Goal: Task Accomplishment & Management: Use online tool/utility

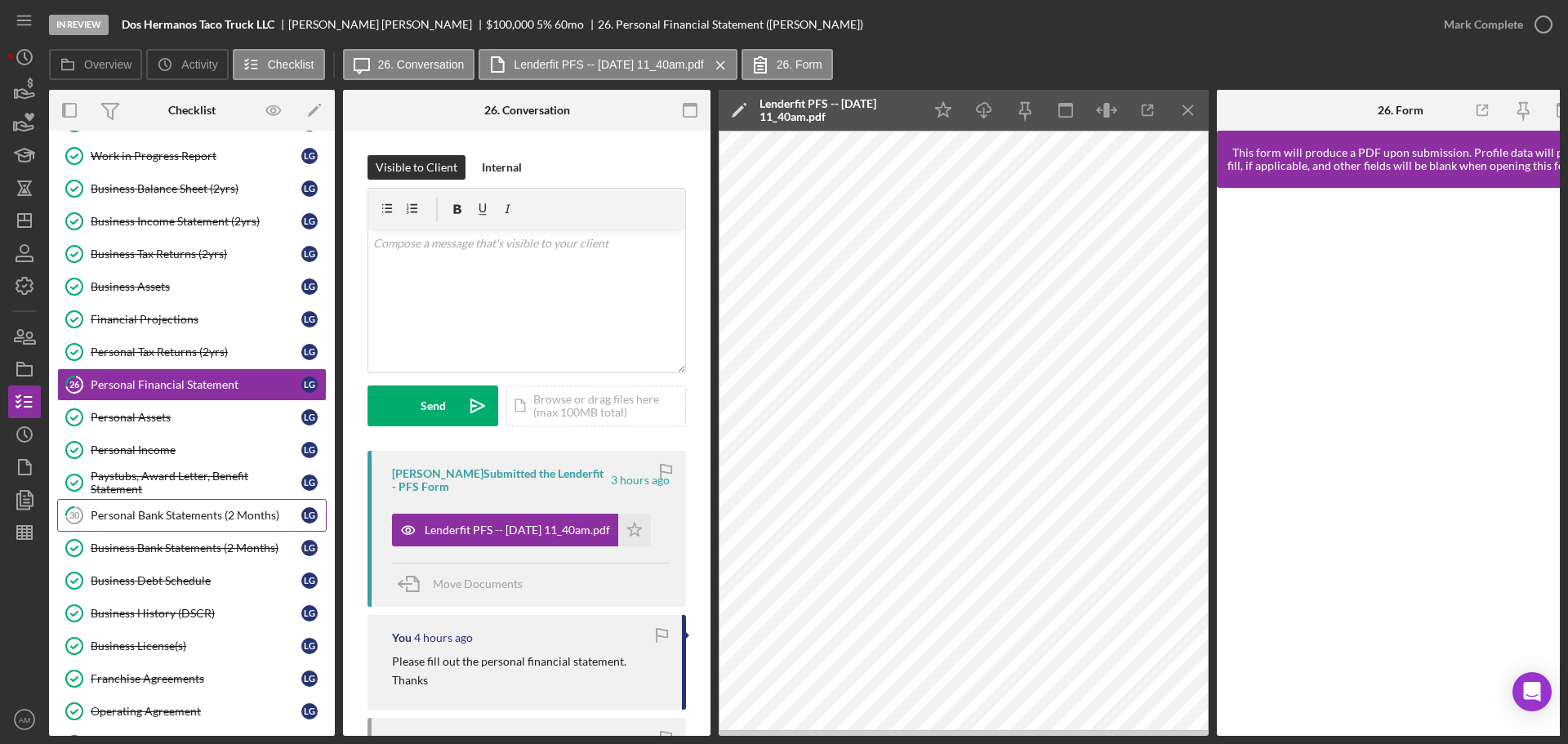
scroll to position [54, 0]
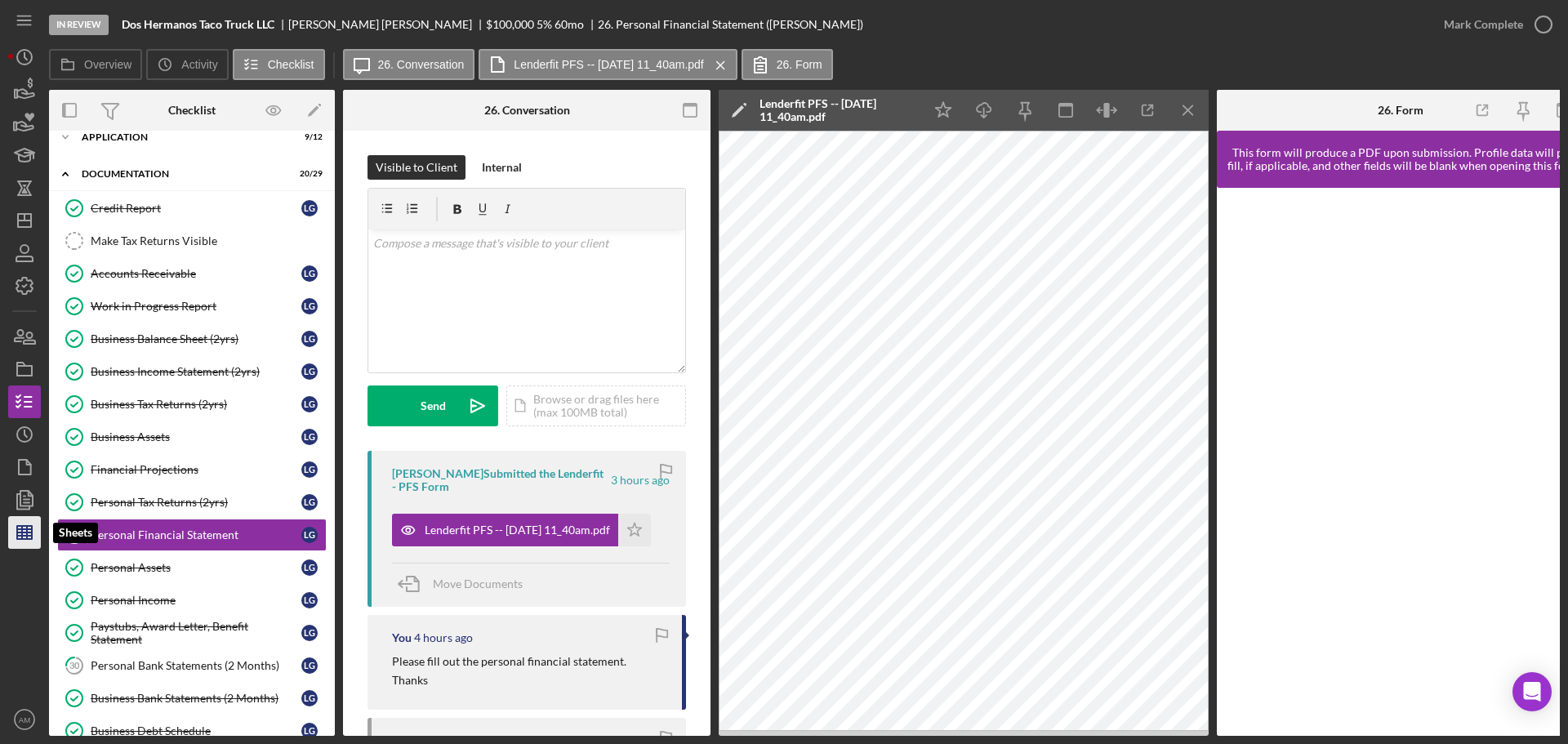
click at [22, 531] on line "button" at bounding box center [22, 532] width 0 height 13
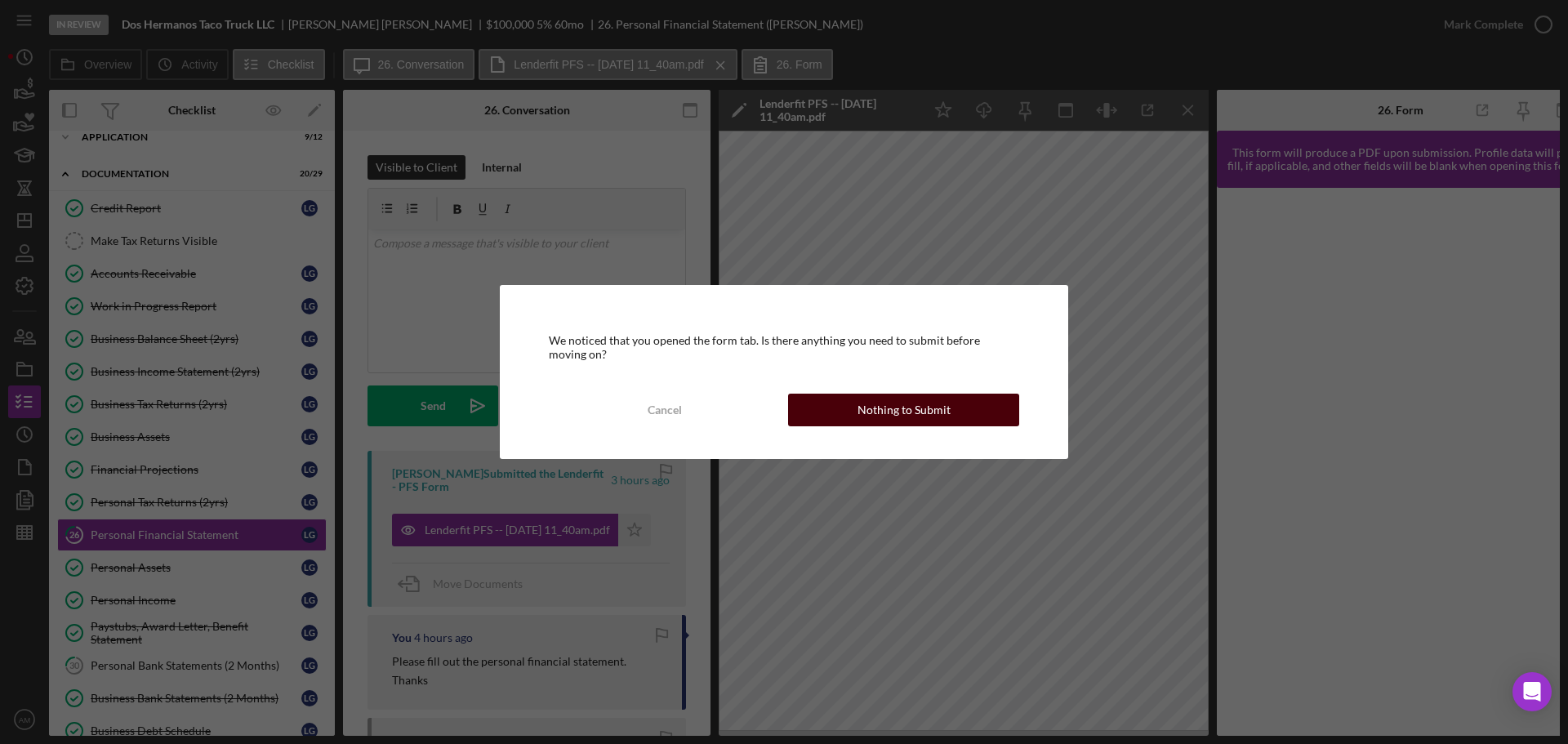
click at [890, 406] on div "Nothing to Submit" at bounding box center [904, 410] width 93 height 33
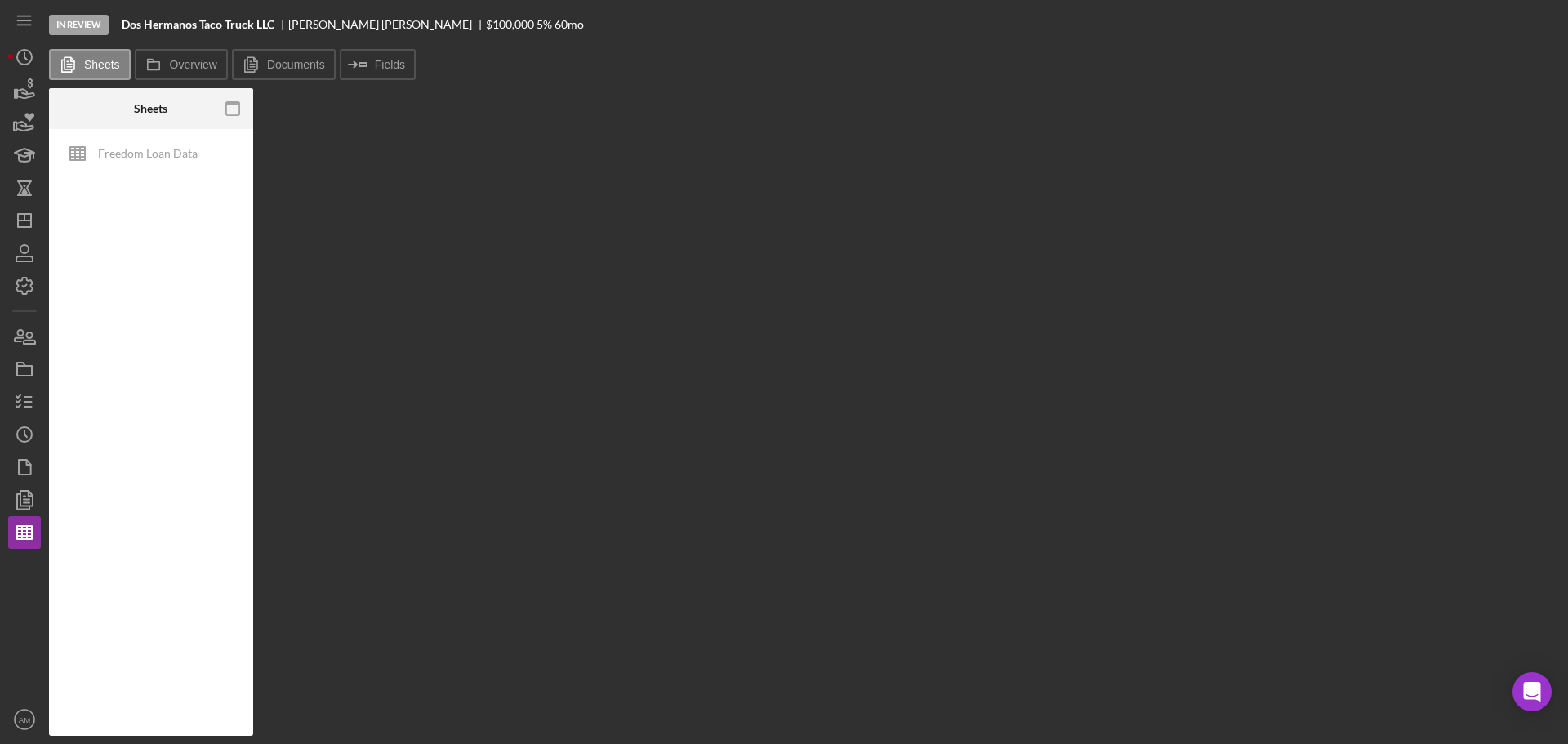
click at [177, 325] on div "Freedom Loan Data" at bounding box center [151, 432] width 205 height 607
click at [22, 532] on line "button" at bounding box center [22, 532] width 0 height 13
click at [27, 223] on icon "Icon/Dashboard" at bounding box center [25, 221] width 41 height 41
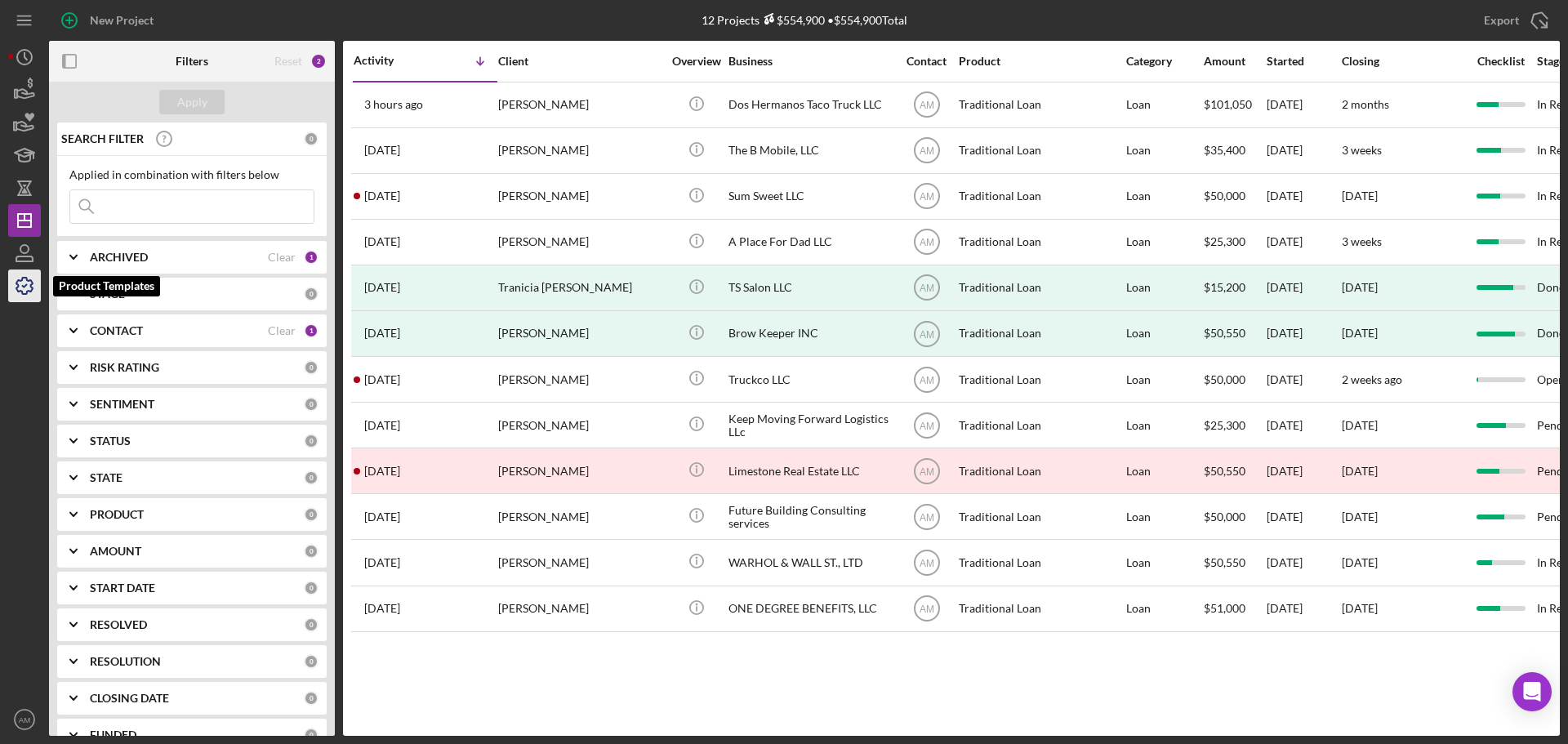
click at [30, 277] on icon "button" at bounding box center [25, 286] width 41 height 41
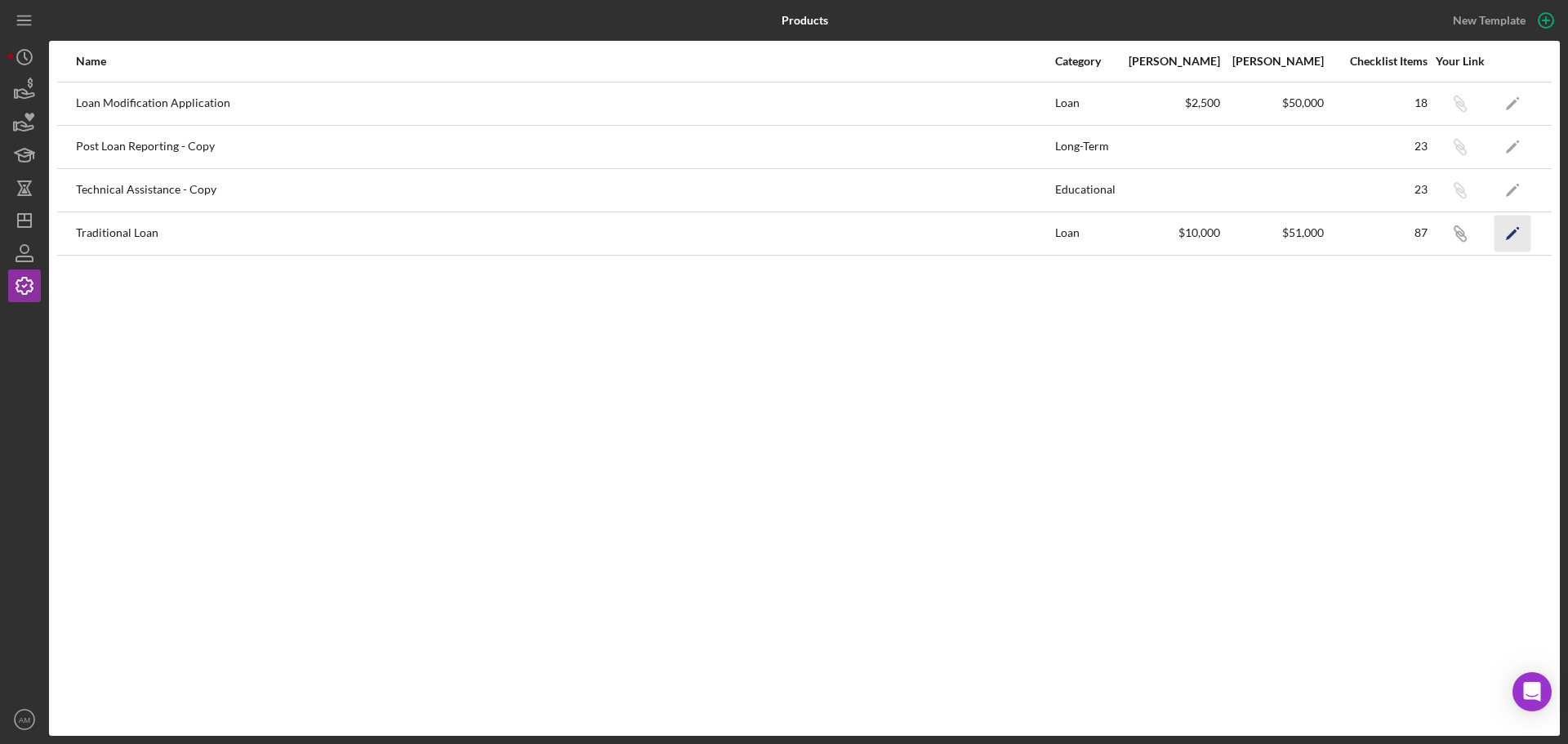
click at [1514, 232] on polygon "button" at bounding box center [1512, 234] width 11 height 11
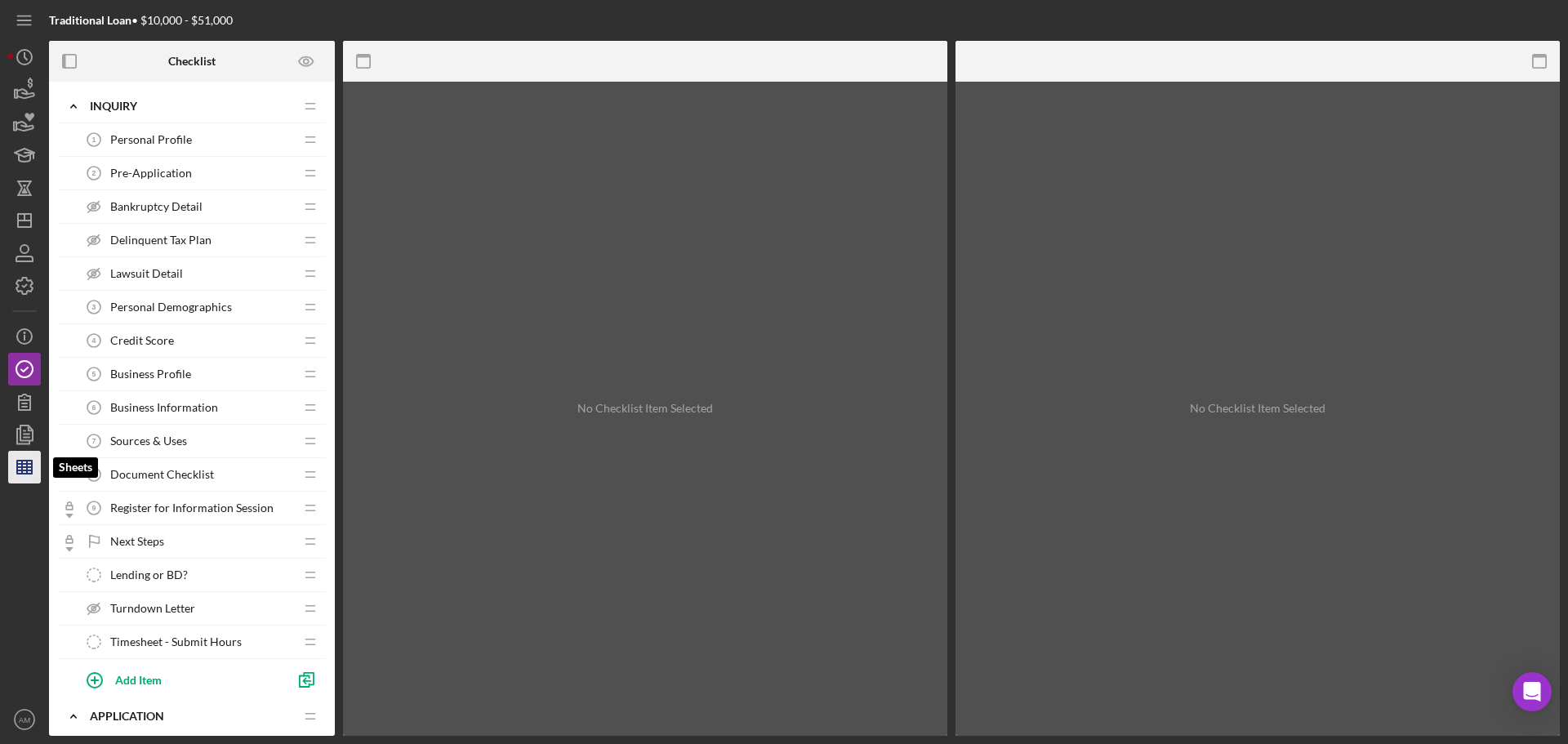
click at [33, 465] on icon "button" at bounding box center [25, 467] width 41 height 41
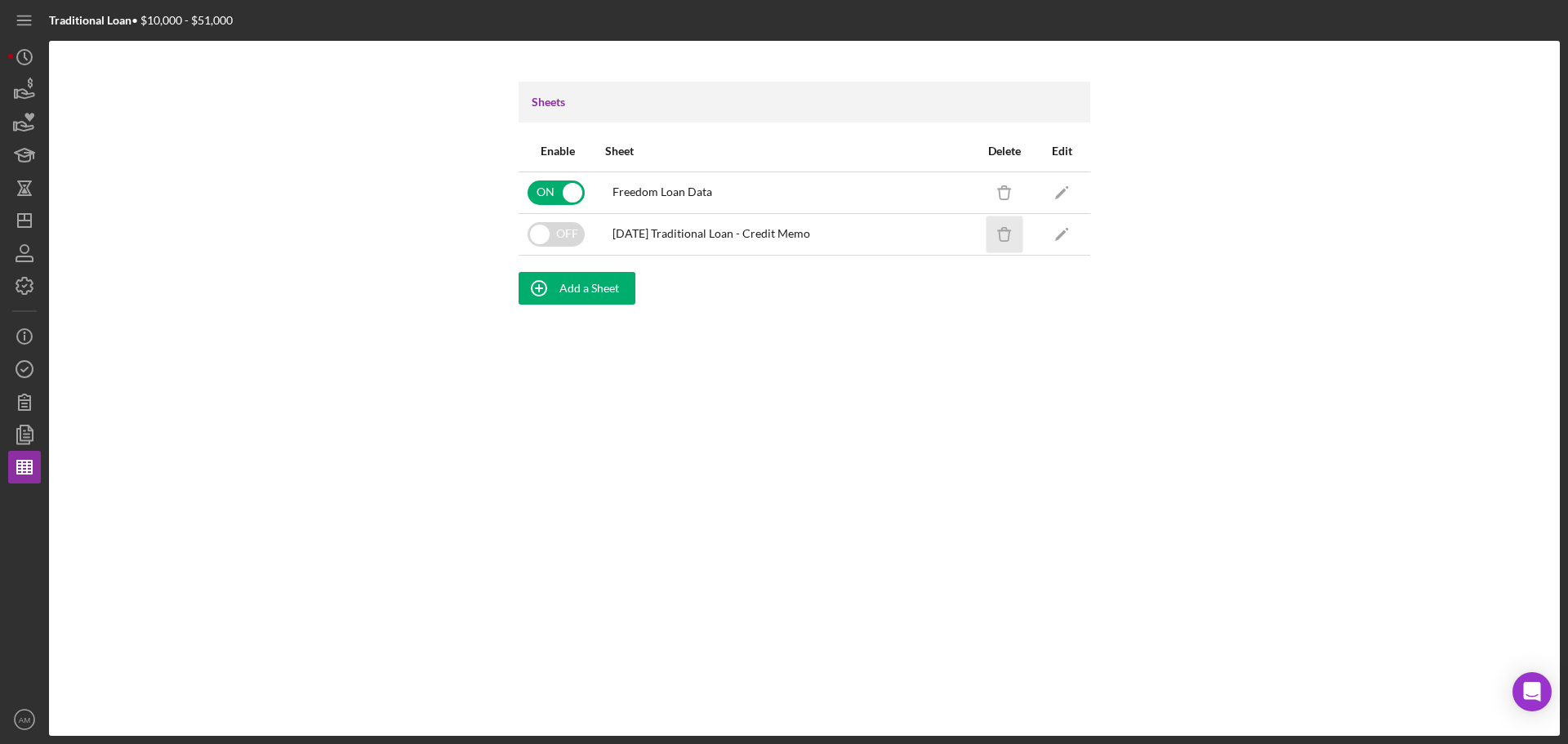
click at [1000, 226] on icon "Icon/Delete" at bounding box center [1005, 234] width 37 height 37
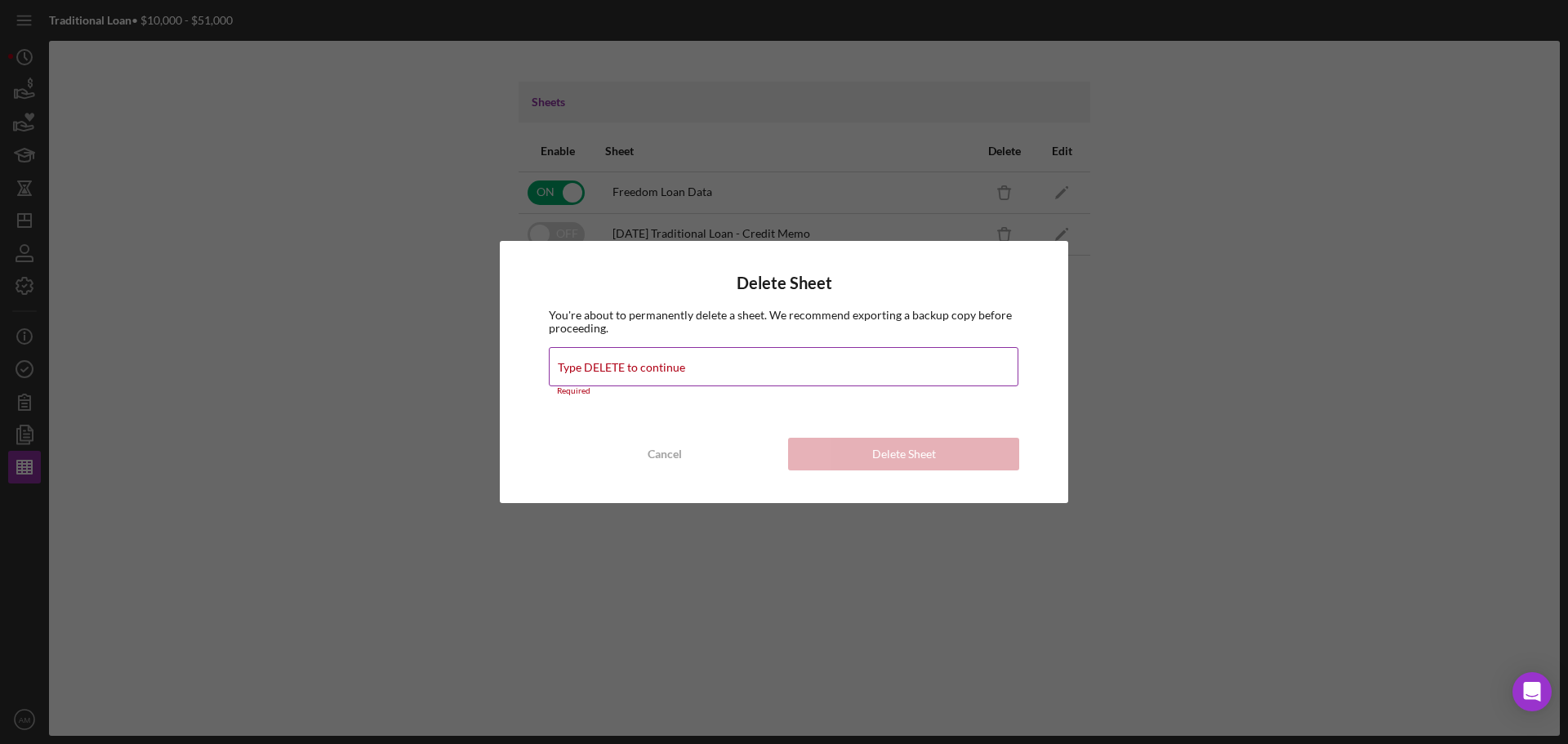
click at [628, 359] on div "Type DELETE to continue Required" at bounding box center [784, 372] width 471 height 49
type input "DELETE"
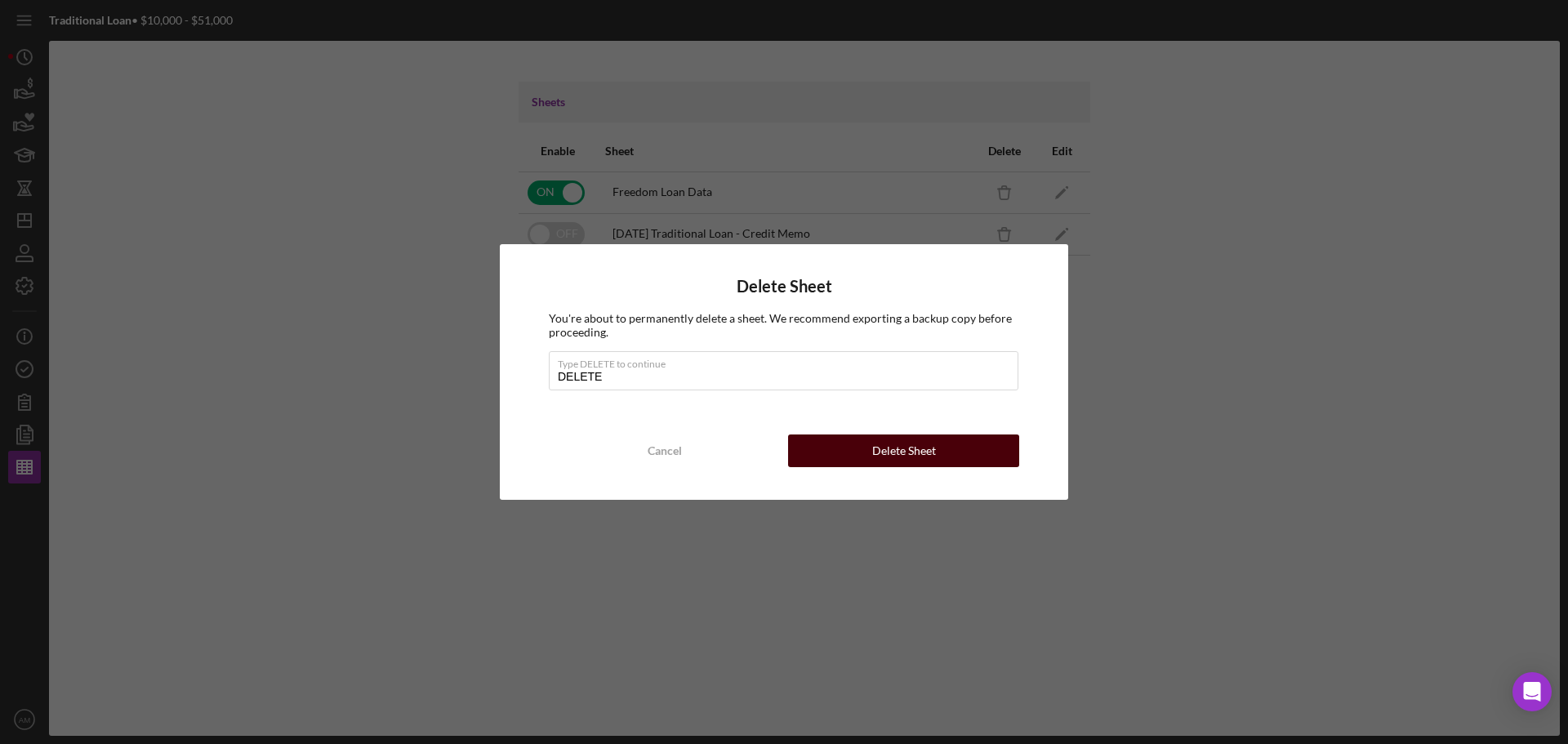
click at [904, 455] on div "Delete Sheet" at bounding box center [904, 451] width 64 height 33
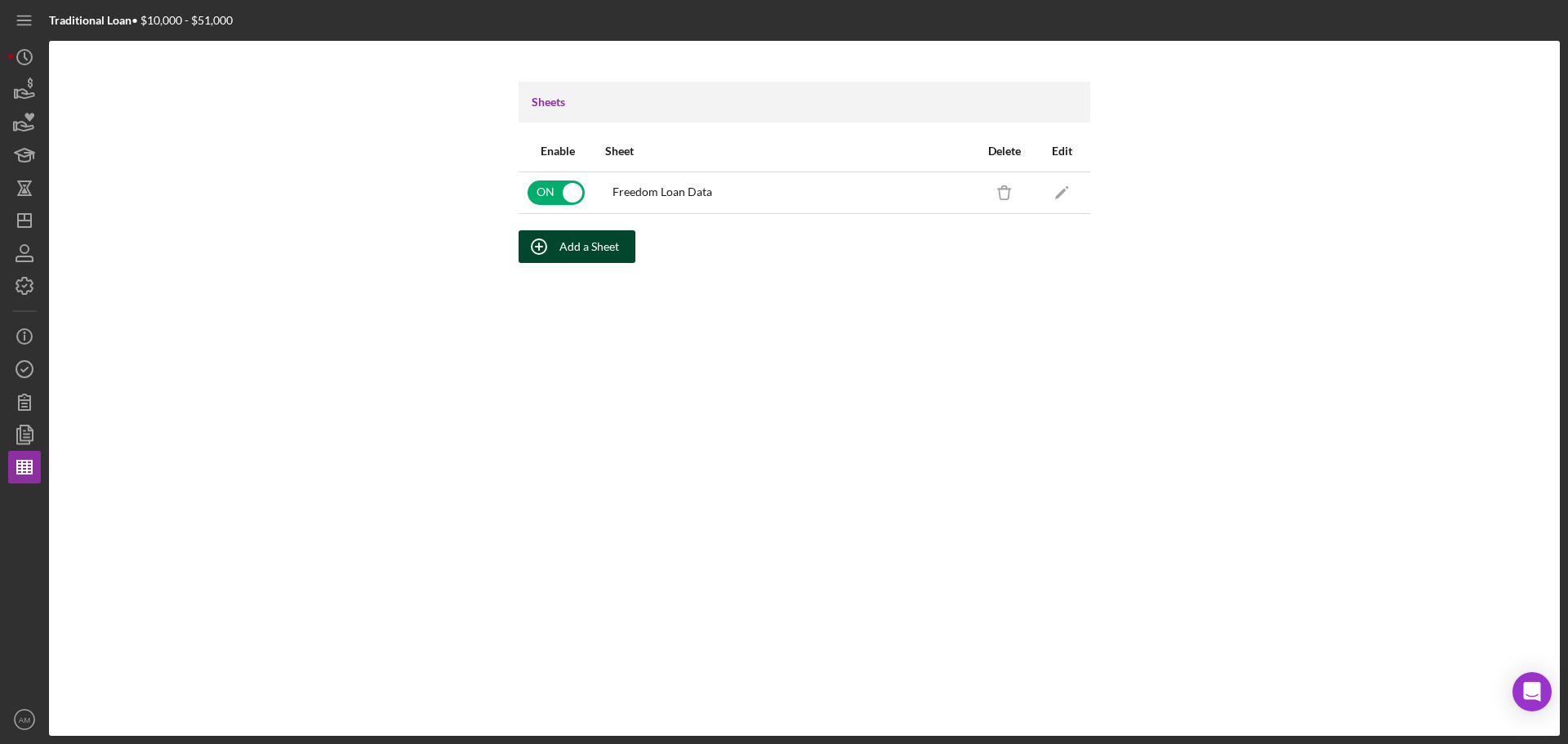
click at [580, 244] on div "Add a Sheet" at bounding box center [589, 246] width 60 height 33
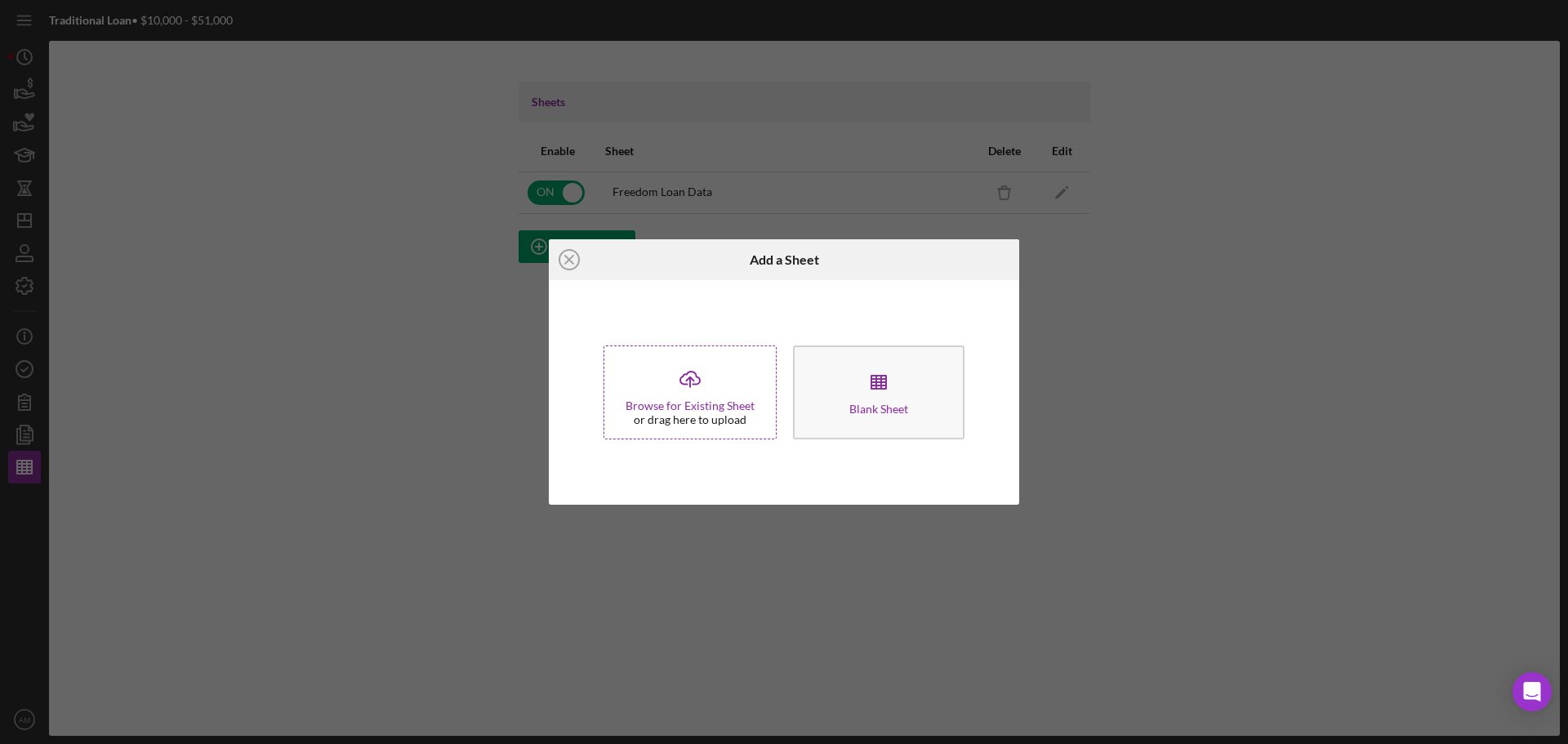
click at [697, 407] on div "Browse for Existing Sheet" at bounding box center [690, 406] width 129 height 13
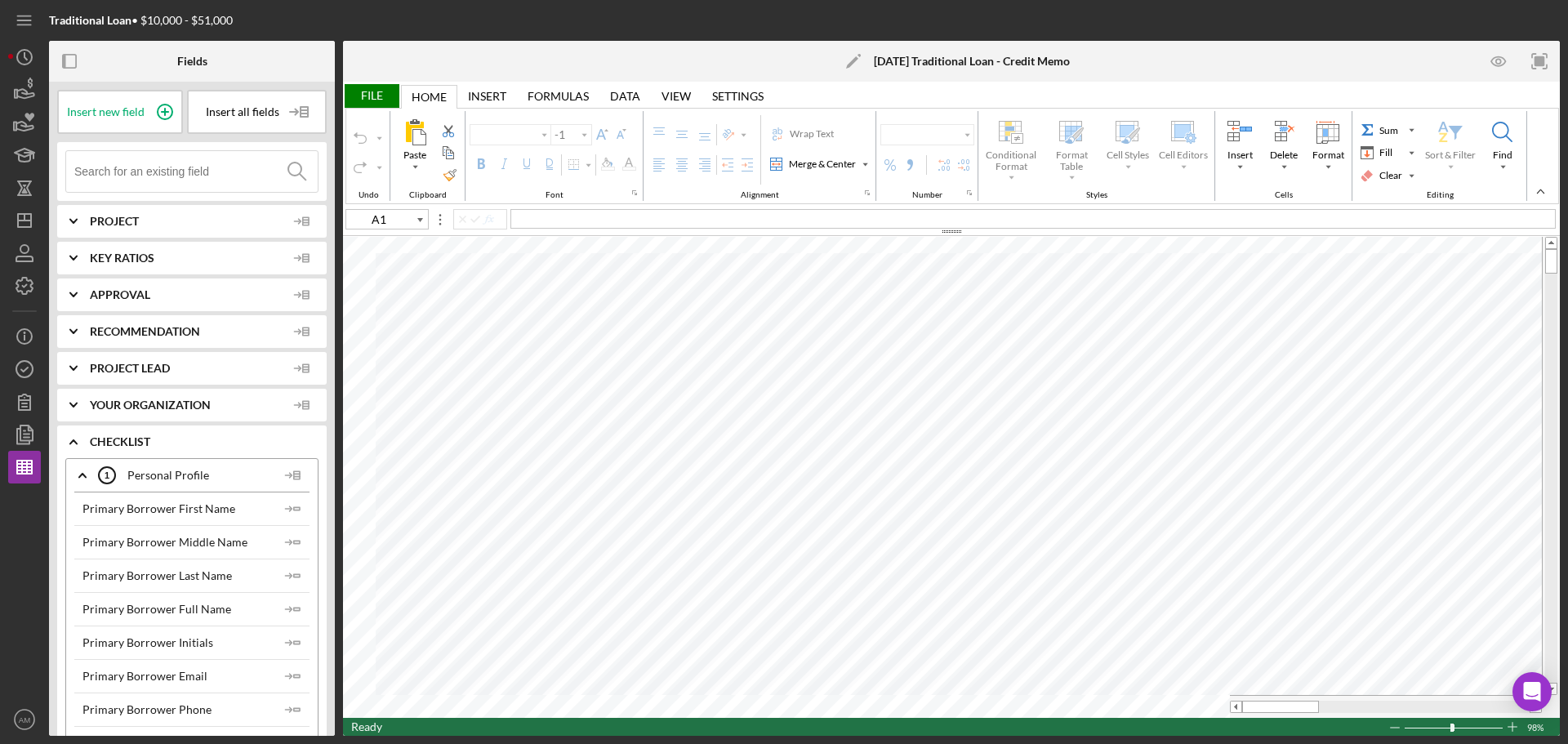
type input "Calibri"
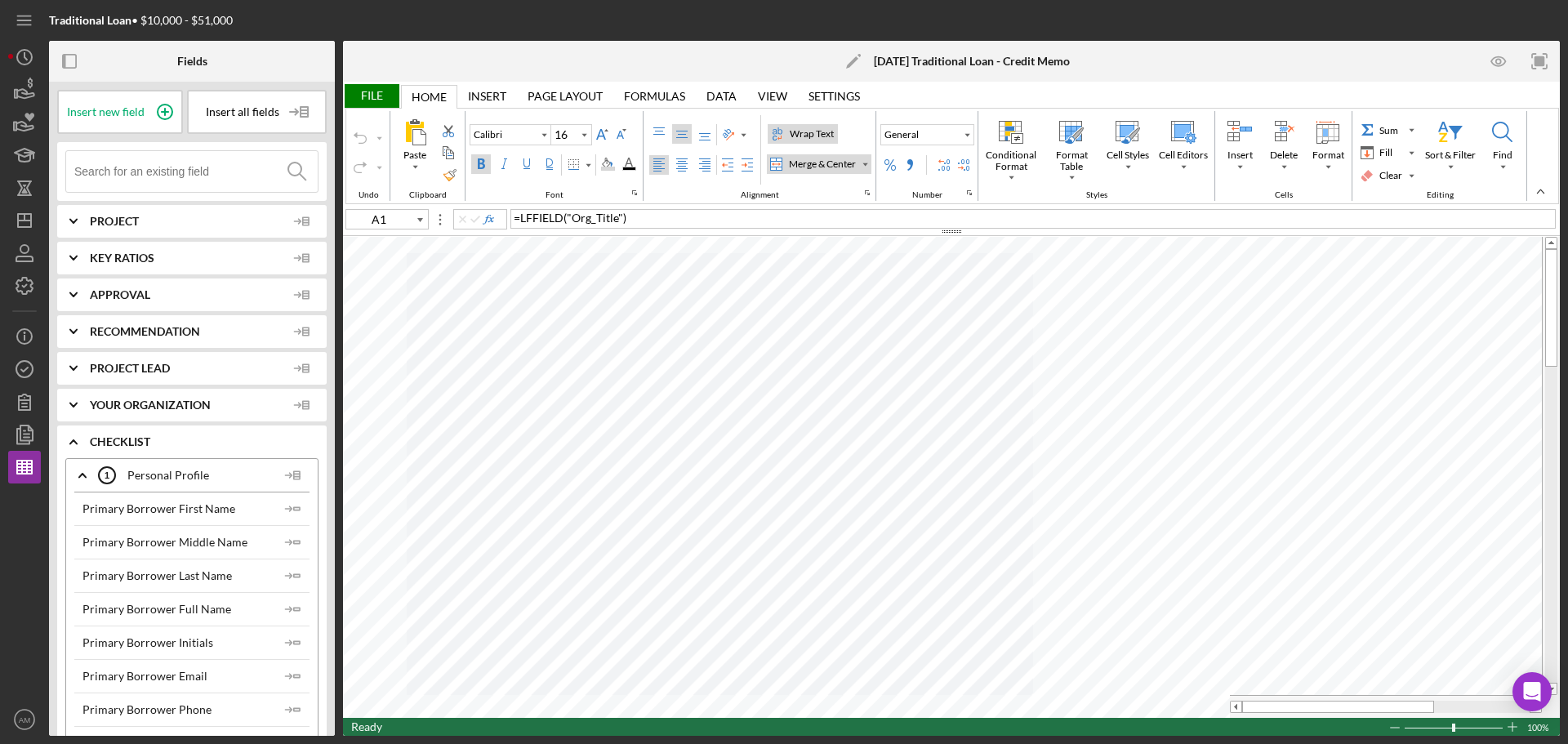
type input "14"
type input "I40"
type input "8"
type input "J32"
type input "11"
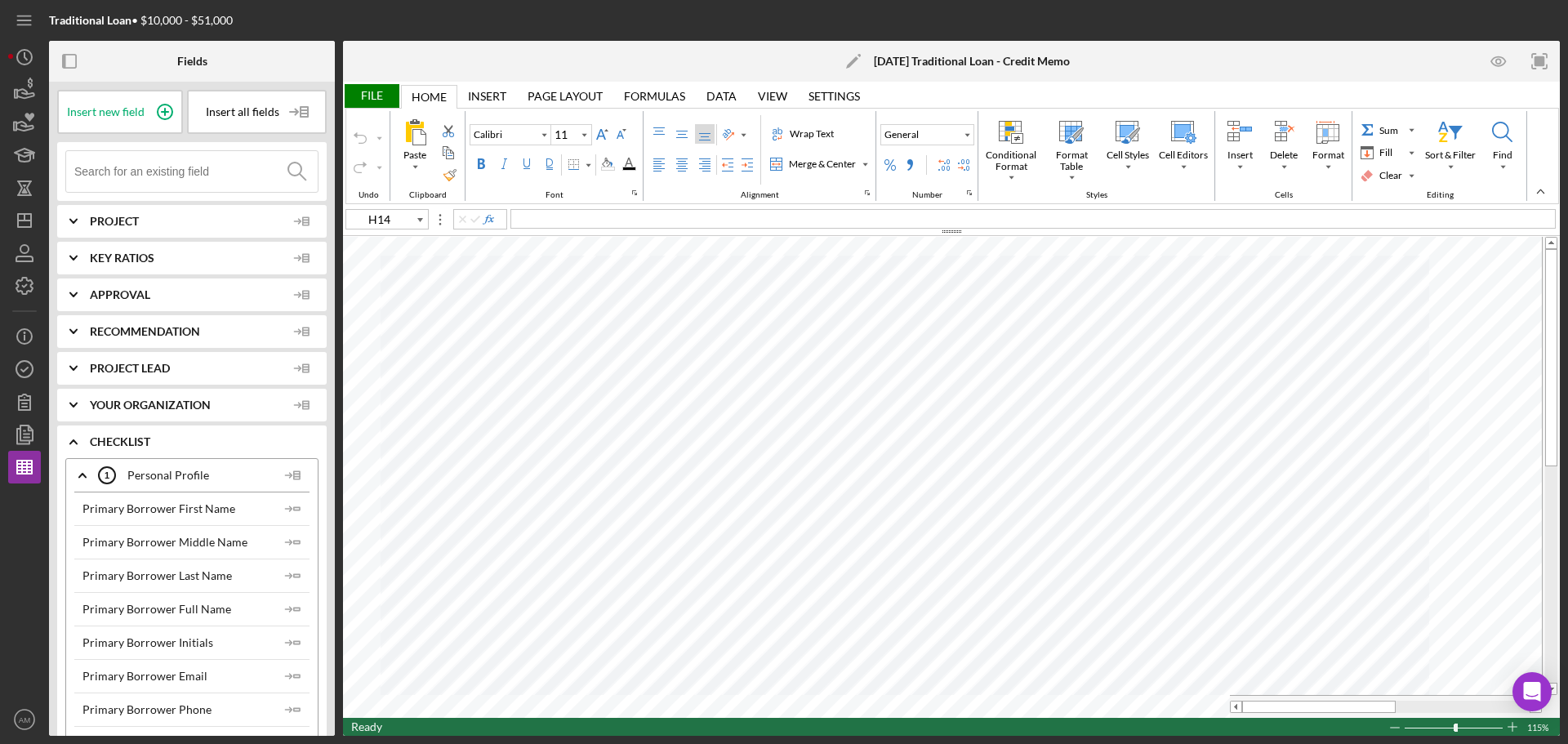
type input "E12"
type input "12"
type input "A1"
click at [177, 331] on span "Recommendation" at bounding box center [187, 332] width 196 height 13
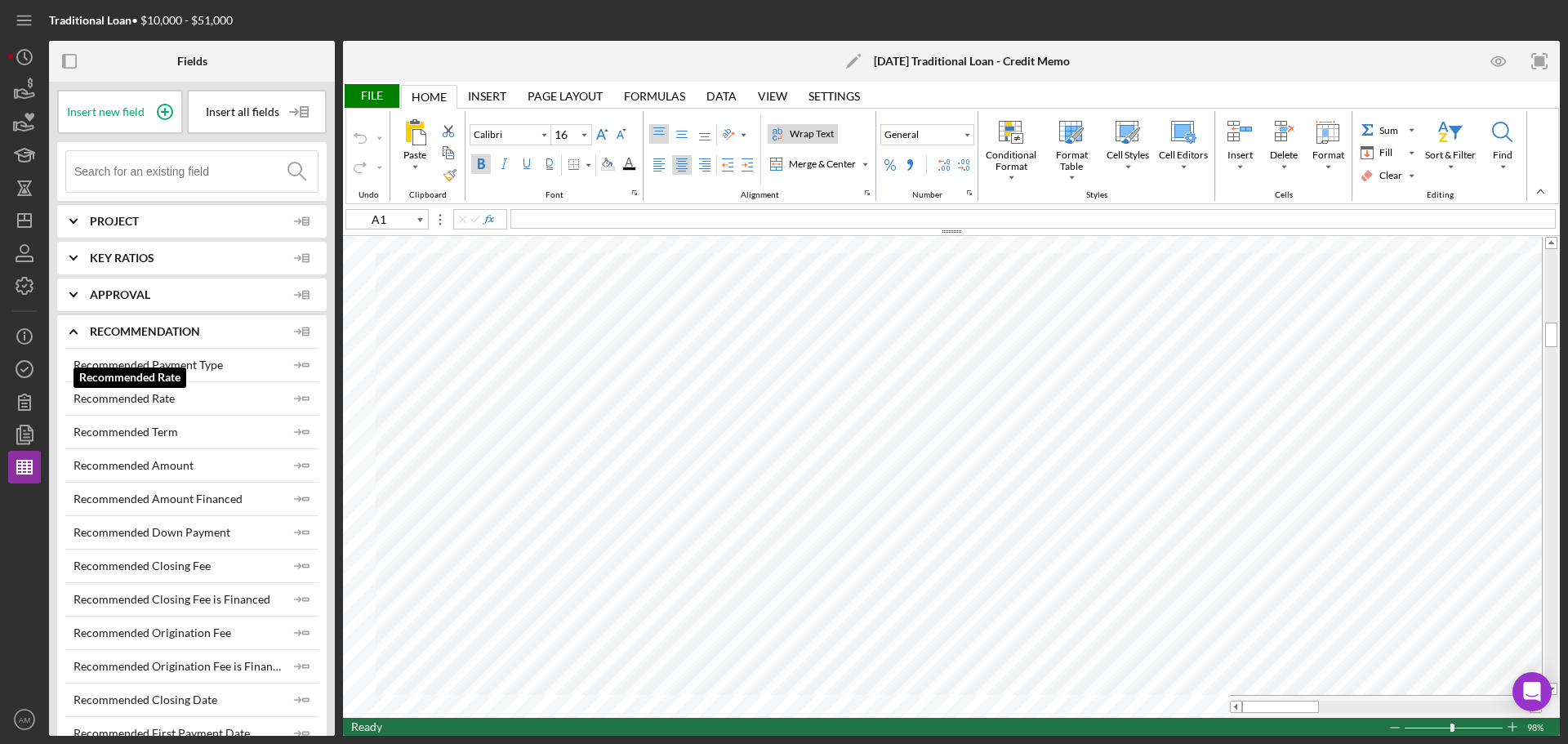
drag, startPoint x: 144, startPoint y: 396, endPoint x: 195, endPoint y: 406, distance: 52.0
click at [195, 406] on div "Recommended Rate Recommended Rate Icon/Insert Field" at bounding box center [192, 397] width 253 height 34
drag, startPoint x: 140, startPoint y: 389, endPoint x: 175, endPoint y: 405, distance: 38.5
click at [175, 405] on div "Recommended Rate Icon/Insert Field" at bounding box center [192, 397] width 253 height 34
type input "12"
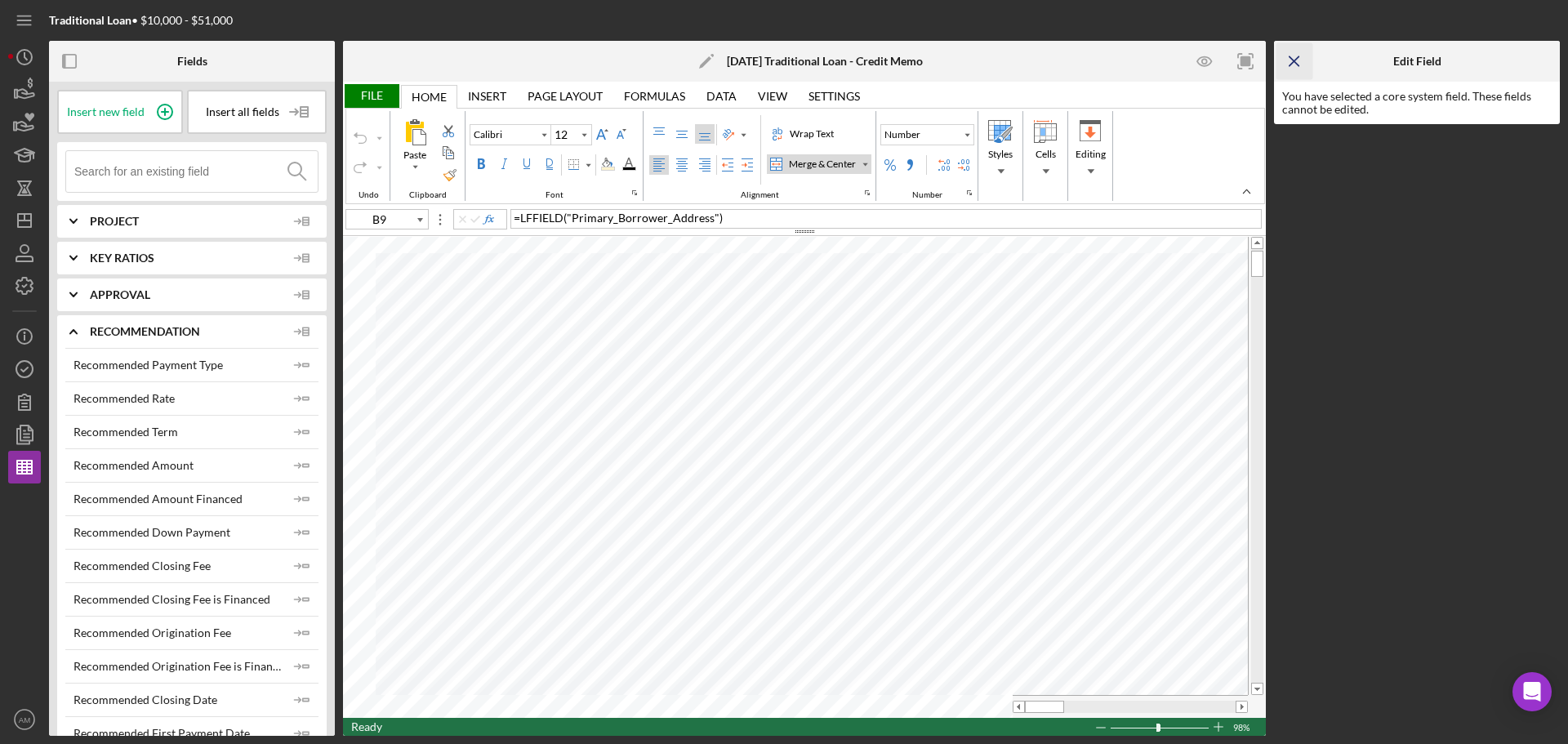
click at [1299, 62] on icon "Icon/Menu Close" at bounding box center [1294, 62] width 37 height 37
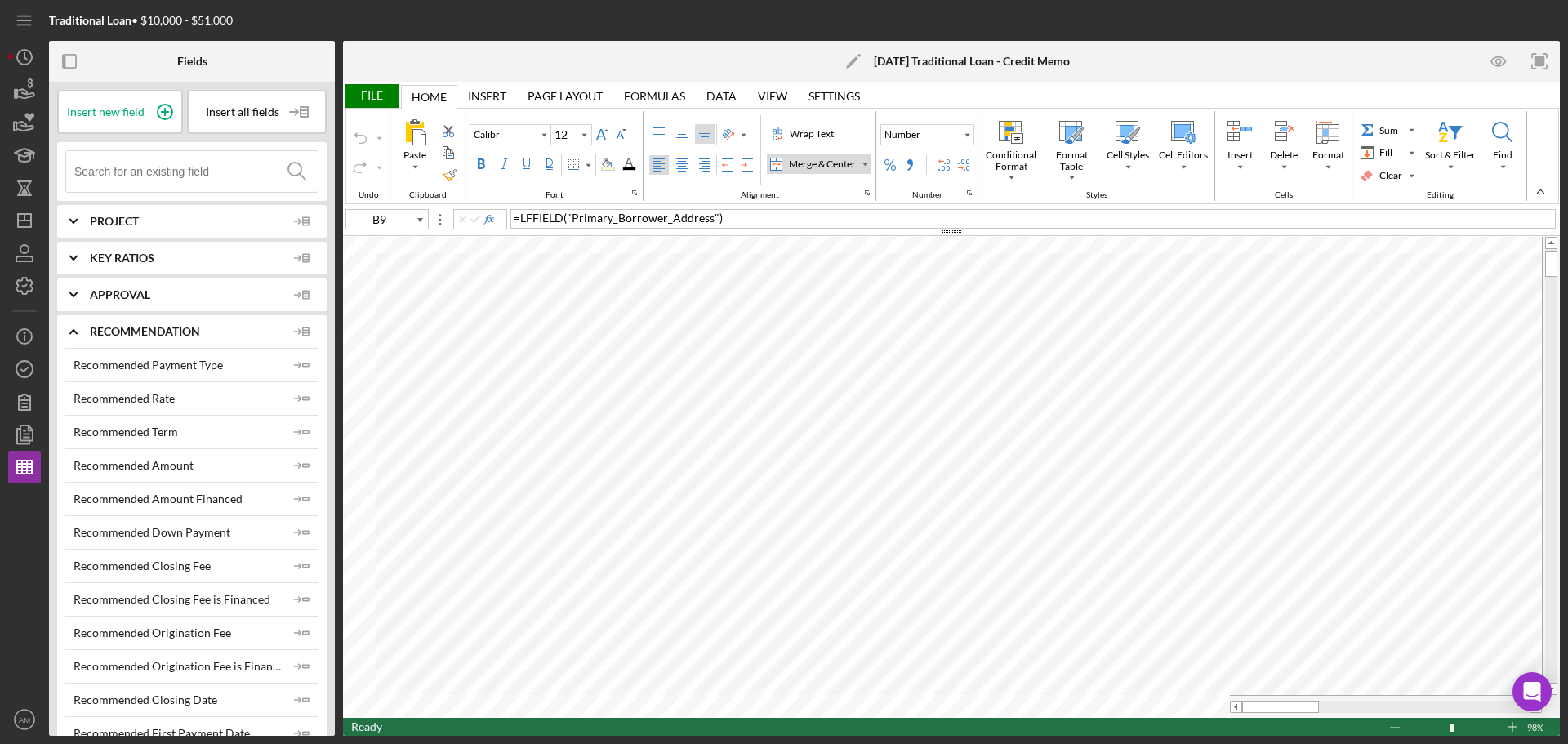
click at [479, 90] on div "Insert" at bounding box center [487, 96] width 39 height 13
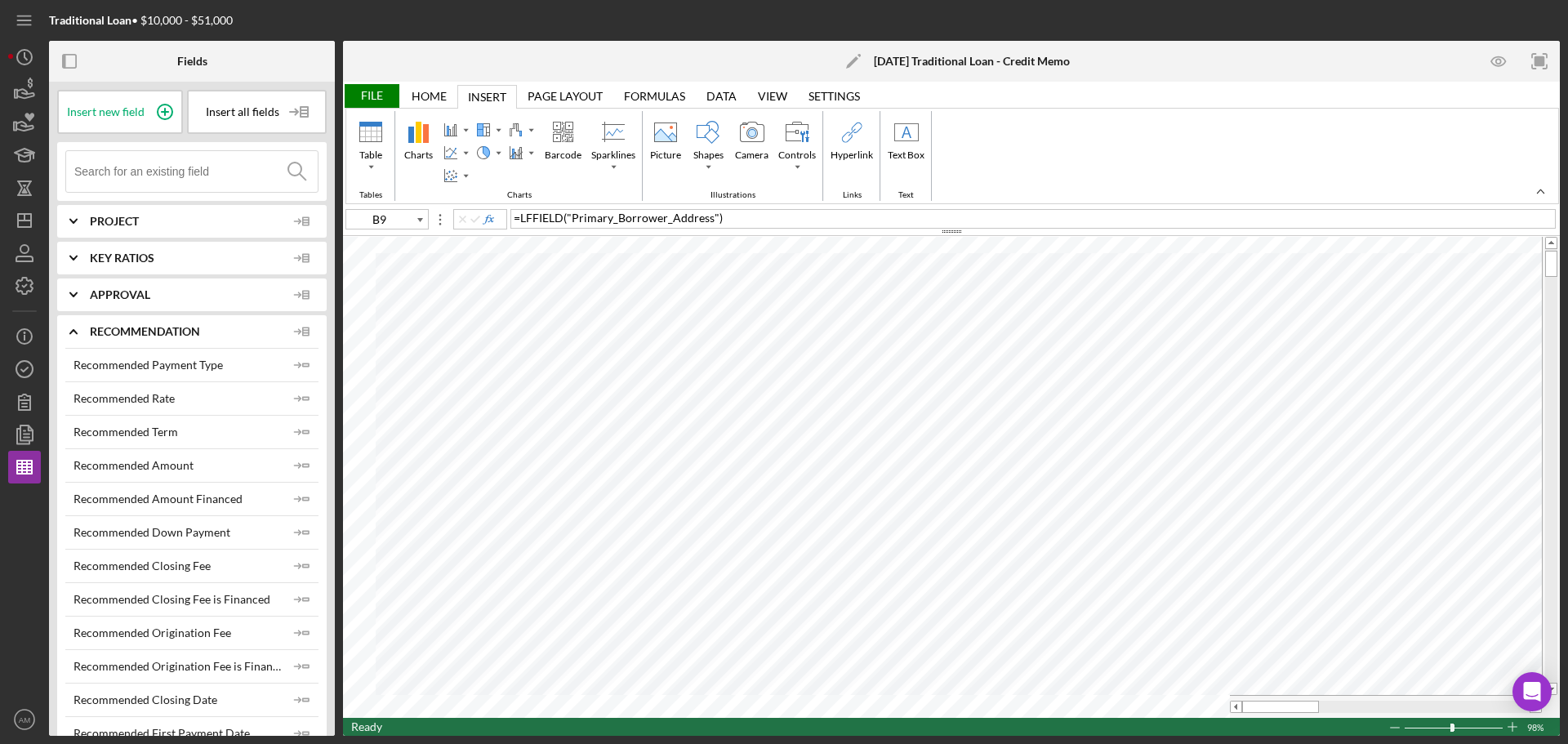
click at [479, 89] on div "Insert Insert" at bounding box center [487, 96] width 60 height 24
click at [436, 98] on div "Home" at bounding box center [429, 96] width 35 height 13
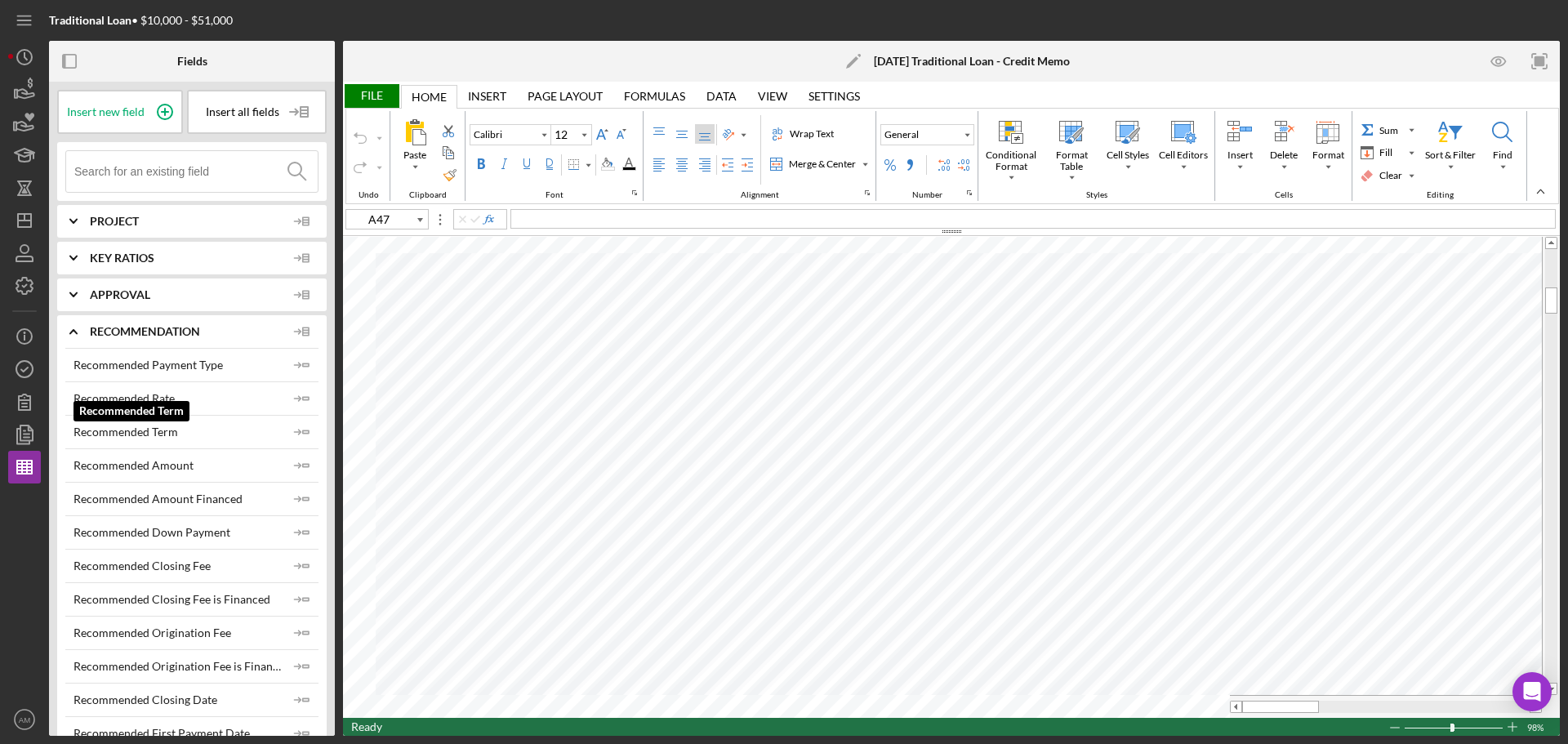
click at [132, 434] on div "Recommended Term" at bounding box center [126, 432] width 104 height 13
type input "1R x 6C"
type input "18"
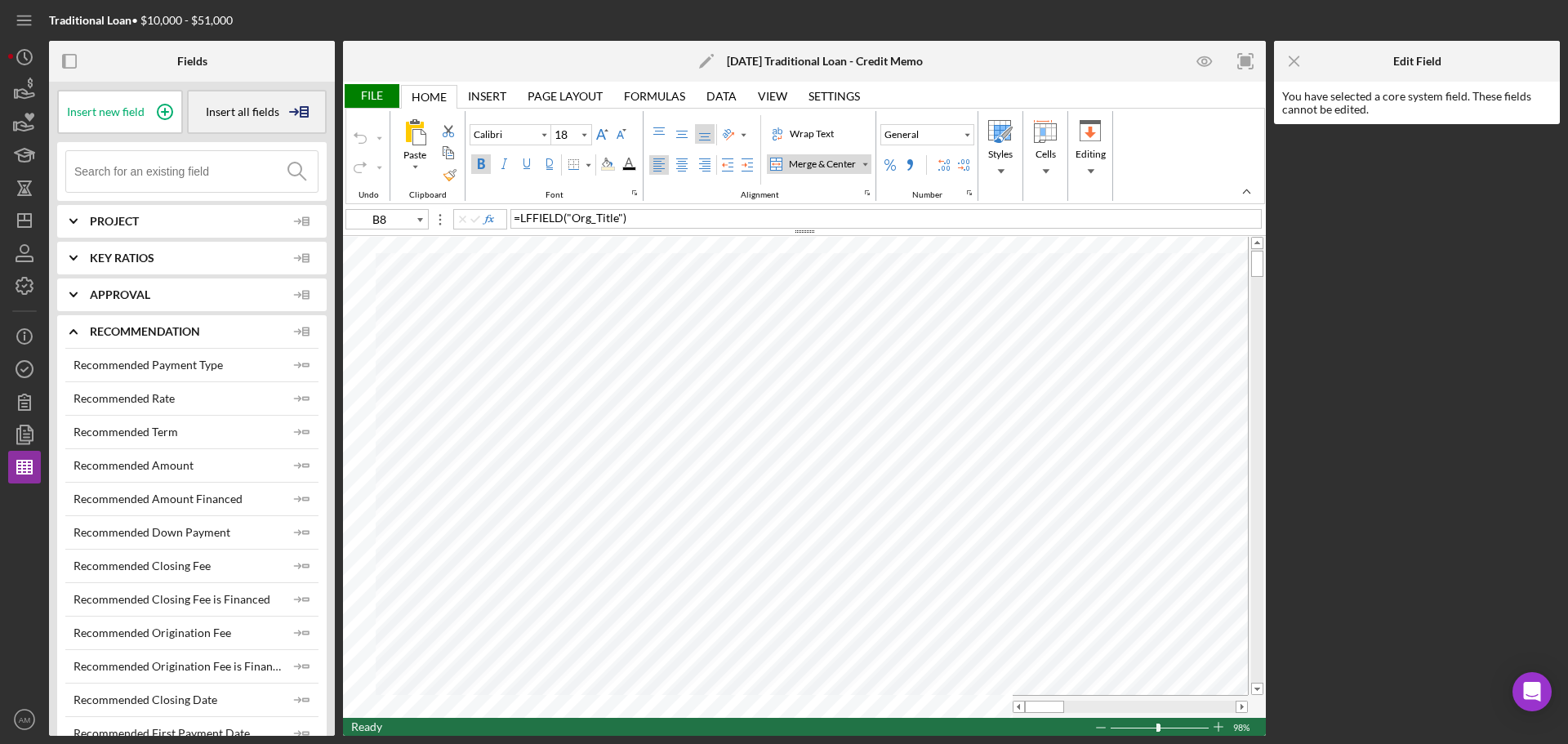
click at [263, 111] on span "Insert all fields" at bounding box center [243, 112] width 74 height 13
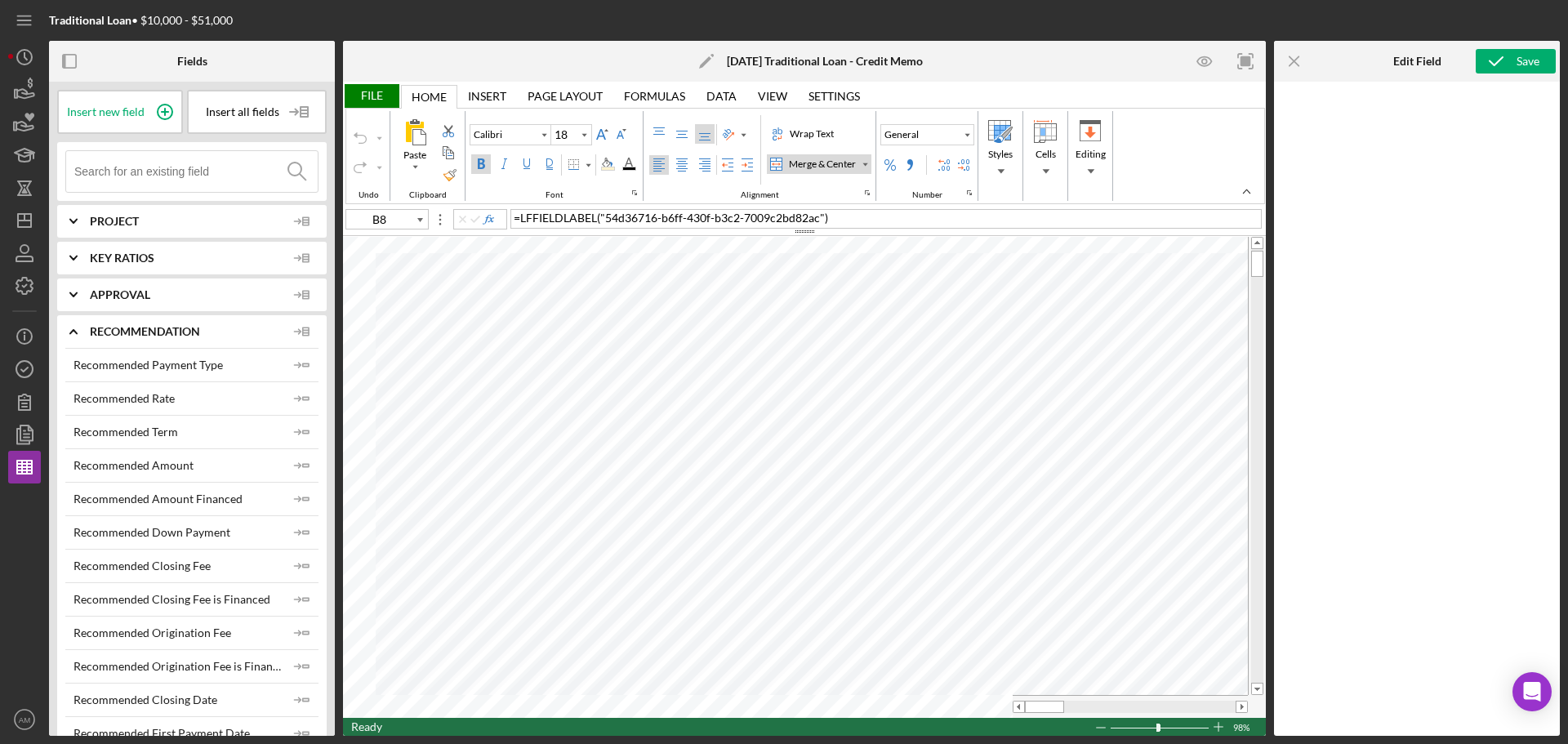
type input "B318"
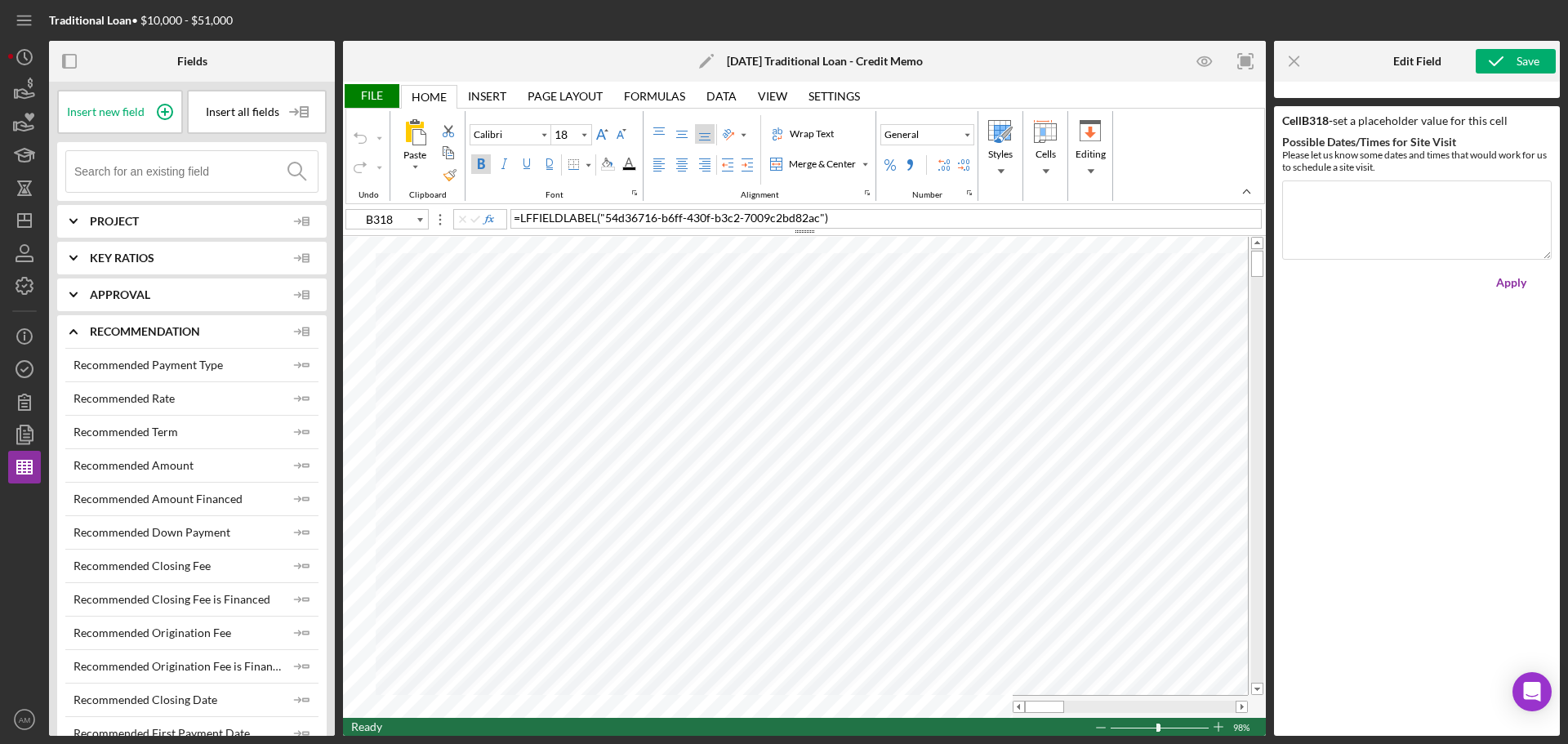
type input "11"
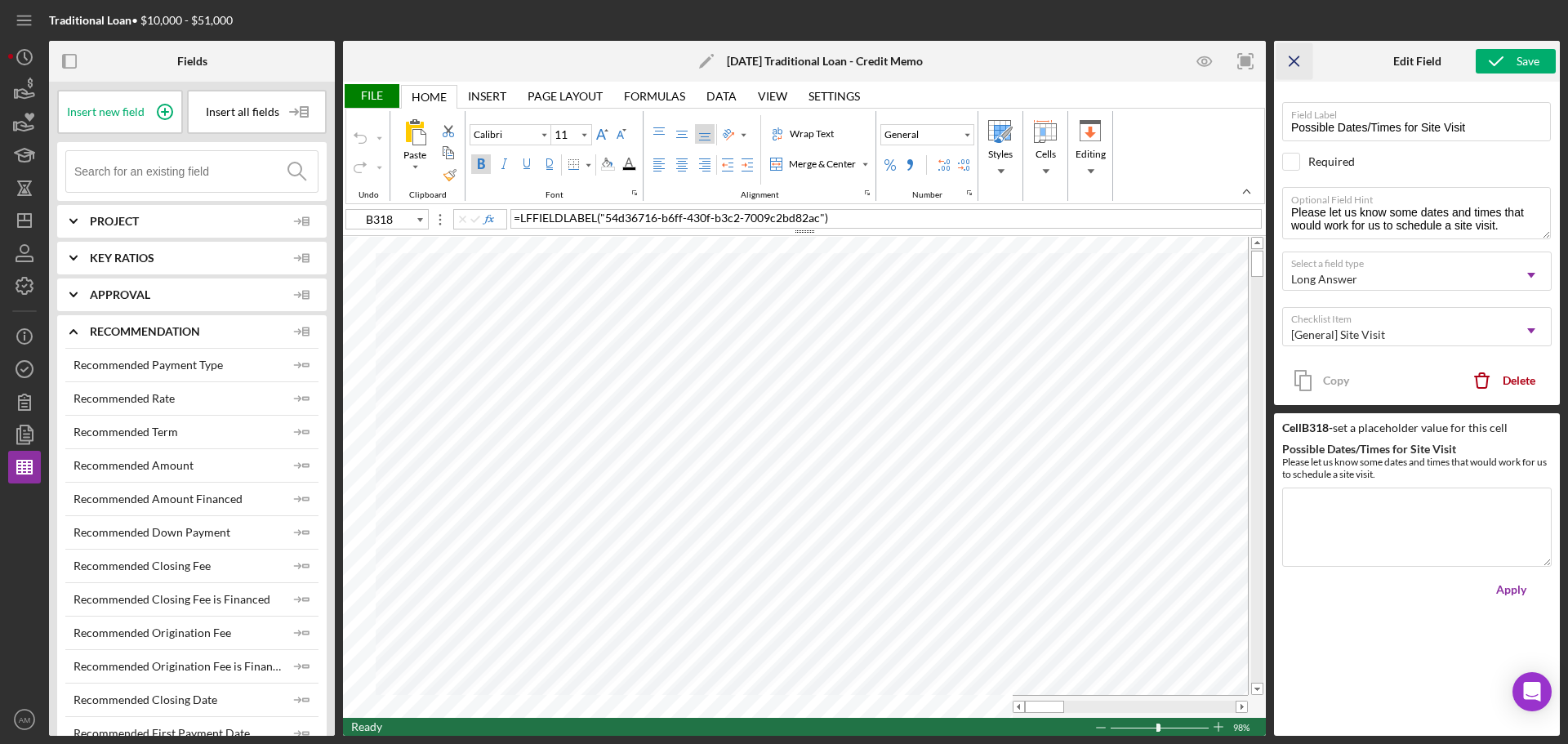
click at [1300, 63] on icon "Icon/Menu Close" at bounding box center [1294, 62] width 37 height 37
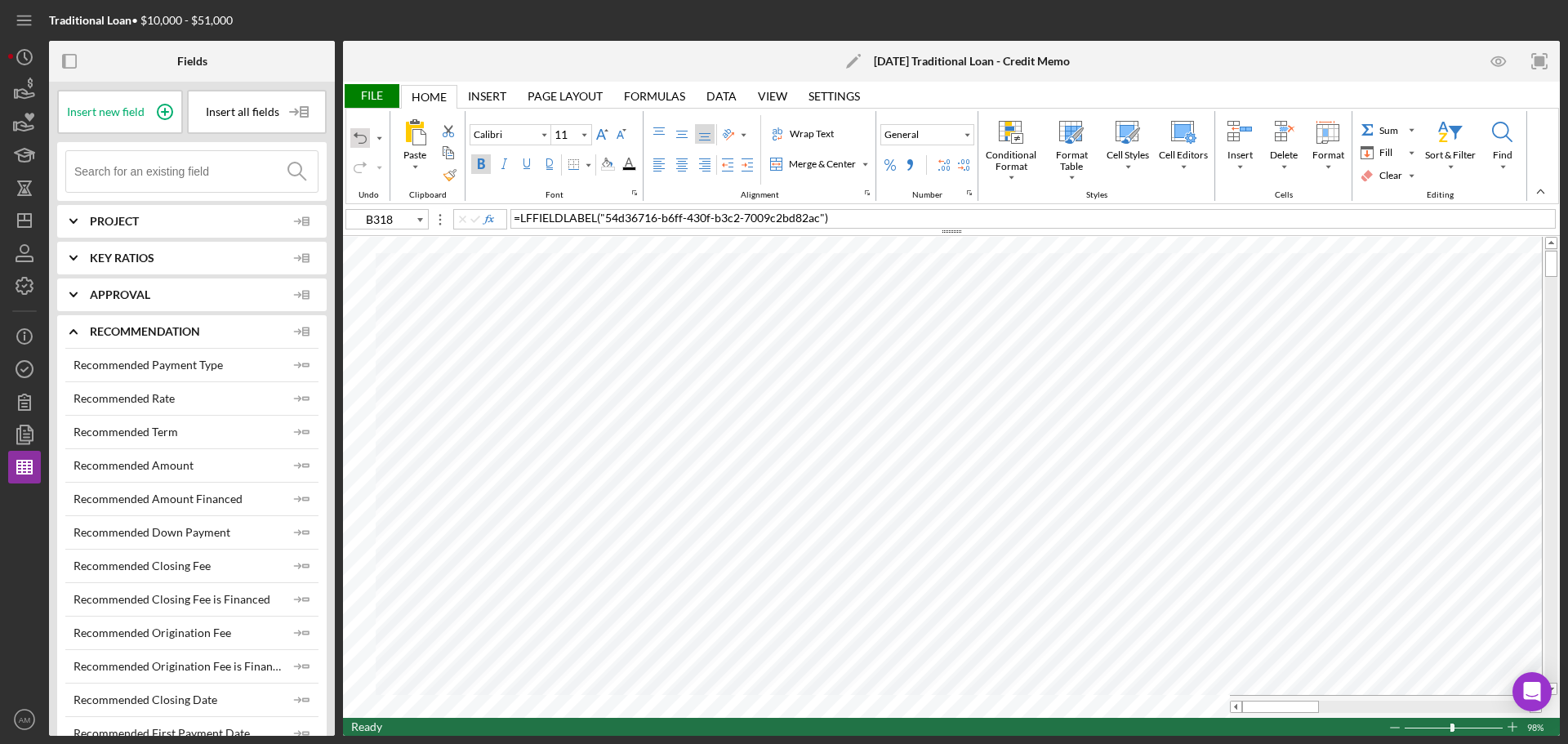
click at [358, 132] on div "Undo" at bounding box center [361, 138] width 13 height 13
click at [377, 93] on div "File" at bounding box center [371, 95] width 57 height 24
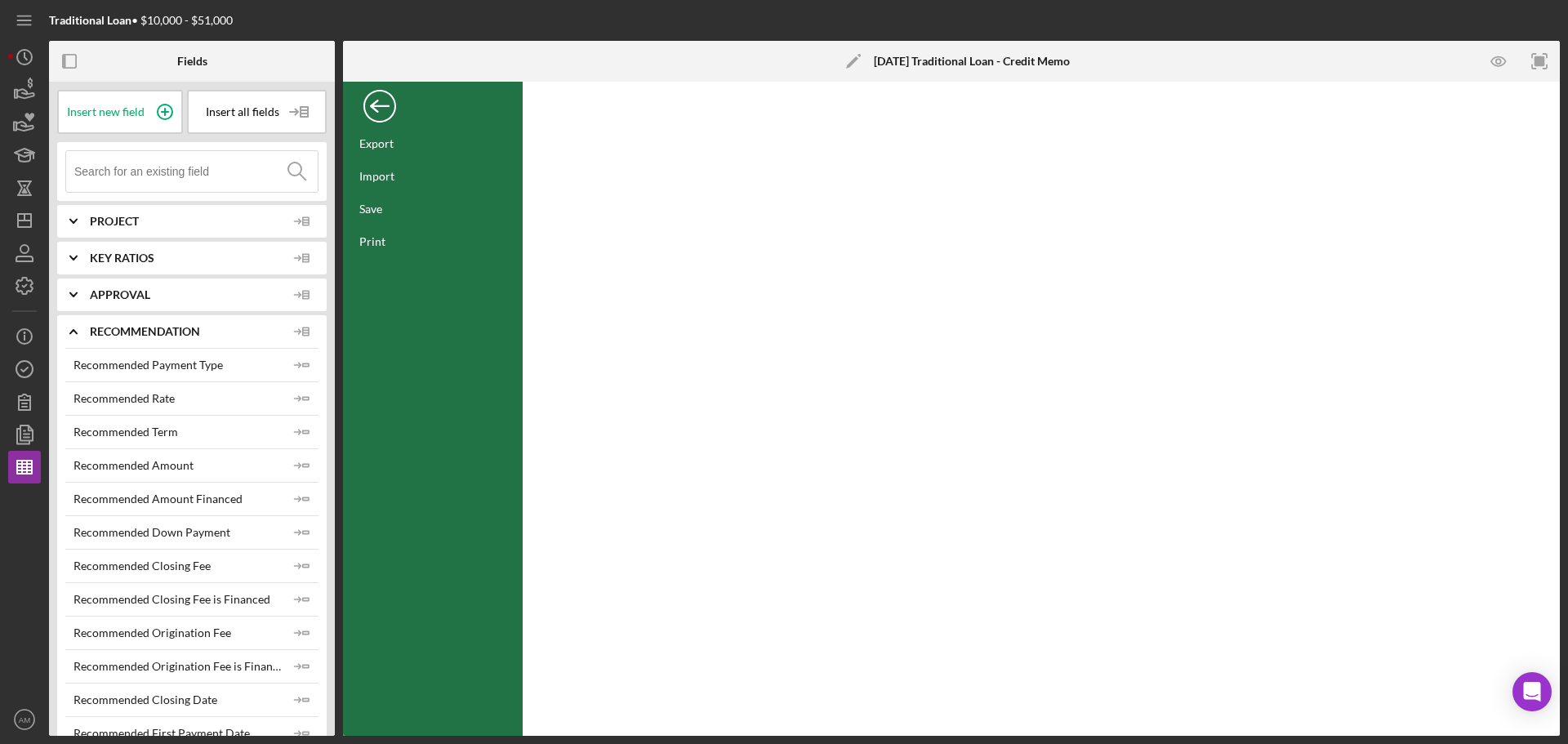
click at [368, 102] on div "Back" at bounding box center [380, 102] width 33 height 33
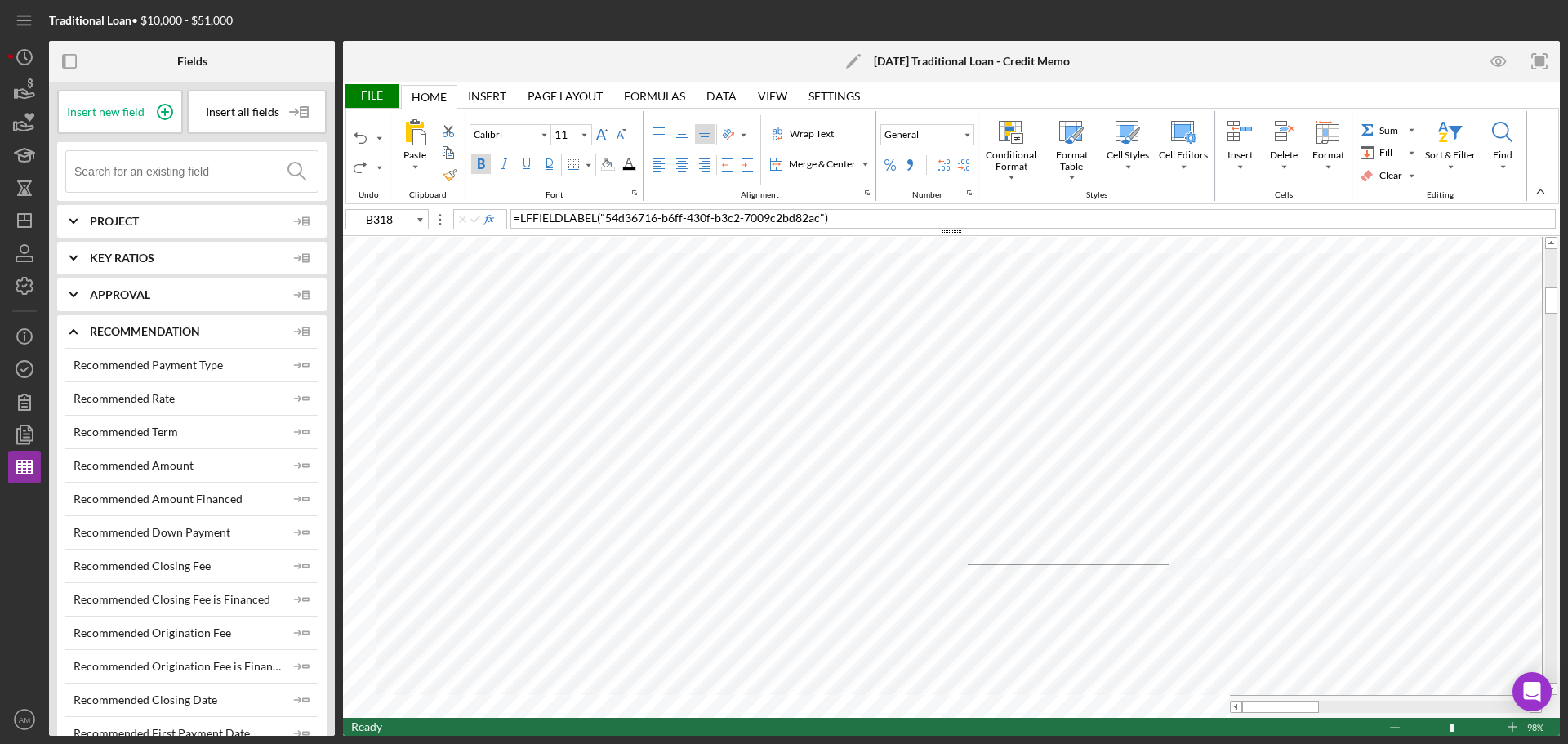
type input "B52"
type input "12"
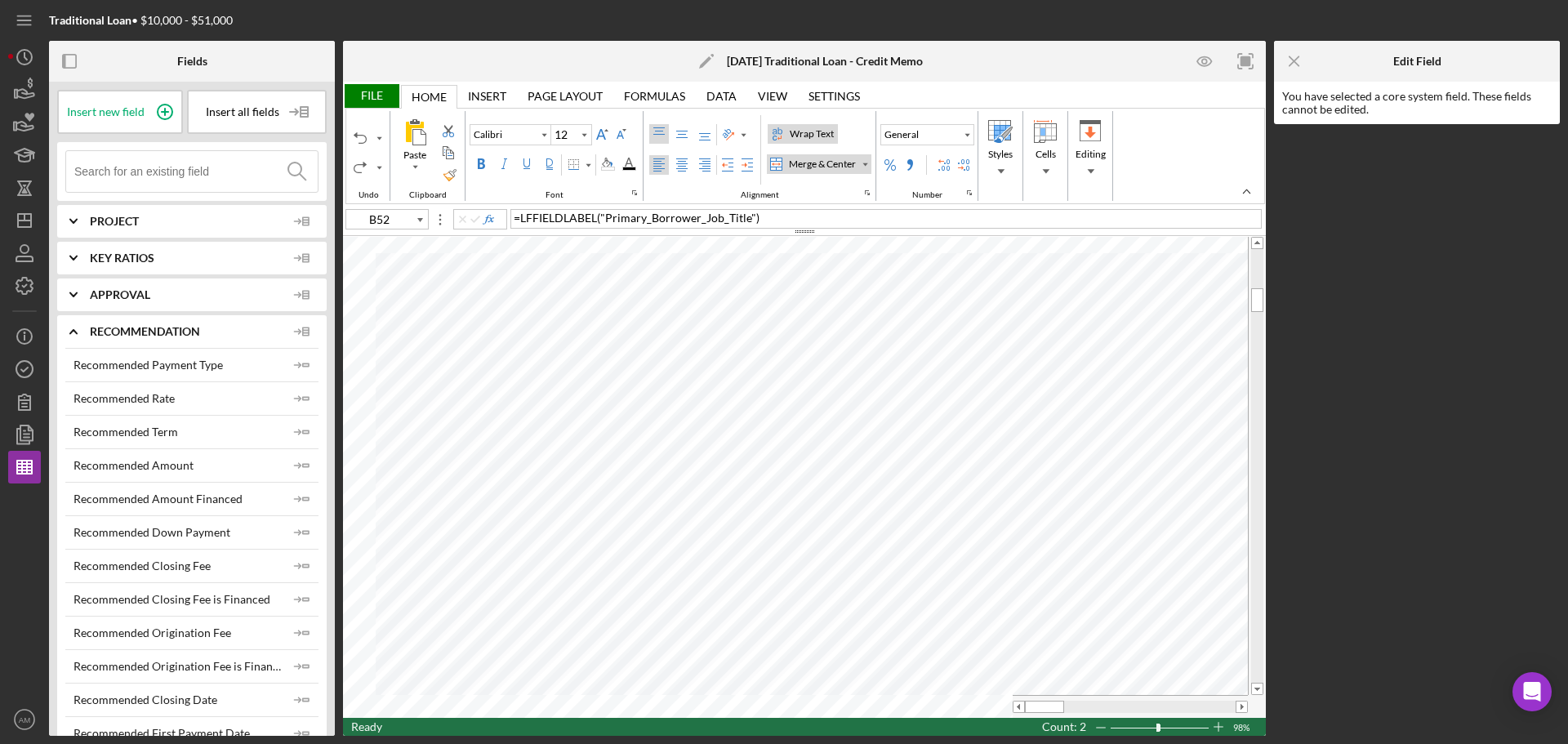
type input "A50"
type input "16"
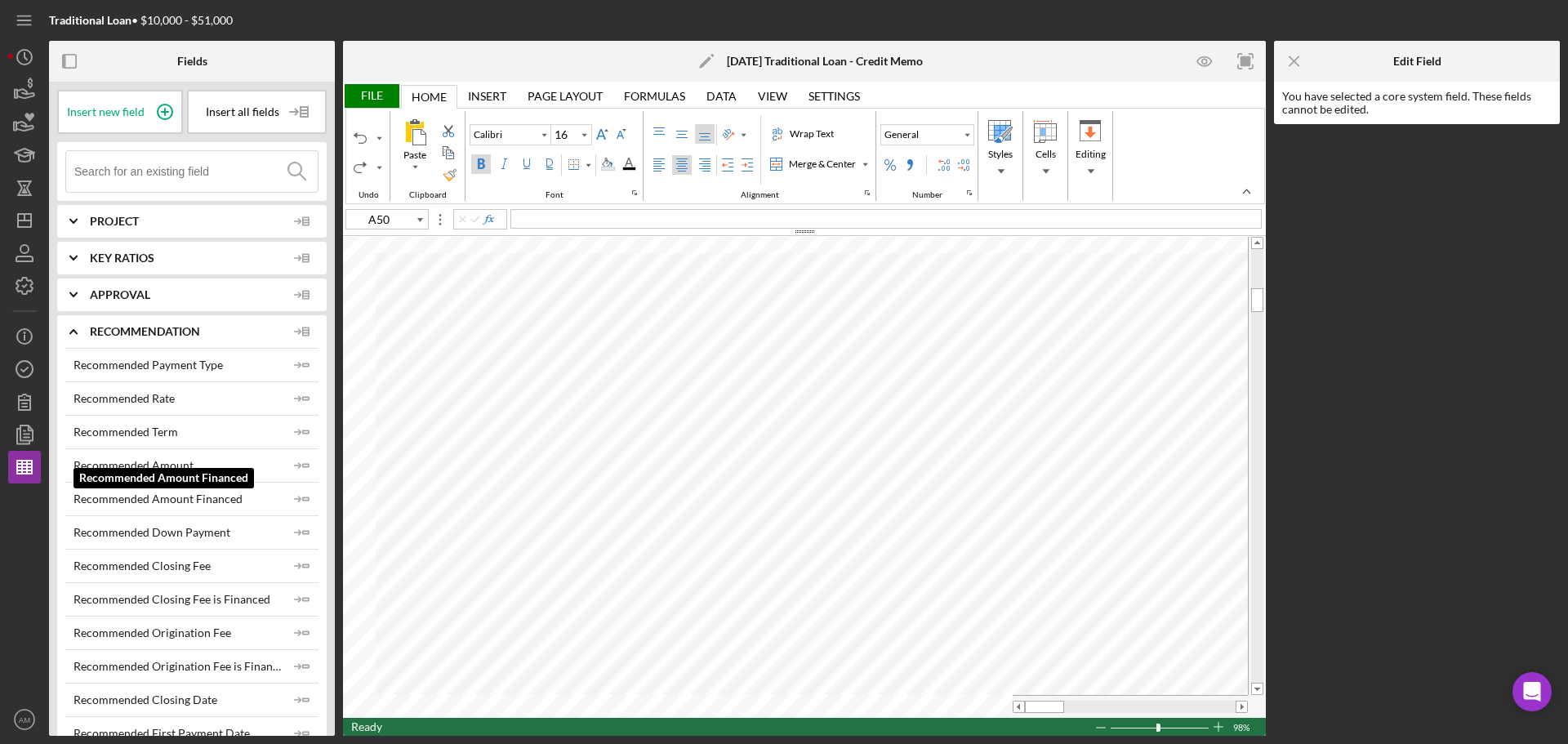
click at [203, 498] on div "Recommended Amount Financed" at bounding box center [159, 499] width 169 height 13
click at [416, 558] on div "Fields Insert new field Insert all fields Icon/Expander Project Icon/Expander K…" at bounding box center [805, 388] width 1511 height 695
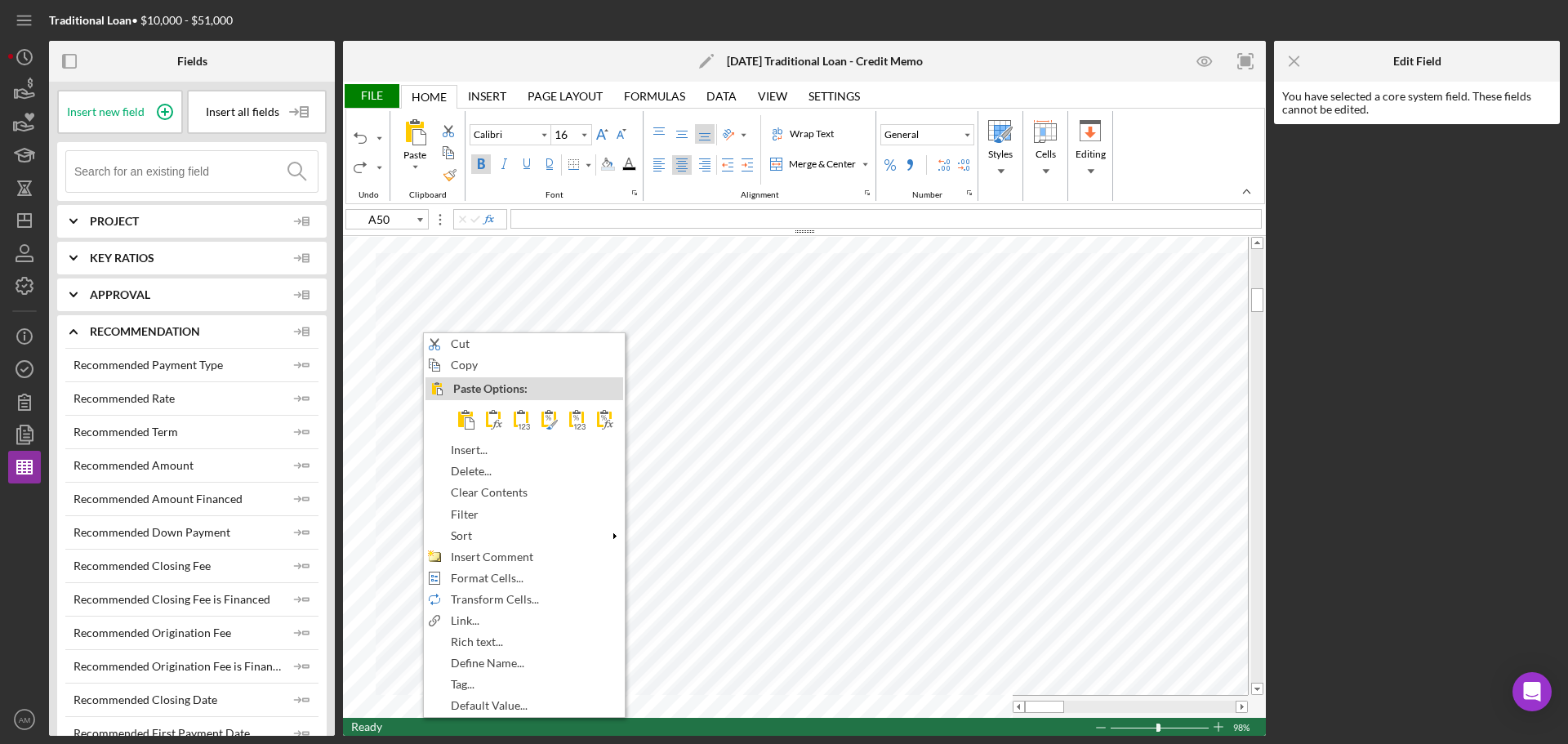
click at [423, 542] on div "Cut Copy Paste Options: Insert... Delete... Clear Contents Filter Sort Insert C…" at bounding box center [524, 525] width 203 height 385
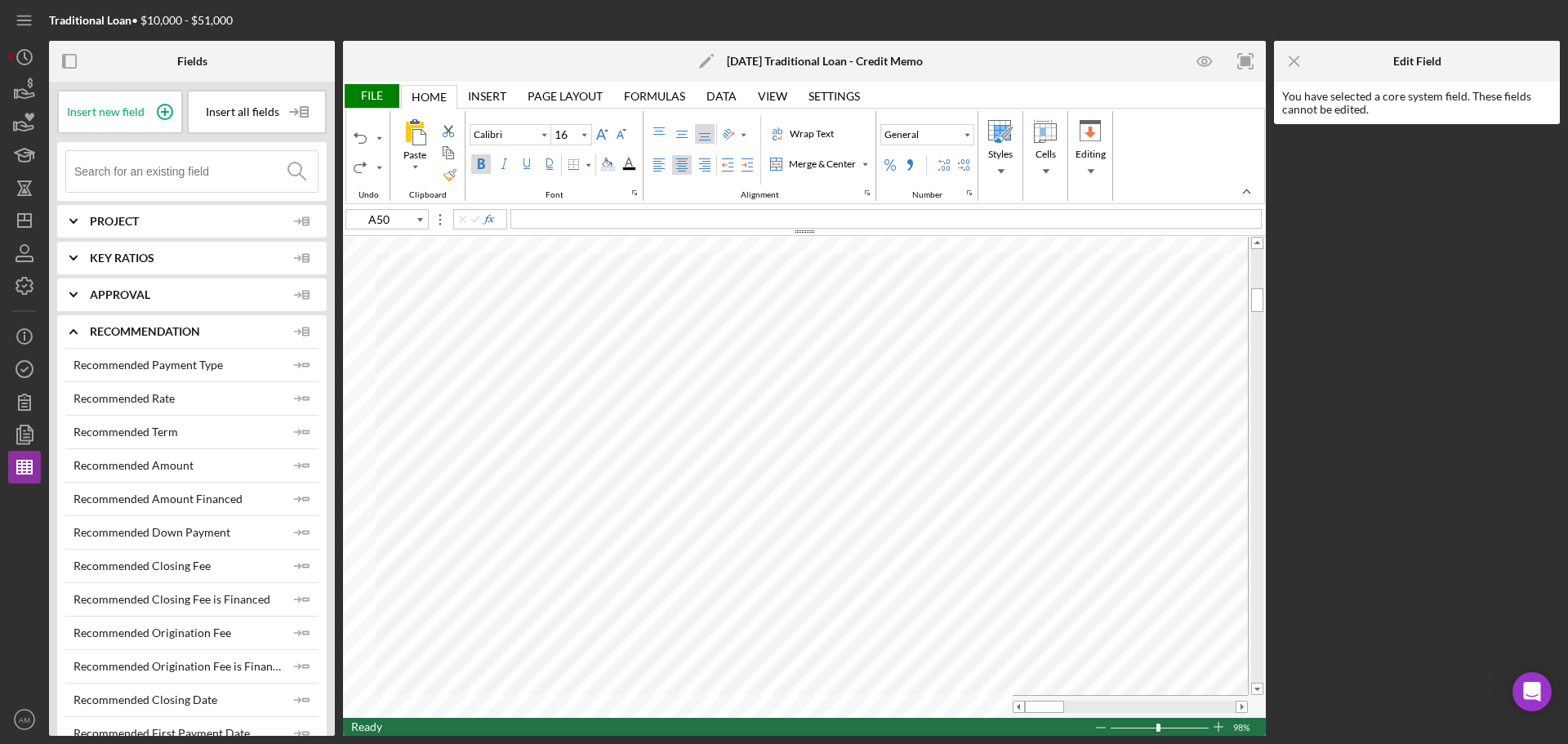
click at [134, 225] on span "Project" at bounding box center [187, 222] width 196 height 13
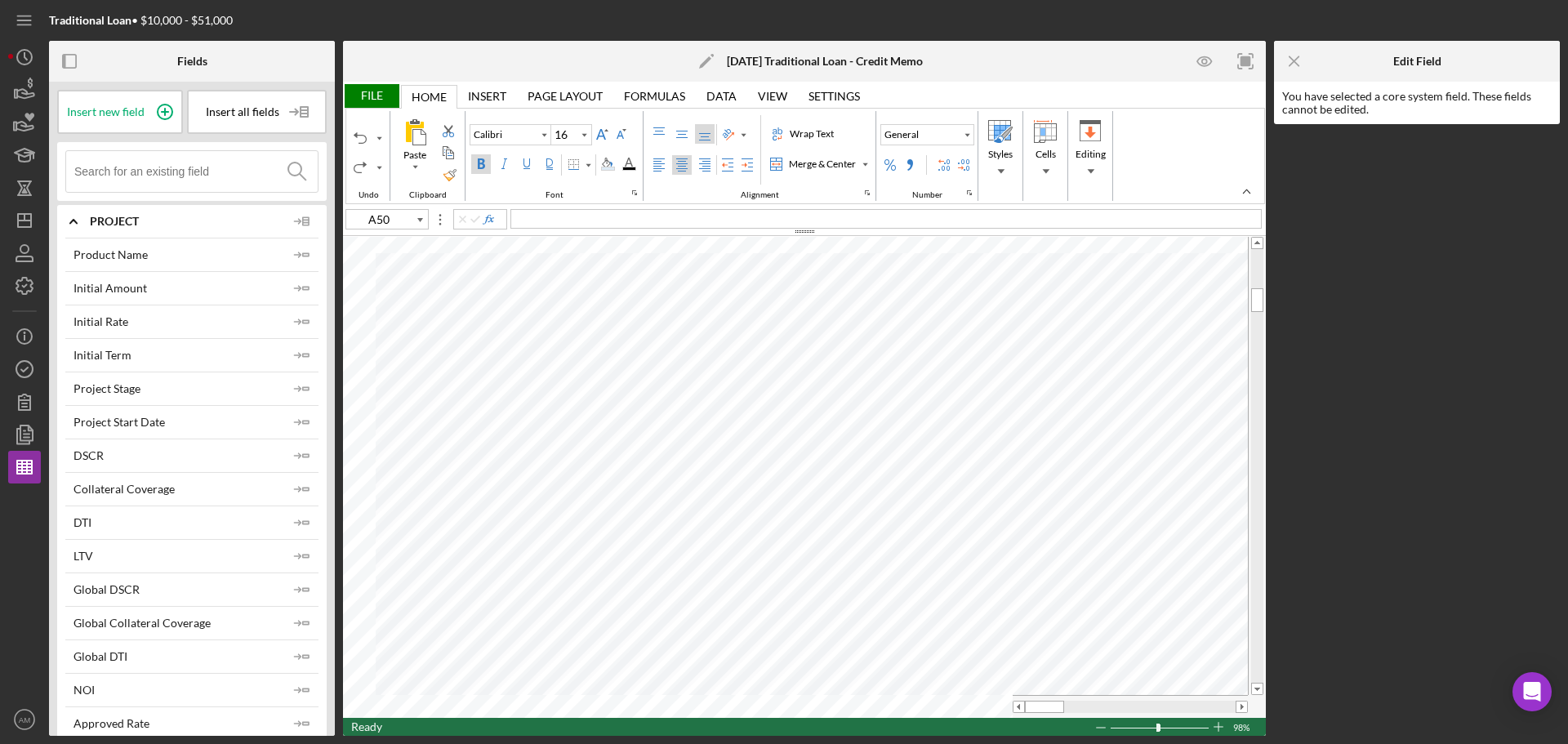
click at [122, 323] on div "Initial Rate" at bounding box center [101, 322] width 55 height 13
click at [143, 108] on span "Insert new field" at bounding box center [106, 112] width 77 height 13
type input "A51"
type input "11"
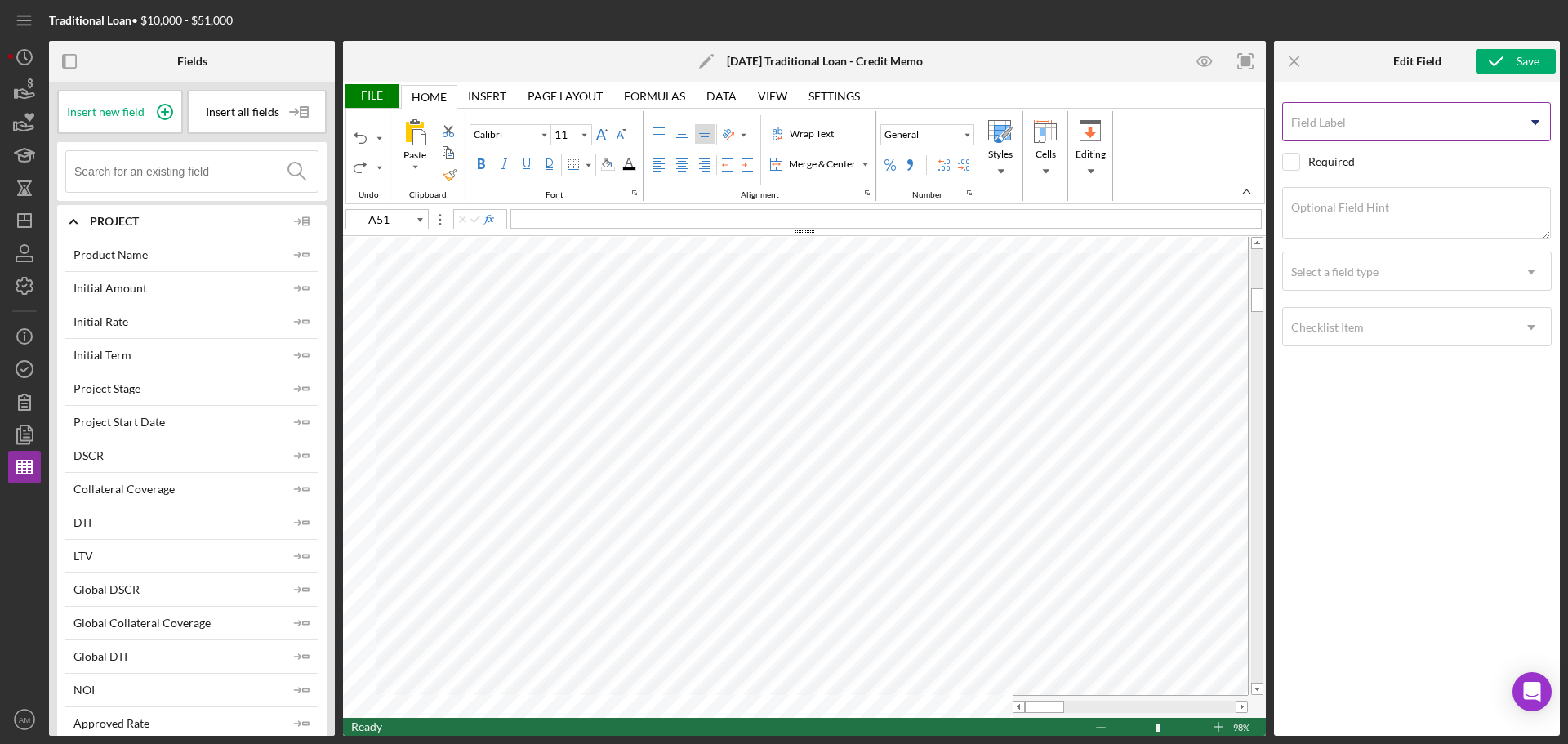
click at [1497, 126] on input "Field Label" at bounding box center [1416, 122] width 269 height 39
click at [1538, 123] on use at bounding box center [1536, 122] width 8 height 5
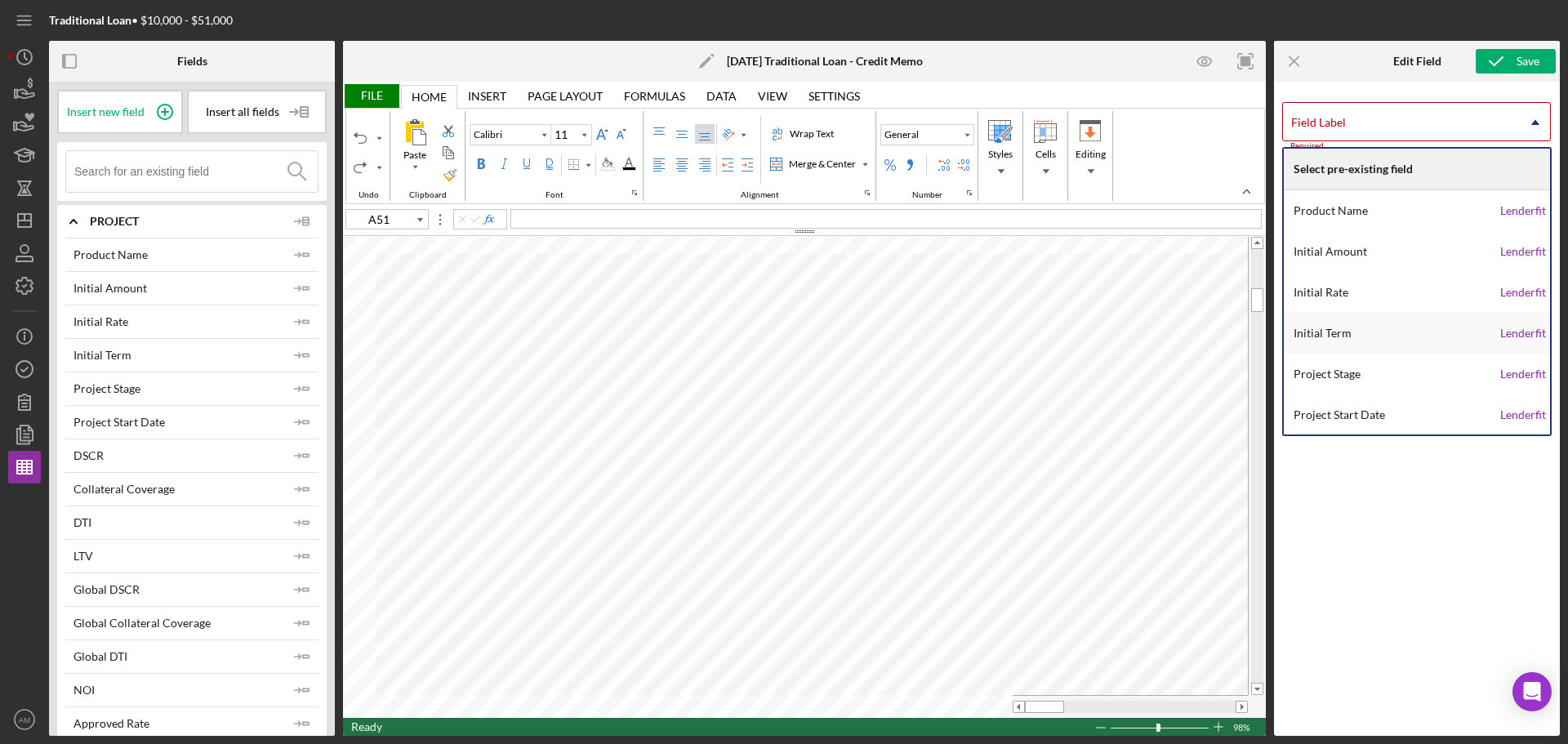
click at [1362, 338] on div "Initial Term" at bounding box center [1397, 333] width 207 height 41
click at [1347, 286] on div "Initial Rate" at bounding box center [1397, 292] width 207 height 41
type input "A46"
type input "16"
click at [1331, 290] on div "Initial Rate" at bounding box center [1397, 292] width 207 height 41
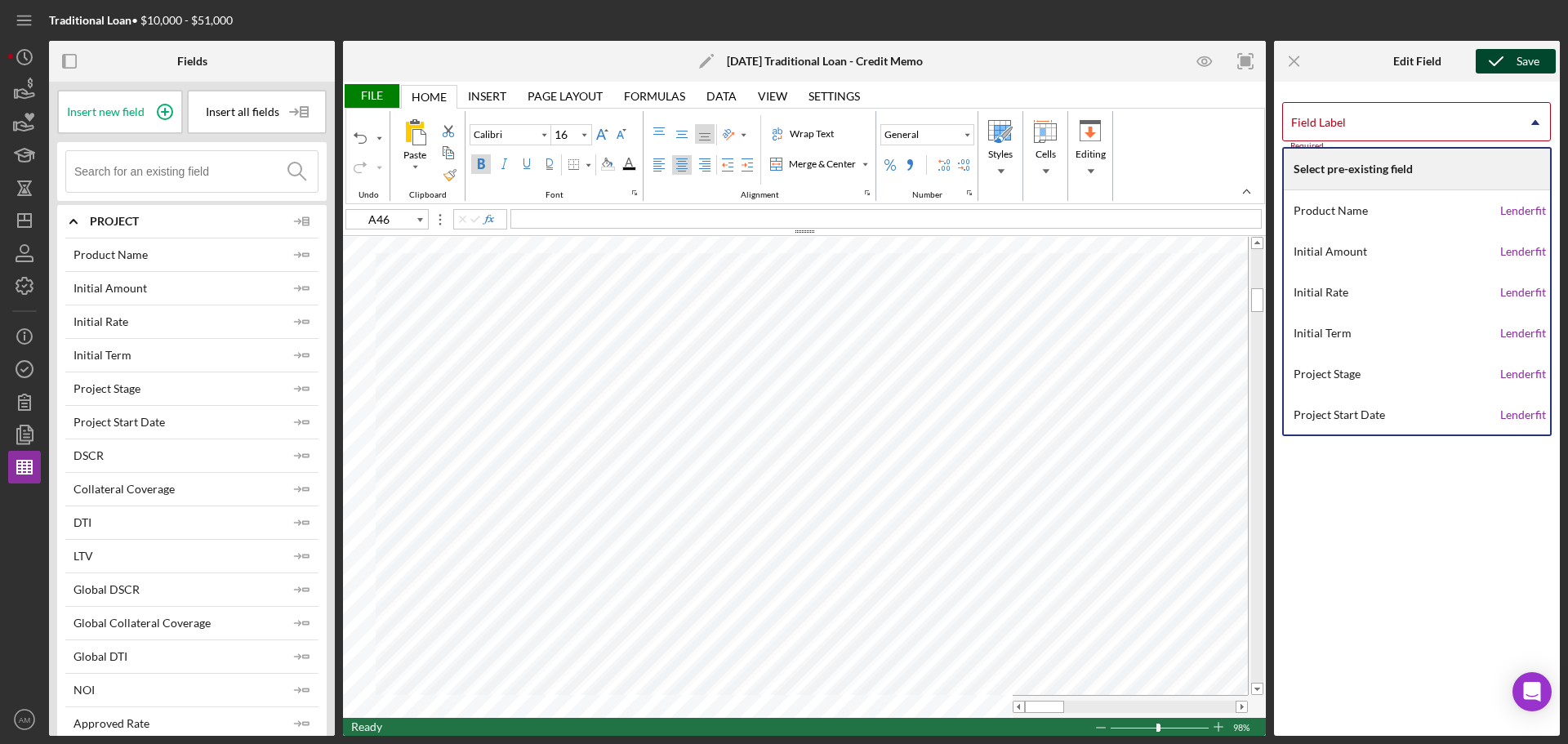
click at [1509, 57] on icon "submit" at bounding box center [1497, 62] width 41 height 41
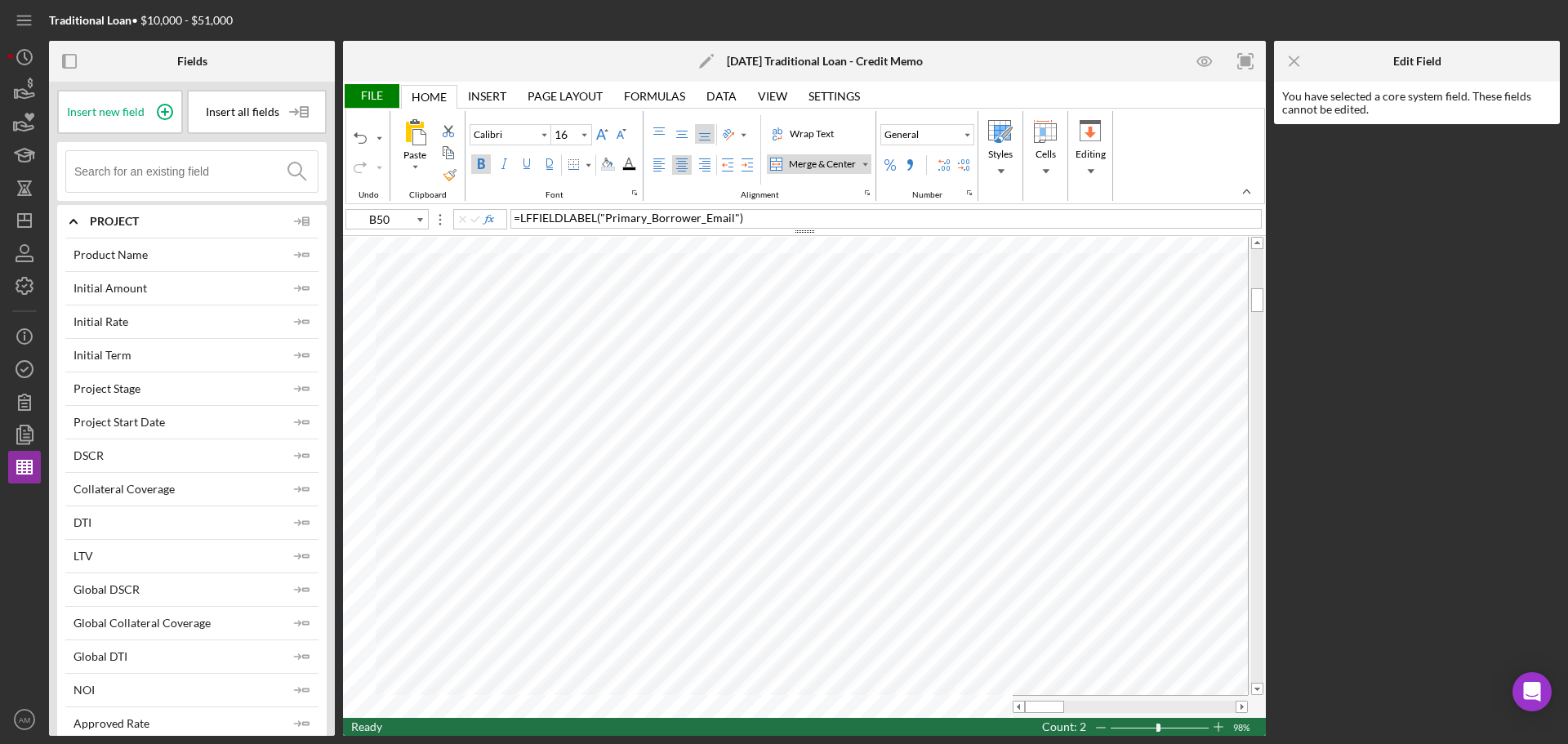
type input "A52"
type input "12"
type input "A28"
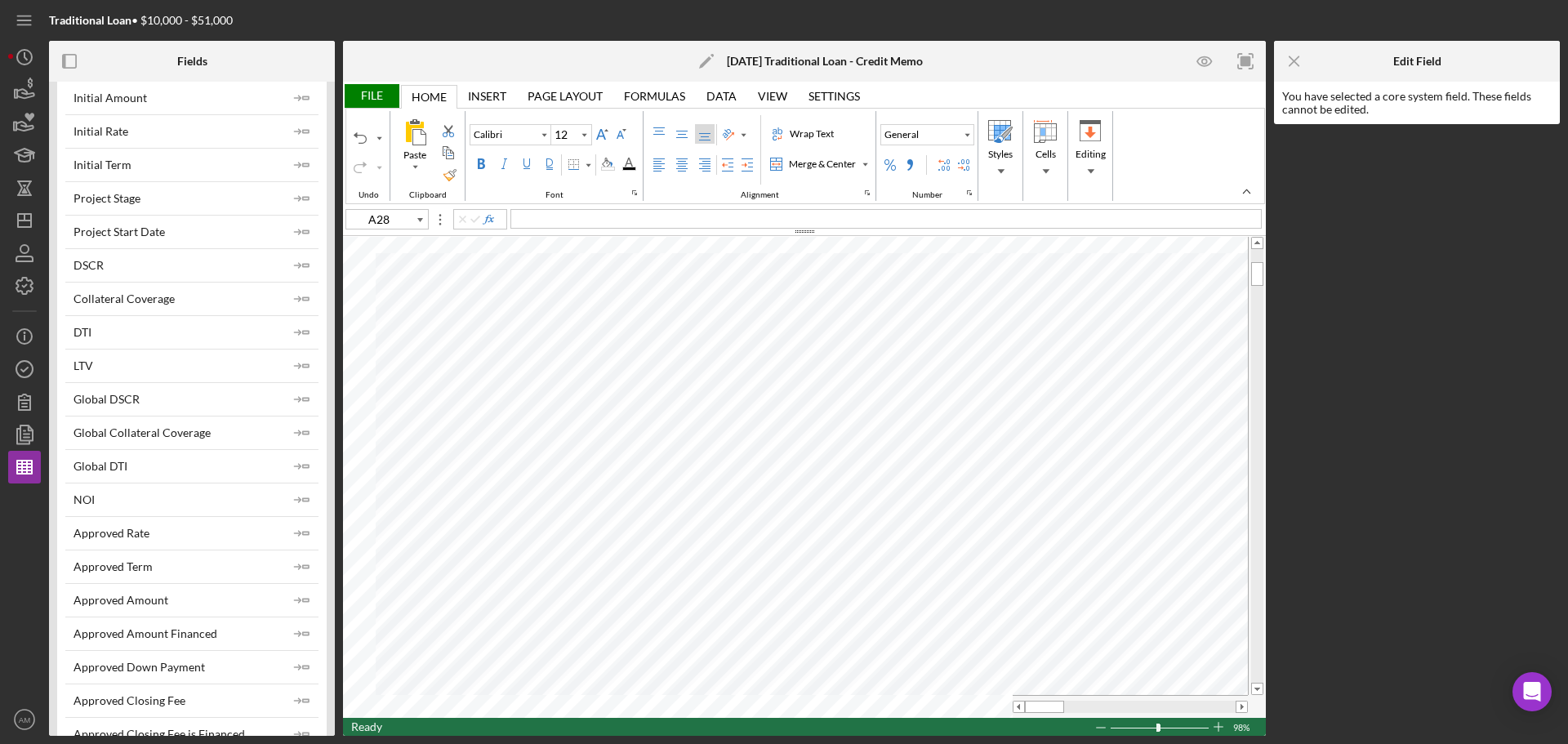
scroll to position [245, 0]
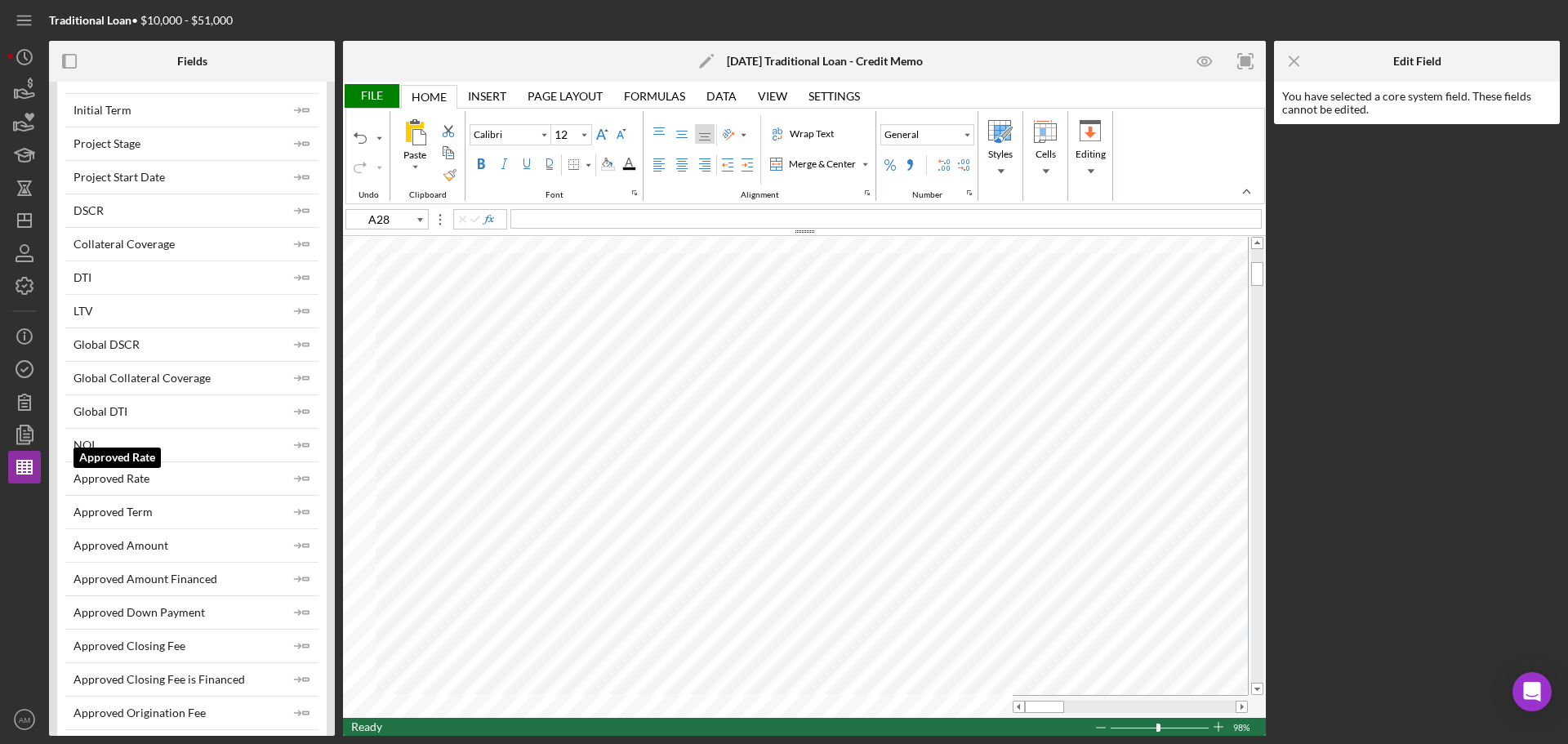
click at [135, 475] on div "Approved Rate" at bounding box center [112, 479] width 76 height 13
click at [165, 650] on div "Approved Closing Fee" at bounding box center [130, 646] width 112 height 13
click at [295, 644] on icon "Icon/Insert Field" at bounding box center [302, 646] width 33 height 33
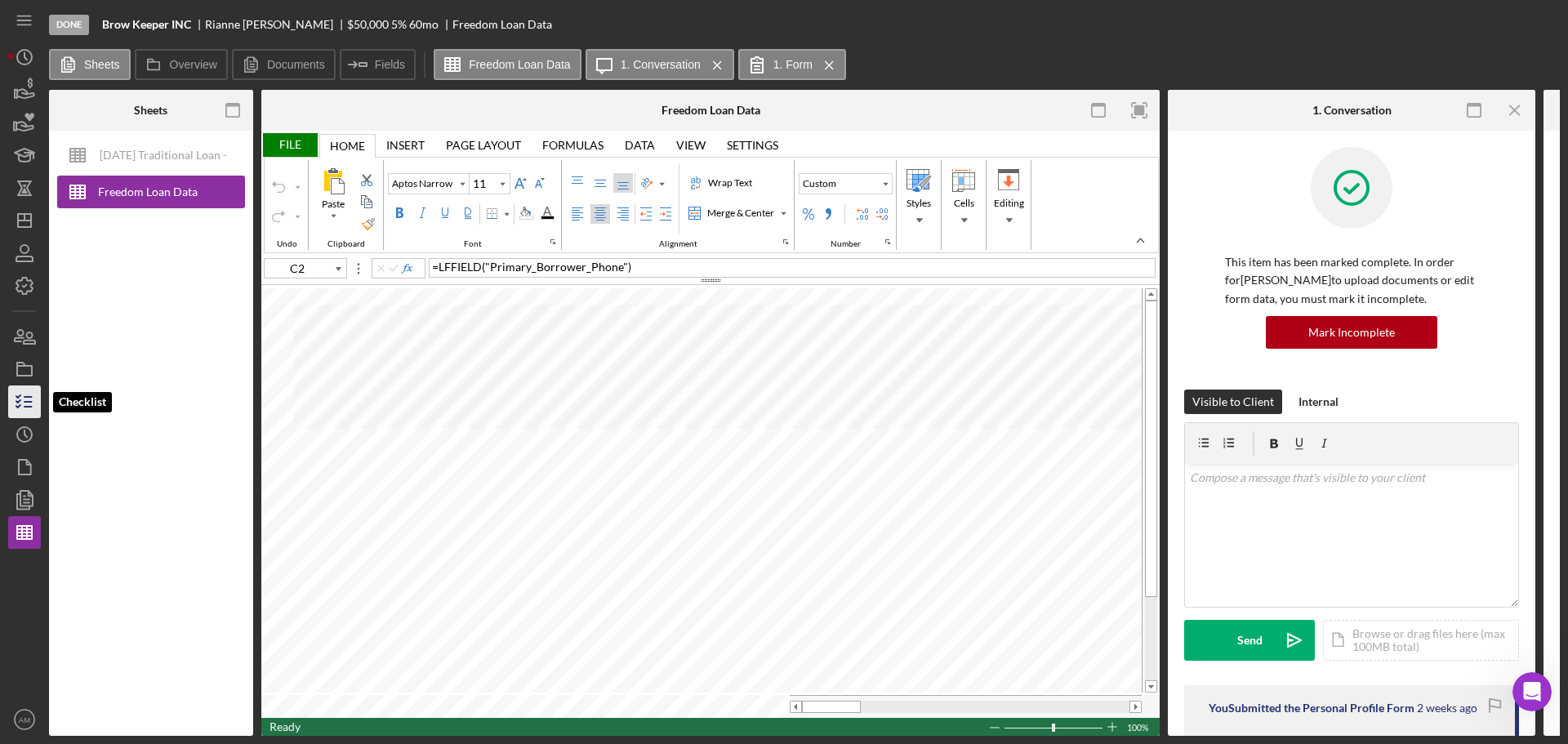
click at [30, 398] on icon "button" at bounding box center [25, 402] width 41 height 41
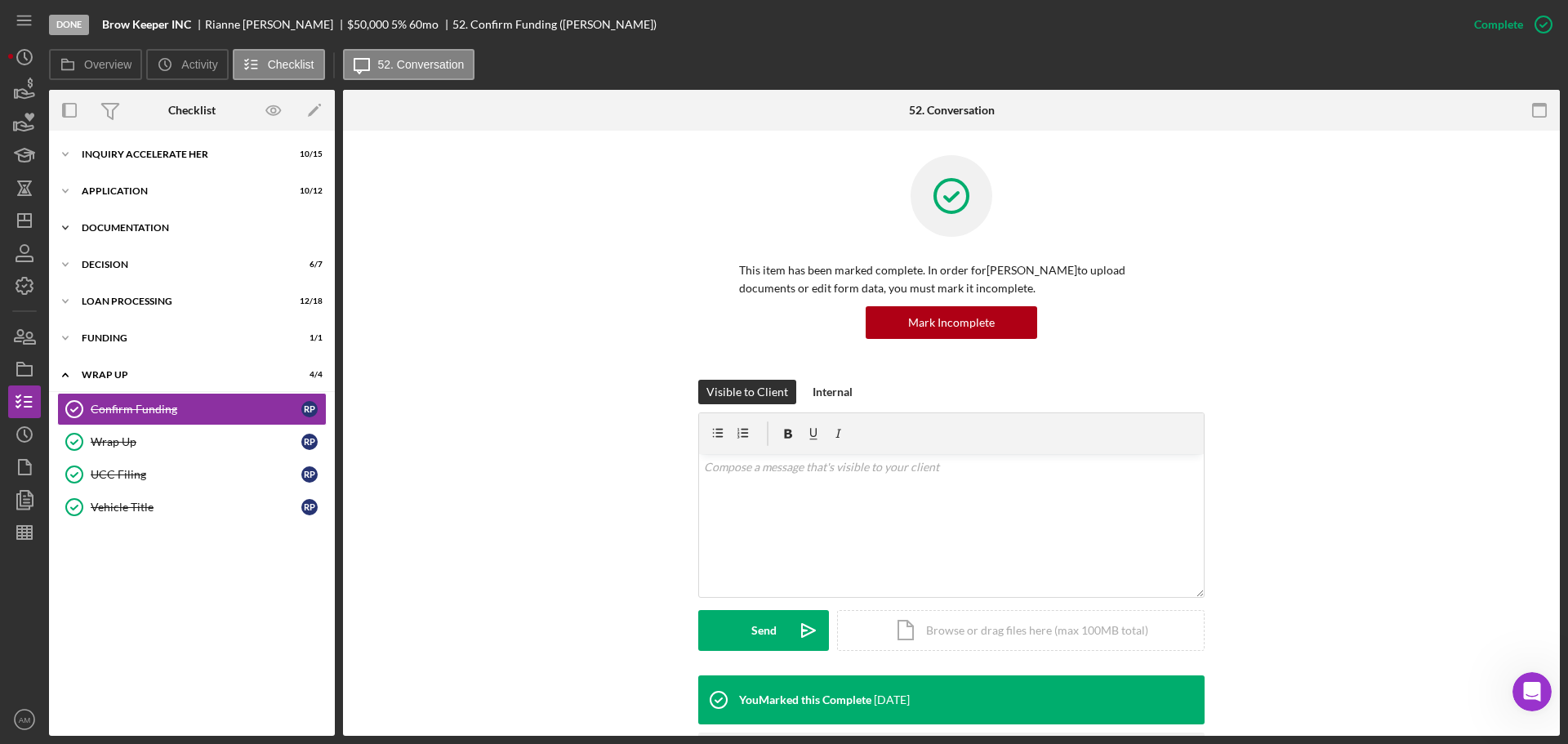
click at [122, 221] on div "Icon/Expander Documentation 26 / 30" at bounding box center [192, 228] width 286 height 33
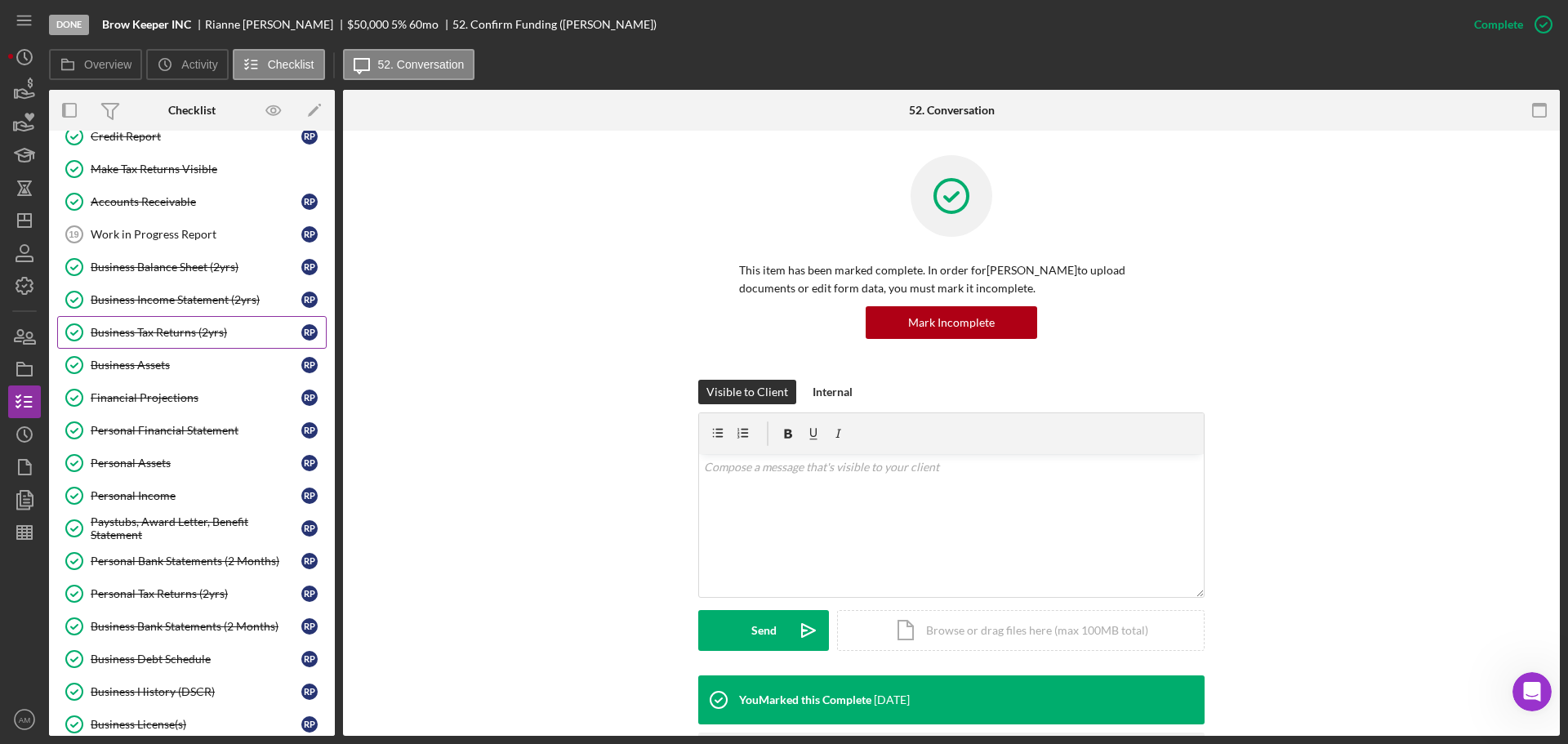
scroll to position [163, 0]
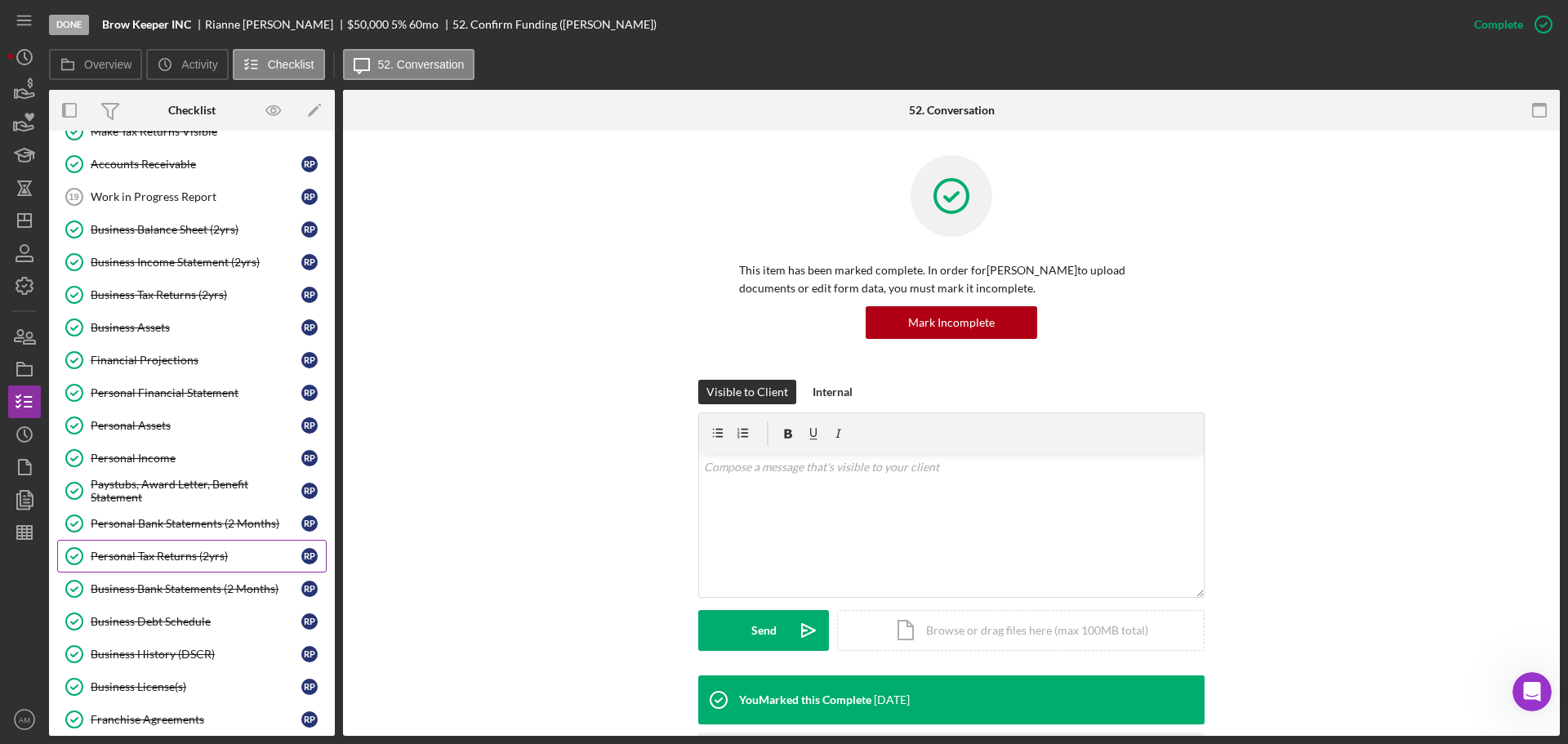
click at [189, 552] on div "Personal Tax Returns (2yrs)" at bounding box center [195, 556] width 211 height 13
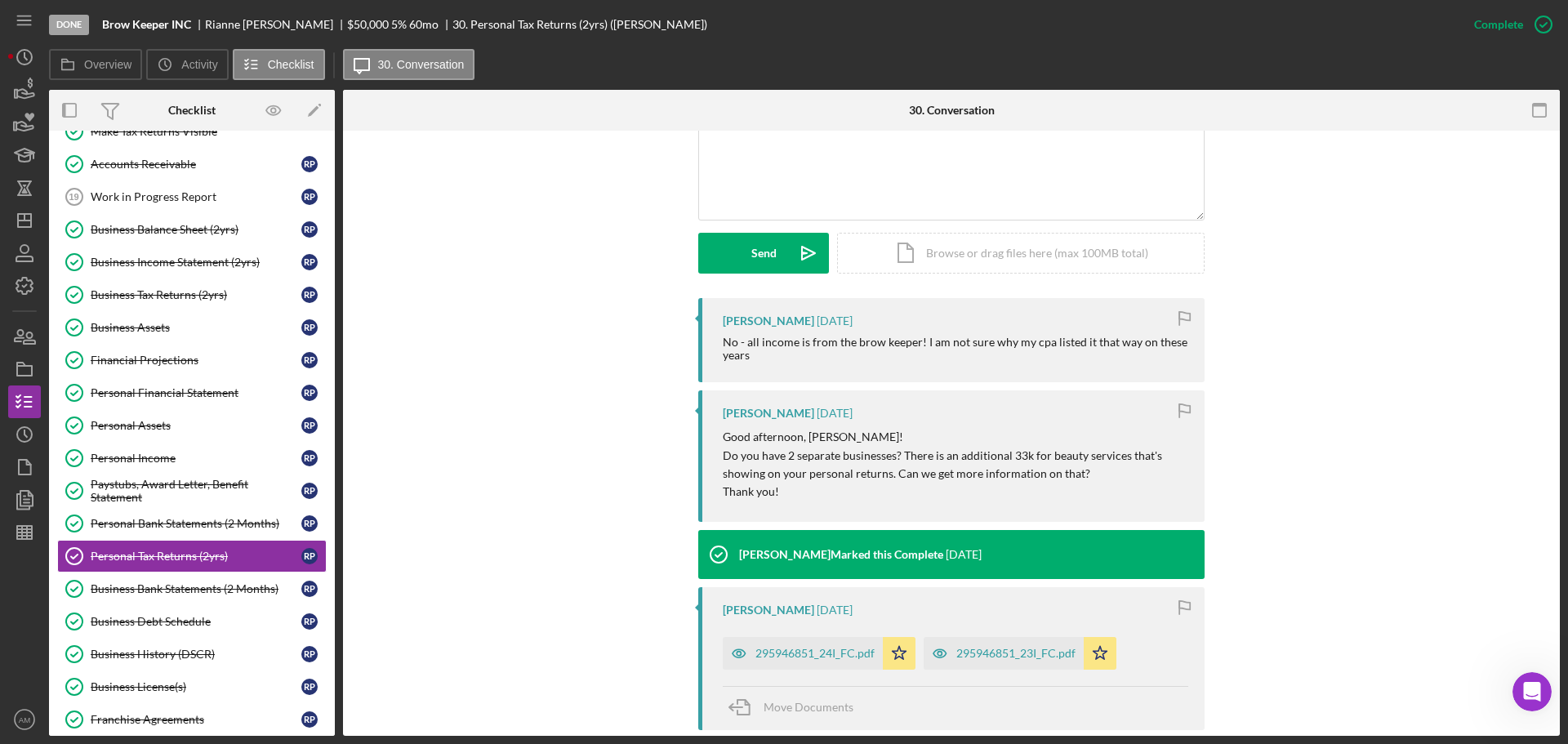
scroll to position [490, 0]
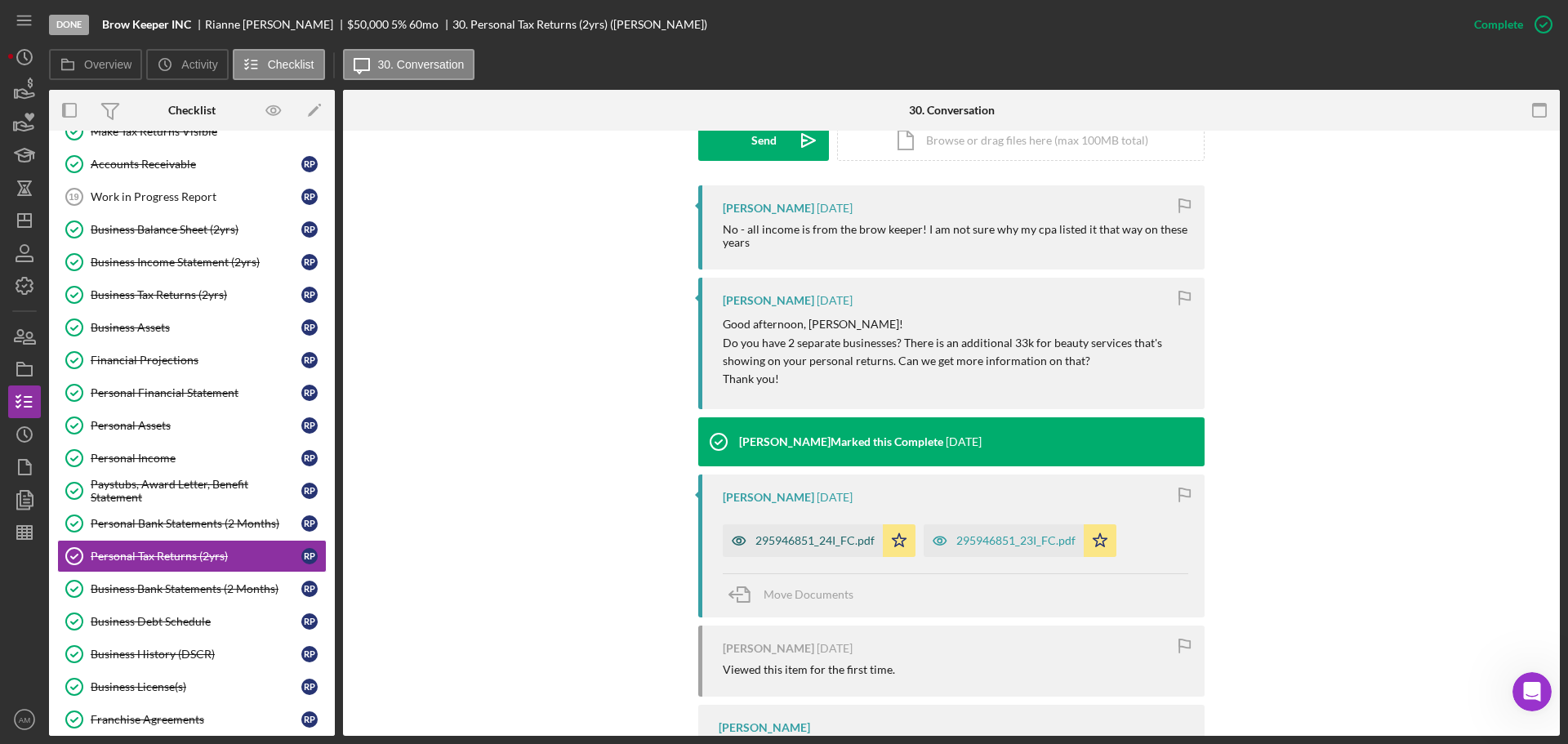
click at [793, 540] on div "295946851_24I_FC.pdf" at bounding box center [815, 540] width 119 height 13
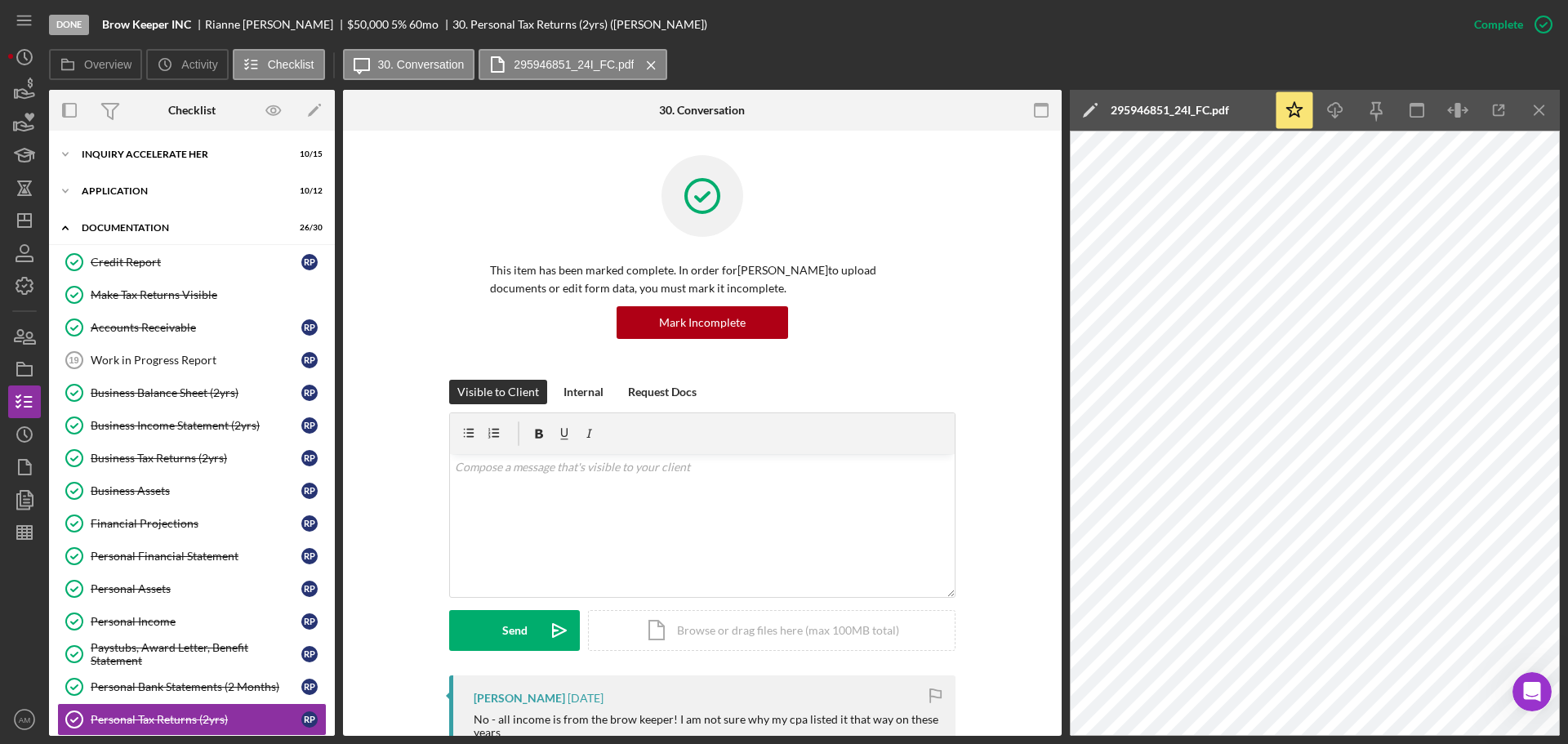
scroll to position [490, 0]
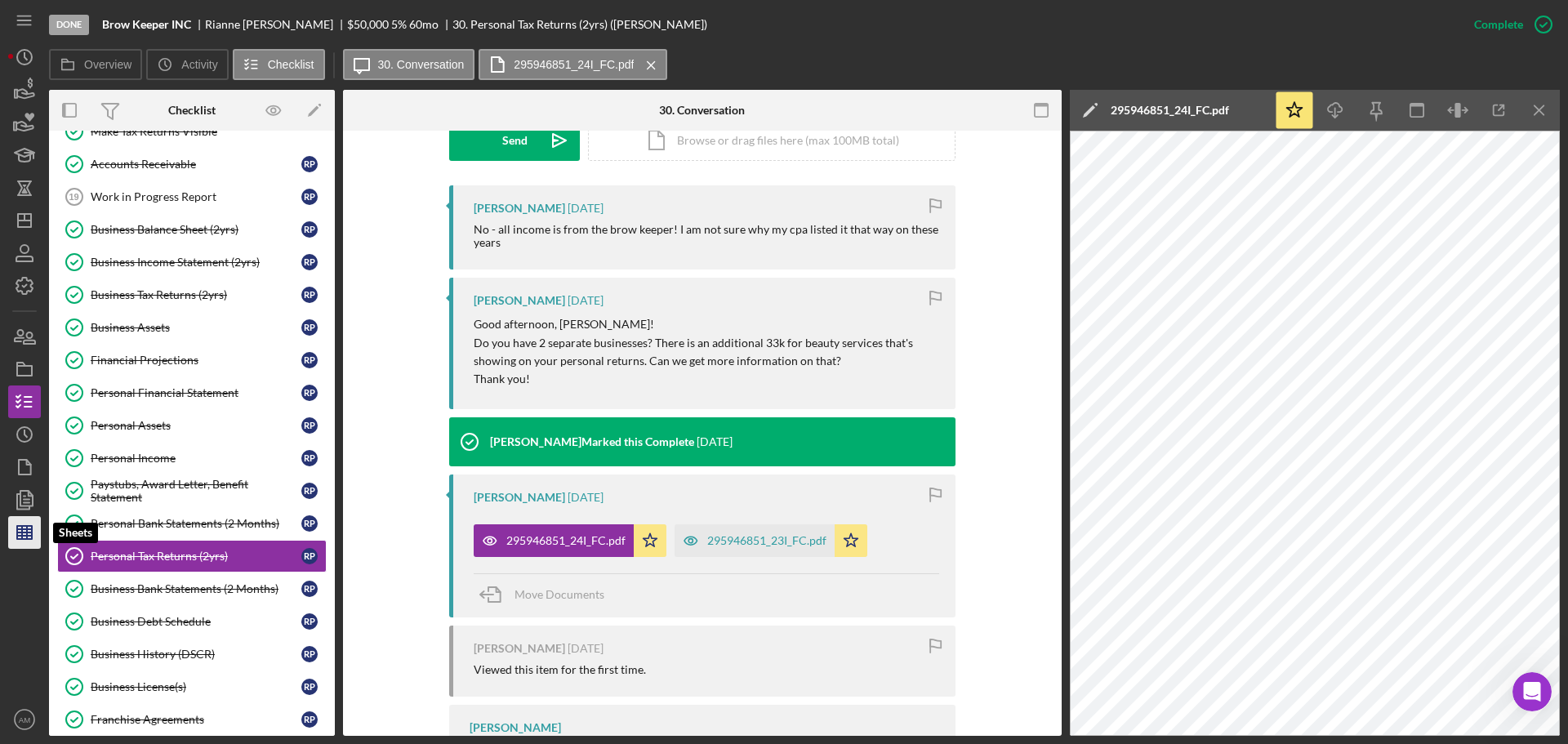
click at [30, 532] on line "button" at bounding box center [25, 532] width 15 height 0
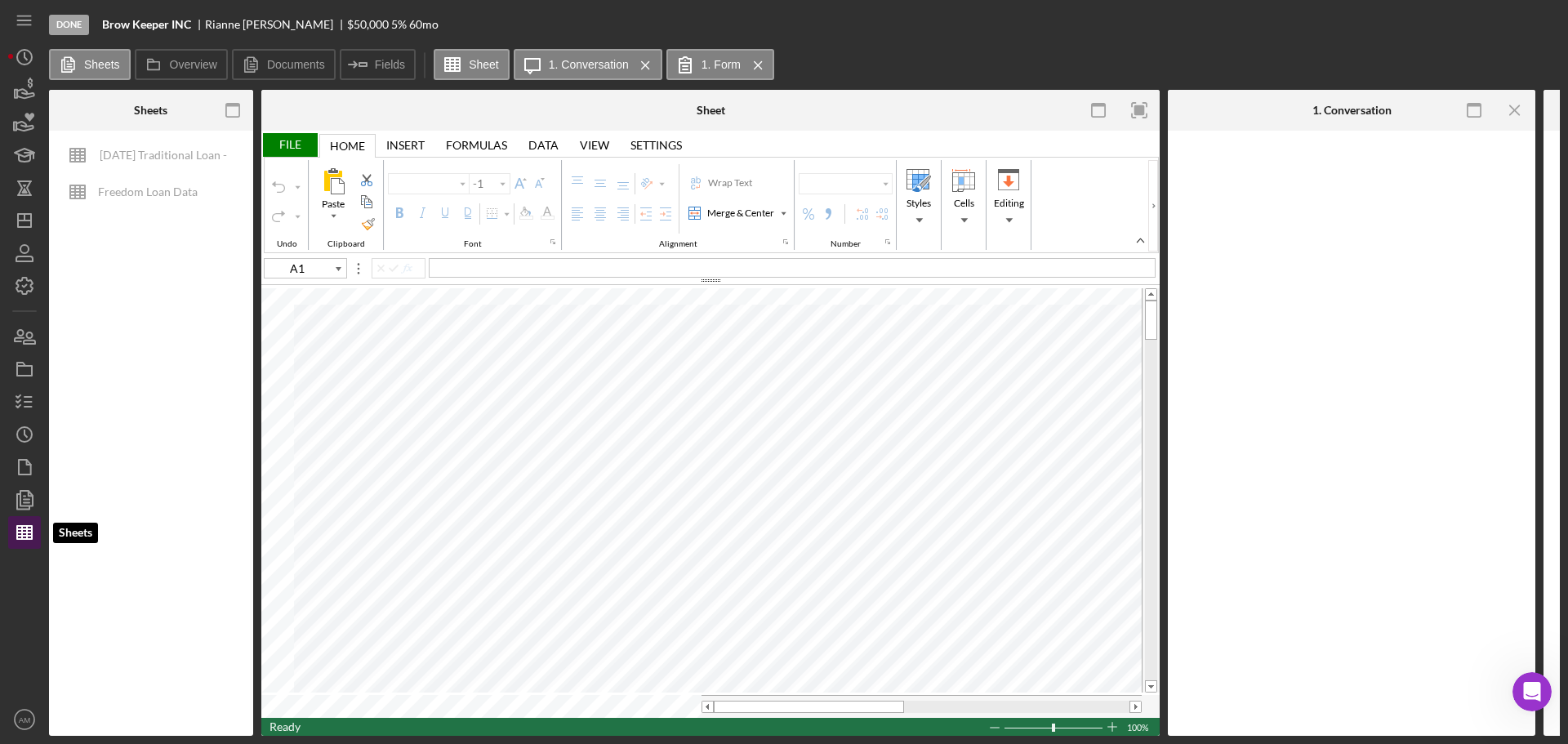
type input "Calibri"
type input "14"
type input "B5"
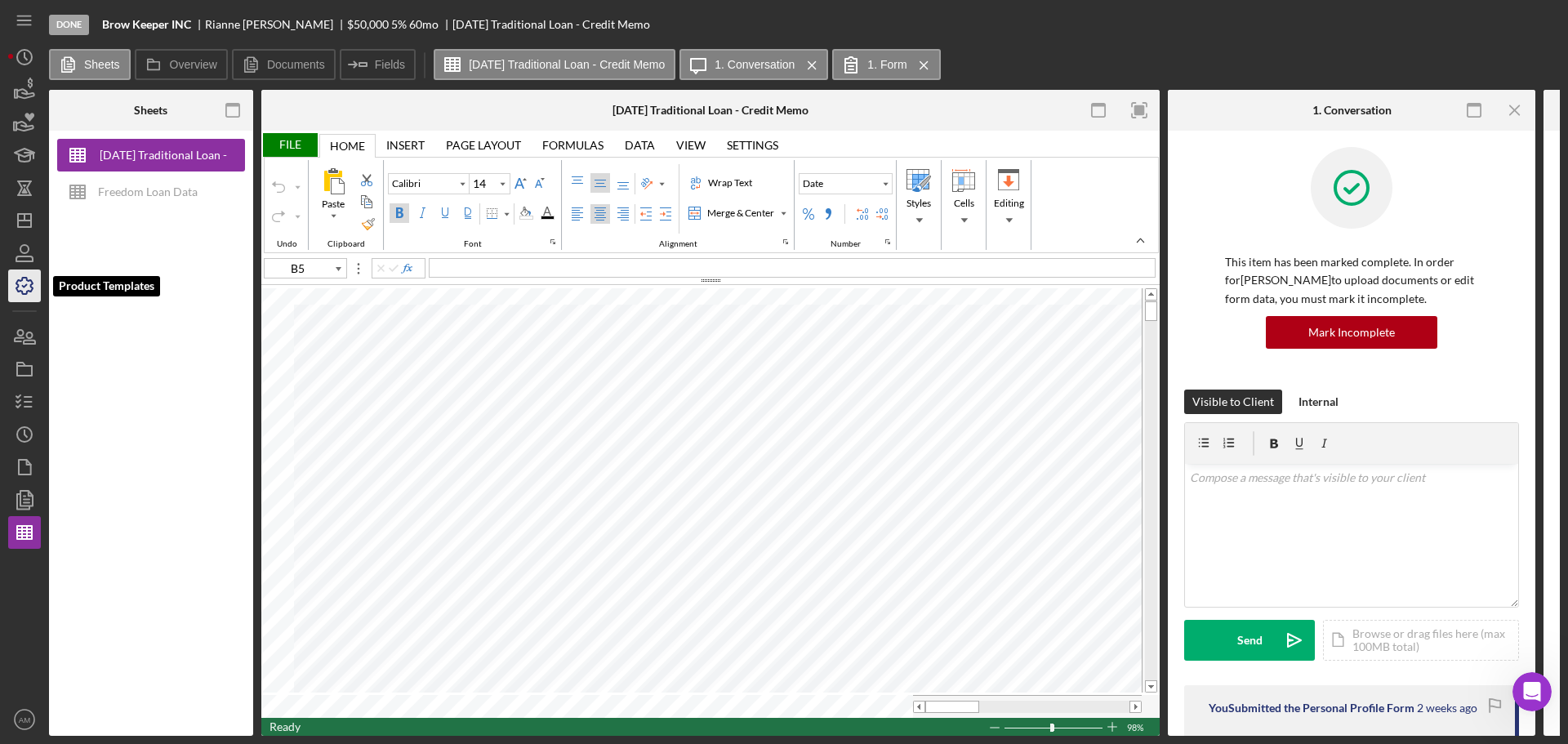
click at [22, 282] on icon "button" at bounding box center [25, 286] width 41 height 41
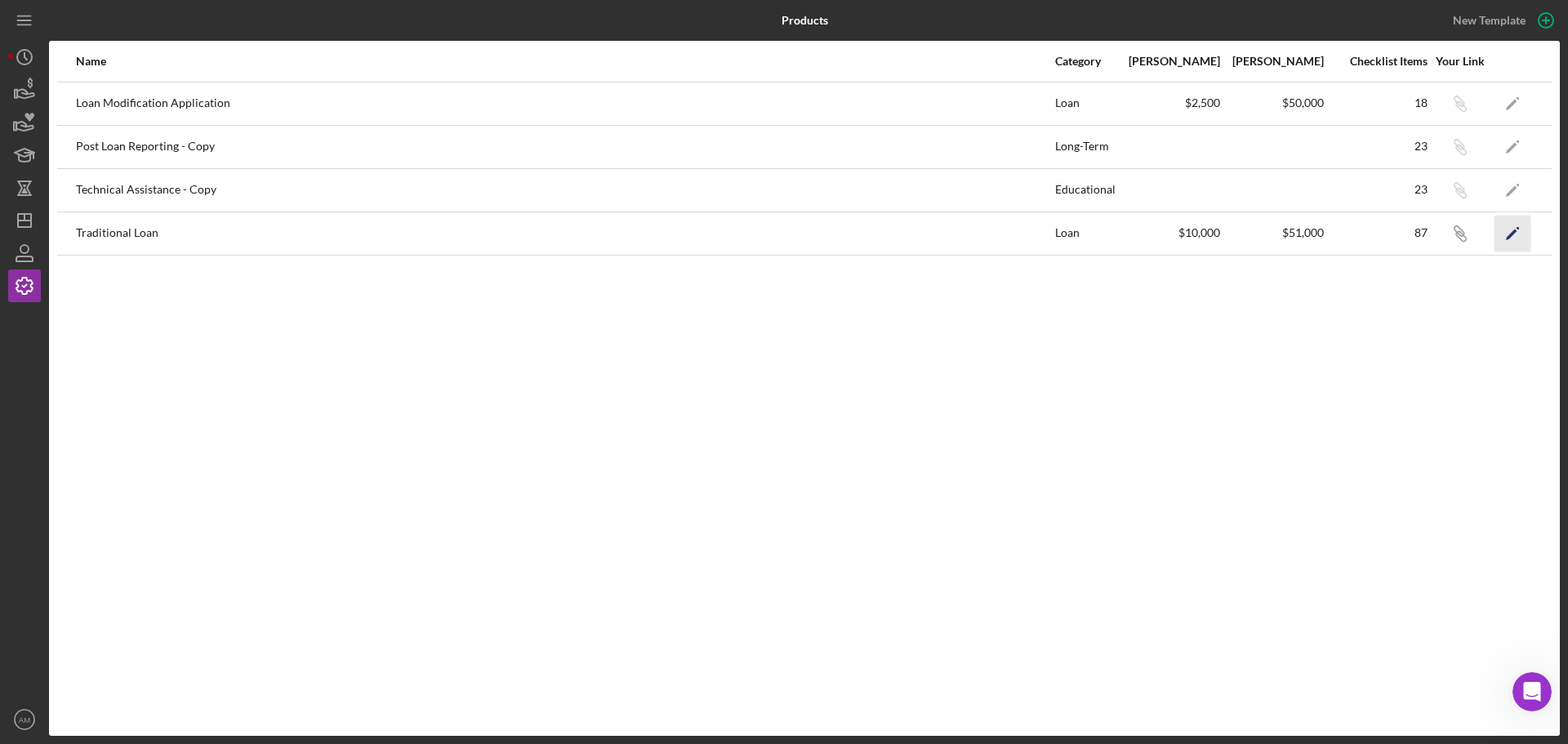
click at [1509, 233] on icon "Icon/Edit" at bounding box center [1513, 233] width 37 height 37
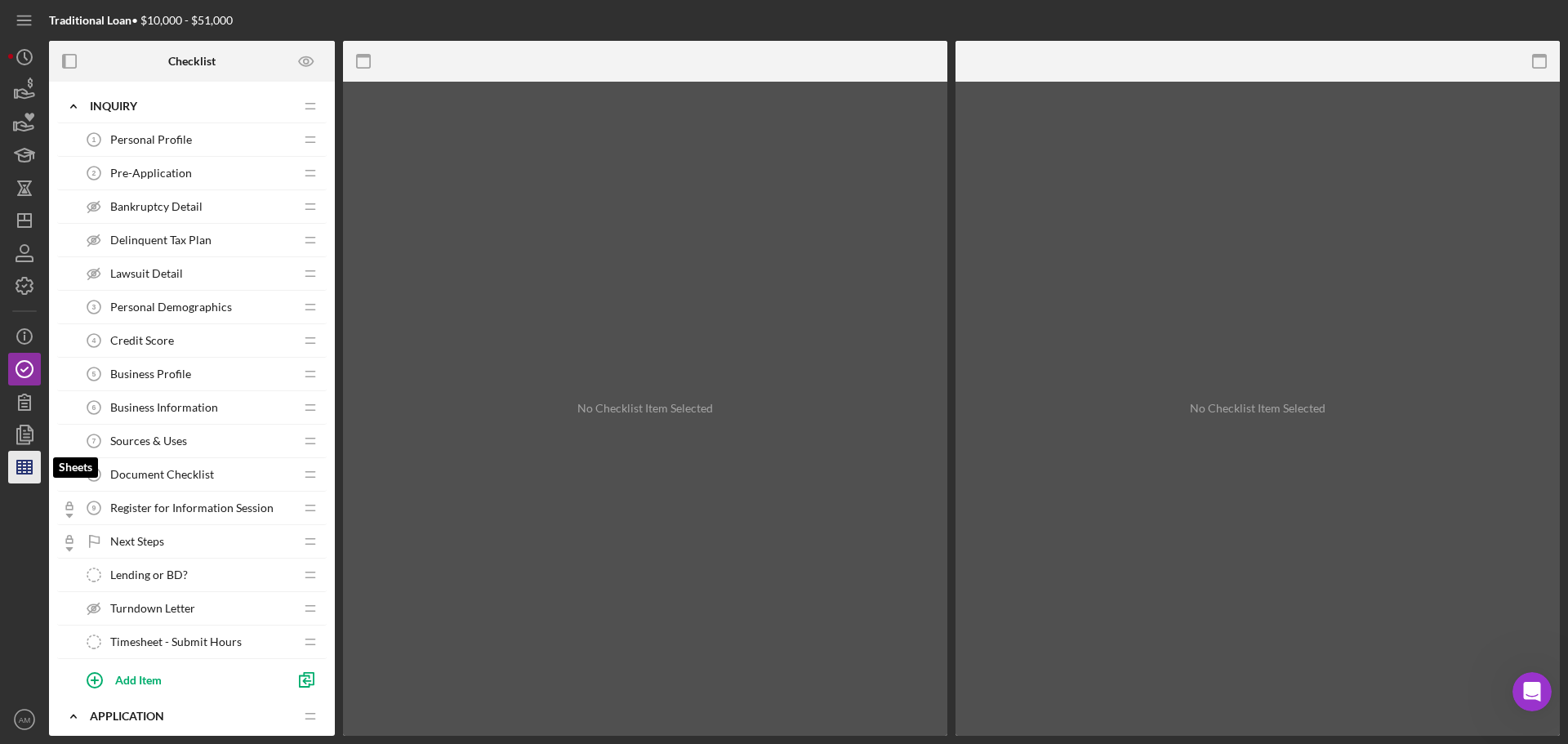
click at [22, 467] on line "button" at bounding box center [22, 467] width 0 height 13
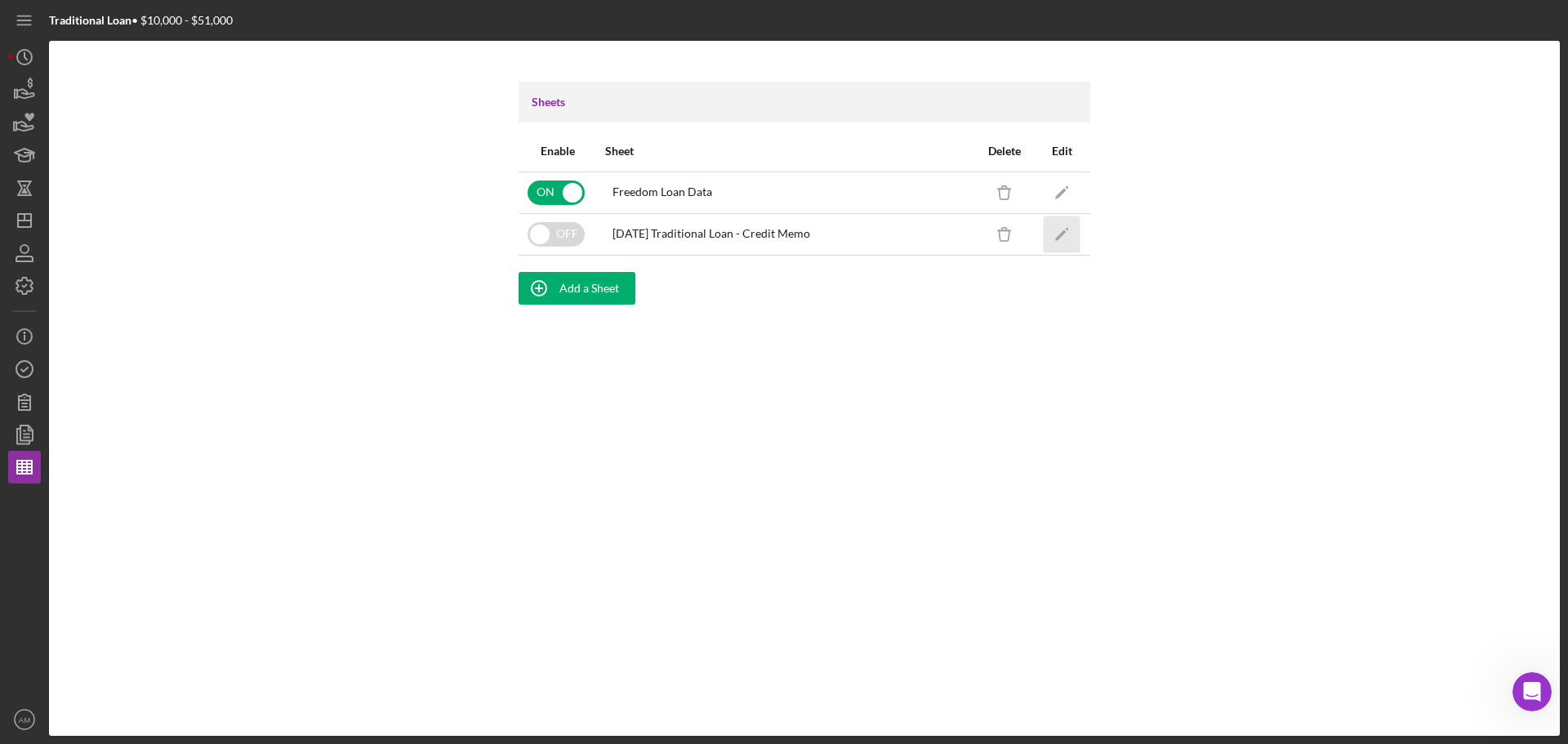
click at [1058, 231] on icon "Icon/Edit" at bounding box center [1062, 234] width 37 height 37
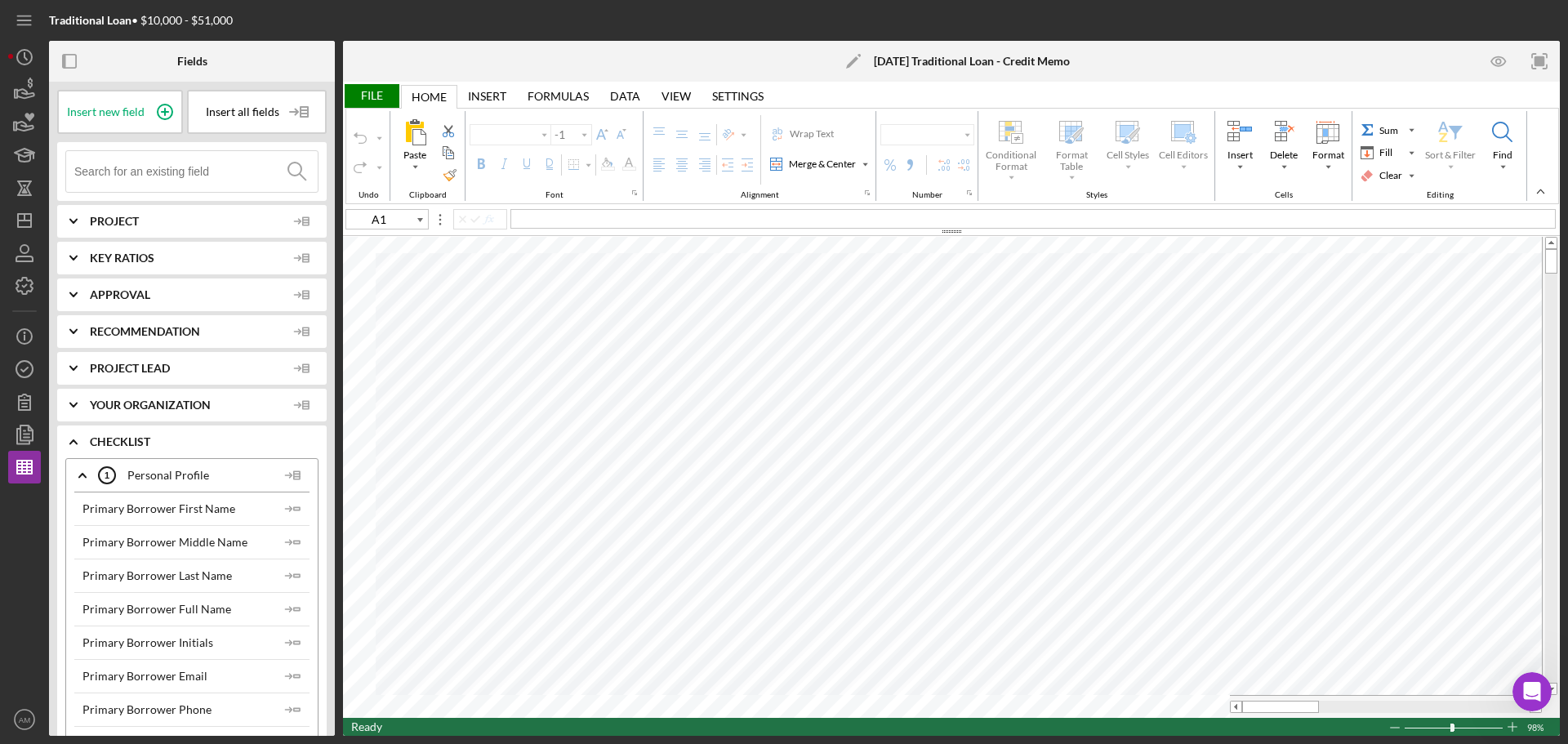
type input "Calibri"
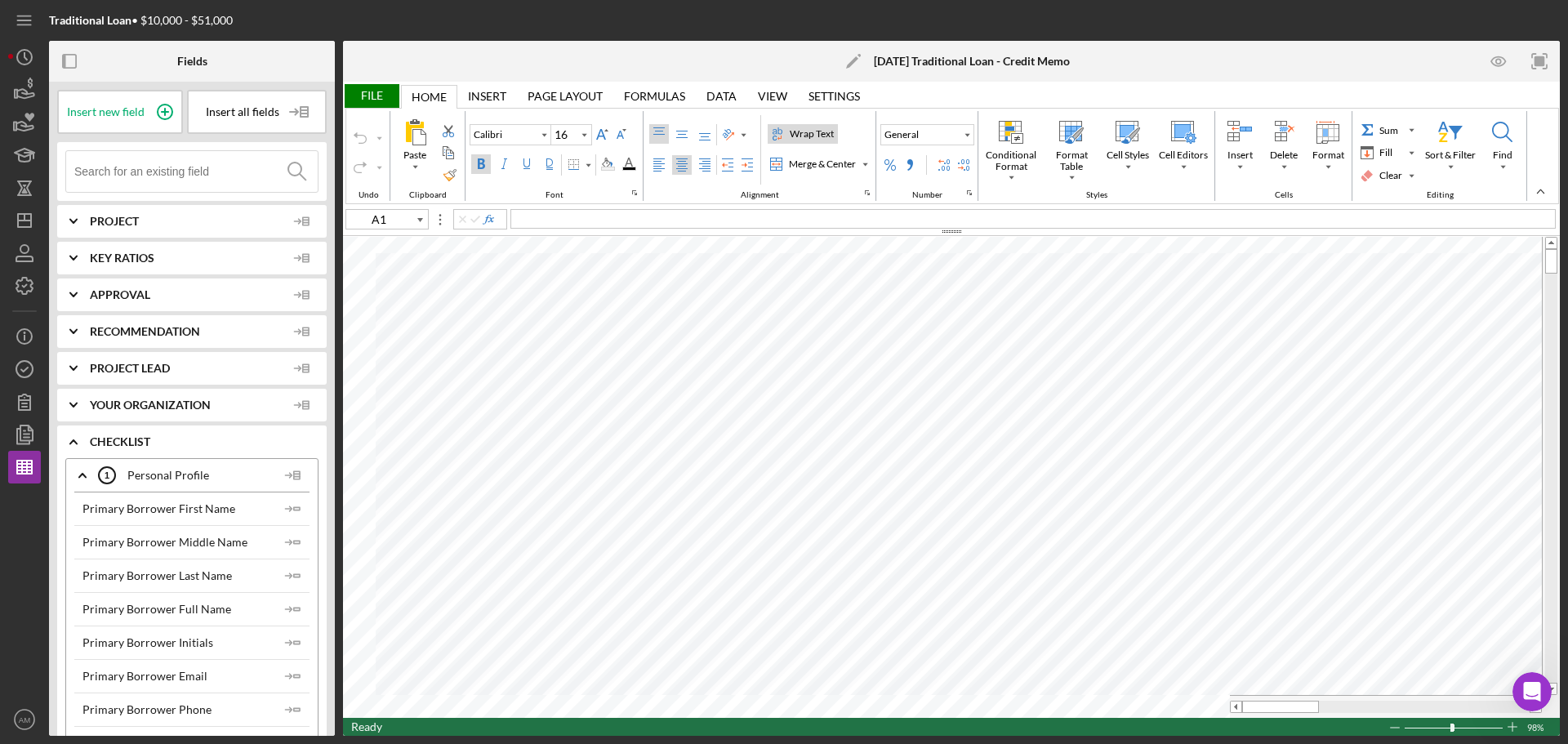
type input "18"
type input "B8"
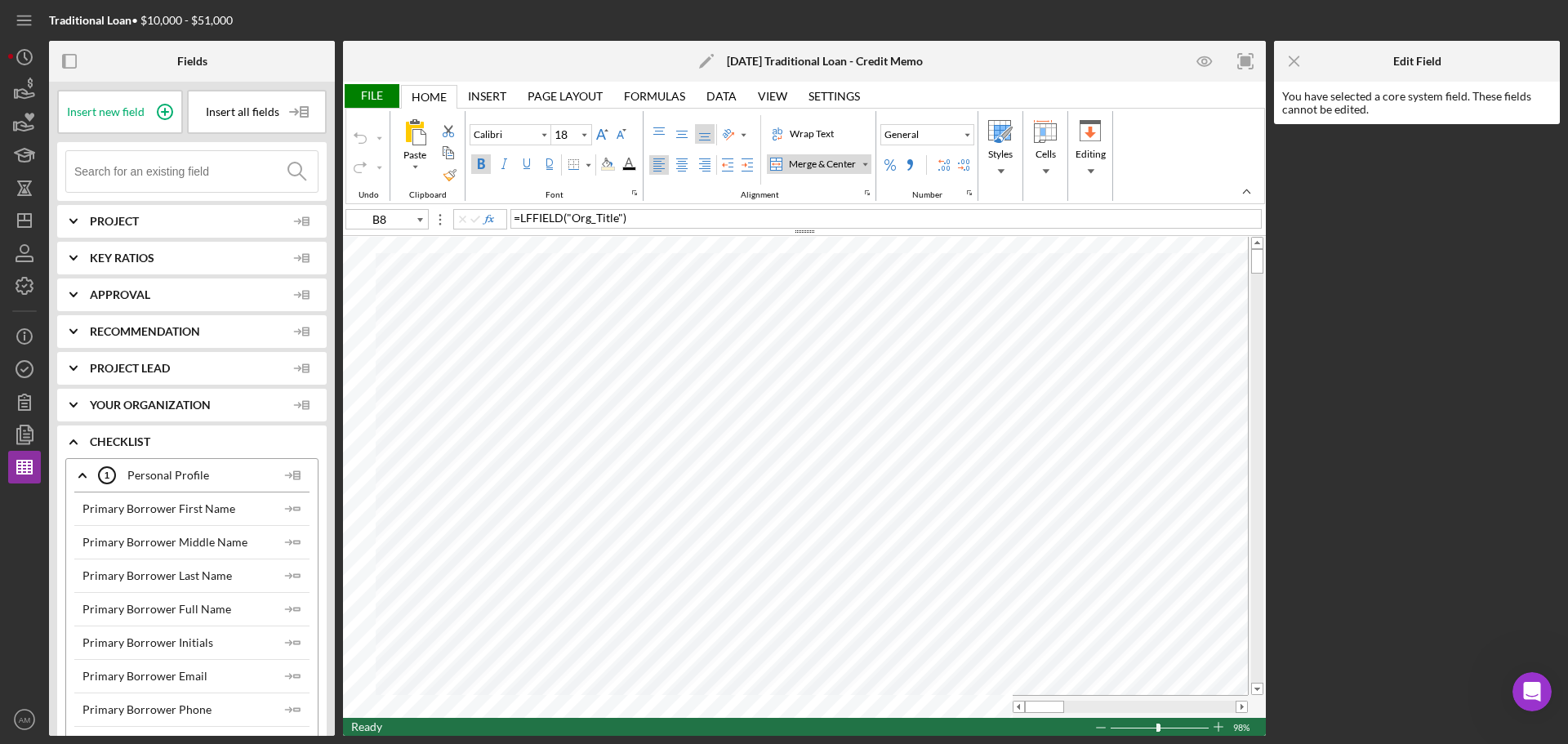
type input "16"
type input "A1"
click at [213, 174] on input at bounding box center [195, 172] width 243 height 41
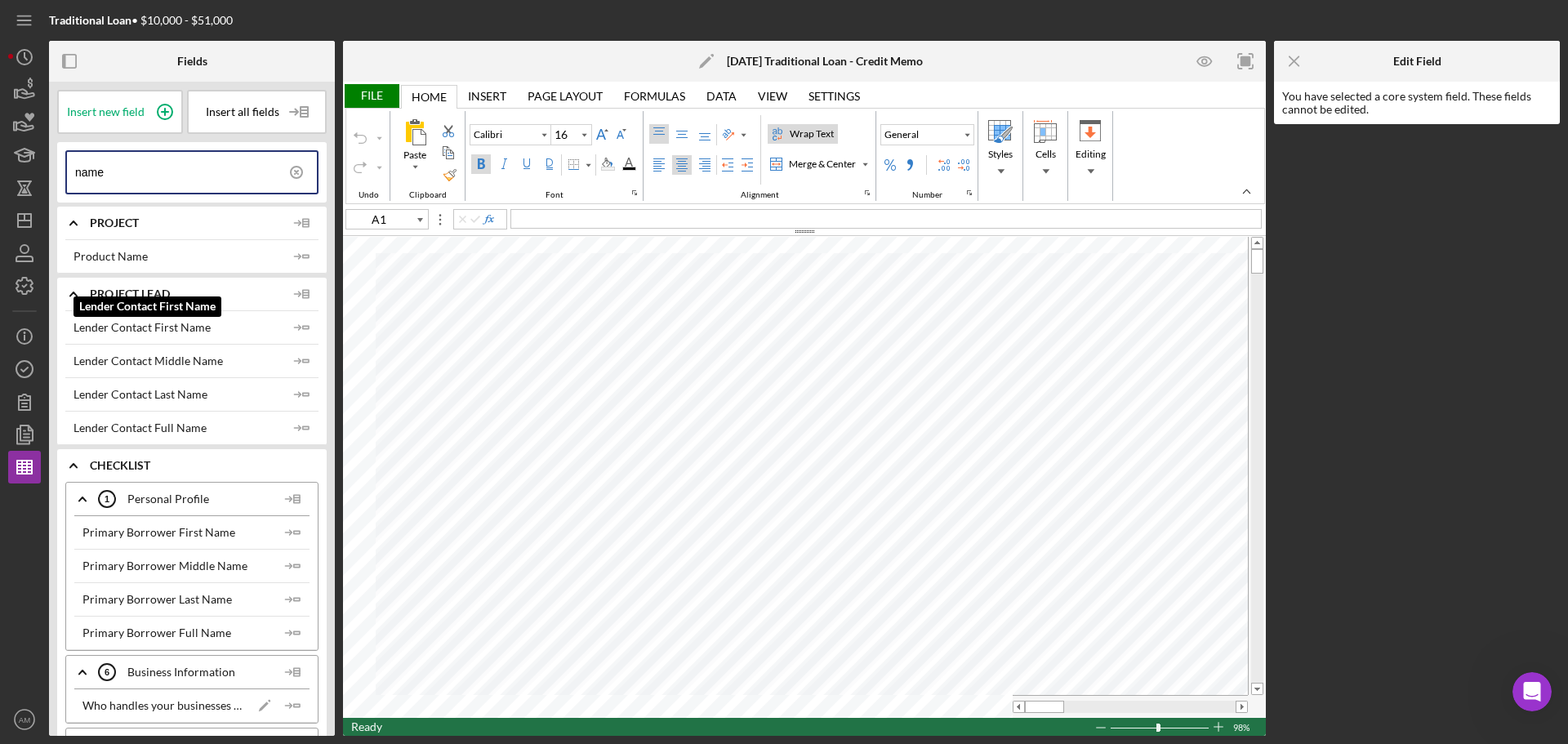
type input "name"
click at [154, 332] on div "Lender Contact First Name" at bounding box center [142, 328] width 137 height 13
click at [154, 329] on div "Lender Contact First Name" at bounding box center [142, 328] width 137 height 13
click at [155, 328] on div "Lender Contact First Name" at bounding box center [142, 328] width 137 height 13
click at [156, 328] on div "Lender Contact First Name" at bounding box center [142, 328] width 137 height 13
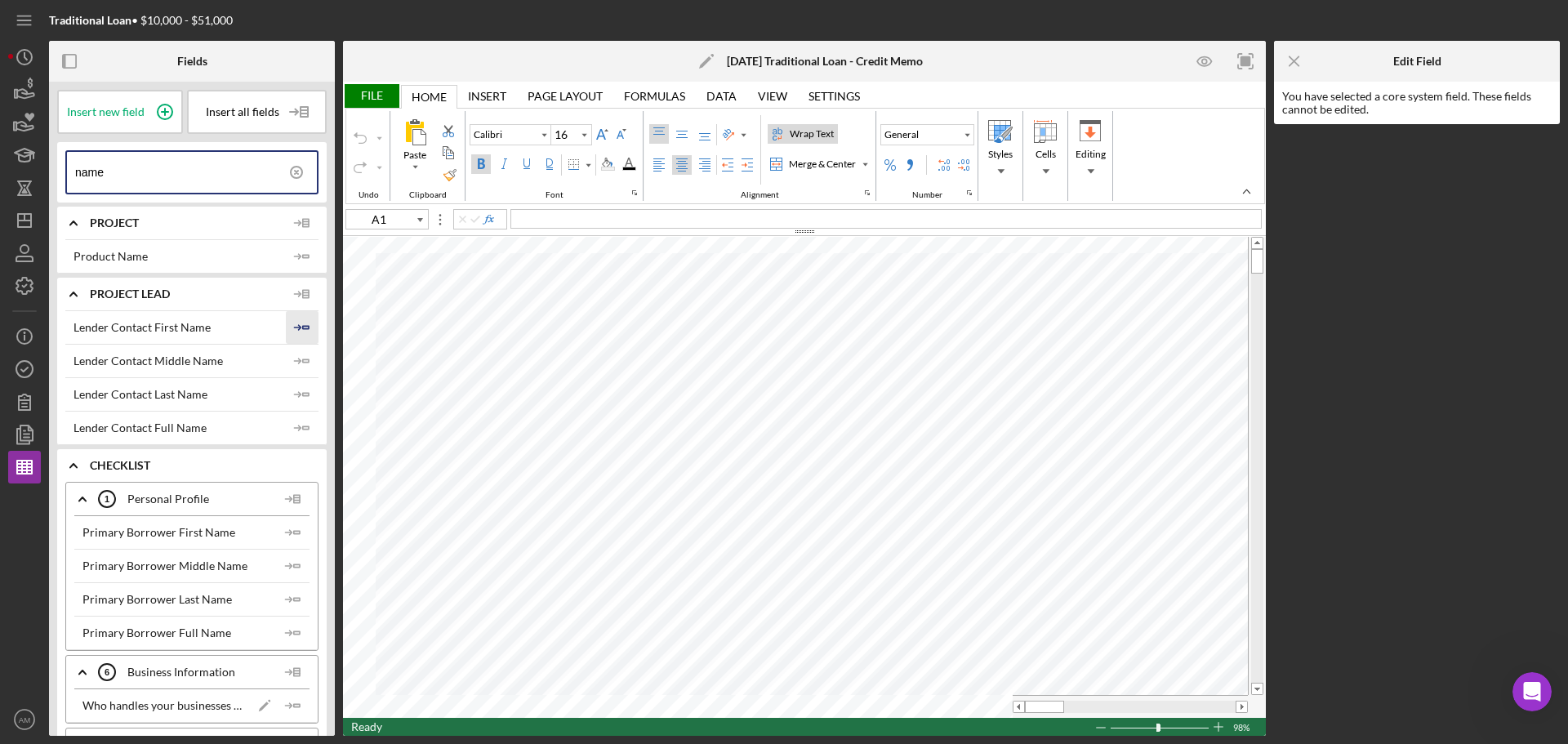
click at [302, 324] on icon "Icon/Insert Field" at bounding box center [302, 328] width 33 height 33
click at [182, 393] on div "Lender Contact Last Name" at bounding box center [140, 394] width 134 height 13
click at [296, 356] on icon "Icon/Insert Field" at bounding box center [302, 361] width 33 height 33
type input "A2"
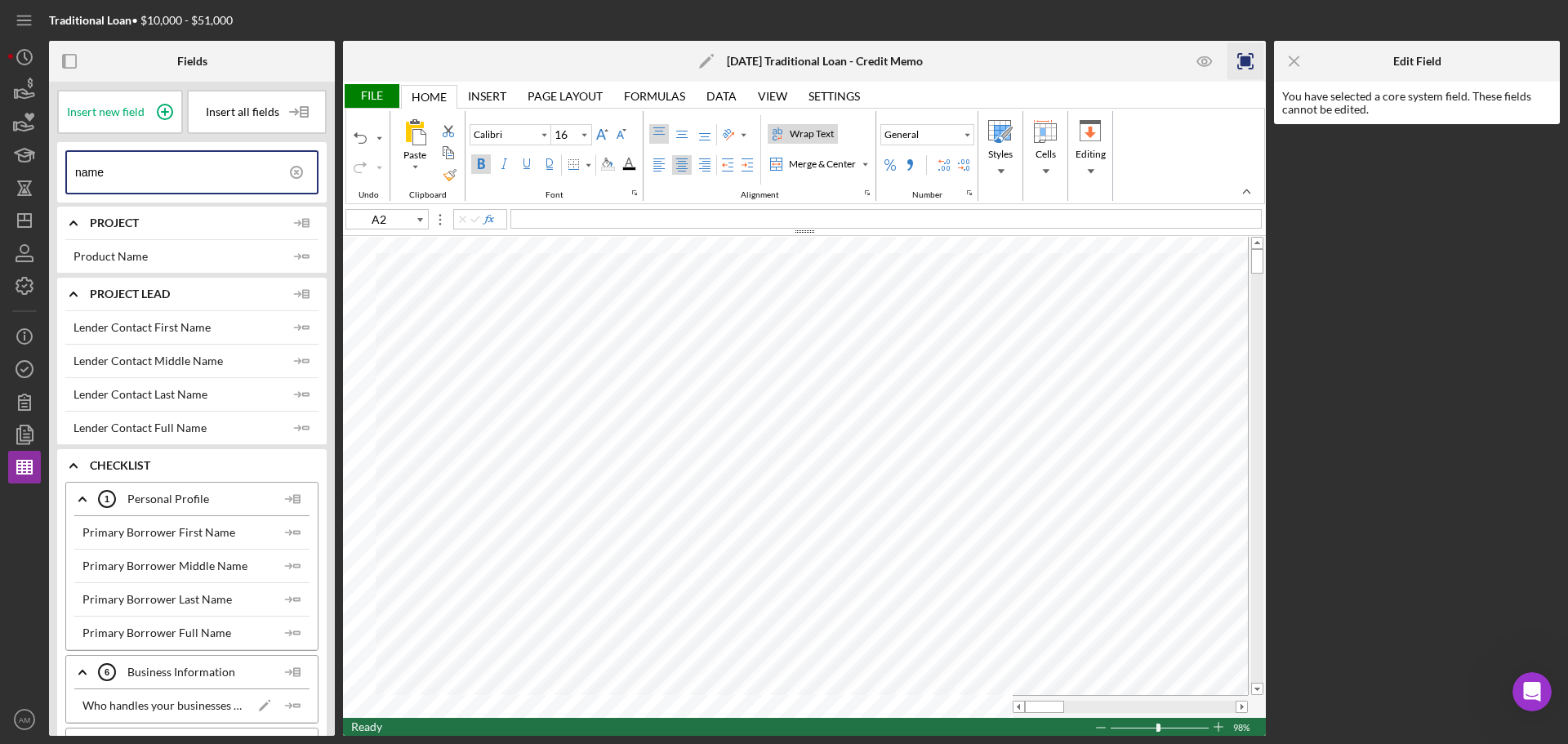
click at [1251, 60] on rect "button" at bounding box center [1246, 62] width 11 height 11
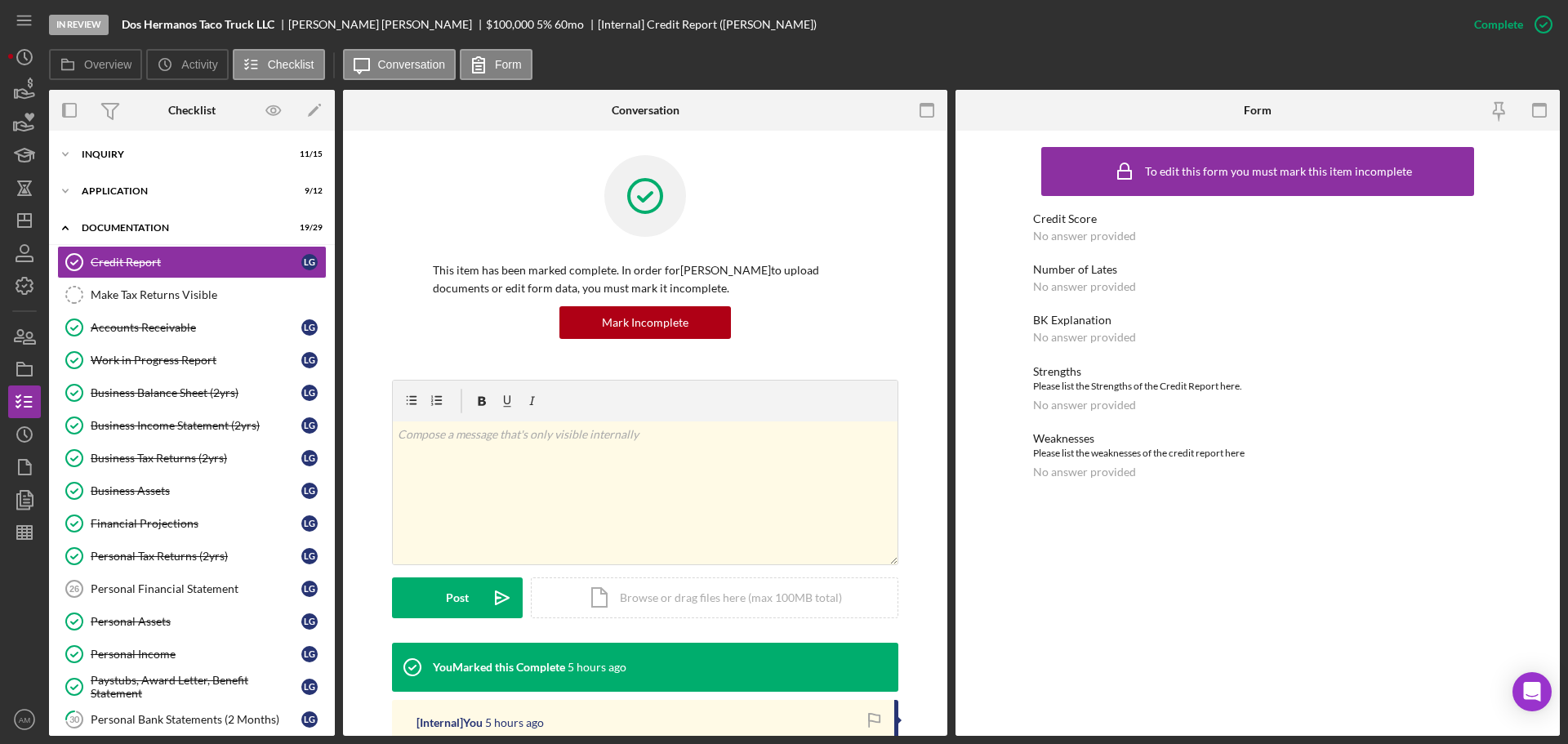
scroll to position [621, 0]
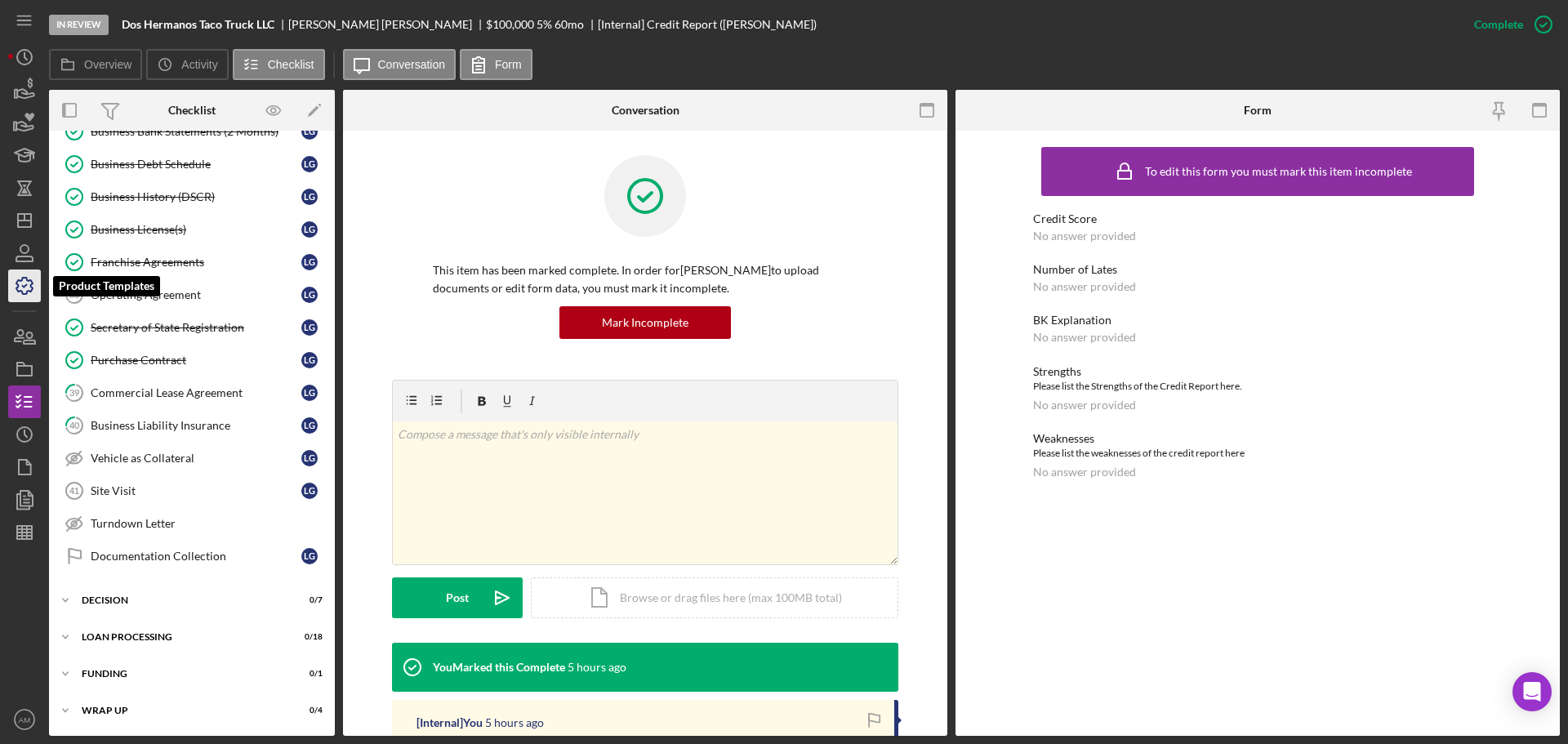
click at [24, 282] on icon "button" at bounding box center [25, 286] width 41 height 41
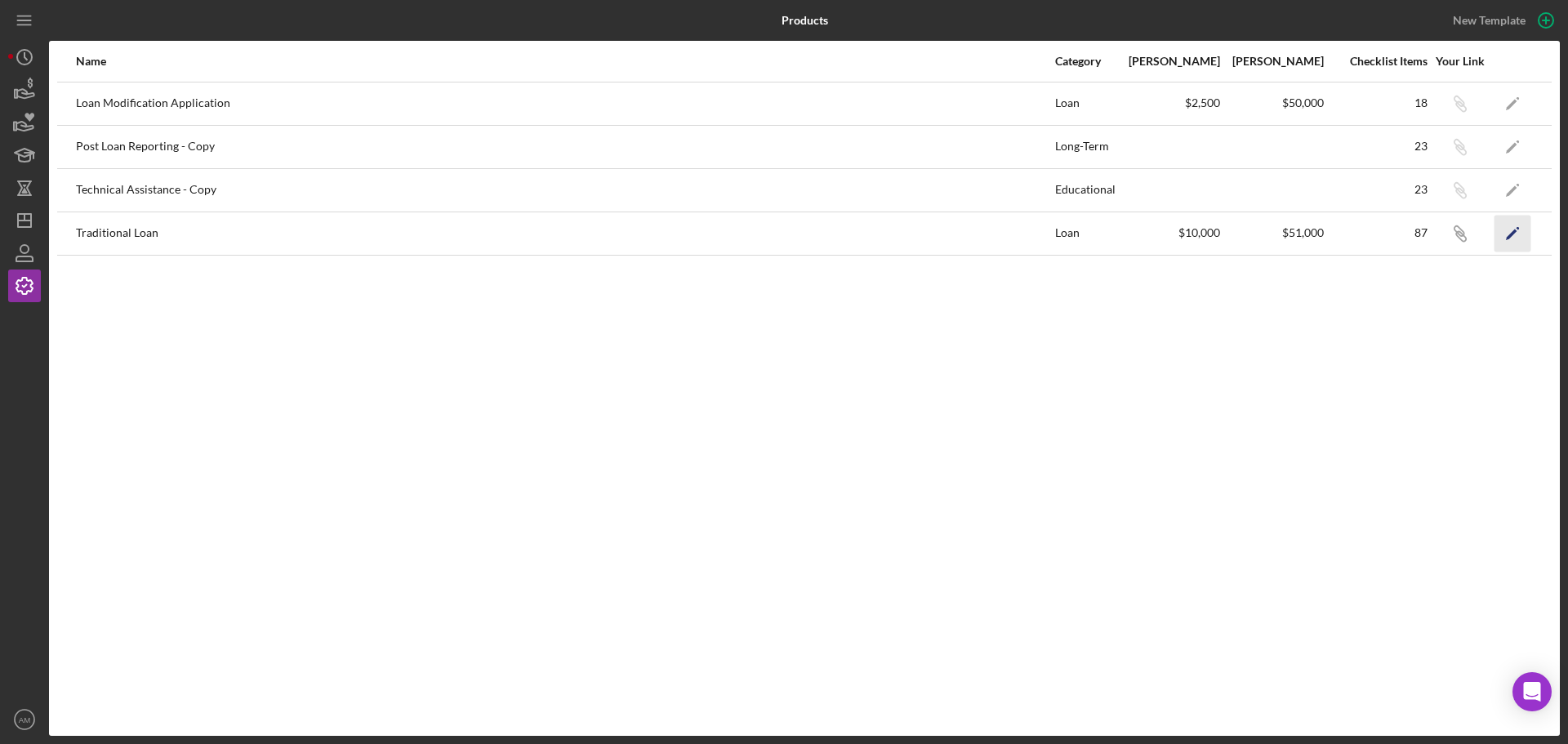
click at [1510, 230] on icon "Icon/Edit" at bounding box center [1513, 233] width 37 height 37
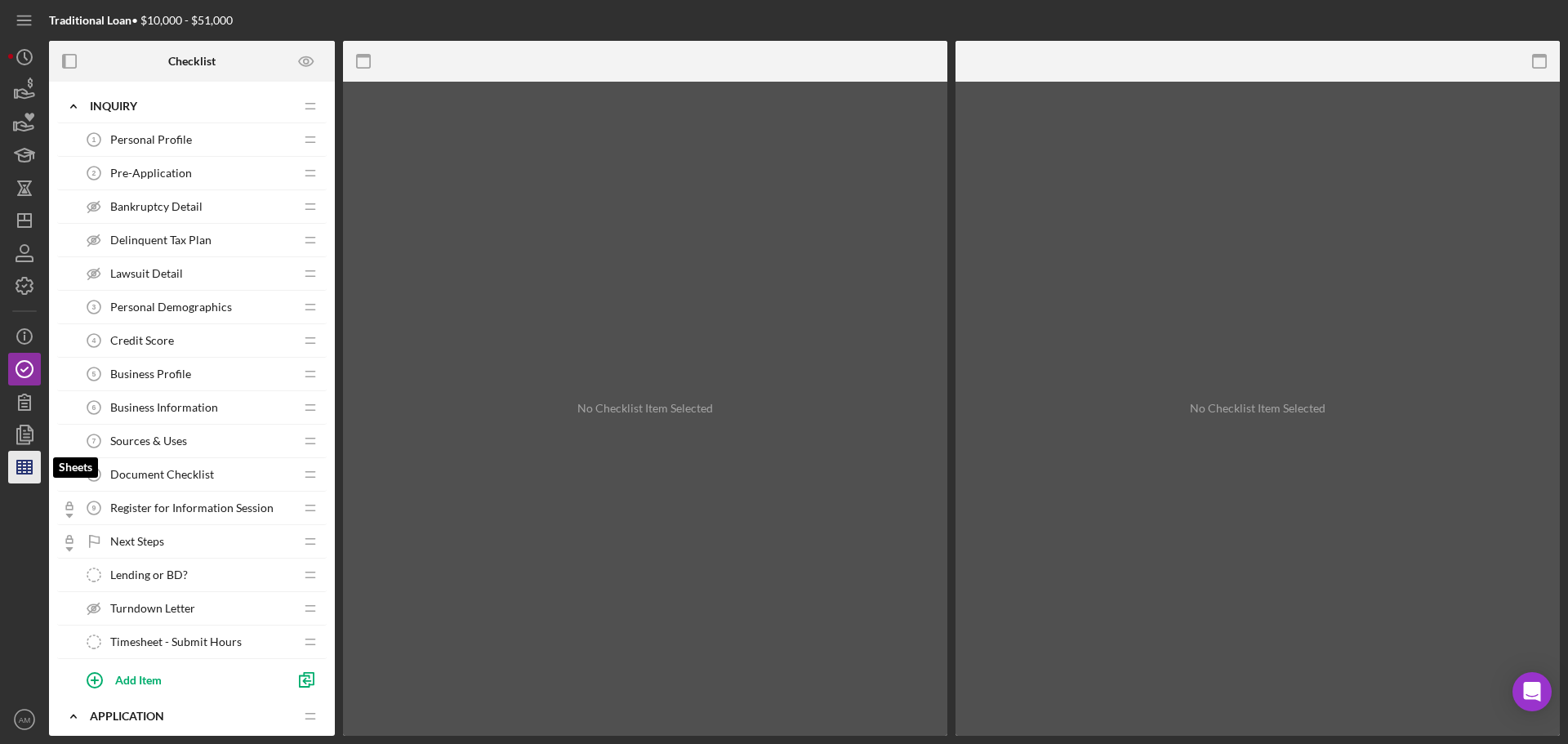
click at [31, 464] on line "button" at bounding box center [25, 464] width 15 height 0
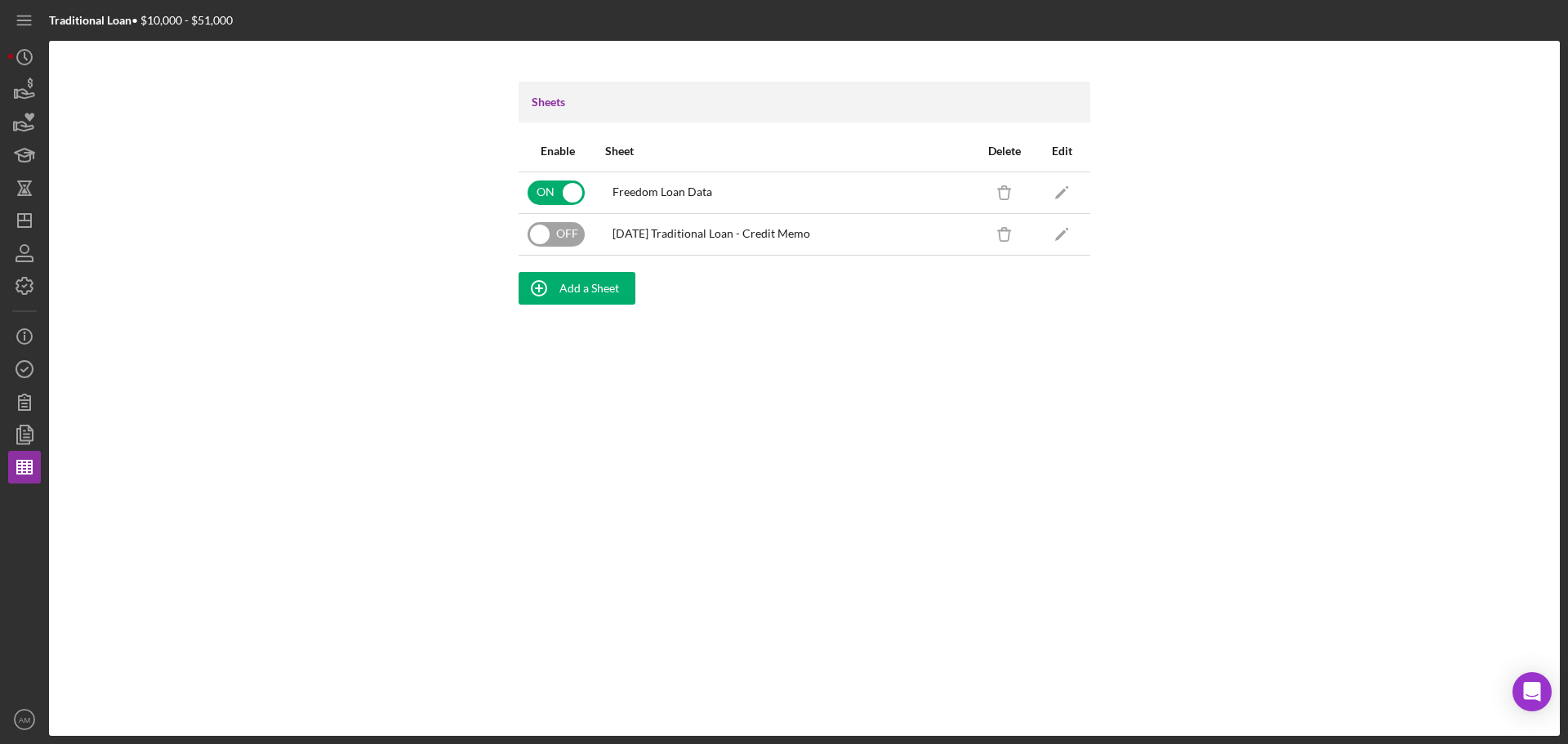
click at [545, 232] on input "checkbox" at bounding box center [556, 235] width 57 height 25
checkbox input "true"
click at [1063, 195] on icon "Icon/Edit" at bounding box center [1062, 192] width 37 height 37
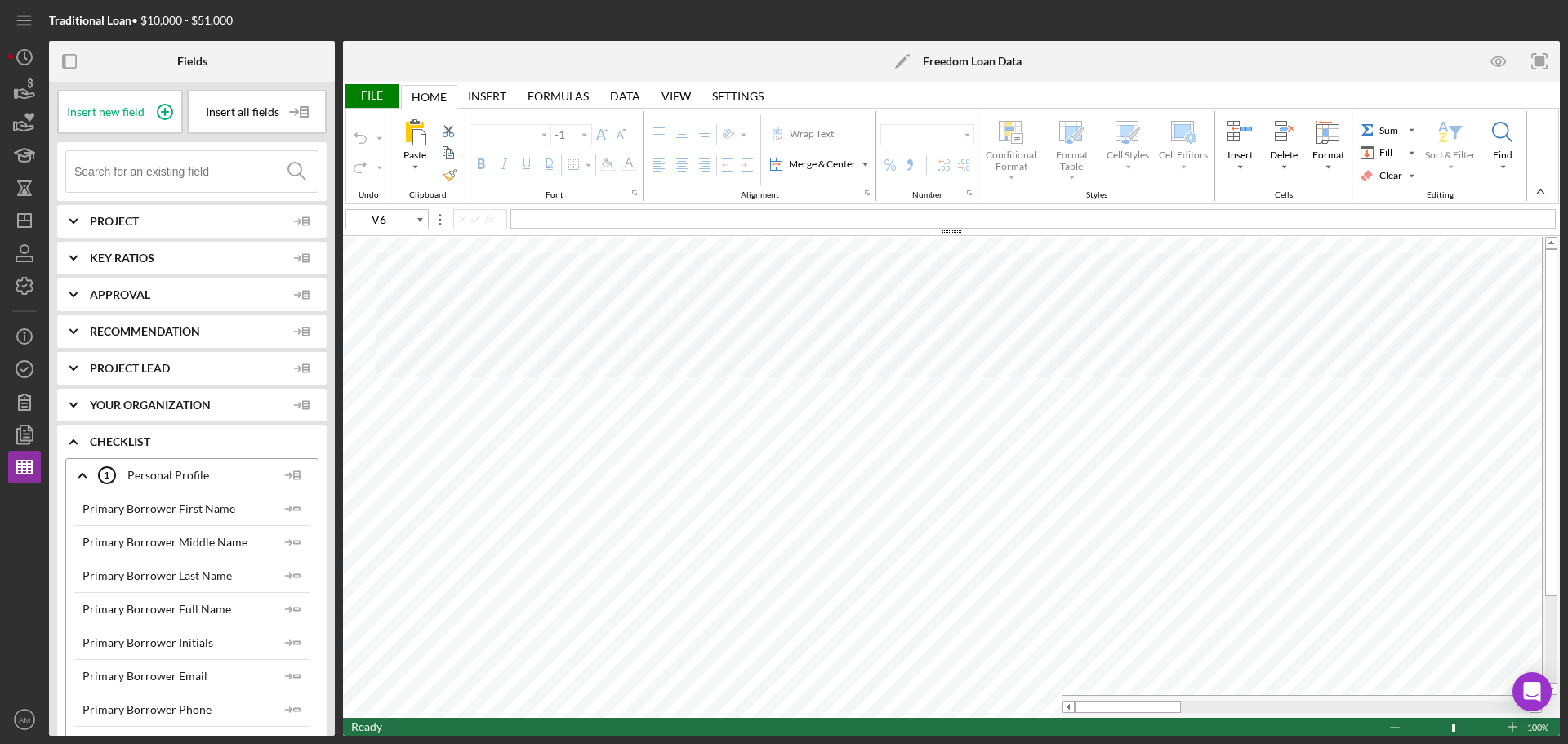
type input "Aptos Narrow"
type input "11"
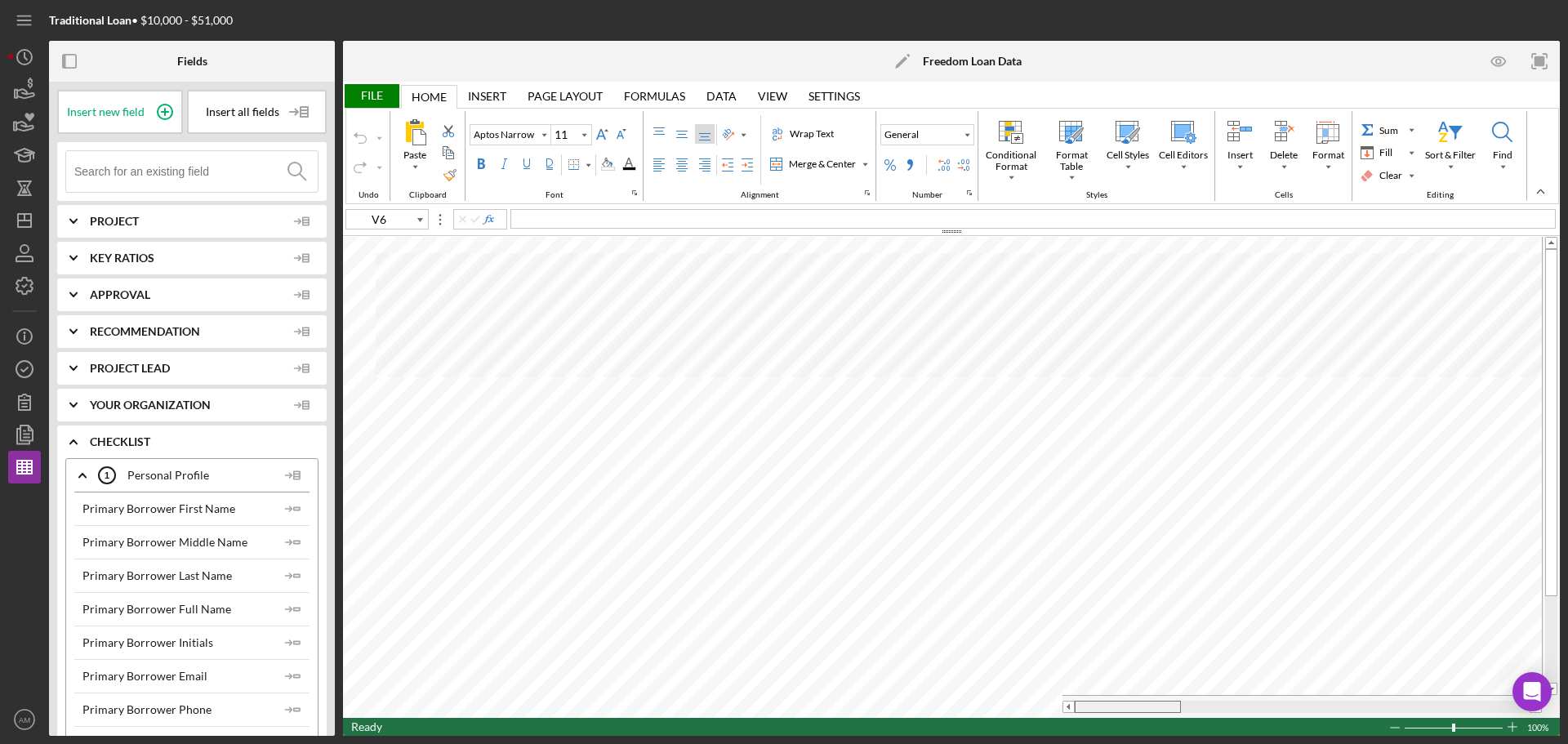
click at [1097, 692] on table at bounding box center [952, 477] width 1217 height 481
type input "C1"
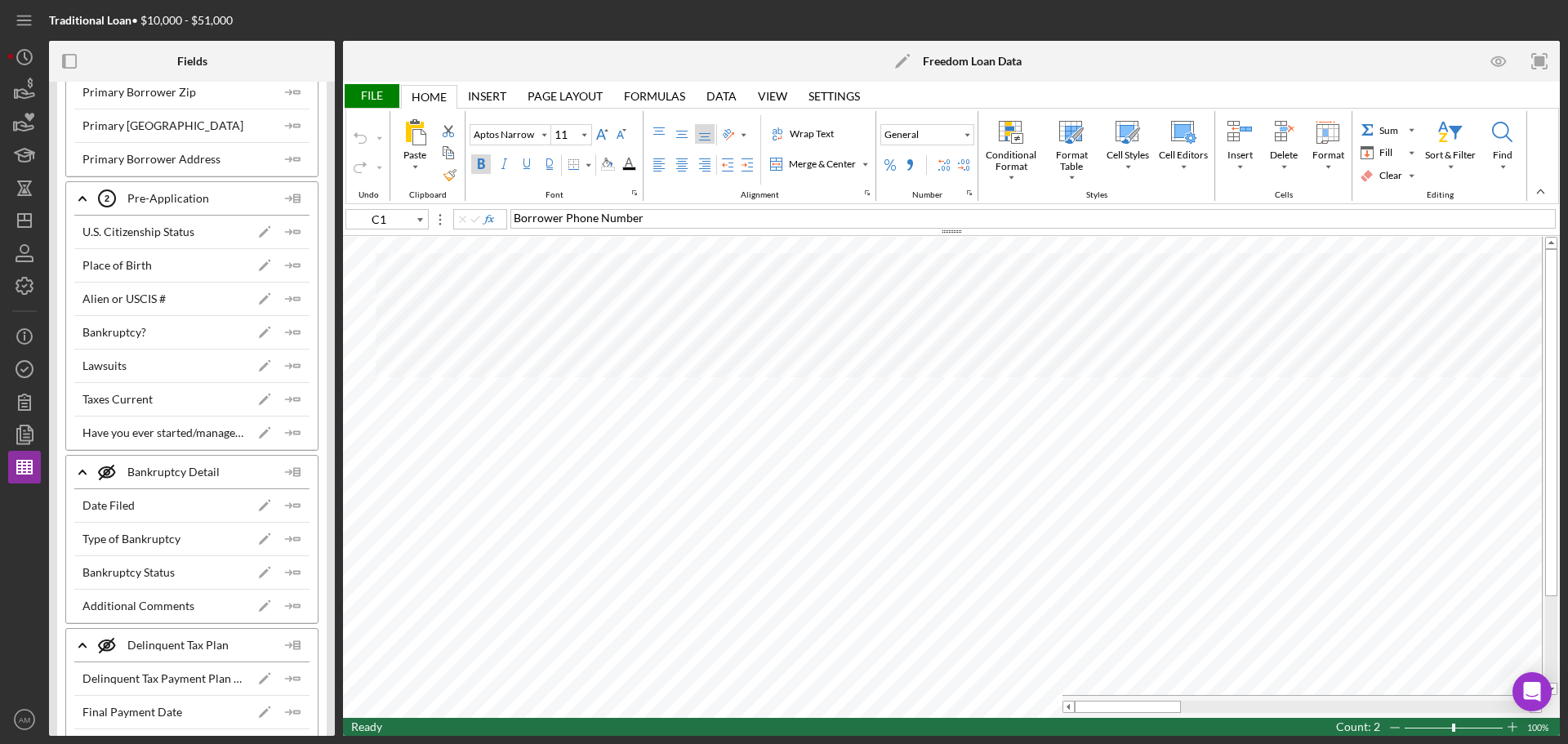
scroll to position [1225, 0]
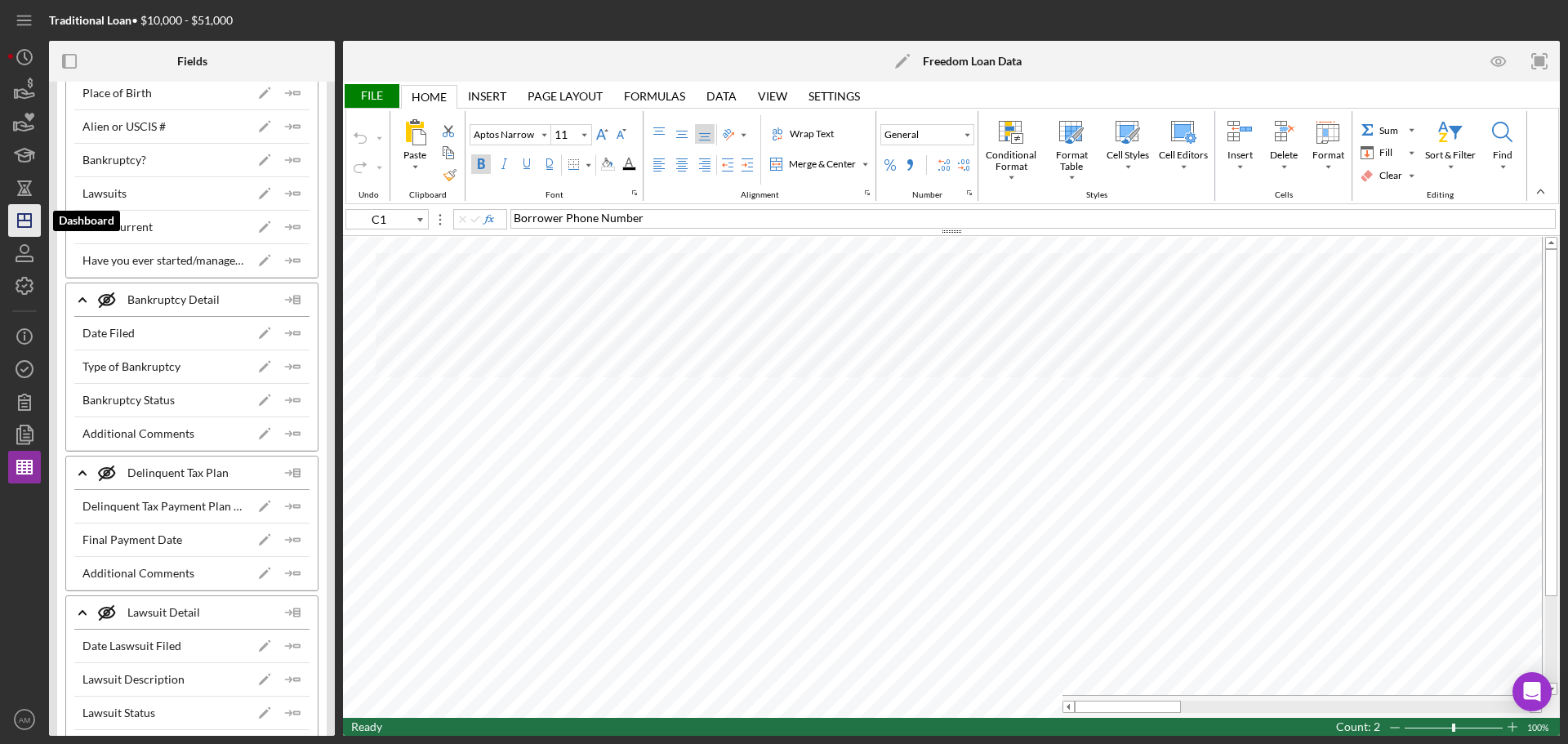
click at [26, 226] on icon "Icon/Dashboard" at bounding box center [25, 221] width 41 height 41
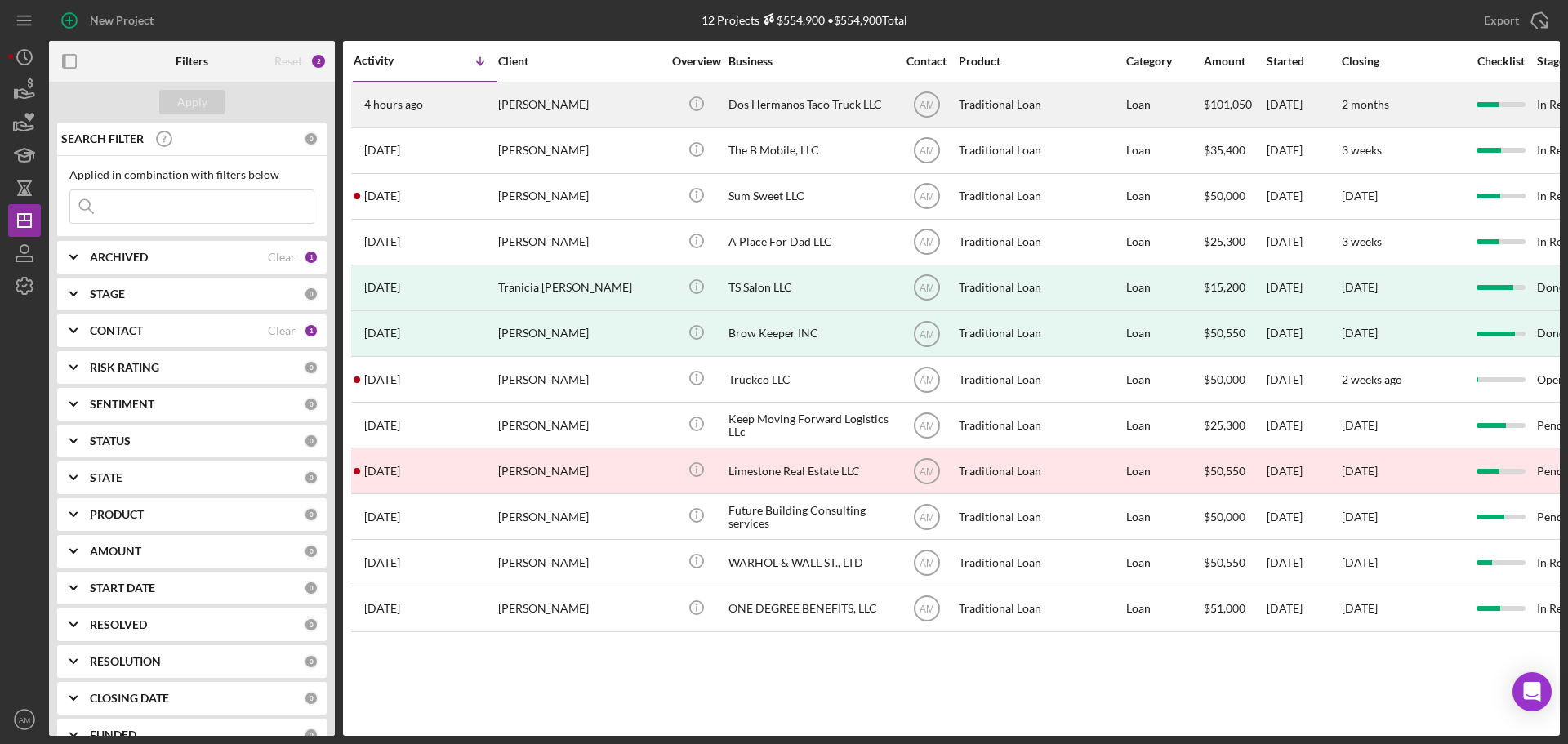
click at [809, 105] on div "Dos Hermanos Taco Truck LLC" at bounding box center [810, 104] width 163 height 44
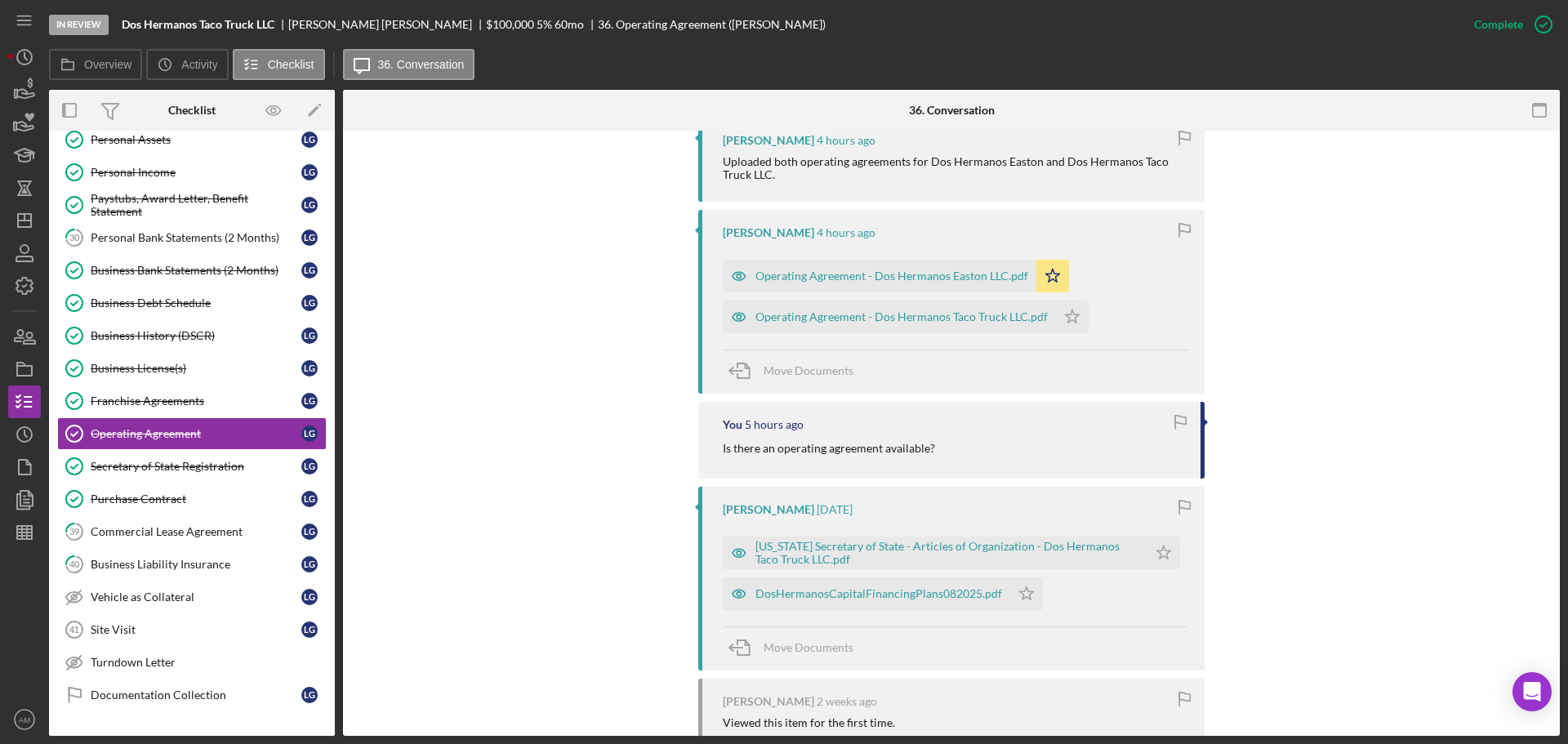
scroll to position [654, 0]
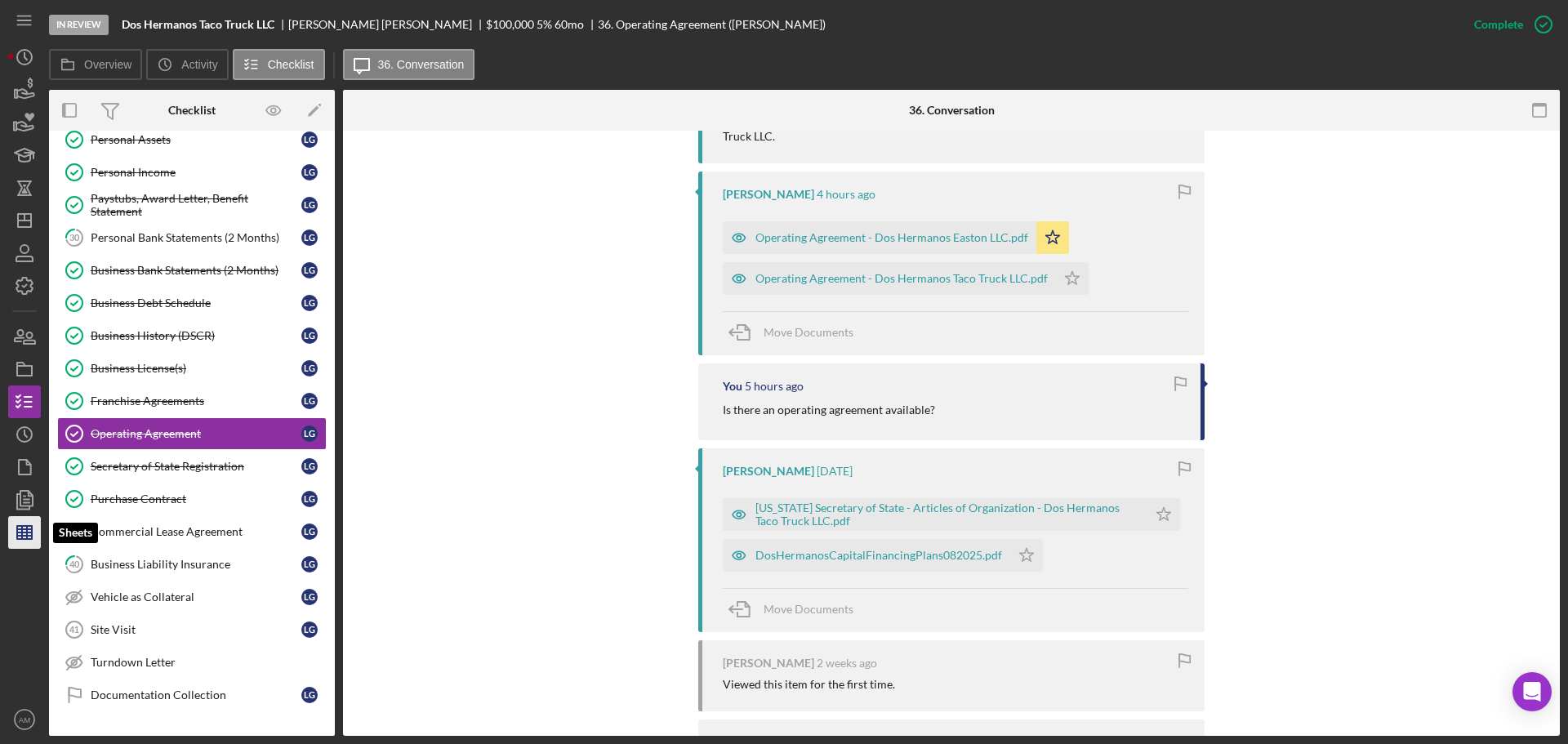
click at [13, 532] on icon "button" at bounding box center [25, 533] width 41 height 41
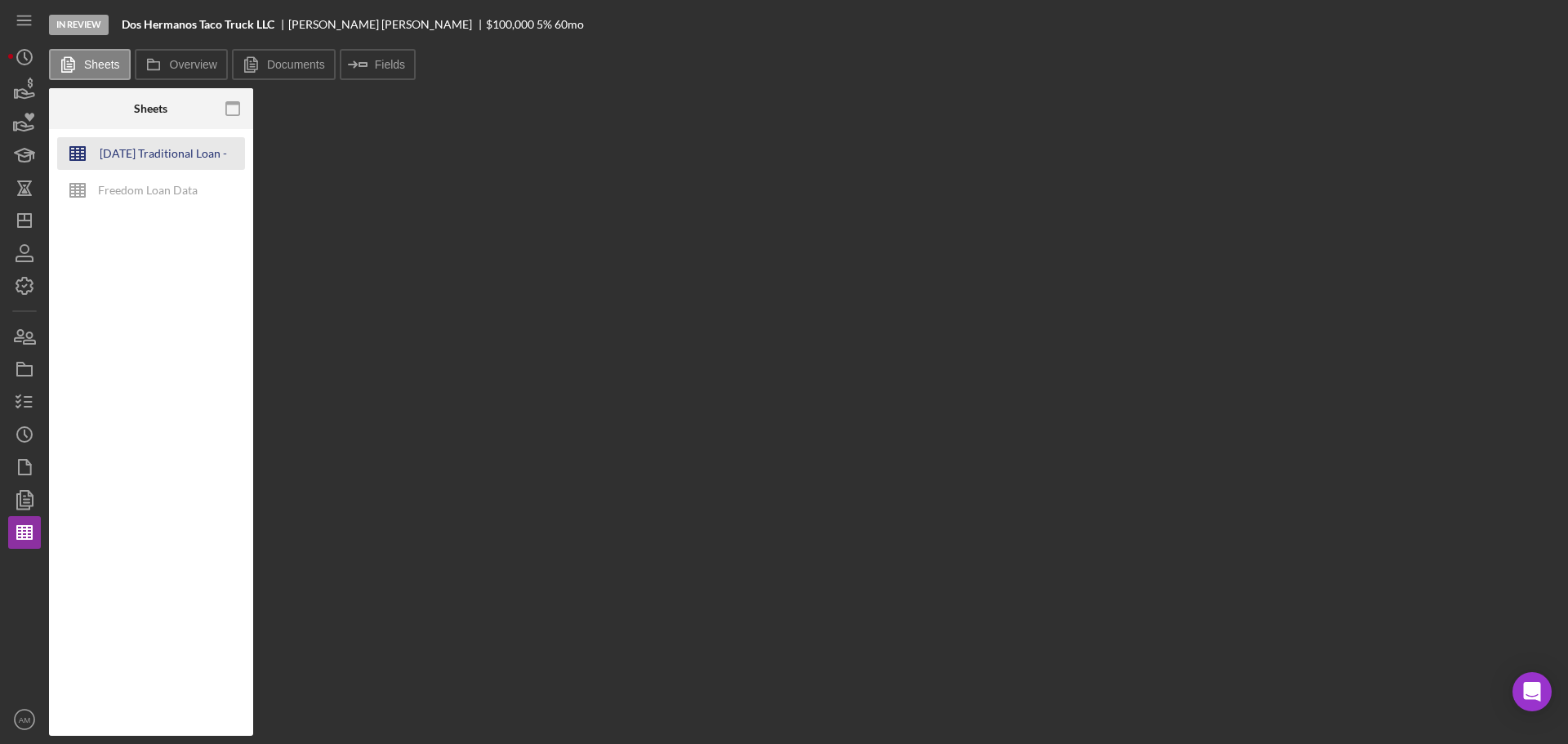
click at [168, 149] on div "[DATE] Traditional Loan - Credit Memo" at bounding box center [163, 154] width 131 height 33
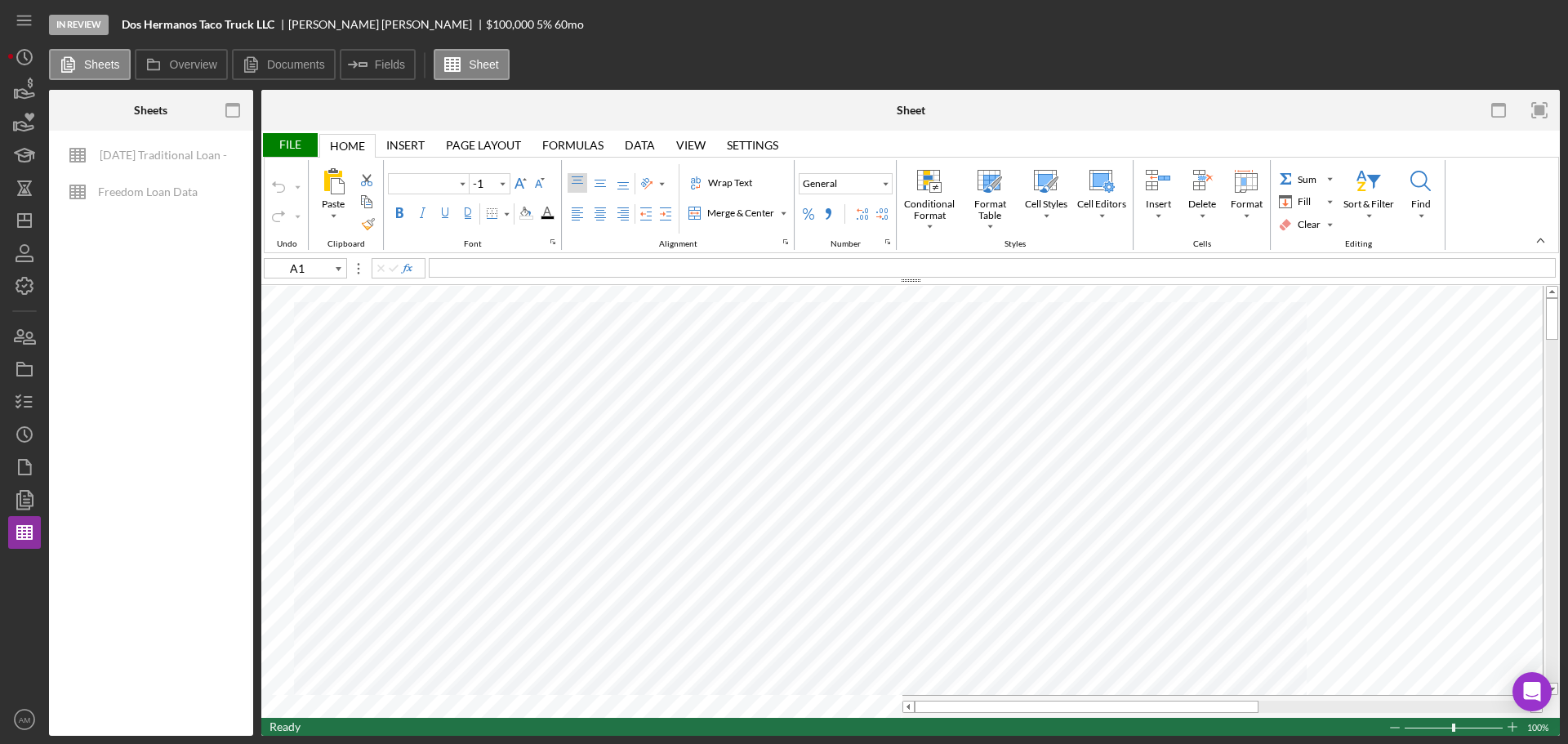
type input "Calibri"
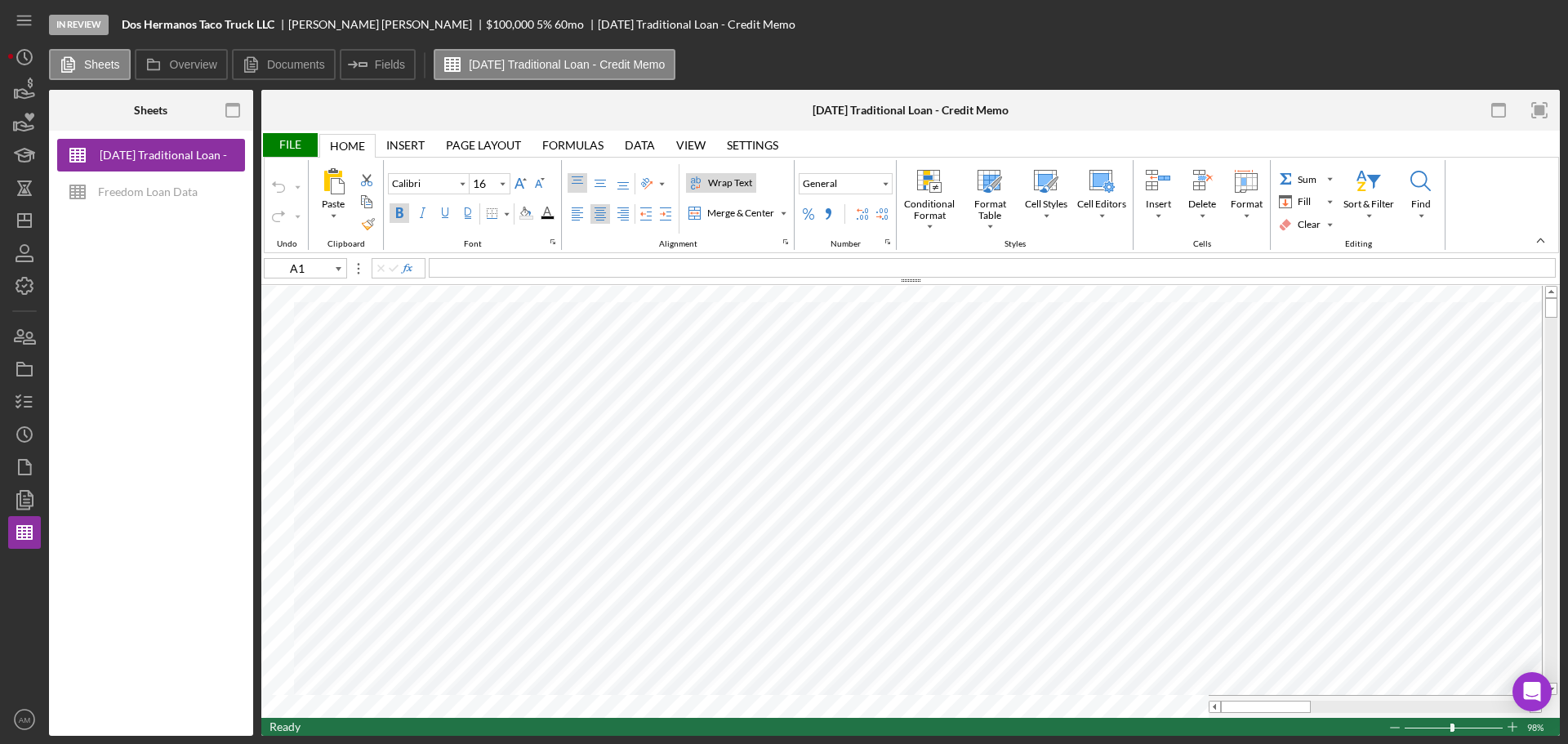
type input "14"
type input "B4"
type input "11"
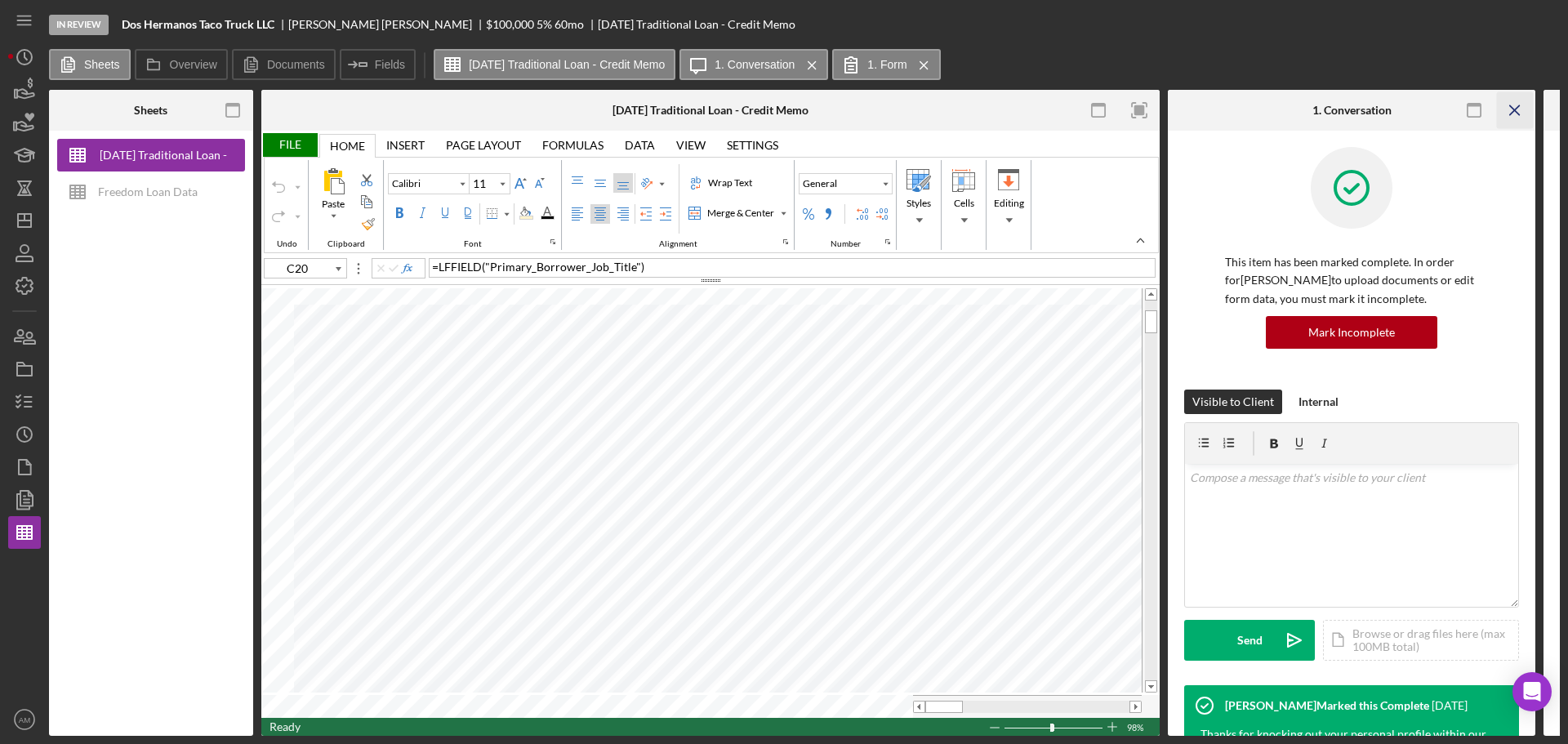
click at [1520, 109] on icon "Icon/Menu Close" at bounding box center [1515, 110] width 37 height 37
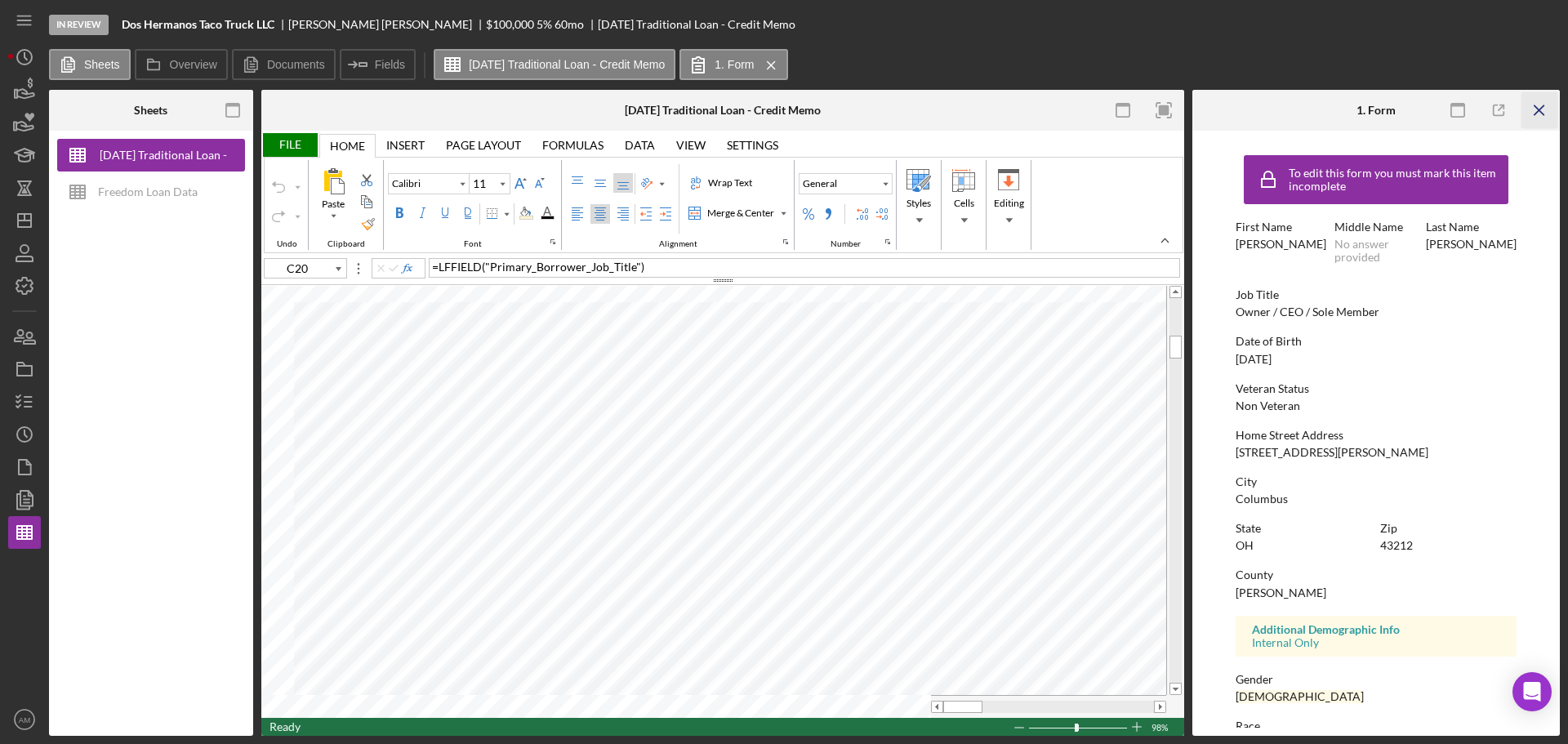
click at [1540, 112] on icon "Icon/Menu Close" at bounding box center [1540, 110] width 37 height 37
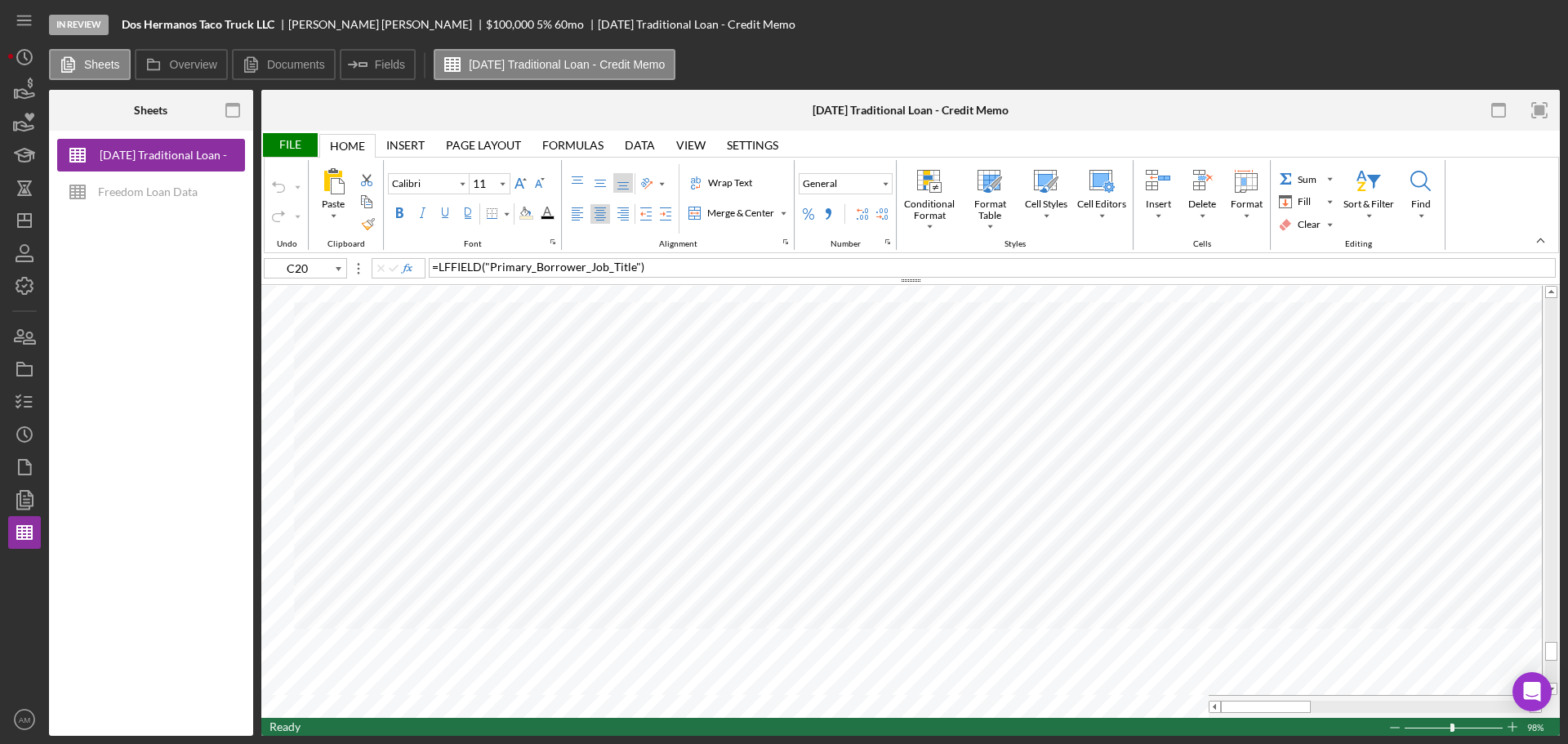
type input "A1"
type input "14"
type input "I40"
type input "8"
type input "J32"
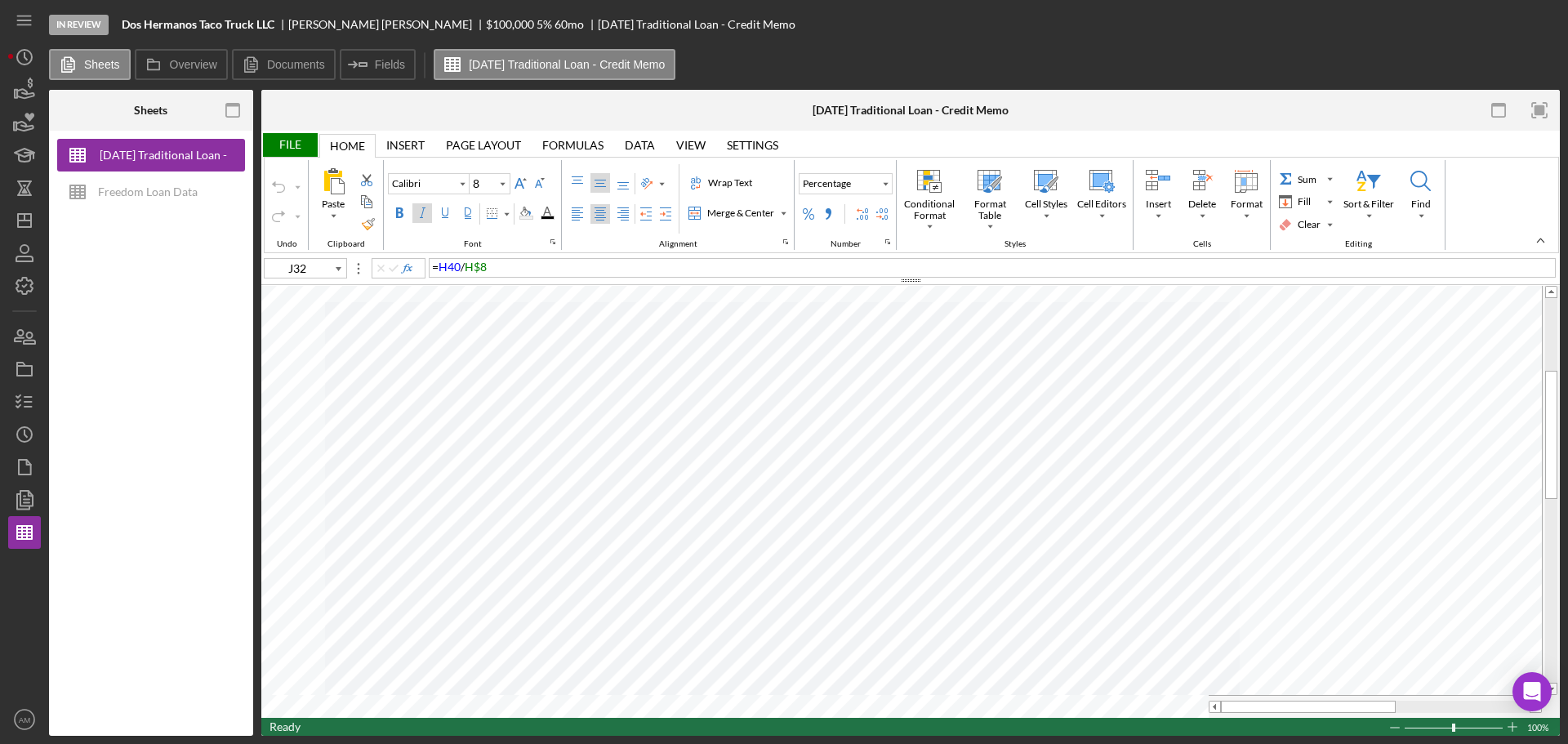
type input "11"
type input "E12"
type input "12"
type input "A1"
type input "14"
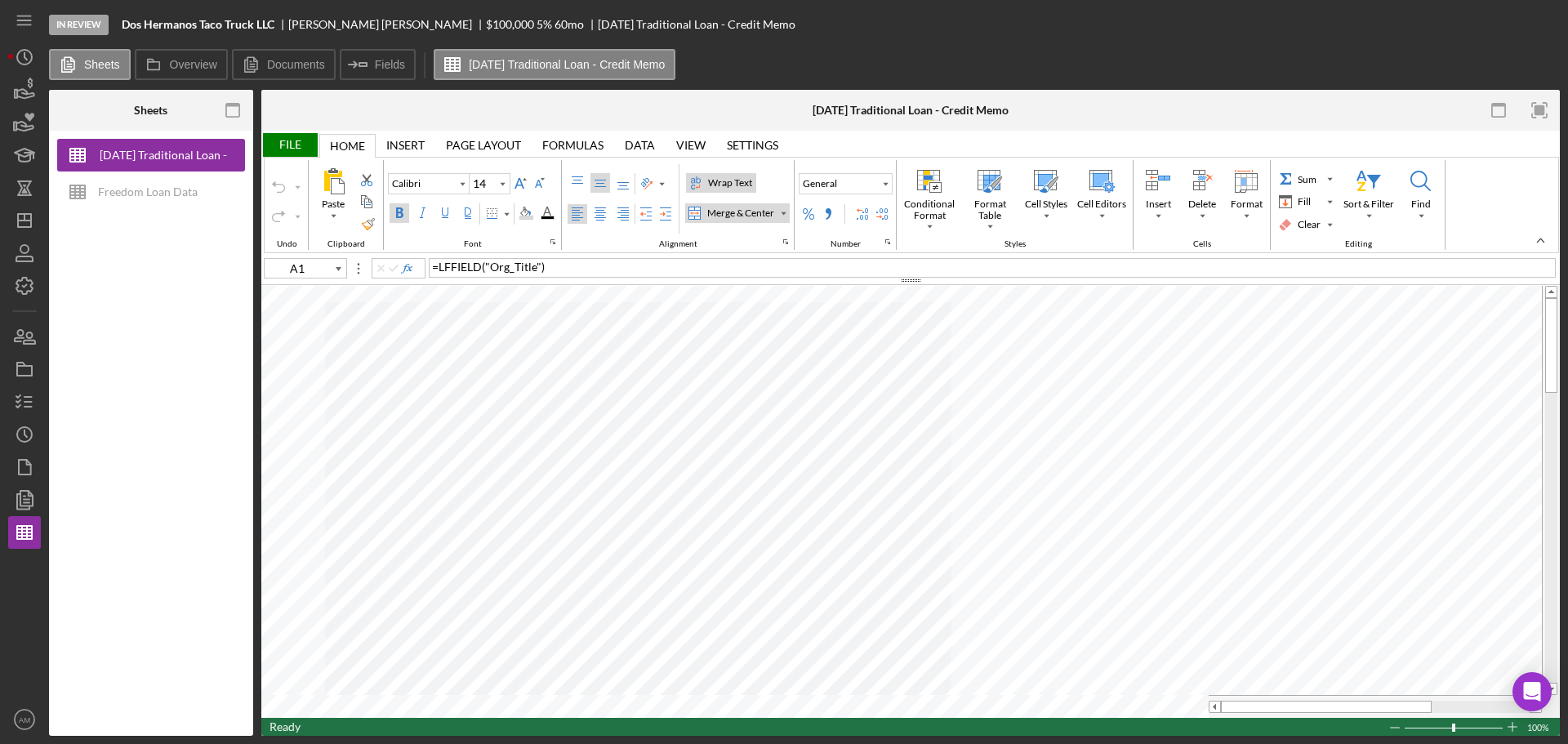
type input "C20"
click at [293, 142] on div "File" at bounding box center [289, 145] width 57 height 24
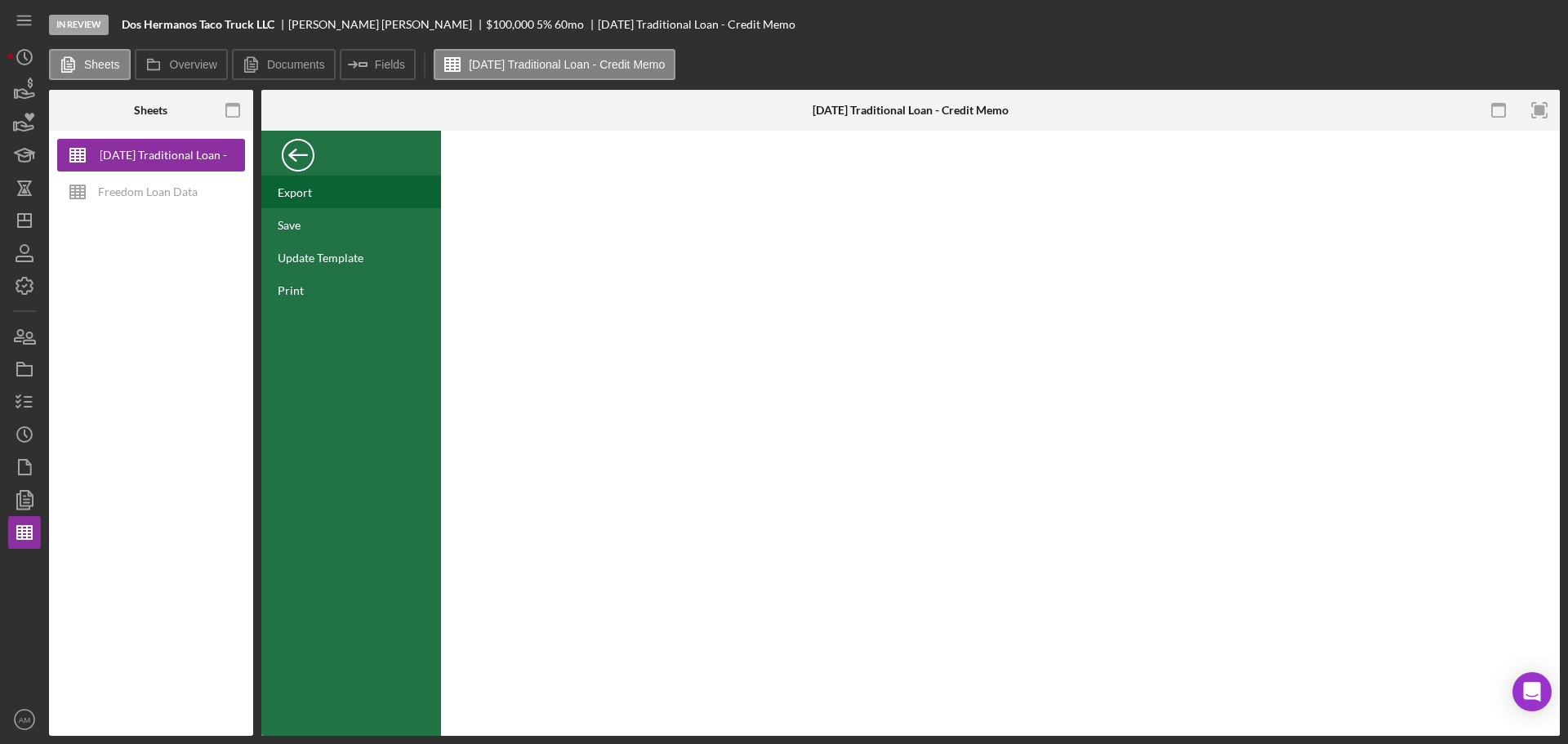
click at [298, 188] on div "Export" at bounding box center [295, 192] width 34 height 14
click at [295, 158] on div "Back" at bounding box center [298, 151] width 33 height 33
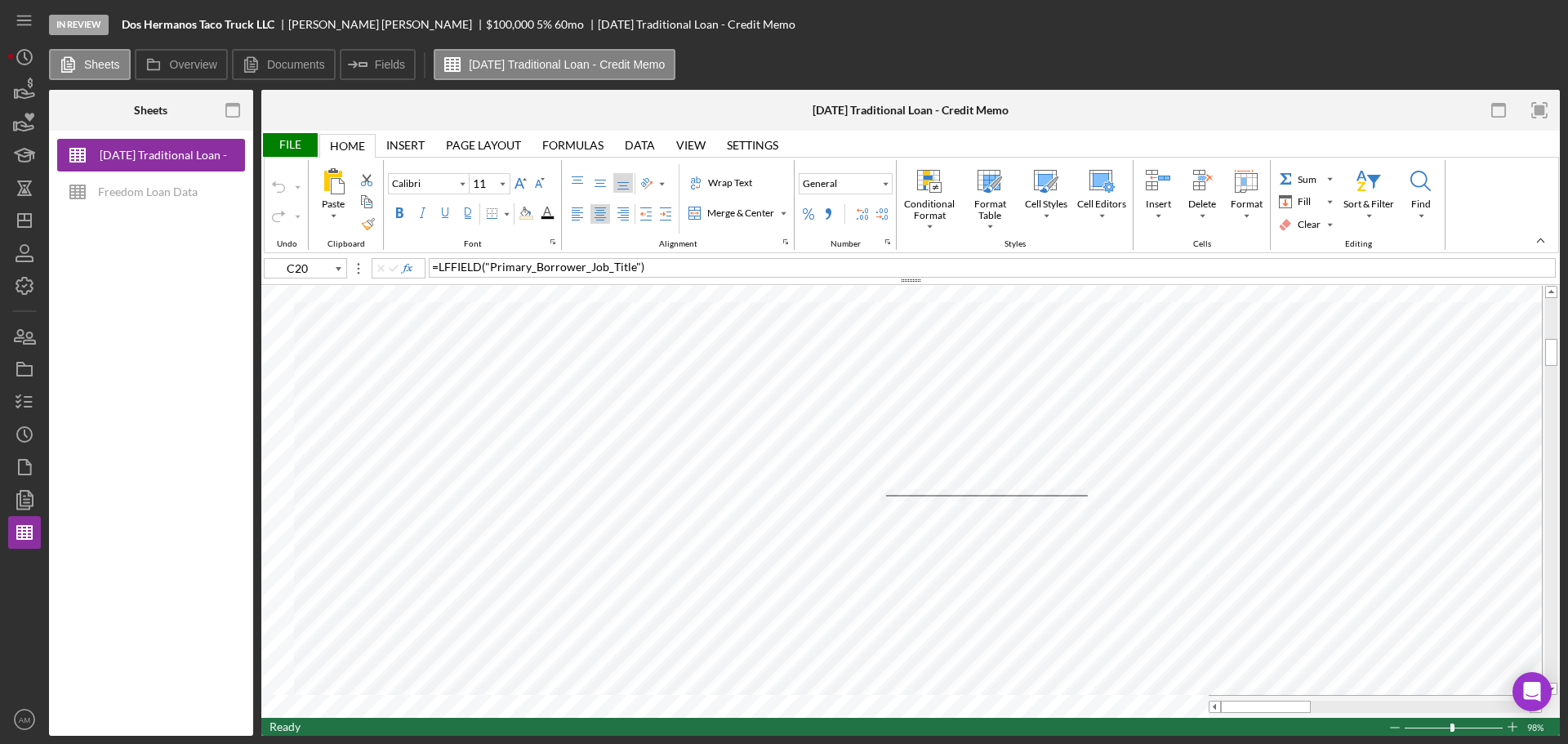
type input "12"
type input "B52"
click at [360, 63] on icon "Icon/Insert Field" at bounding box center [359, 65] width 41 height 41
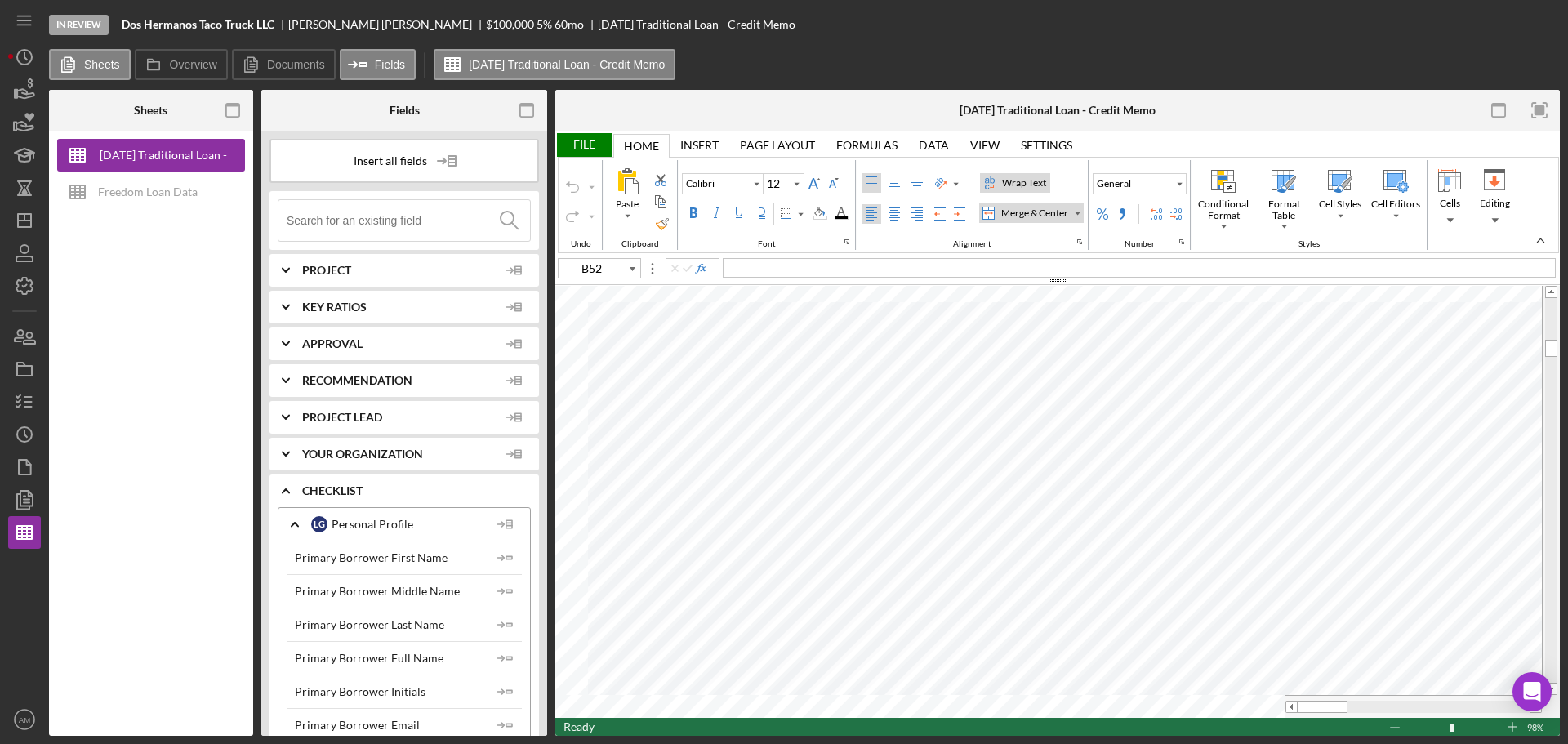
click at [398, 269] on span "Project" at bounding box center [400, 270] width 196 height 13
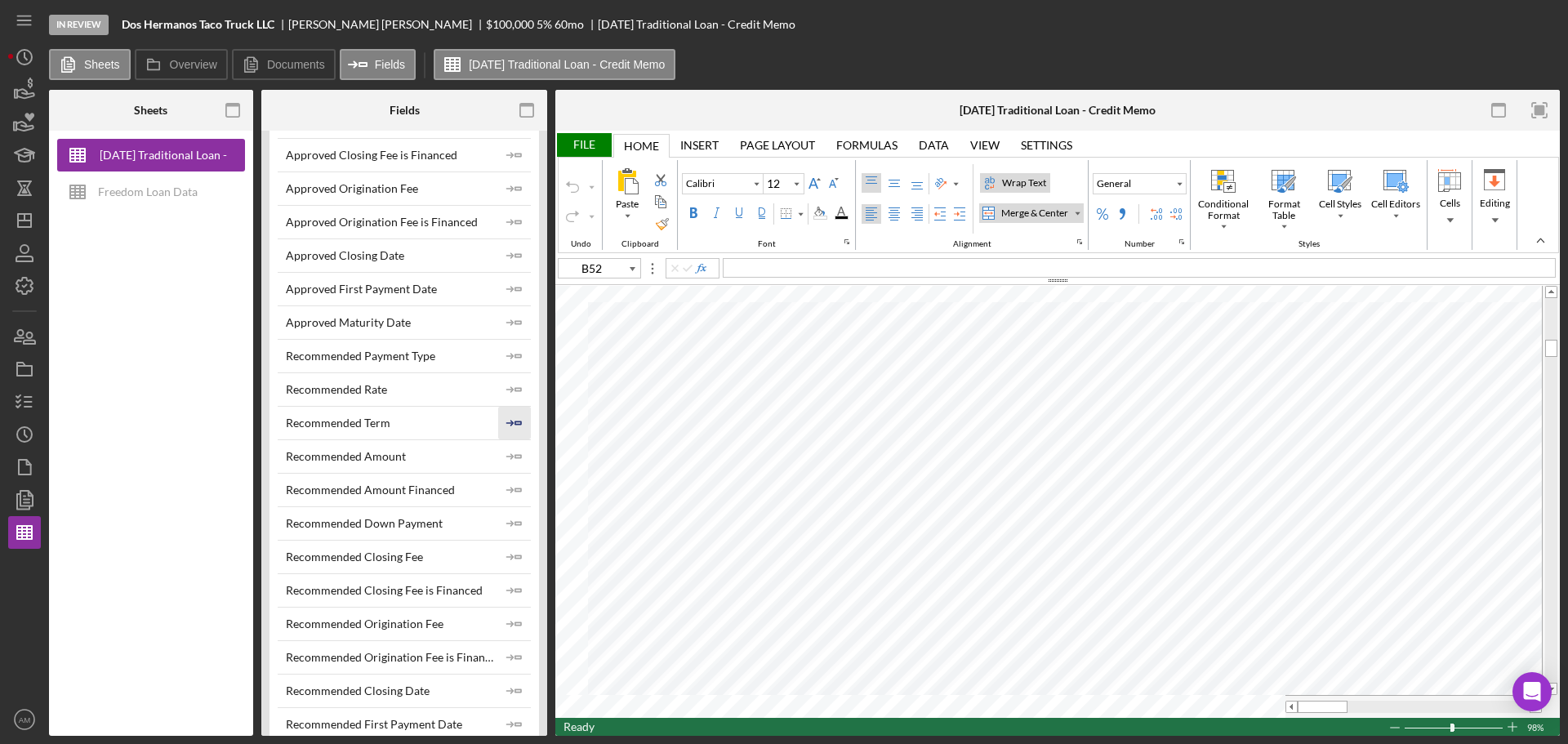
scroll to position [816, 0]
drag, startPoint x: 1331, startPoint y: 708, endPoint x: 1359, endPoint y: 708, distance: 28.0
click at [1359, 708] on div at bounding box center [1350, 706] width 50 height 12
type input "11"
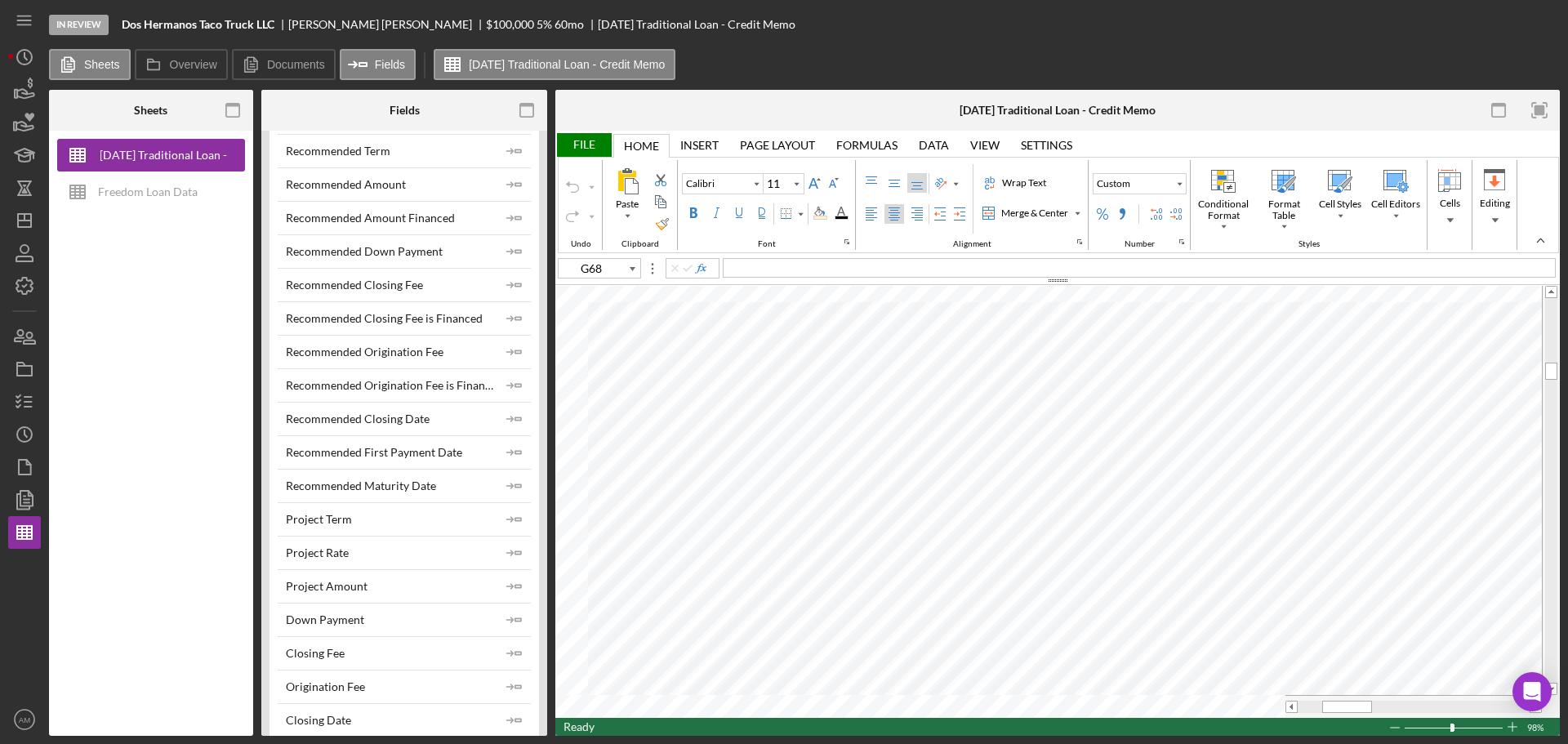
scroll to position [1062, 0]
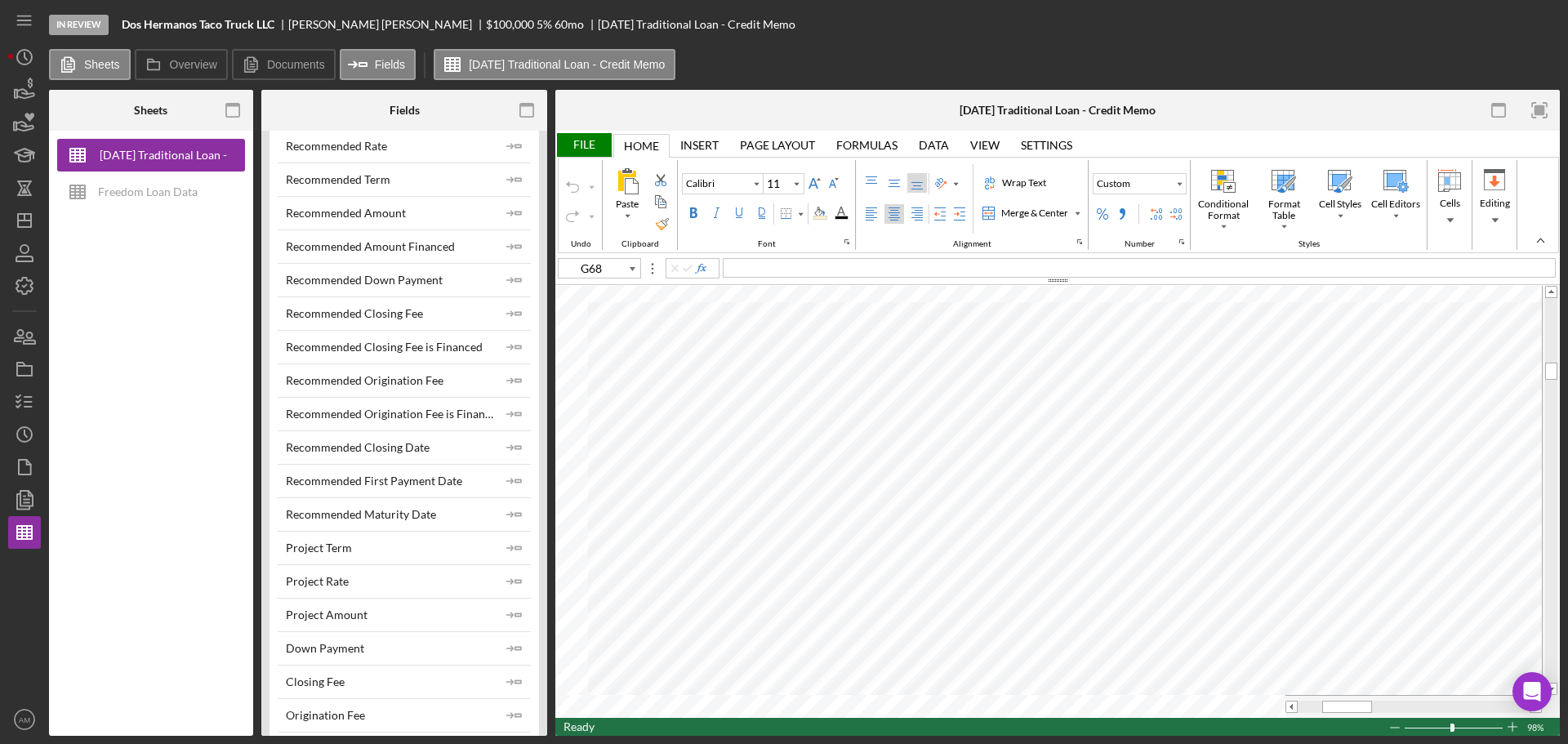
click at [413, 310] on div "Recommended Closing Fee" at bounding box center [354, 314] width 137 height 13
click at [418, 310] on div "Recommended Closing Fee" at bounding box center [354, 314] width 137 height 13
click at [407, 319] on div "Recommended Closing Fee" at bounding box center [354, 314] width 137 height 13
click at [516, 315] on polygon "button" at bounding box center [518, 313] width 6 height 2
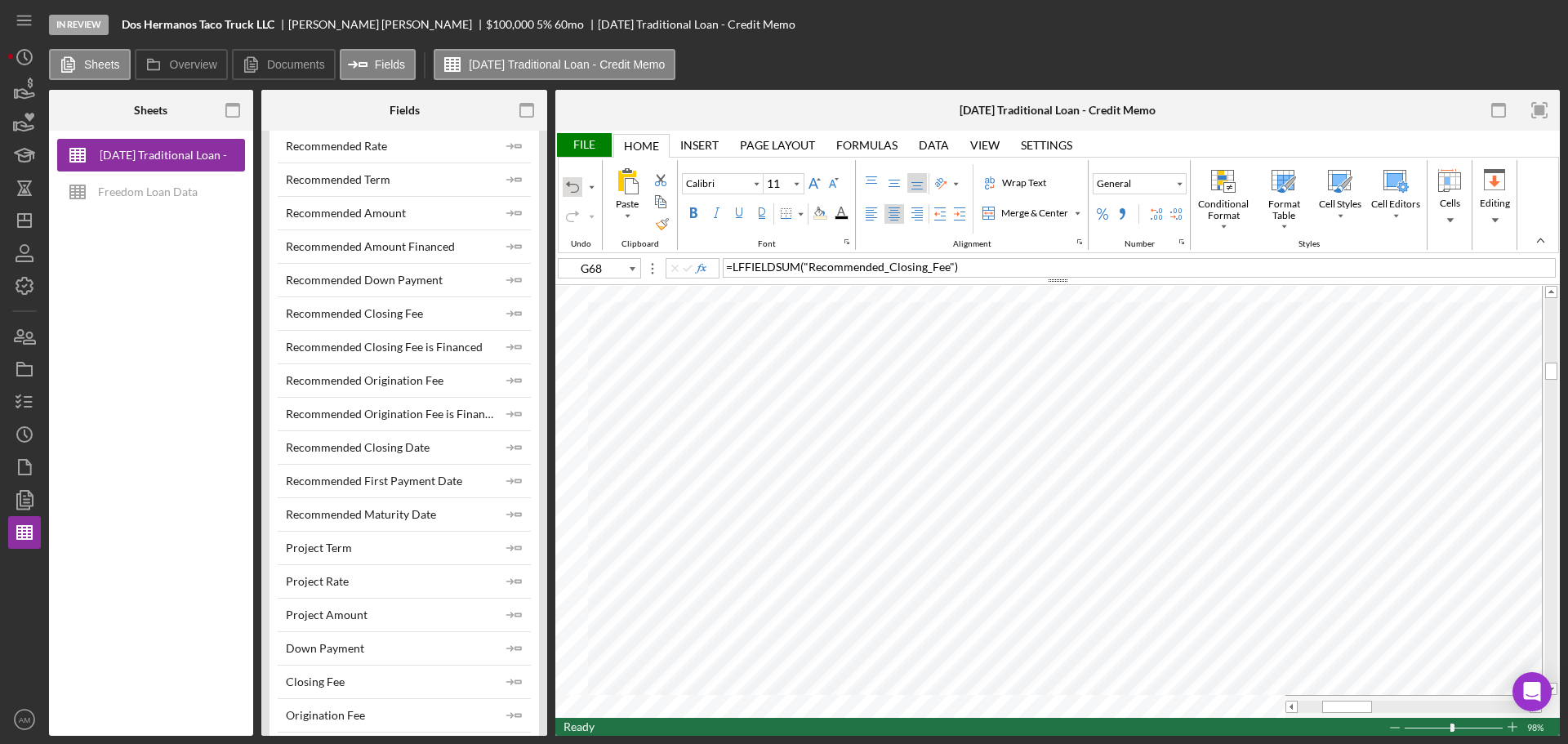
click at [569, 192] on div "Undo" at bounding box center [572, 187] width 13 height 13
type input "K62"
click at [570, 188] on div "Undo" at bounding box center [572, 202] width 21 height 76
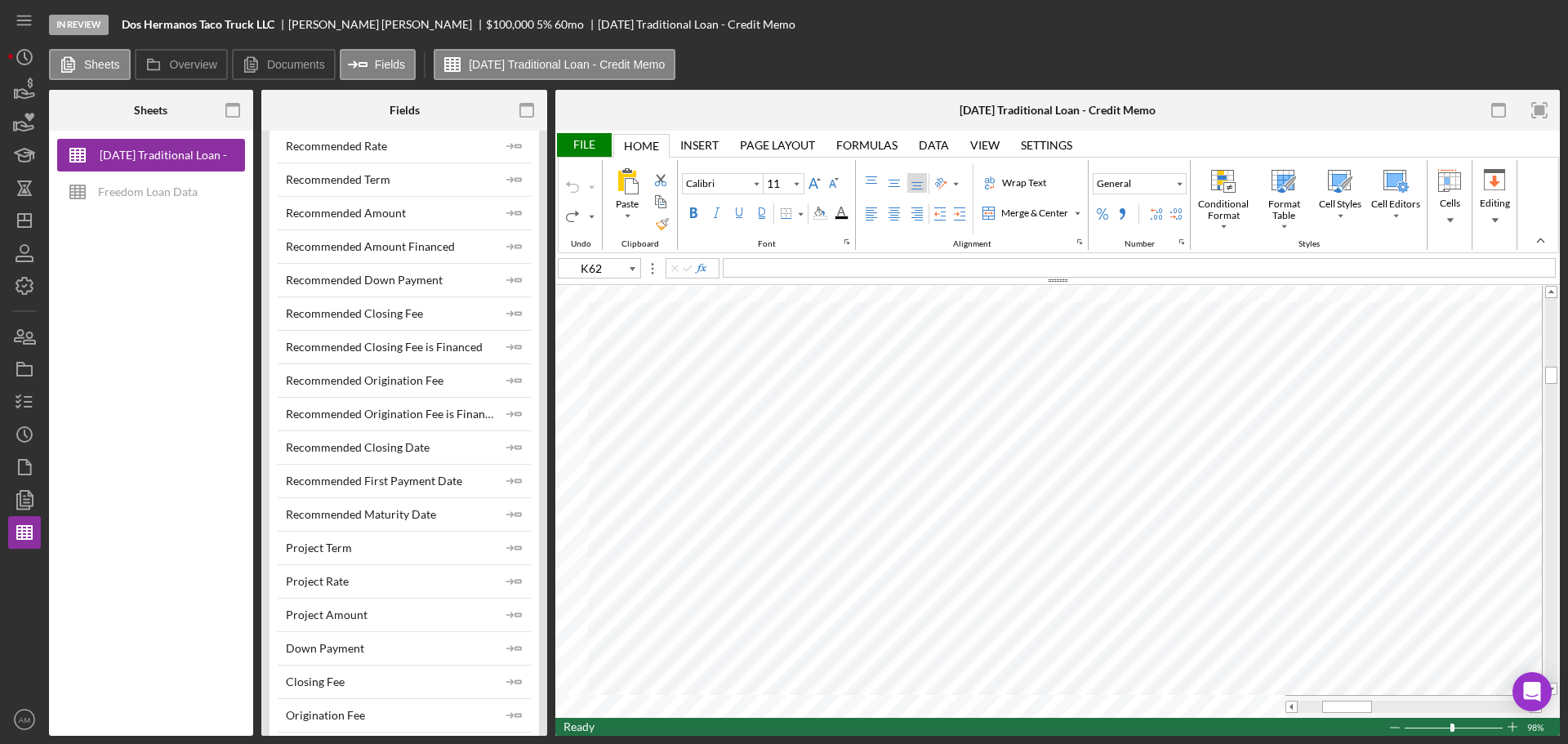
click at [589, 138] on div "File" at bounding box center [583, 145] width 57 height 24
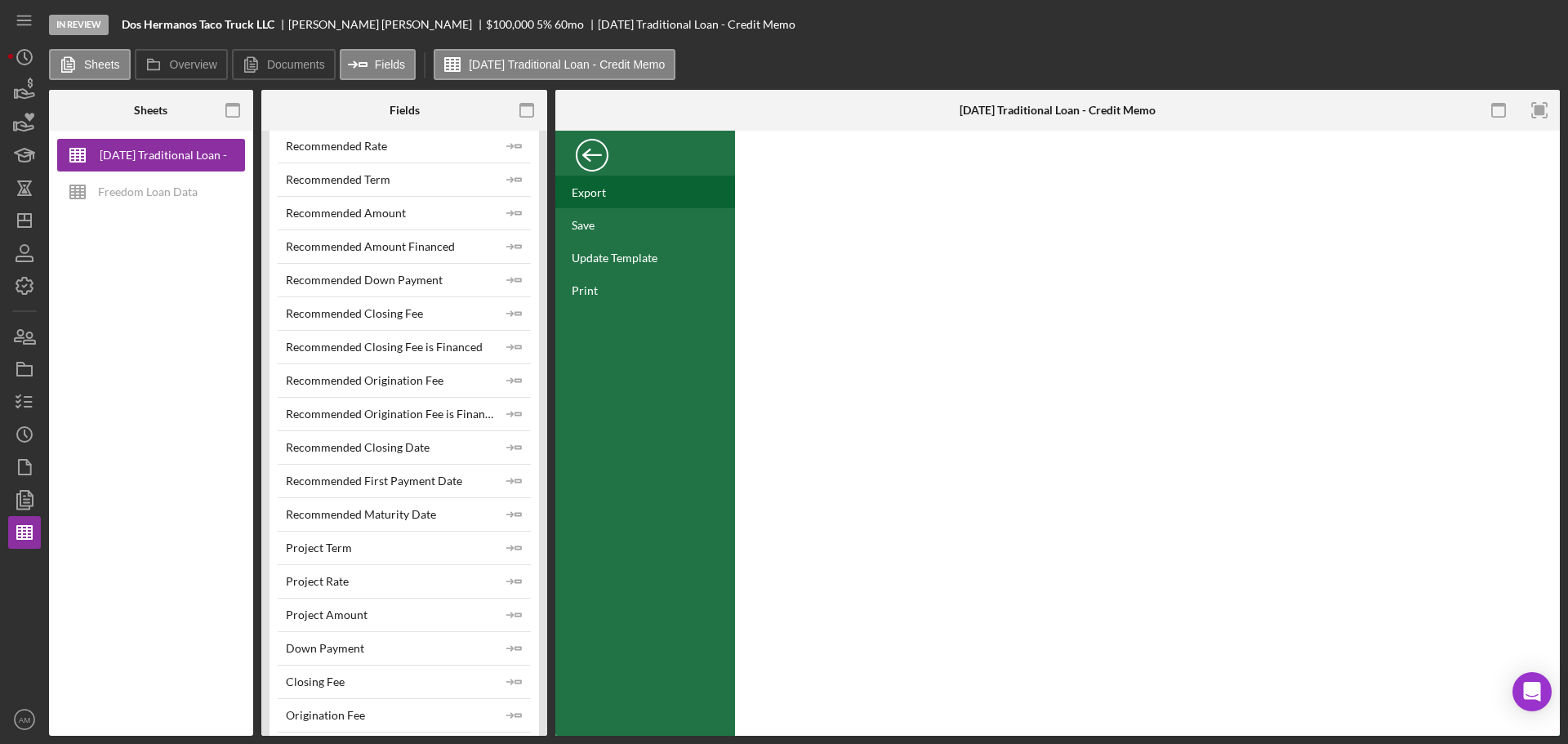
click at [587, 191] on div "Export" at bounding box center [589, 192] width 34 height 14
click at [589, 150] on div "Back" at bounding box center [592, 151] width 33 height 33
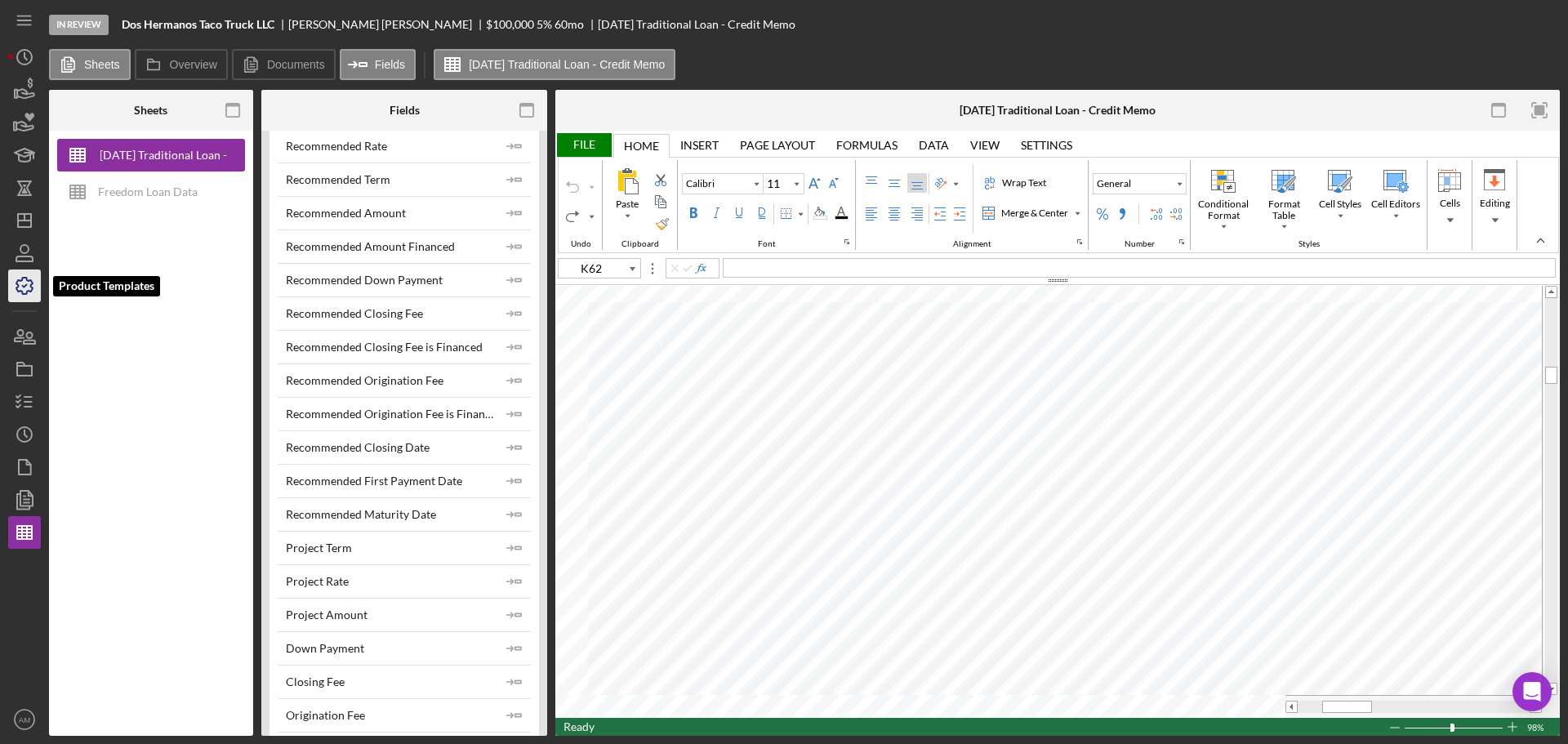
click at [25, 279] on icon "button" at bounding box center [25, 286] width 41 height 41
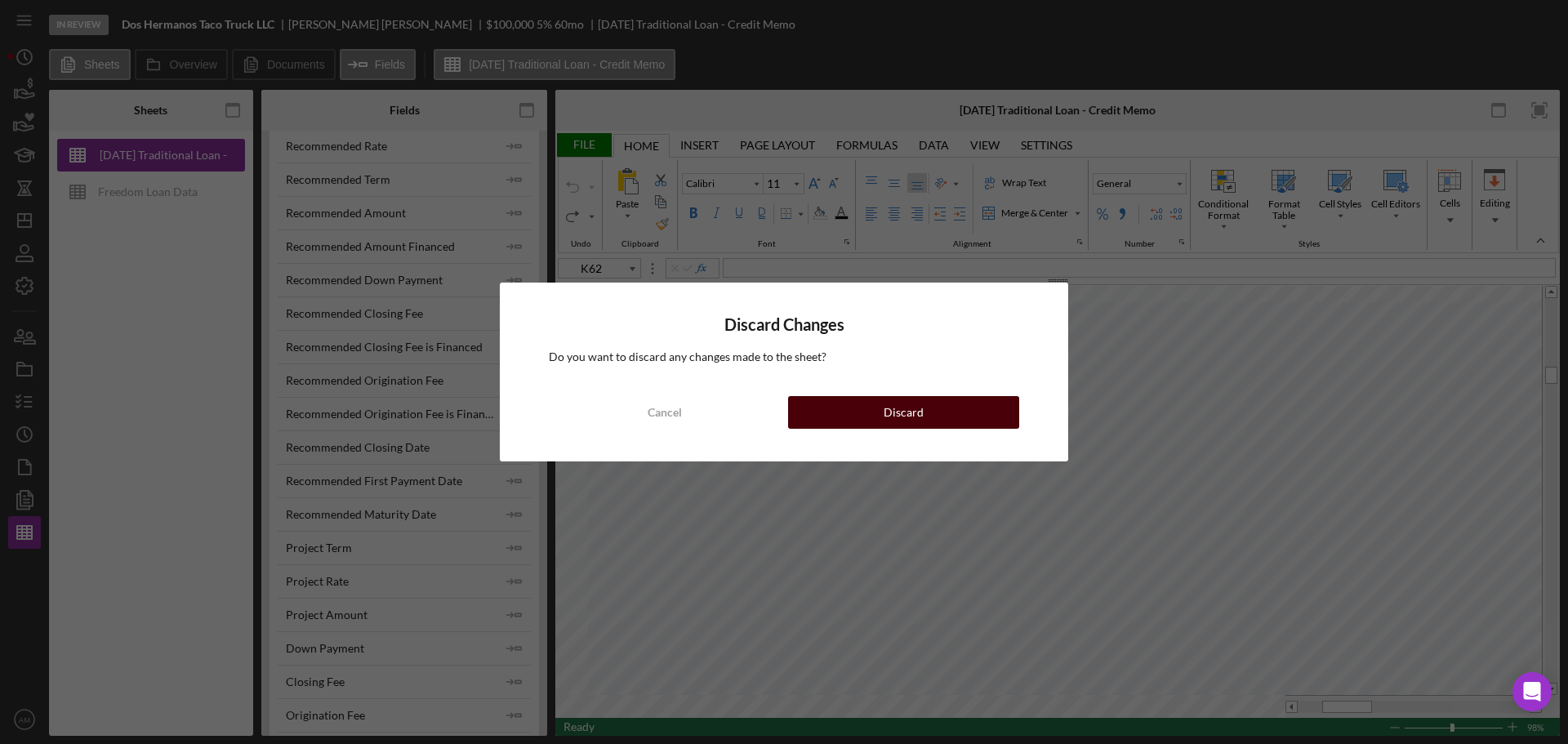
click at [910, 415] on div "Discard" at bounding box center [904, 412] width 40 height 33
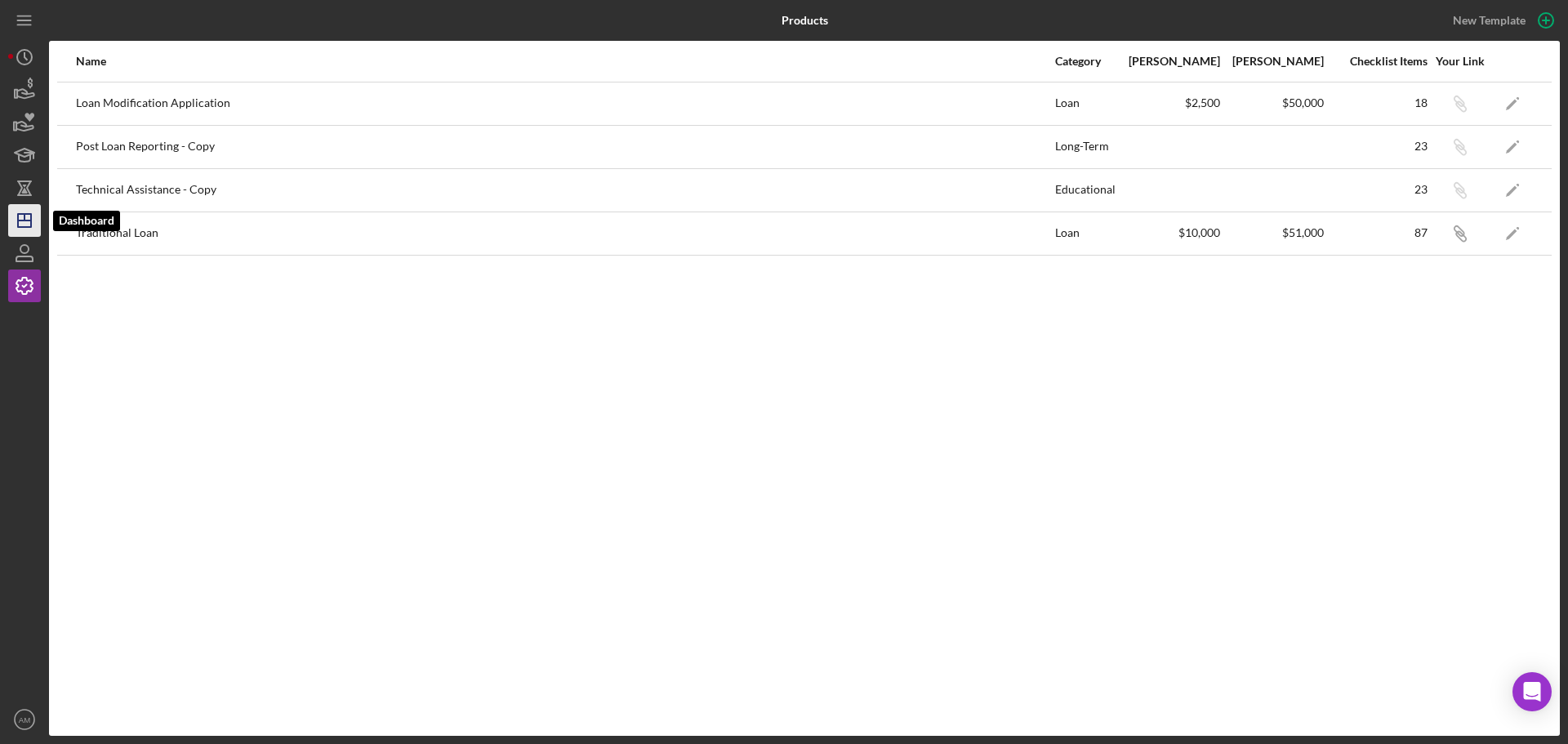
click at [14, 222] on icon "Icon/Dashboard" at bounding box center [25, 221] width 41 height 41
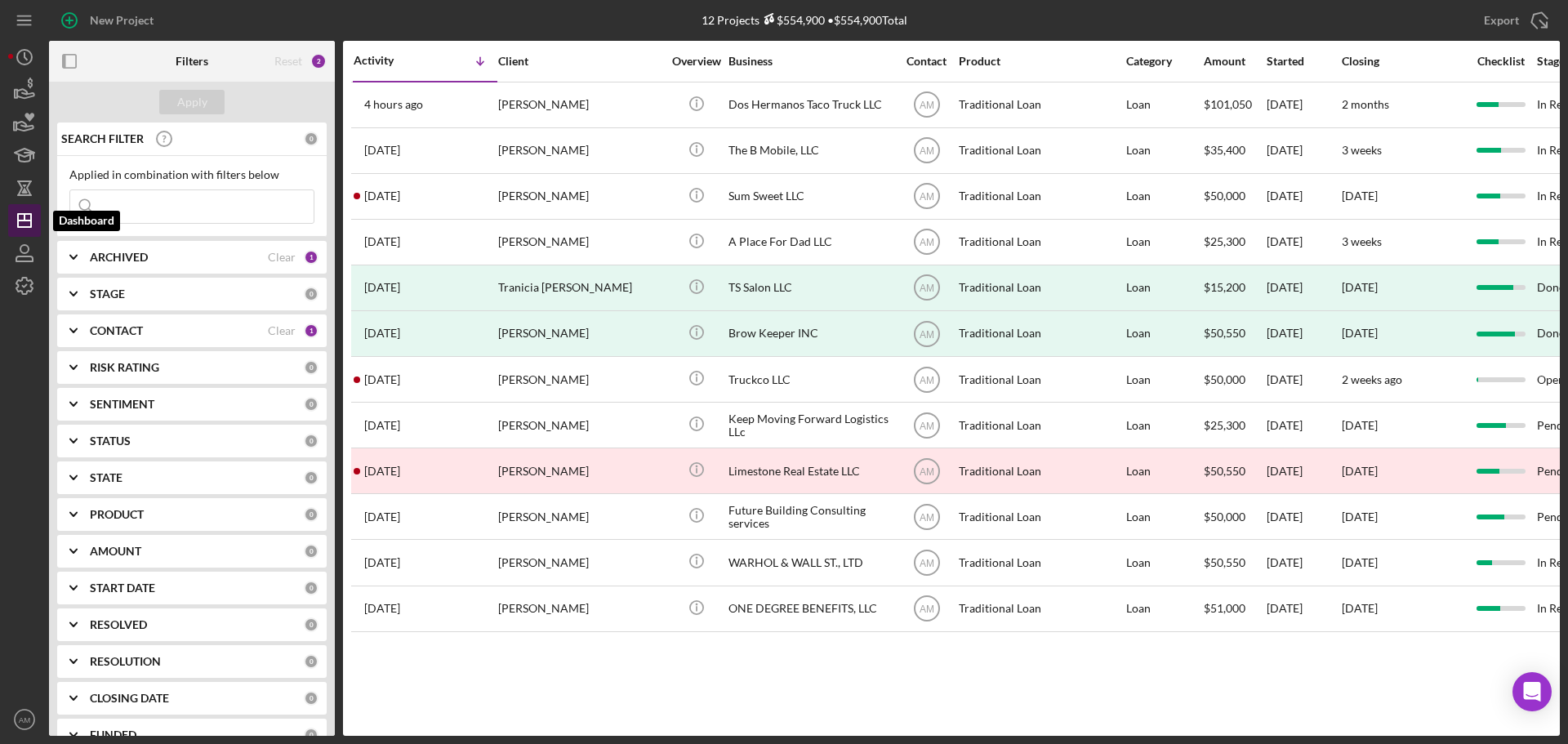
click at [22, 212] on icon "Icon/Dashboard" at bounding box center [25, 221] width 41 height 41
click at [21, 22] on icon "Icon/Menu" at bounding box center [25, 21] width 37 height 37
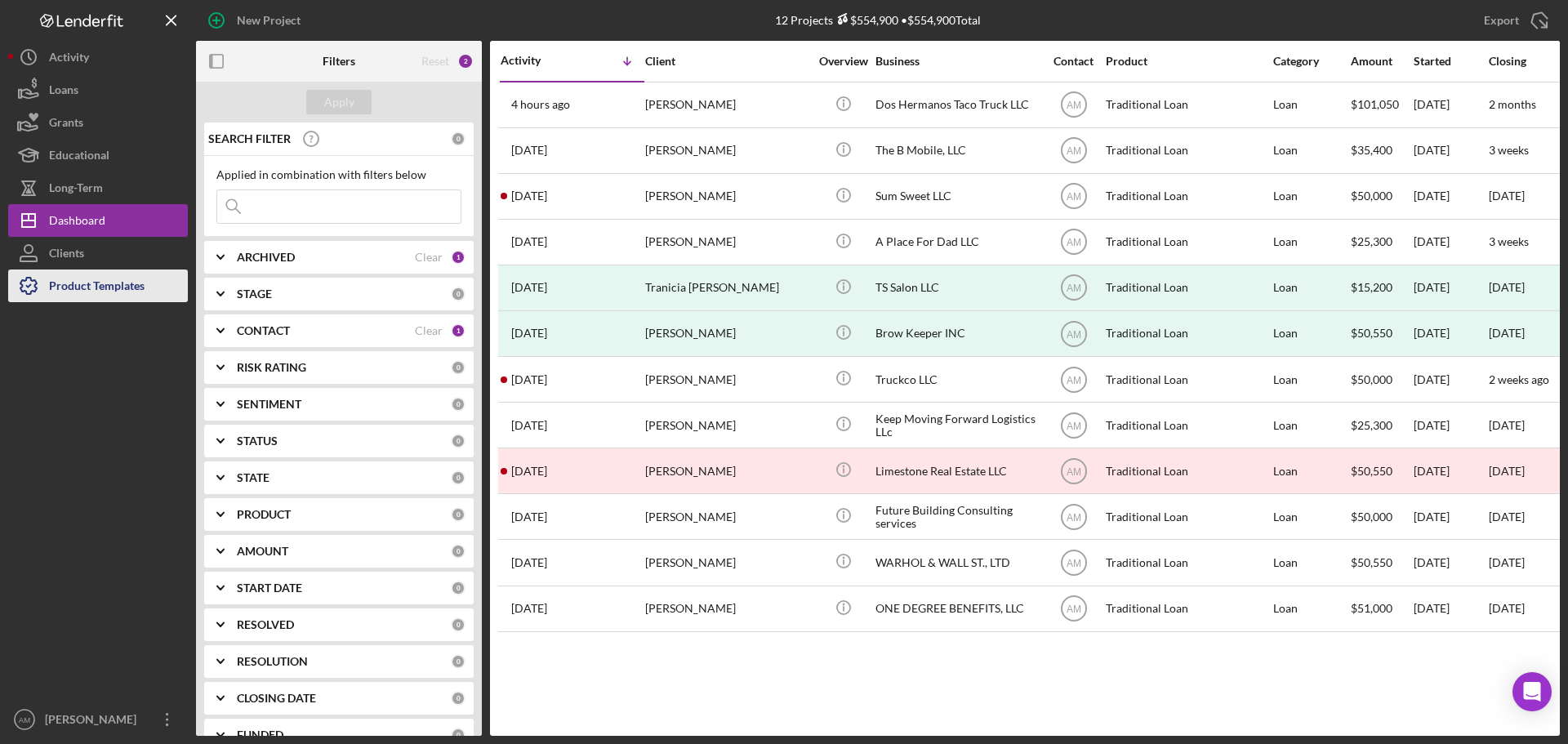
click at [84, 286] on div "Product Templates" at bounding box center [97, 287] width 95 height 37
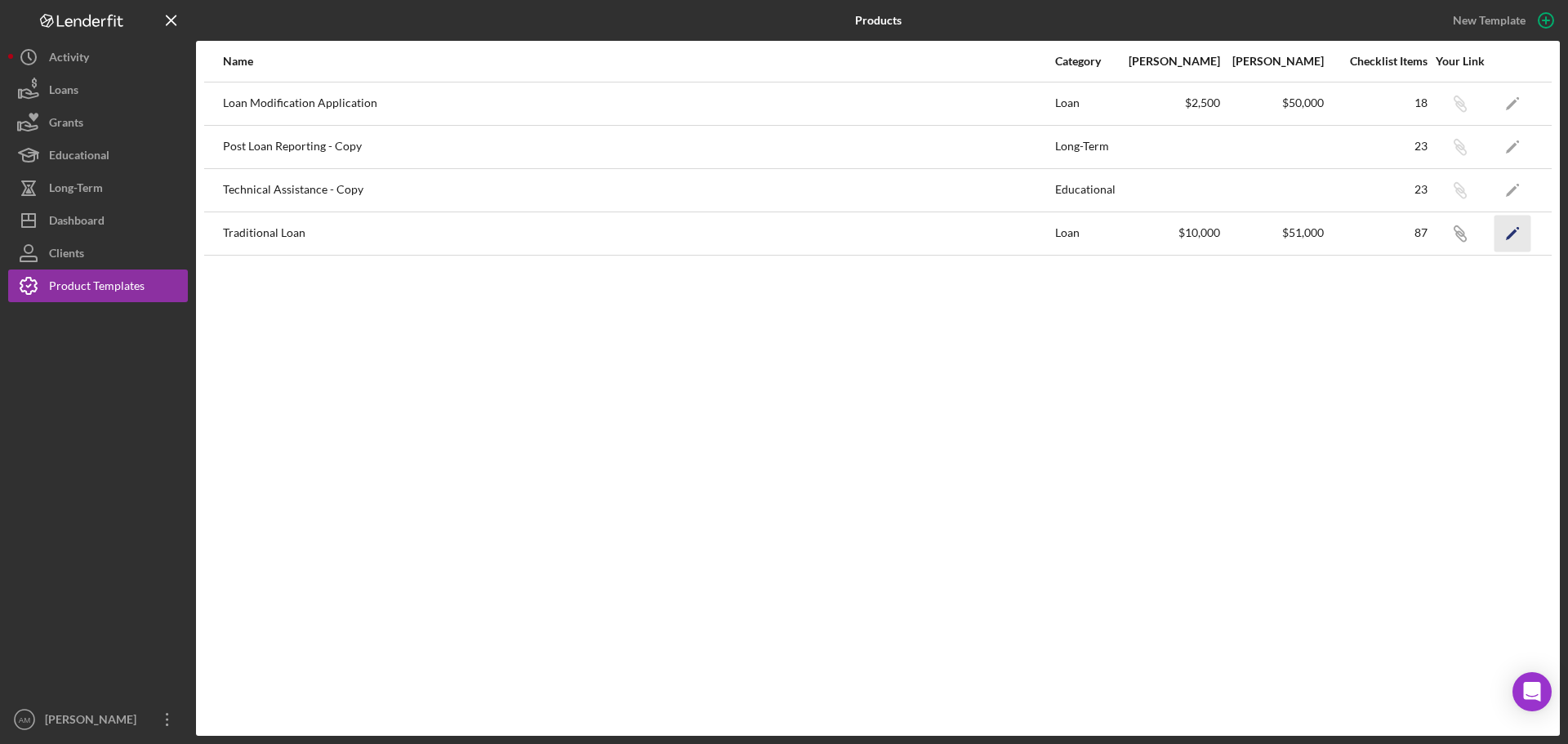
click at [1506, 233] on icon "Icon/Edit" at bounding box center [1513, 233] width 37 height 37
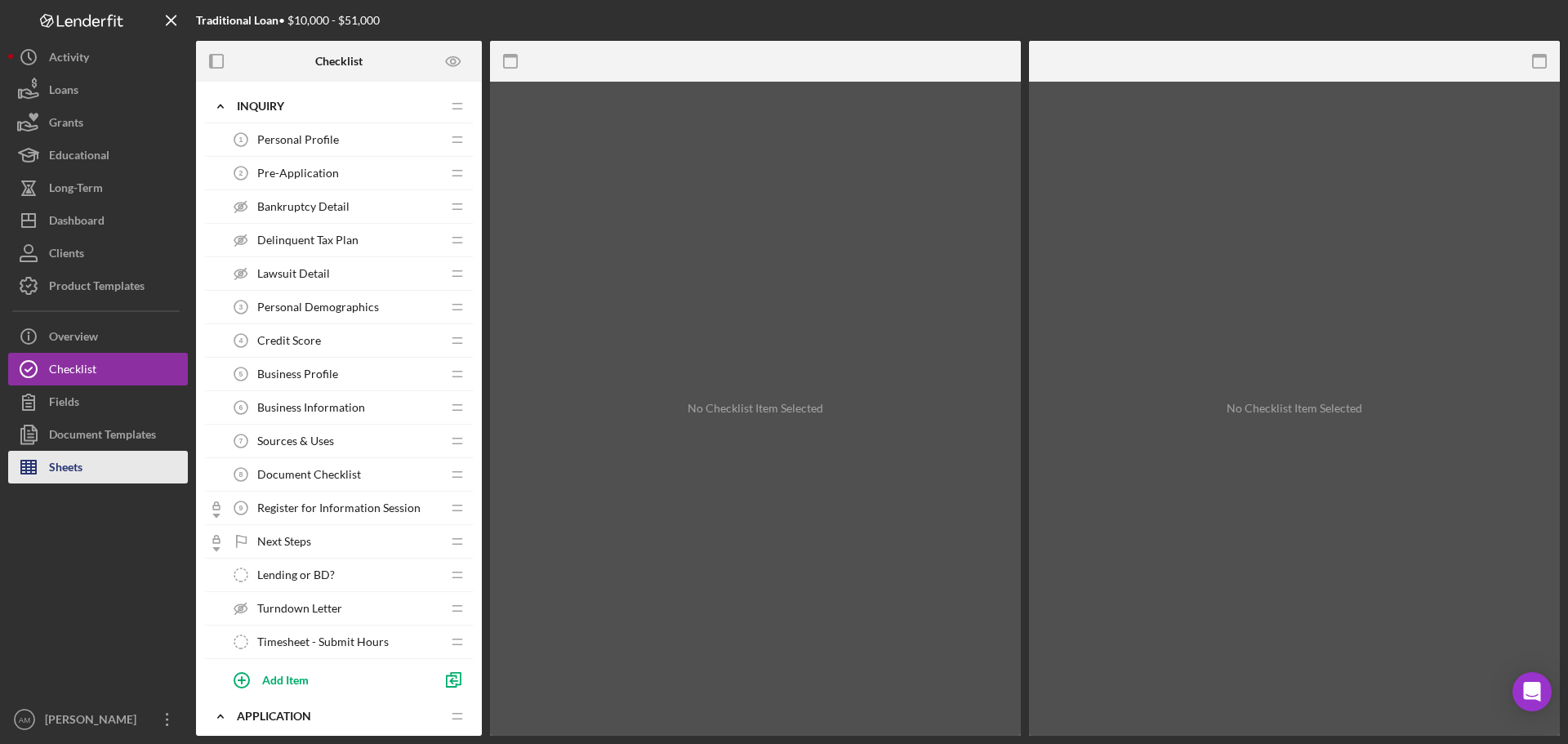
click at [60, 468] on div "Sheets" at bounding box center [66, 469] width 34 height 37
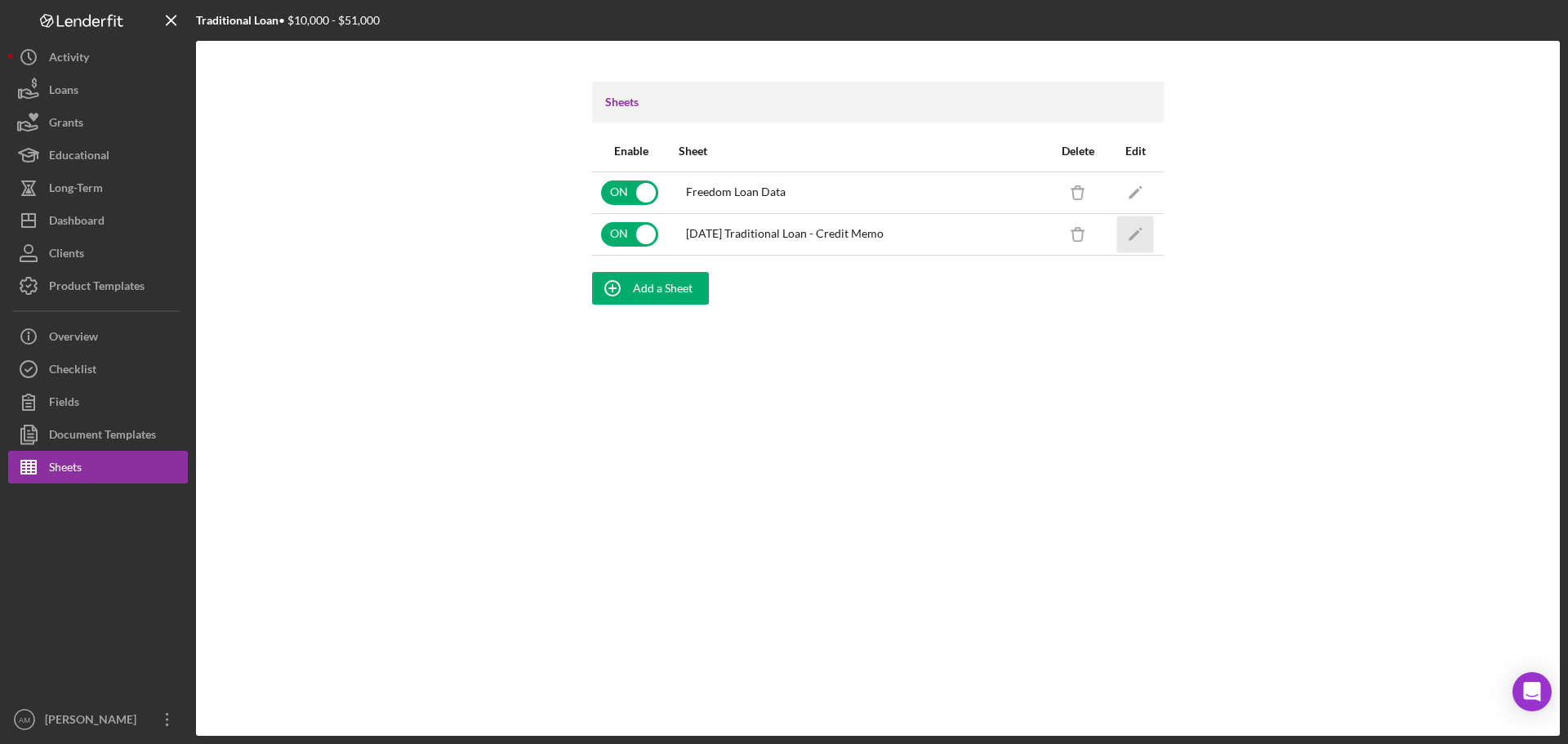
click at [1135, 231] on icon "Icon/Edit" at bounding box center [1135, 234] width 37 height 37
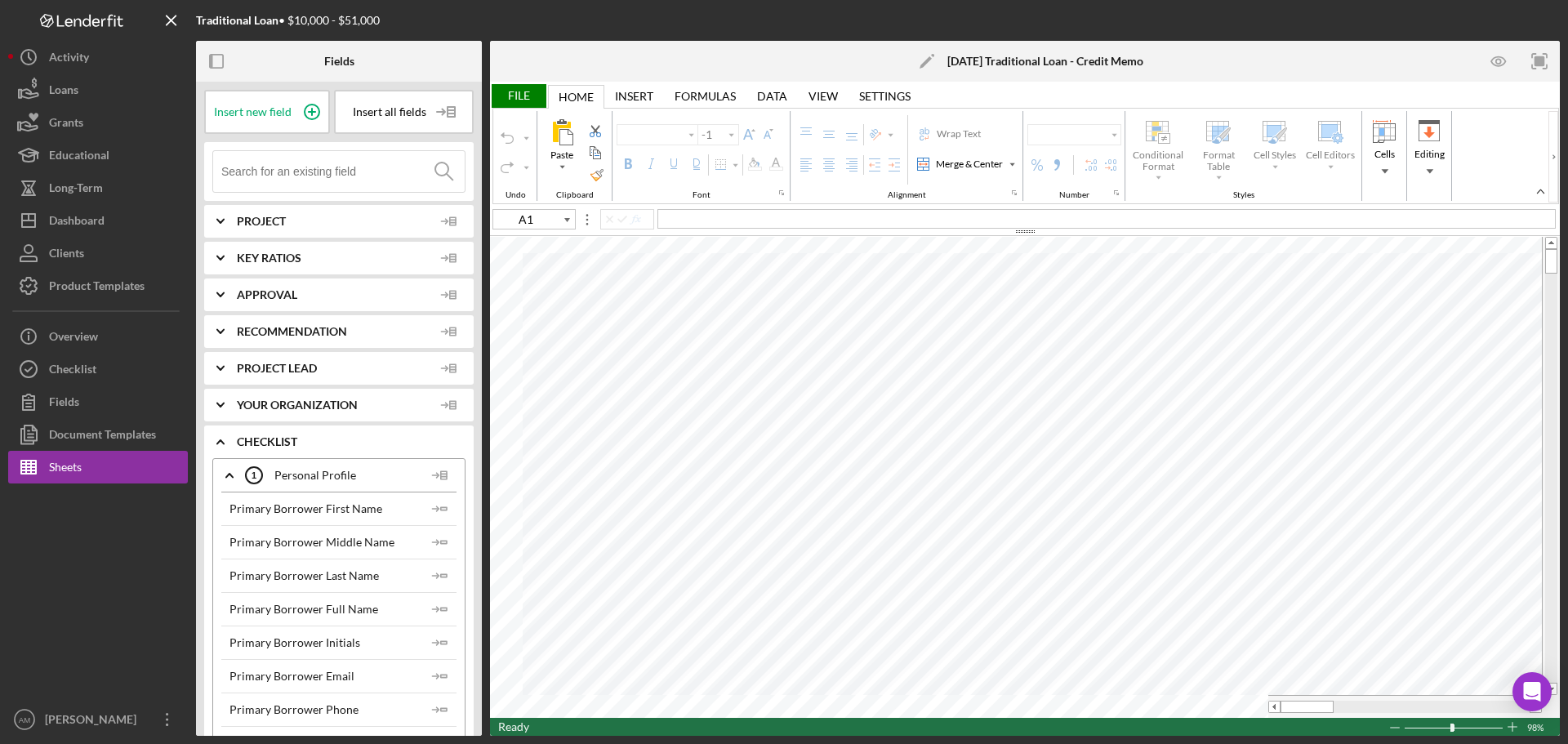
type input "Calibri"
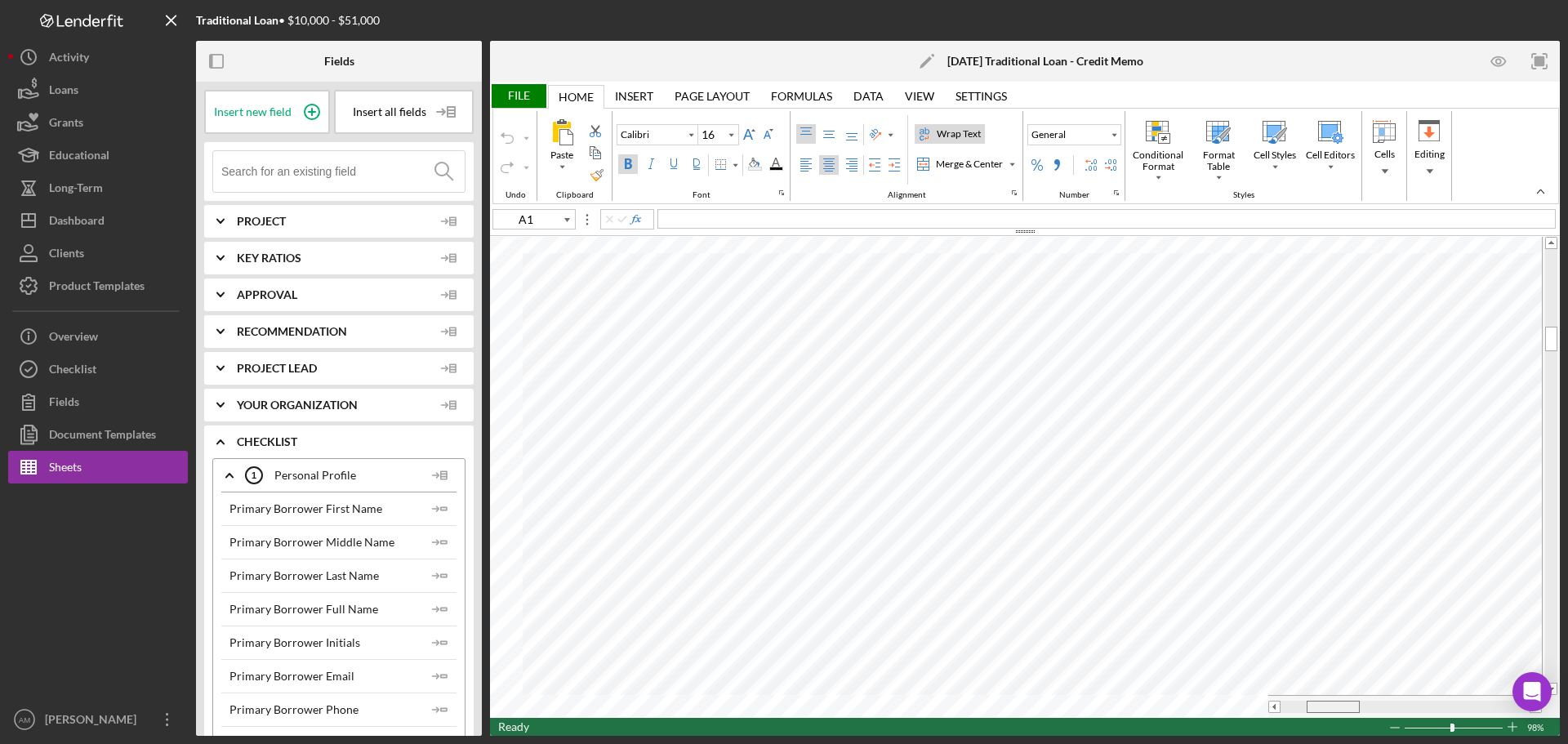
drag, startPoint x: 1302, startPoint y: 705, endPoint x: 1328, endPoint y: 705, distance: 26.0
click at [1328, 705] on span at bounding box center [1333, 706] width 11 height 11
type input "11"
type input "K65"
click at [72, 227] on div "Dashboard" at bounding box center [77, 223] width 56 height 37
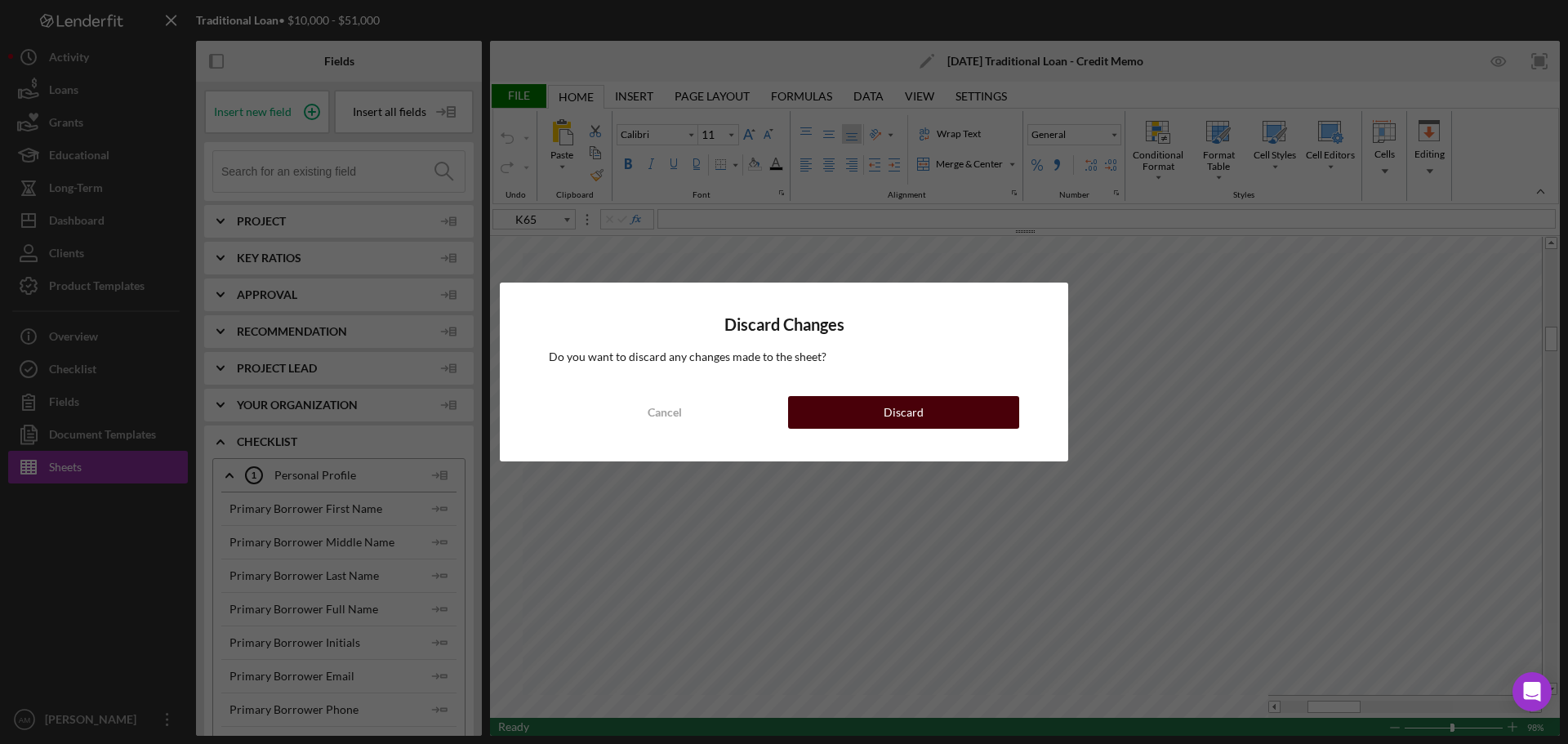
click at [919, 414] on div "Discard" at bounding box center [904, 412] width 40 height 33
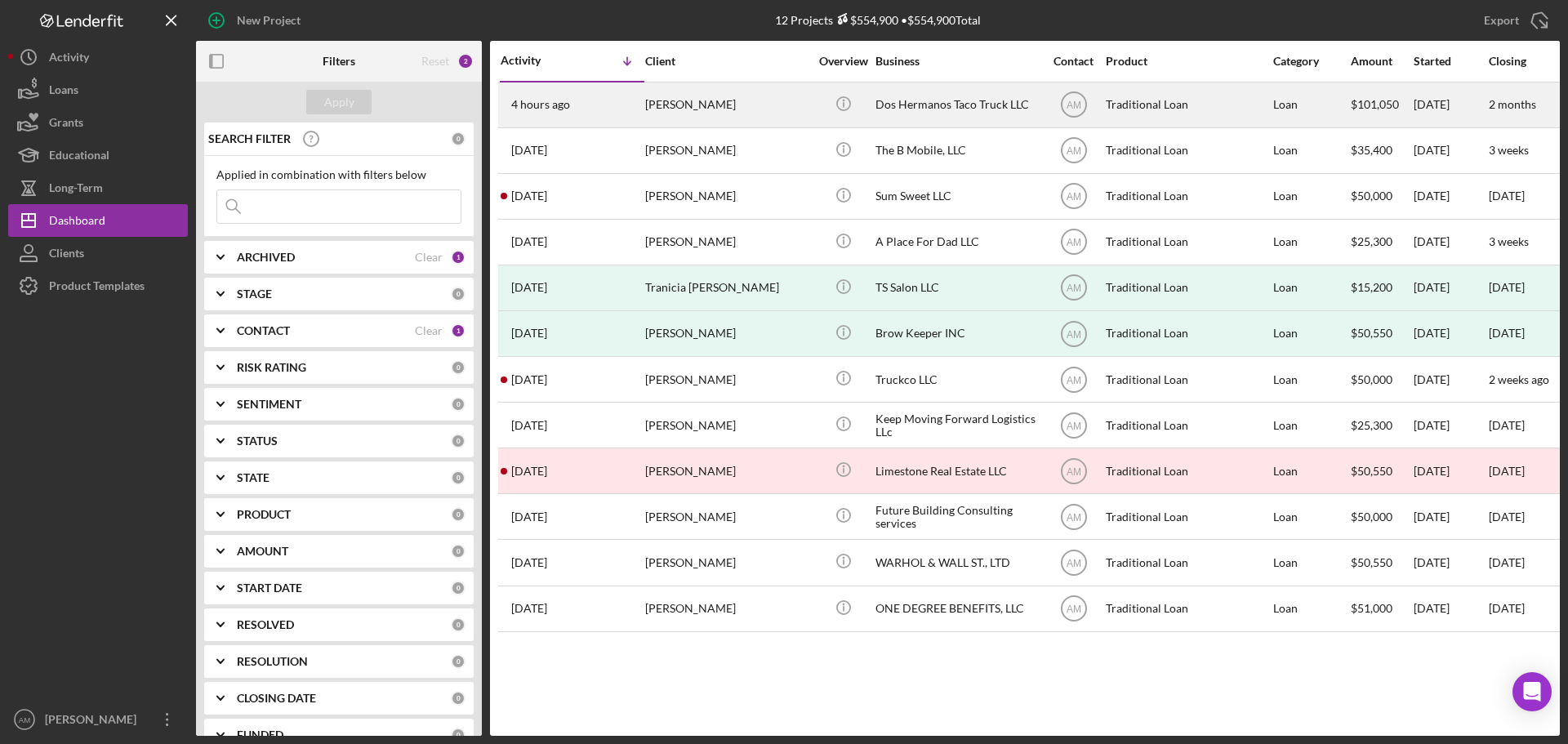
click at [917, 100] on div "Dos Hermanos Taco Truck LLC" at bounding box center [957, 104] width 163 height 44
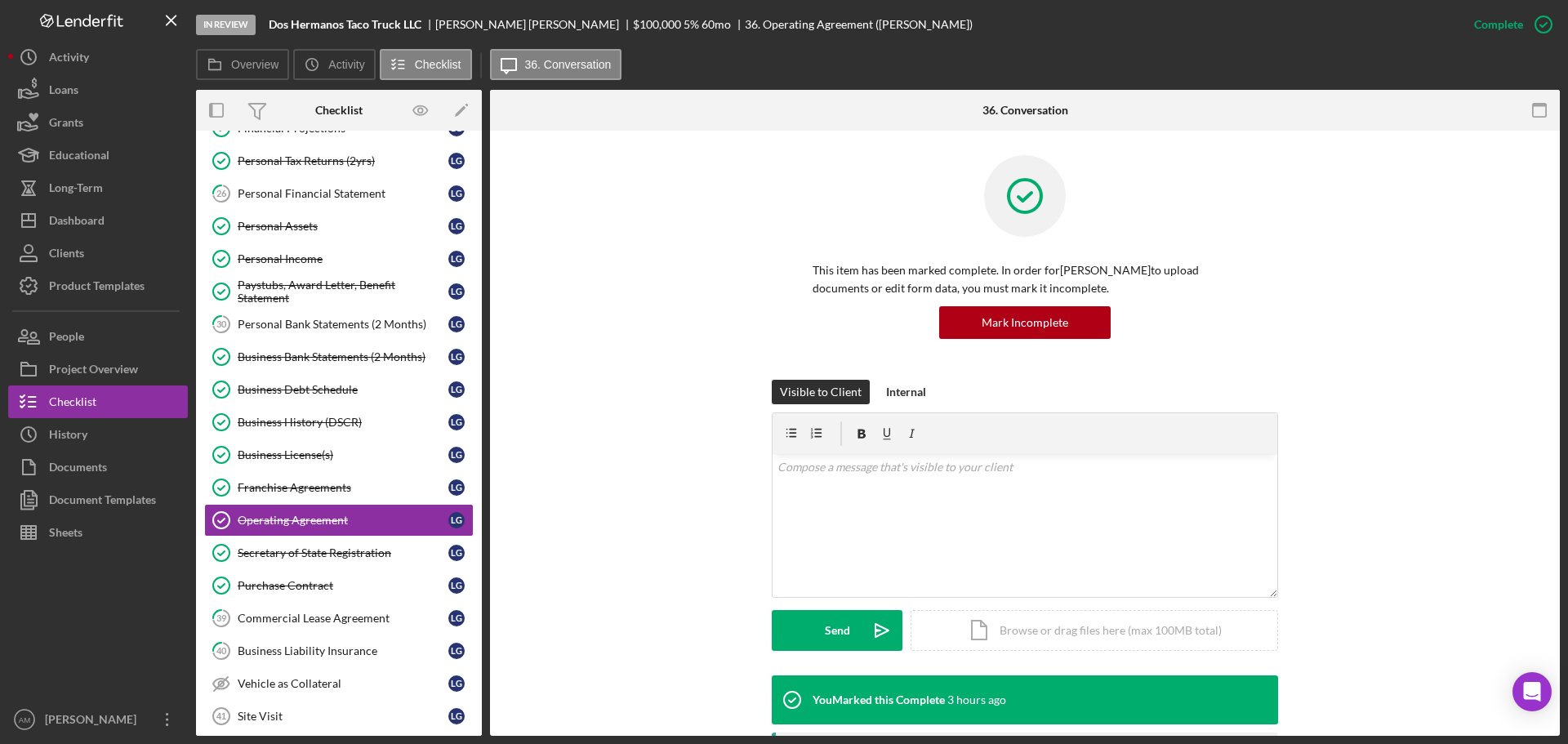
scroll to position [482, 0]
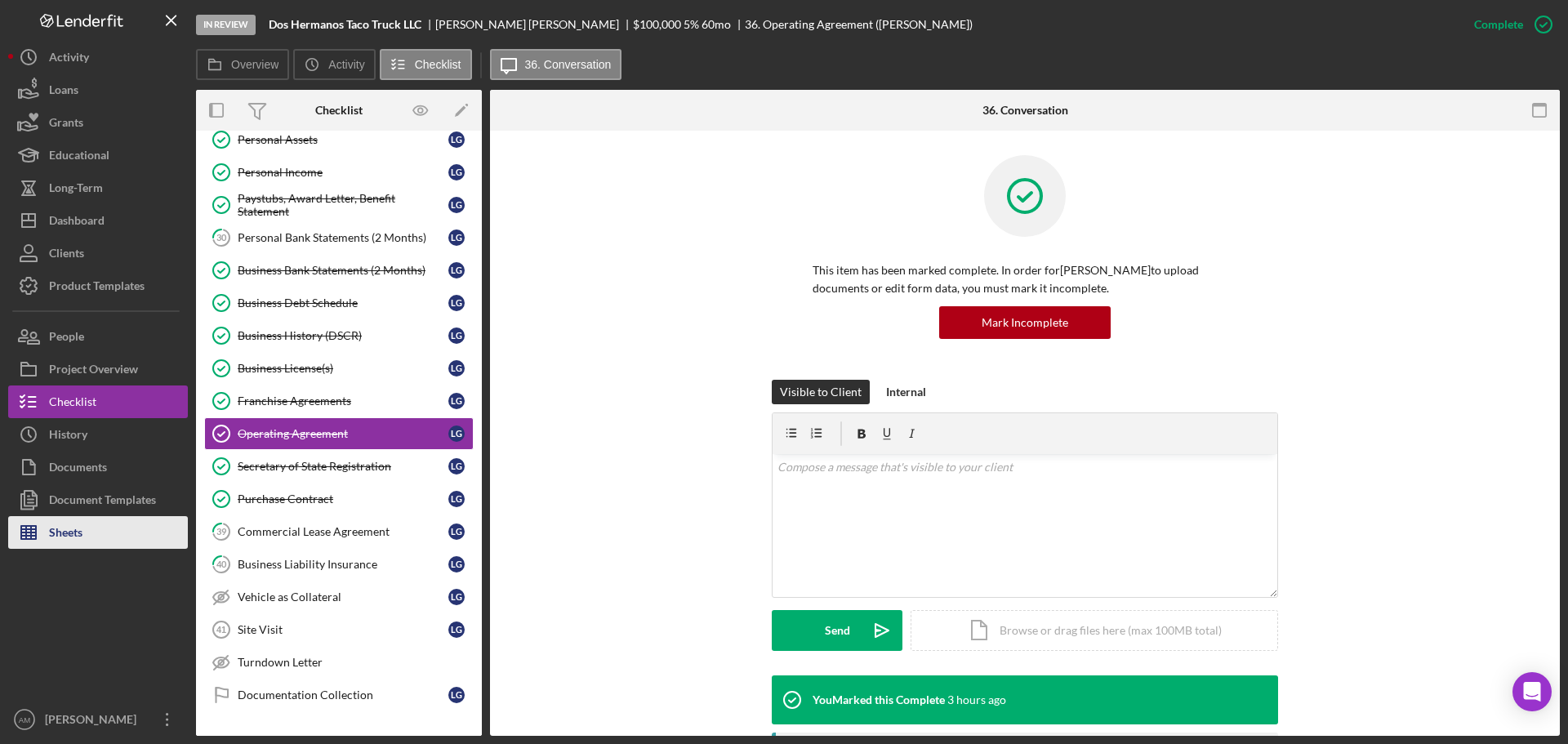
click at [82, 529] on div "Sheets" at bounding box center [66, 535] width 34 height 37
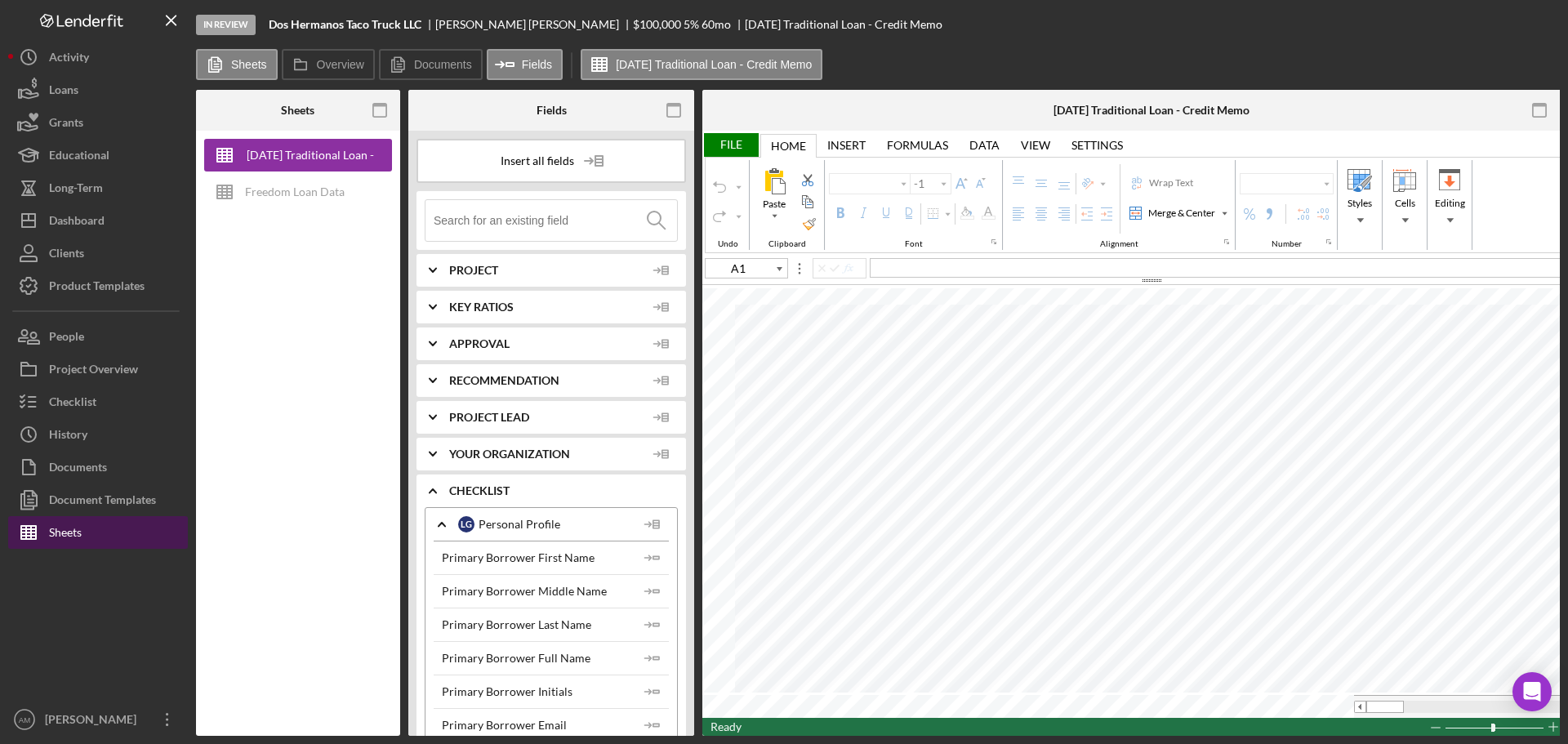
type input "Calibri"
type input "16"
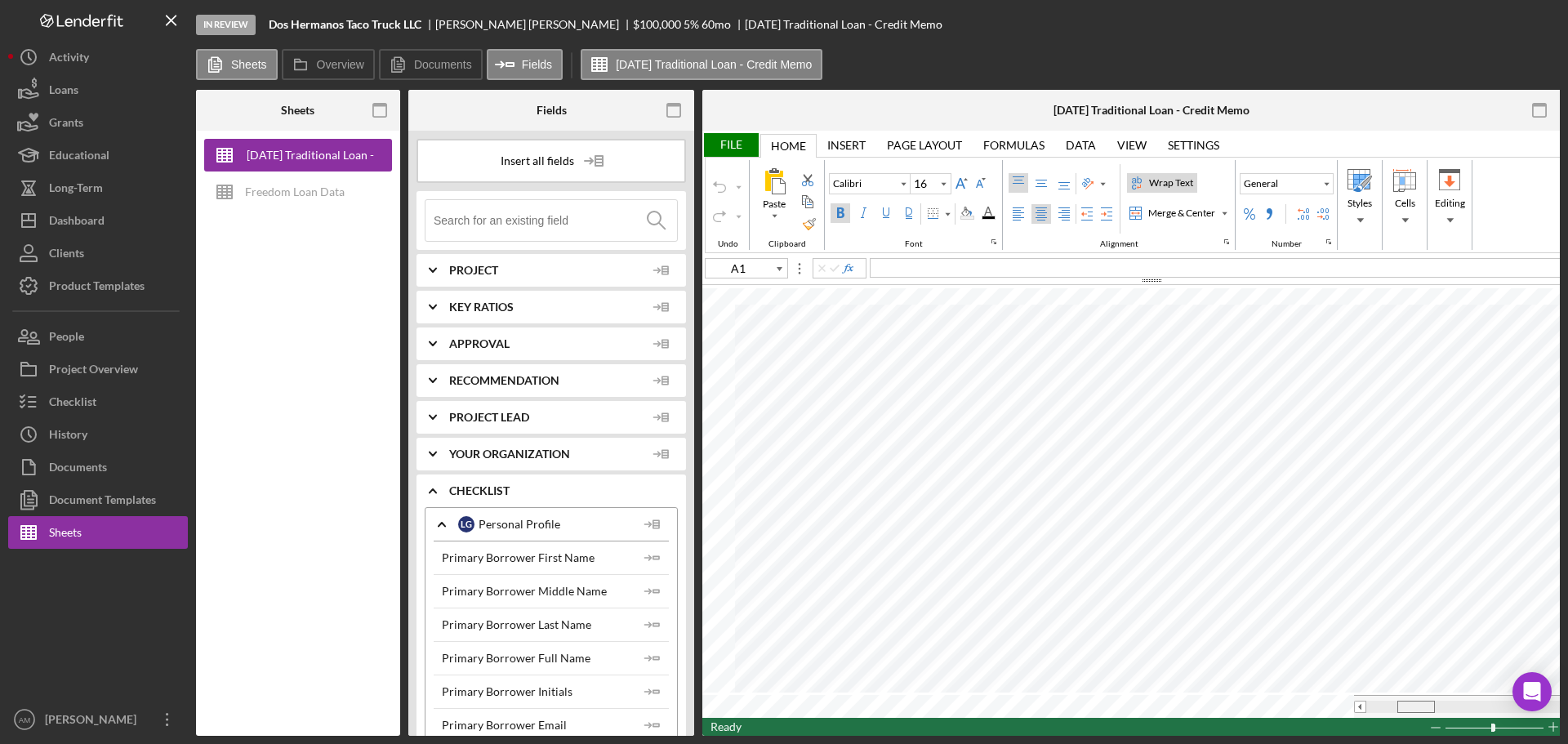
drag, startPoint x: 1384, startPoint y: 702, endPoint x: 1414, endPoint y: 702, distance: 30.0
click at [1414, 702] on span at bounding box center [1415, 706] width 11 height 11
click at [1375, 702] on div at bounding box center [1469, 706] width 205 height 12
click at [727, 141] on div "File" at bounding box center [730, 145] width 57 height 24
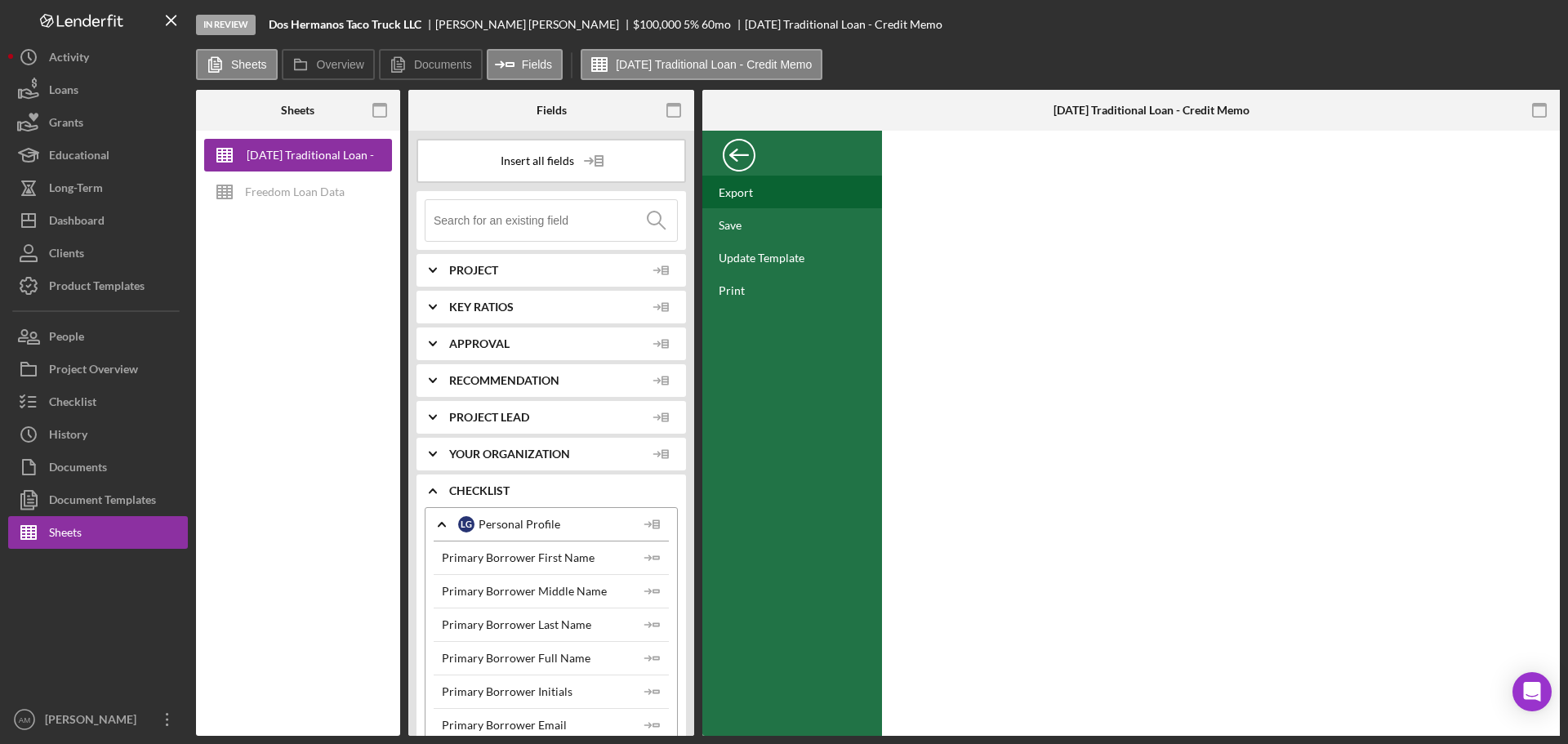
click at [739, 190] on div "Export" at bounding box center [736, 192] width 34 height 14
click at [71, 531] on div "Sheets" at bounding box center [66, 535] width 33 height 37
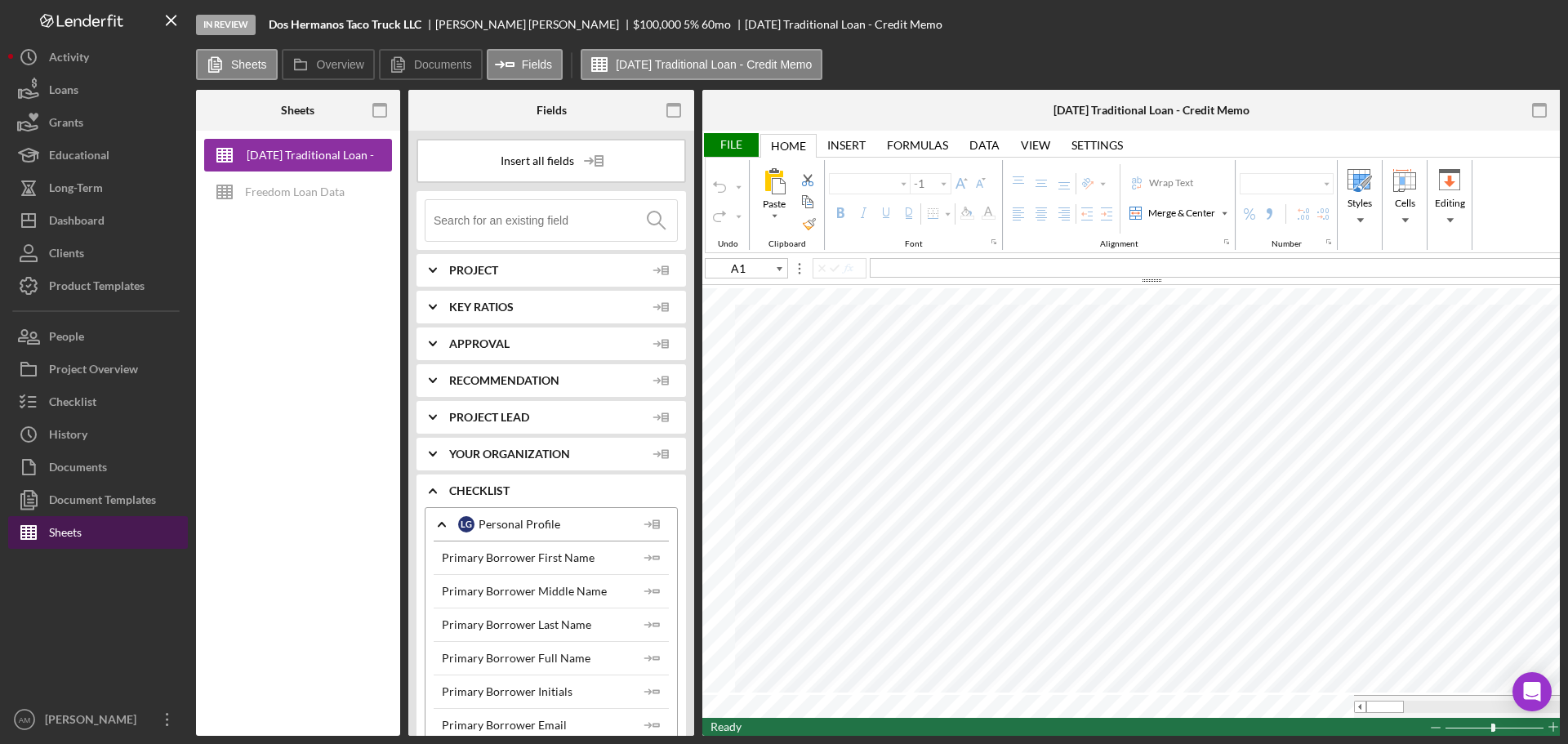
type input "Calibri"
type input "16"
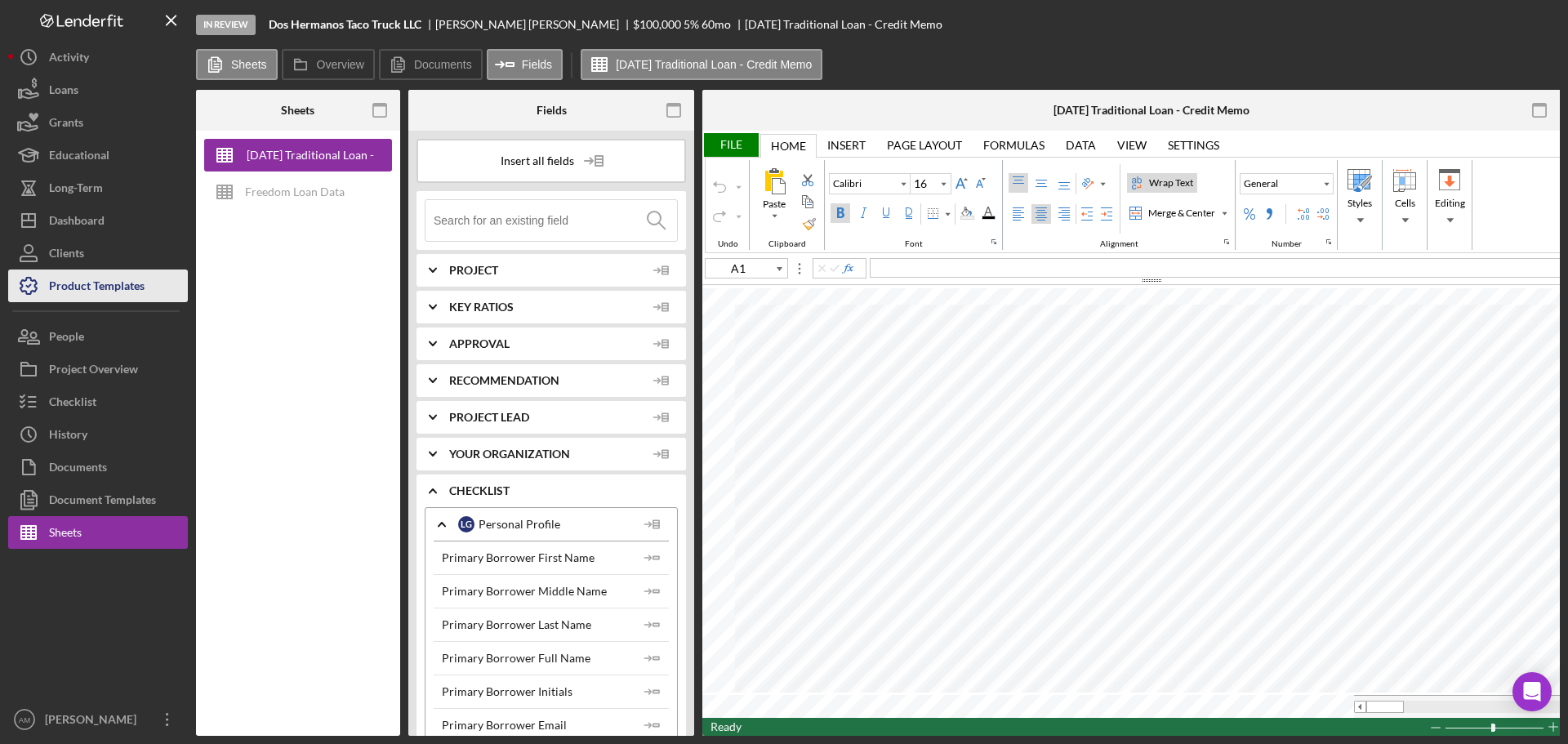
click at [108, 285] on div "Product Templates" at bounding box center [97, 287] width 95 height 37
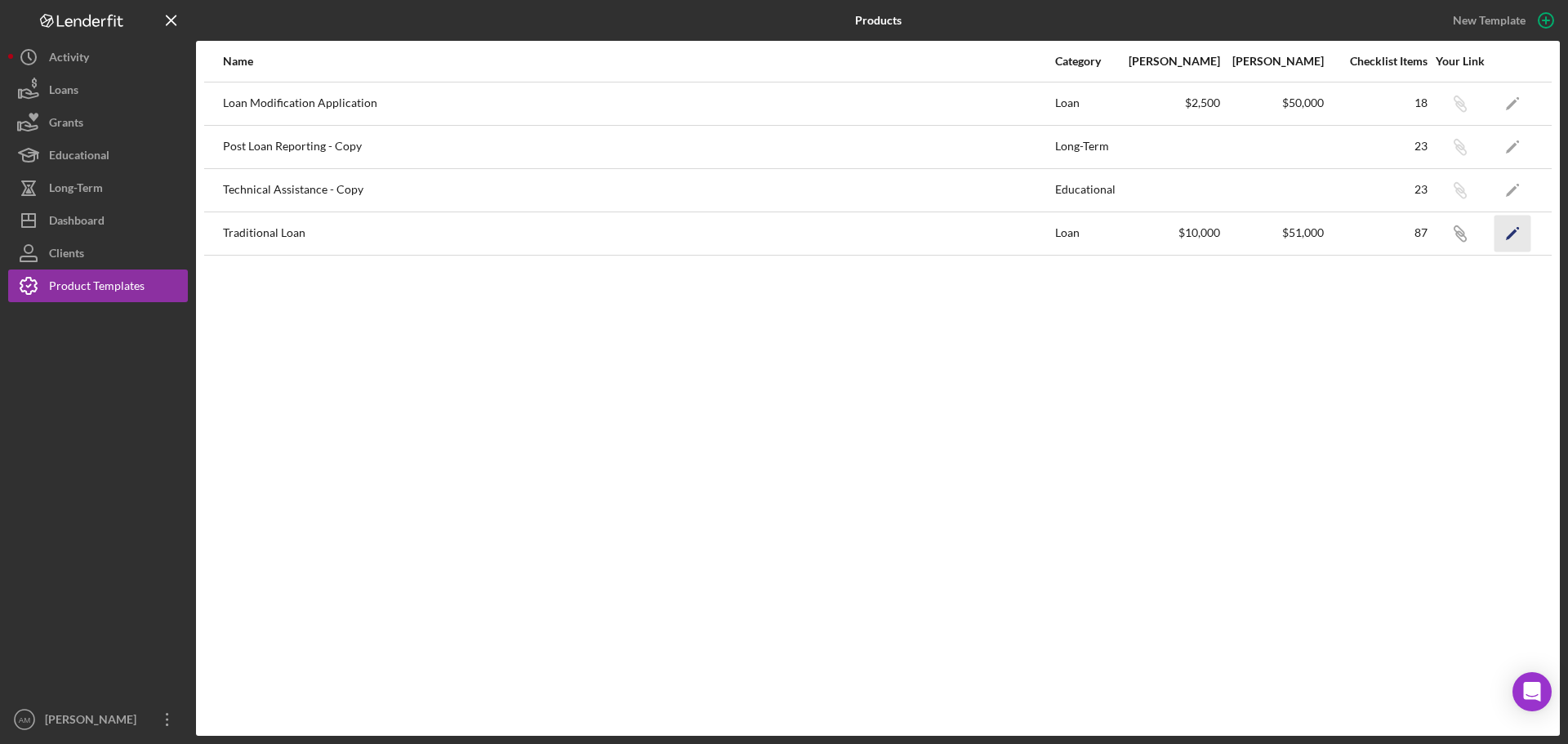
click at [1511, 232] on icon "Icon/Edit" at bounding box center [1513, 233] width 37 height 37
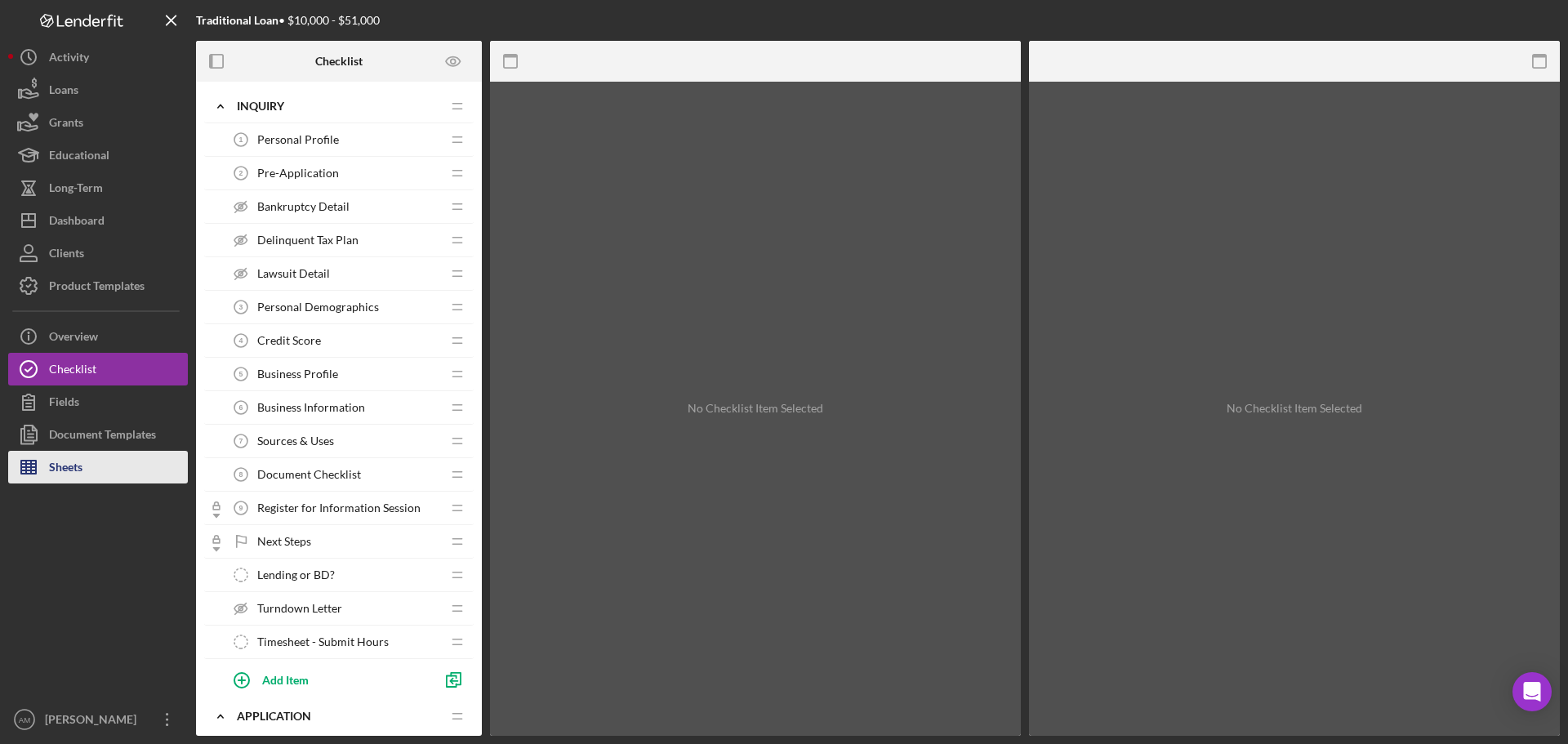
click at [88, 465] on button "Sheets" at bounding box center [98, 467] width 180 height 33
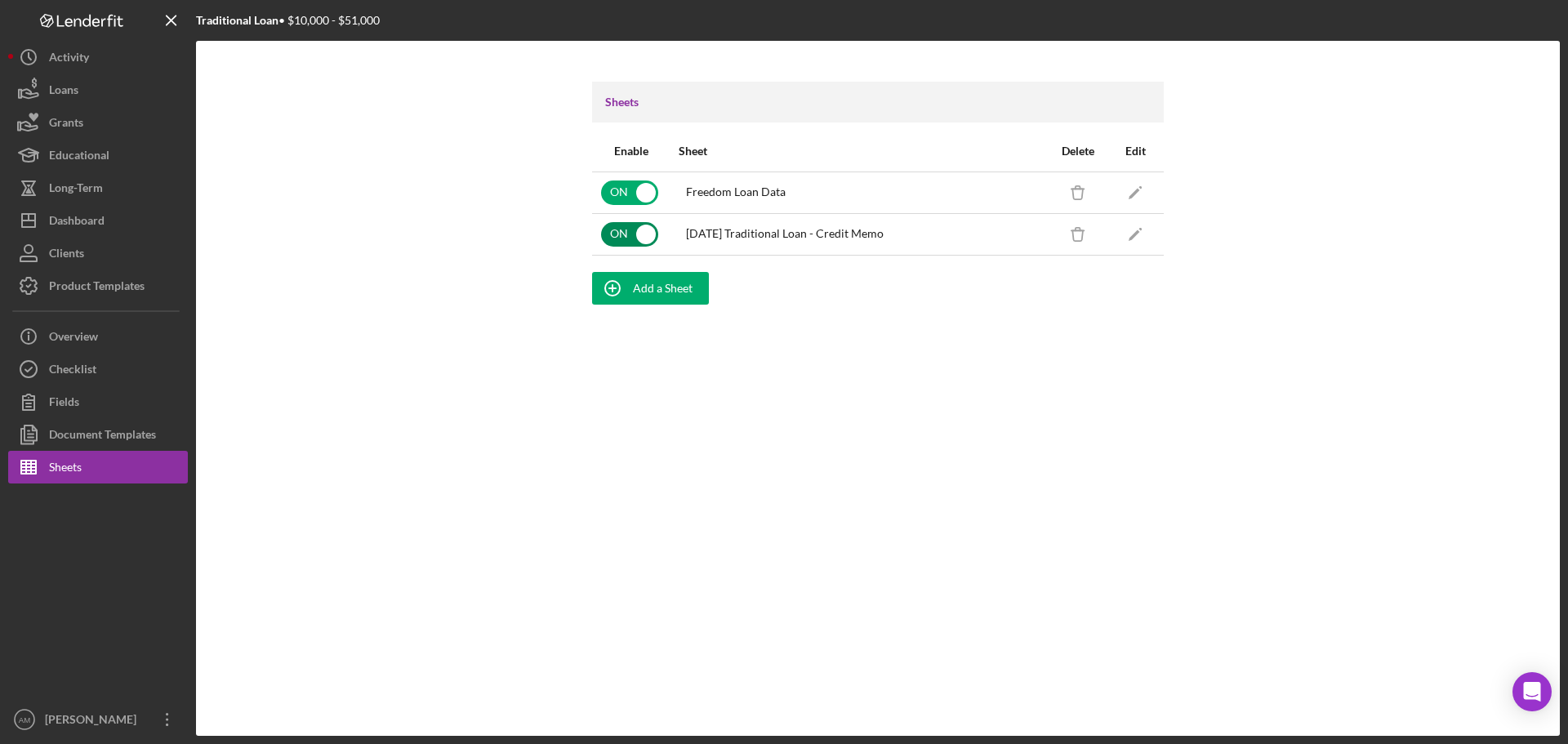
click at [645, 232] on input "checkbox" at bounding box center [630, 235] width 57 height 25
checkbox input "false"
click at [1139, 229] on icon "Icon/Edit" at bounding box center [1135, 234] width 37 height 37
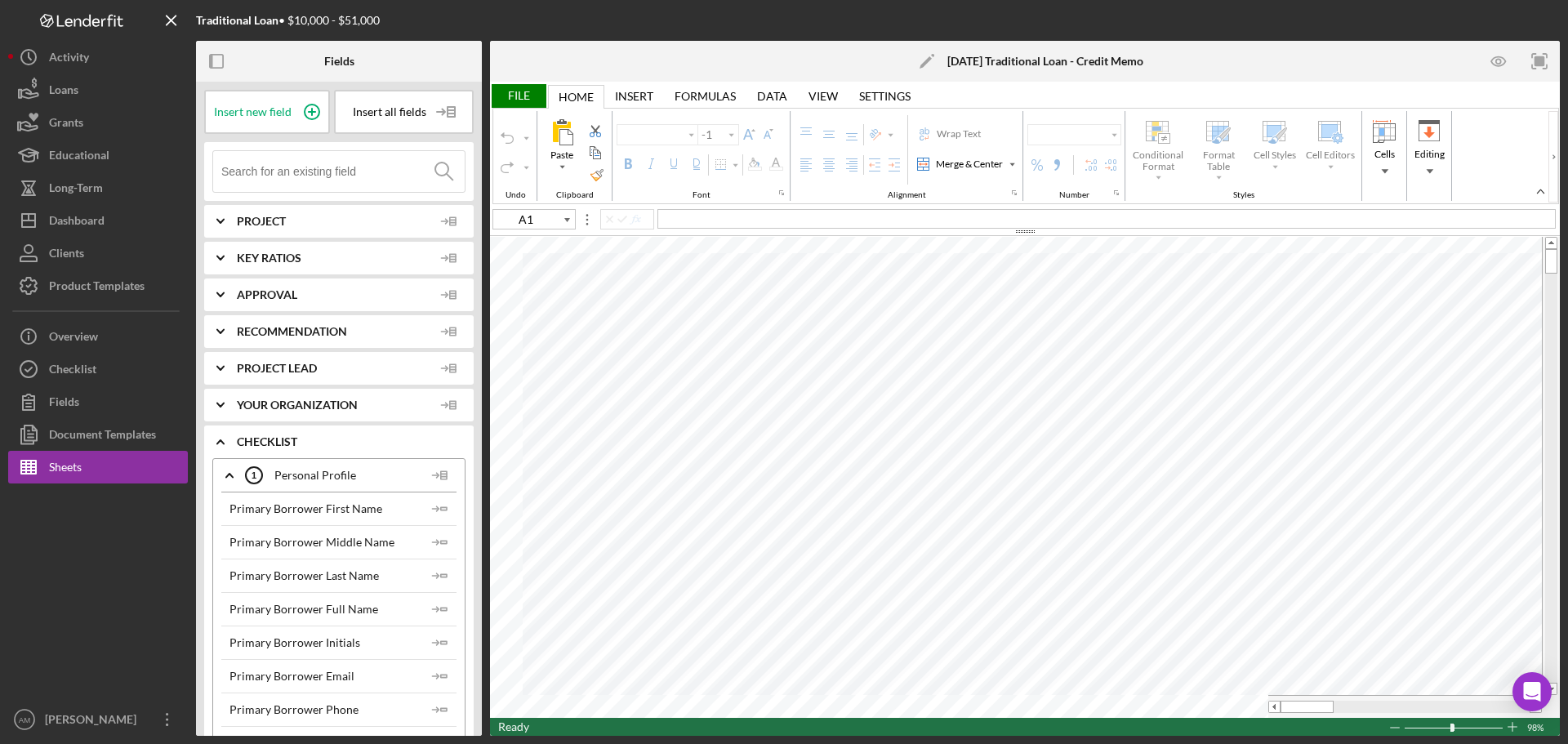
type input "Calibri"
type input "16"
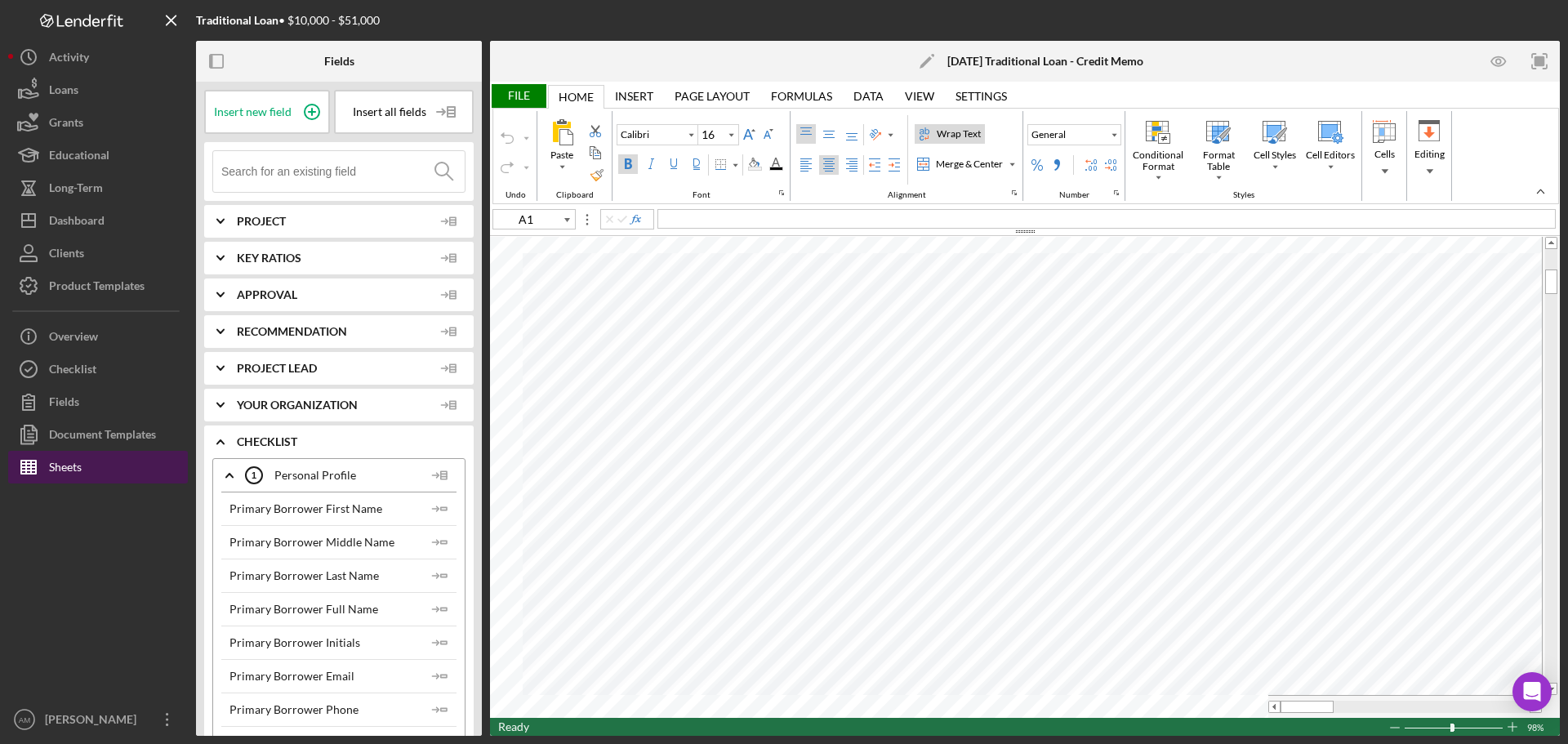
click at [85, 474] on button "Sheets" at bounding box center [98, 467] width 180 height 33
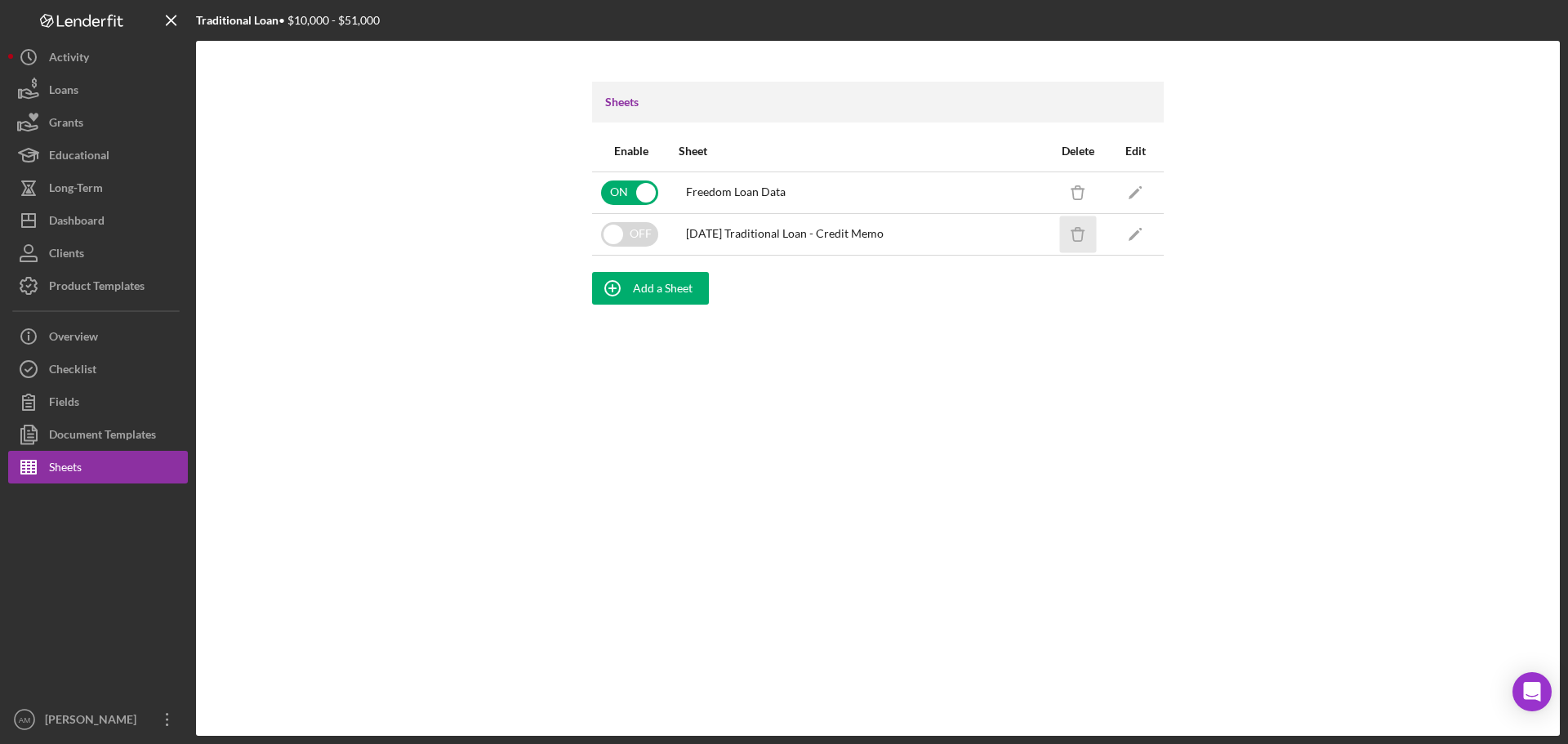
click at [1075, 233] on icon "Icon/Delete" at bounding box center [1078, 234] width 37 height 37
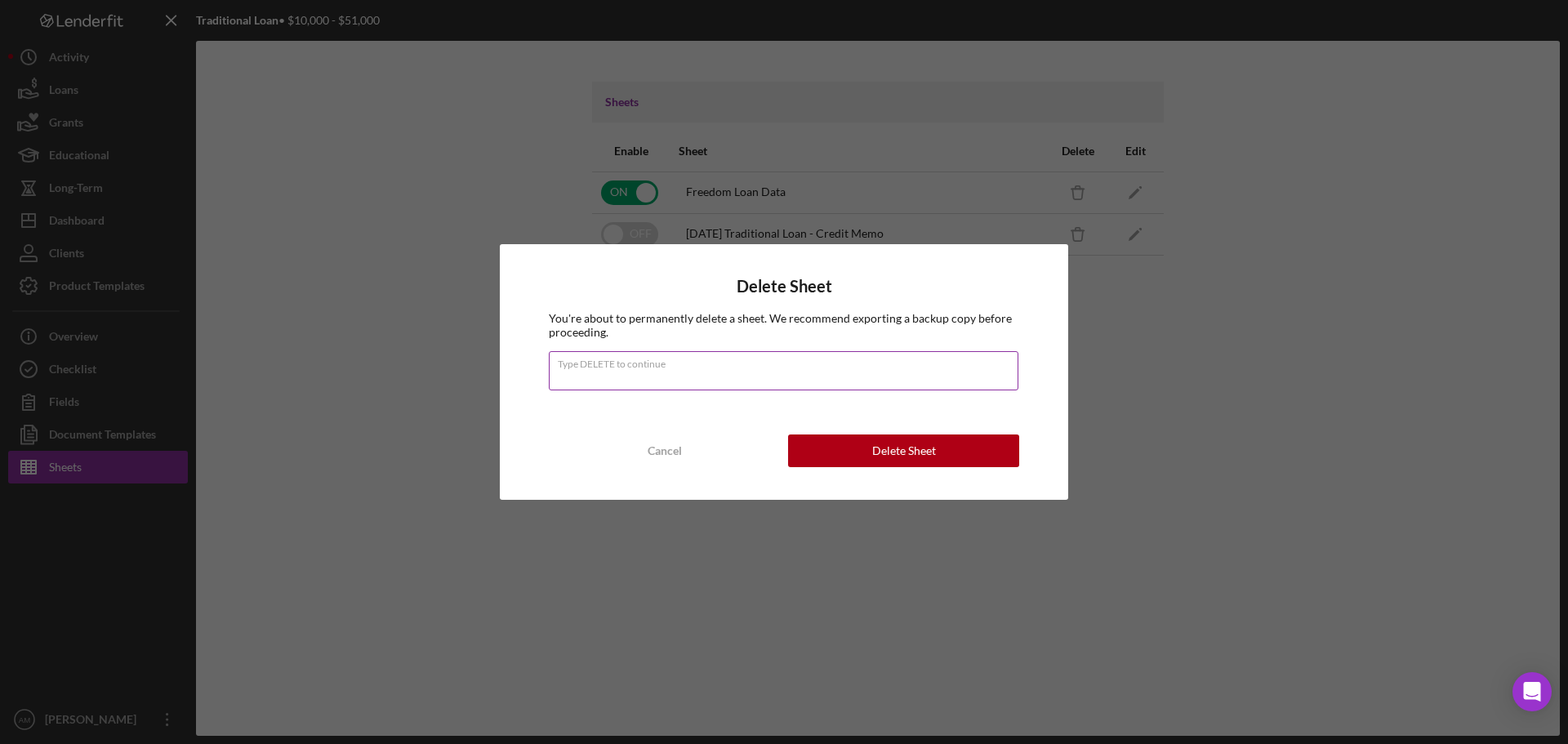
click at [618, 386] on input "Type DELETE to continue" at bounding box center [784, 371] width 470 height 39
type input "DELETE"
click at [898, 449] on div "Delete Sheet" at bounding box center [904, 451] width 64 height 33
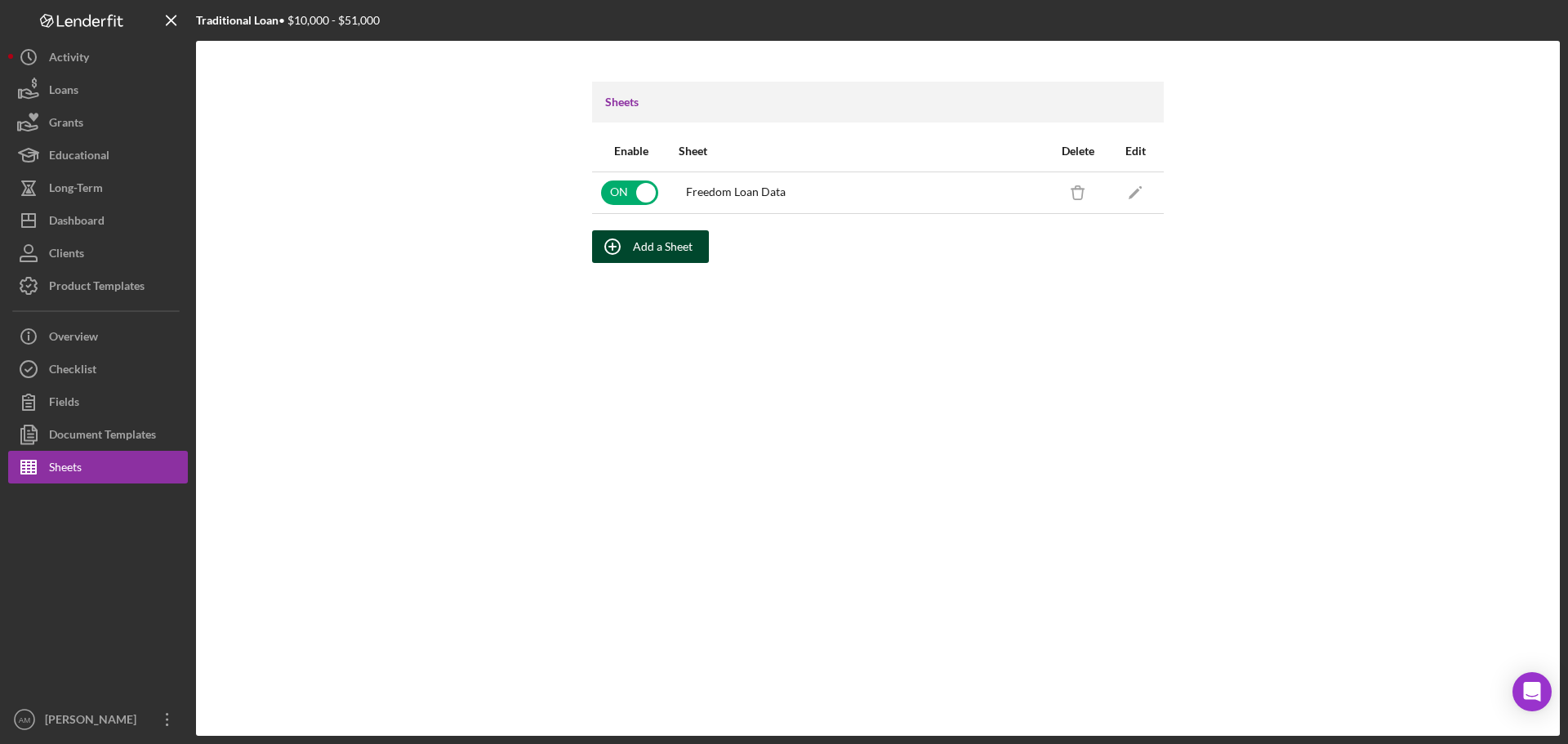
click at [649, 247] on div "Add a Sheet" at bounding box center [663, 246] width 60 height 33
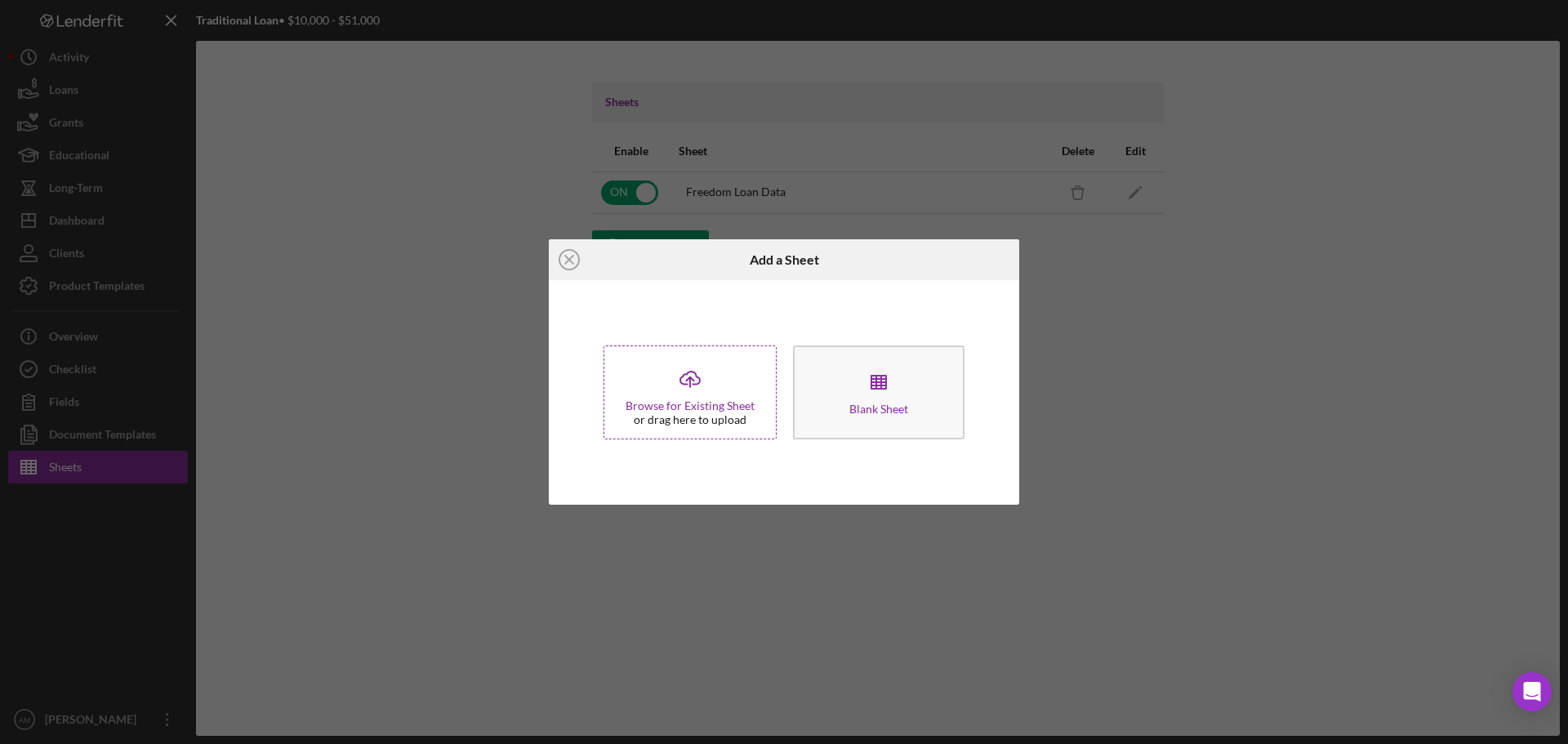
click at [701, 407] on div "Browse for Existing Sheet" at bounding box center [690, 406] width 129 height 13
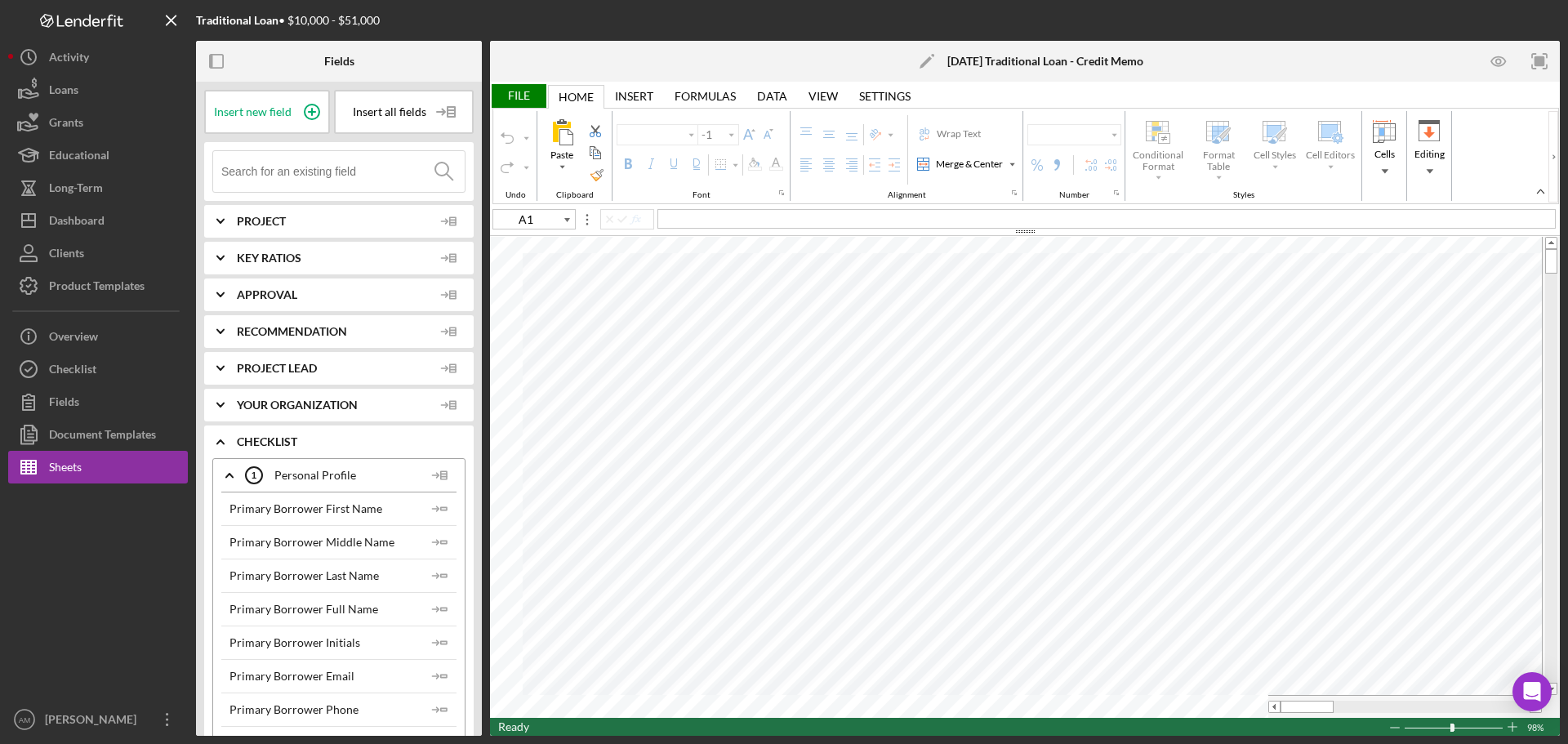
type input "Calibri"
type input "16"
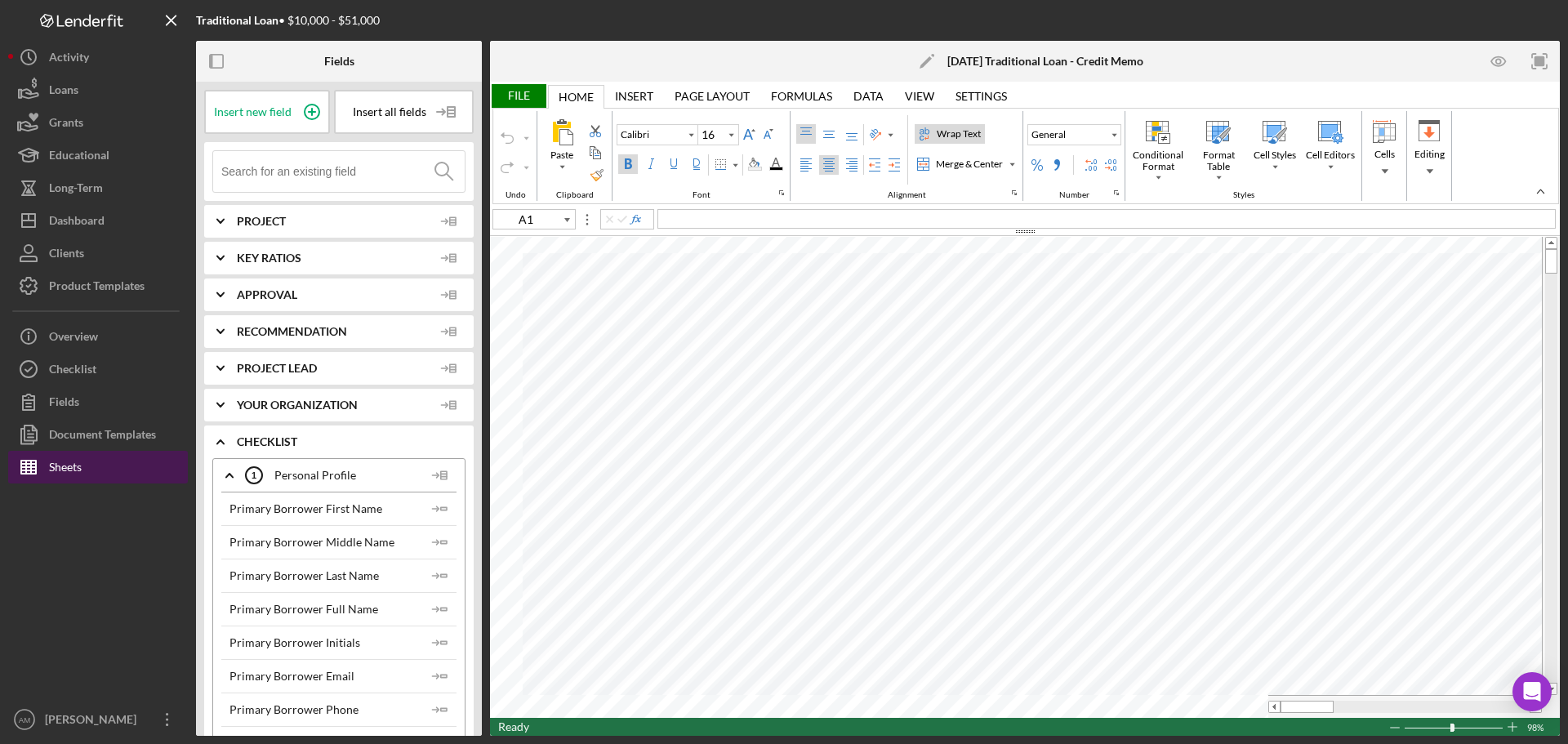
click at [81, 468] on div "Sheets" at bounding box center [66, 469] width 33 height 37
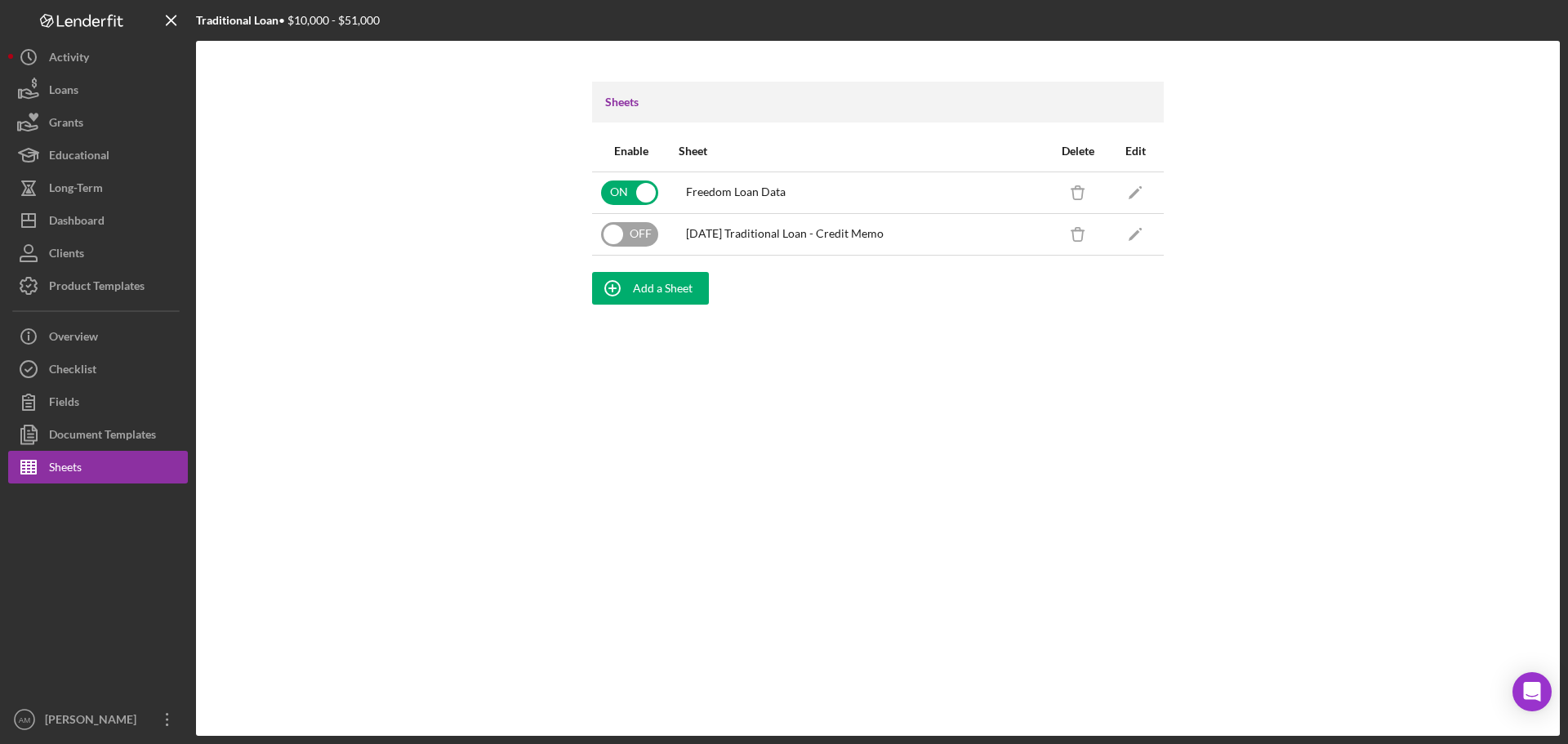
click at [620, 233] on input "checkbox" at bounding box center [630, 235] width 57 height 25
checkbox input "true"
click at [94, 222] on div "Dashboard" at bounding box center [77, 223] width 56 height 37
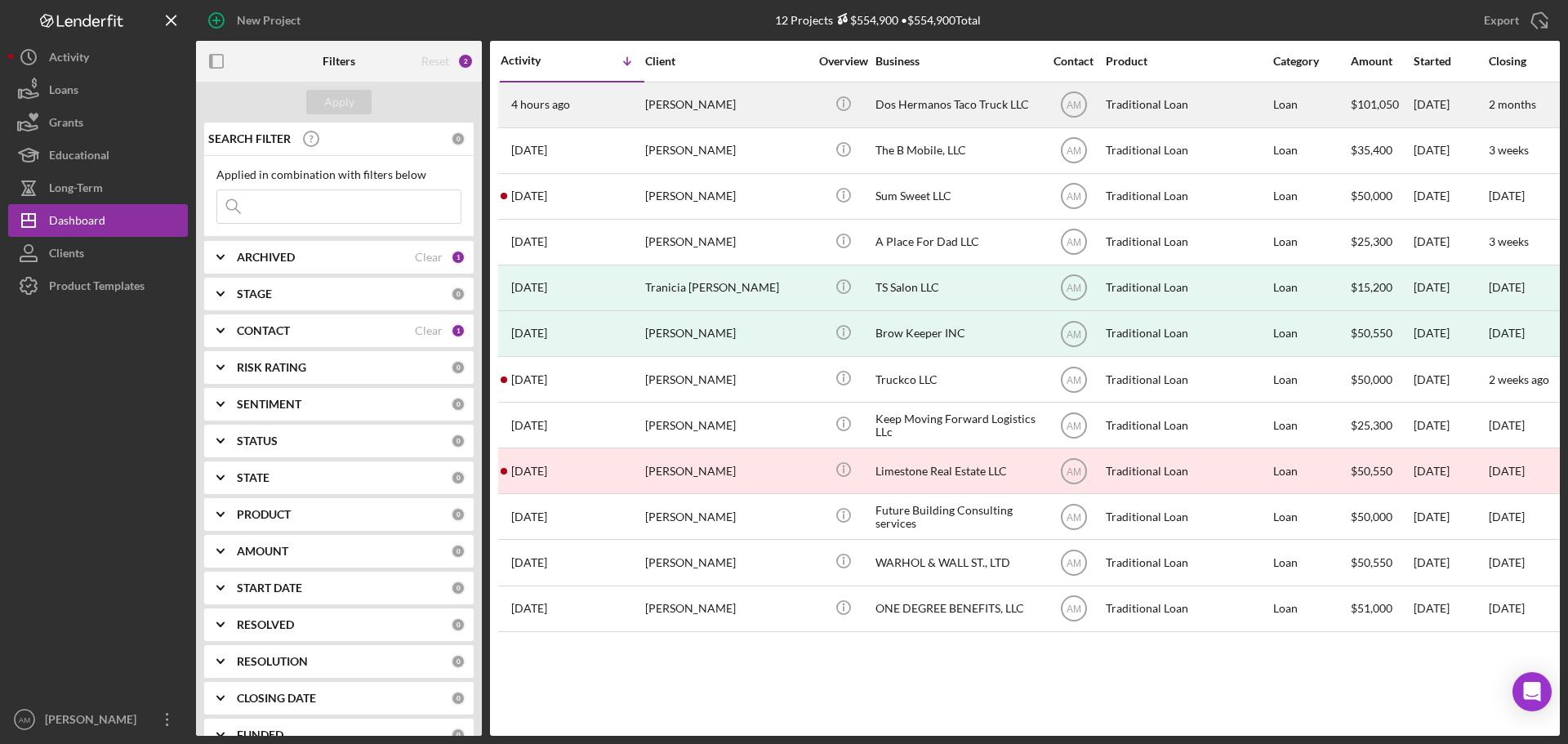
click at [931, 108] on div "Dos Hermanos Taco Truck LLC" at bounding box center [957, 104] width 163 height 44
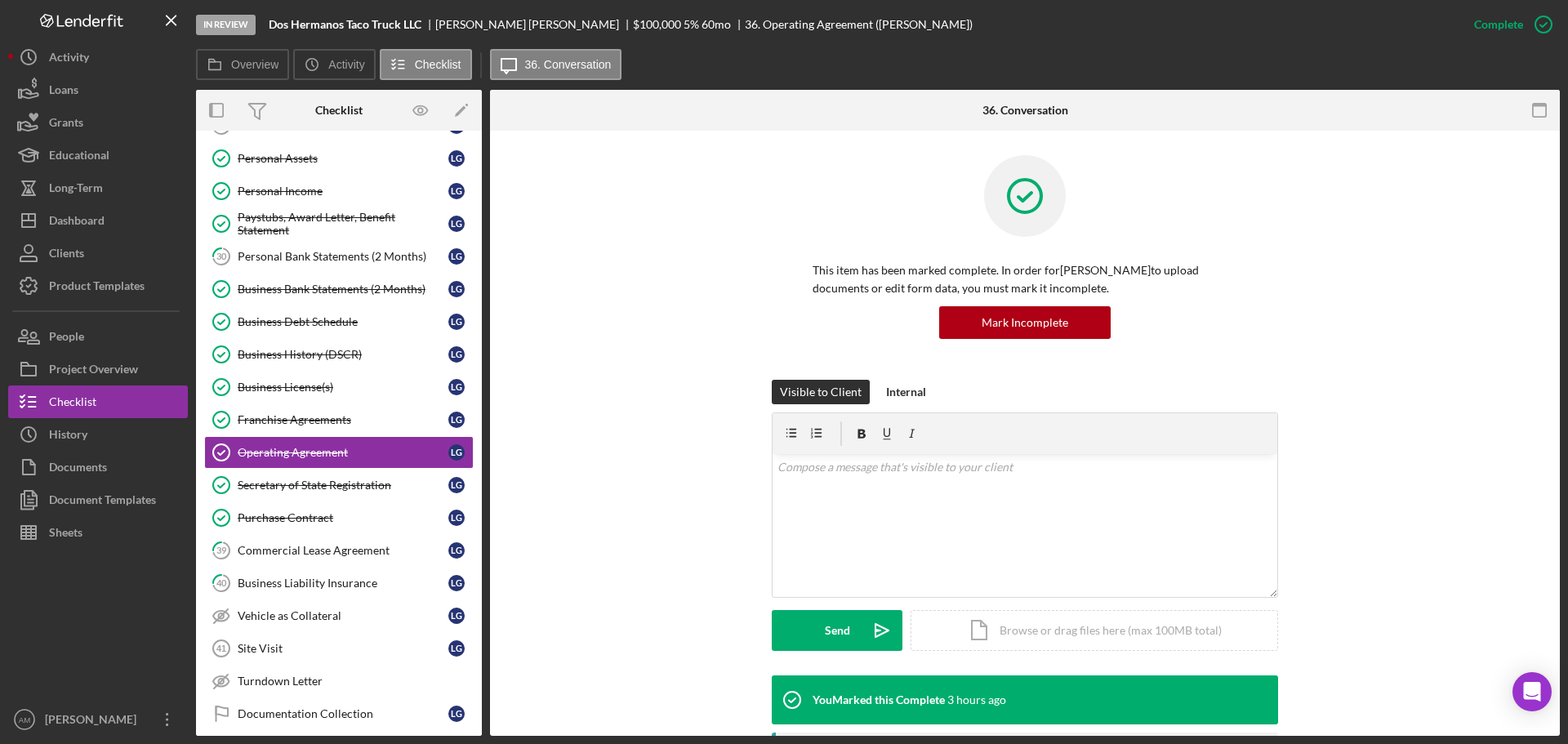
scroll to position [482, 0]
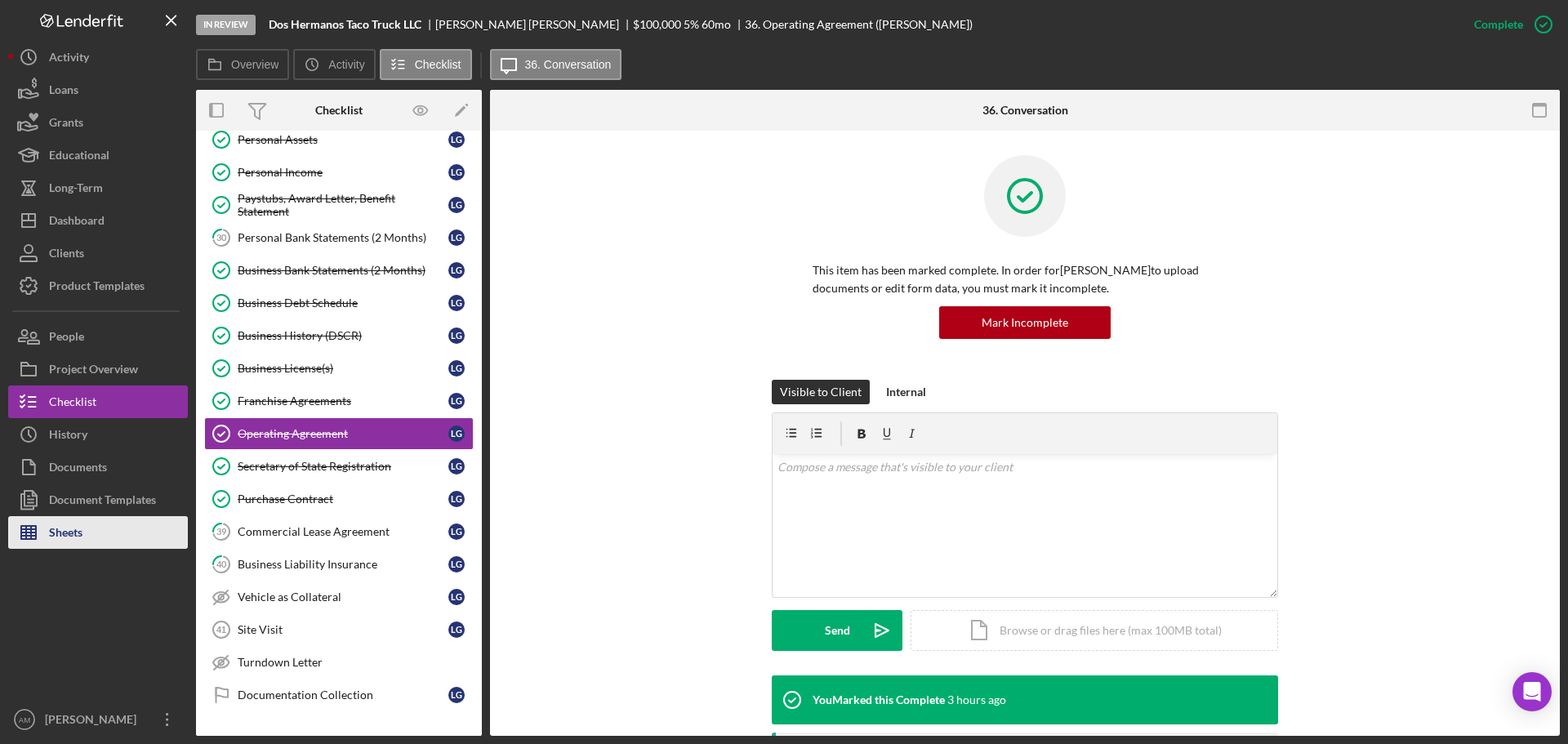
click at [75, 530] on div "Sheets" at bounding box center [66, 535] width 34 height 37
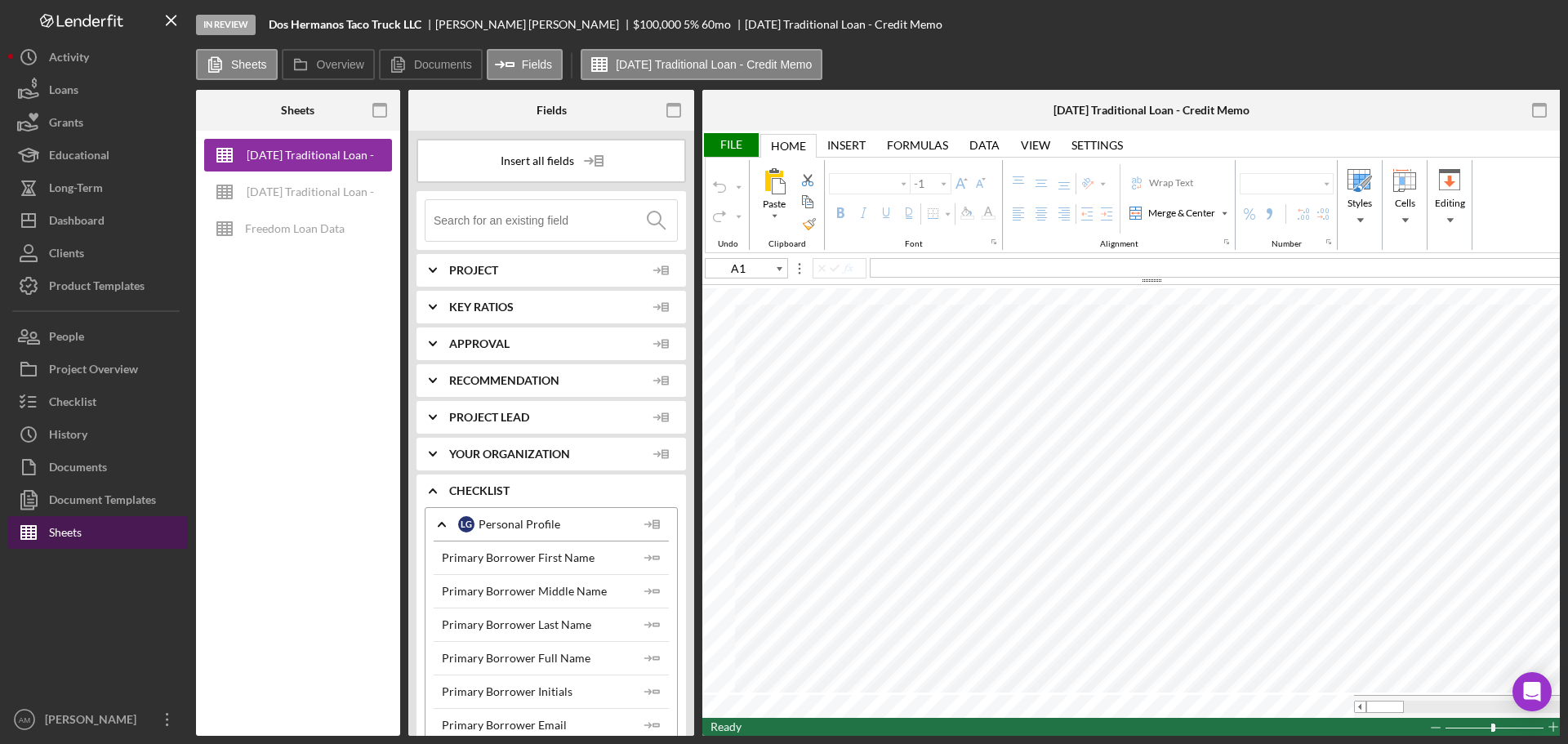
type input "Calibri"
type input "16"
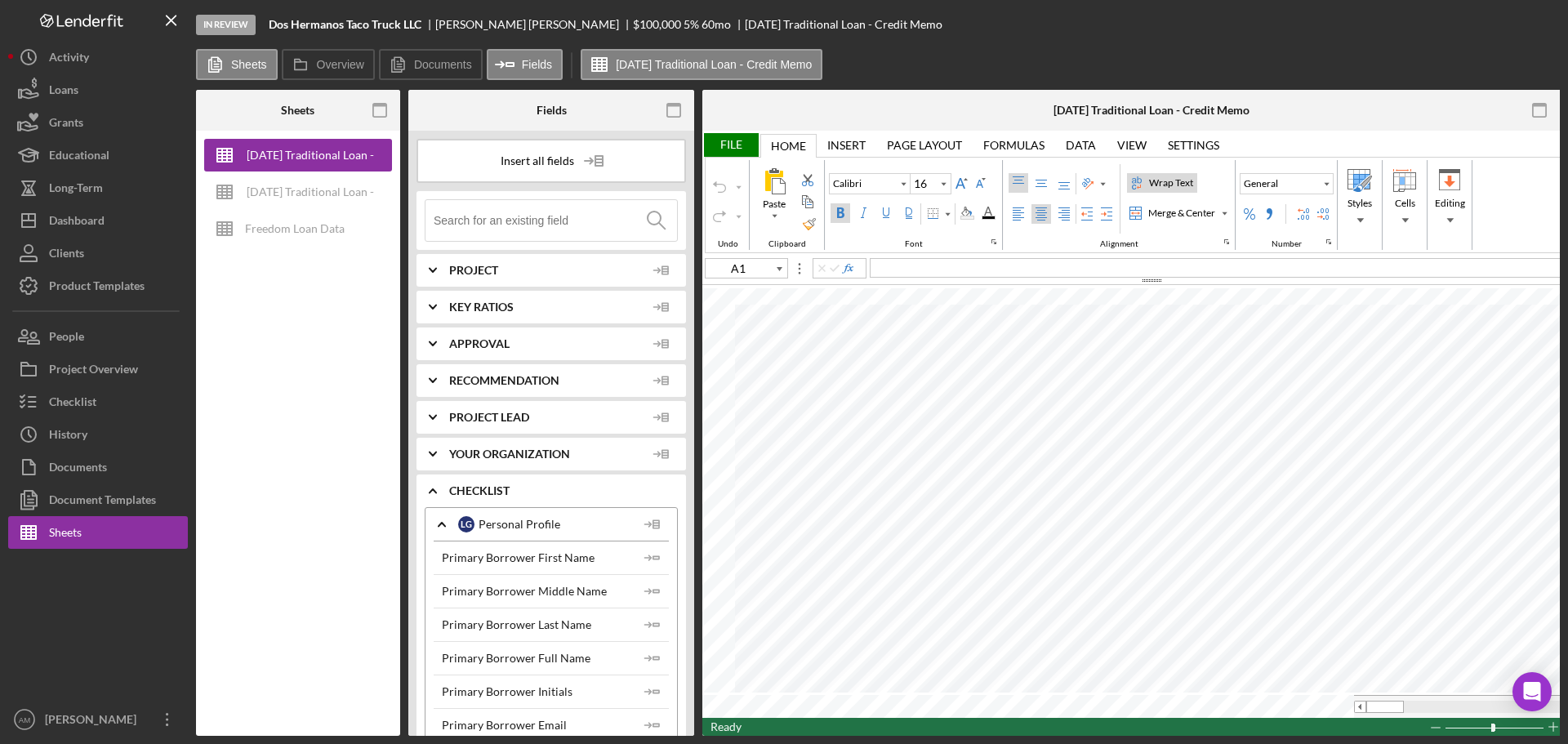
click at [731, 143] on div "File" at bounding box center [730, 145] width 57 height 24
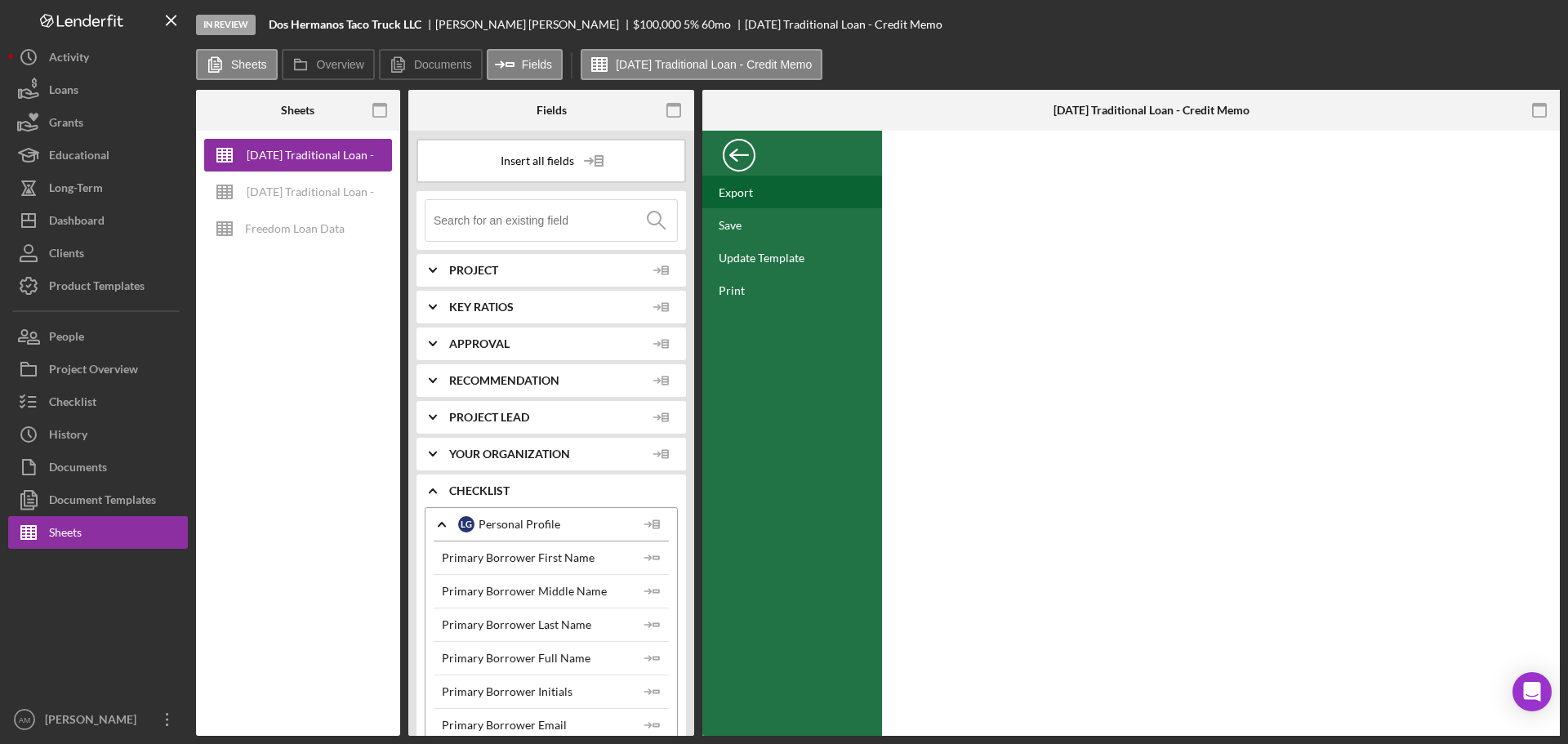
click at [744, 192] on div "Export" at bounding box center [736, 192] width 34 height 14
click at [738, 154] on div "Back" at bounding box center [739, 151] width 33 height 33
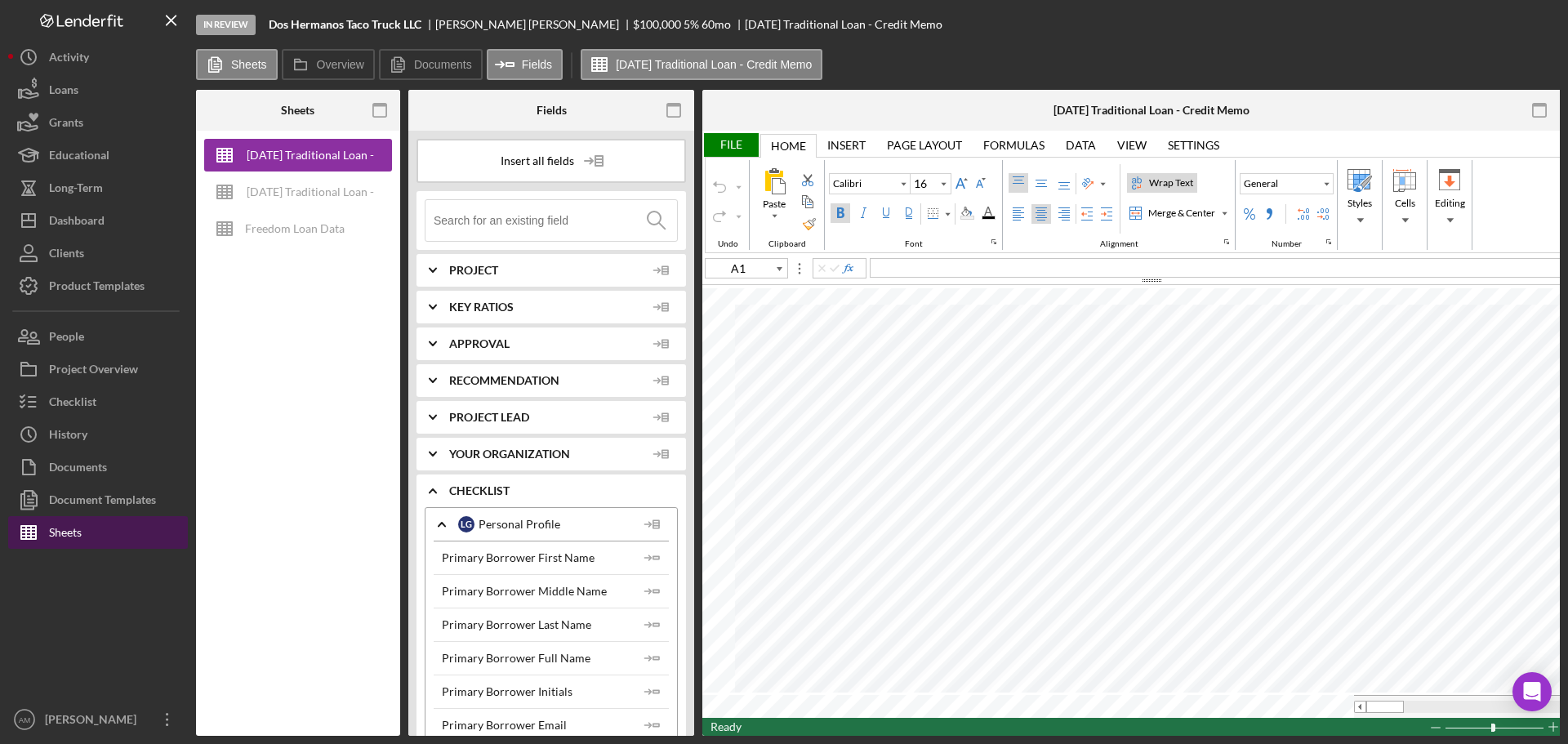
click at [59, 525] on div "Sheets" at bounding box center [66, 535] width 33 height 37
type input "Calibri"
type input "16"
click at [738, 140] on div "File" at bounding box center [730, 145] width 57 height 24
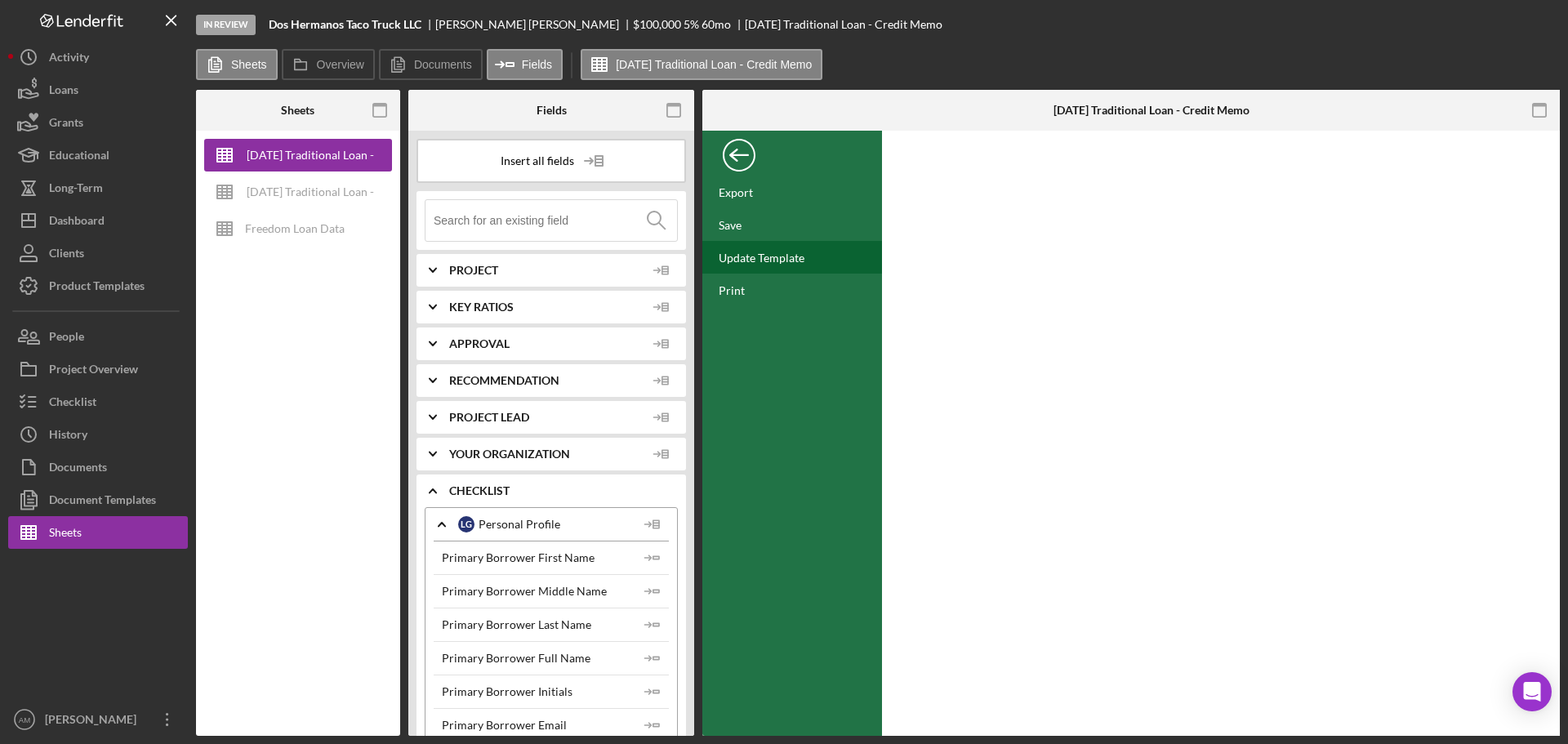
click at [747, 252] on div "Update Template" at bounding box center [761, 257] width 85 height 14
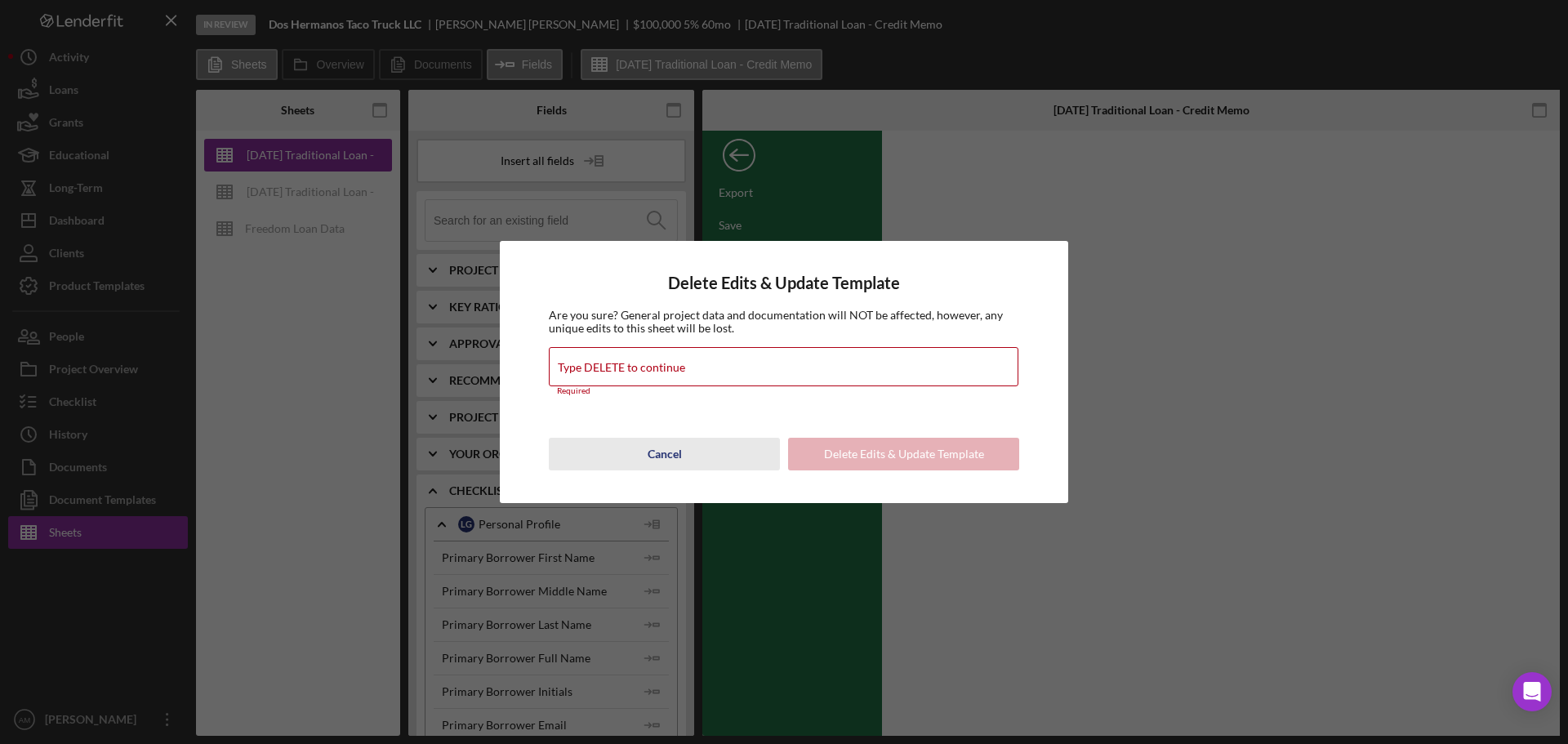
click at [662, 459] on div "Cancel" at bounding box center [665, 454] width 34 height 33
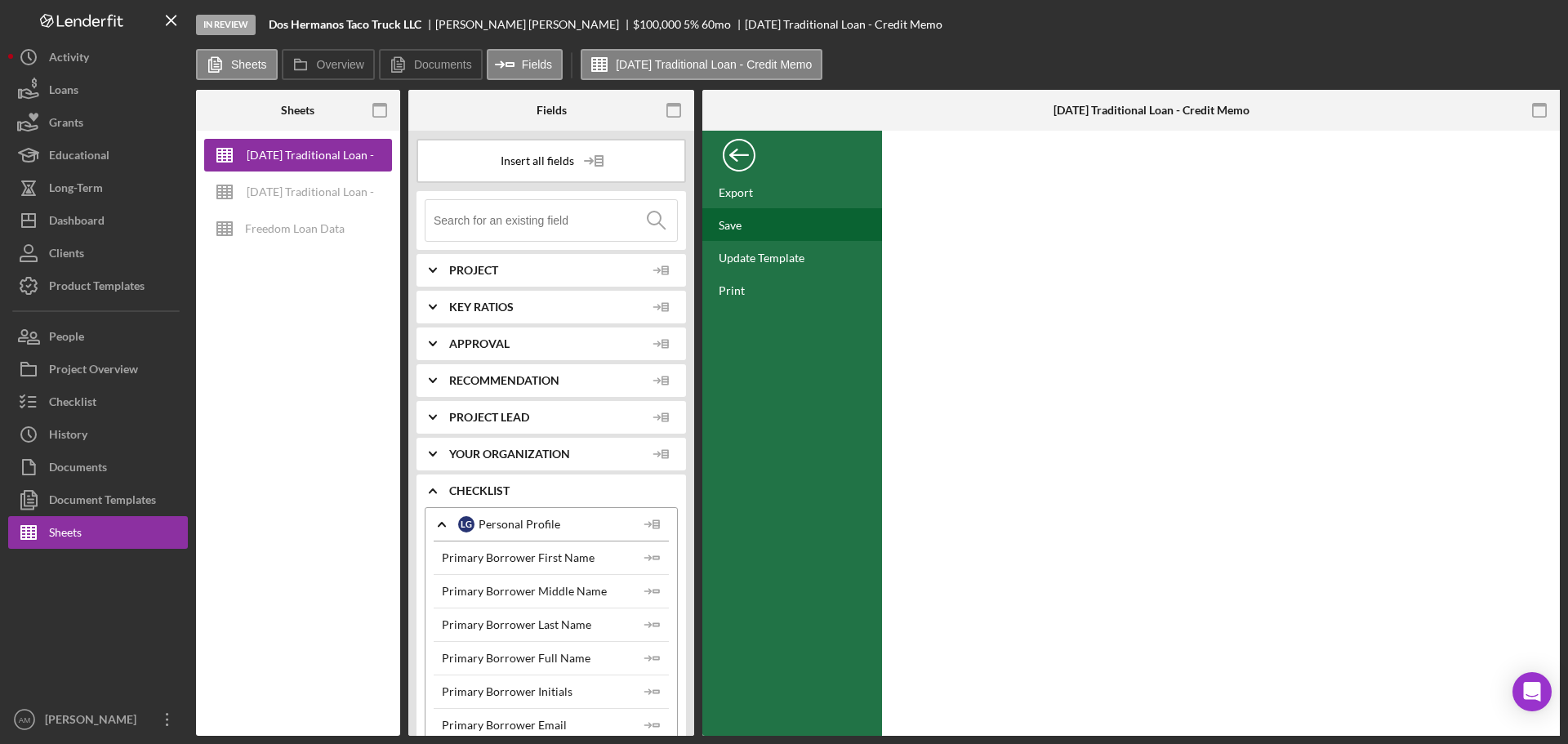
click at [732, 227] on div "Save" at bounding box center [730, 225] width 23 height 14
click at [77, 532] on div "Sheets" at bounding box center [66, 535] width 33 height 37
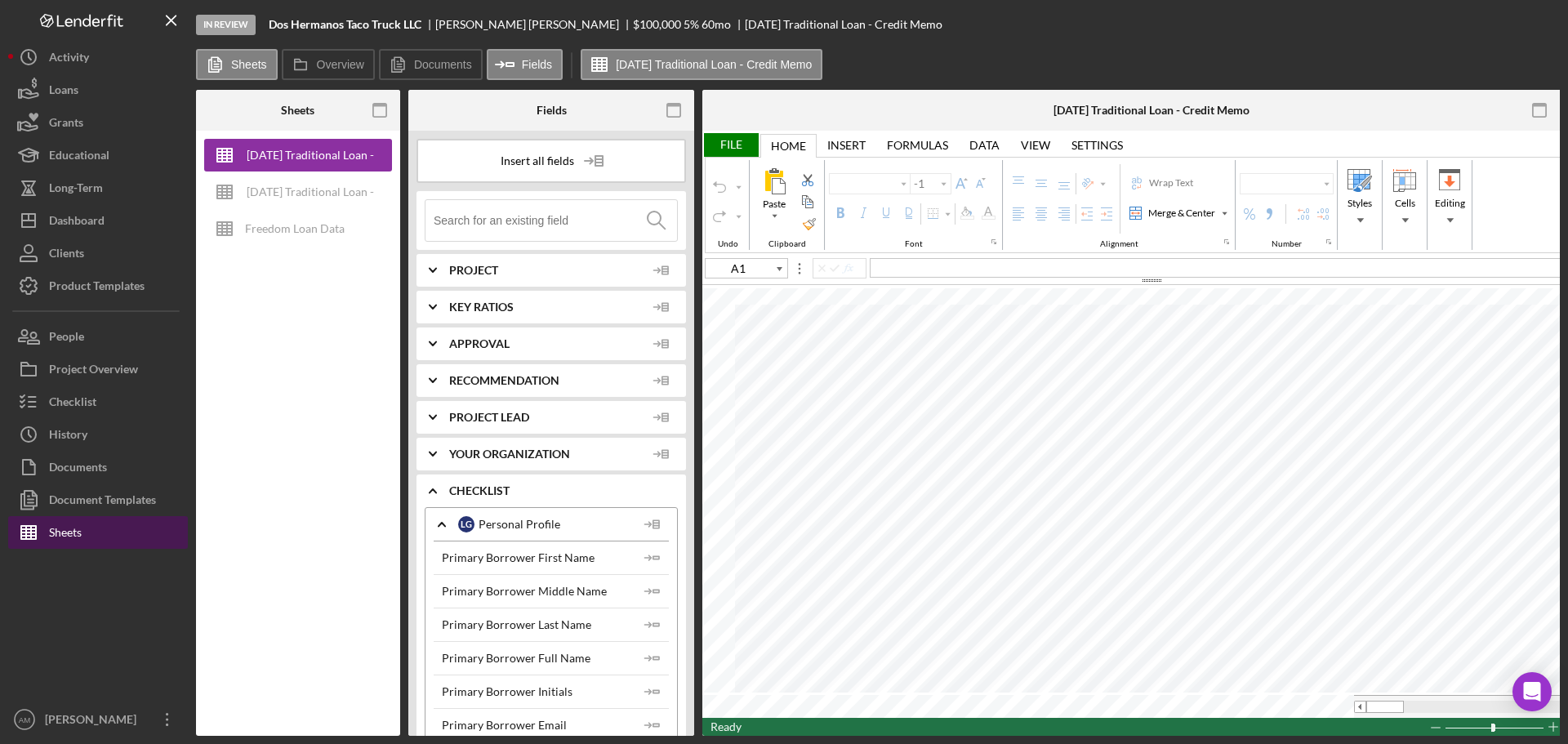
type input "Calibri"
type input "16"
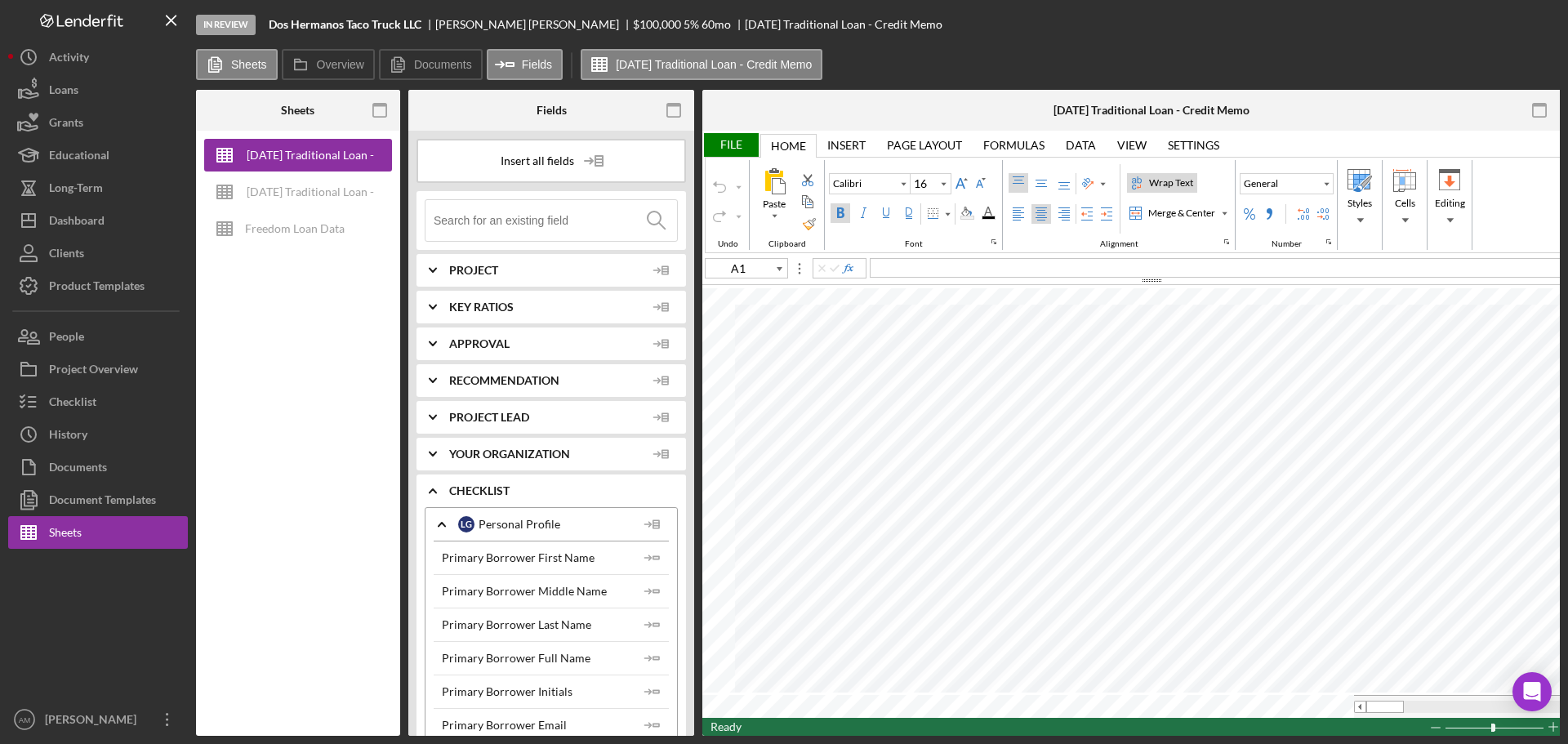
click at [744, 140] on div "File" at bounding box center [730, 145] width 57 height 24
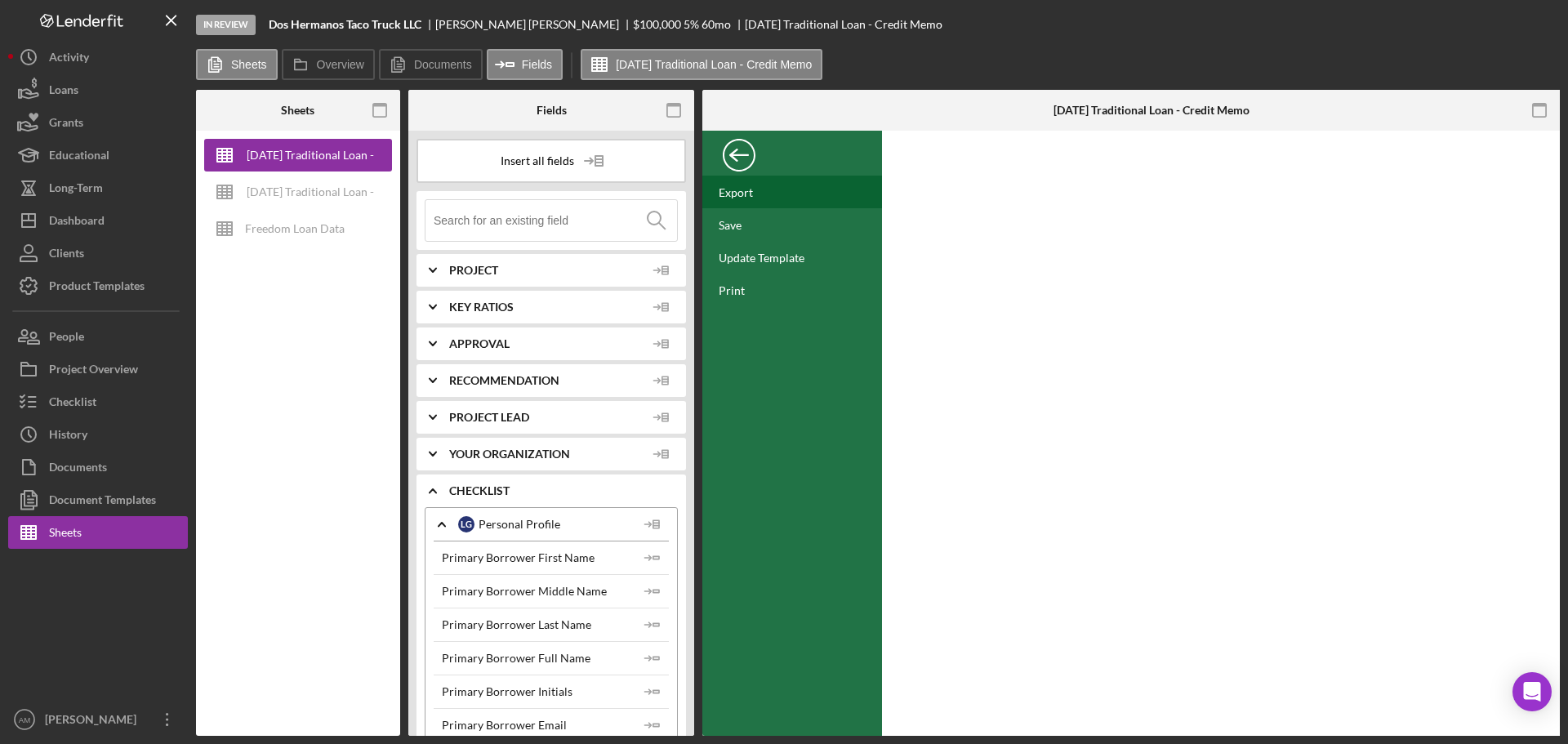
click at [743, 191] on div "Export" at bounding box center [736, 192] width 34 height 14
click at [77, 289] on div "Product Templates" at bounding box center [97, 287] width 95 height 37
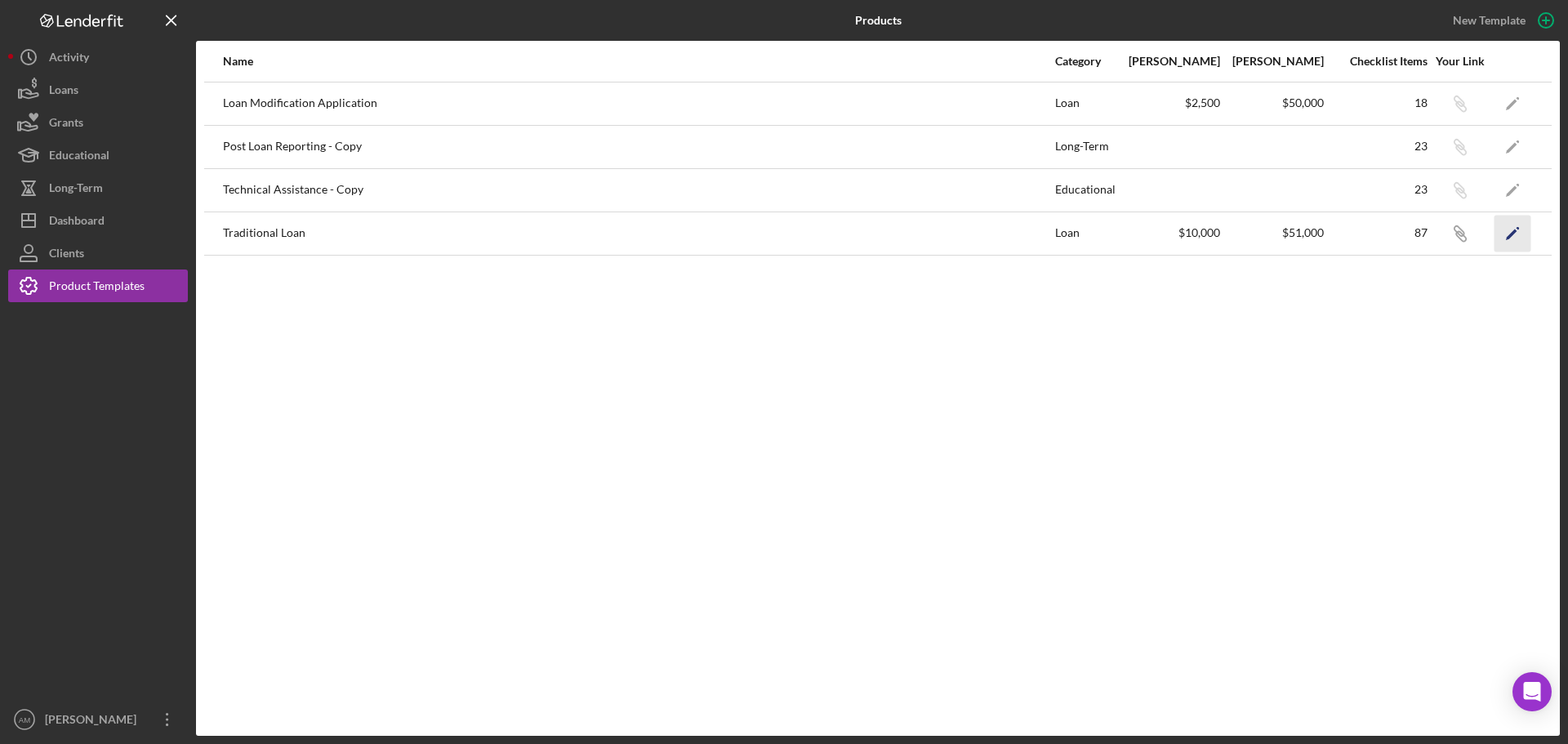
click at [1507, 230] on icon "Icon/Edit" at bounding box center [1513, 233] width 37 height 37
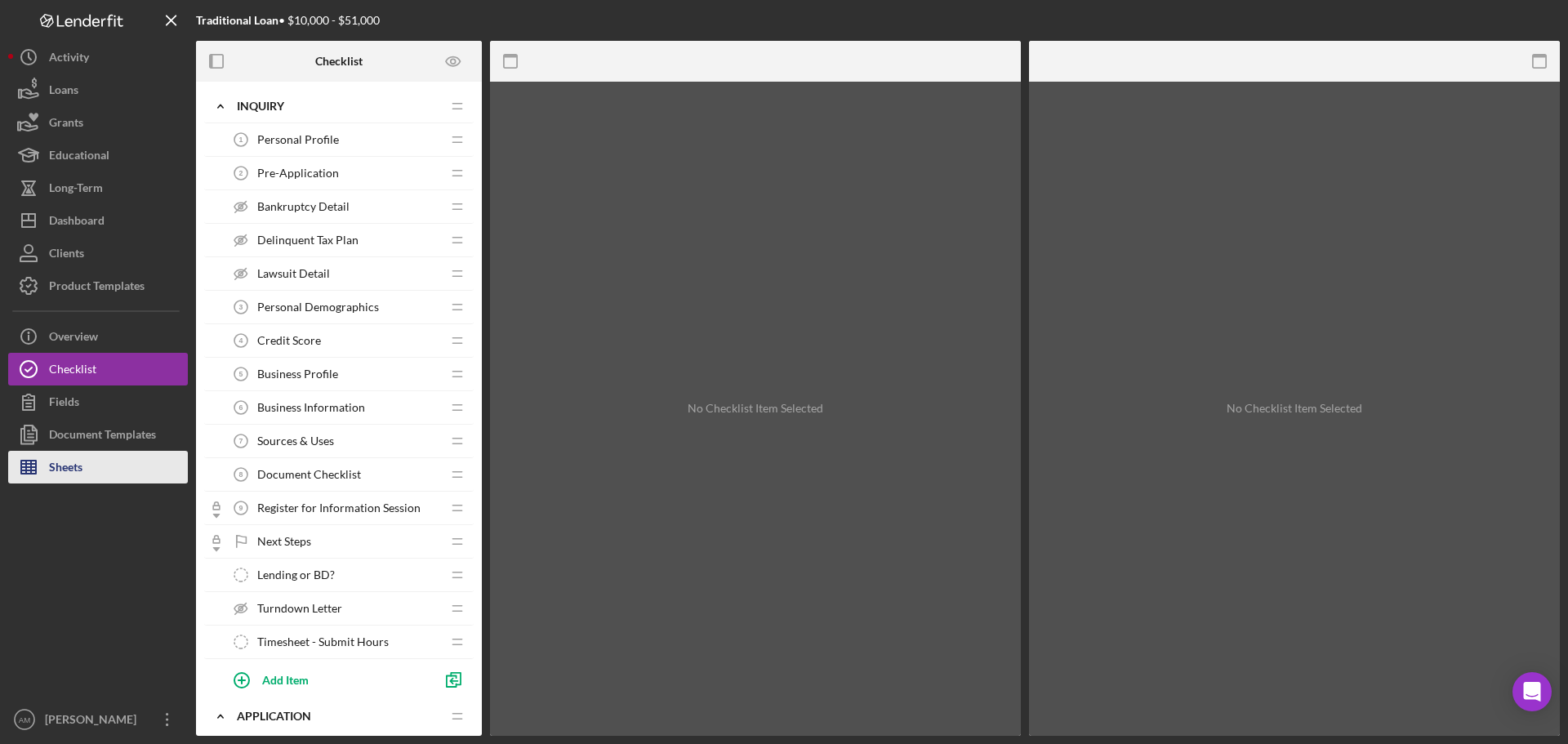
click at [76, 464] on div "Sheets" at bounding box center [66, 469] width 34 height 37
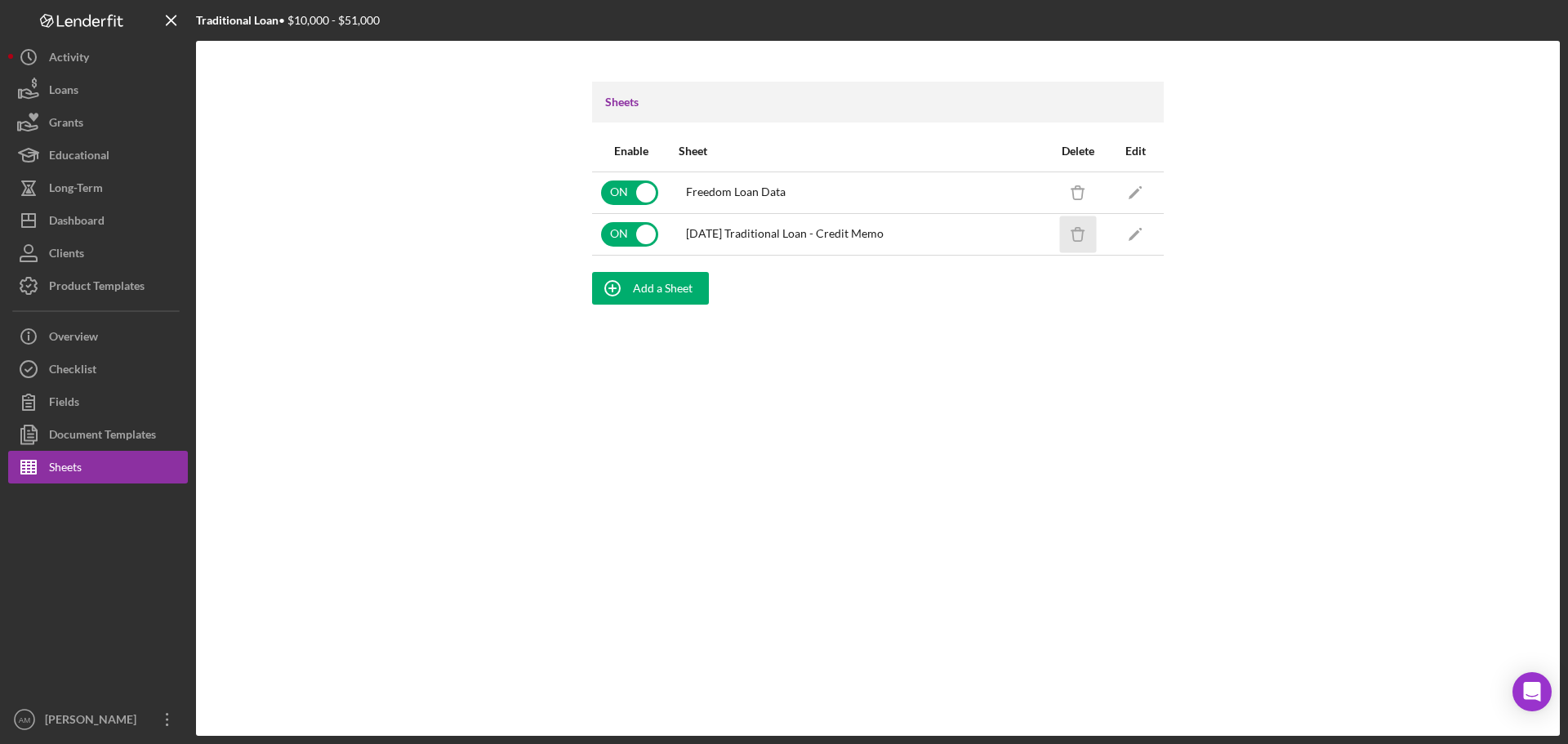
click at [1083, 233] on icon "button" at bounding box center [1078, 235] width 11 height 11
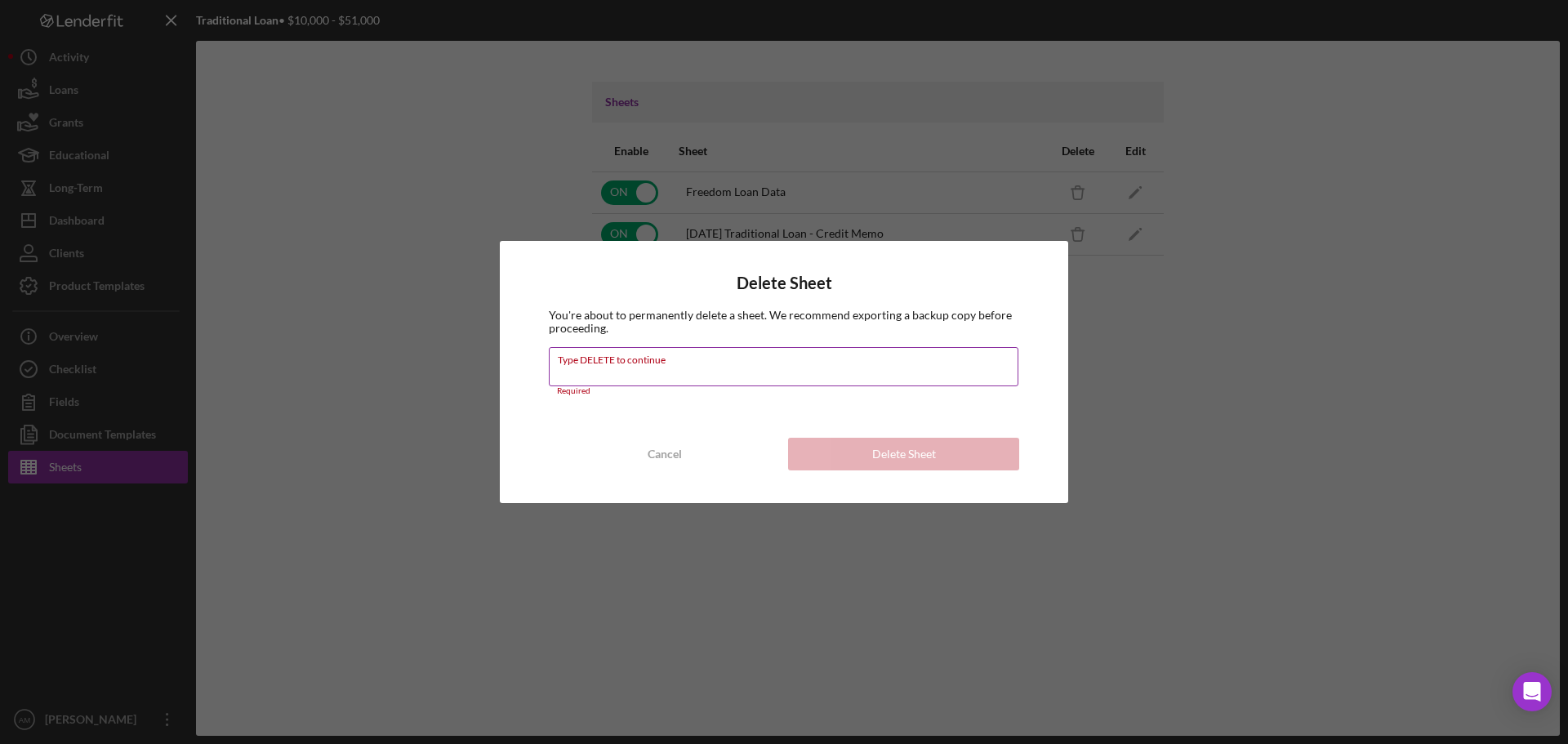
click at [668, 374] on input "Type DELETE to continue" at bounding box center [784, 367] width 470 height 39
type input "DELETE"
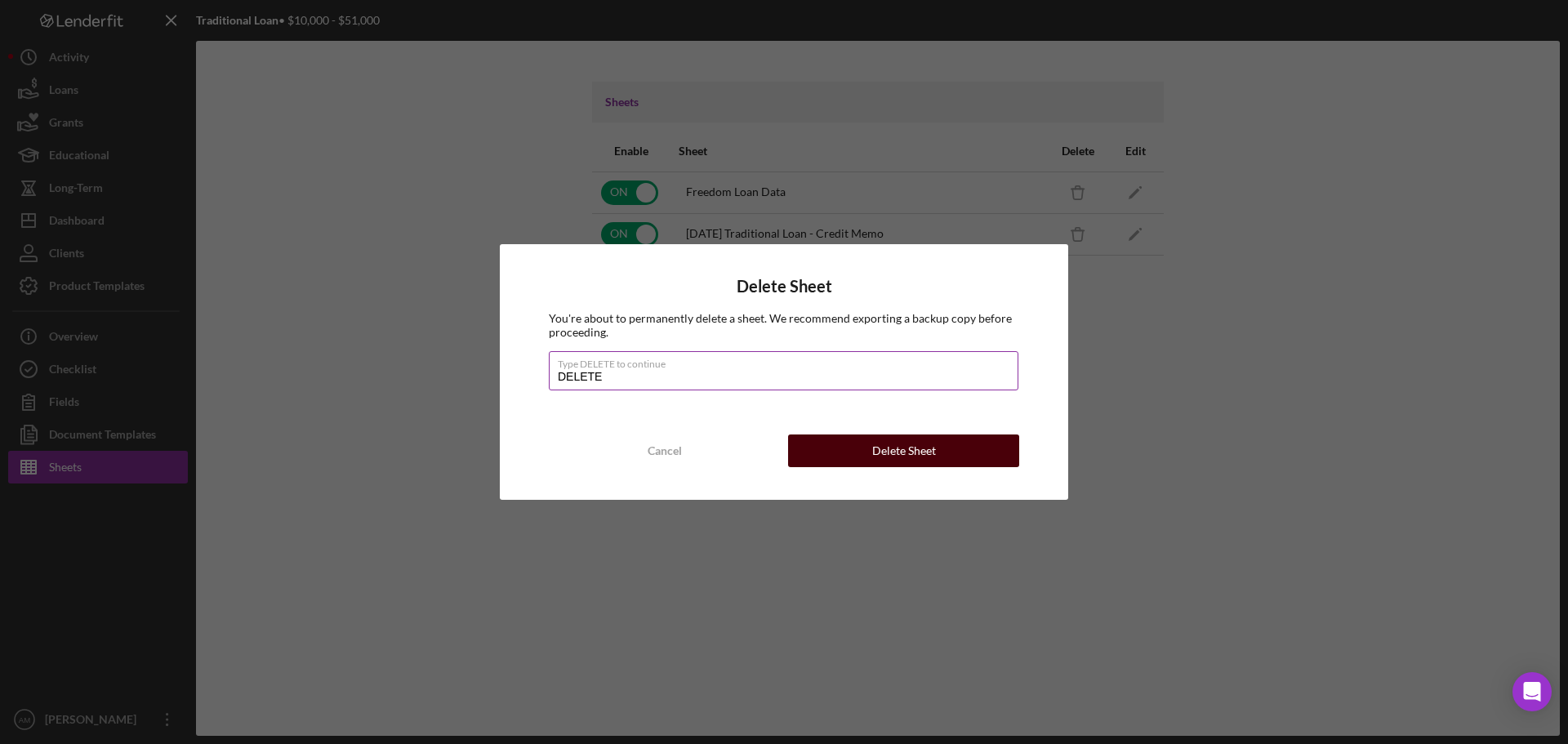
click at [859, 447] on button "Delete Sheet" at bounding box center [904, 451] width 231 height 33
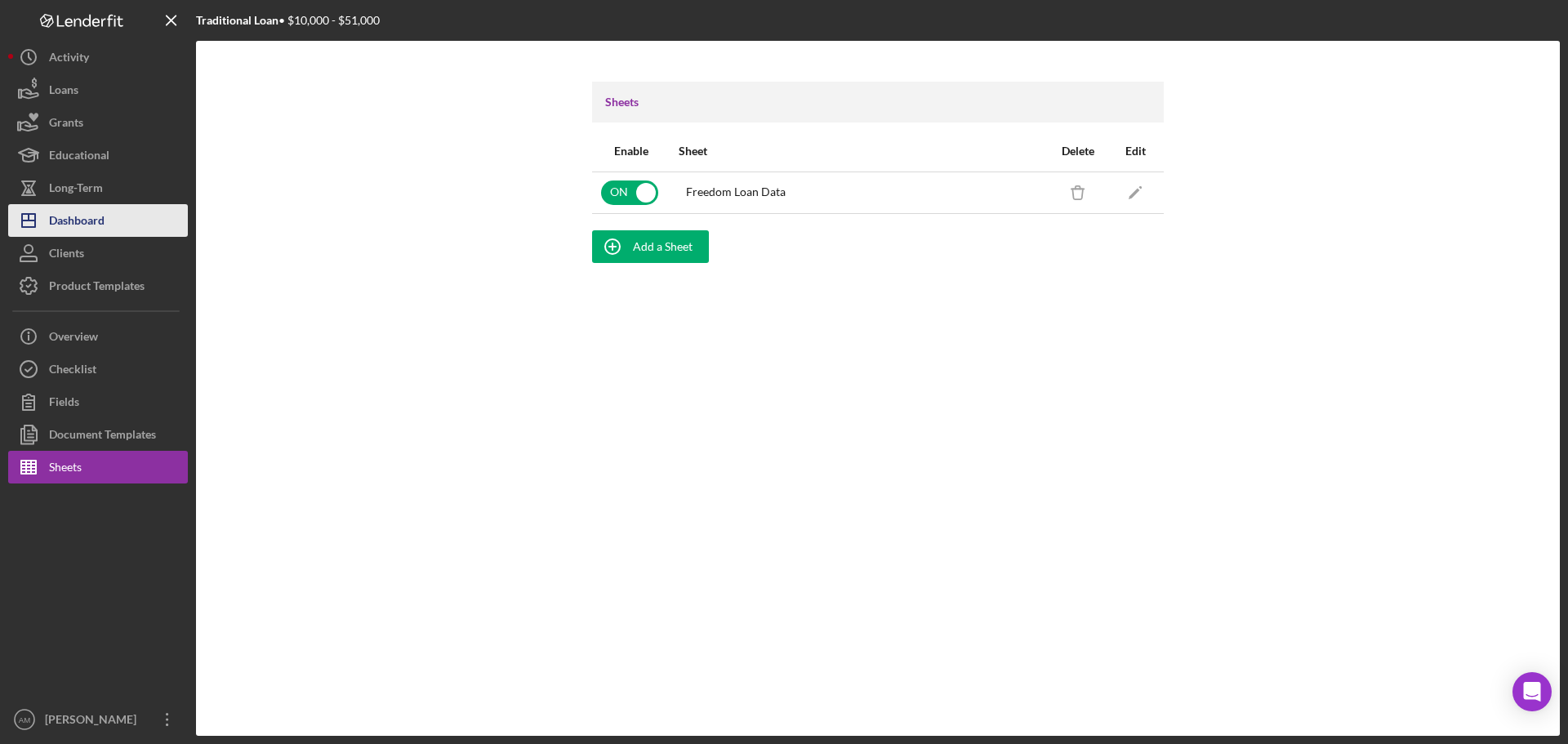
click at [90, 218] on div "Dashboard" at bounding box center [77, 223] width 56 height 37
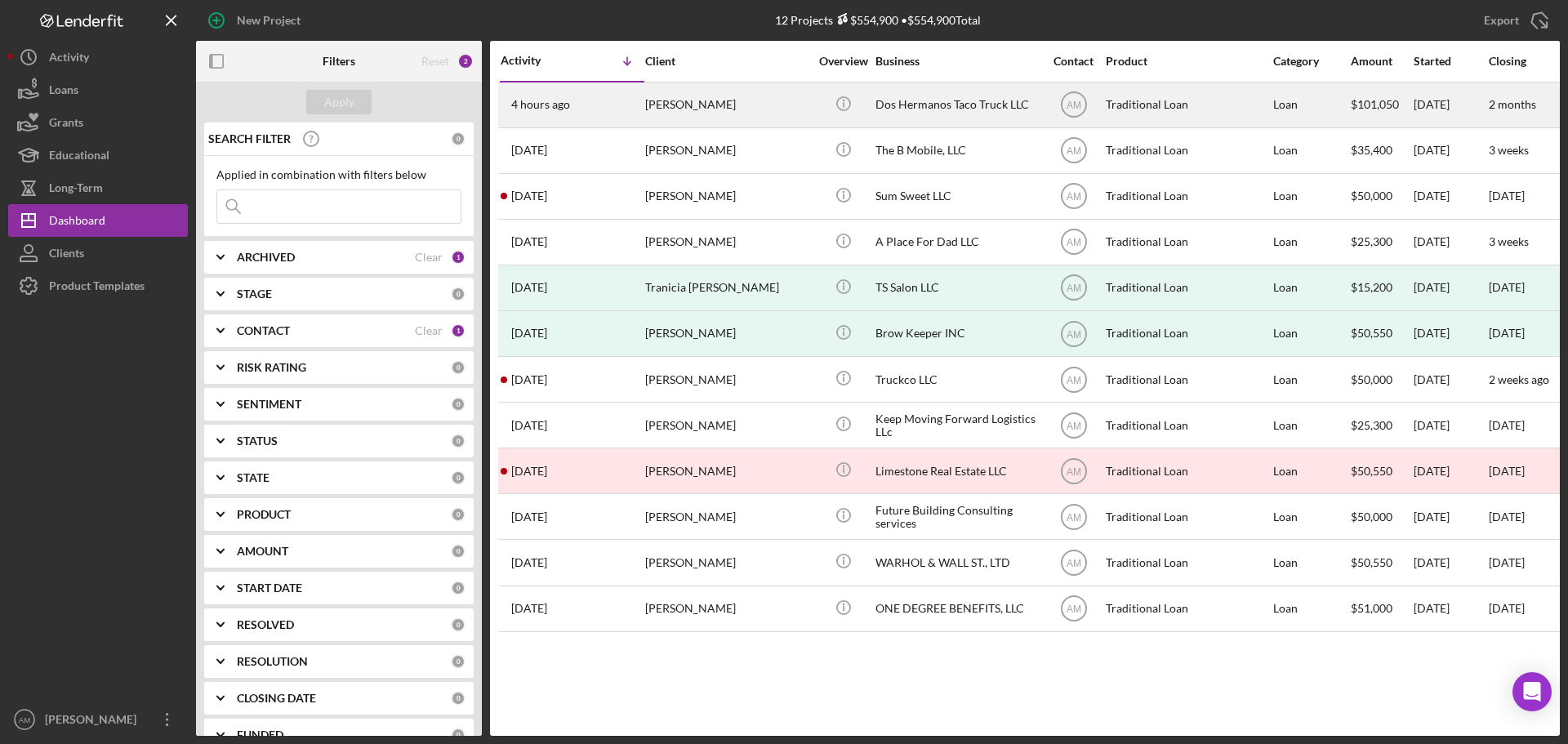
click at [710, 98] on div "[PERSON_NAME]" at bounding box center [727, 104] width 163 height 44
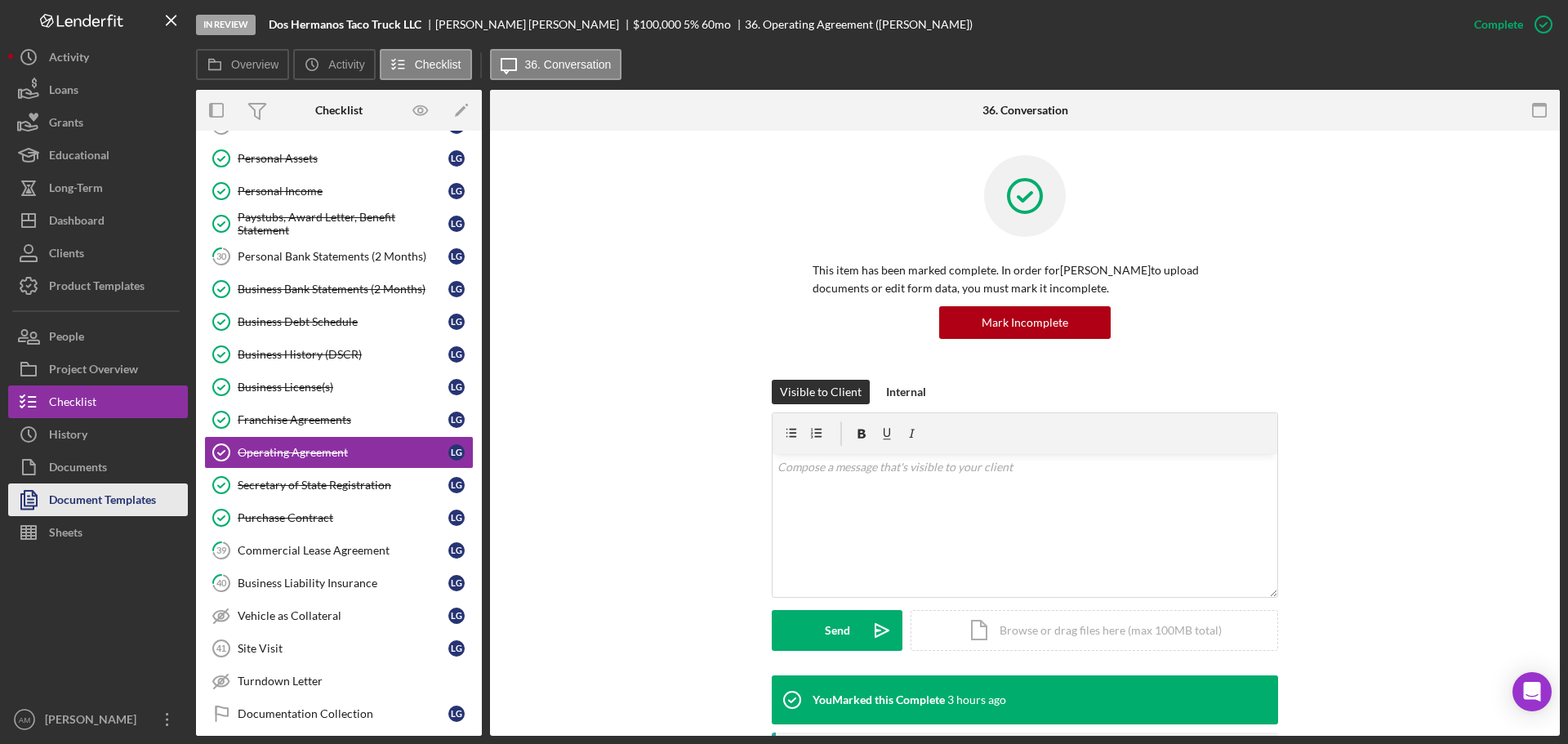
scroll to position [482, 0]
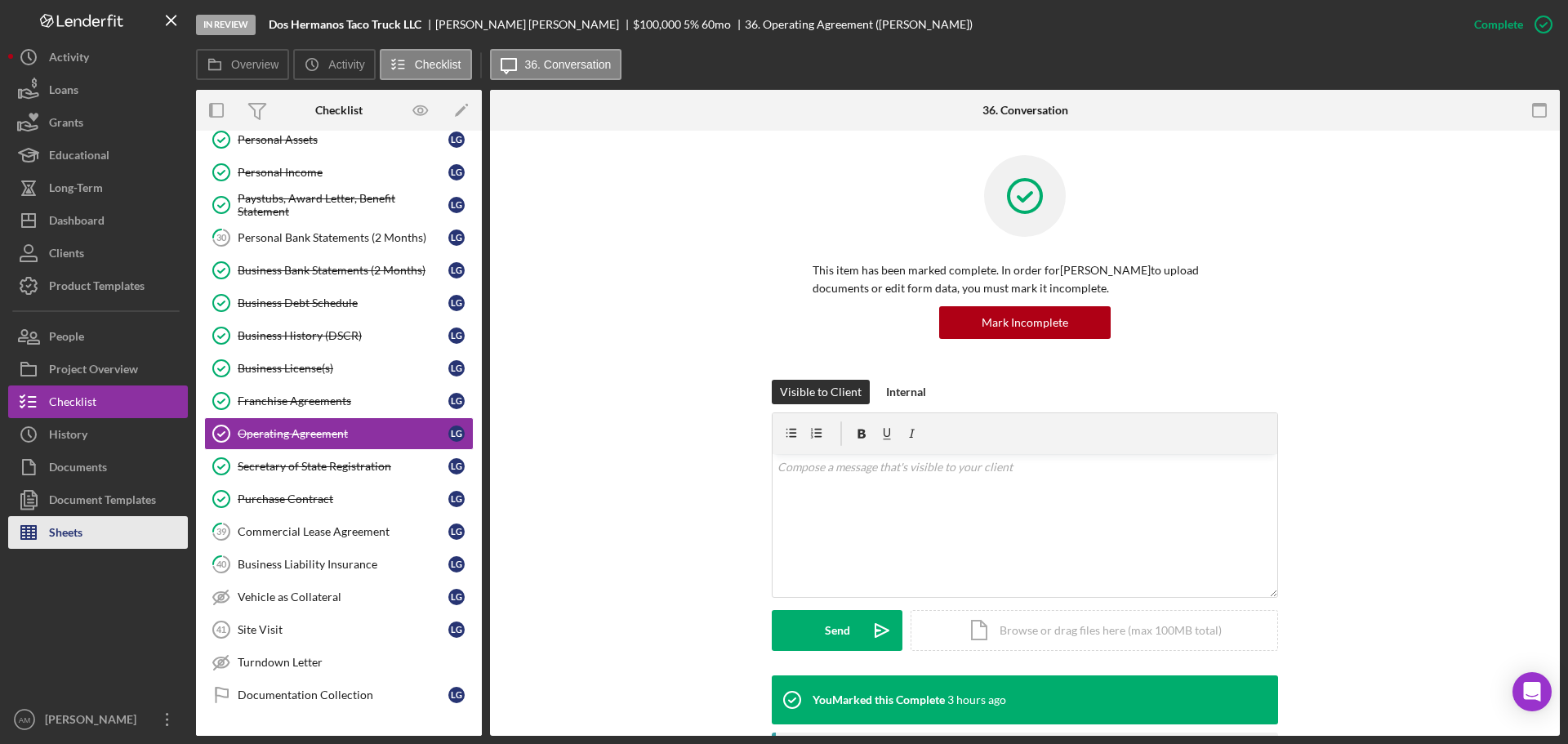
click at [80, 530] on div "Sheets" at bounding box center [66, 535] width 34 height 37
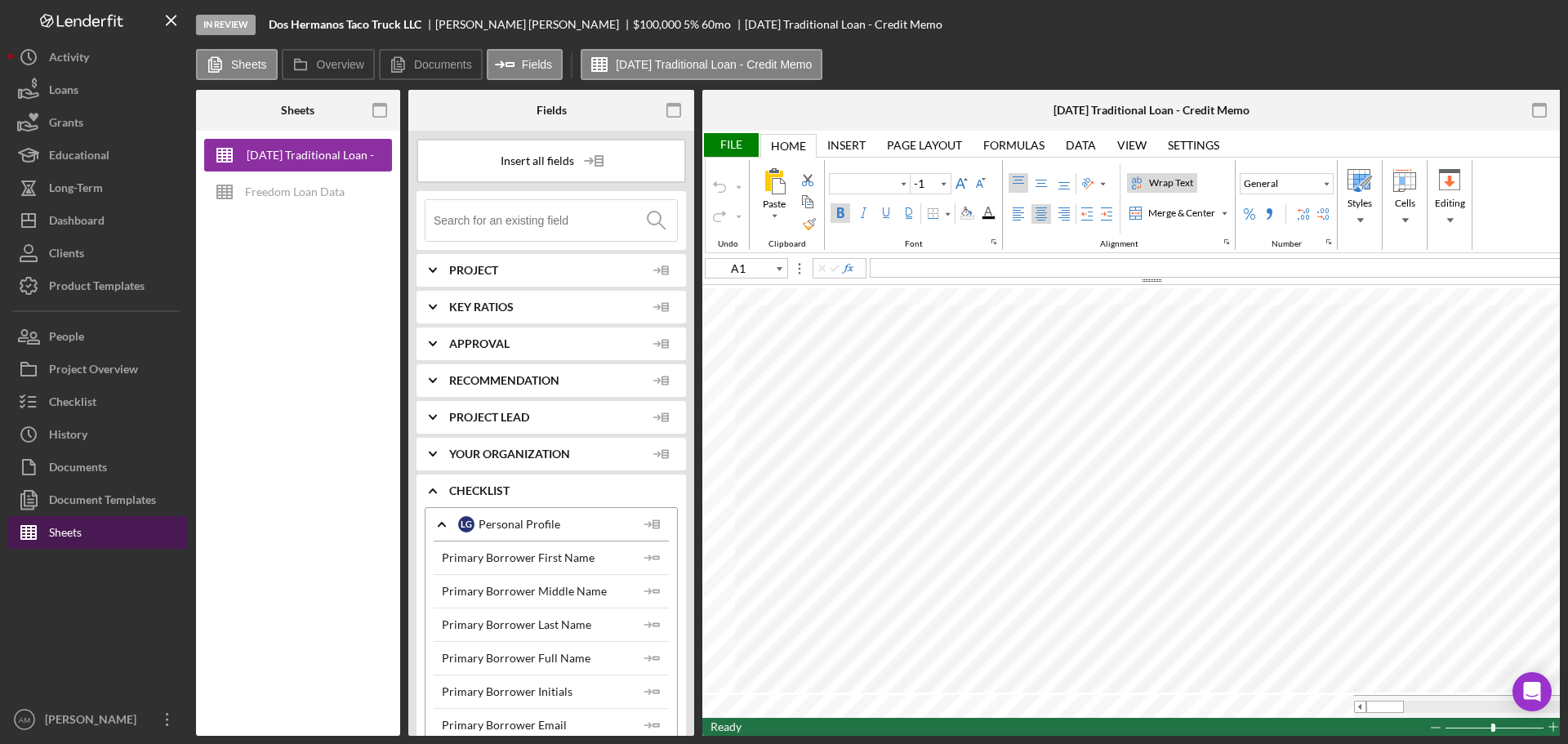
type input "Calibri"
type input "16"
click at [743, 143] on div "File" at bounding box center [730, 145] width 57 height 24
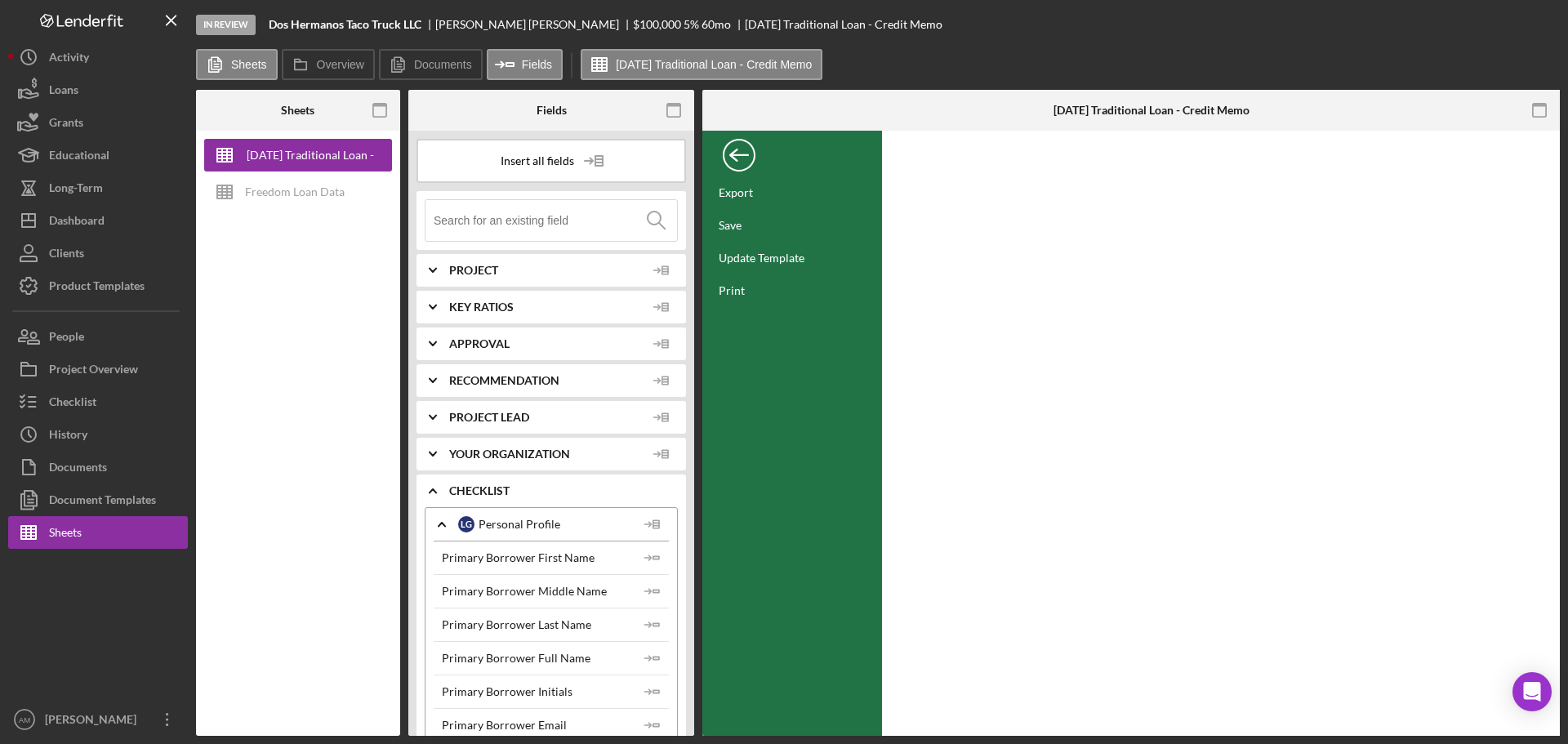
click at [743, 143] on div "Back" at bounding box center [739, 151] width 33 height 33
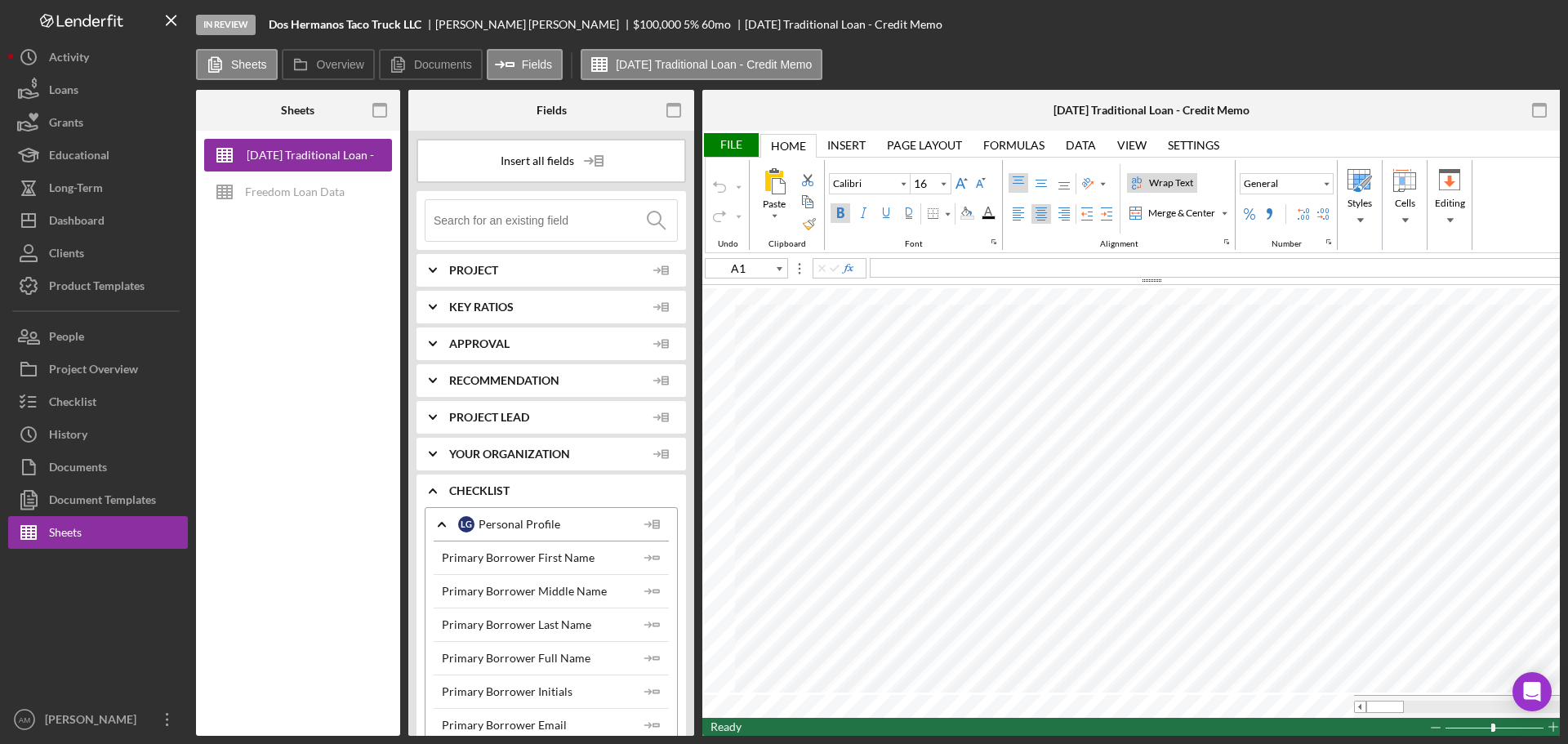
click at [743, 143] on div "File" at bounding box center [730, 145] width 57 height 24
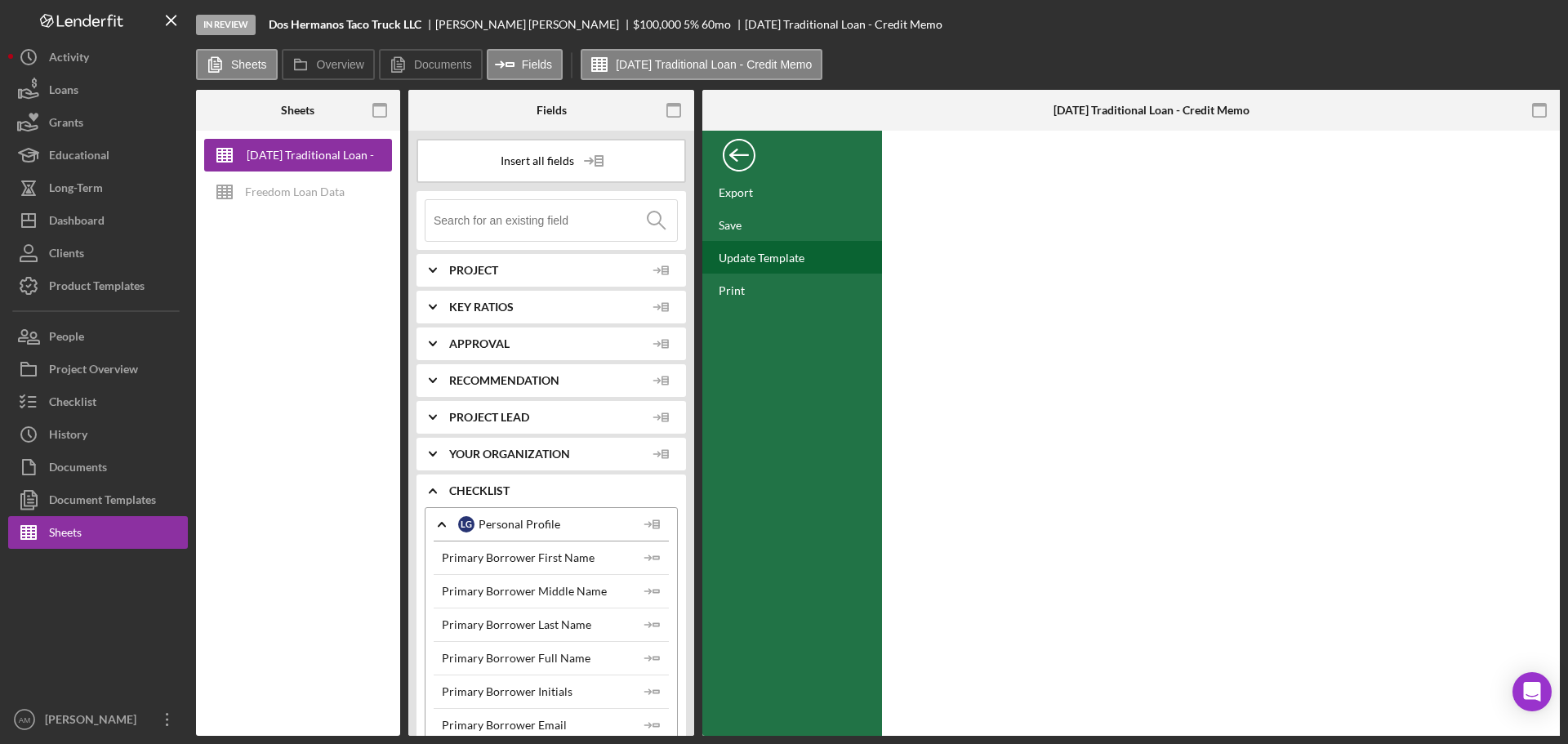
click at [769, 255] on div "Update Template" at bounding box center [761, 257] width 85 height 14
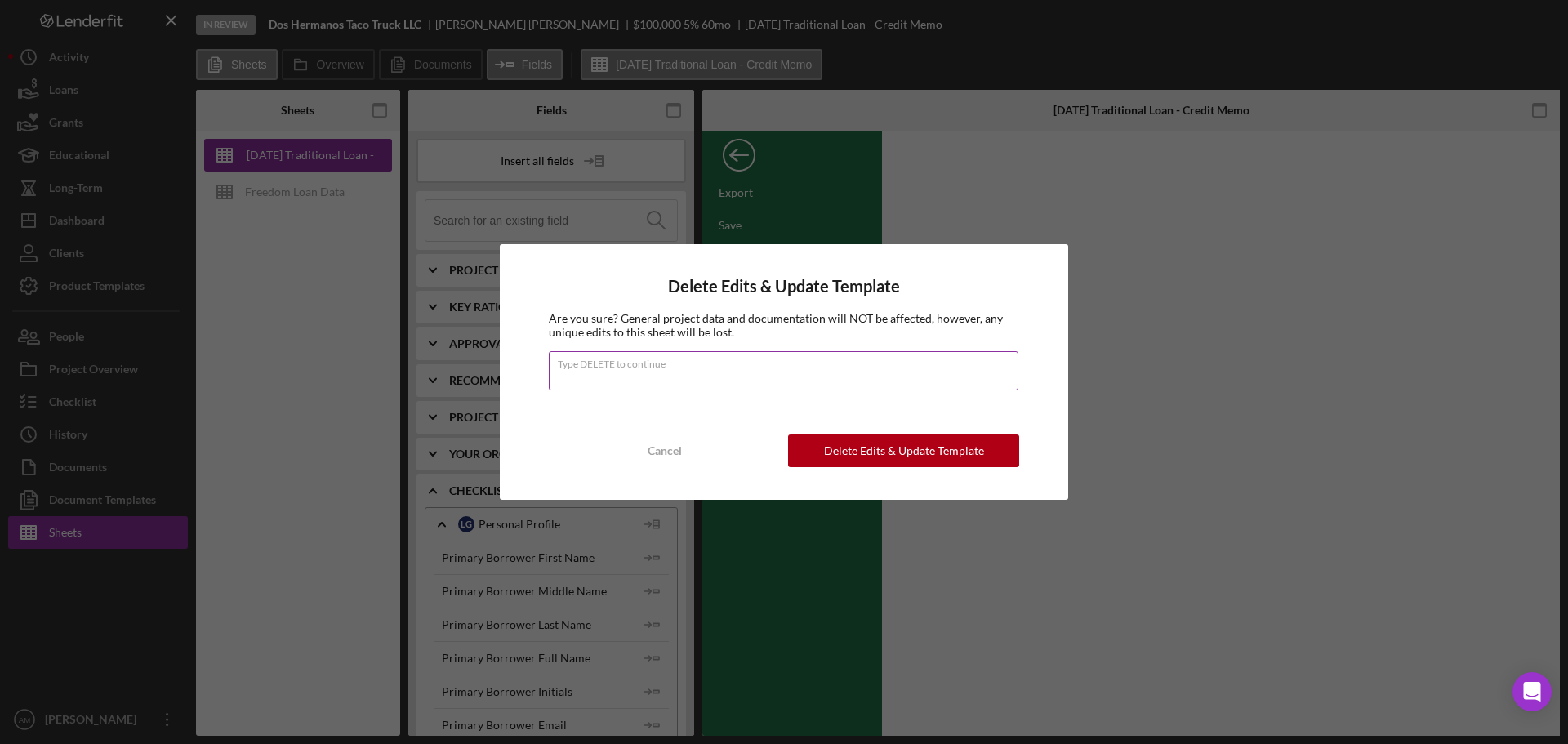
click at [613, 378] on input "Type DELETE to continue" at bounding box center [784, 371] width 470 height 39
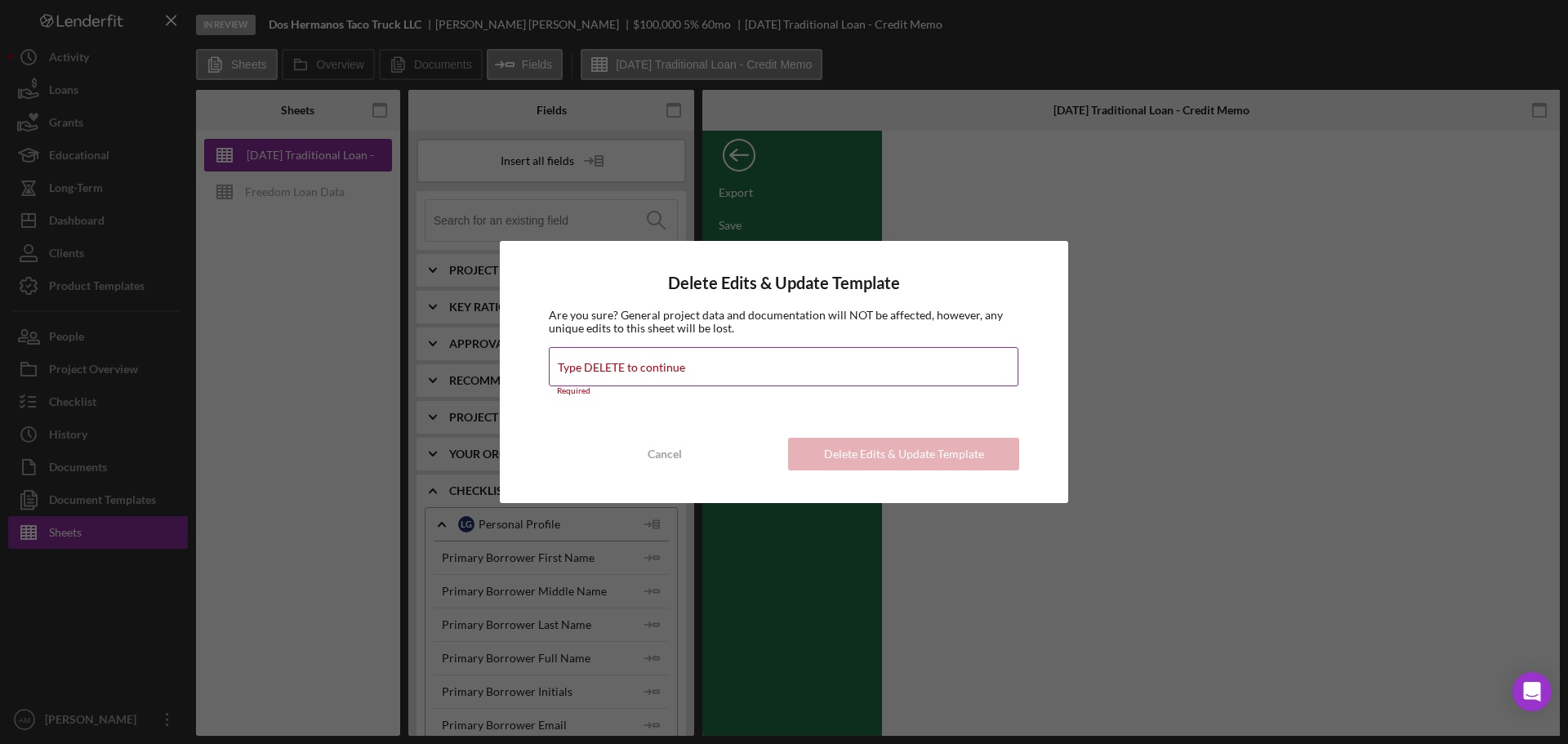
click at [639, 370] on label "Type DELETE to continue" at bounding box center [621, 368] width 127 height 13
click at [639, 370] on input "Type DELETE to continue" at bounding box center [784, 367] width 470 height 39
click at [655, 363] on label "Type DELETE to continue" at bounding box center [621, 368] width 127 height 13
click at [655, 363] on input "Type DELETE to continue" at bounding box center [784, 367] width 470 height 39
click at [707, 368] on input "Type DELETE to continue" at bounding box center [784, 367] width 470 height 39
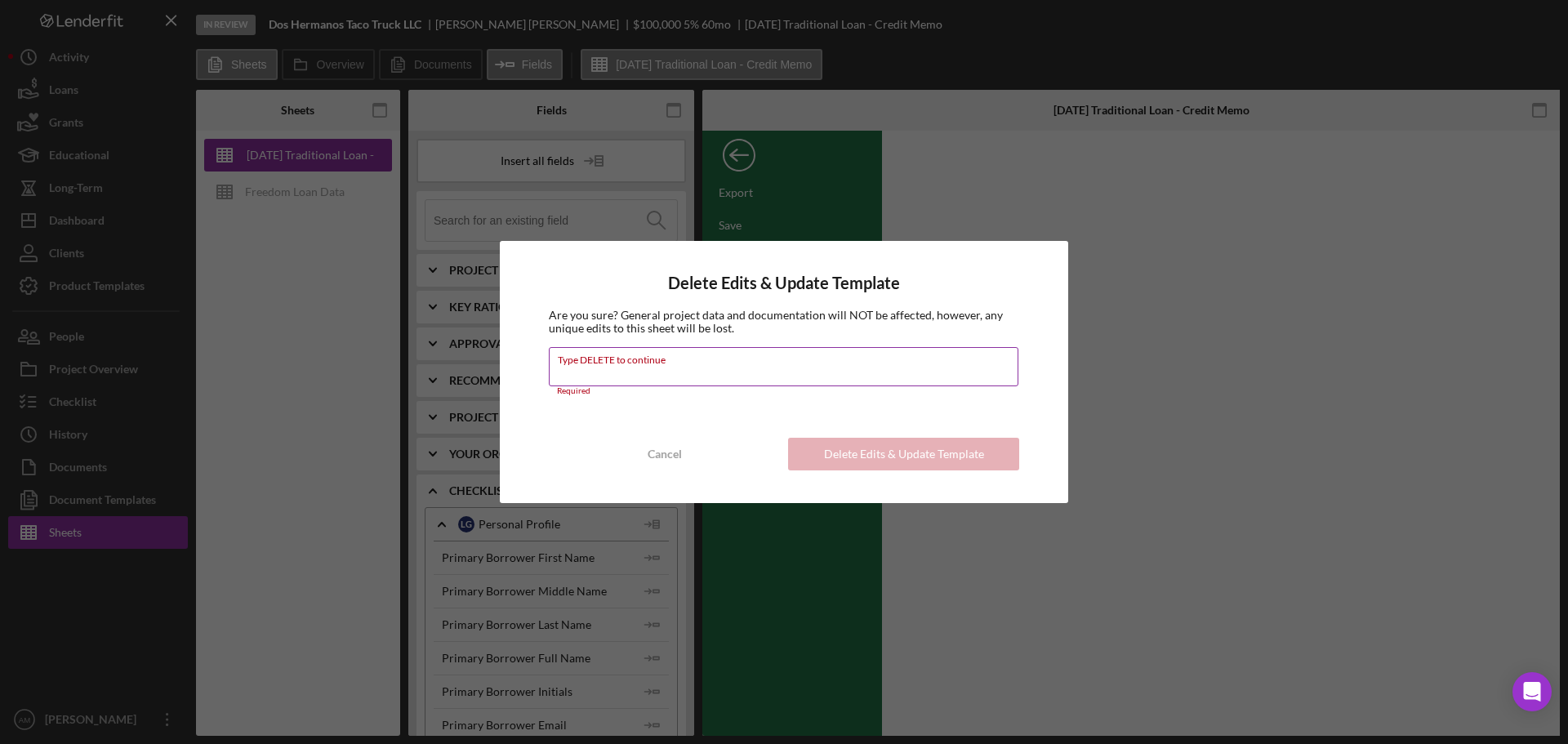
type input "DELETE"
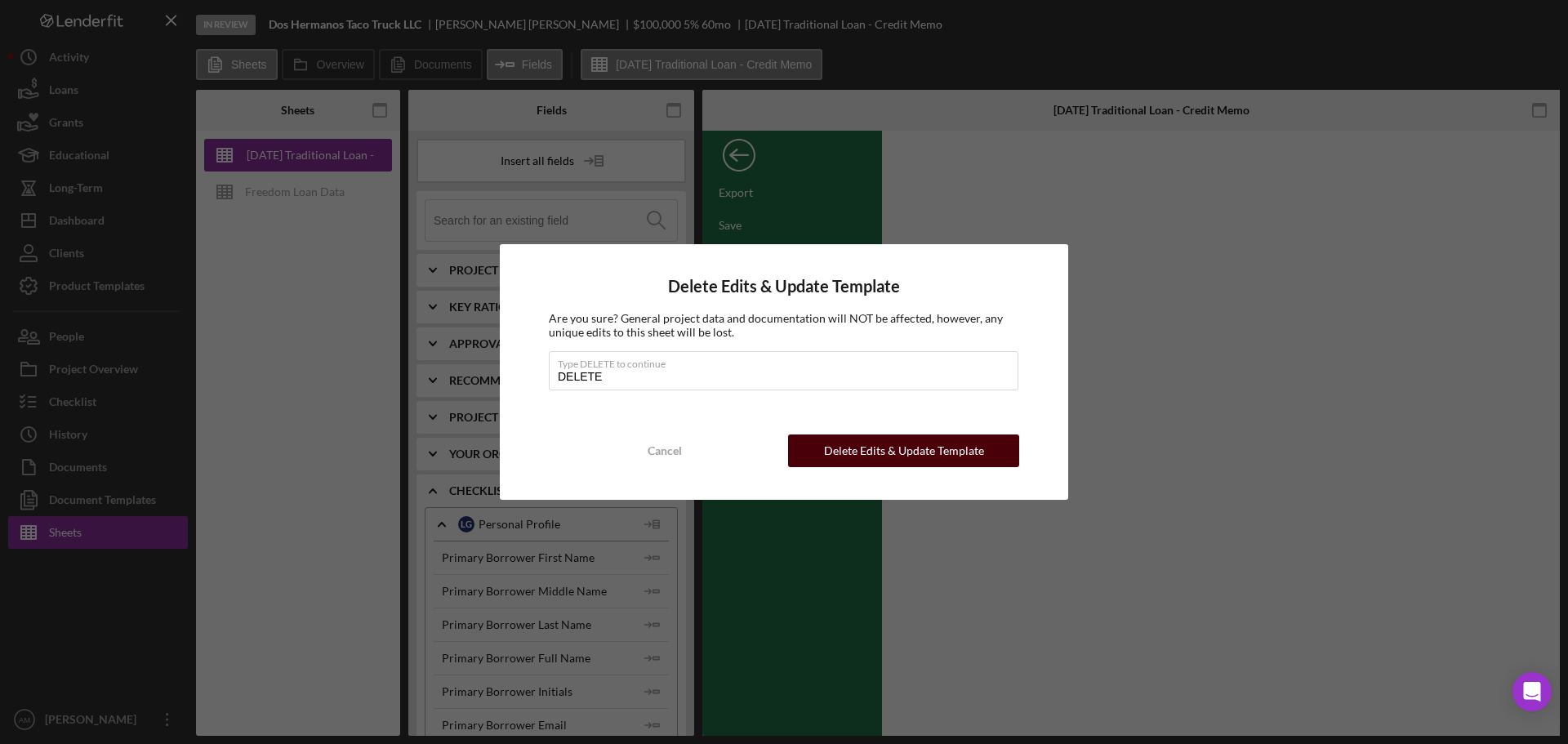
click at [858, 447] on div "Delete Edits & Update Template" at bounding box center [904, 451] width 160 height 33
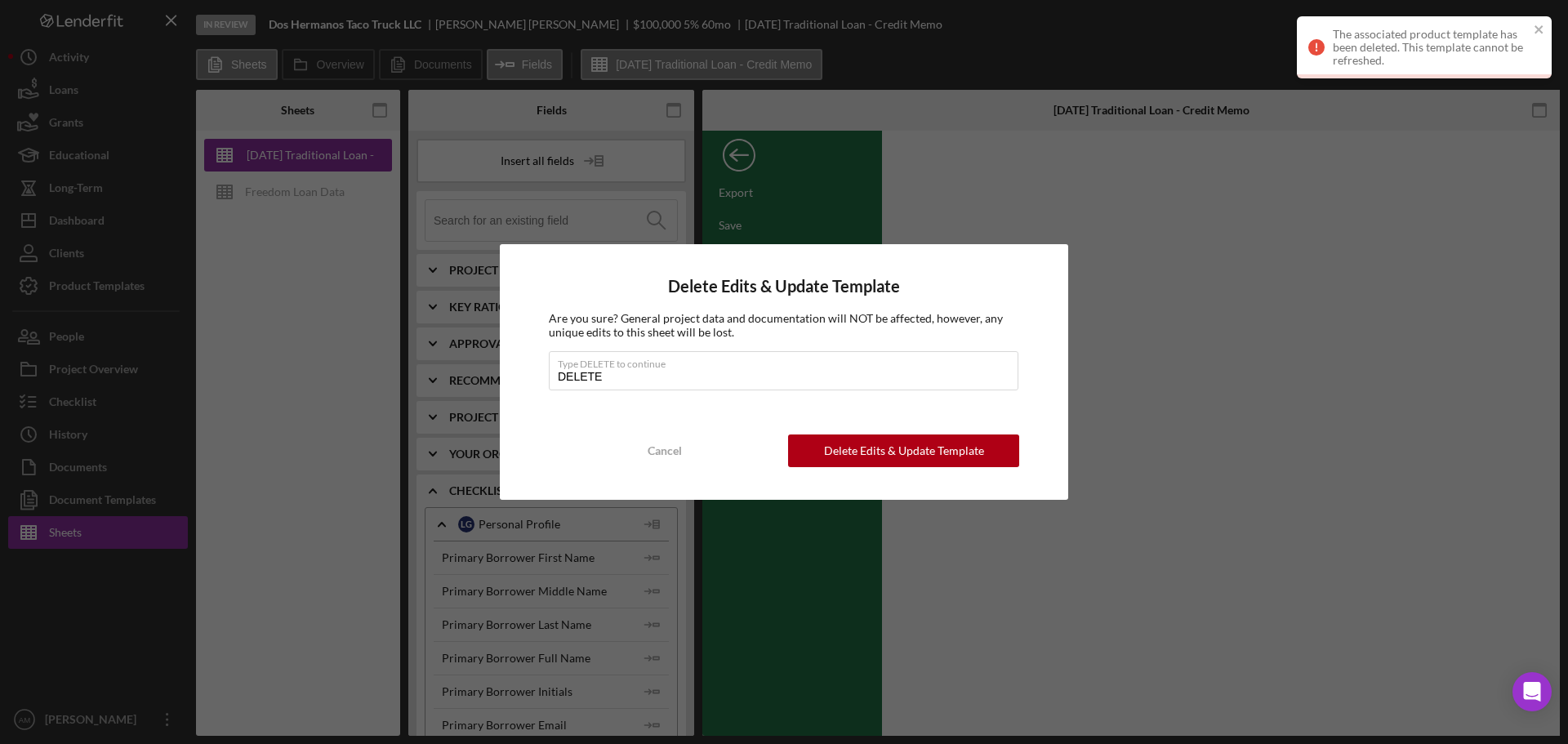
click at [983, 207] on div "Delete Edits & Update Template Are you sure? General project data and documenta…" at bounding box center [784, 372] width 1568 height 744
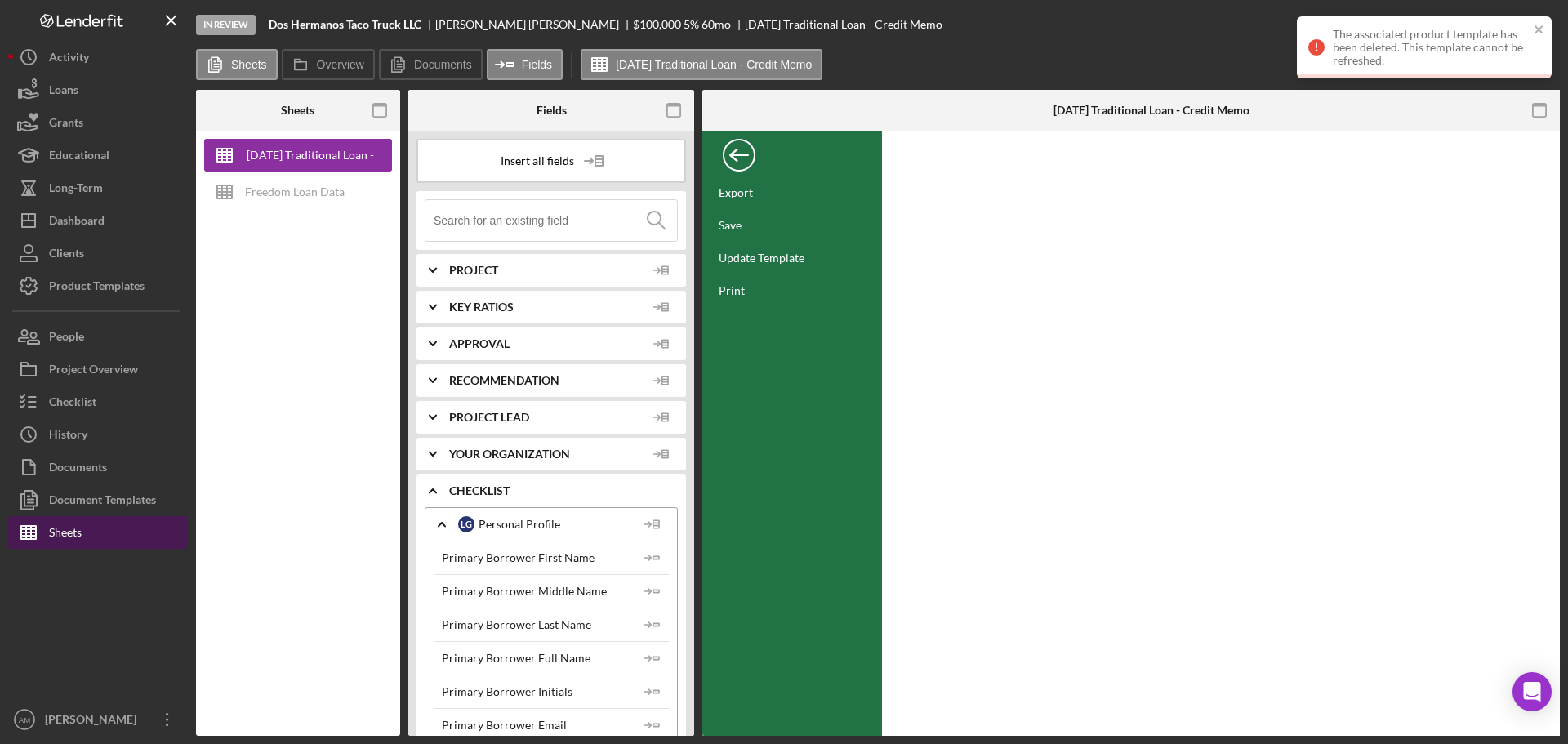
click at [51, 533] on div "Sheets" at bounding box center [66, 535] width 33 height 37
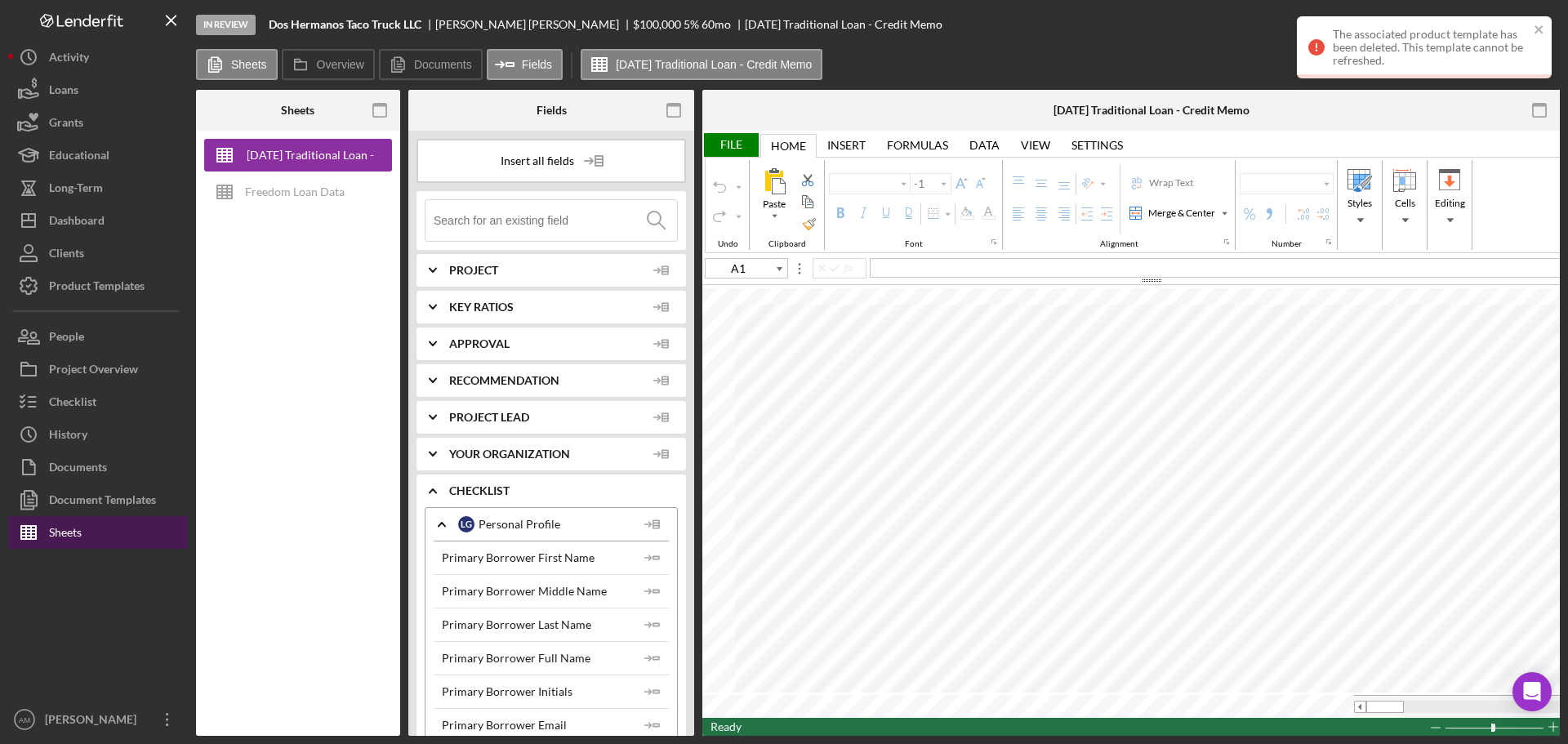
type input "Calibri"
type input "16"
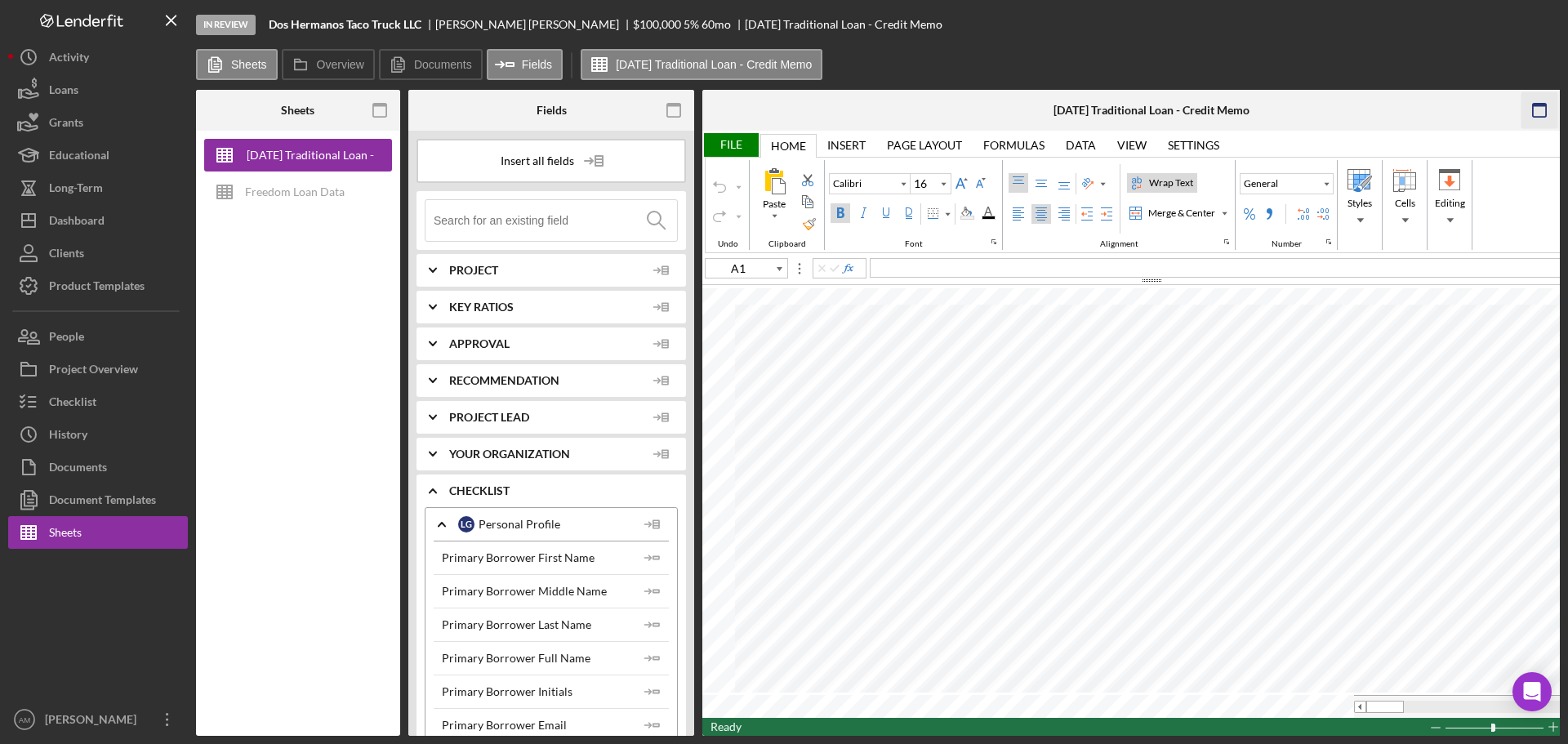
click at [1539, 110] on icon "button" at bounding box center [1540, 110] width 37 height 37
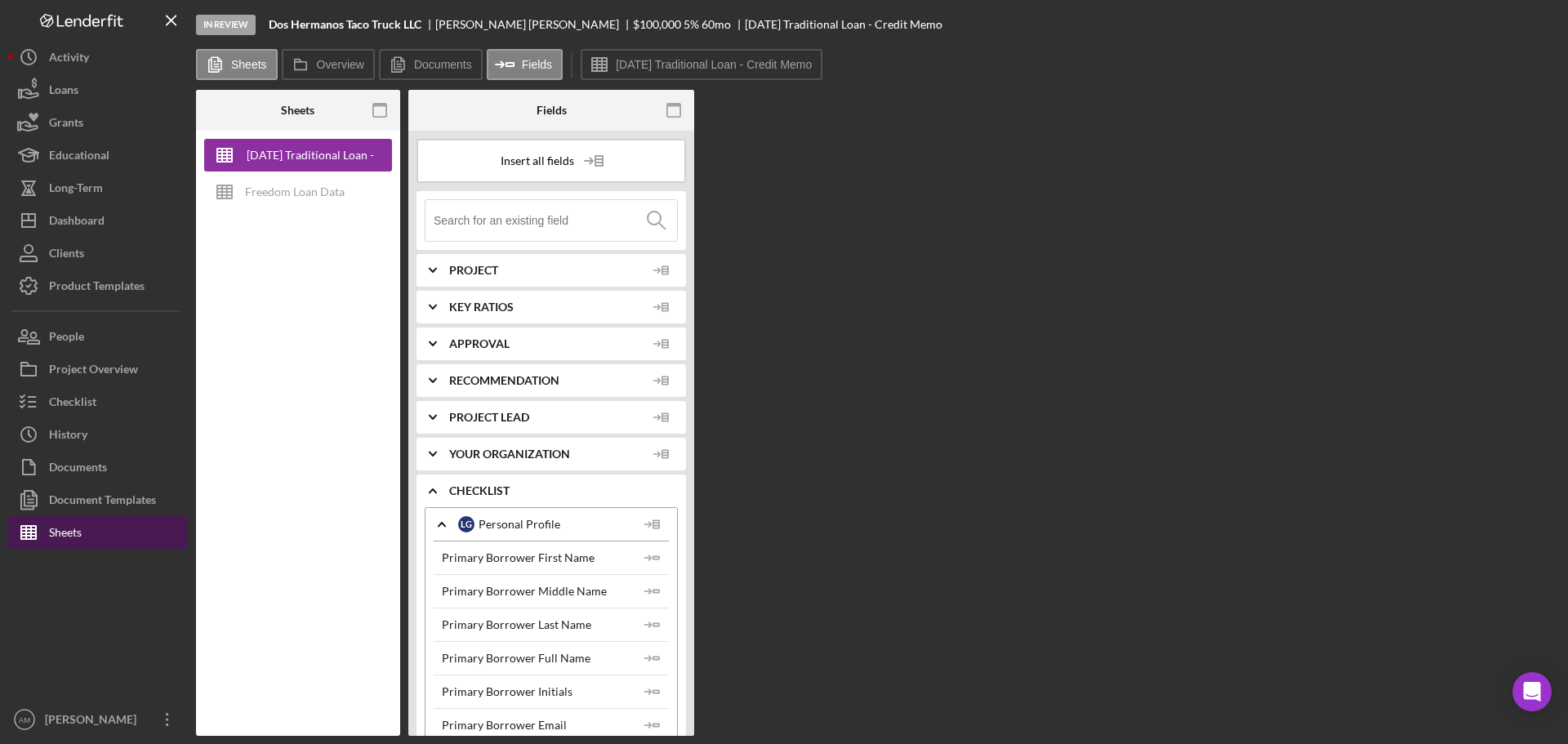
click at [54, 530] on div "Sheets" at bounding box center [66, 535] width 33 height 37
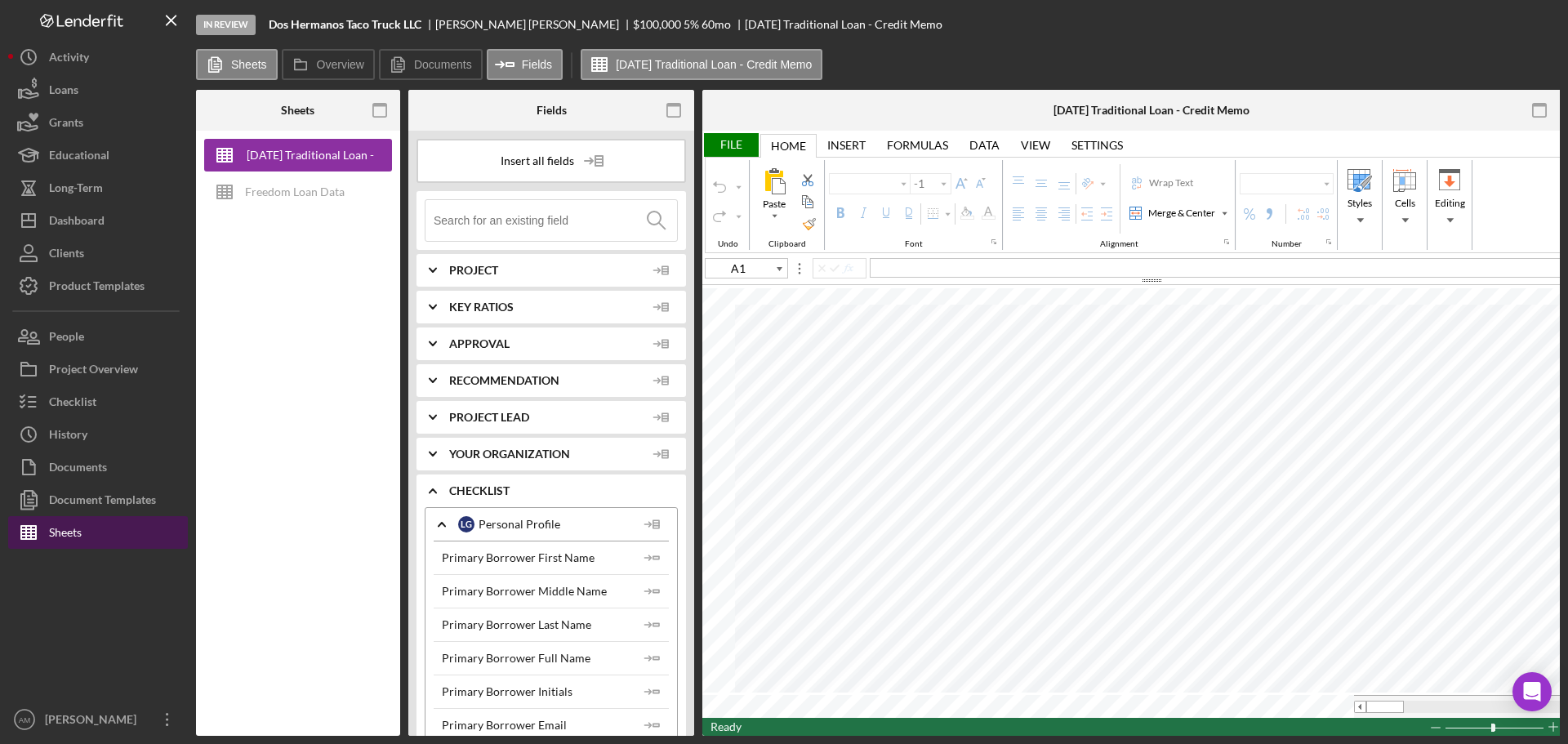
type input "Calibri"
type input "16"
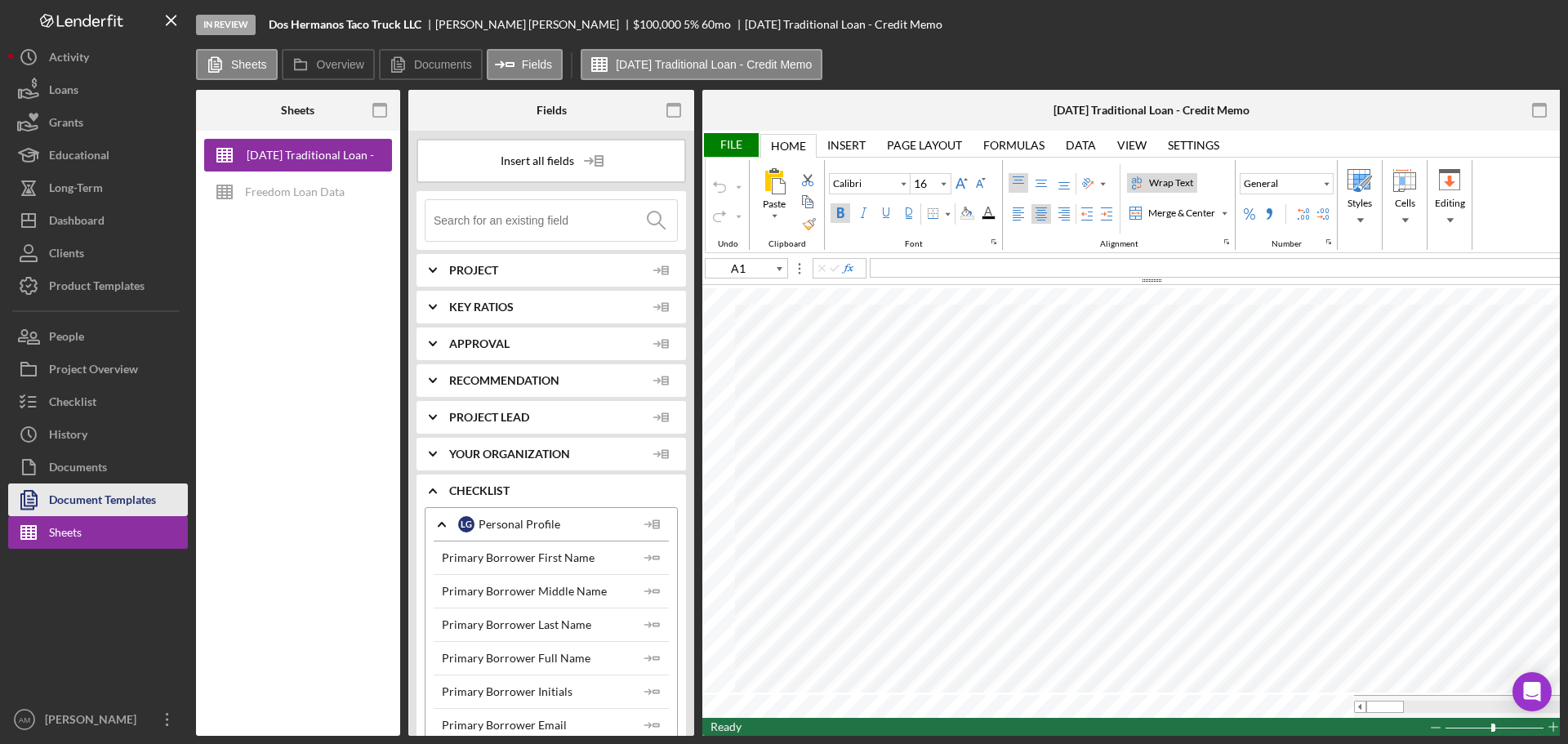
click at [72, 503] on div "Document Templates" at bounding box center [103, 502] width 107 height 37
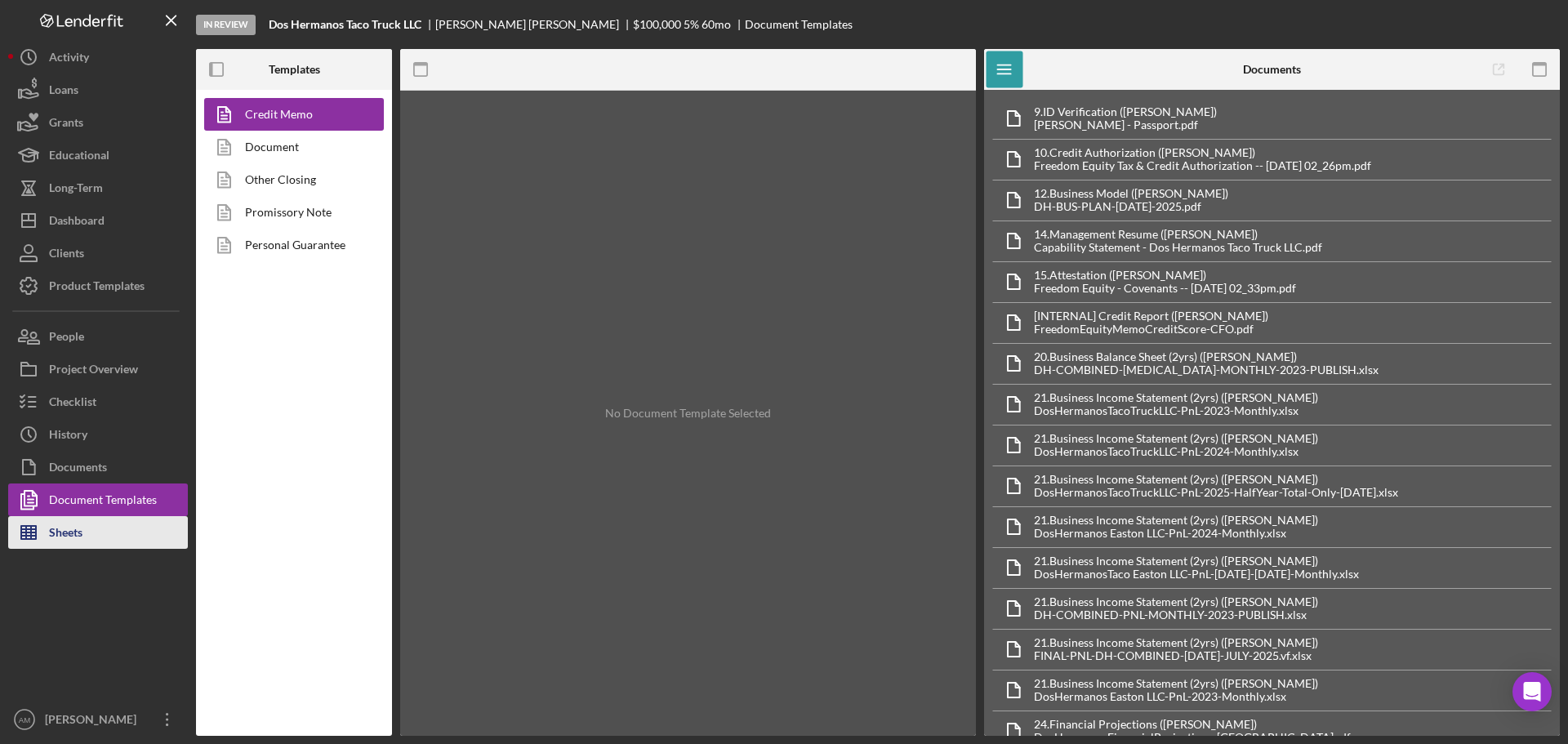
click at [70, 535] on div "Sheets" at bounding box center [66, 535] width 34 height 37
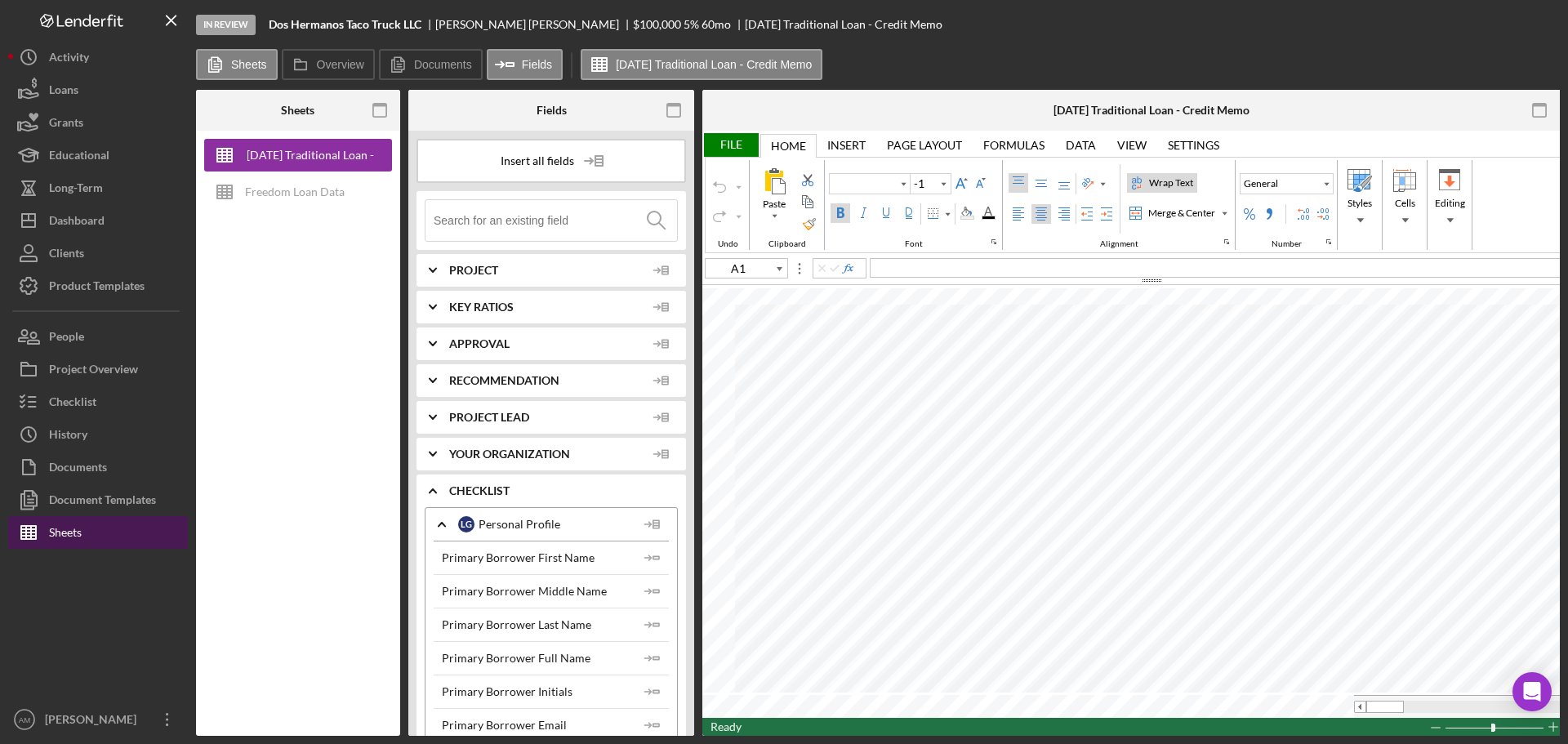
type input "Calibri"
type input "16"
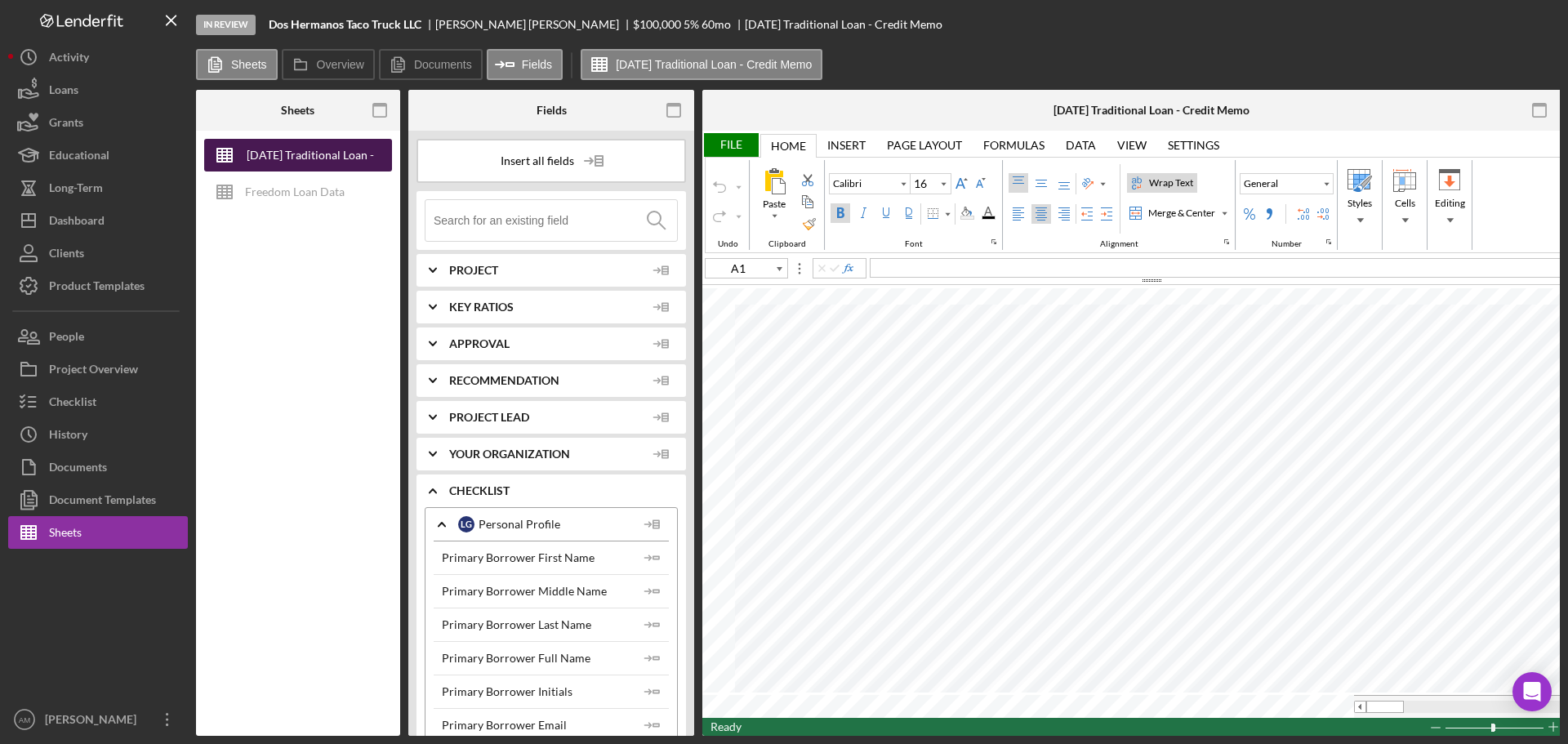
click at [320, 168] on div "2025-09-25 Traditional Loan - Credit Memo" at bounding box center [310, 155] width 131 height 33
drag, startPoint x: 235, startPoint y: 157, endPoint x: 223, endPoint y: 154, distance: 12.4
click at [223, 154] on icon "button" at bounding box center [225, 155] width 41 height 41
click at [255, 189] on div "Freedom Loan Data" at bounding box center [294, 192] width 99 height 33
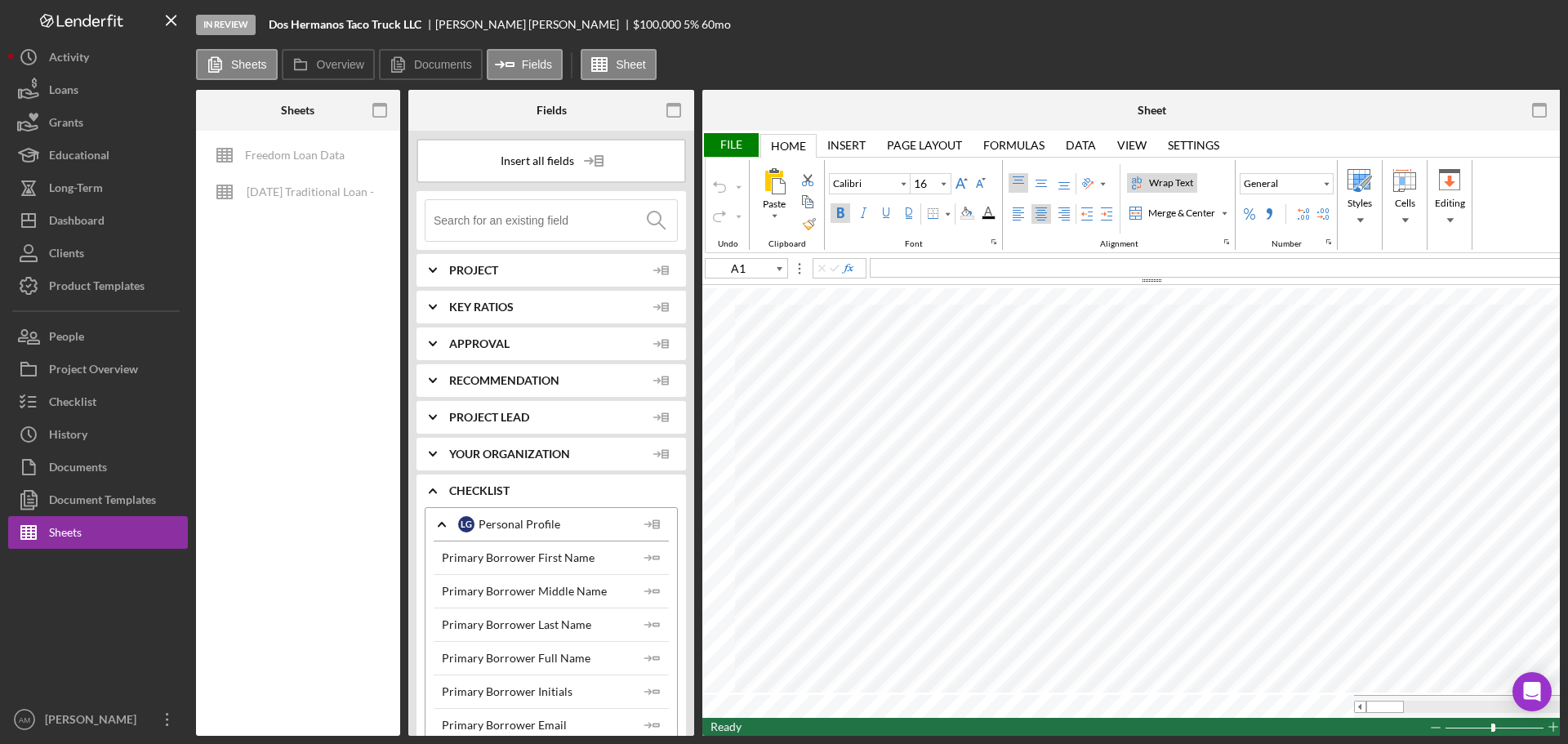
type input "Aptos Narrow"
type input "11"
type input "V6"
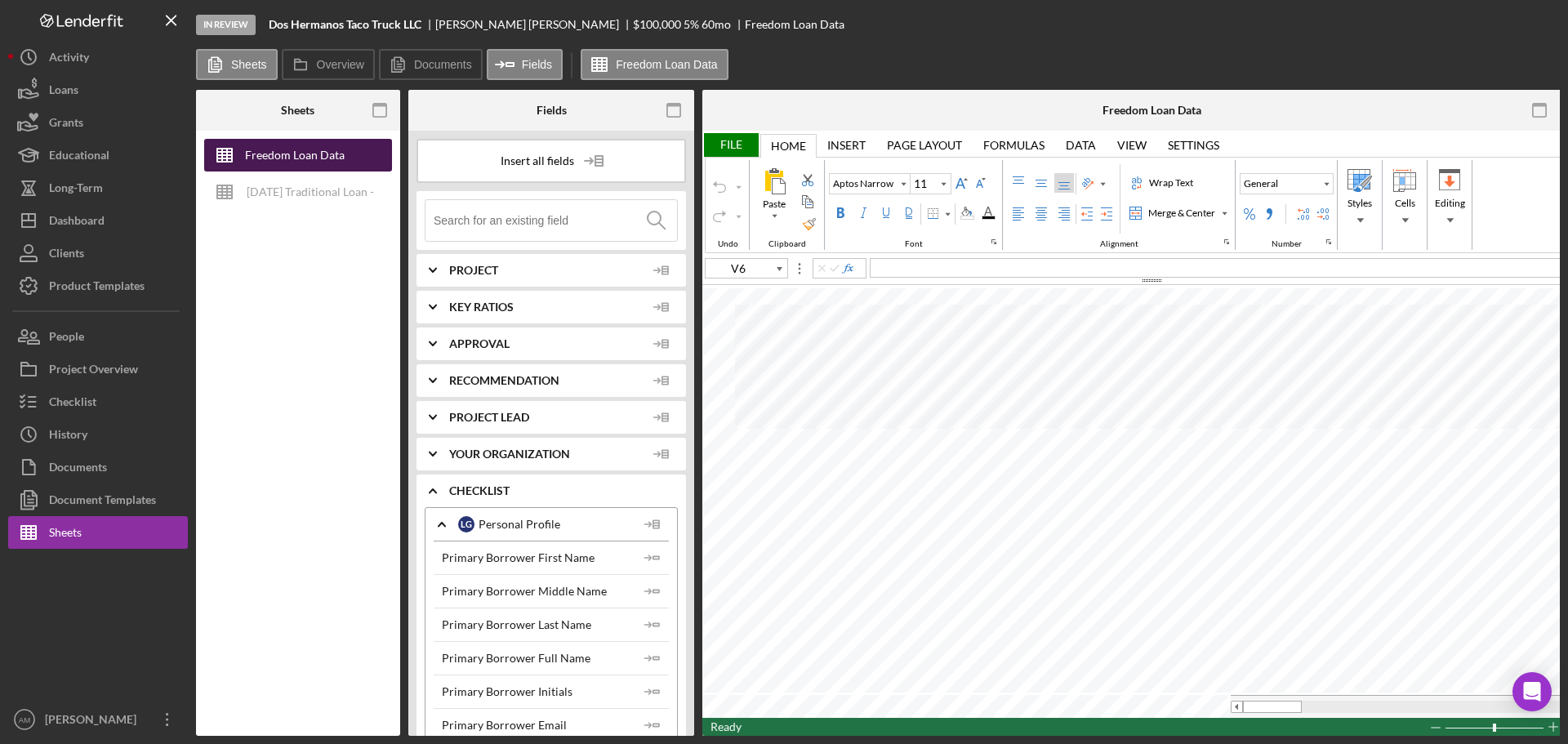
click at [252, 154] on div "Freedom Loan Data" at bounding box center [294, 155] width 99 height 33
click at [272, 190] on div "2025-09-25 Traditional Loan - Credit Memo" at bounding box center [310, 192] width 131 height 33
type input "Calibri"
type input "16"
type input "A1"
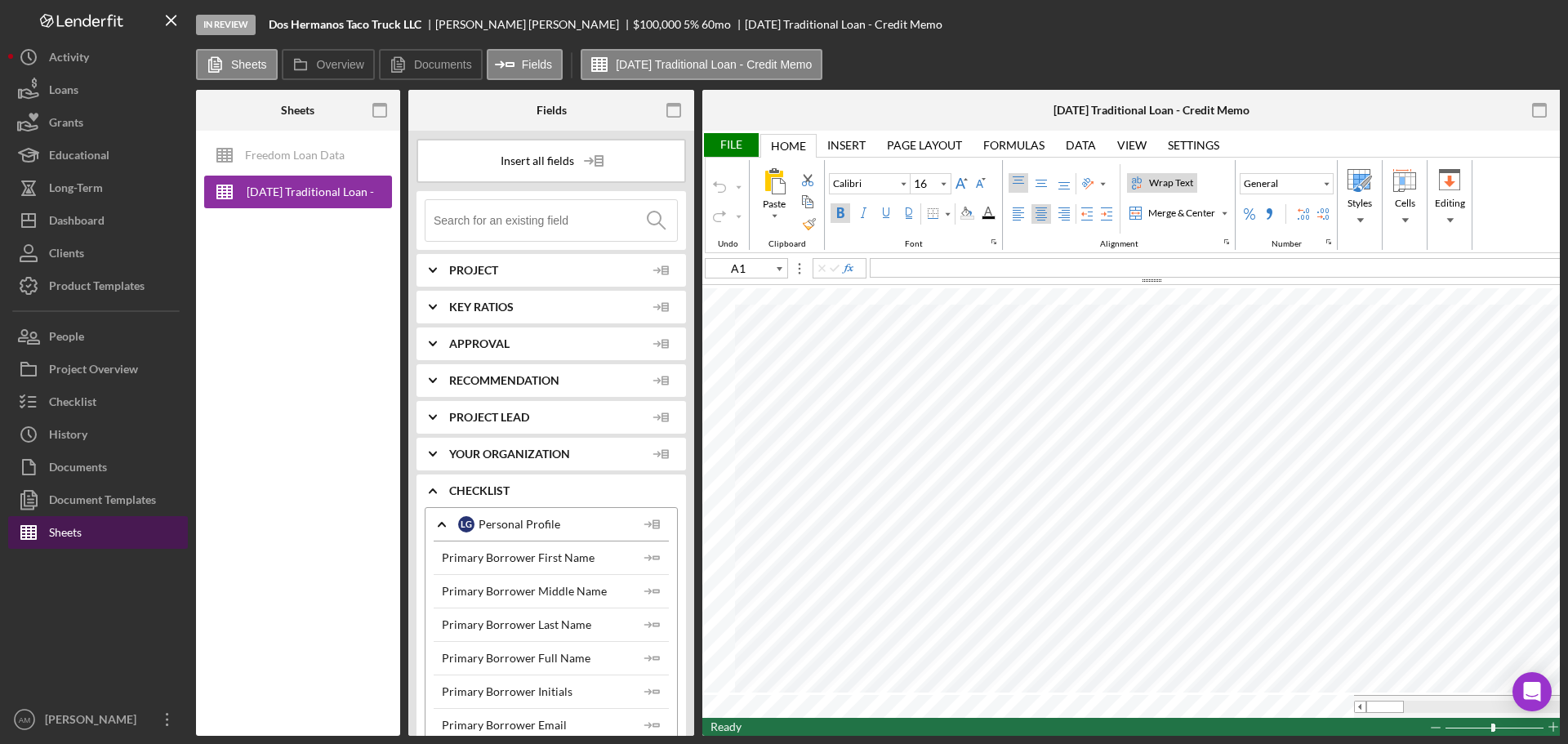
click at [58, 528] on div "Sheets" at bounding box center [66, 535] width 33 height 37
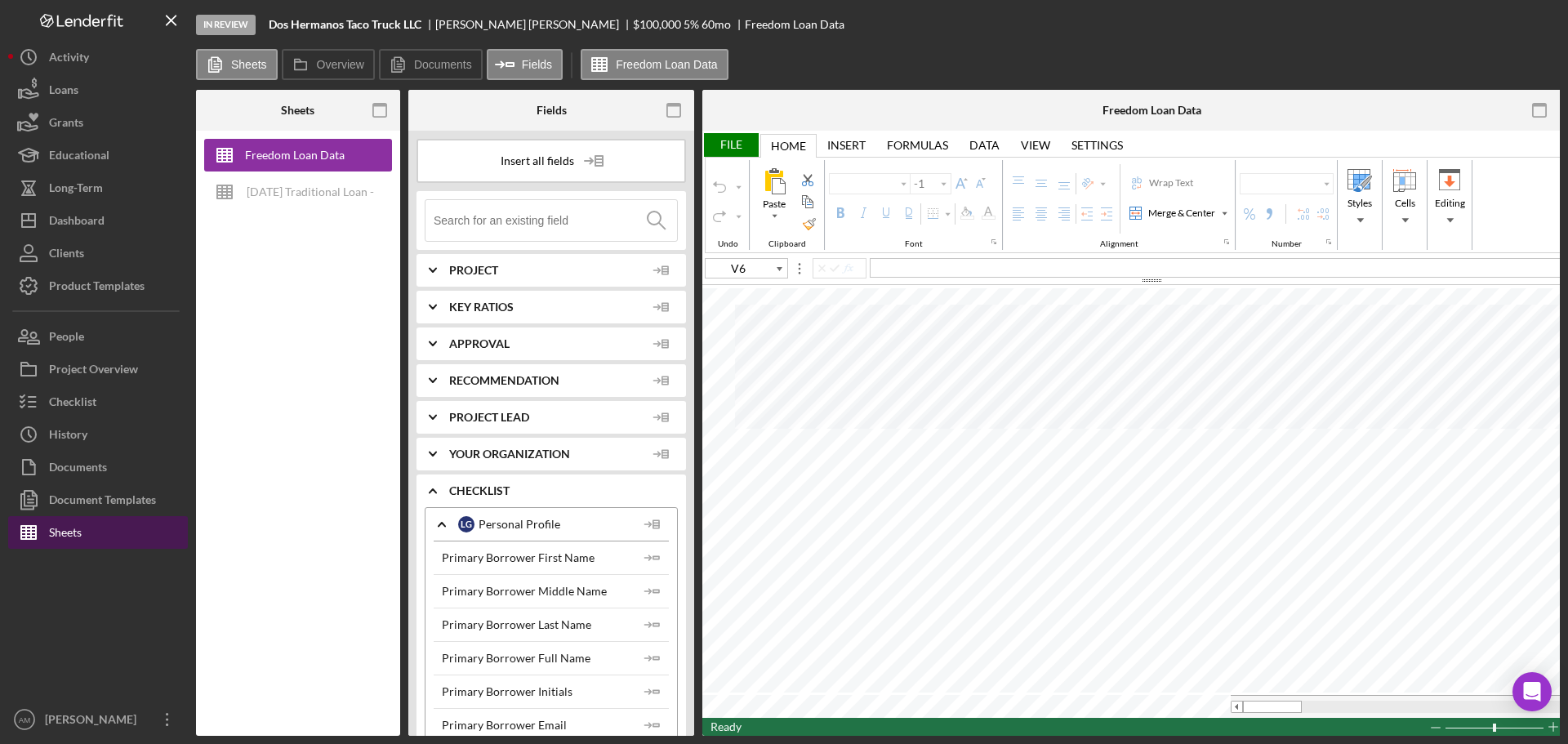
type input "Aptos Narrow"
type input "11"
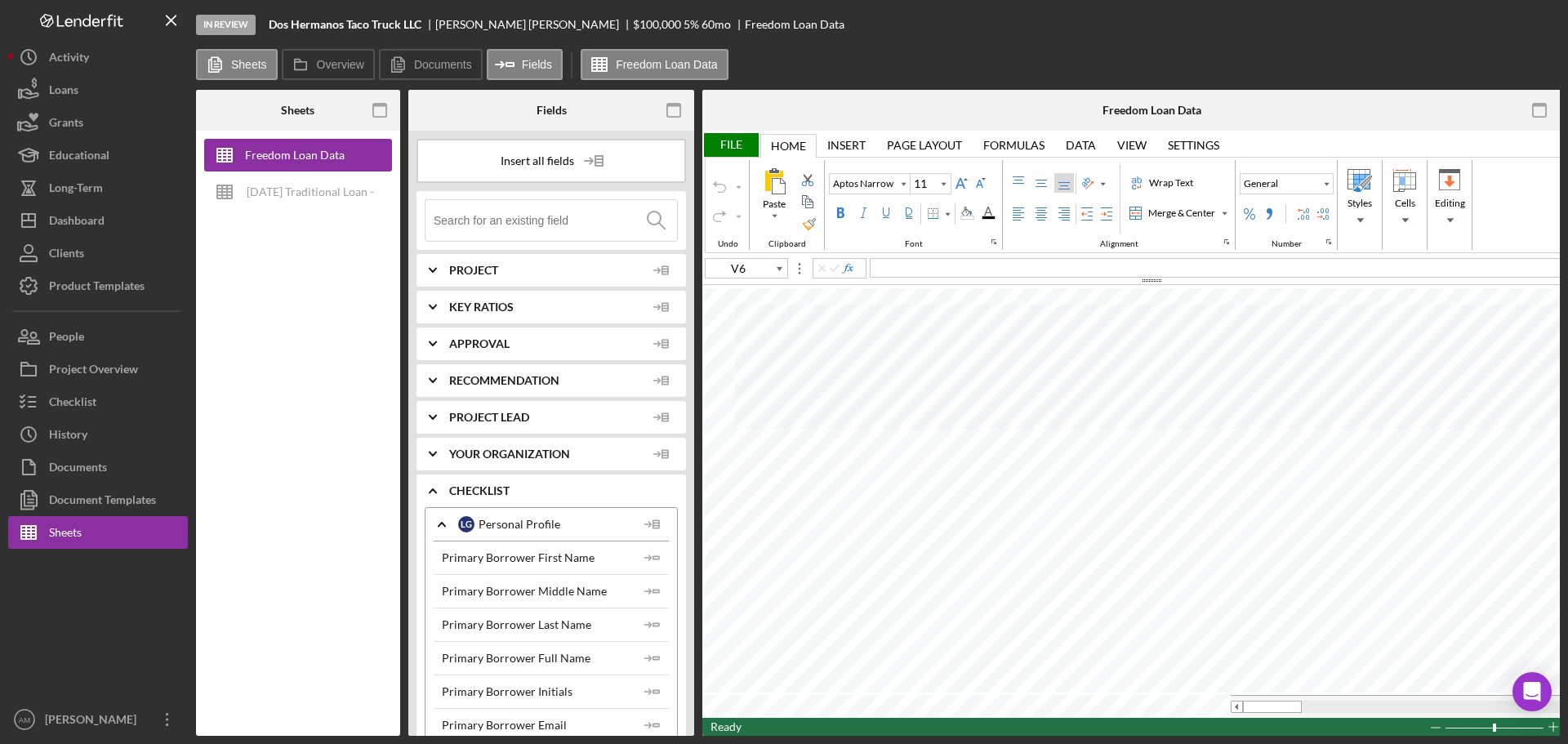
click at [744, 145] on div "File" at bounding box center [730, 145] width 57 height 24
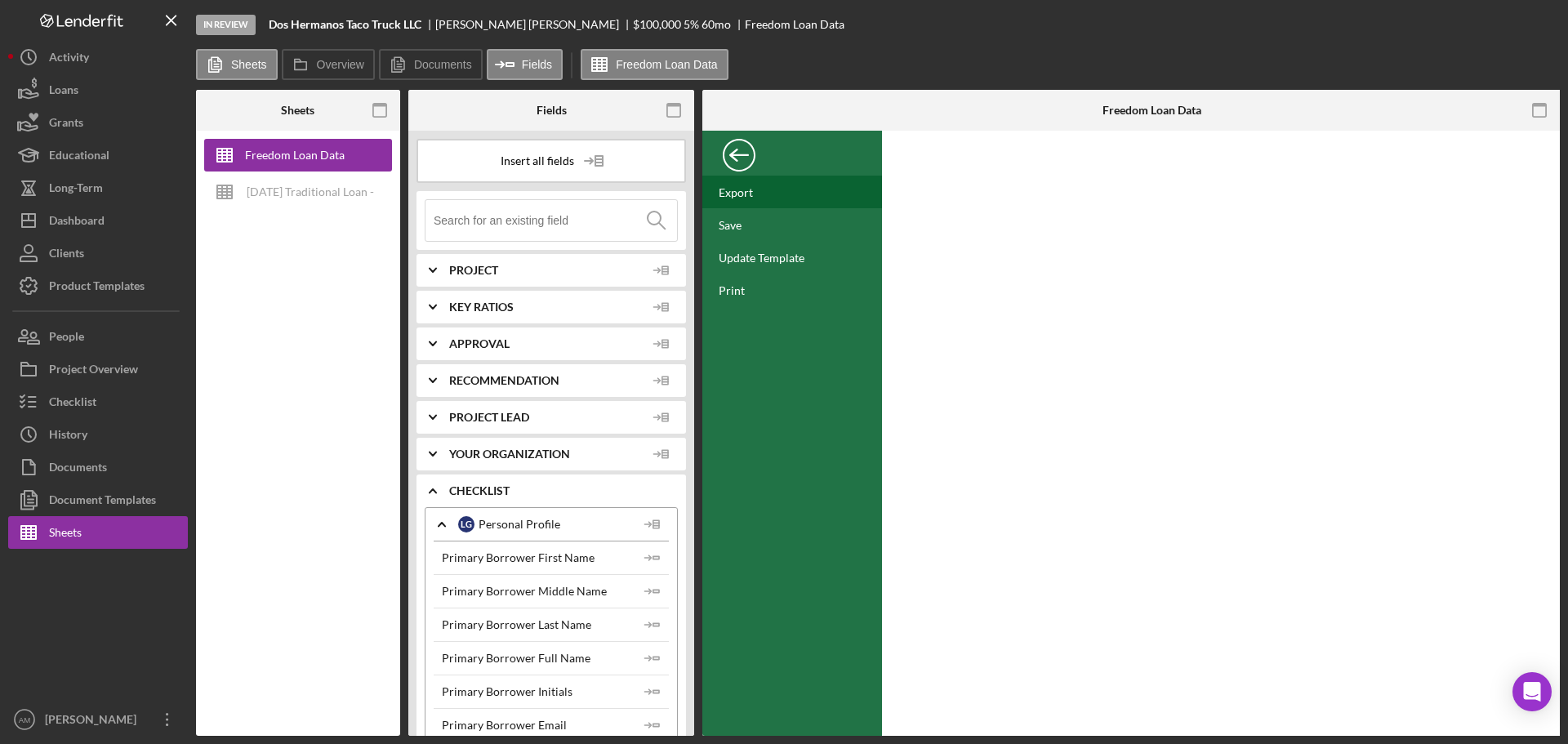
click at [731, 186] on div "Export" at bounding box center [736, 192] width 34 height 14
click at [737, 158] on div "Back" at bounding box center [739, 151] width 33 height 33
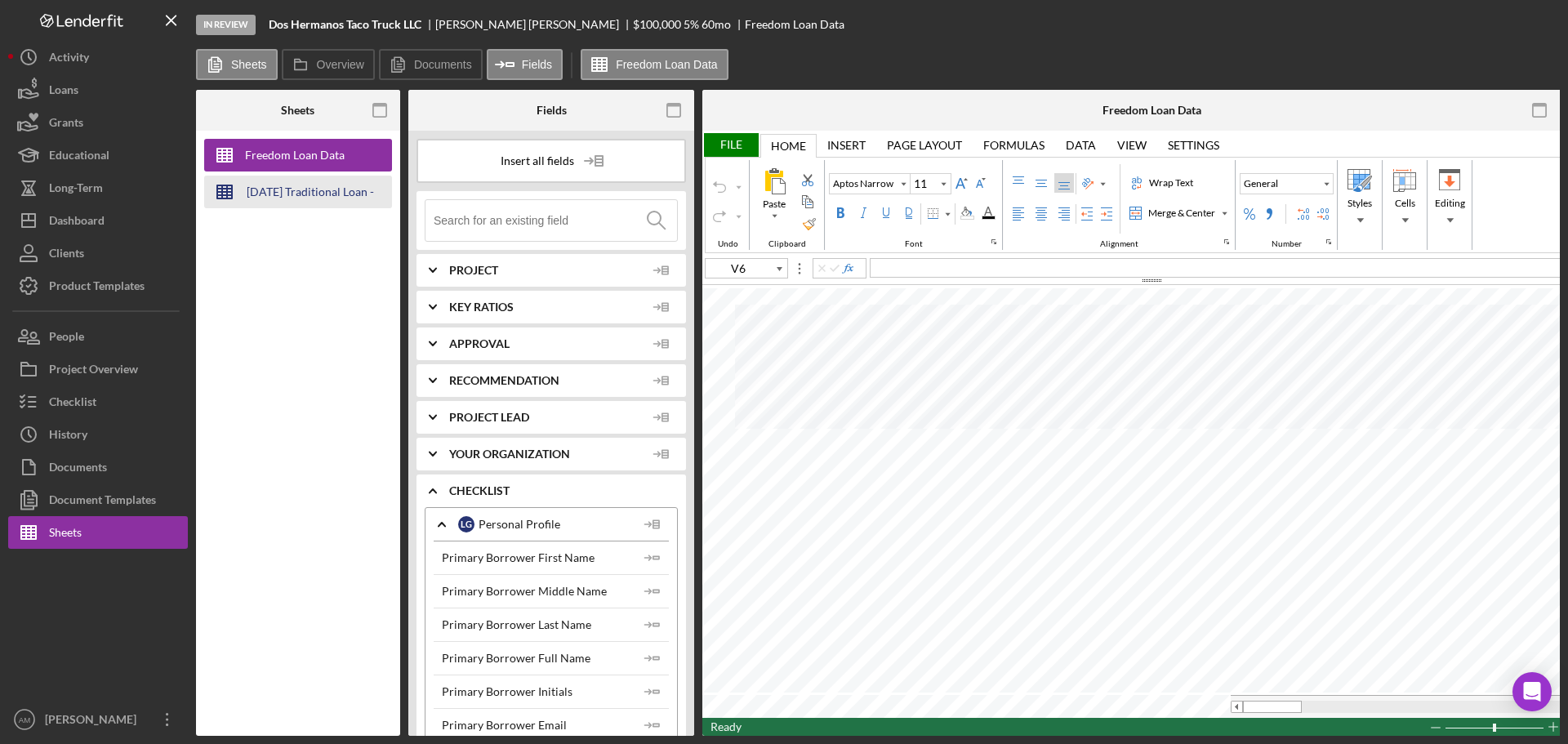
click at [292, 194] on div "2025-09-25 Traditional Loan - Credit Memo" at bounding box center [310, 192] width 131 height 33
type input "Calibri"
type input "16"
type input "A1"
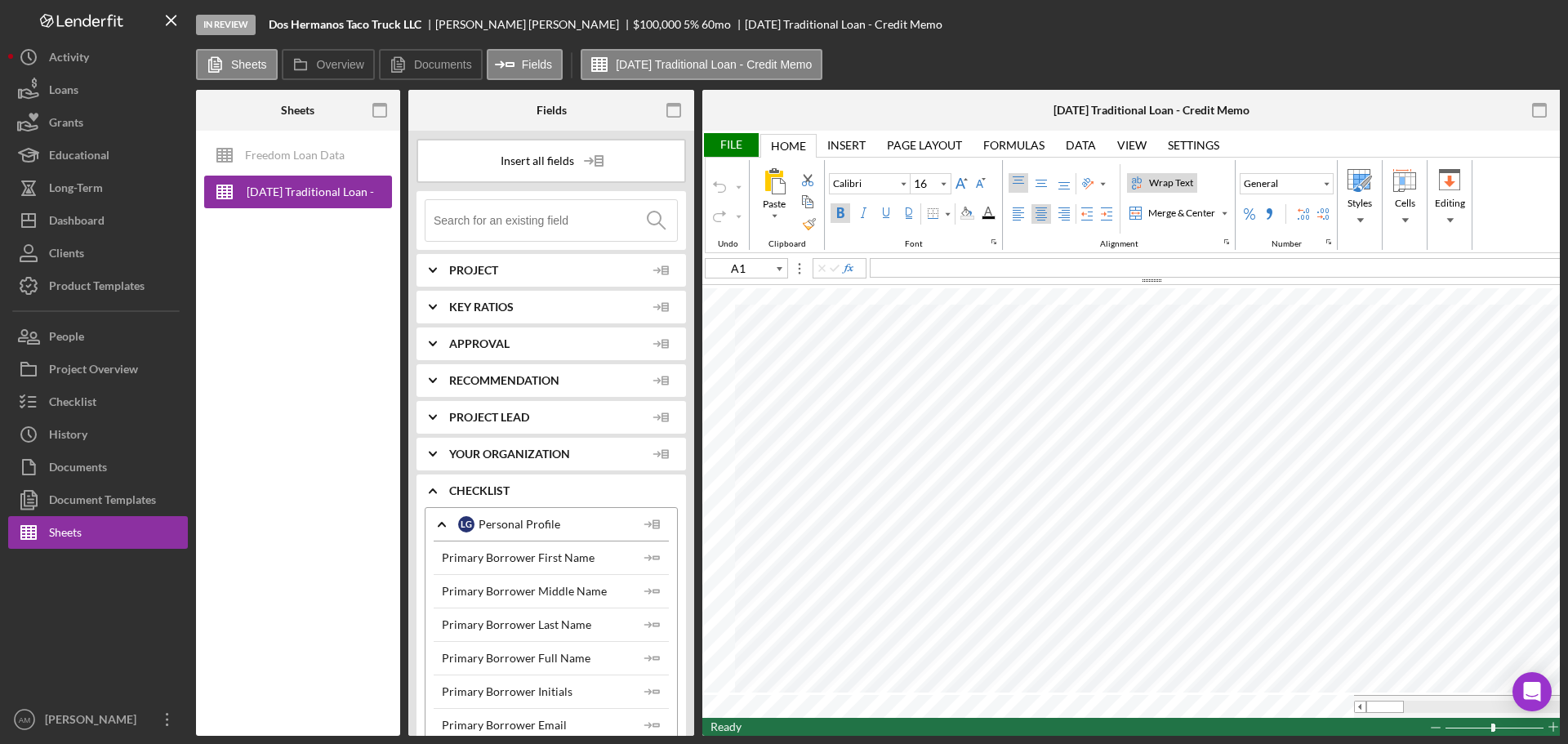
click at [739, 149] on div "File" at bounding box center [730, 145] width 57 height 24
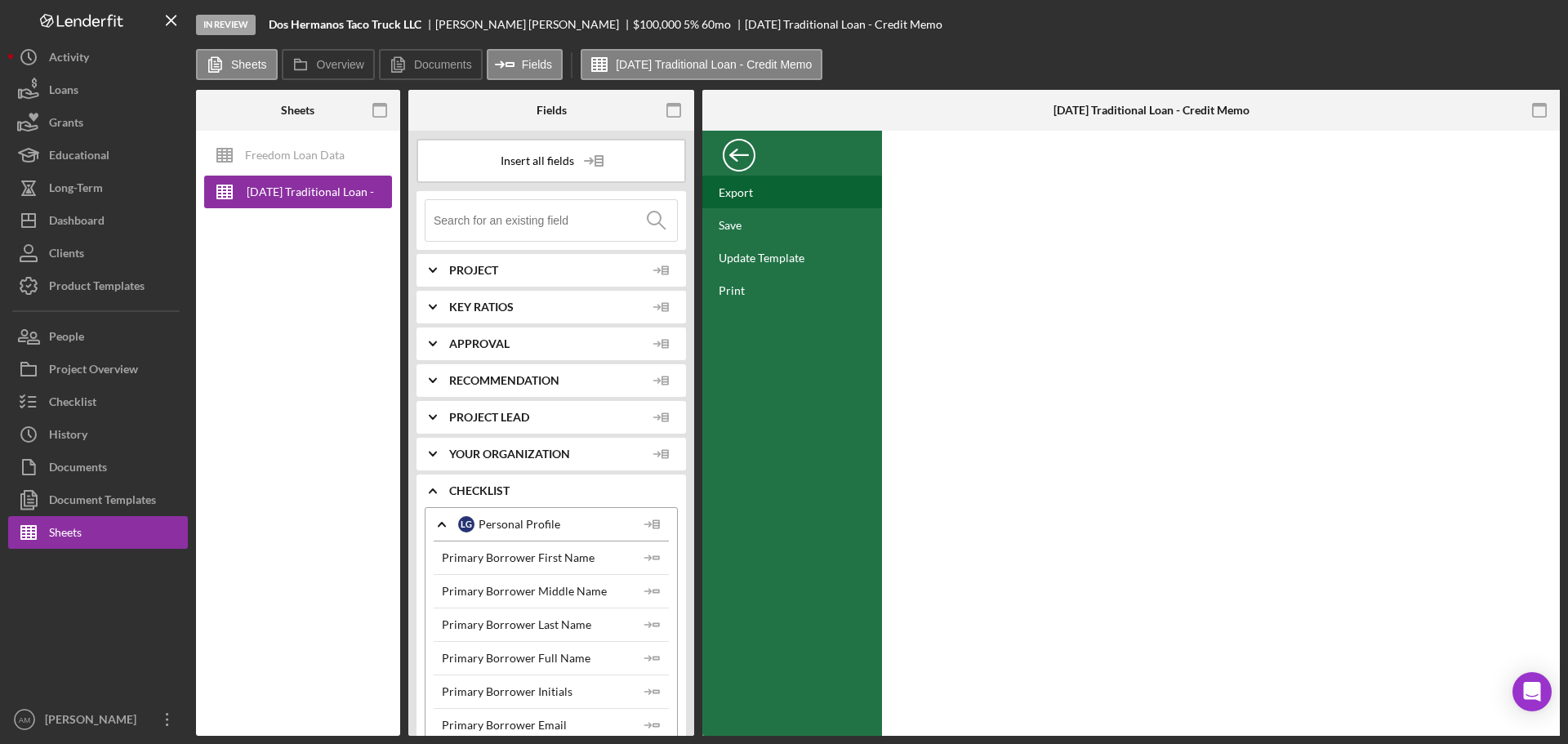
click at [734, 189] on div "Export" at bounding box center [736, 192] width 34 height 14
click at [112, 283] on div "Product Templates" at bounding box center [97, 287] width 95 height 37
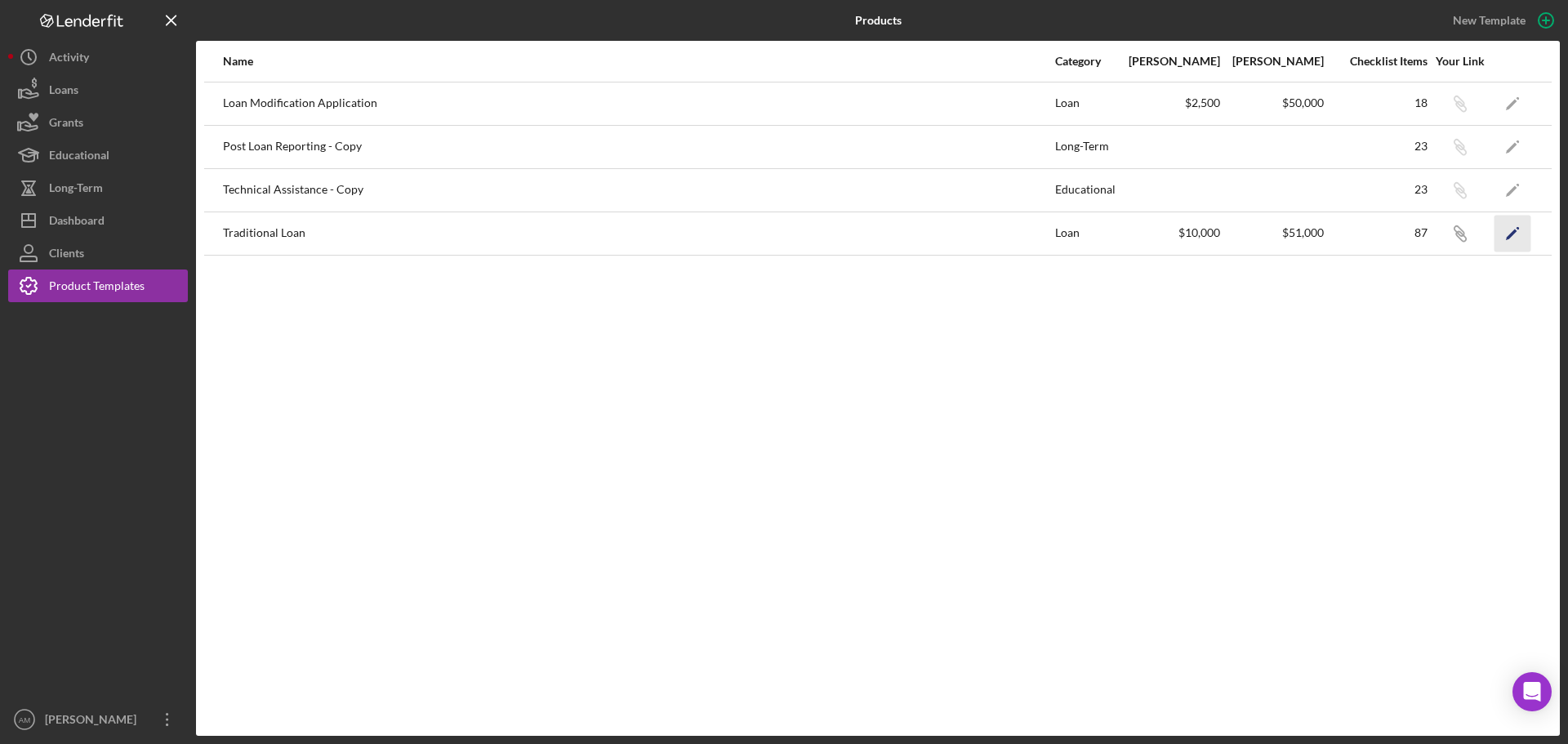
click at [1512, 235] on polygon "button" at bounding box center [1512, 234] width 11 height 11
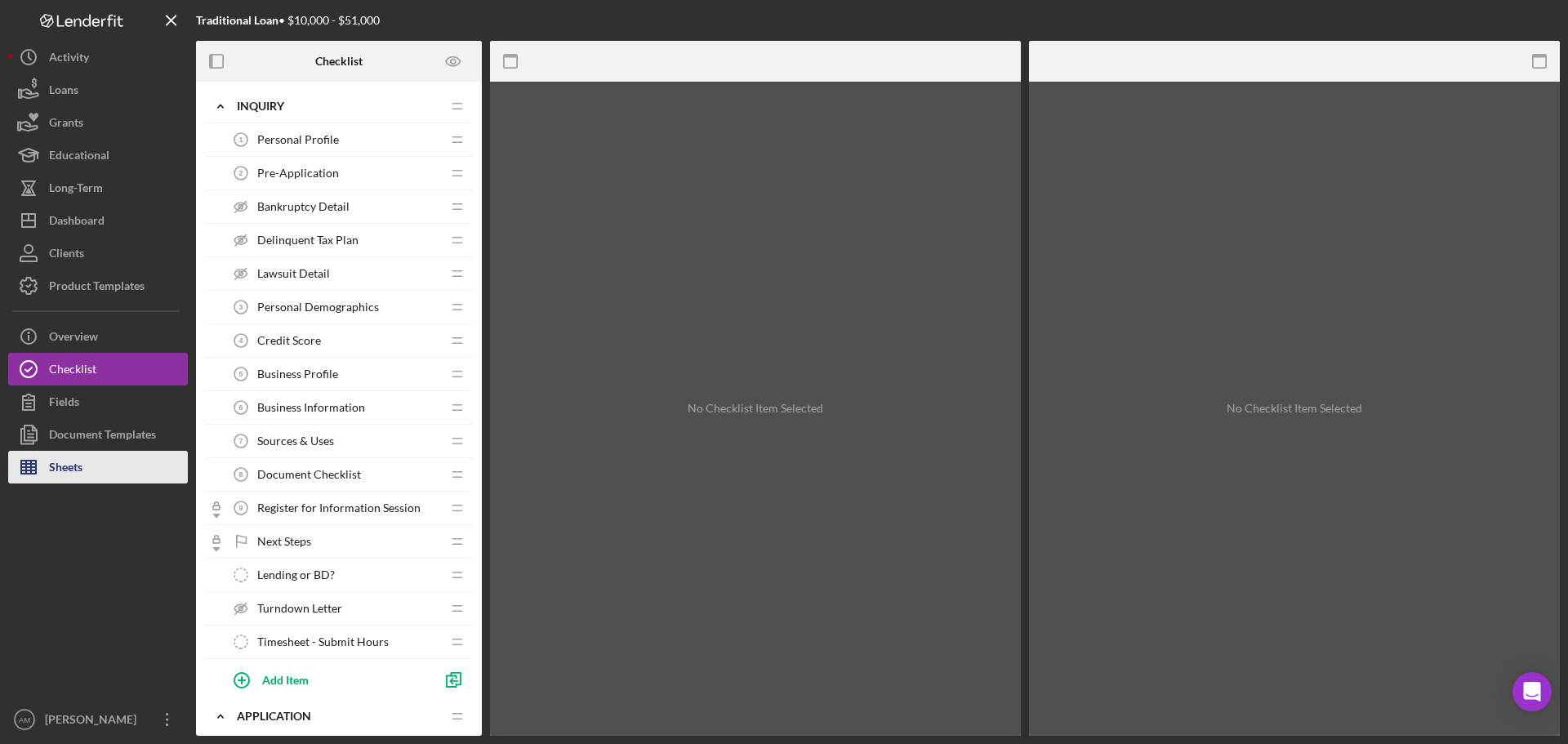
click at [71, 470] on div "Sheets" at bounding box center [66, 469] width 34 height 37
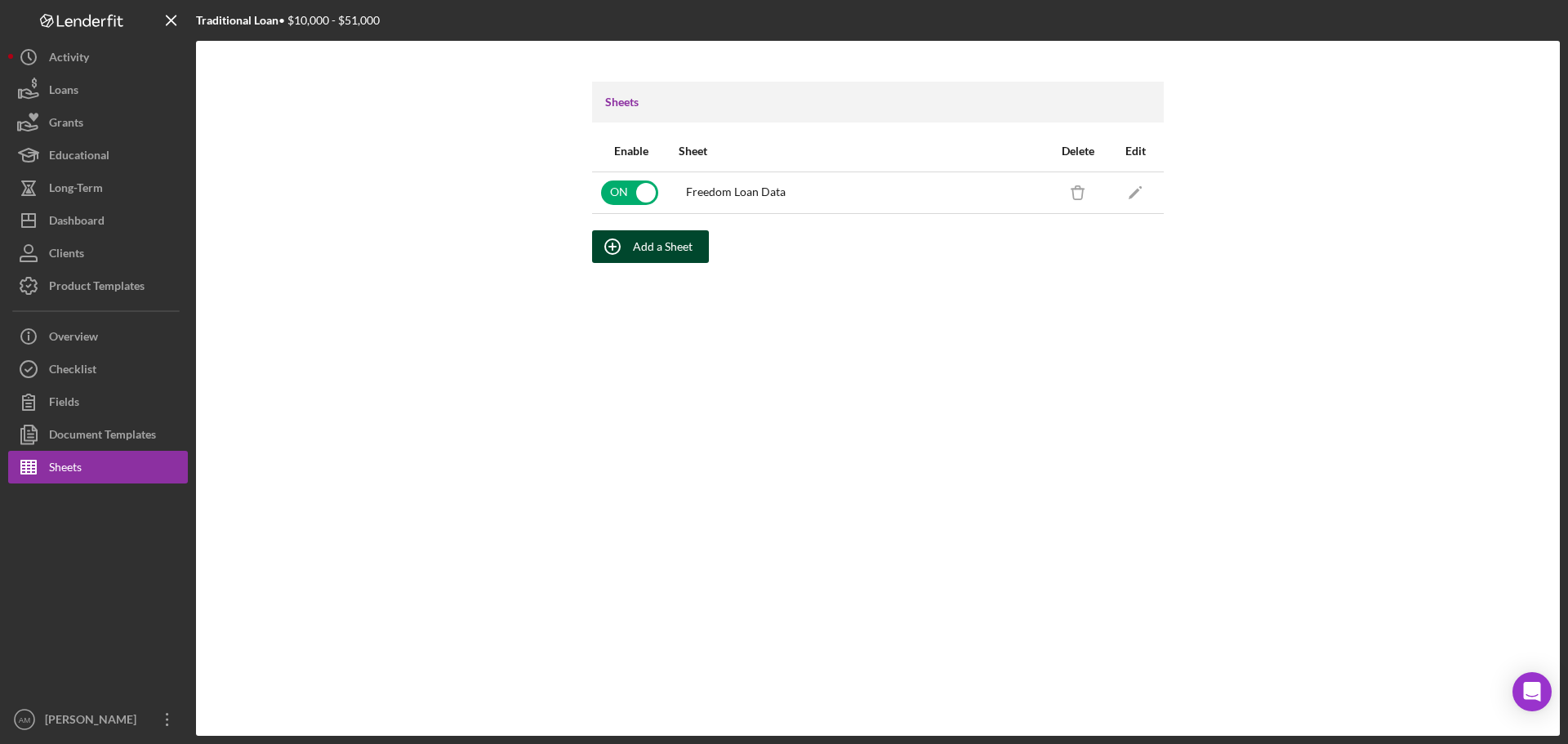
click at [680, 247] on div "Add a Sheet" at bounding box center [663, 246] width 60 height 33
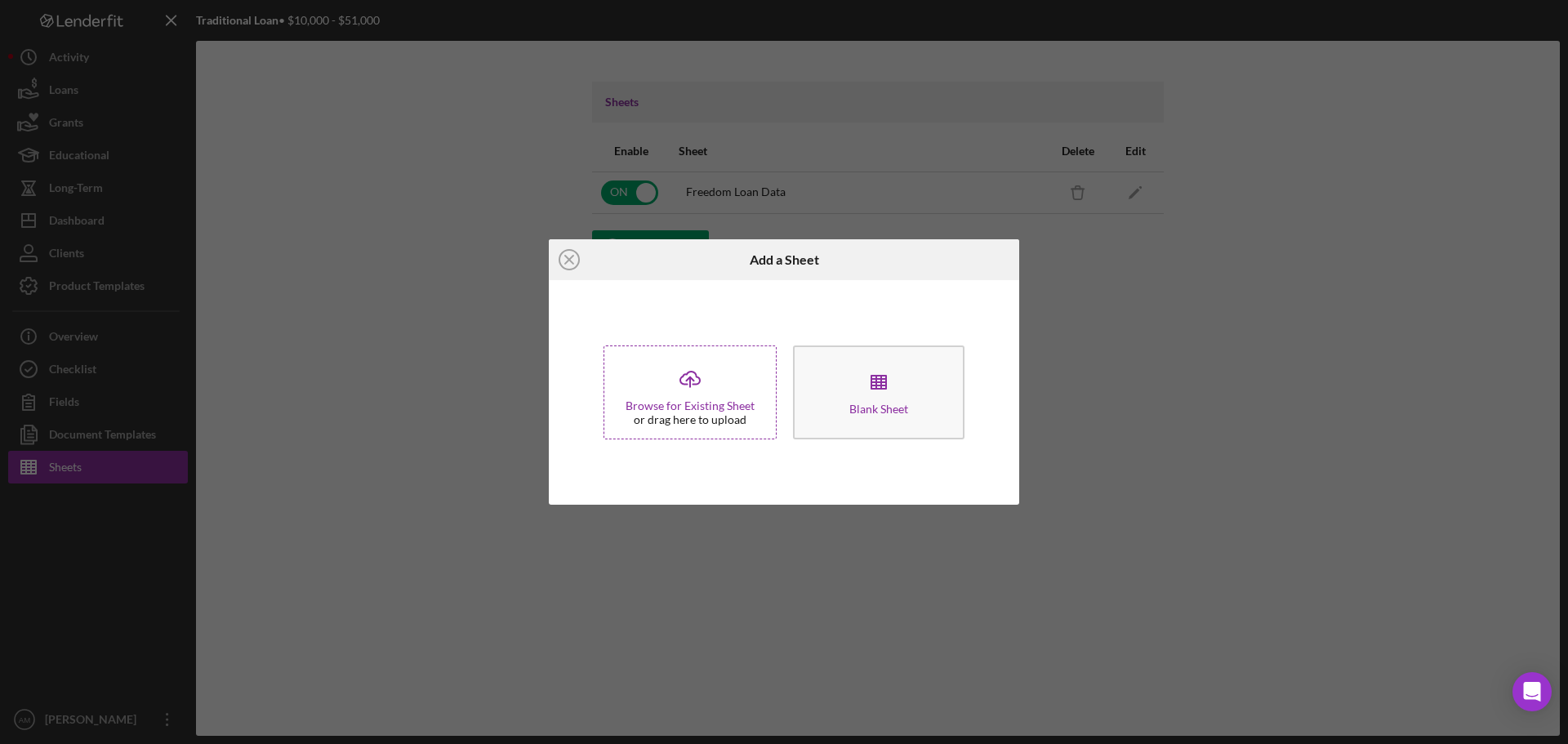
click at [679, 375] on icon "Icon/Upload" at bounding box center [690, 379] width 41 height 41
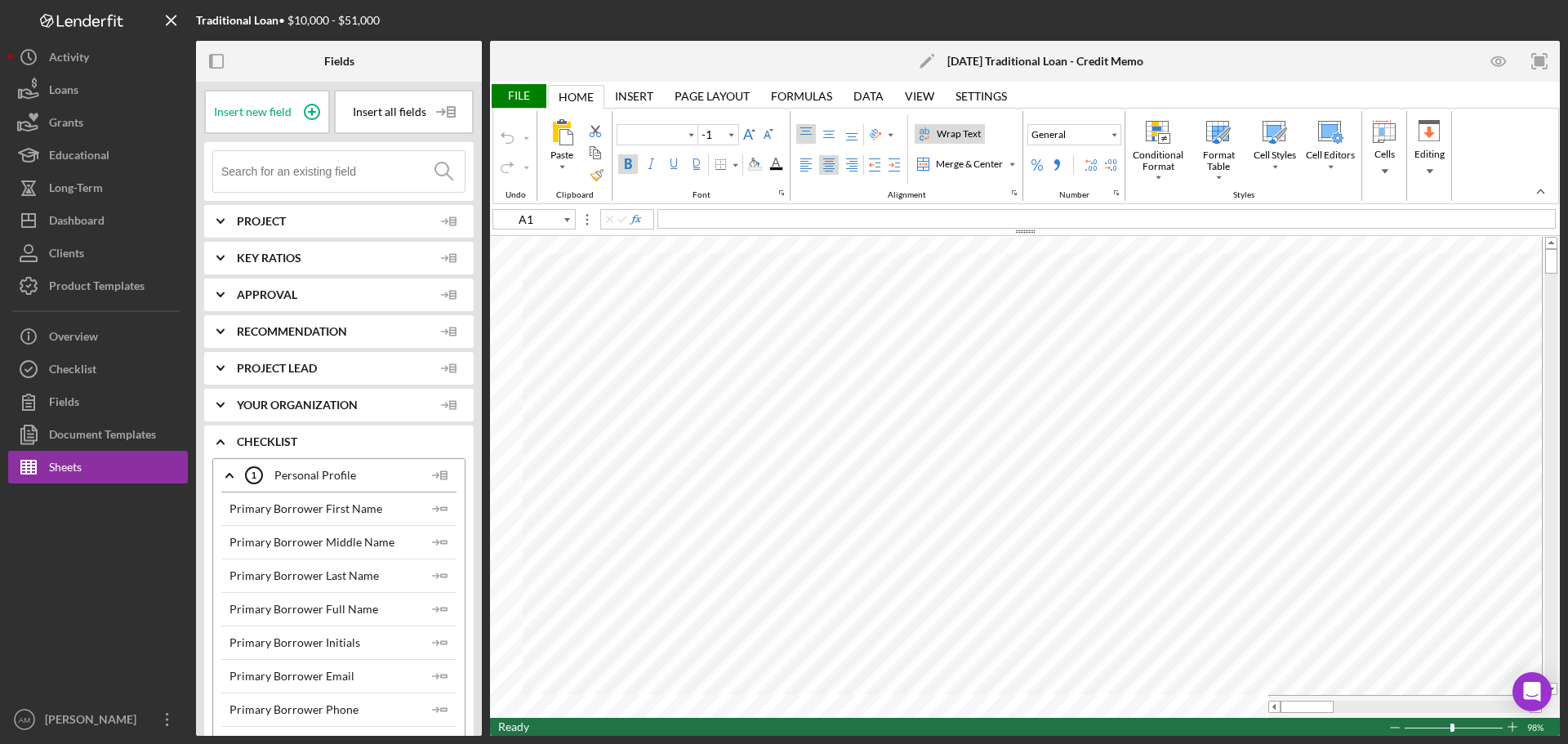
type input "Calibri"
type input "16"
click at [79, 217] on div "Dashboard" at bounding box center [77, 223] width 56 height 37
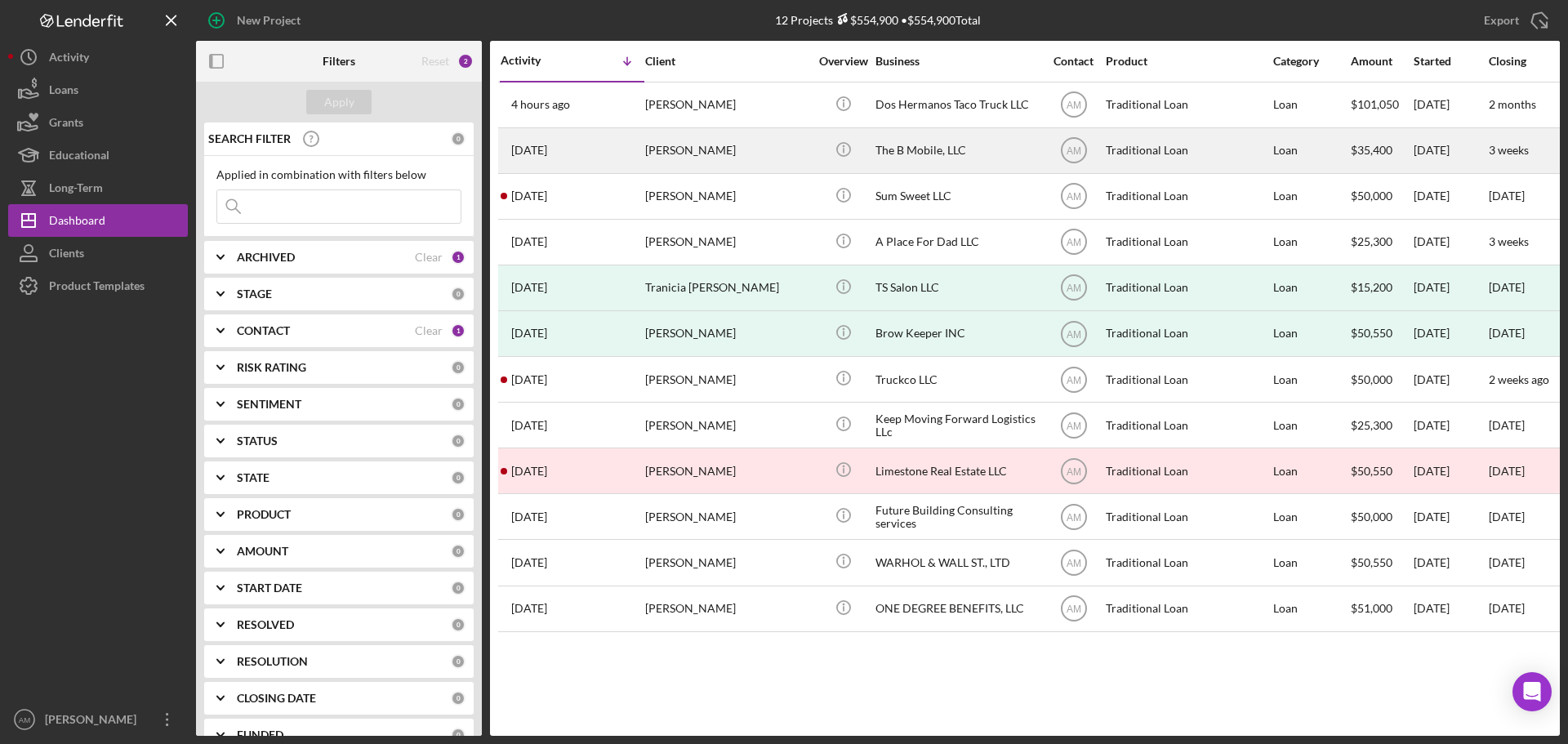
click at [708, 155] on div "Casandra Powell" at bounding box center [727, 150] width 163 height 44
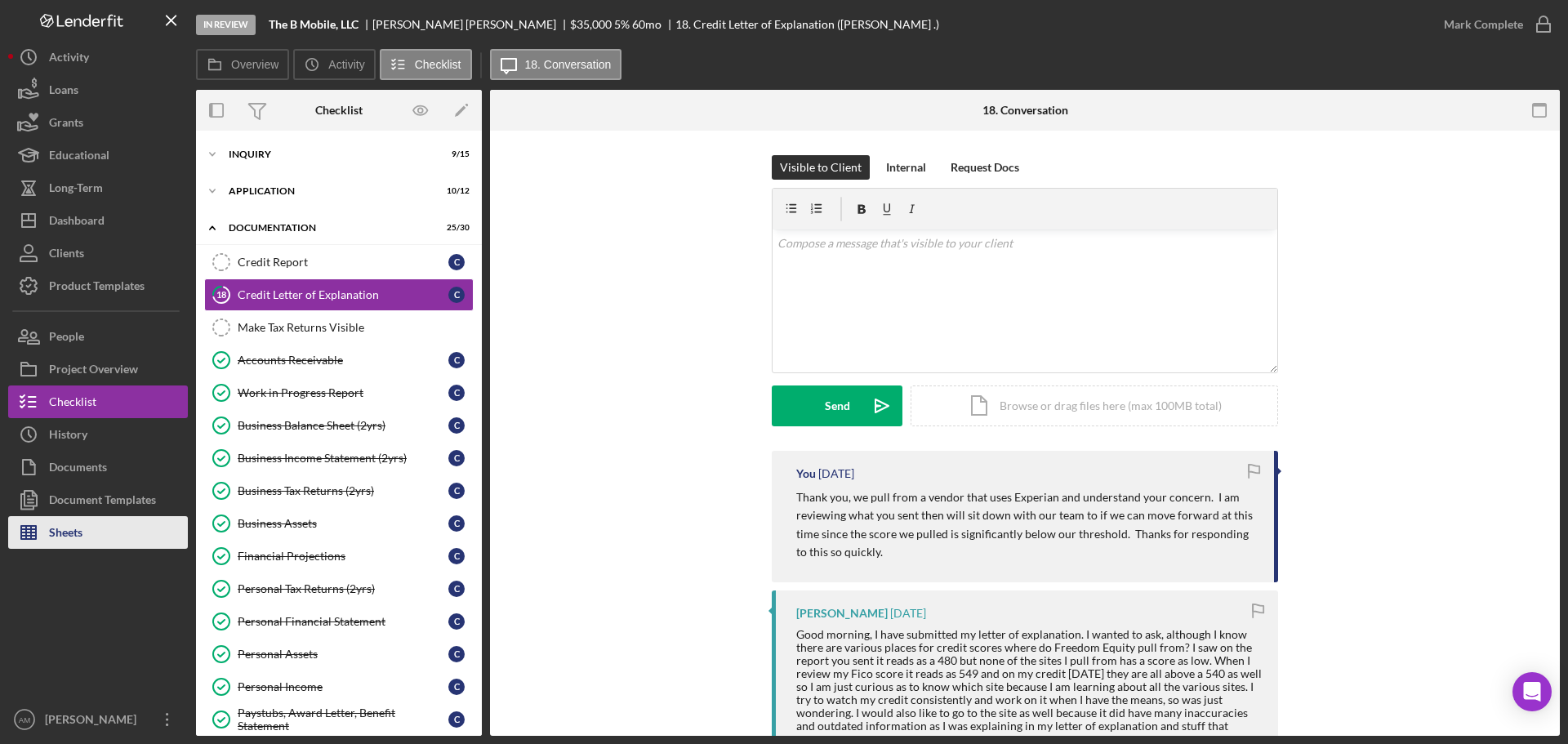
click at [87, 532] on button "Sheets" at bounding box center [98, 533] width 180 height 33
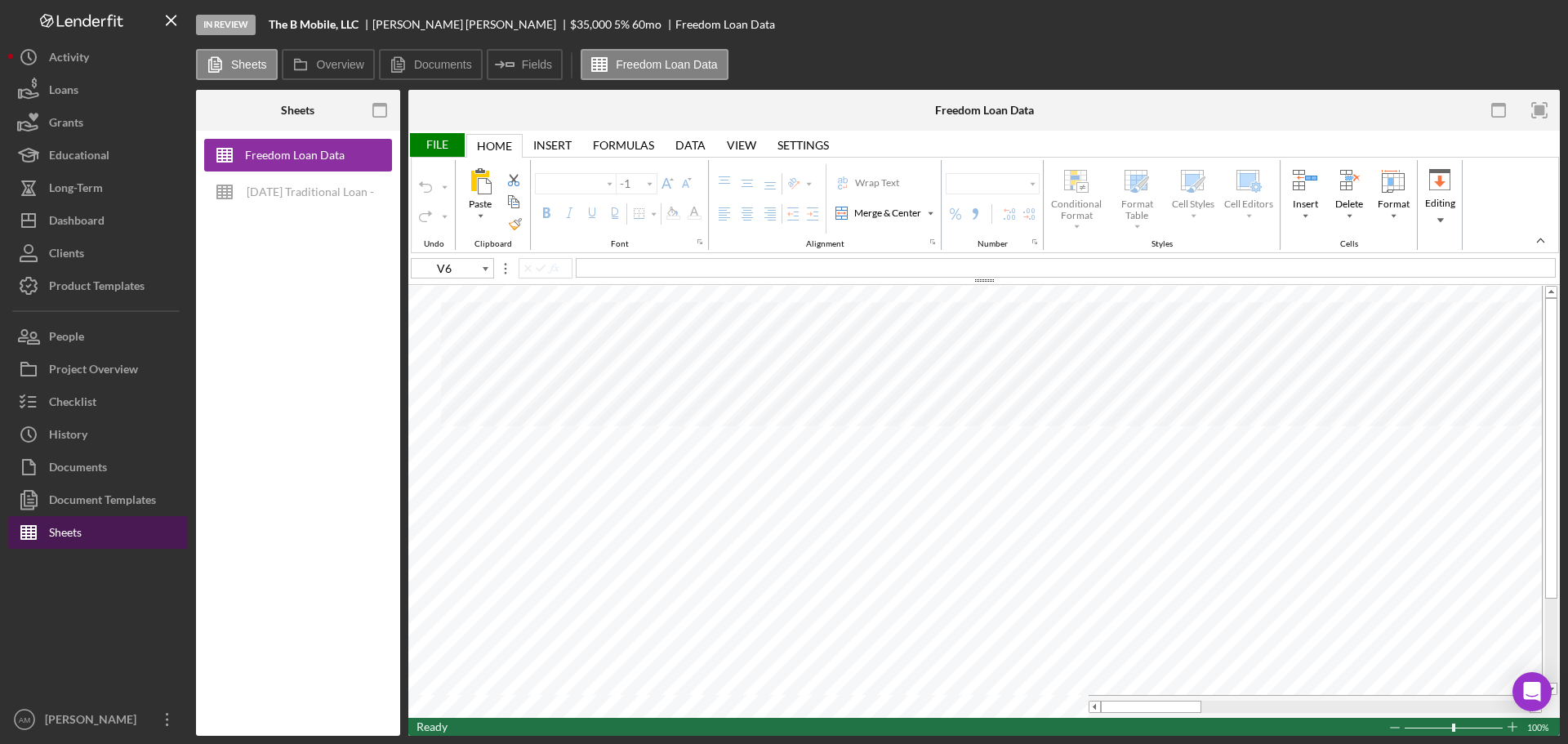
type input "Aptos Narrow"
type input "11"
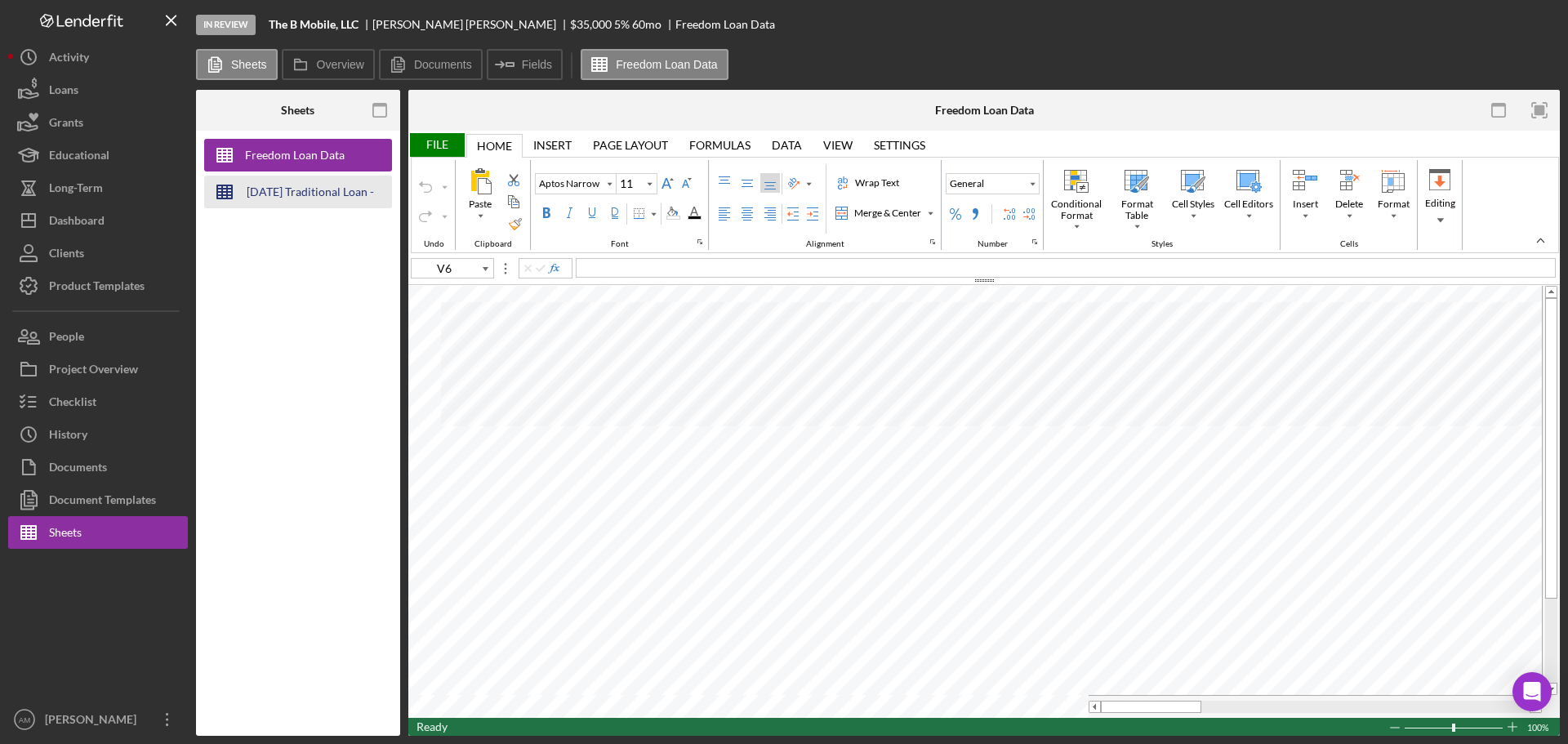
click at [323, 191] on div "2025-05-21 Traditional Loan - Credit Memo" at bounding box center [310, 192] width 131 height 33
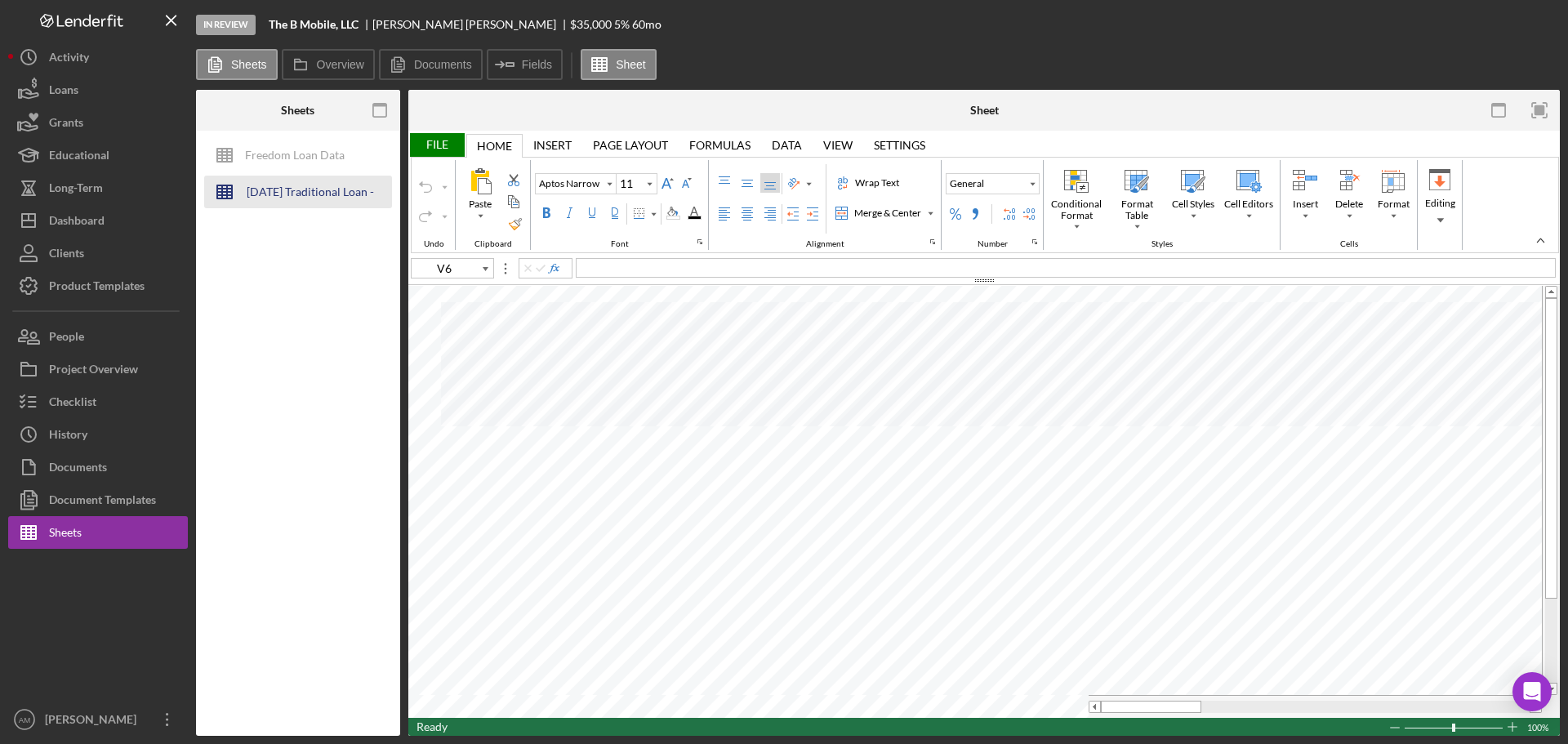
type input "Calibri"
type input "14"
type input "B5"
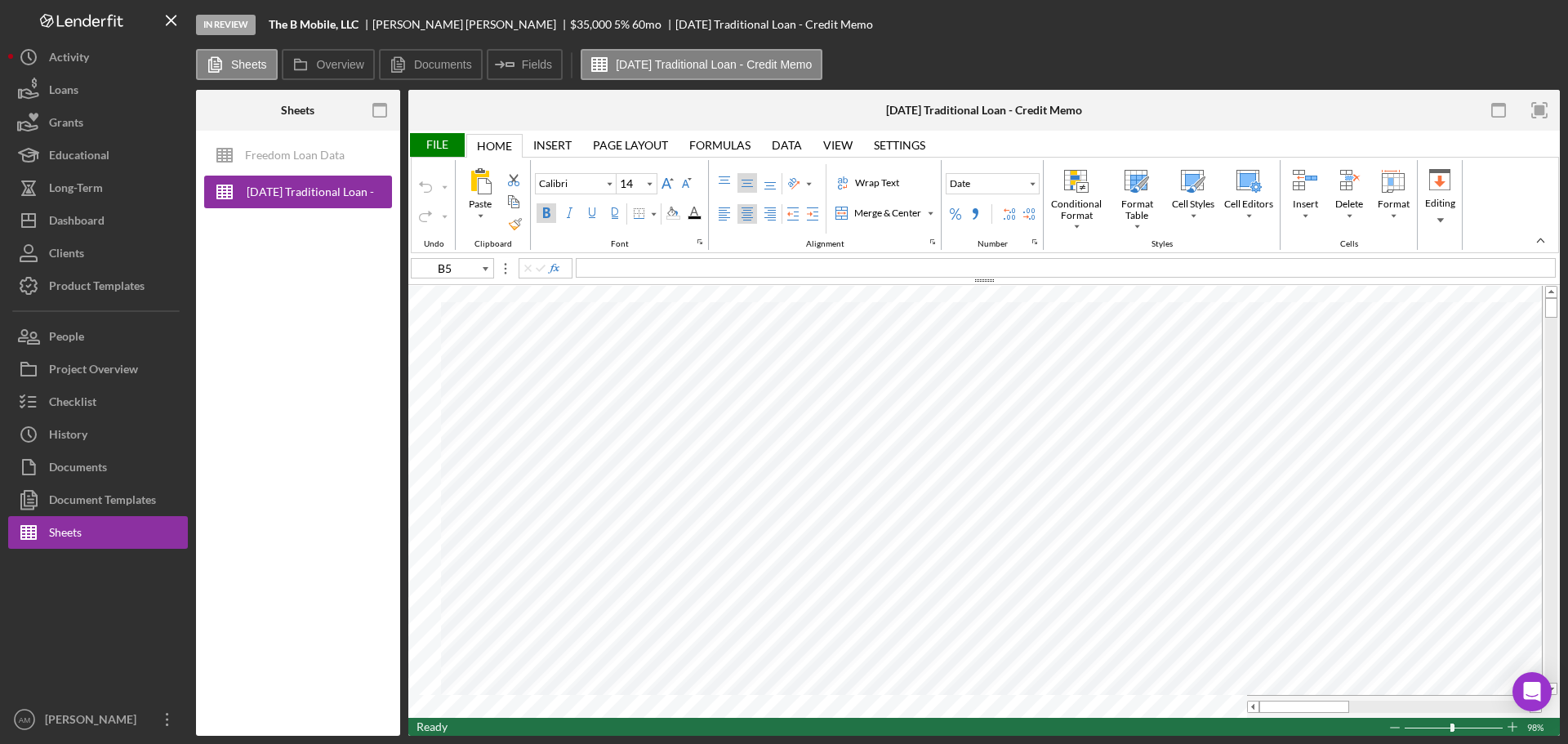
click at [435, 142] on div "File" at bounding box center [436, 145] width 57 height 24
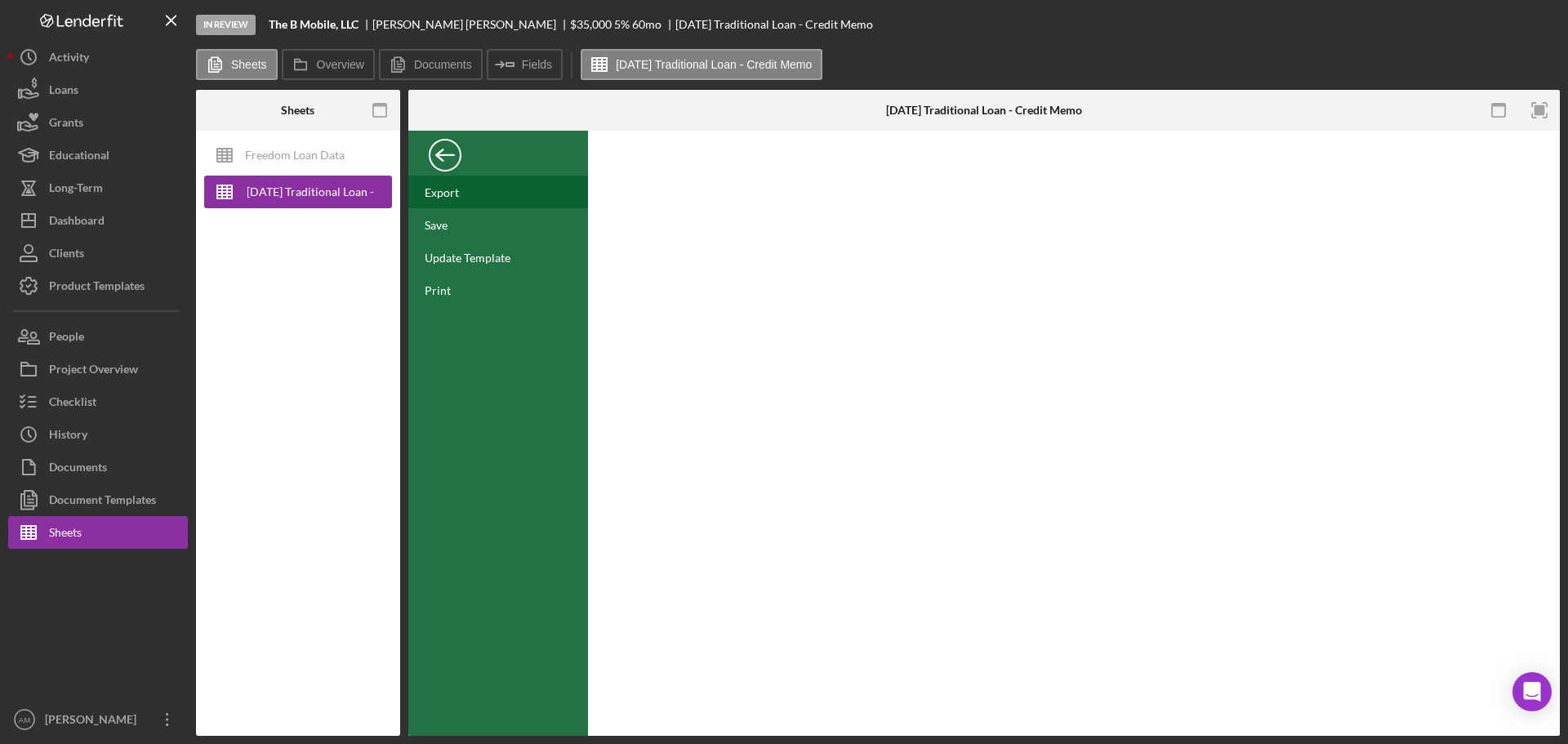
click at [447, 195] on div "Export" at bounding box center [442, 192] width 34 height 14
click at [89, 281] on div "Product Templates" at bounding box center [97, 287] width 95 height 37
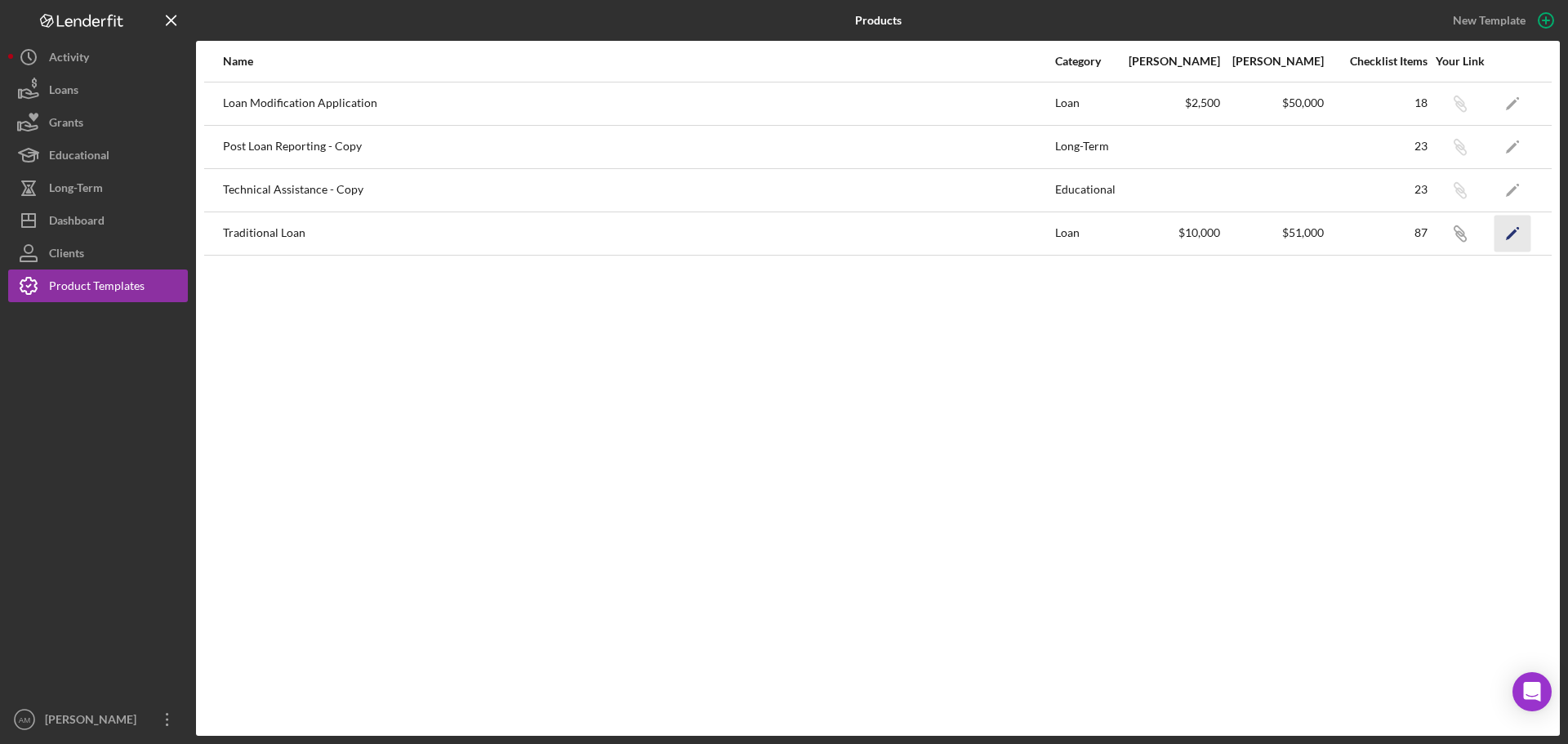
click at [1510, 232] on icon "Icon/Edit" at bounding box center [1513, 233] width 37 height 37
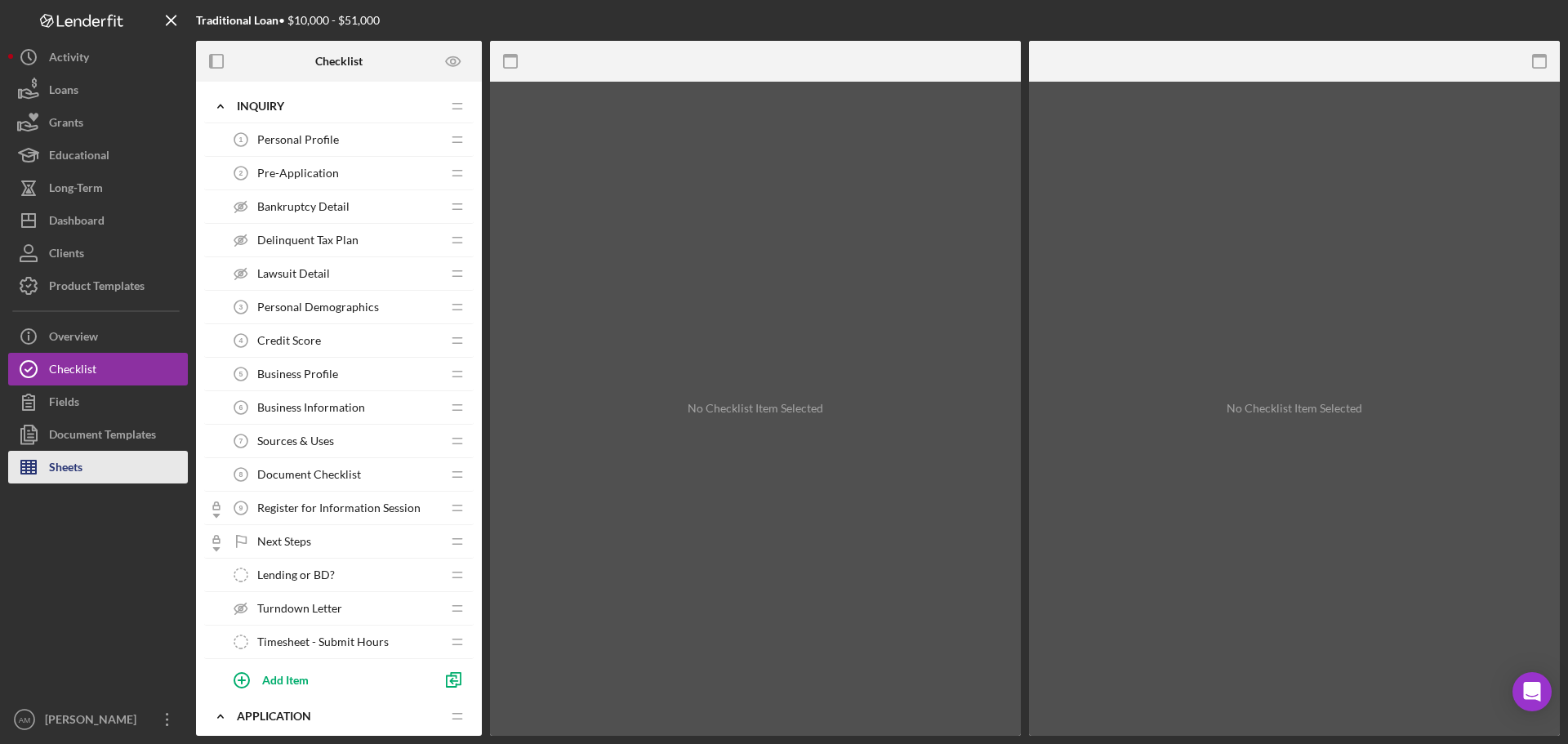
click at [88, 467] on button "Sheets" at bounding box center [98, 467] width 180 height 33
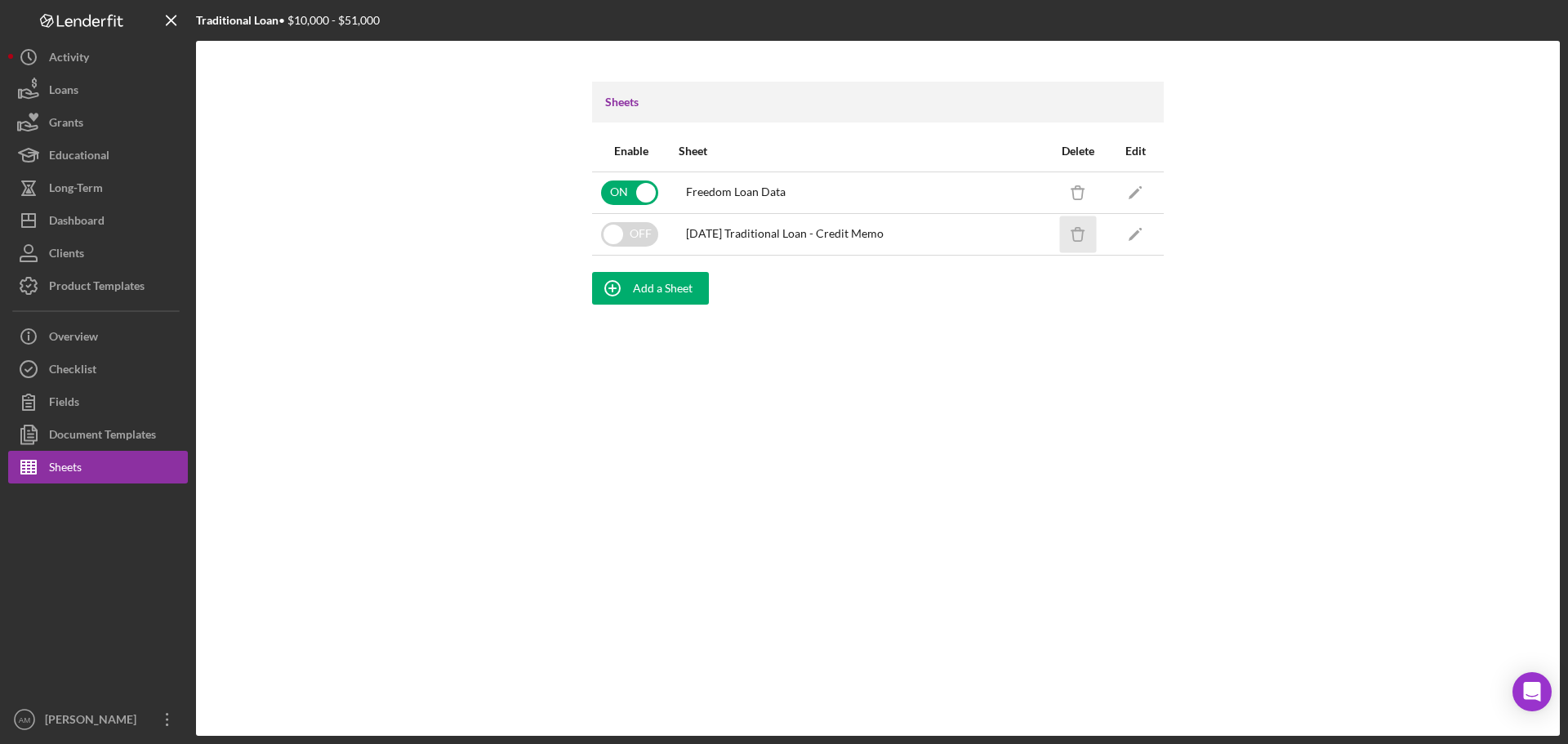
click at [1080, 232] on icon "Icon/Delete" at bounding box center [1078, 234] width 37 height 37
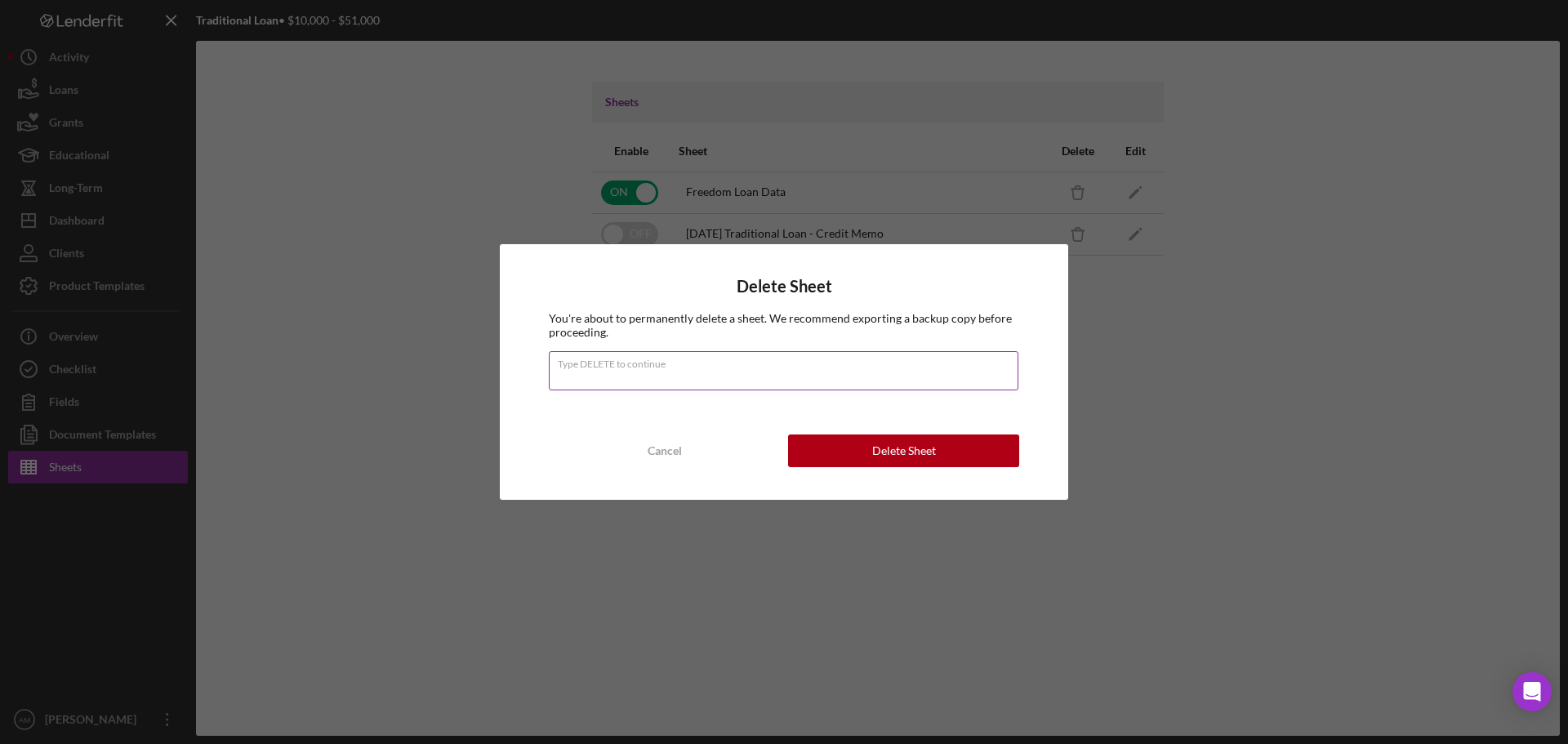
click at [701, 379] on input "Type DELETE to continue" at bounding box center [784, 371] width 470 height 39
type input "DELETE"
click at [871, 457] on button "Delete Sheet" at bounding box center [904, 451] width 231 height 33
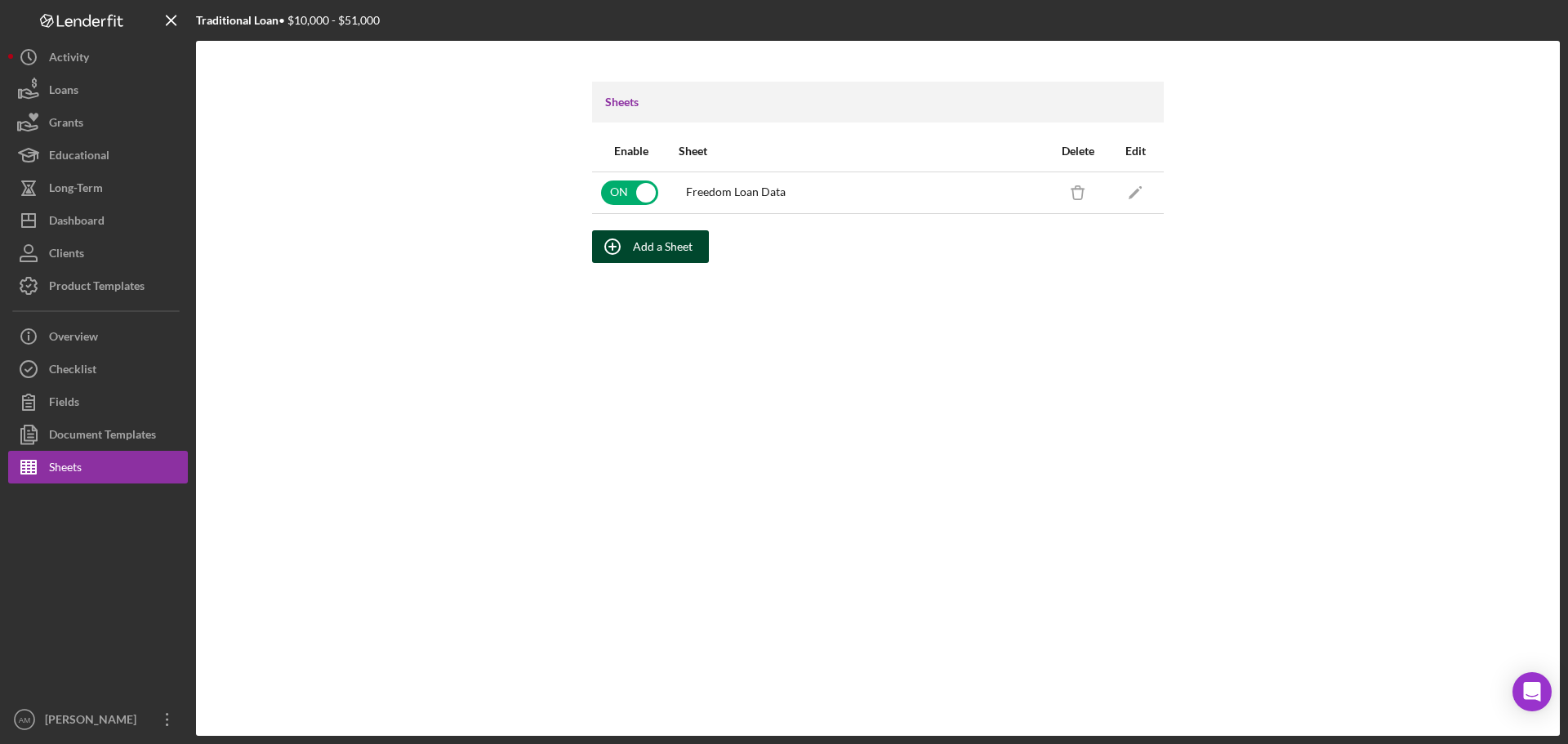
click at [647, 239] on div "Add a Sheet" at bounding box center [663, 246] width 60 height 33
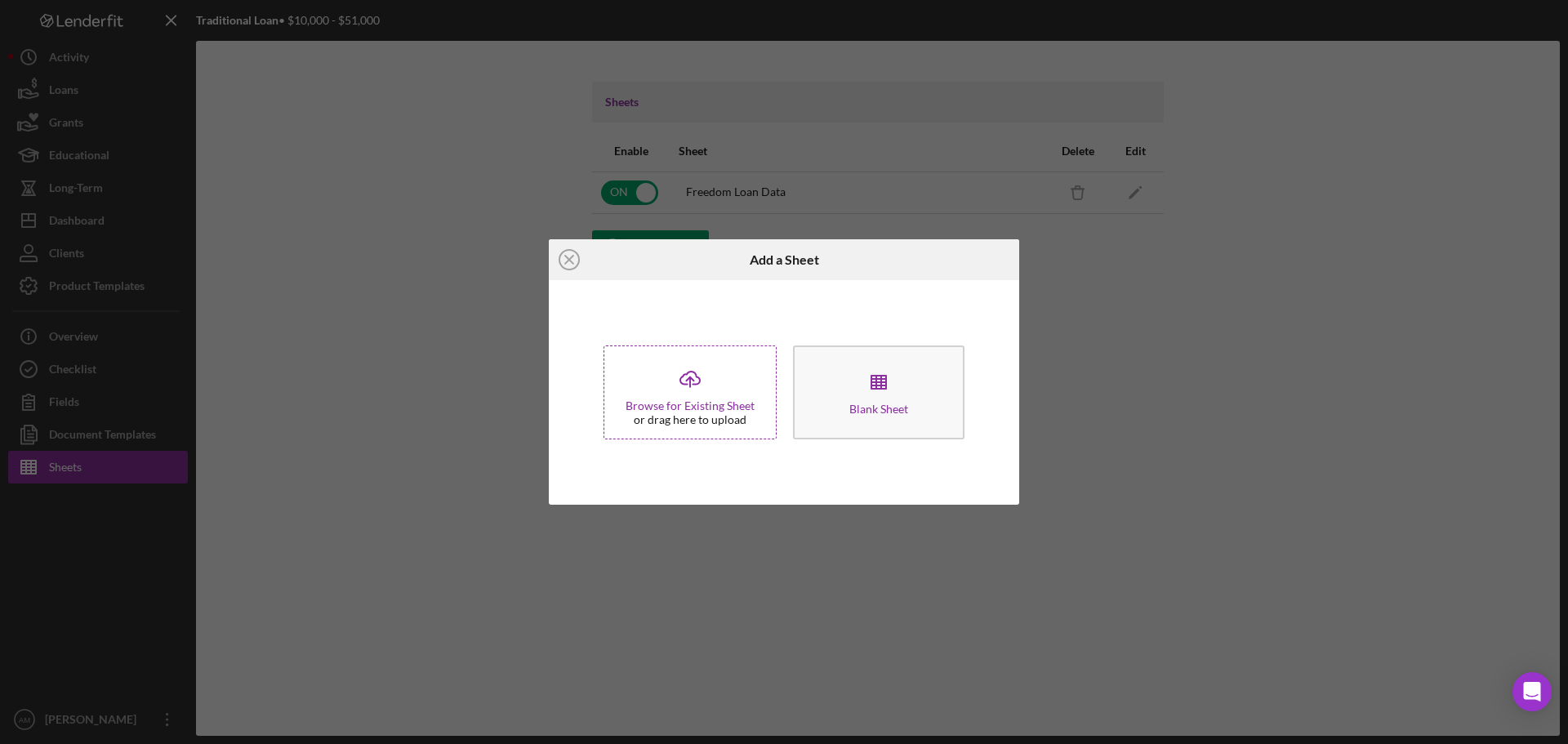
click at [684, 388] on icon "Icon/Upload" at bounding box center [690, 379] width 41 height 41
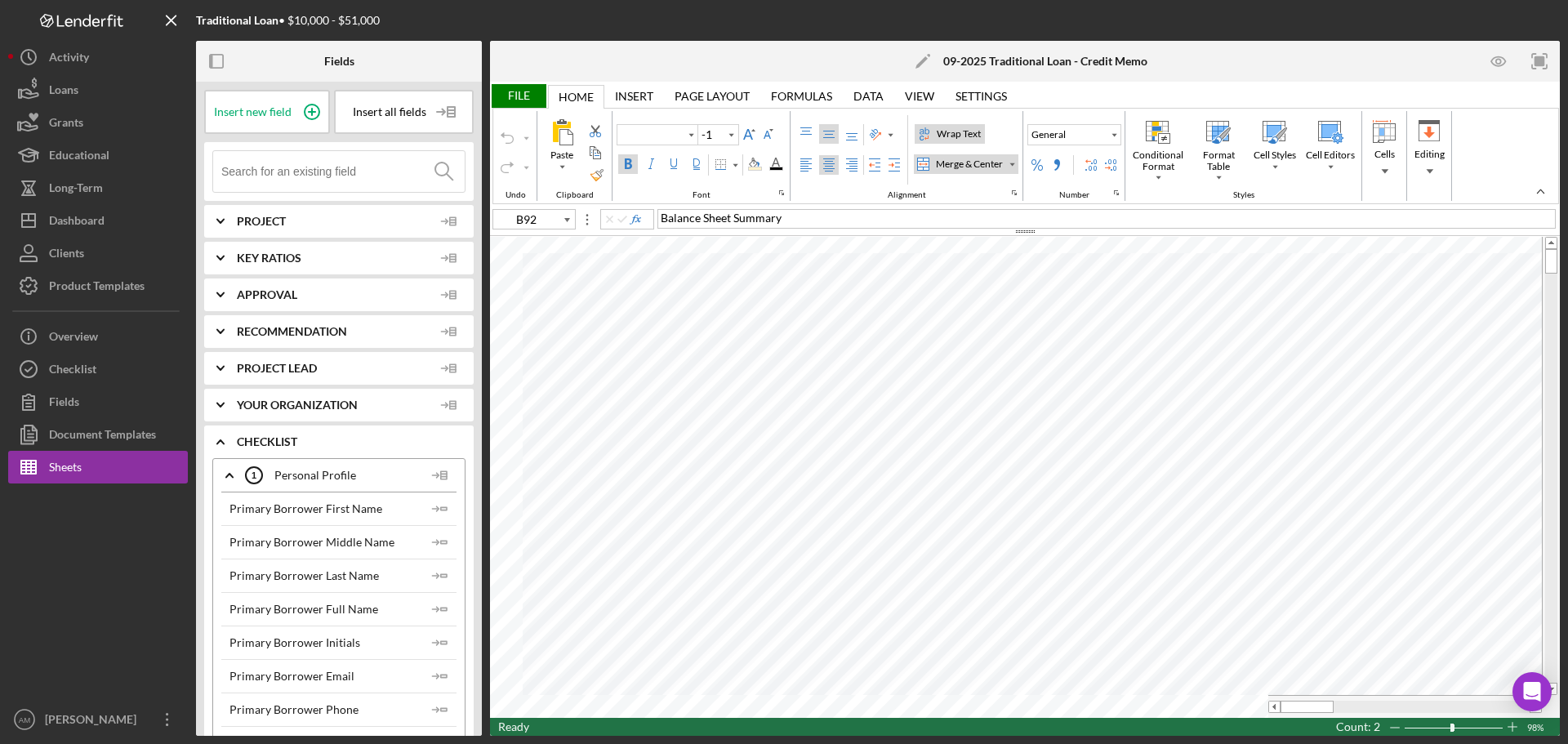
type input "Calibri"
type input "14"
click at [80, 287] on div "Product Templates" at bounding box center [97, 287] width 95 height 37
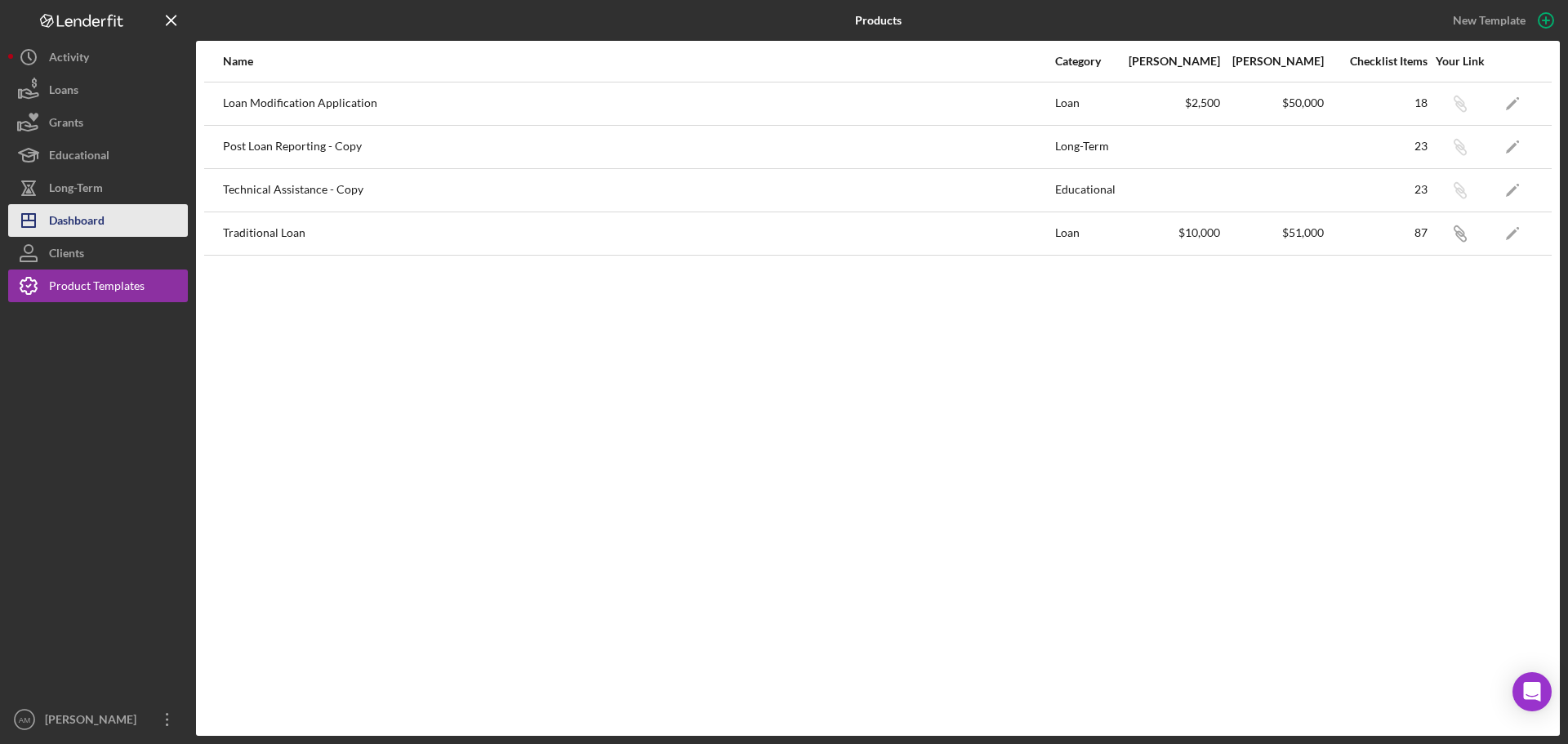
click at [76, 219] on div "Dashboard" at bounding box center [77, 223] width 56 height 37
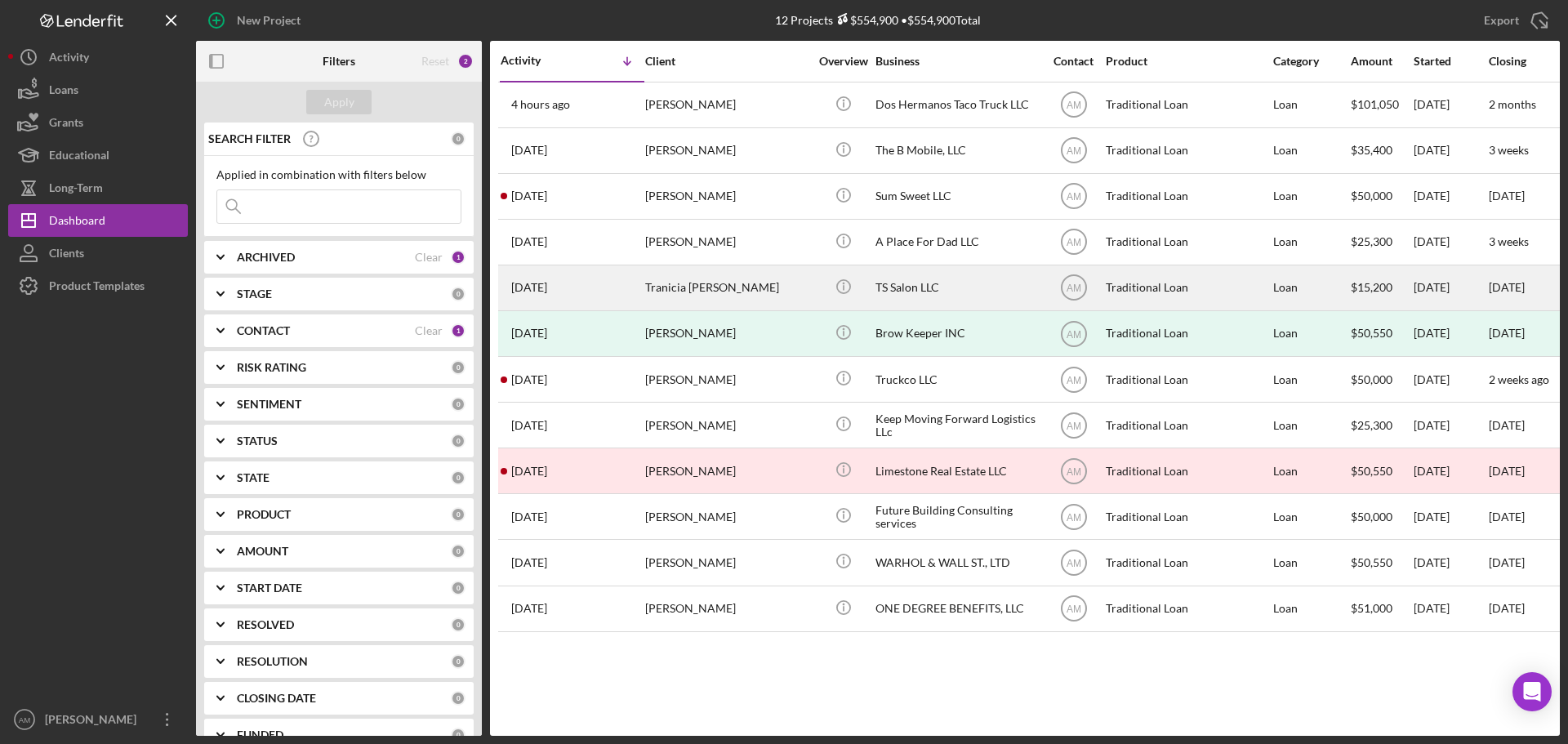
click at [715, 288] on div "Tranicia Acoff" at bounding box center [727, 287] width 163 height 44
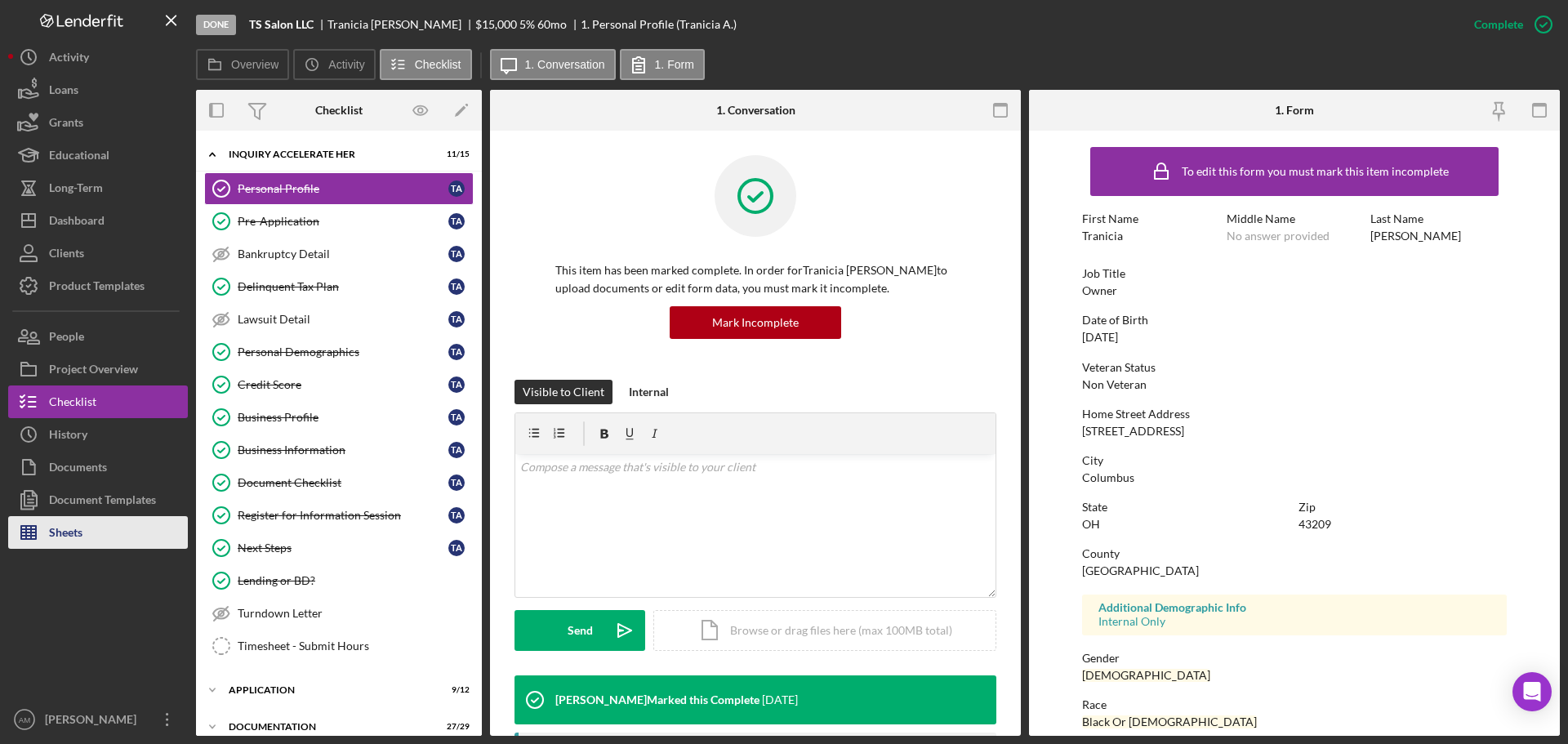
click at [56, 534] on div "Sheets" at bounding box center [66, 535] width 34 height 37
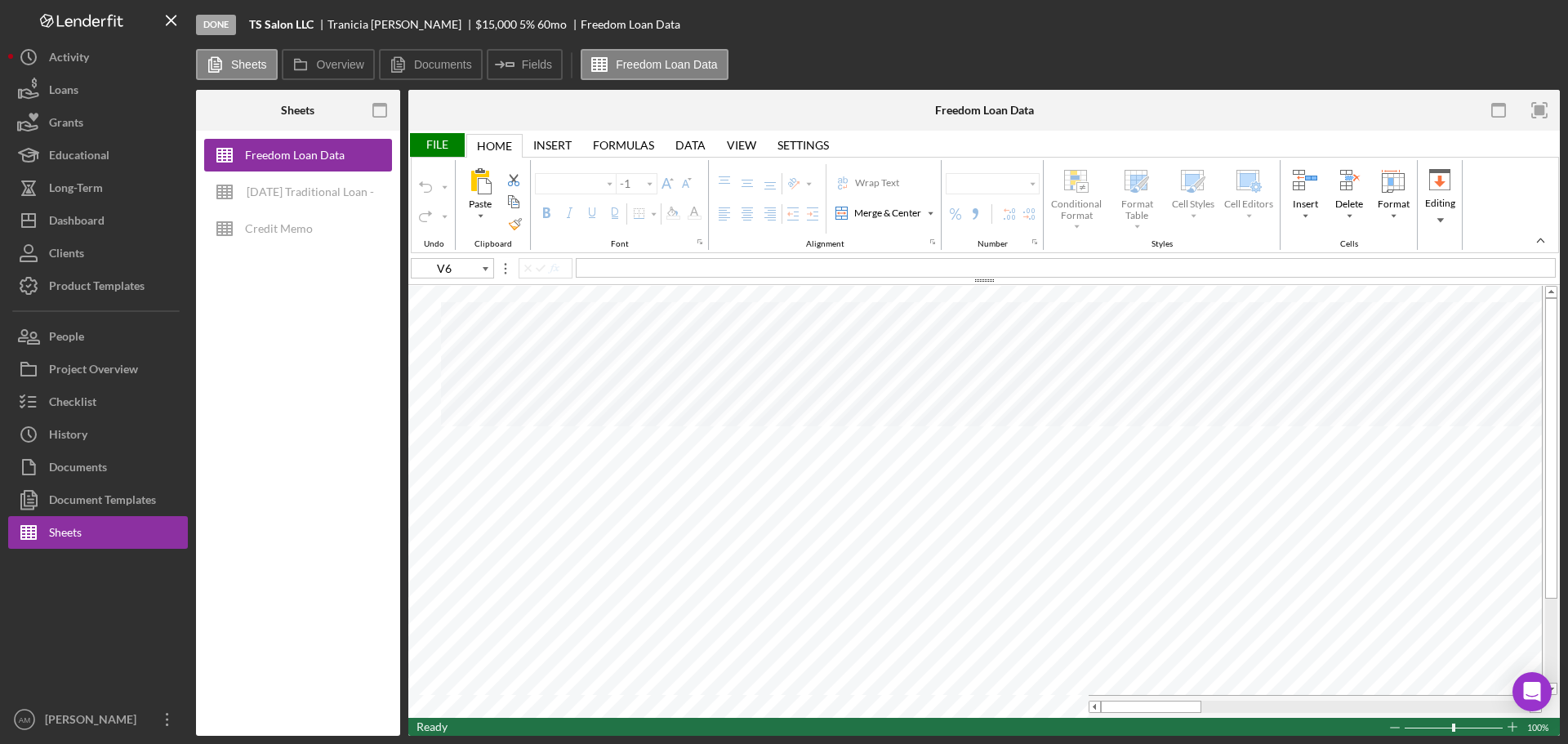
type input "Aptos Narrow"
type input "11"
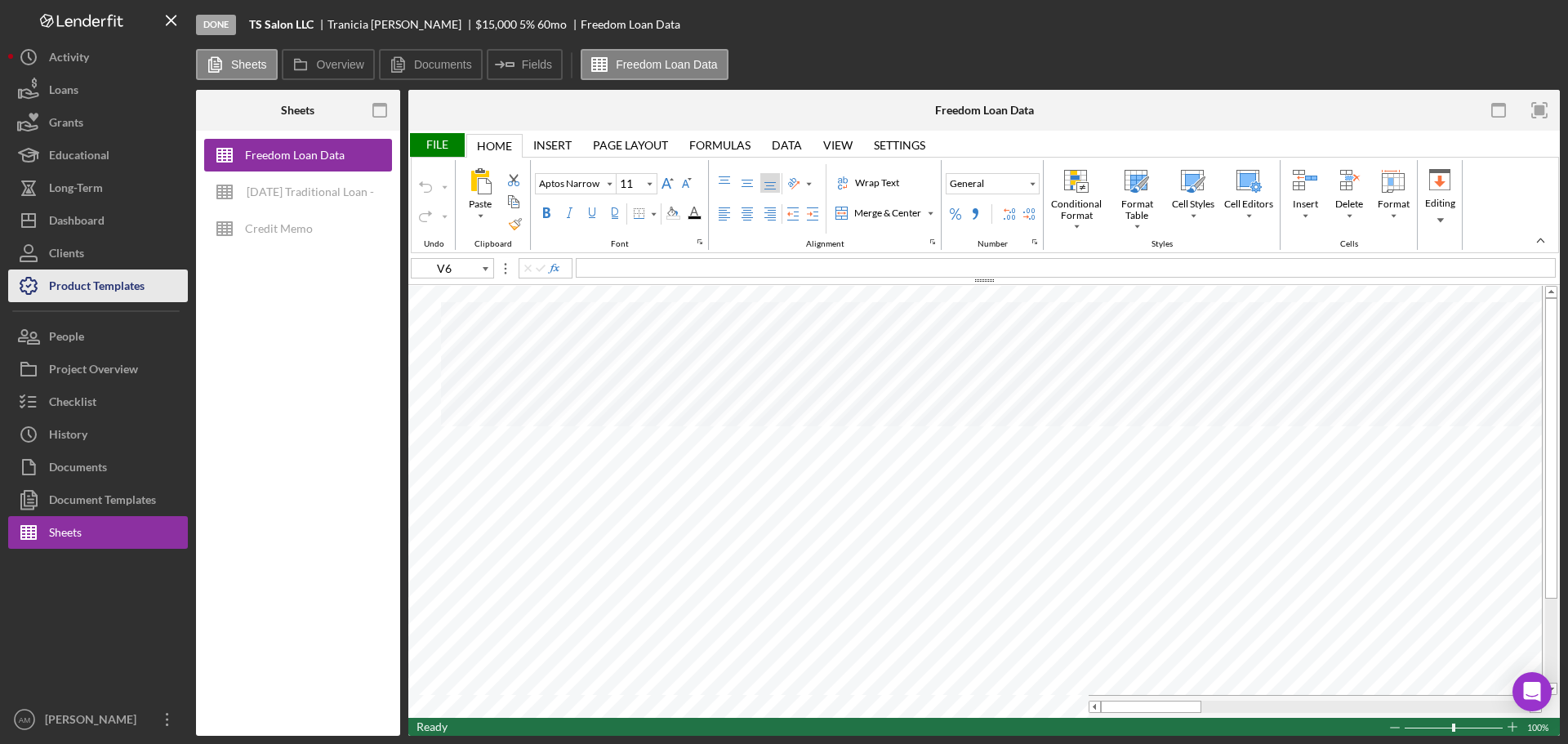
click at [107, 290] on div "Product Templates" at bounding box center [97, 287] width 95 height 37
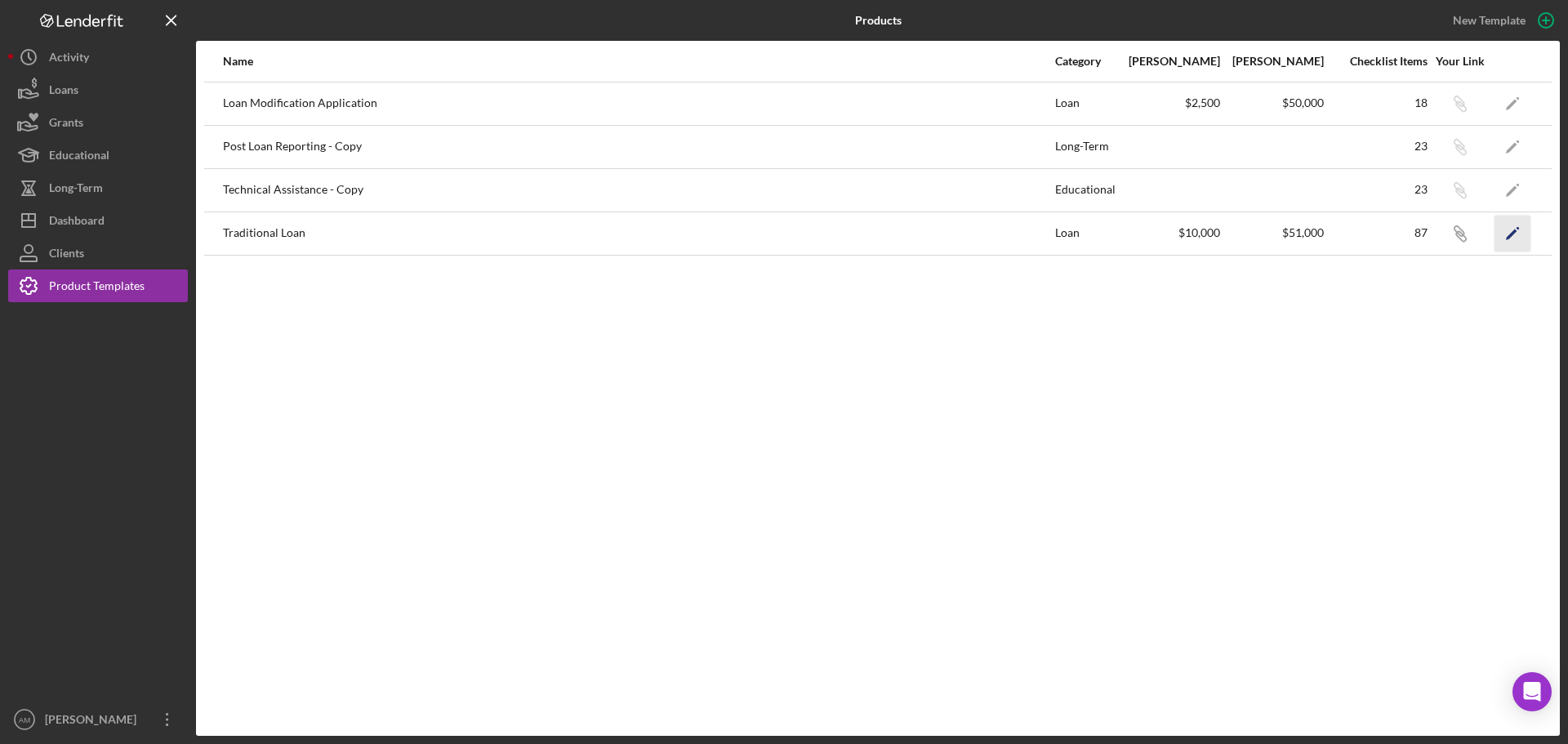
click at [1506, 231] on icon "Icon/Edit" at bounding box center [1513, 233] width 37 height 37
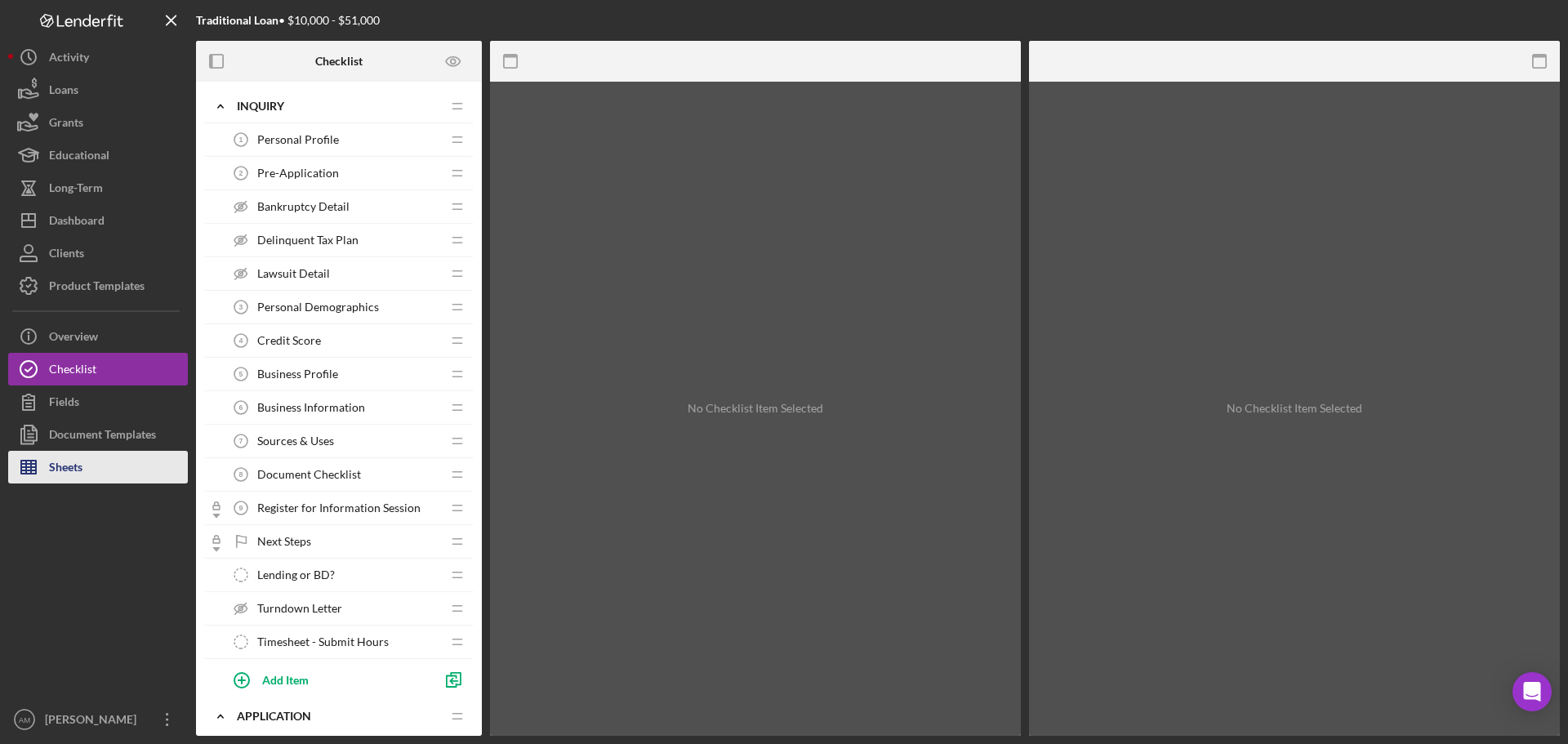
click at [99, 464] on button "Sheets" at bounding box center [98, 467] width 180 height 33
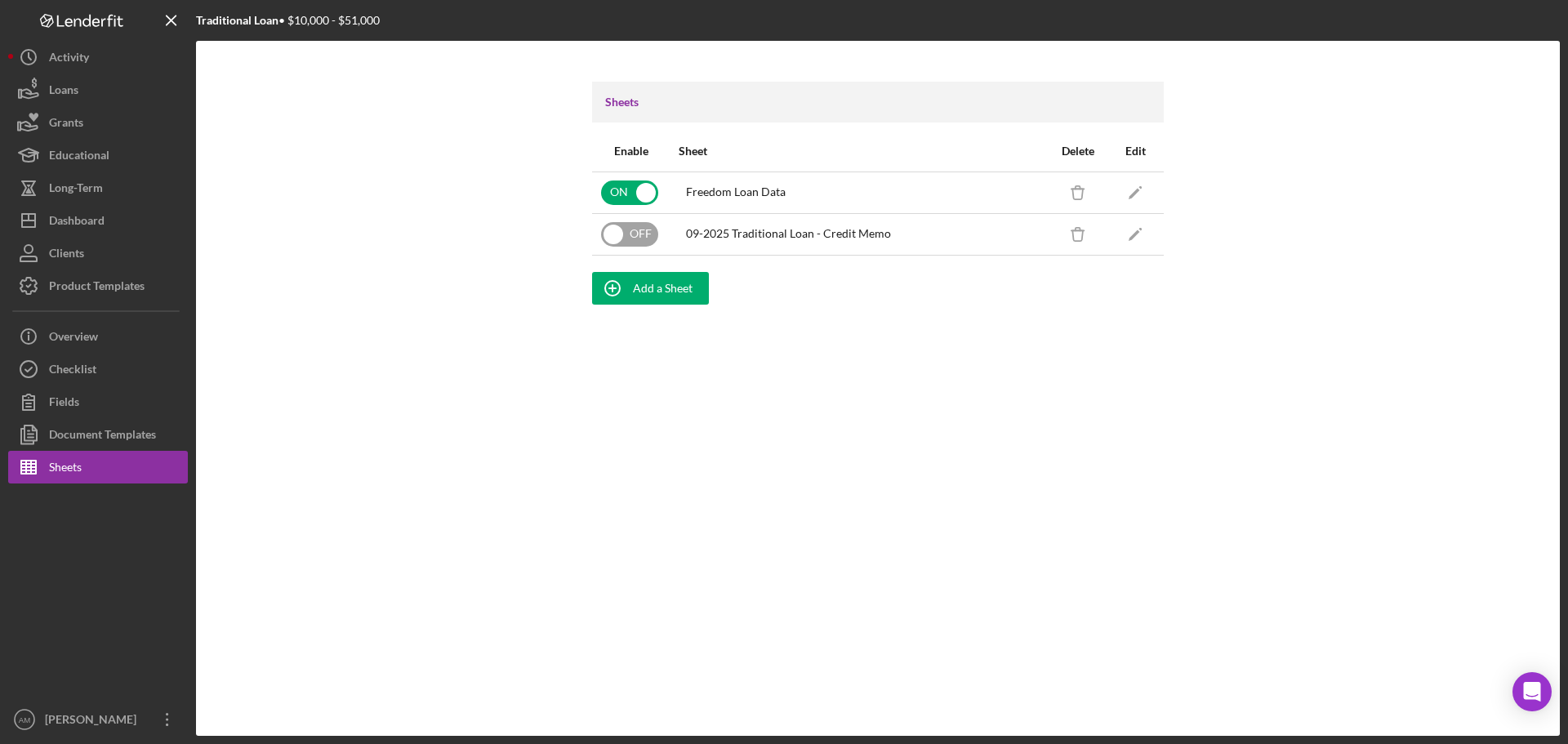
click at [614, 235] on input "checkbox" at bounding box center [630, 235] width 57 height 25
checkbox input "true"
click at [70, 371] on div "Checklist" at bounding box center [73, 371] width 48 height 37
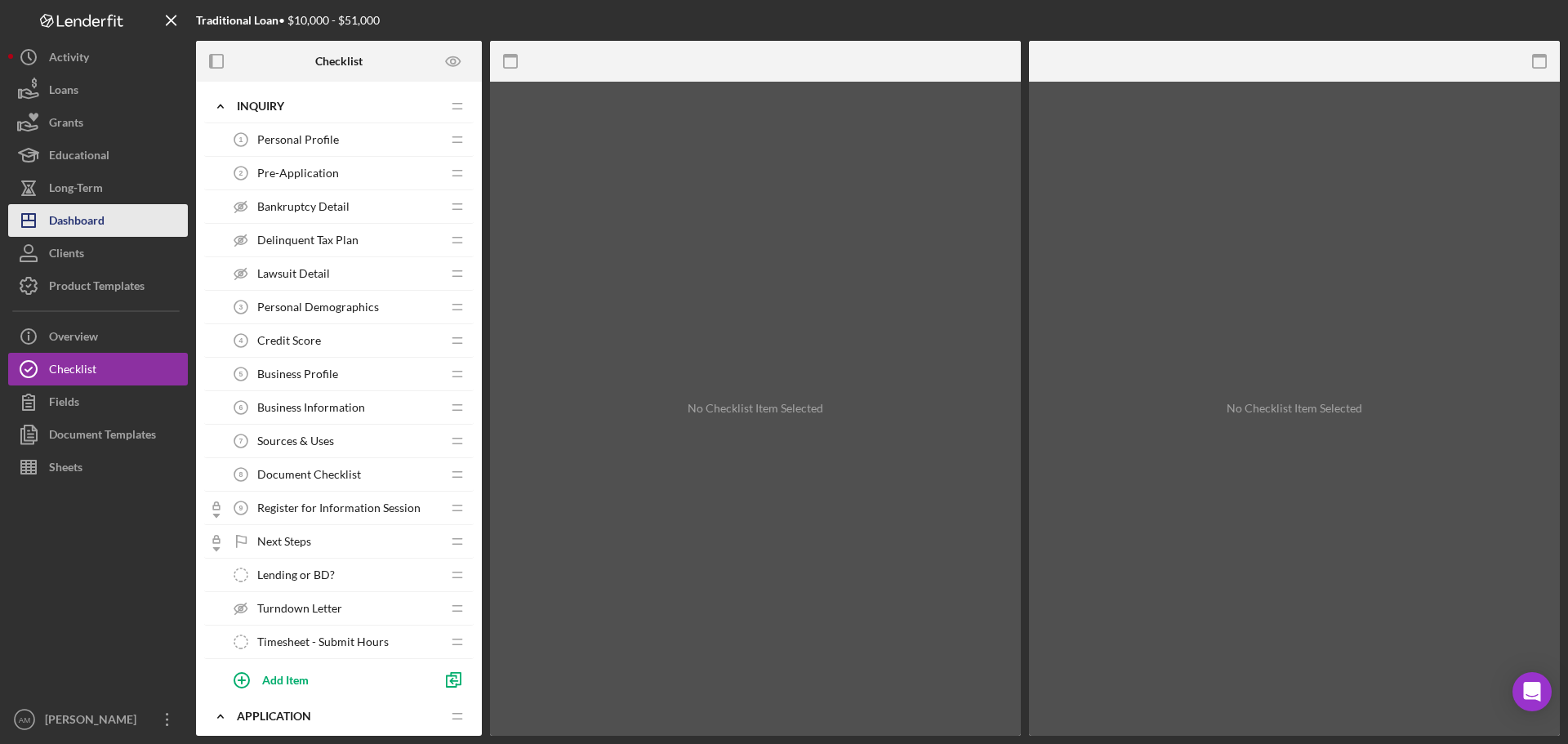
click at [82, 218] on div "Dashboard" at bounding box center [77, 223] width 56 height 37
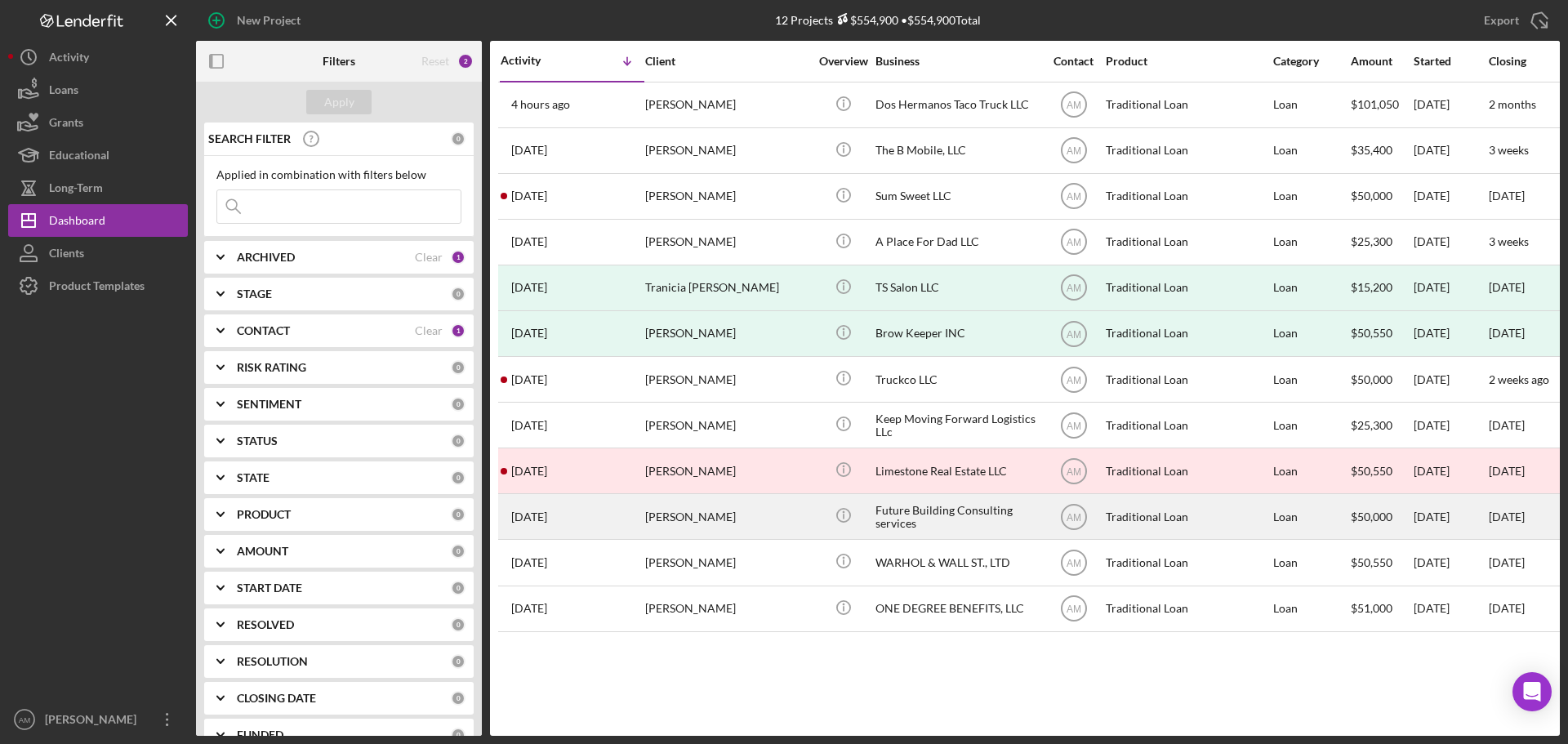
click at [668, 521] on div "Kenyonna Lindsey" at bounding box center [727, 517] width 163 height 44
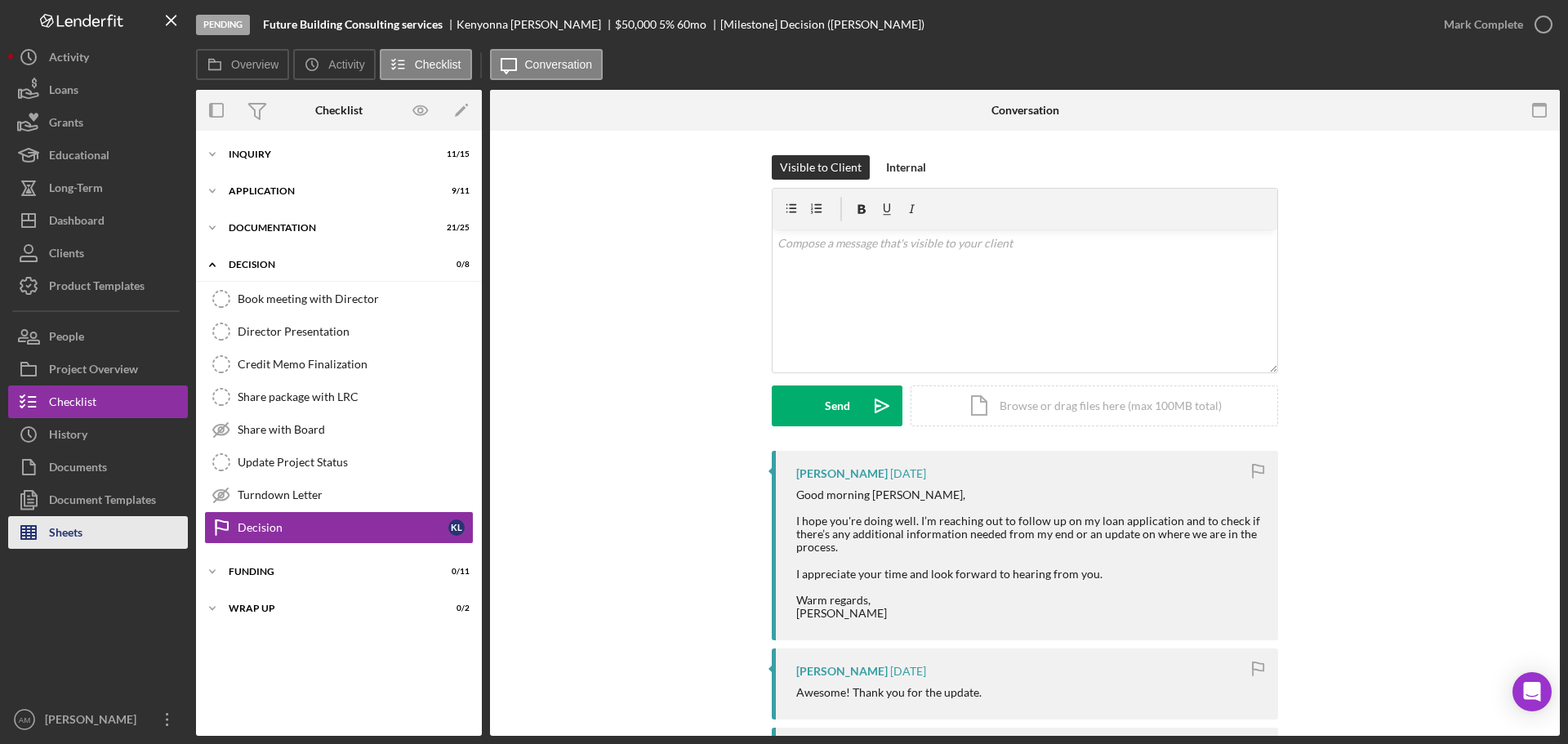
click at [76, 533] on div "Sheets" at bounding box center [66, 535] width 34 height 37
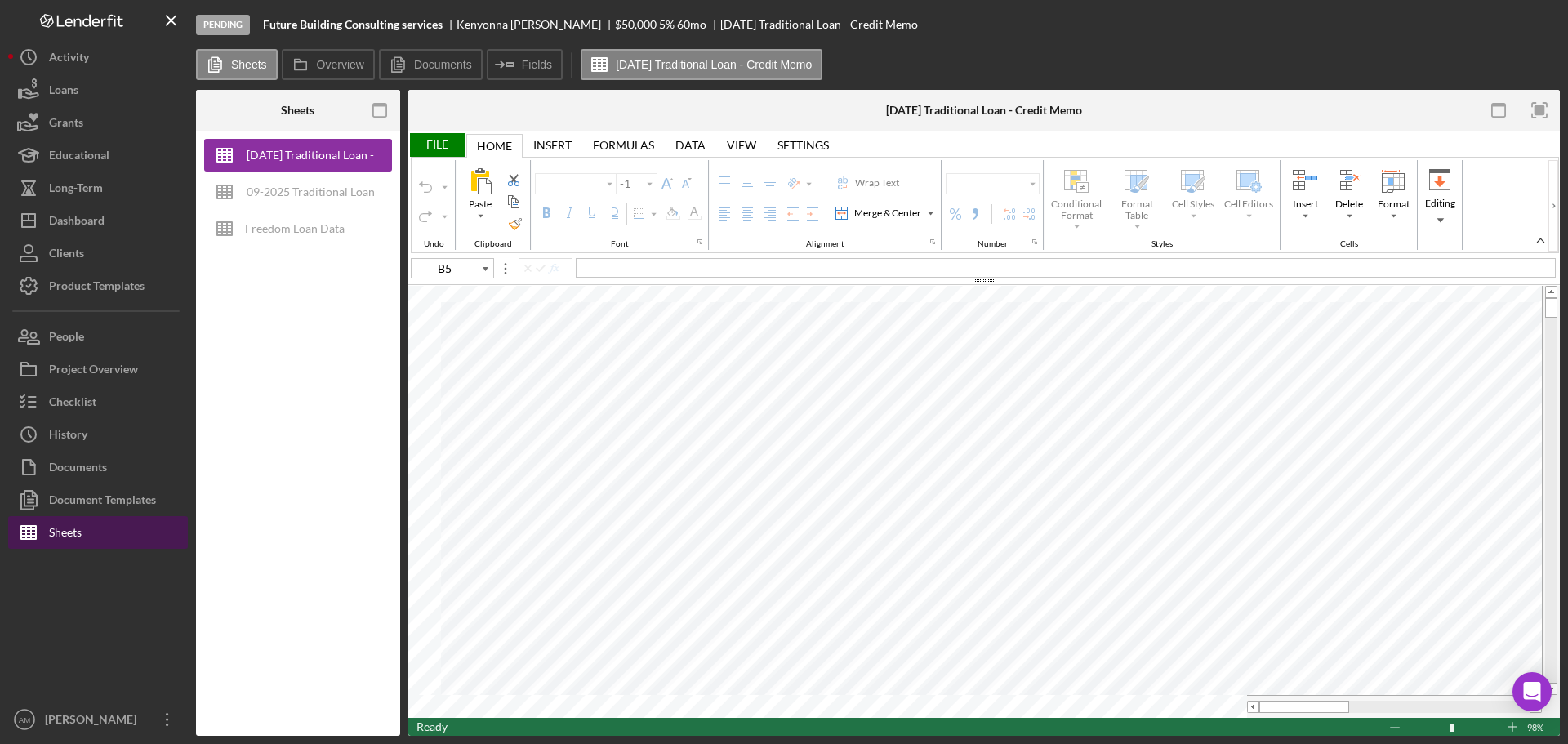
type input "Calibri"
type input "14"
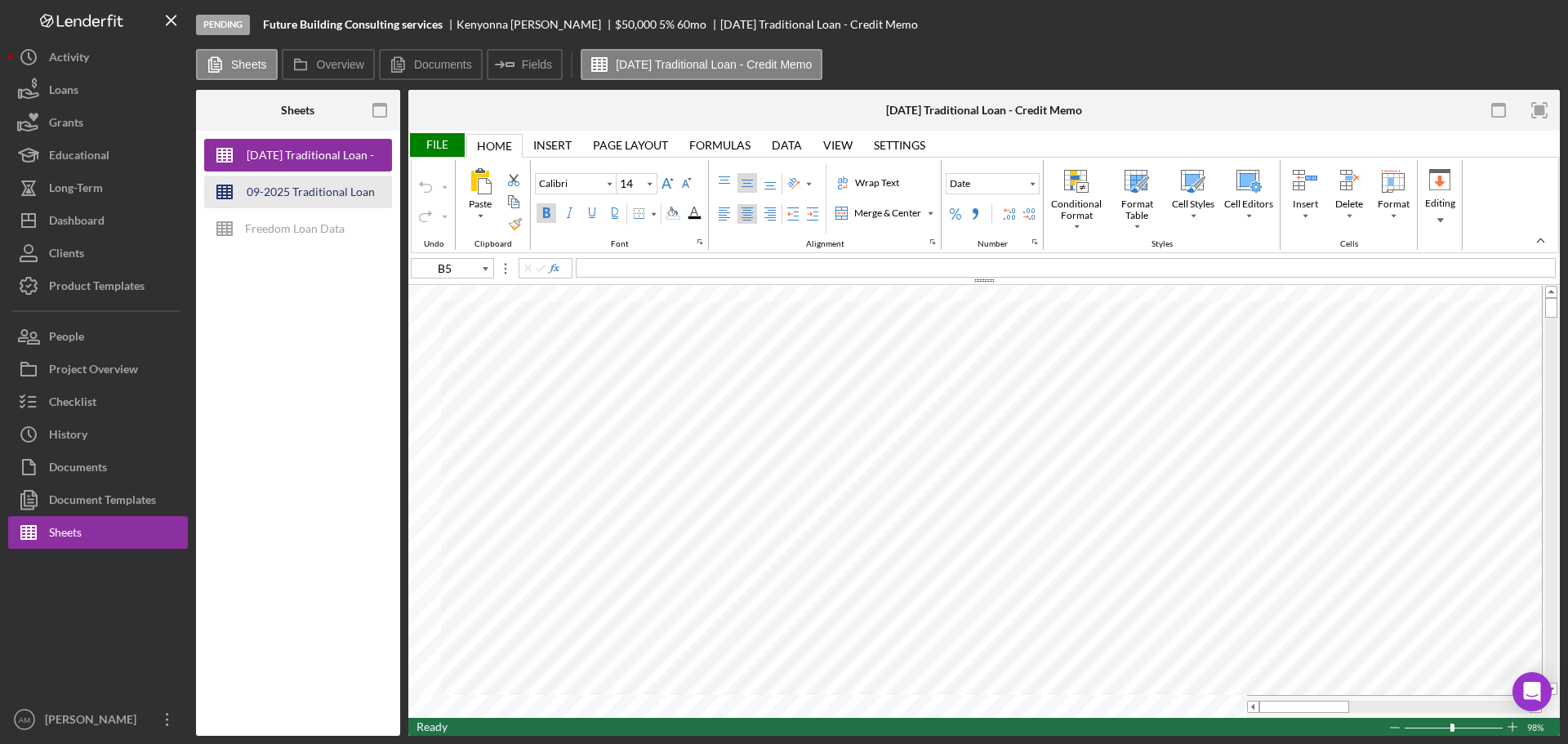
click at [328, 187] on div "09-2025 Traditional Loan - Credit Memo" at bounding box center [310, 192] width 131 height 33
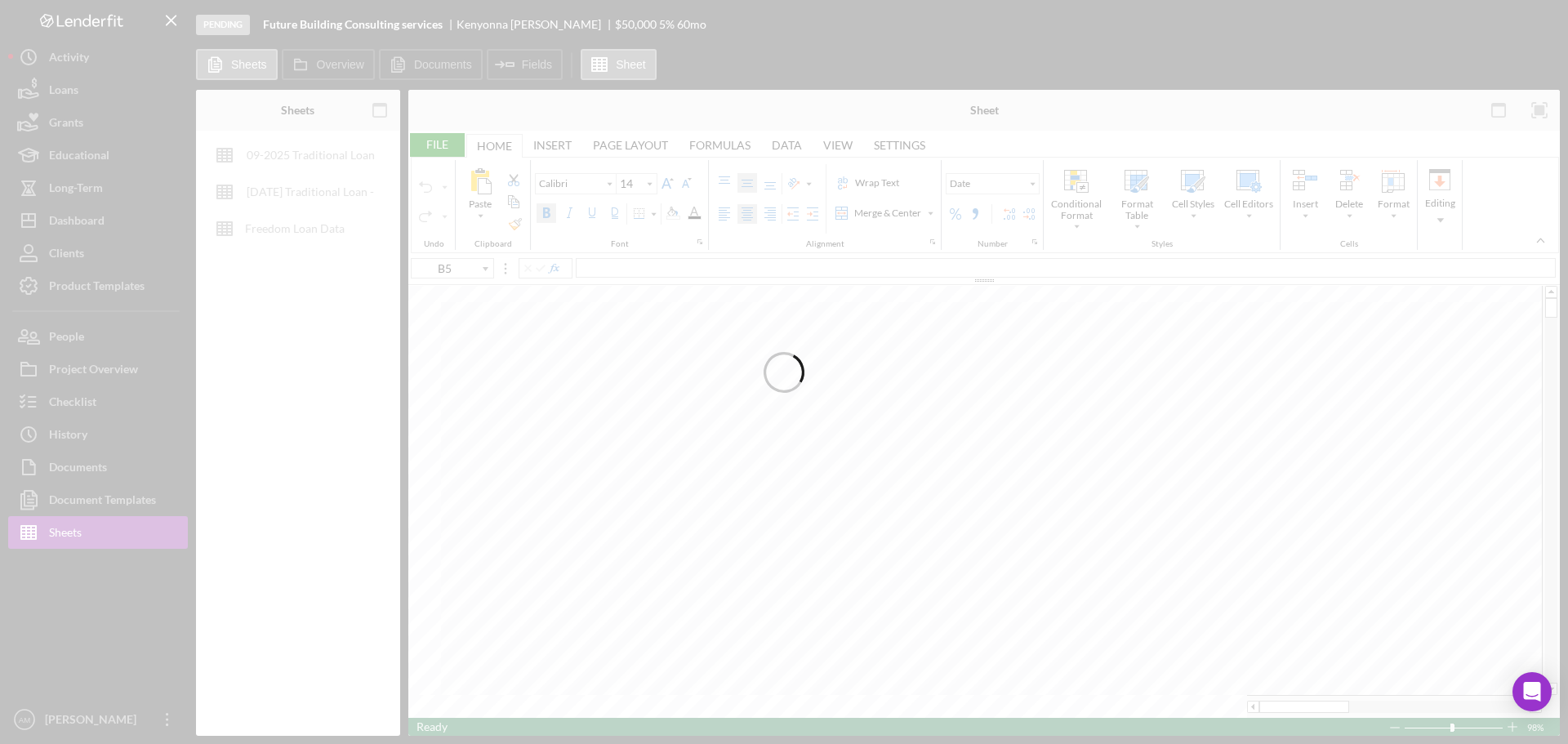
type input "B92"
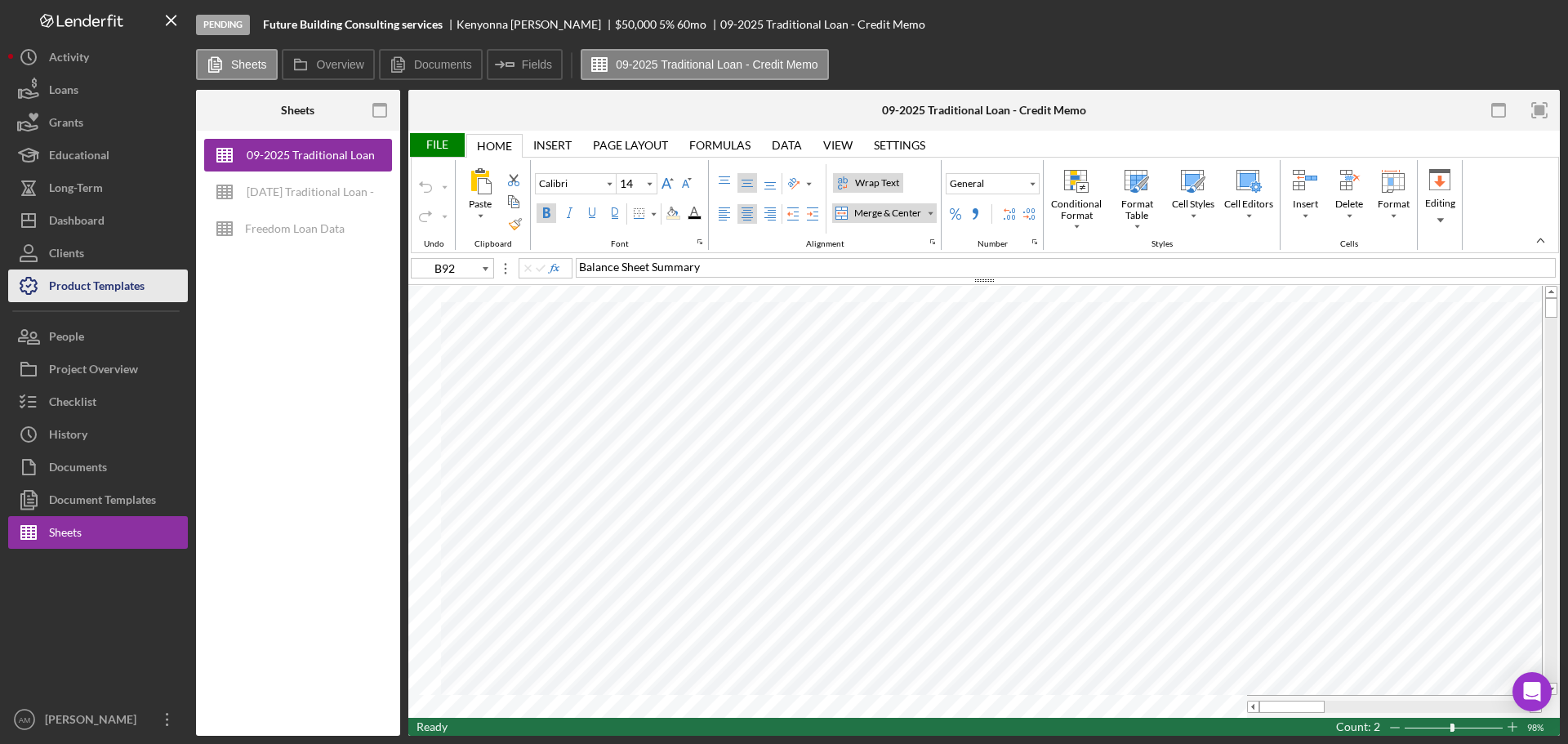
click at [121, 281] on div "Product Templates" at bounding box center [97, 287] width 95 height 37
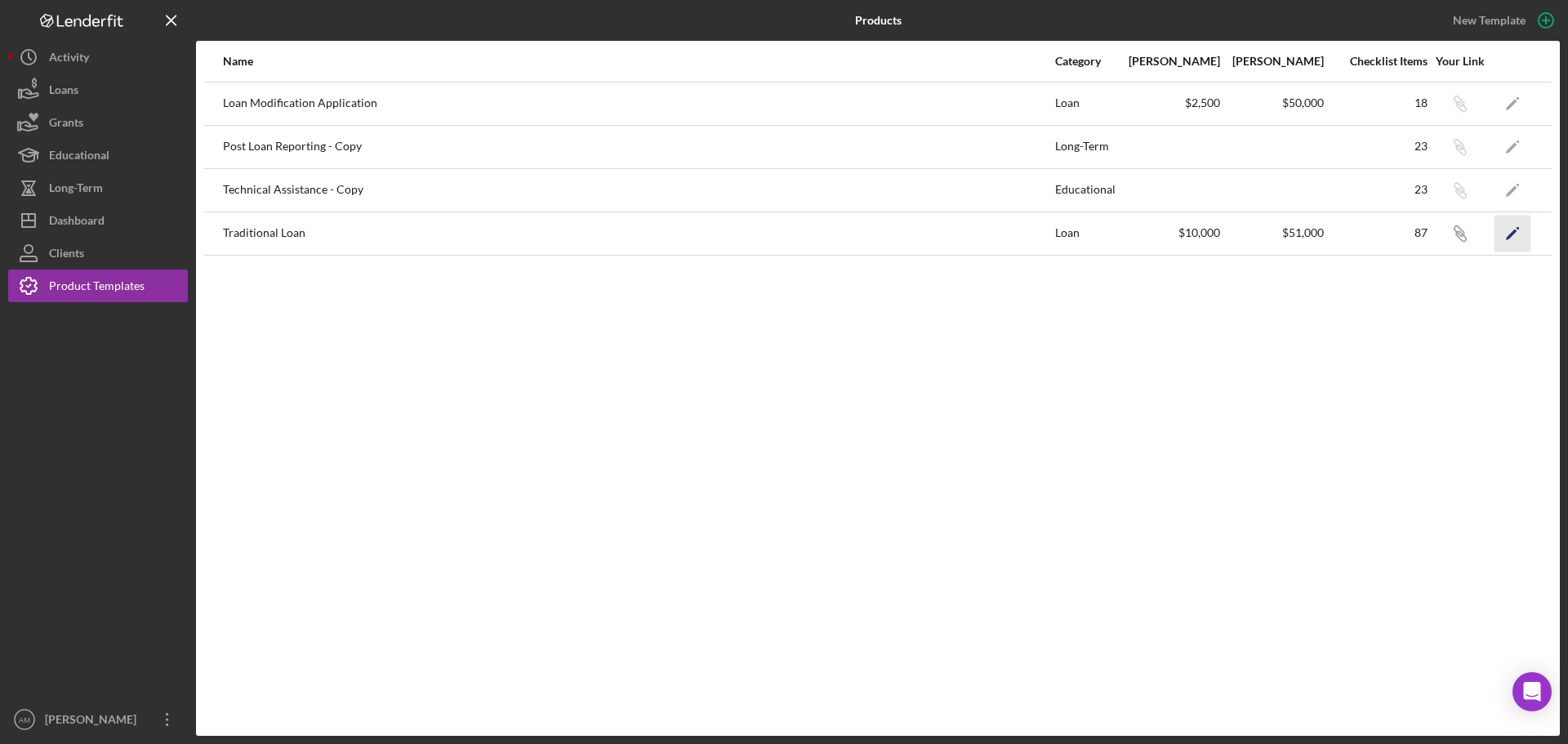
click at [1506, 229] on icon "Icon/Edit" at bounding box center [1513, 233] width 37 height 37
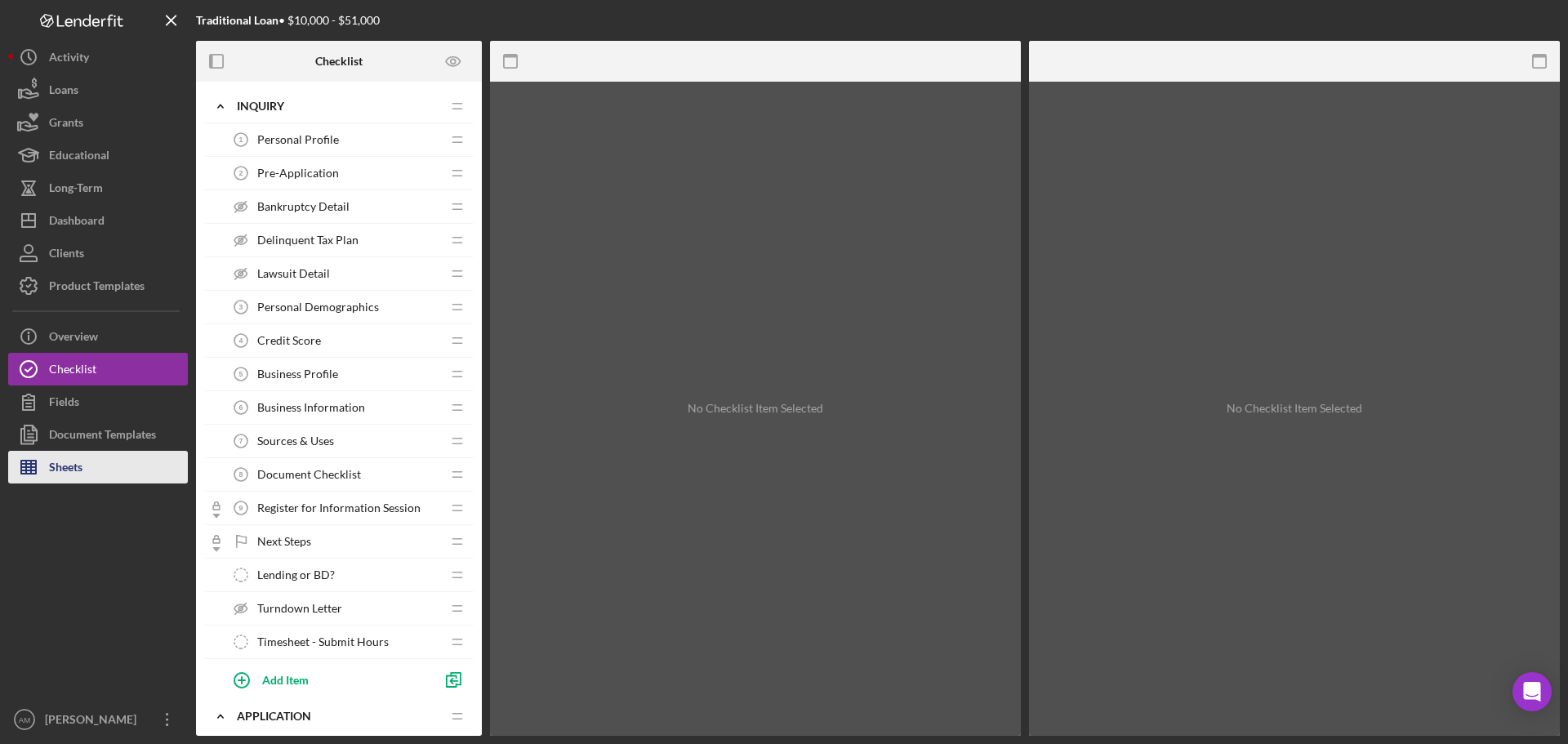
click at [81, 464] on div "Sheets" at bounding box center [66, 469] width 34 height 37
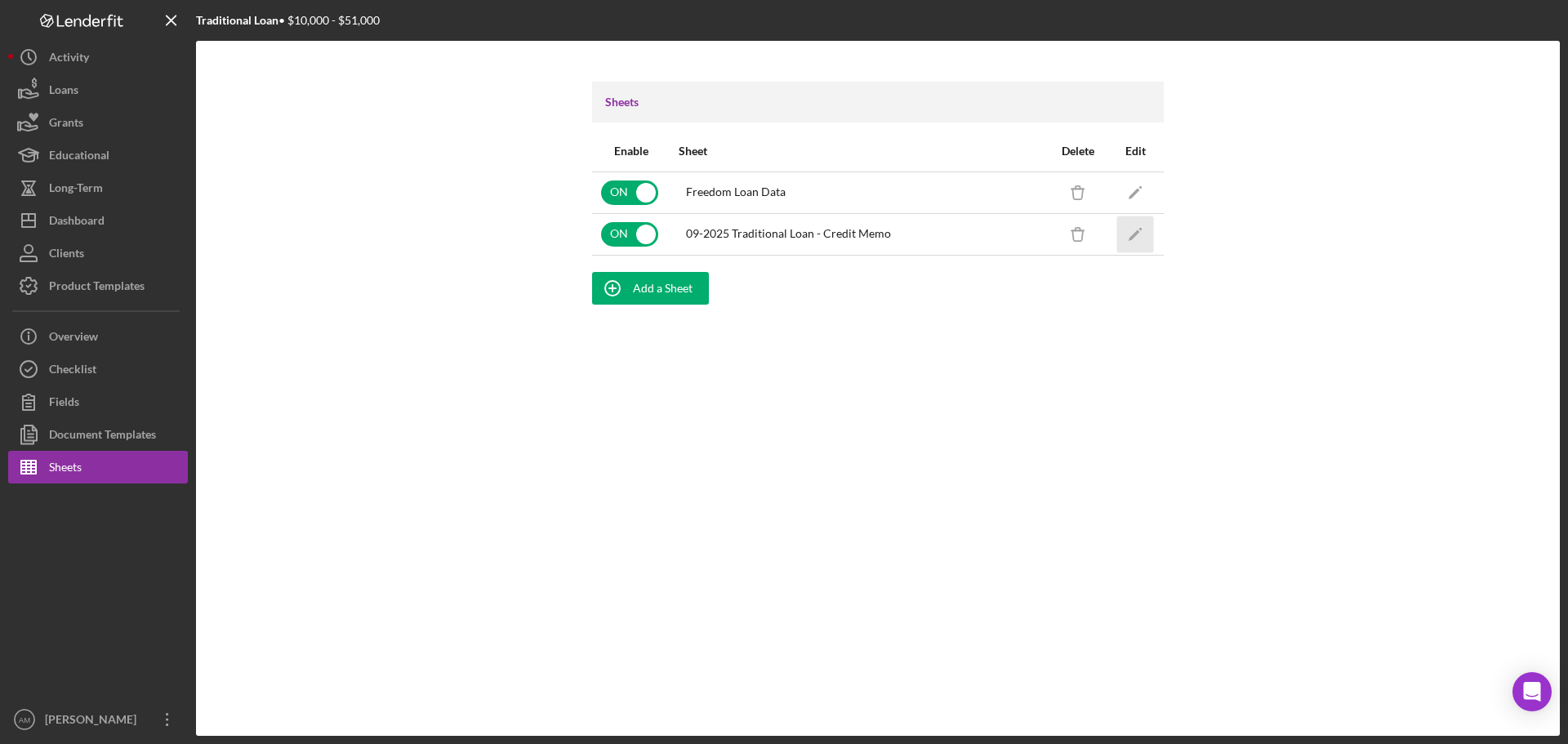
click at [1137, 234] on polygon "button" at bounding box center [1134, 235] width 11 height 11
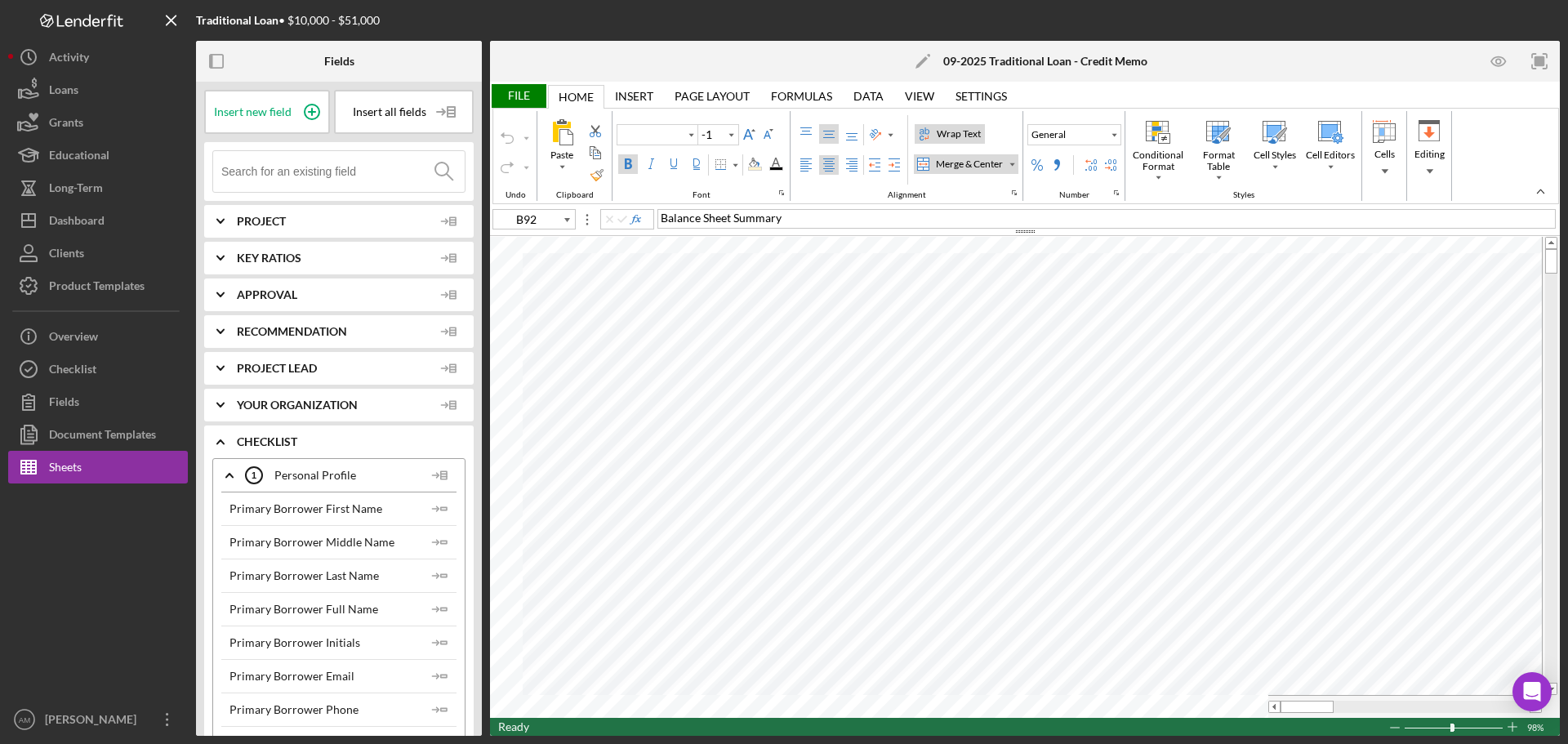
type input "Calibri"
type input "18"
type input "B8"
click at [85, 281] on div "Product Templates" at bounding box center [97, 287] width 95 height 37
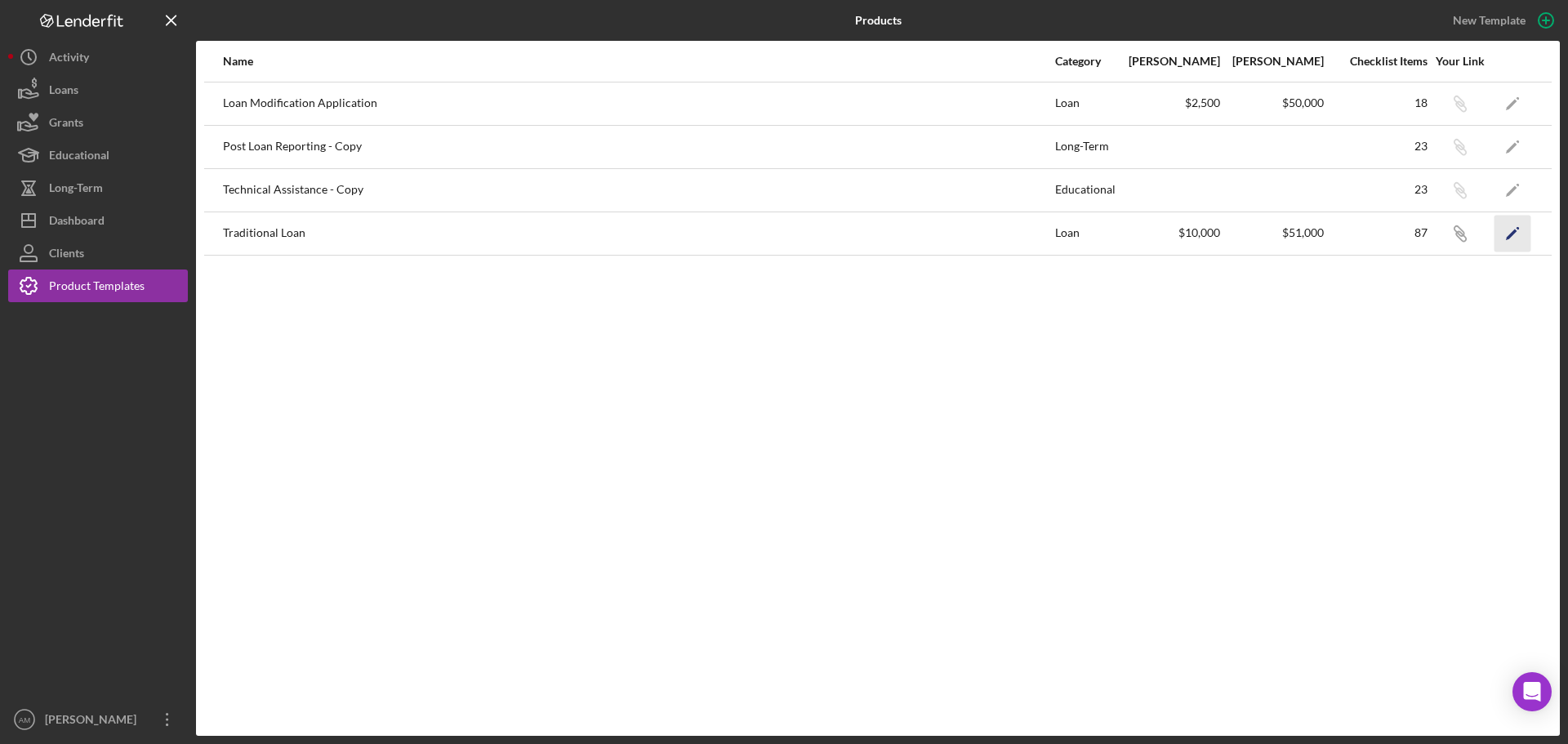
click at [1509, 229] on icon "Icon/Edit" at bounding box center [1513, 233] width 37 height 37
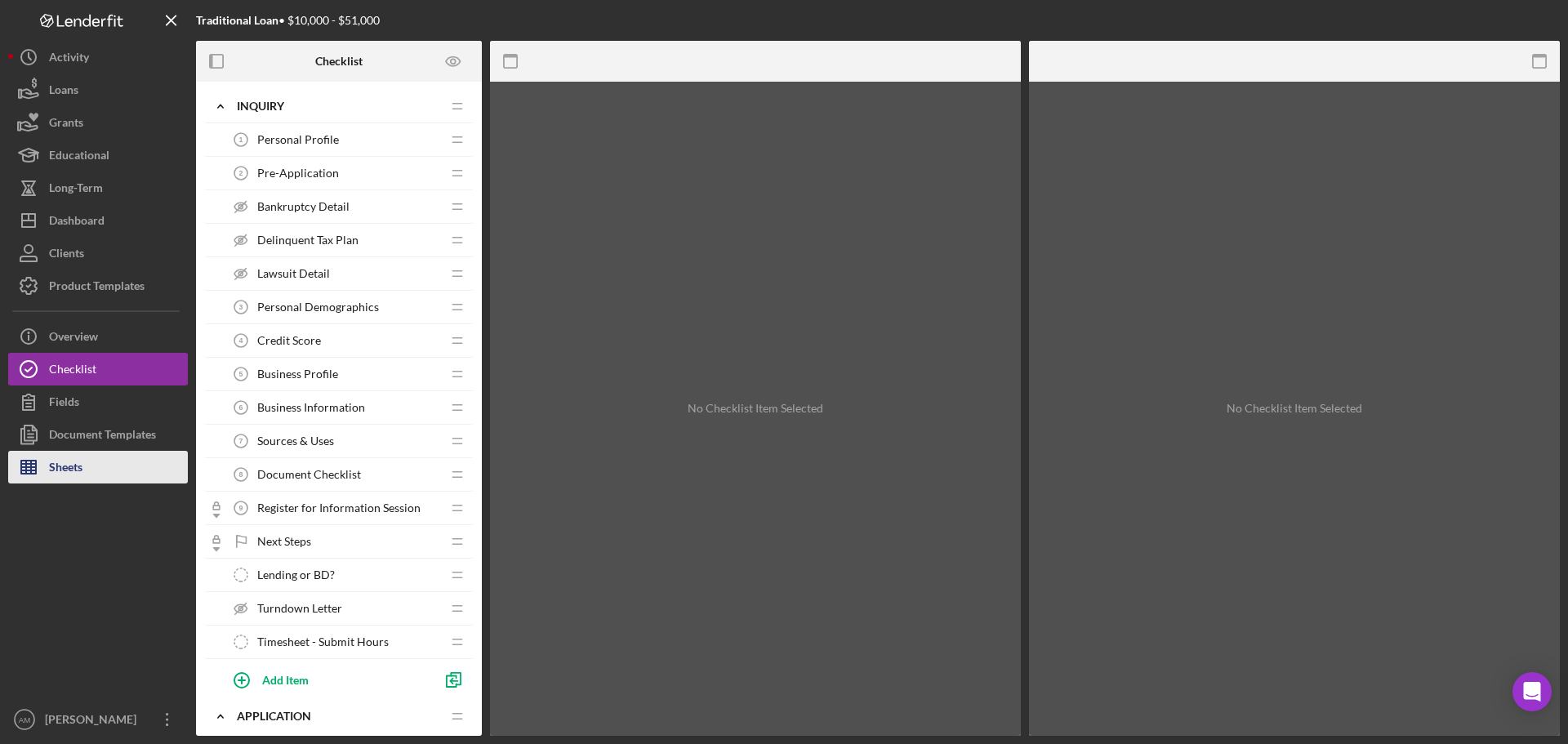
click at [62, 471] on div "Sheets" at bounding box center [66, 469] width 34 height 37
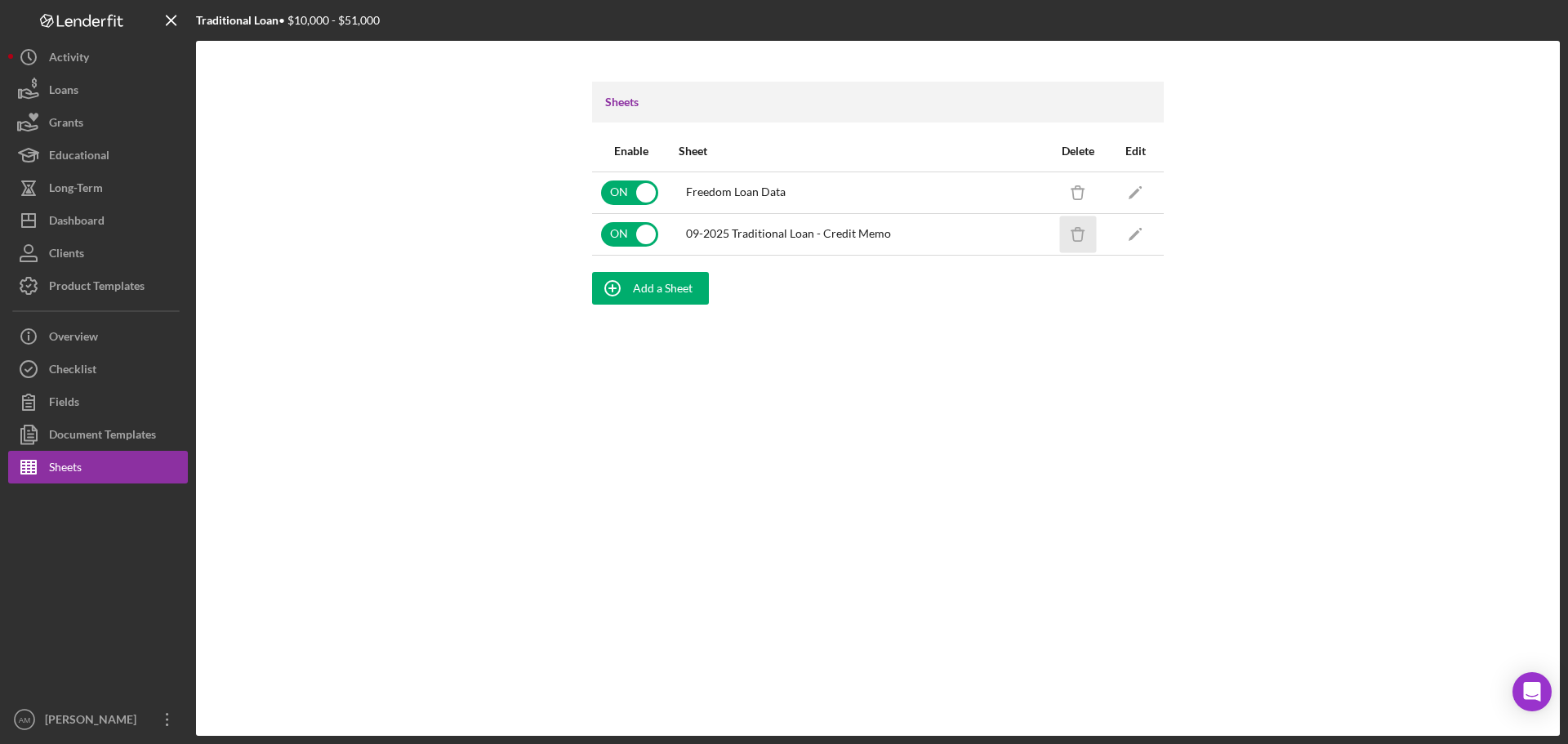
click at [1078, 233] on icon "Icon/Delete" at bounding box center [1078, 234] width 37 height 37
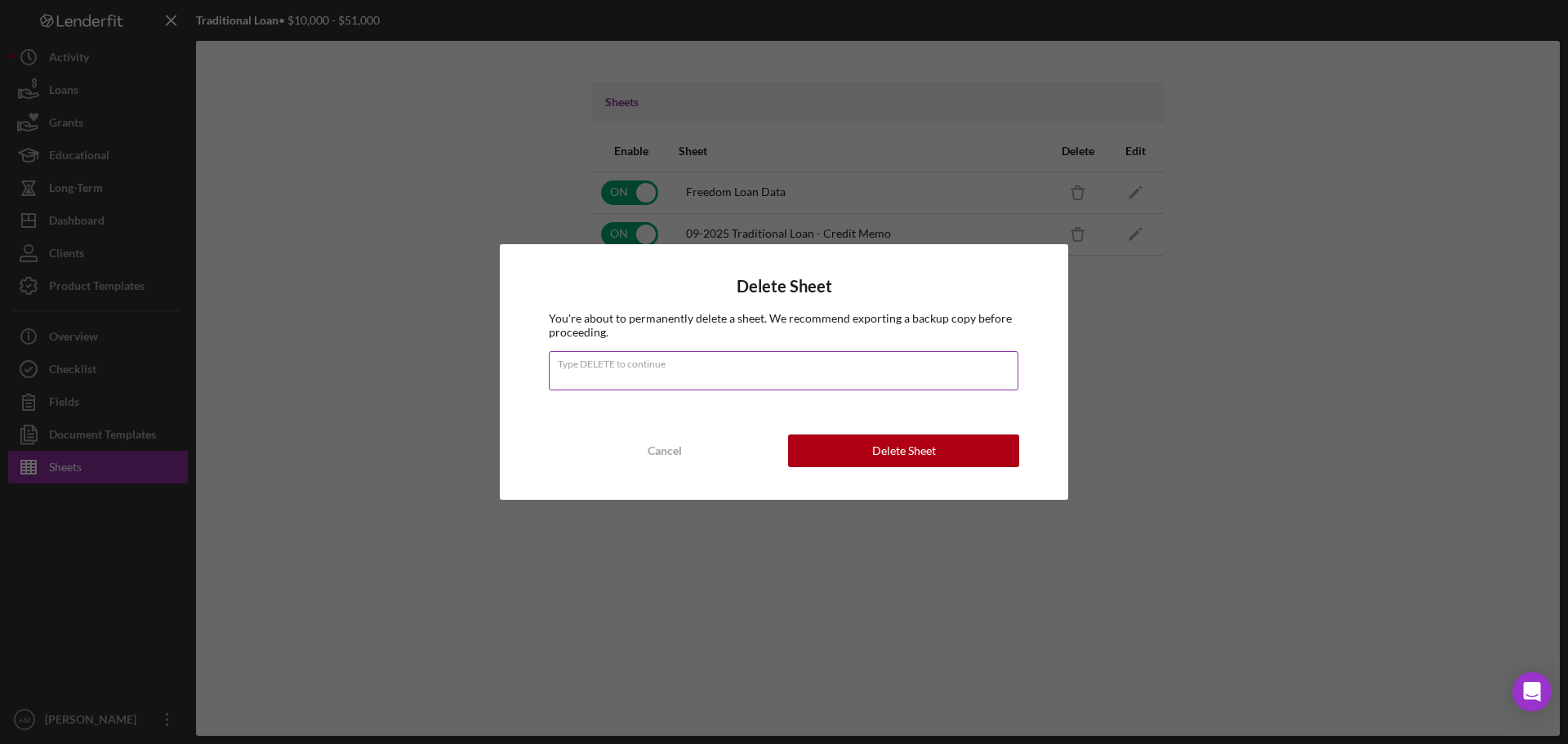
click at [646, 374] on input "Type DELETE to continue" at bounding box center [784, 371] width 470 height 39
type input "DELETE"
click at [894, 445] on div "Delete Sheet" at bounding box center [904, 451] width 64 height 33
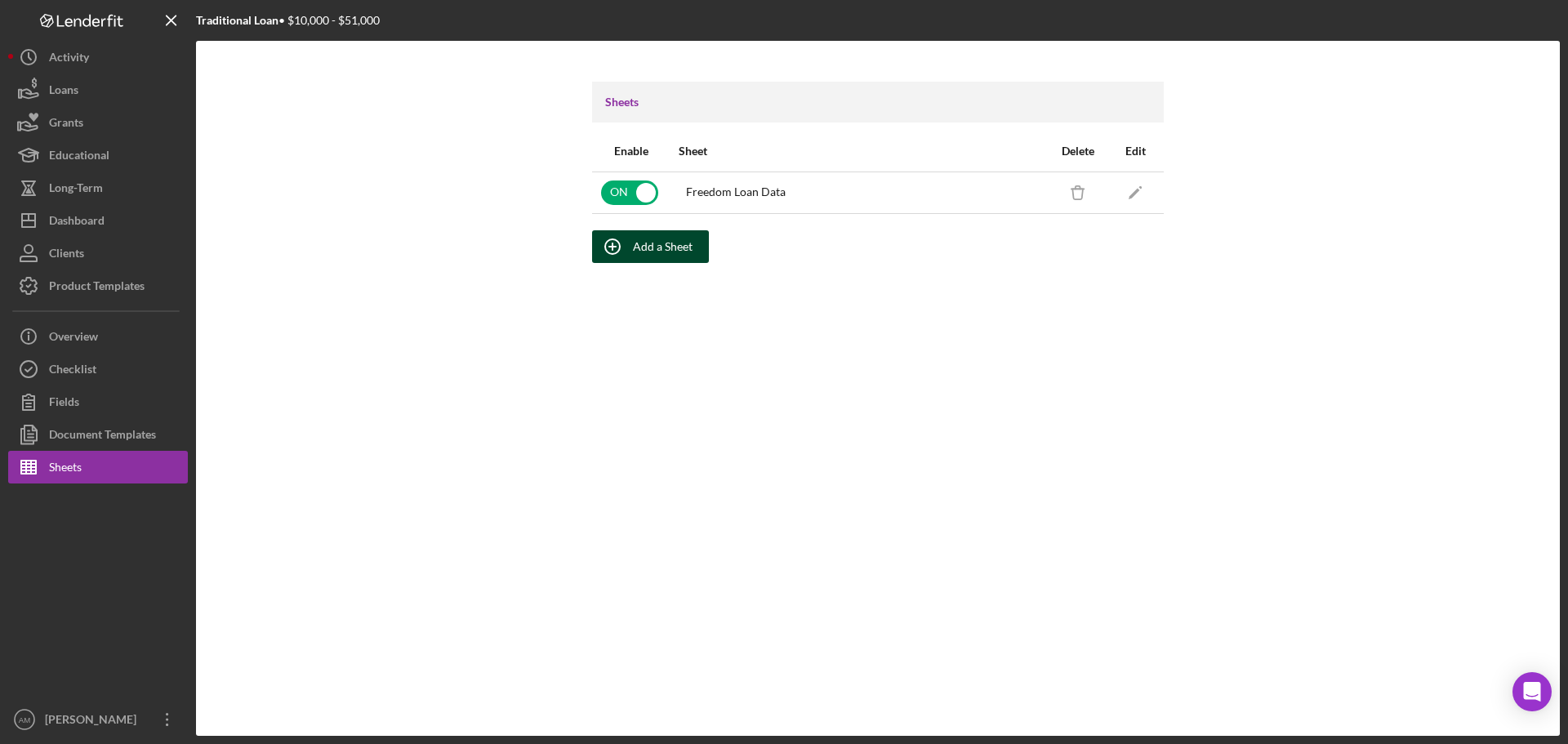
click at [650, 248] on div "Add a Sheet" at bounding box center [663, 246] width 60 height 33
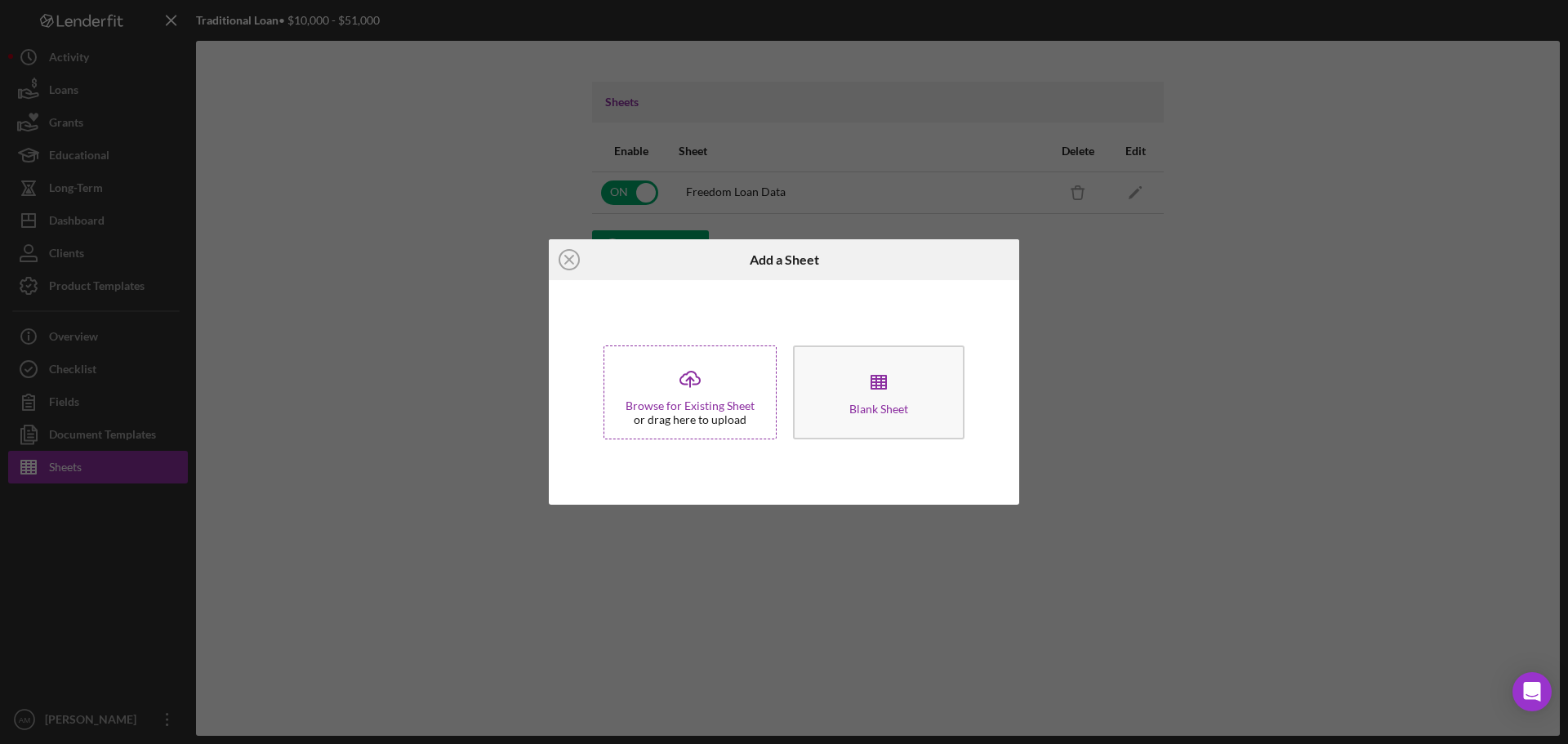
click at [666, 393] on div "Icon/Upload Browse for Existing Sheet or drag here to upload" at bounding box center [690, 393] width 173 height 94
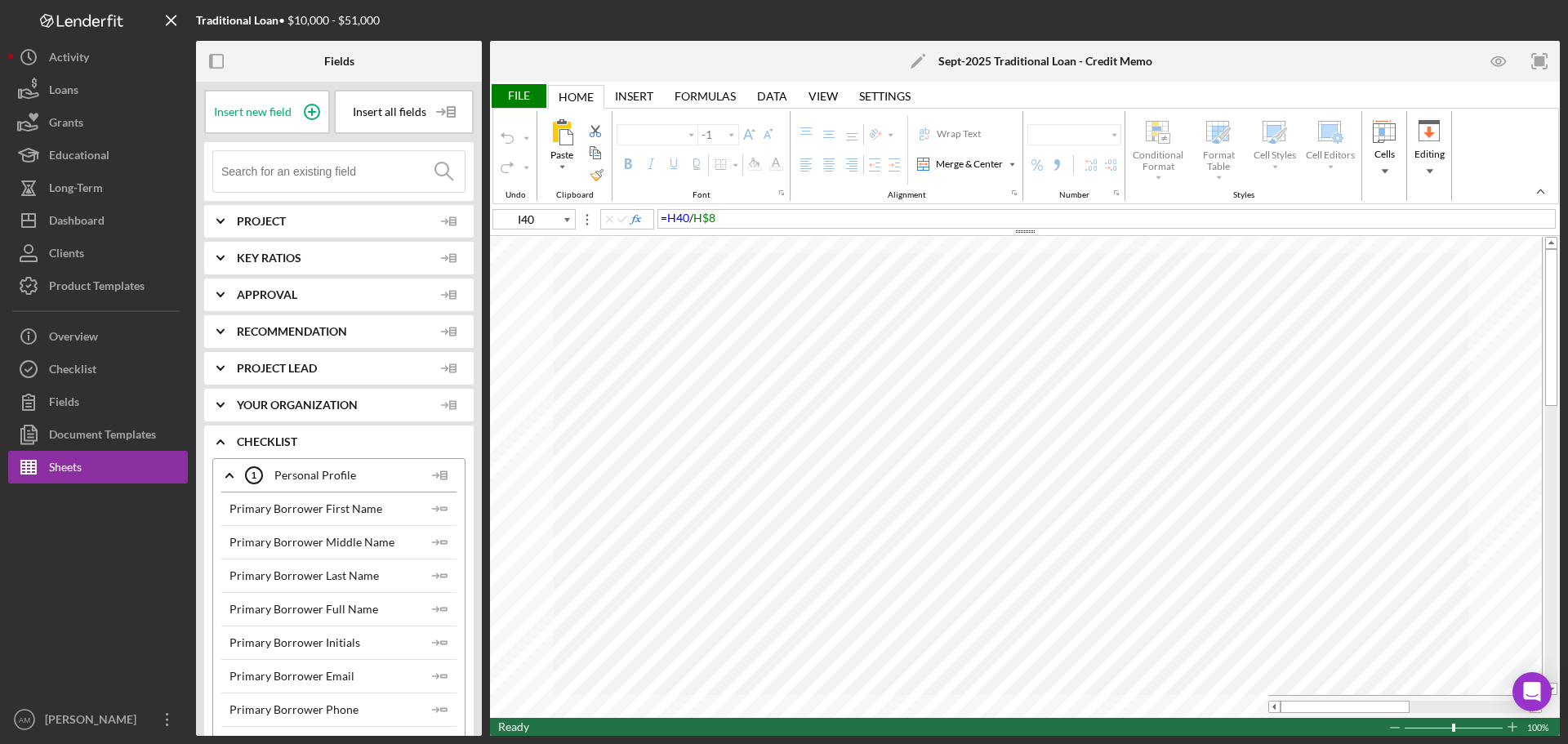
type input "Calibri"
type input "8"
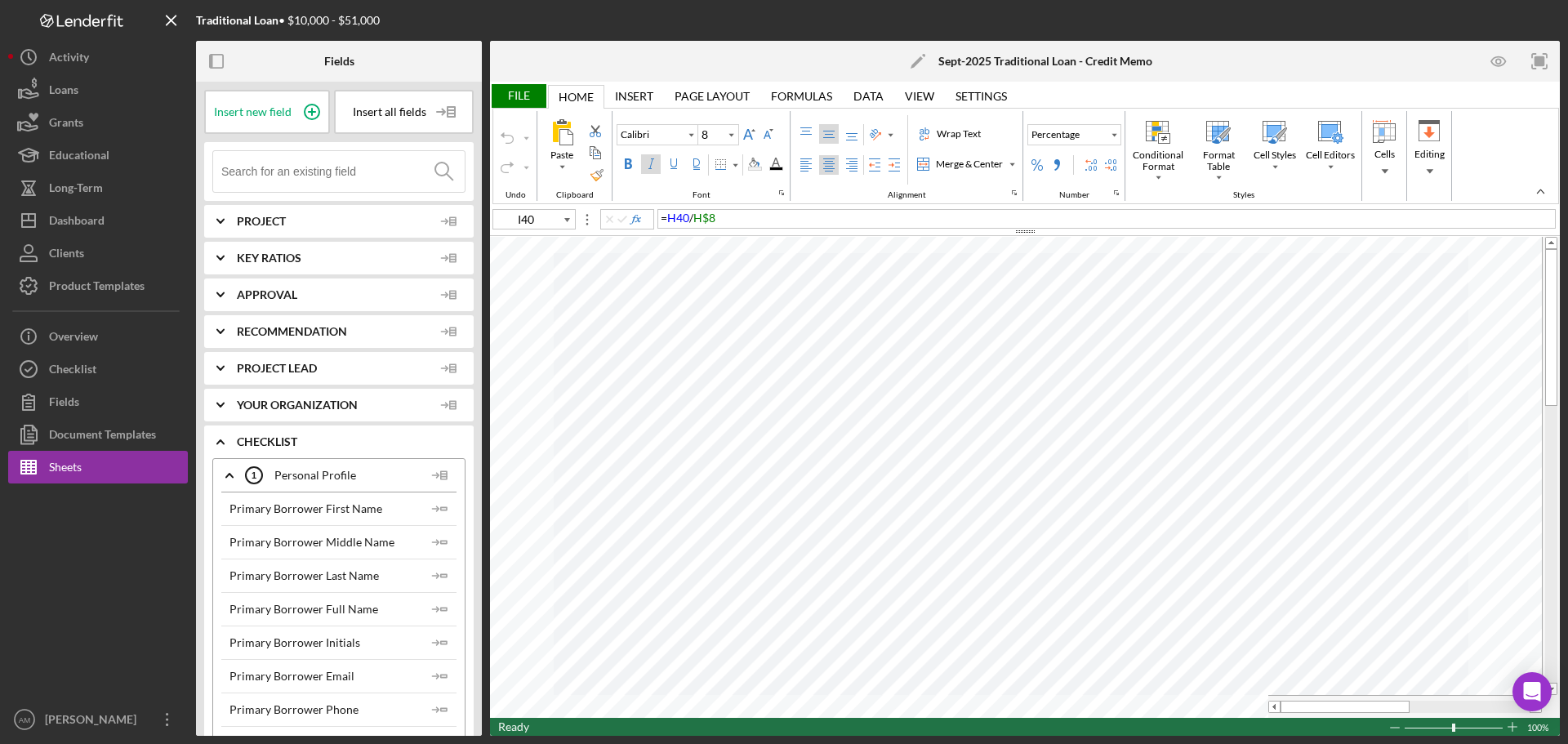
type input "A1"
type input "16"
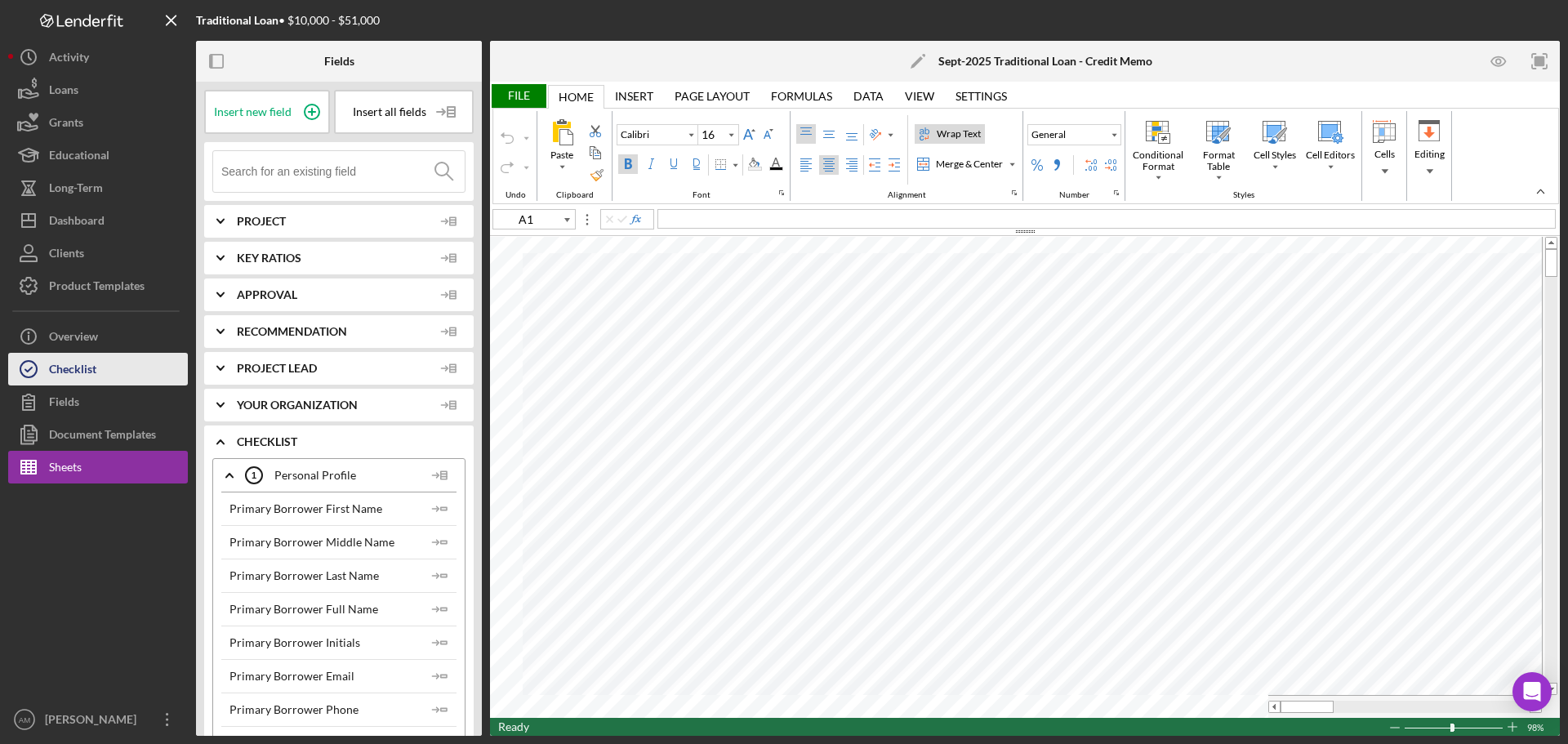
click at [67, 365] on div "Checklist" at bounding box center [73, 371] width 48 height 37
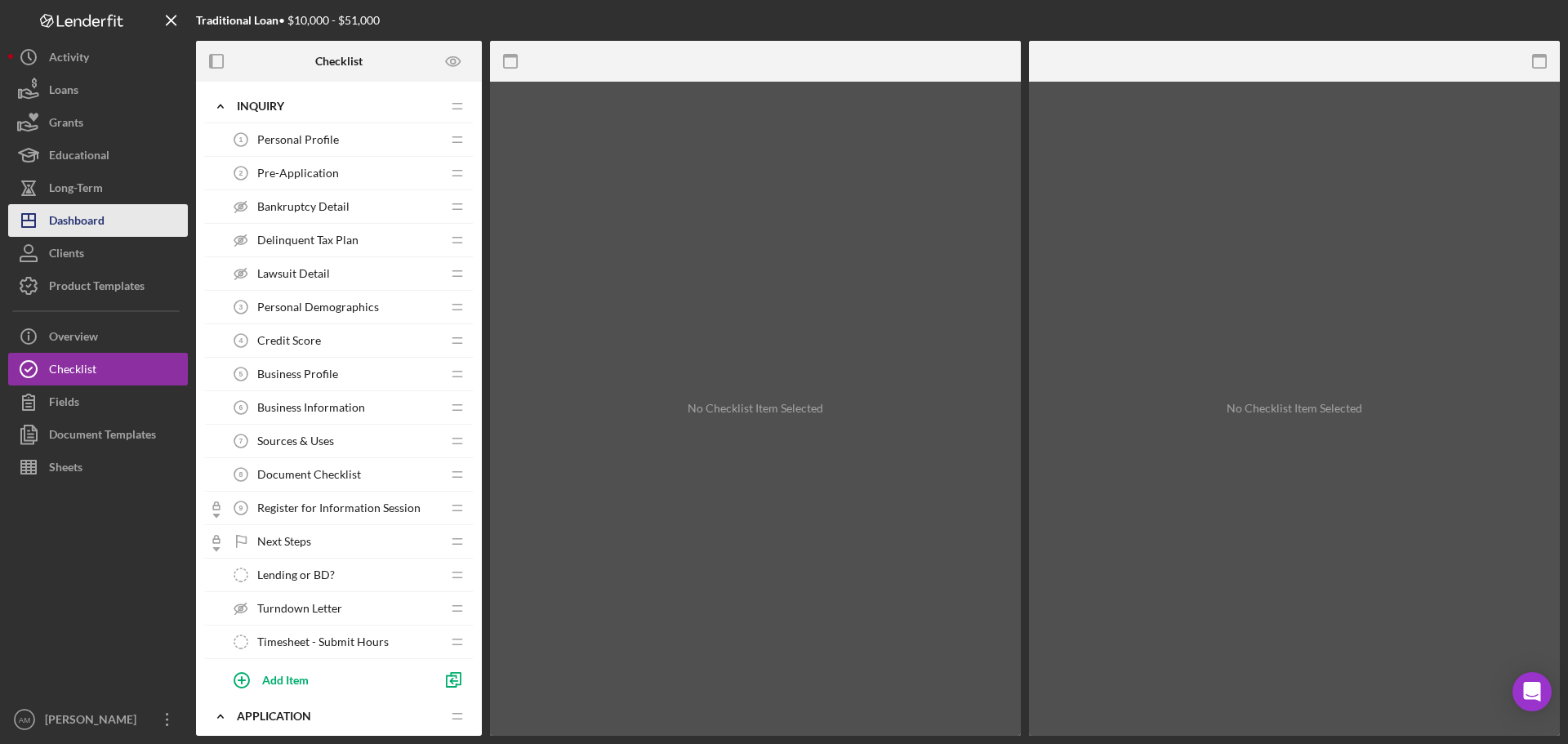
click at [86, 227] on div "Dashboard" at bounding box center [77, 223] width 56 height 37
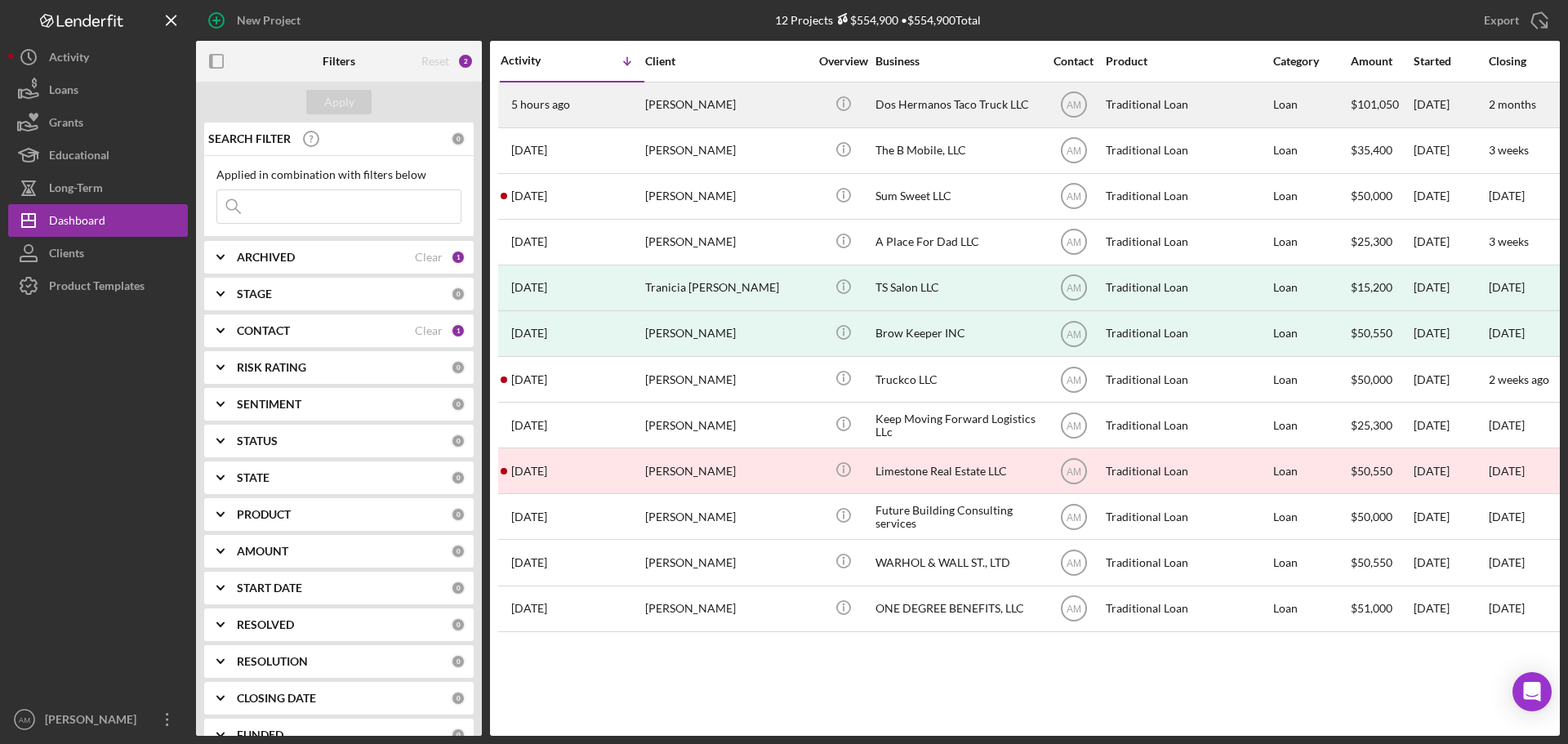
click at [688, 104] on div "[PERSON_NAME]" at bounding box center [727, 104] width 163 height 44
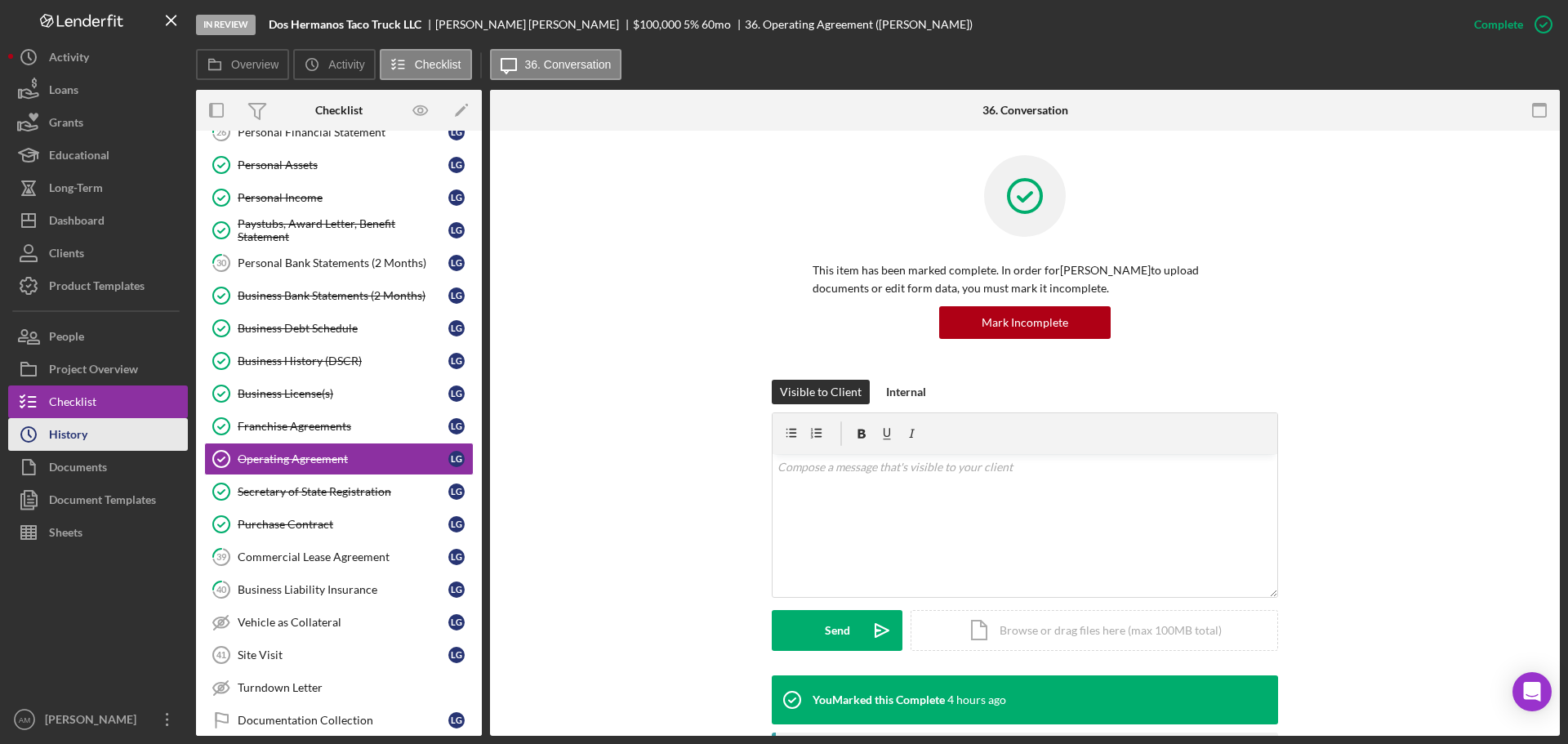
scroll to position [482, 0]
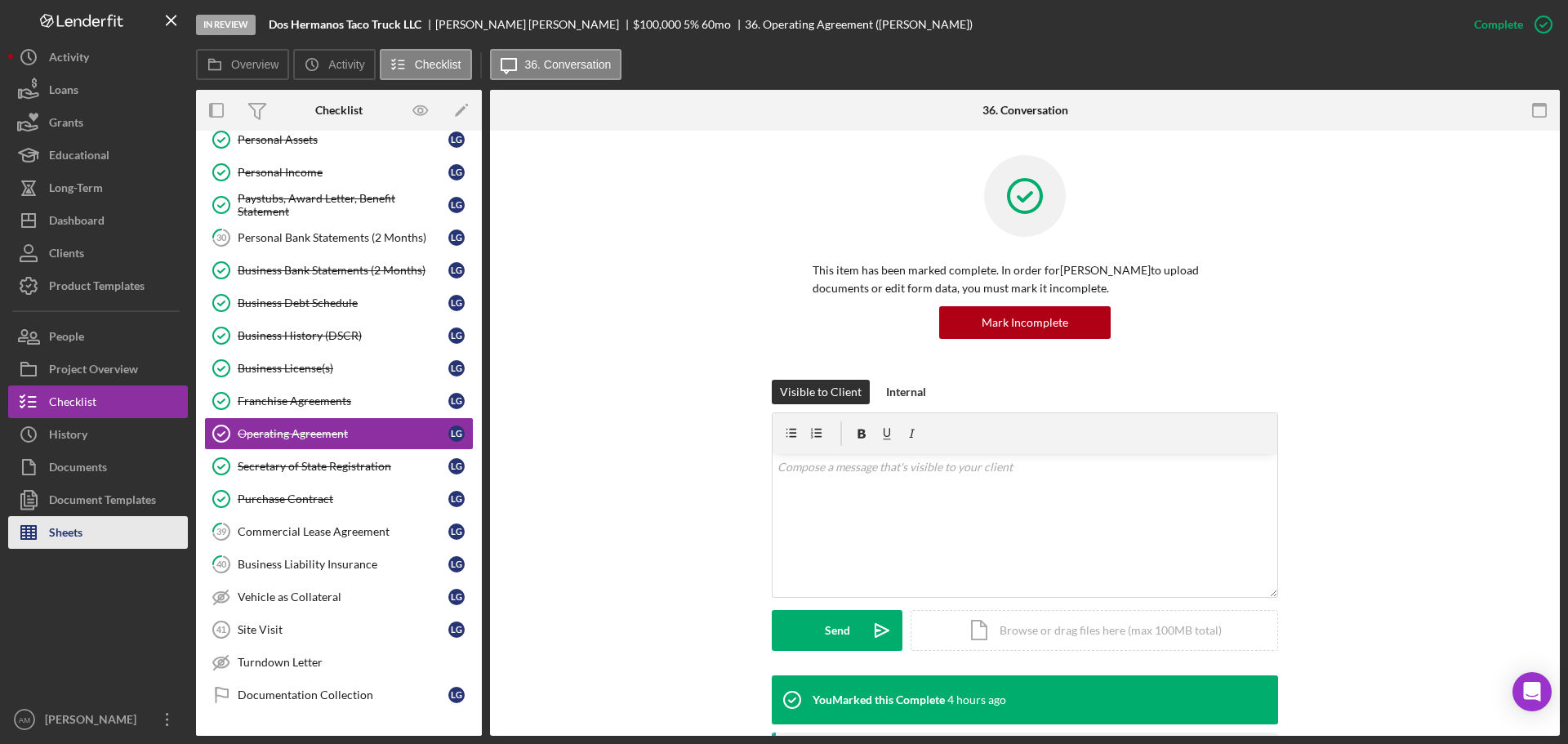
click at [82, 531] on div "Sheets" at bounding box center [66, 535] width 34 height 37
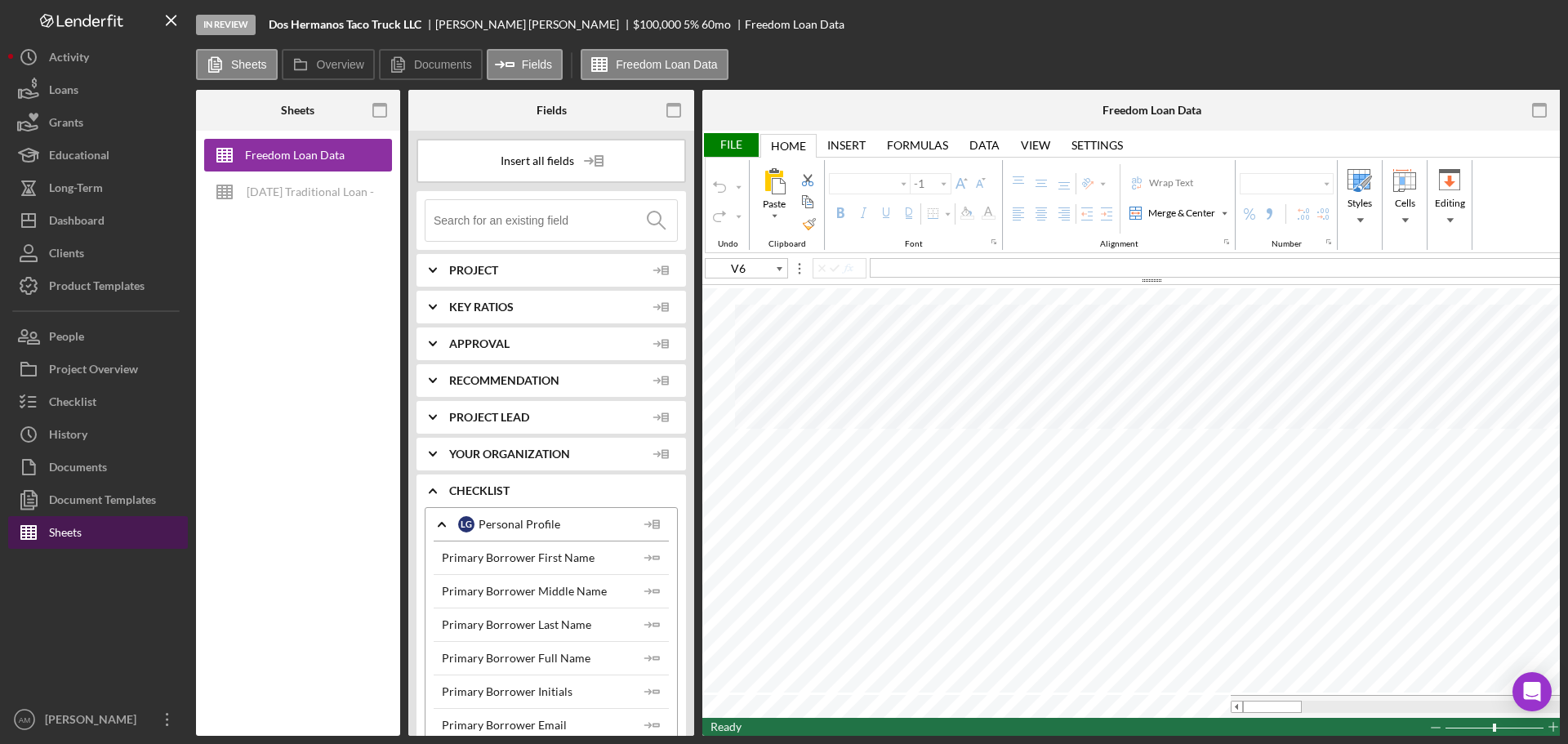
type input "Aptos Narrow"
type input "11"
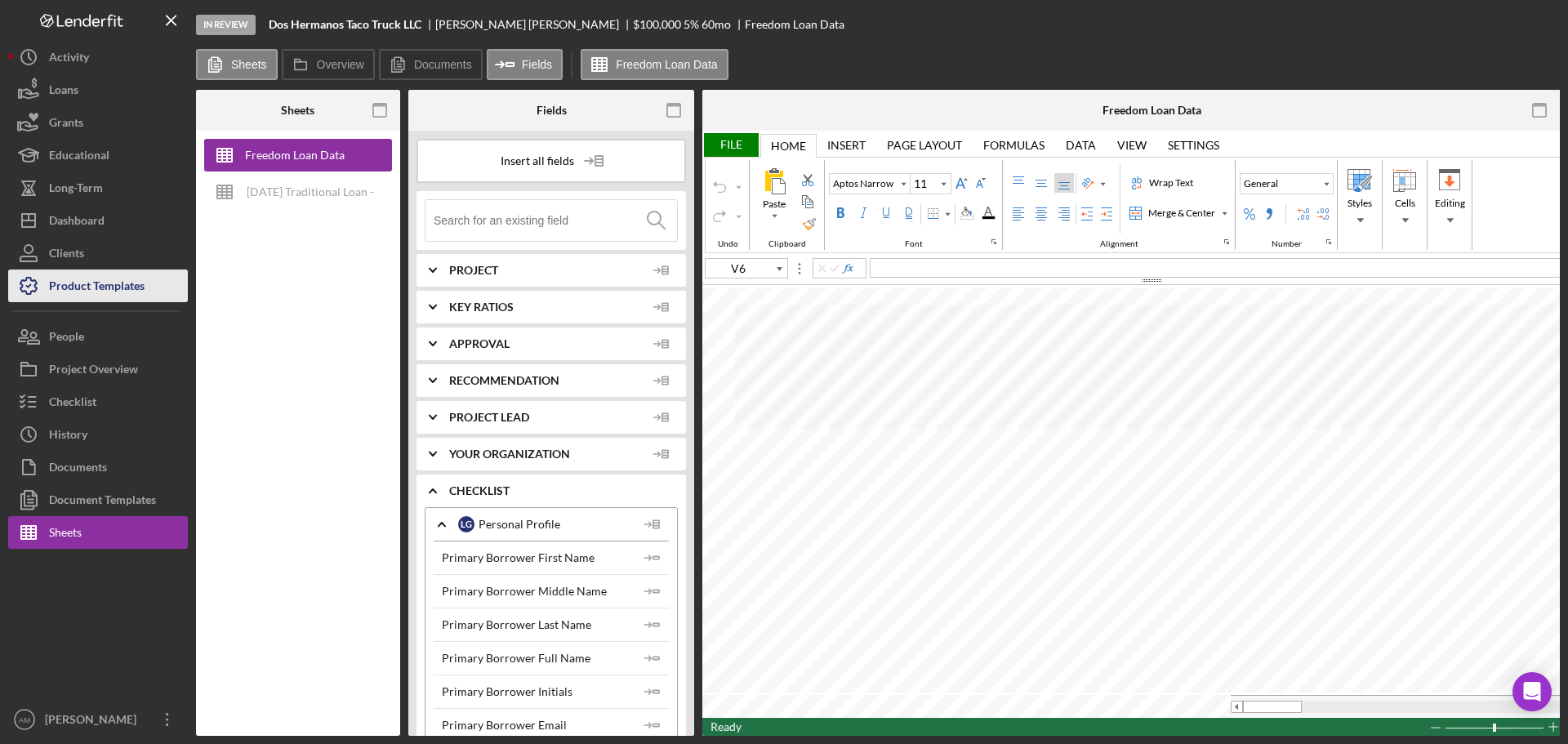
click at [118, 277] on div "Product Templates" at bounding box center [97, 287] width 95 height 37
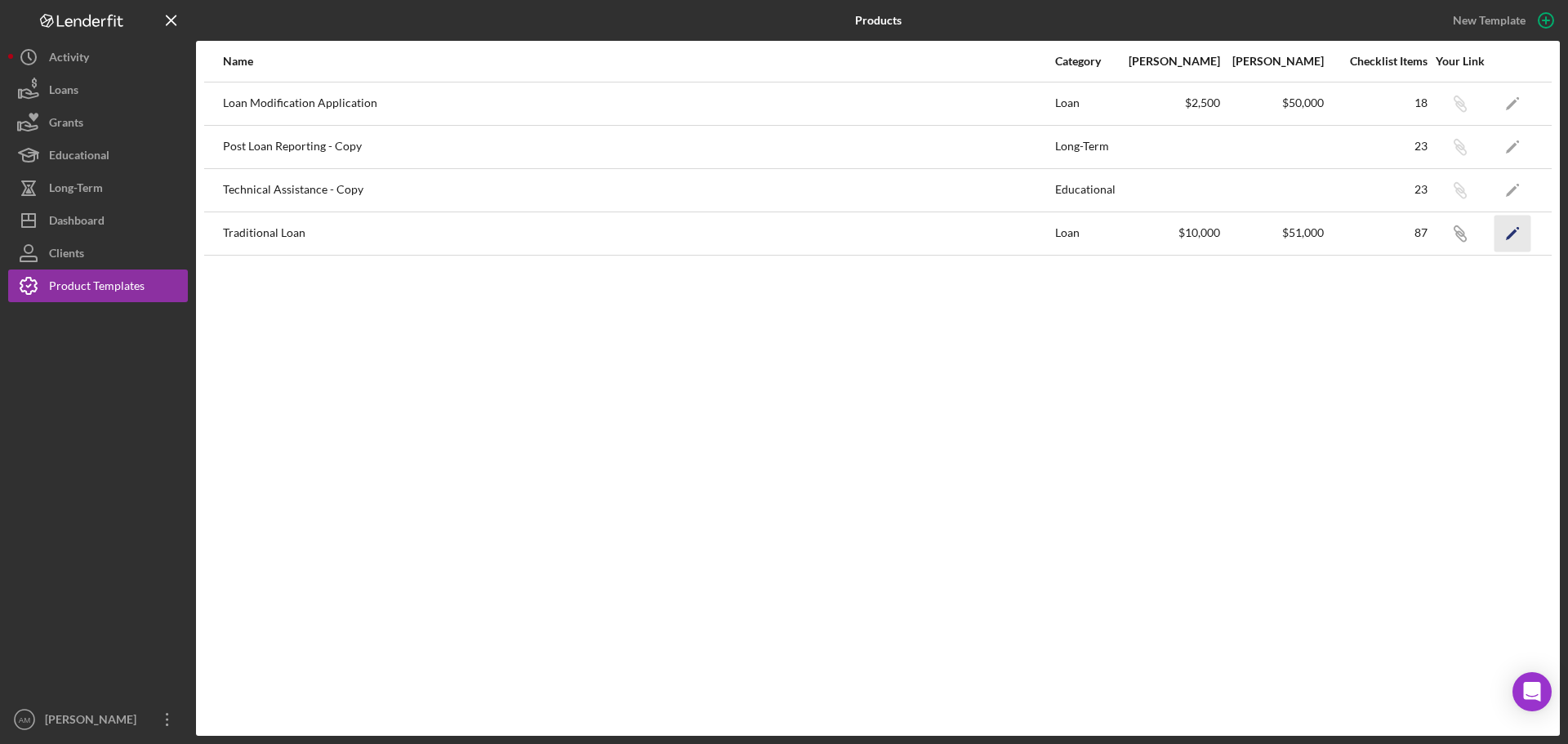
click at [1506, 233] on icon "Icon/Edit" at bounding box center [1513, 233] width 37 height 37
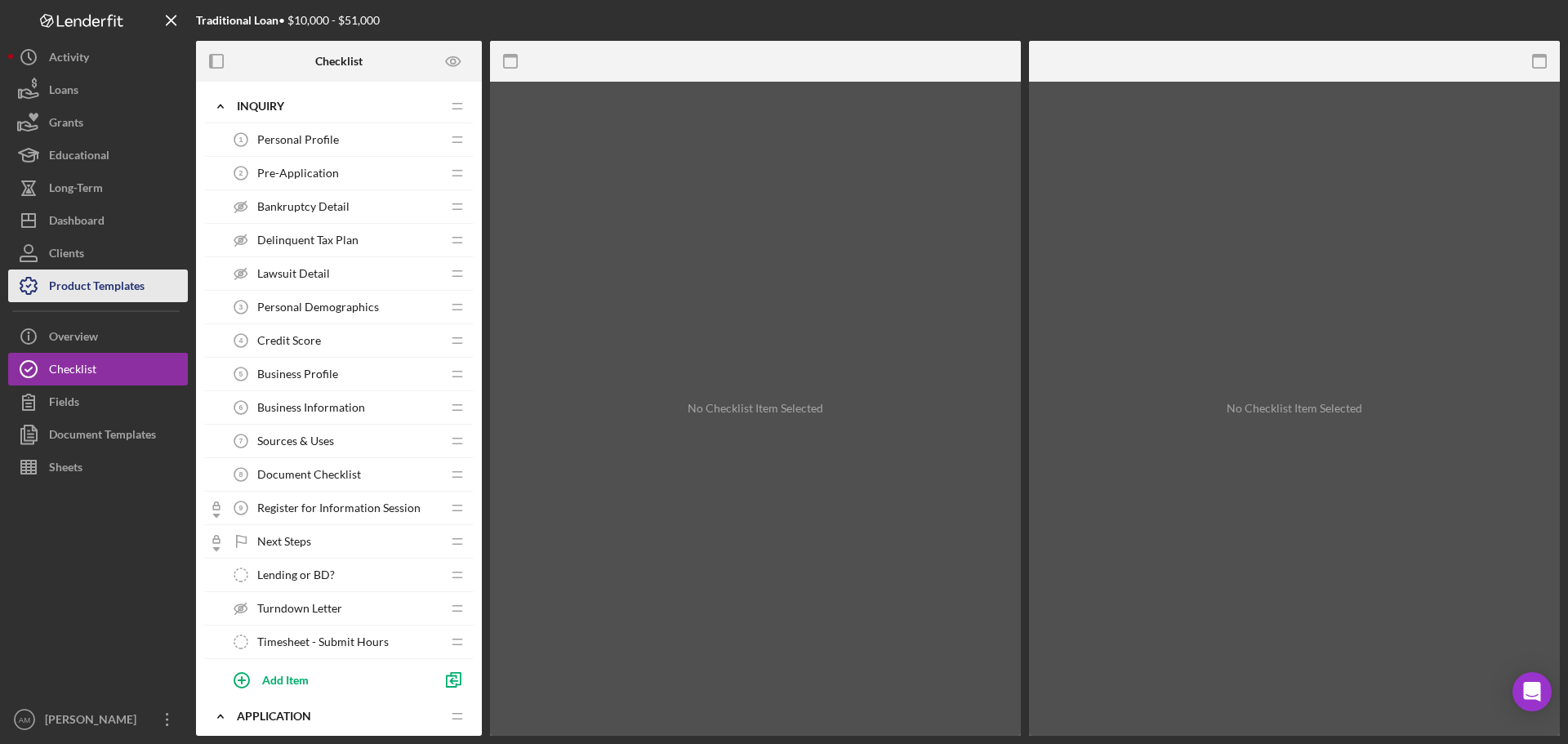
click at [95, 288] on div "Product Templates" at bounding box center [97, 287] width 95 height 37
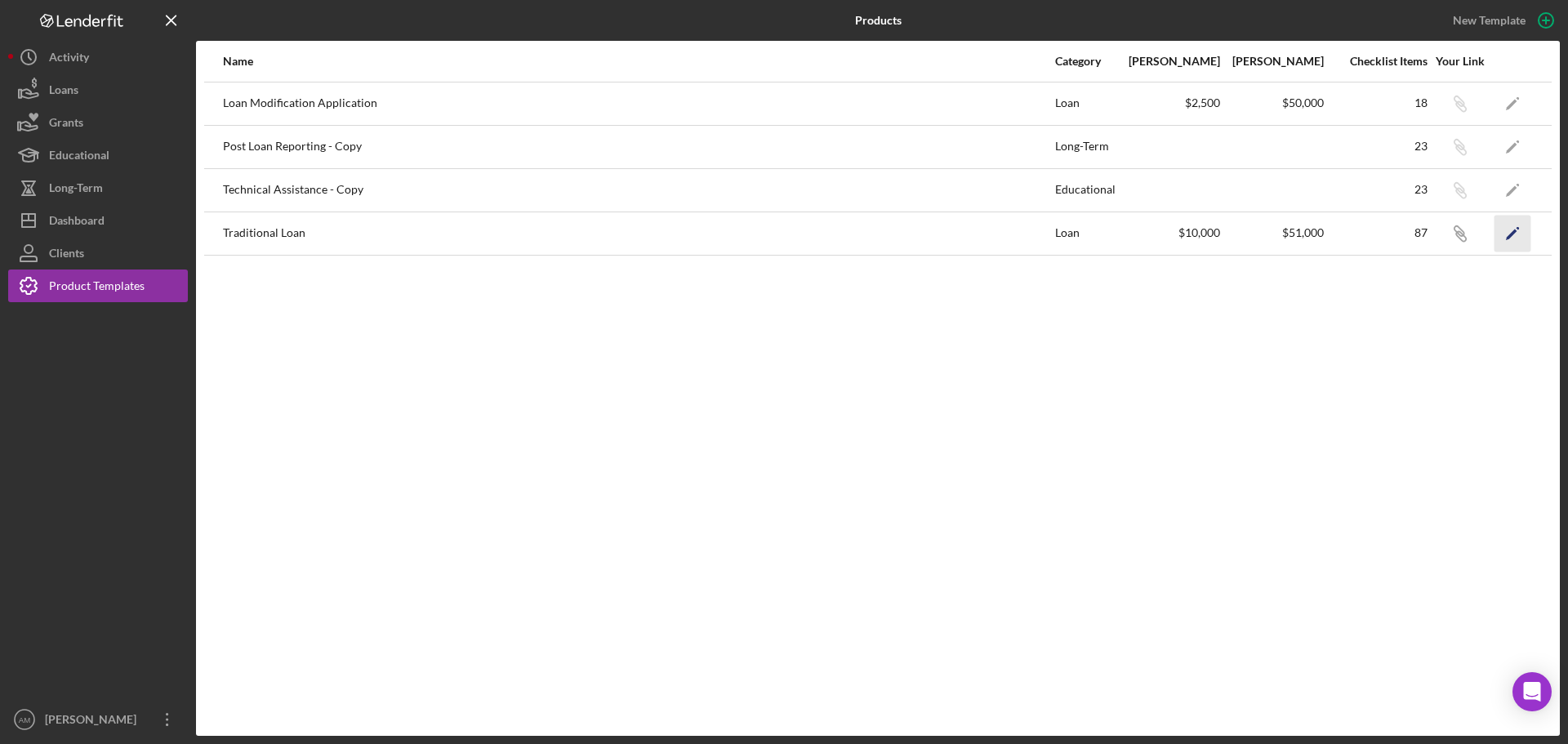
click at [1503, 237] on icon "Icon/Edit" at bounding box center [1513, 233] width 37 height 37
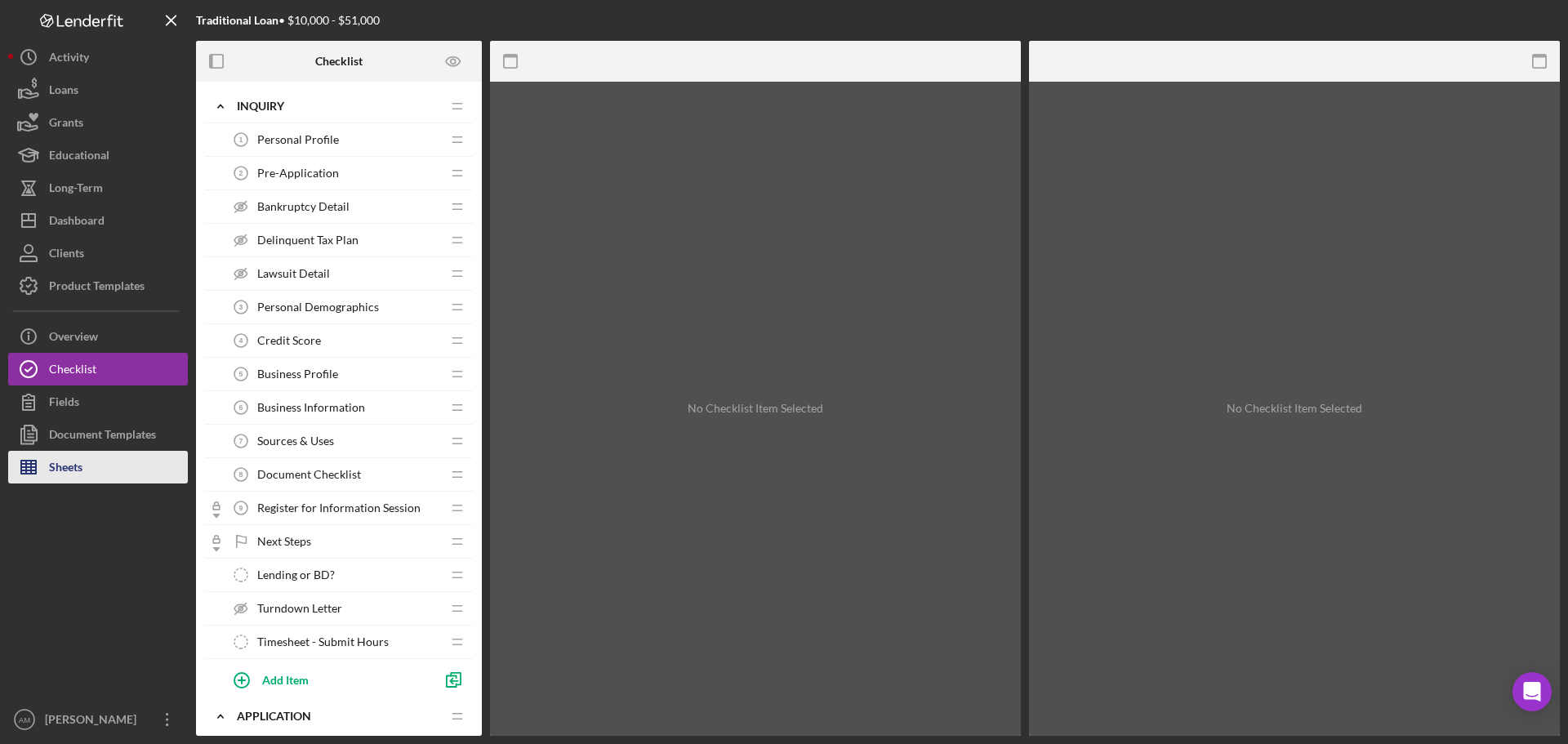
click at [68, 465] on div "Sheets" at bounding box center [66, 469] width 34 height 37
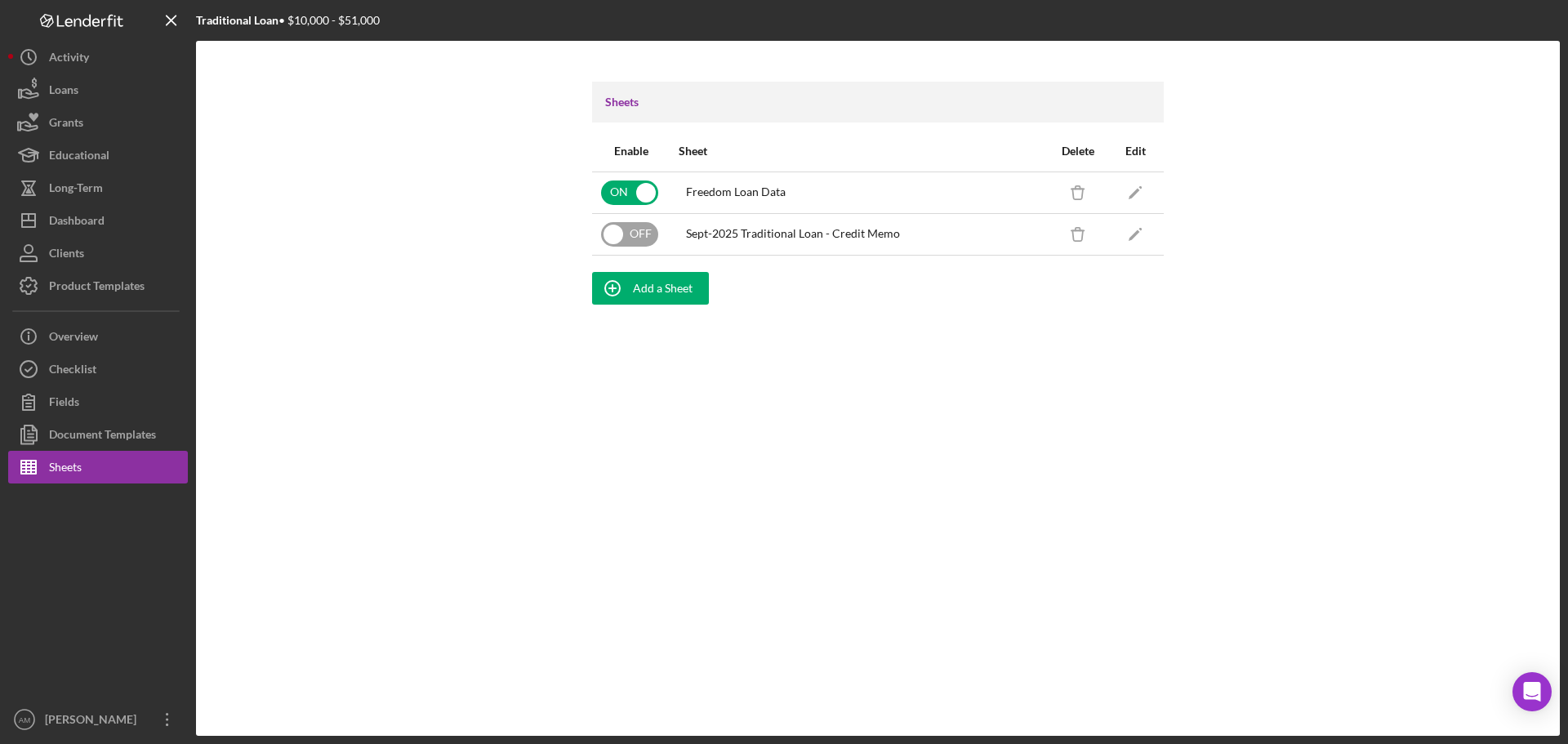
click at [618, 229] on input "checkbox" at bounding box center [630, 235] width 57 height 25
checkbox input "true"
click at [90, 223] on div "Dashboard" at bounding box center [77, 223] width 56 height 37
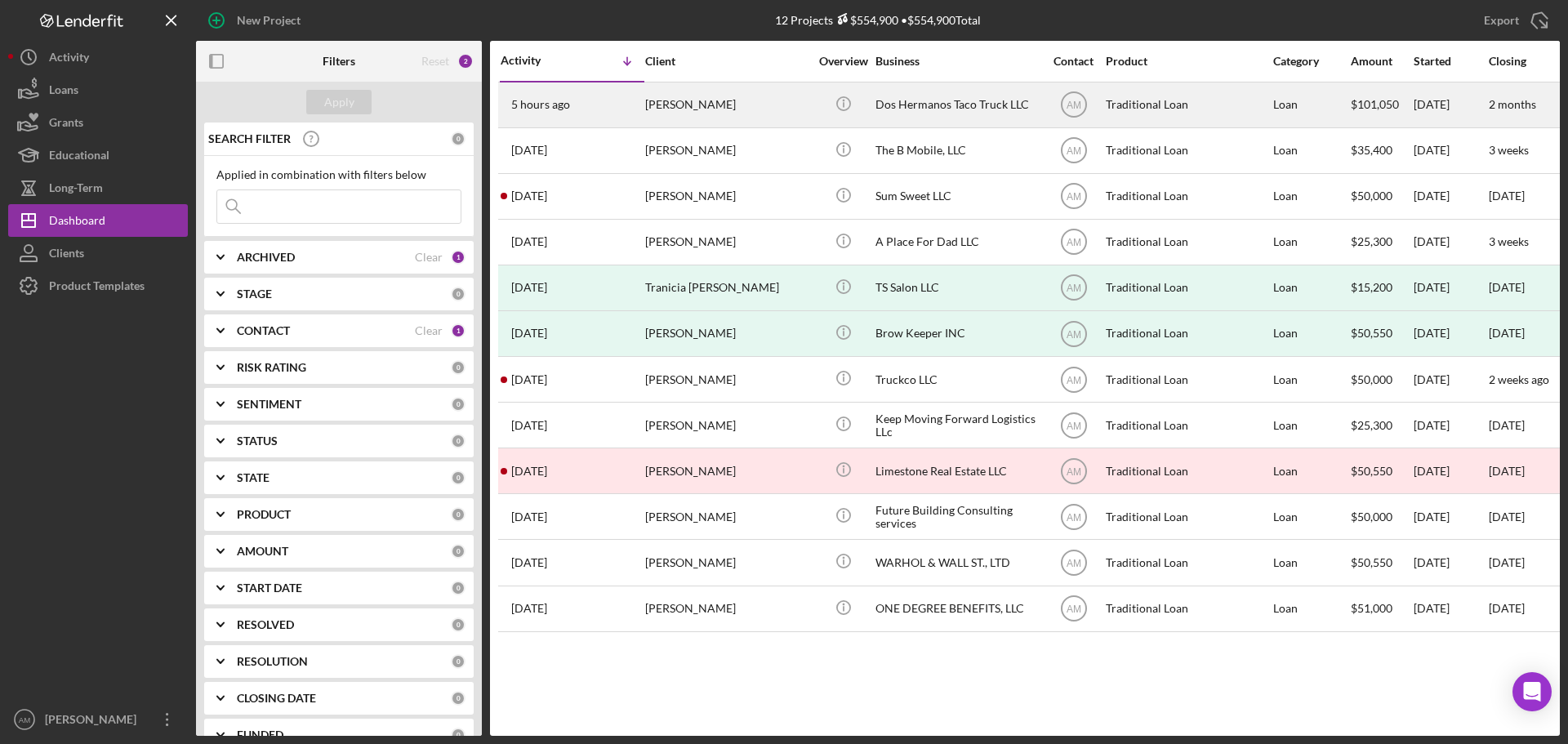
click at [729, 111] on div "[PERSON_NAME]" at bounding box center [727, 104] width 163 height 44
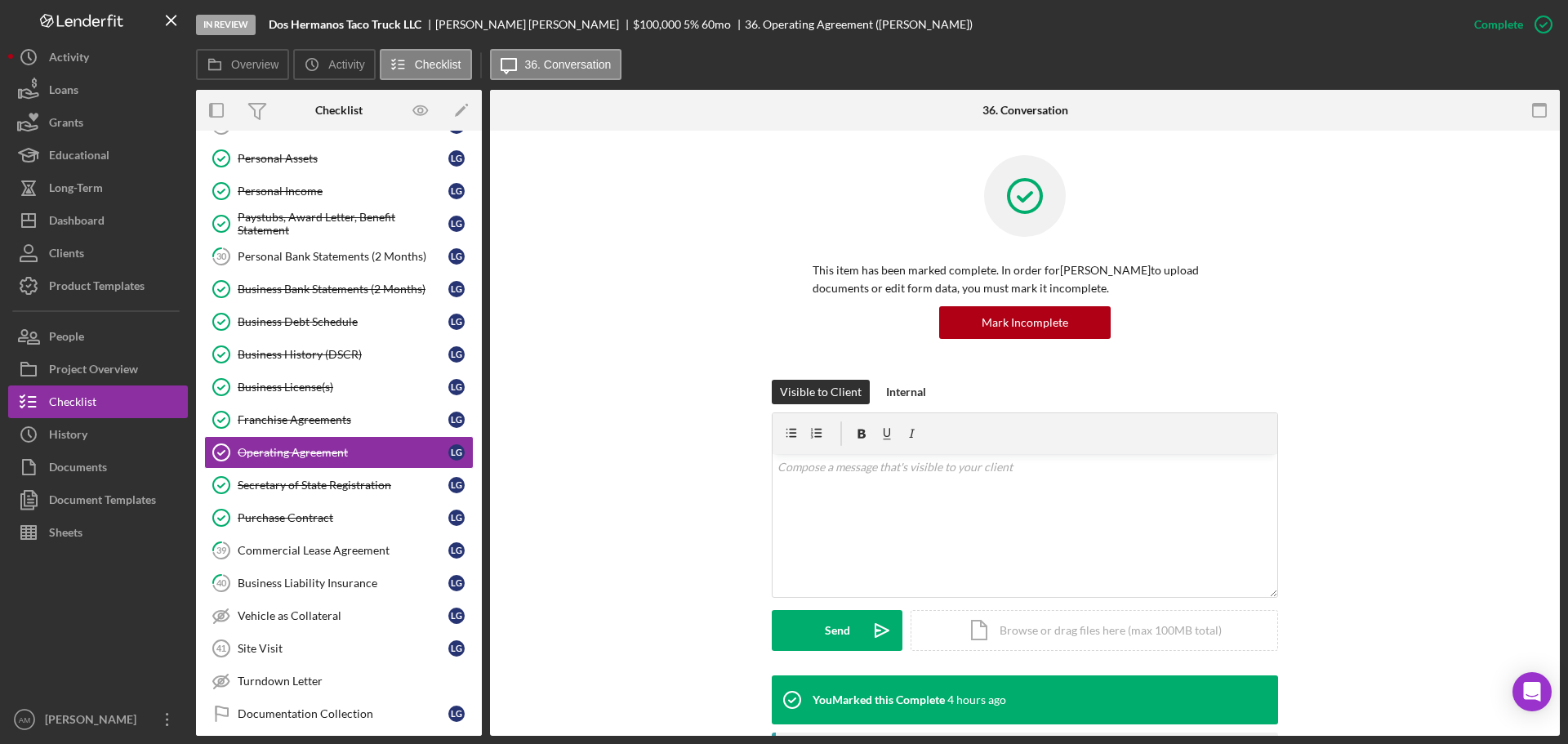
scroll to position [482, 0]
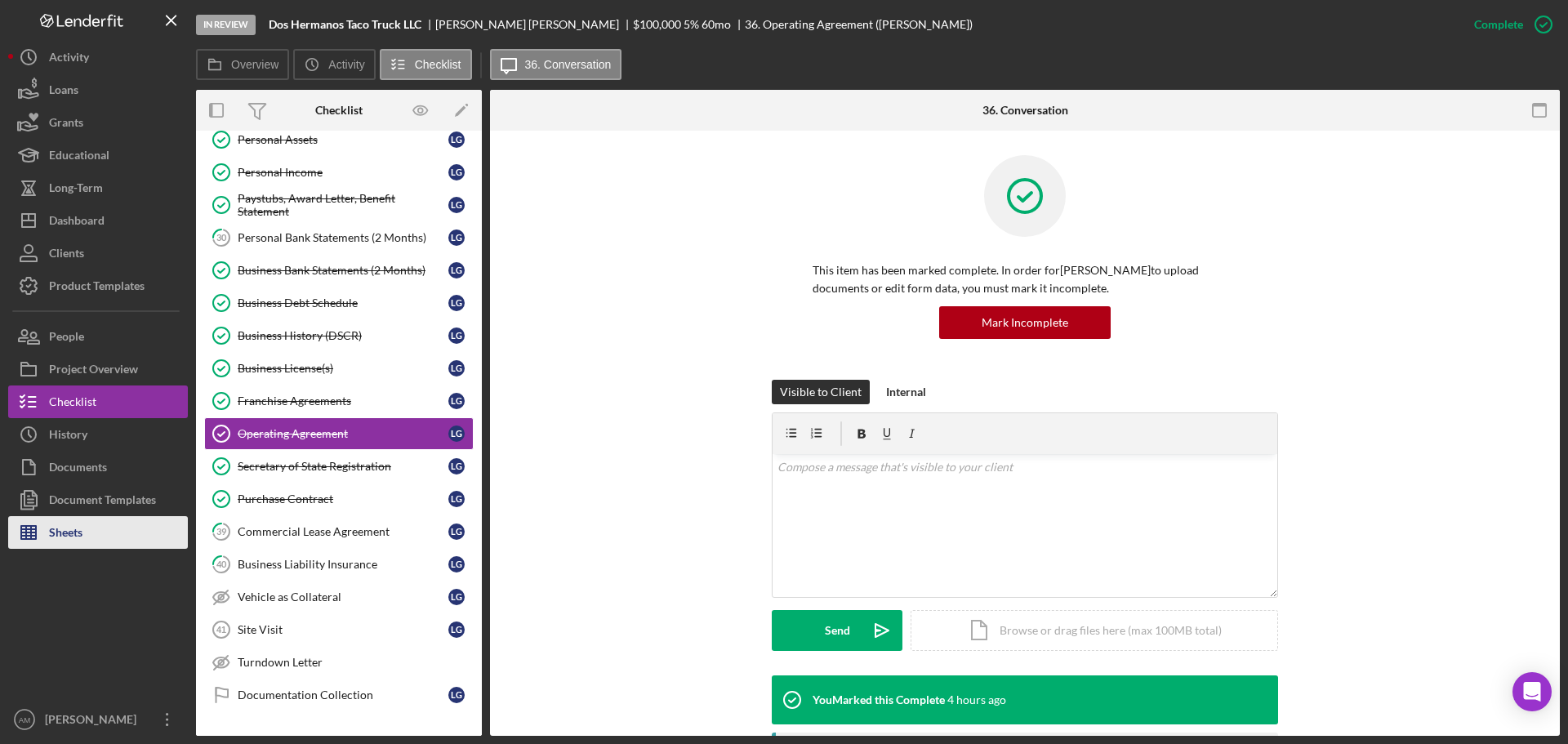
click at [82, 535] on div "Sheets" at bounding box center [66, 535] width 34 height 37
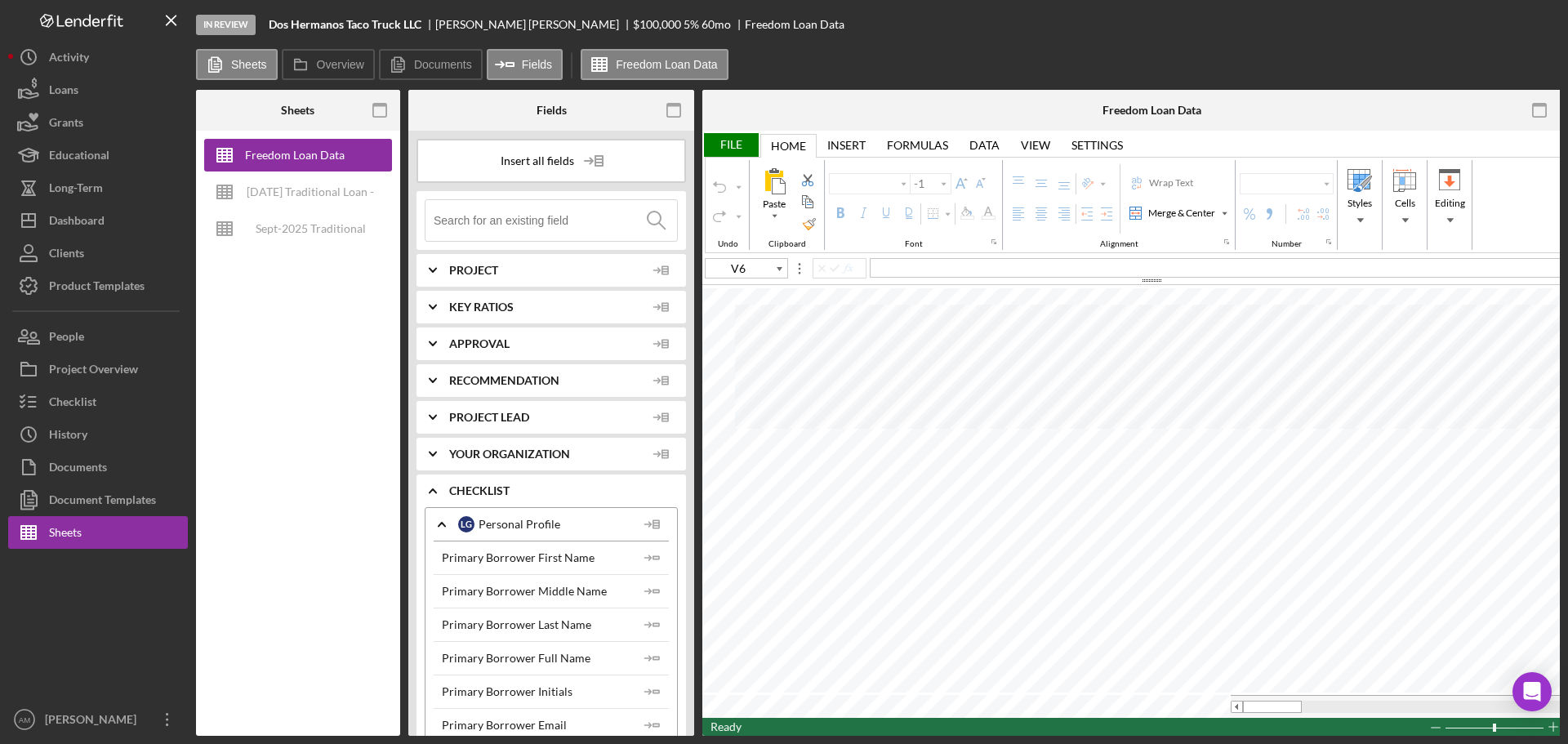
type input "Aptos Narrow"
type input "11"
click at [315, 227] on div "Sept-2025 Traditional Loan - Credit Memo" at bounding box center [310, 229] width 131 height 33
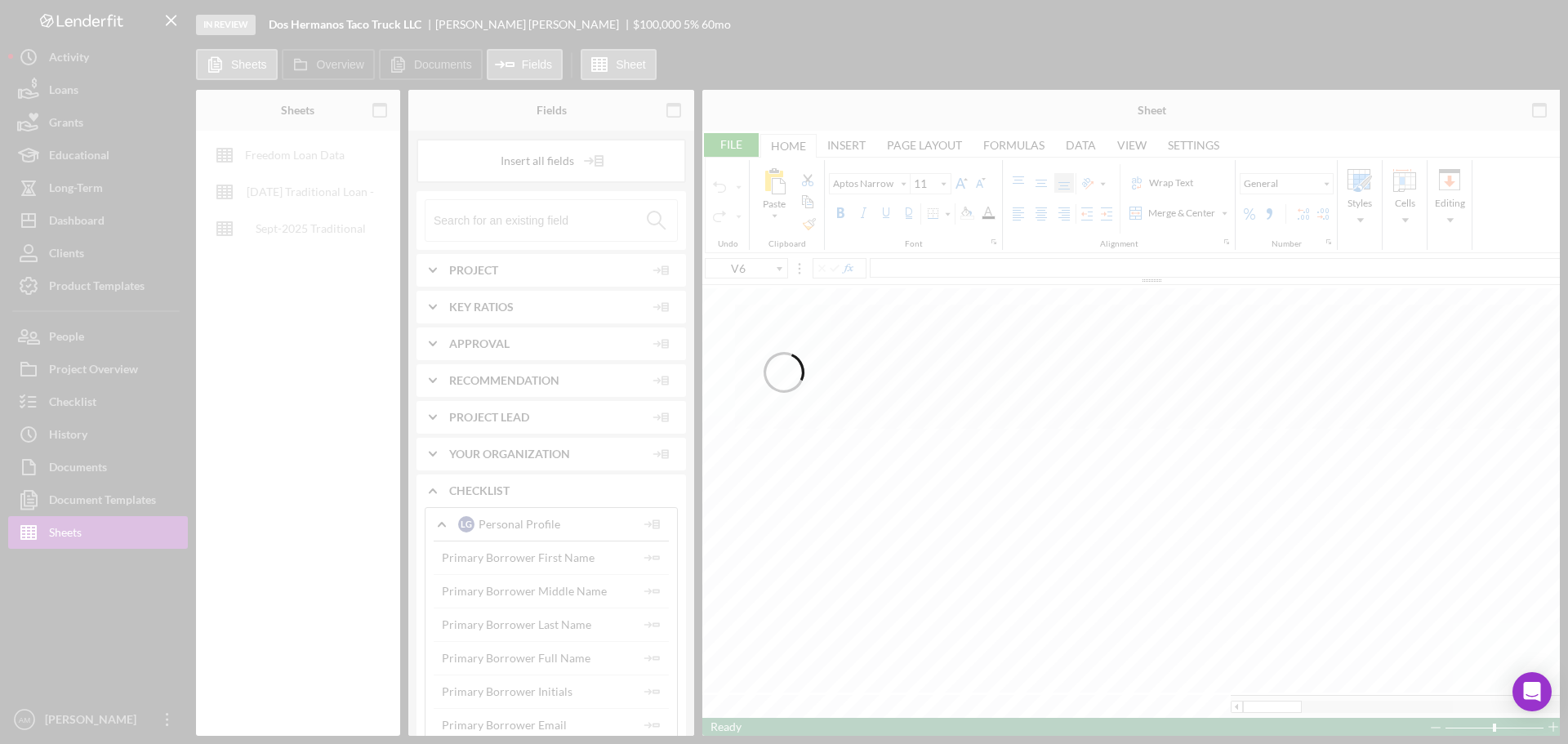
type input "Calibri"
type input "8"
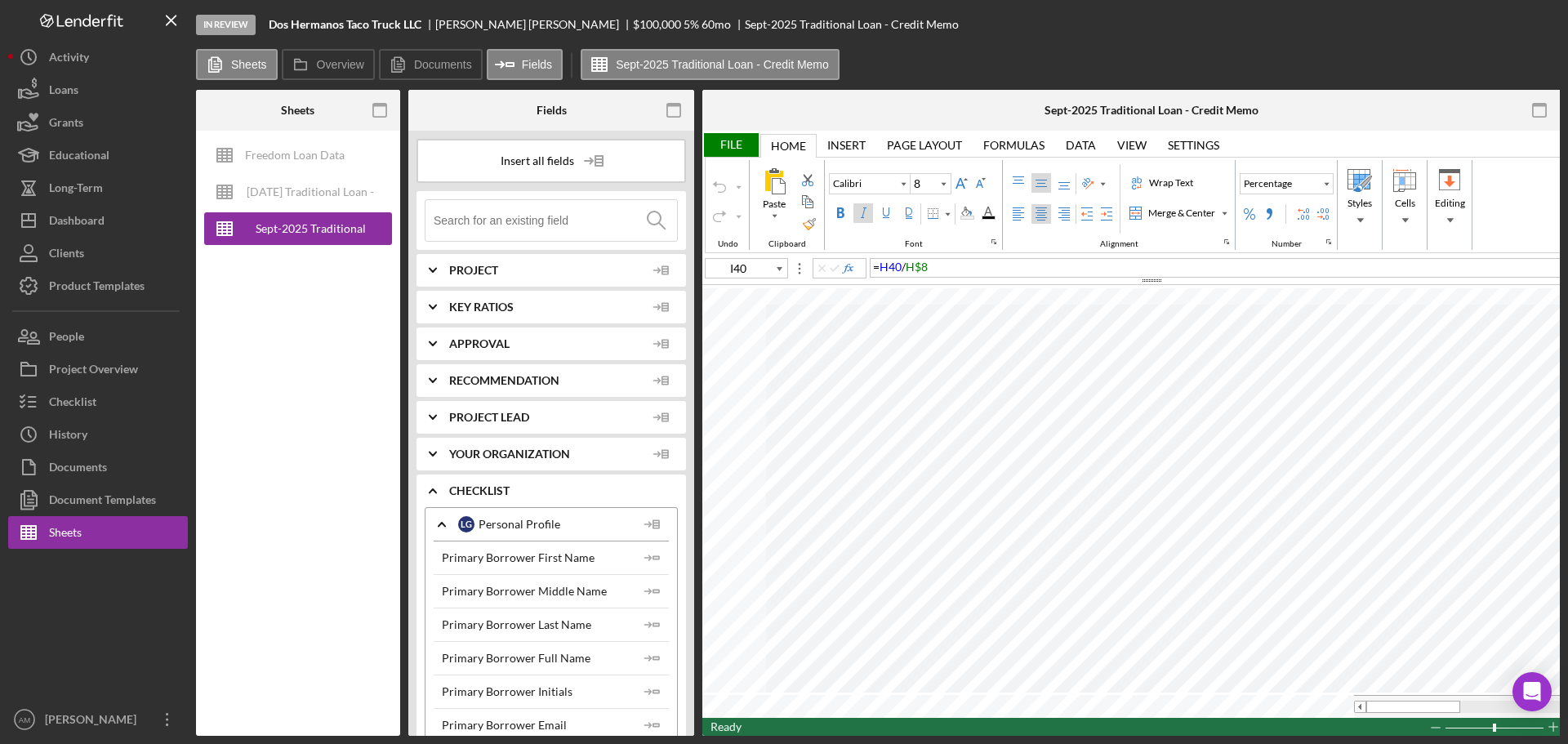
type input "A1"
type input "18"
type input "B8"
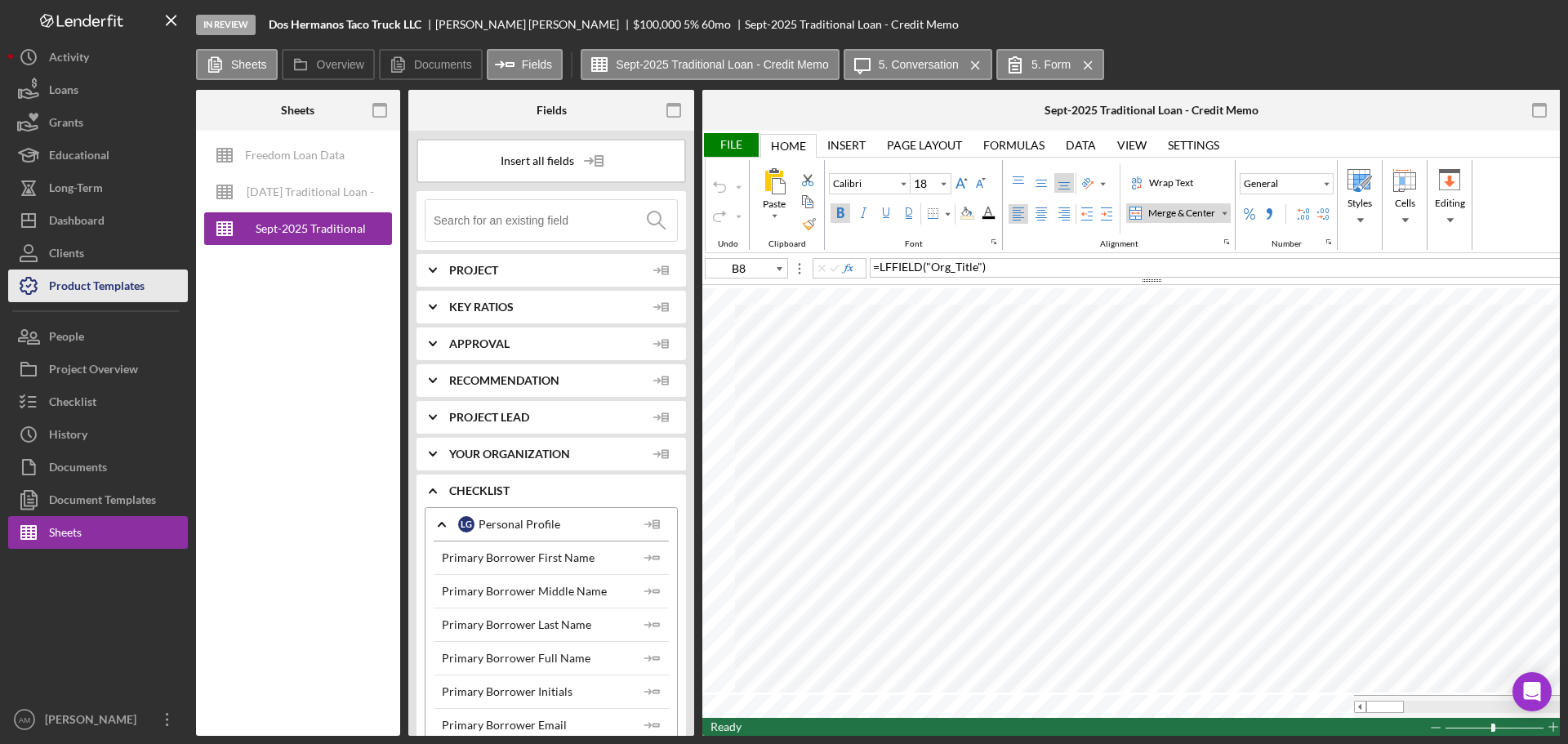
click at [81, 286] on div "Product Templates" at bounding box center [97, 287] width 95 height 37
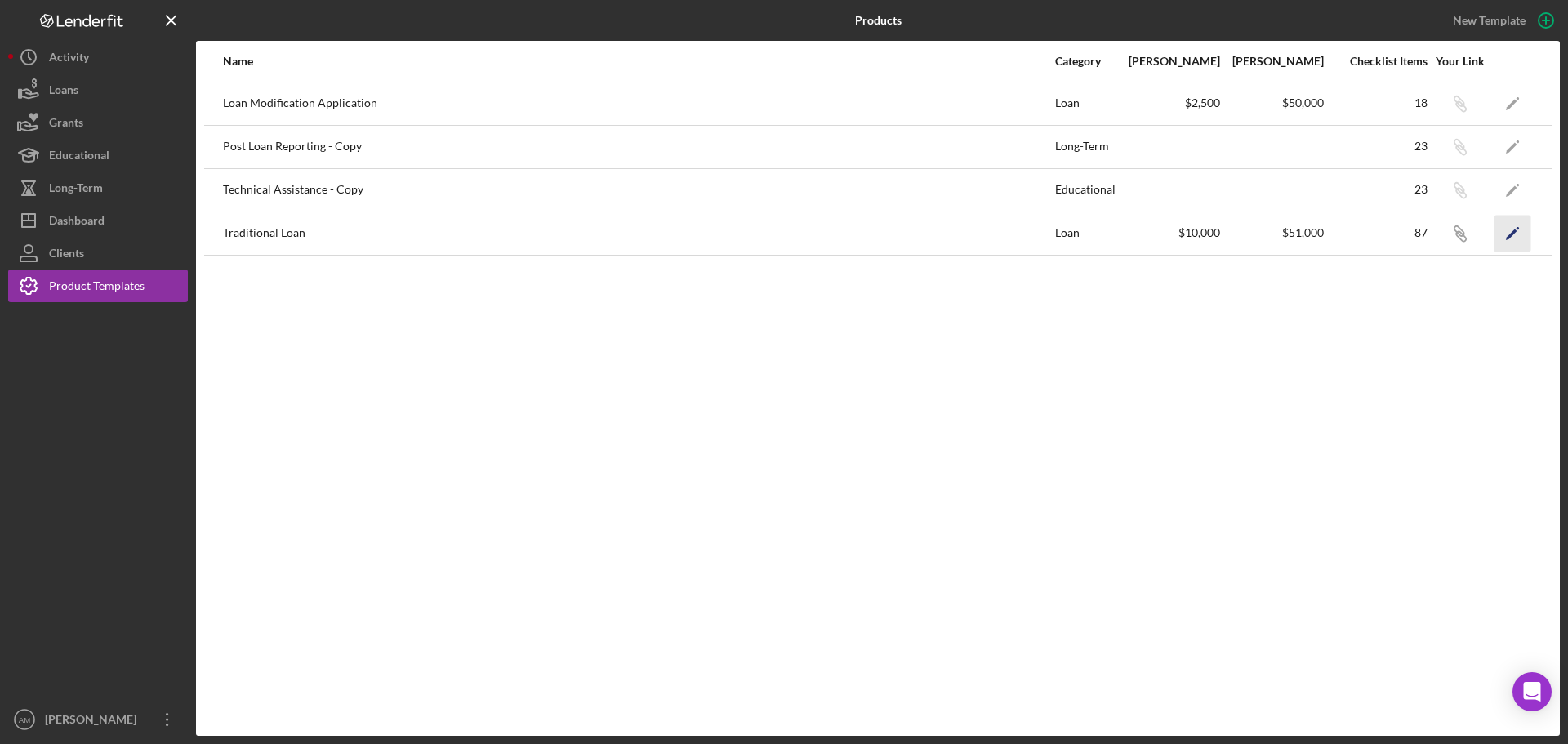
click at [1511, 236] on polygon "button" at bounding box center [1512, 234] width 11 height 11
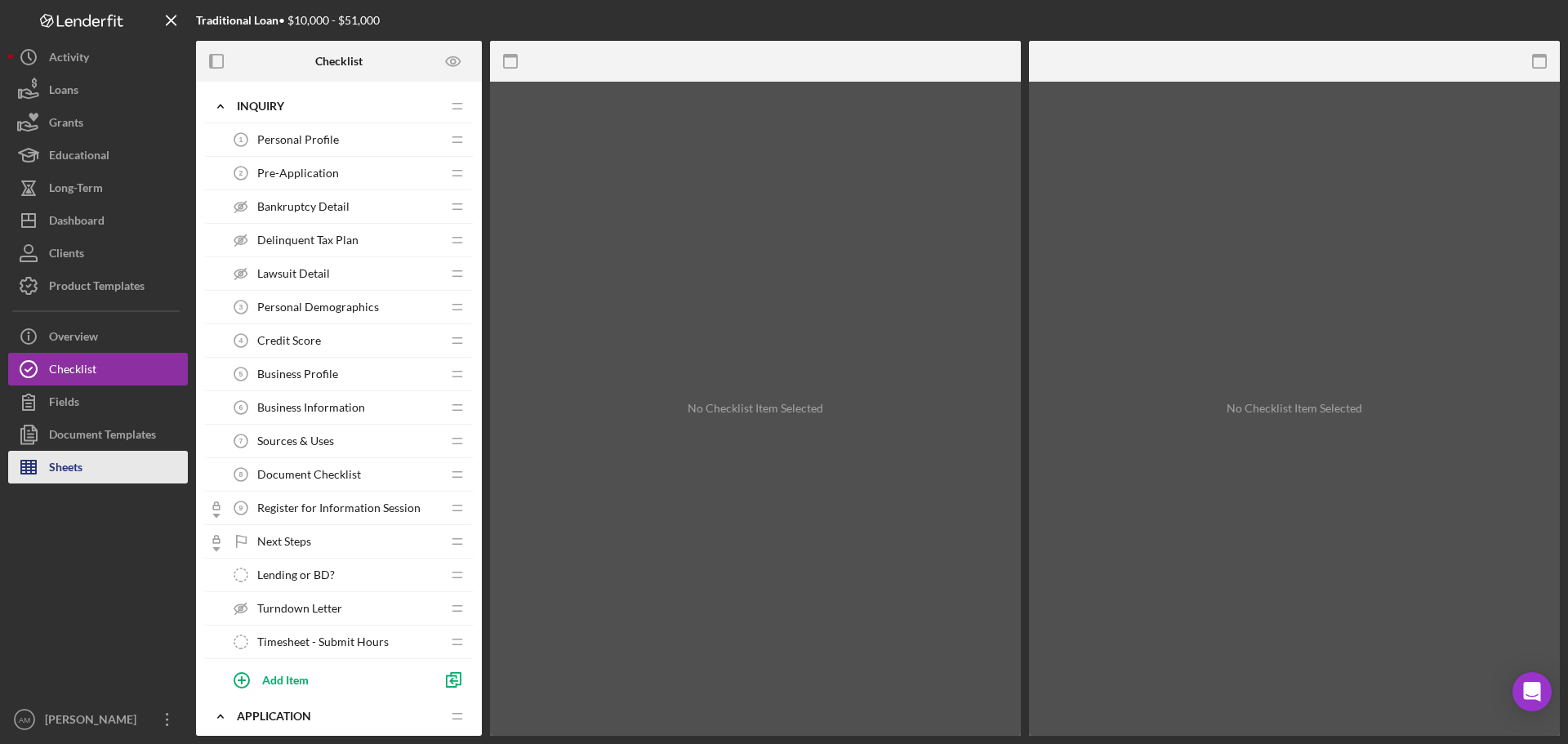
click at [89, 469] on button "Sheets" at bounding box center [98, 467] width 180 height 33
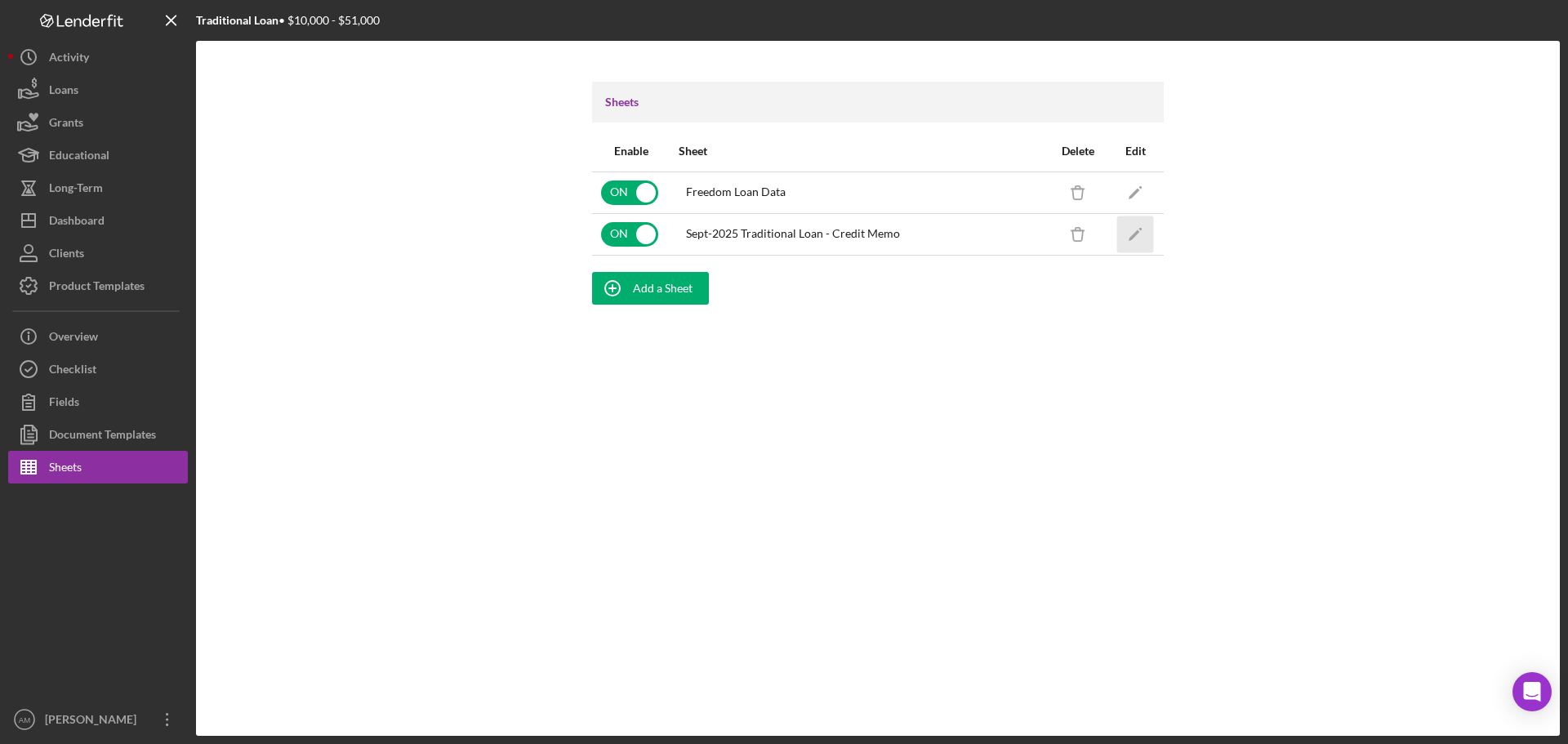
click at [1128, 232] on icon "Icon/Edit" at bounding box center [1135, 234] width 37 height 37
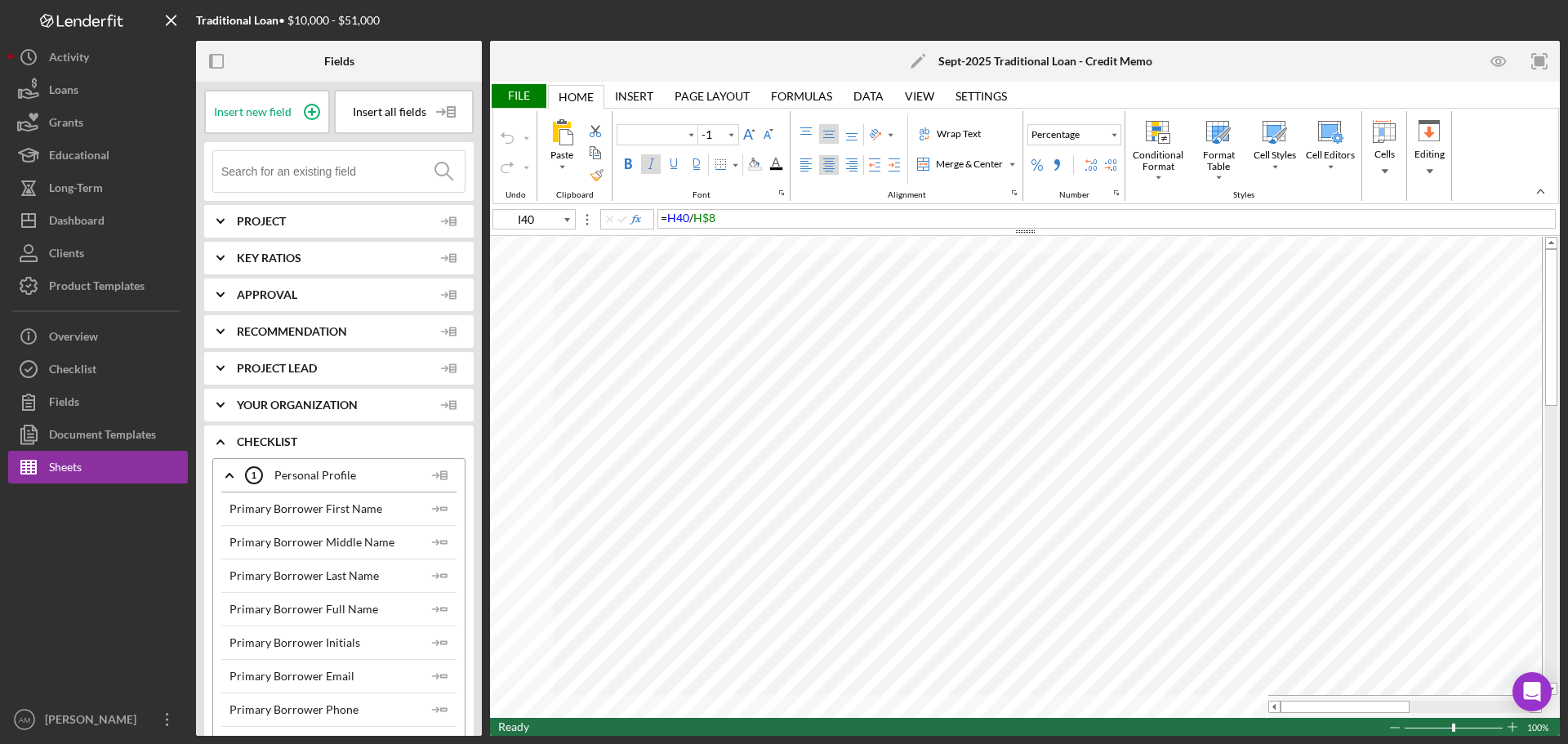
type input "Calibri"
type input "8"
type input "A1"
type input "16"
click at [519, 95] on div "File" at bounding box center [518, 95] width 57 height 24
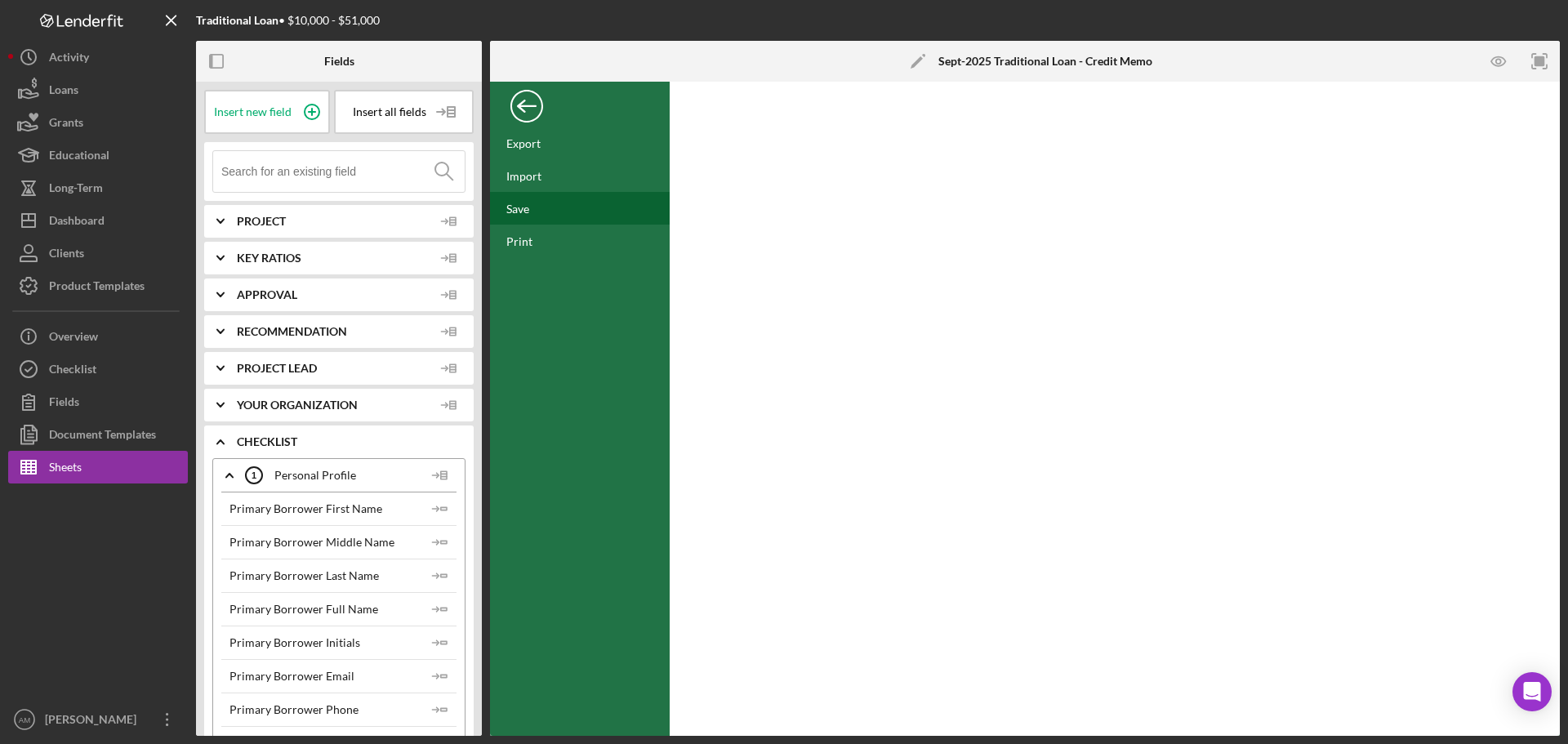
click at [522, 205] on div "Save" at bounding box center [518, 209] width 23 height 14
click at [529, 107] on div "Back" at bounding box center [527, 102] width 33 height 33
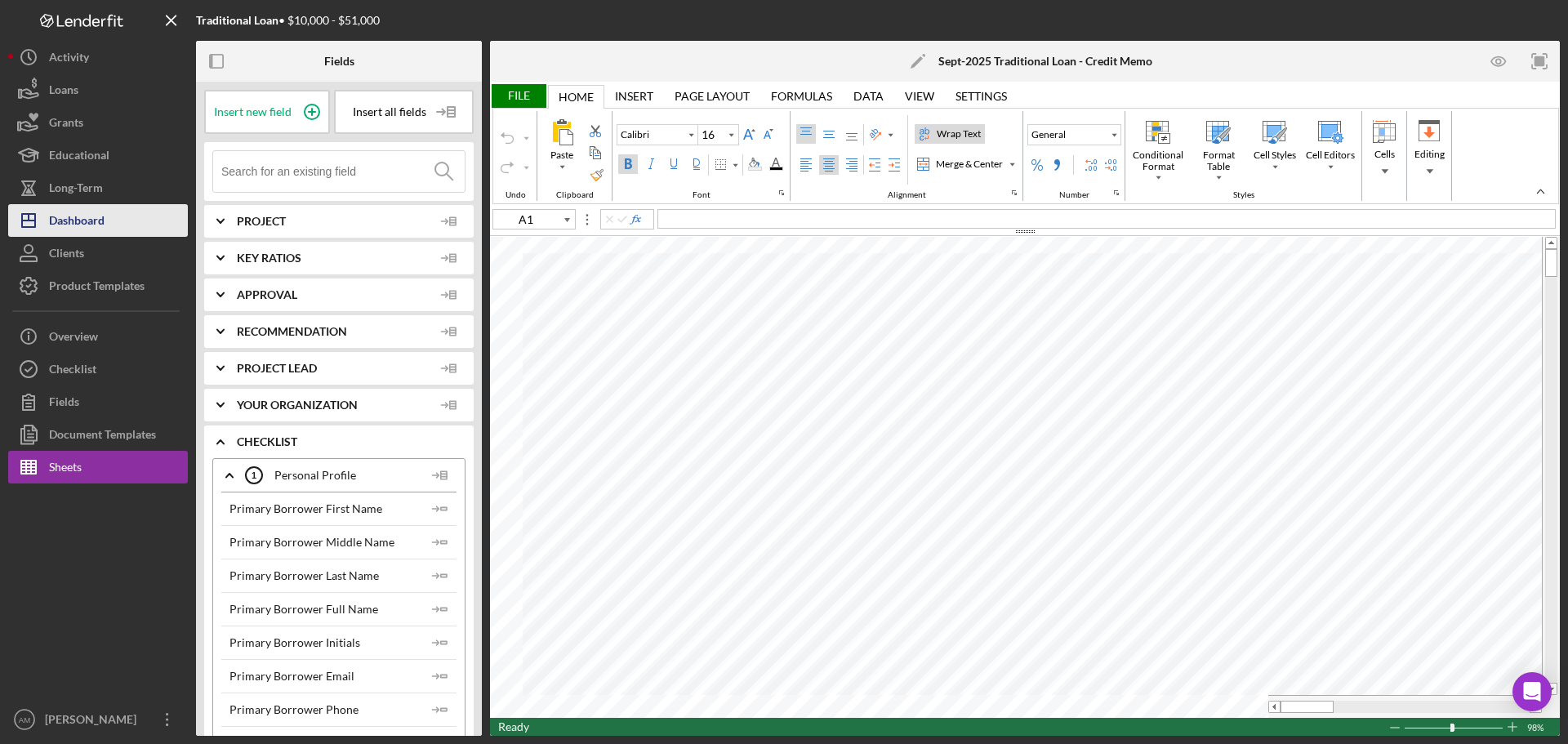
click at [72, 215] on div "Dashboard" at bounding box center [77, 223] width 56 height 37
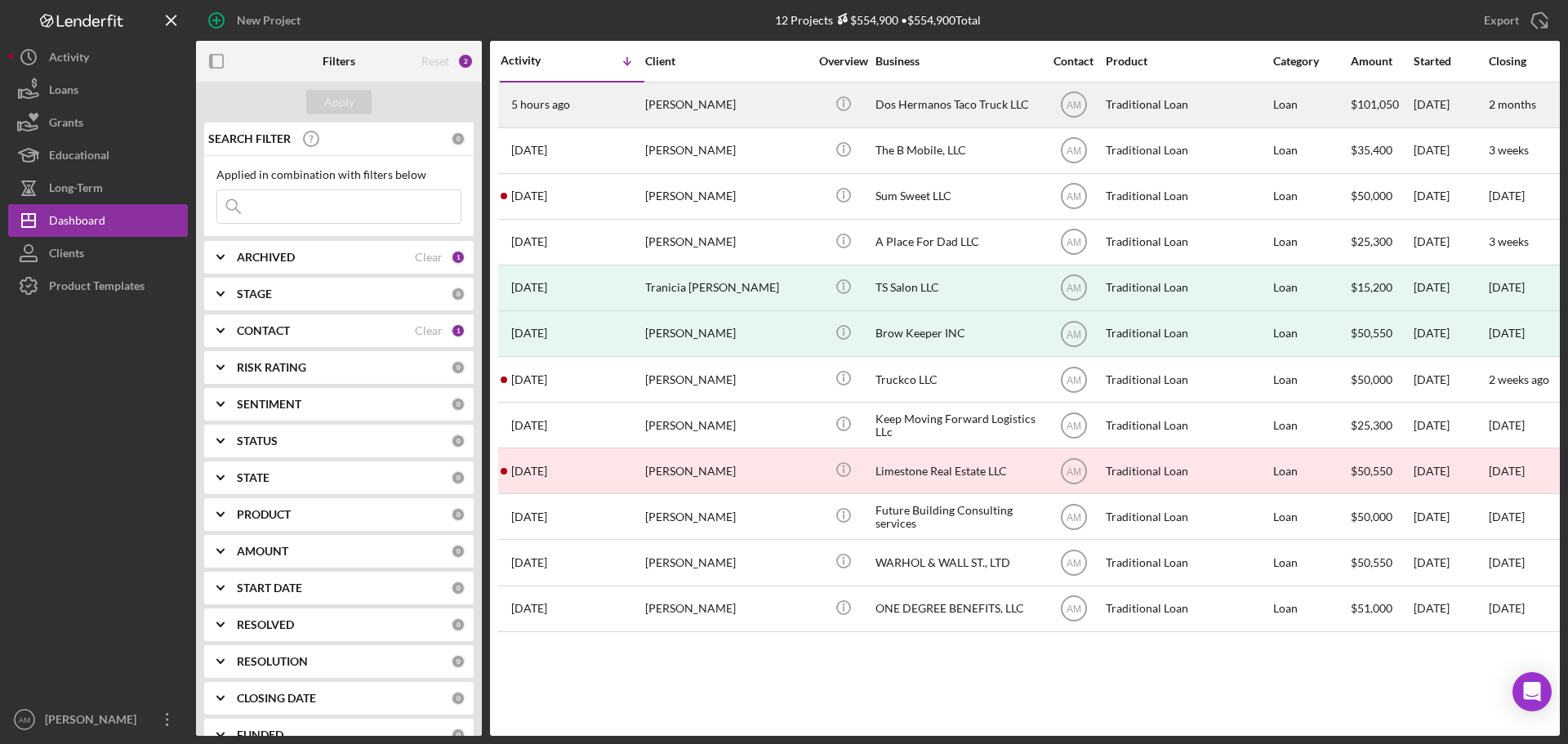
click at [697, 108] on div "[PERSON_NAME]" at bounding box center [727, 104] width 163 height 44
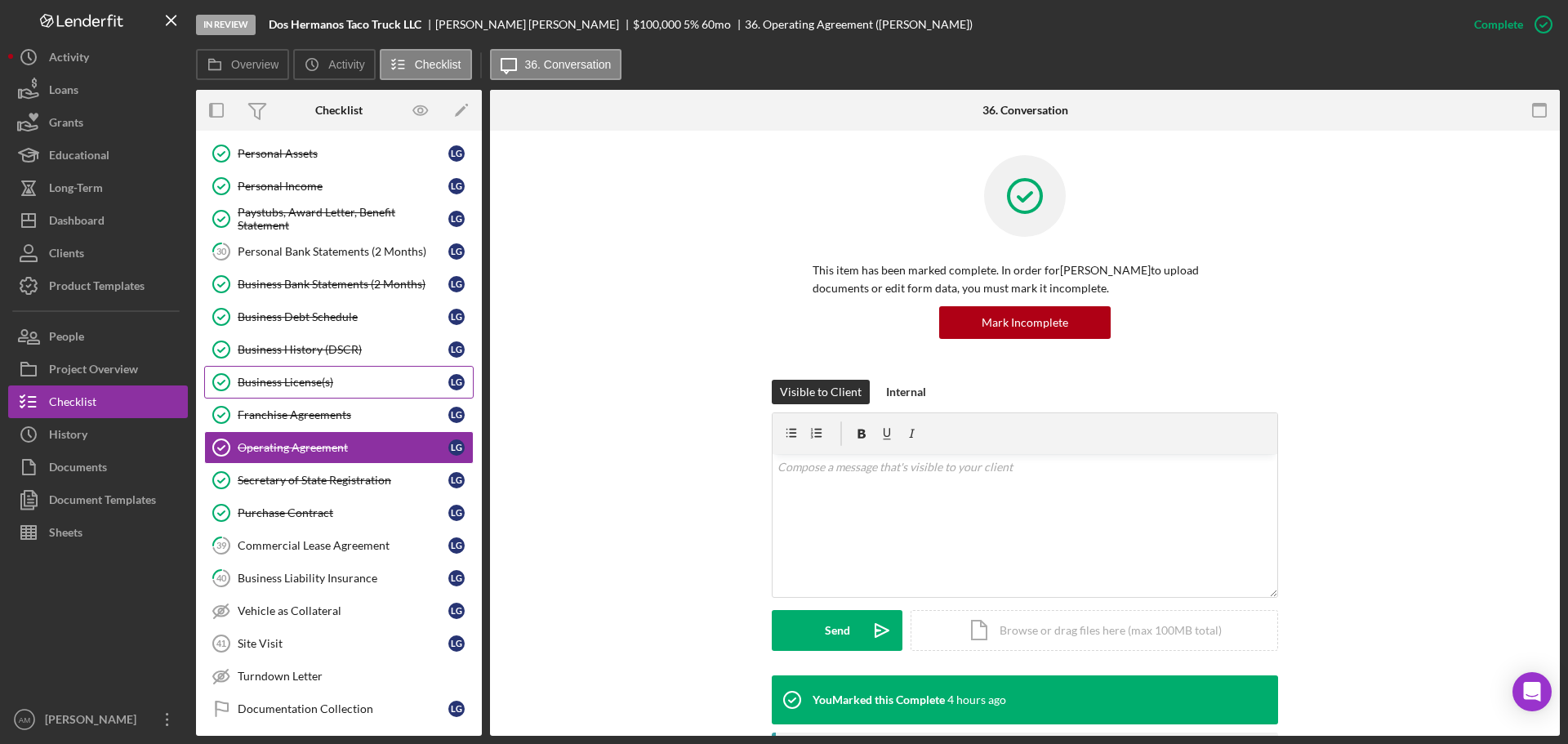
scroll to position [482, 0]
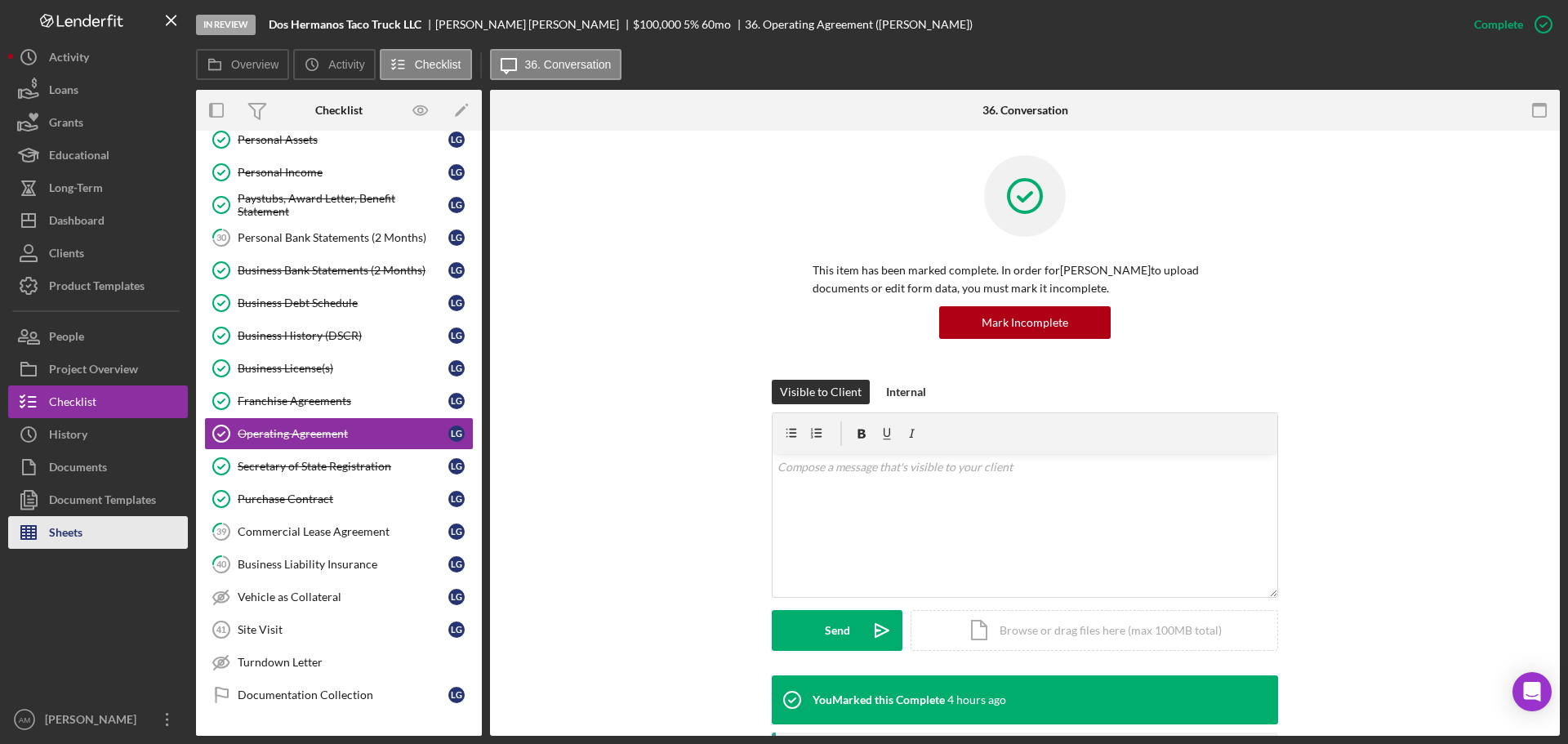
click at [76, 539] on div "Sheets" at bounding box center [66, 535] width 34 height 37
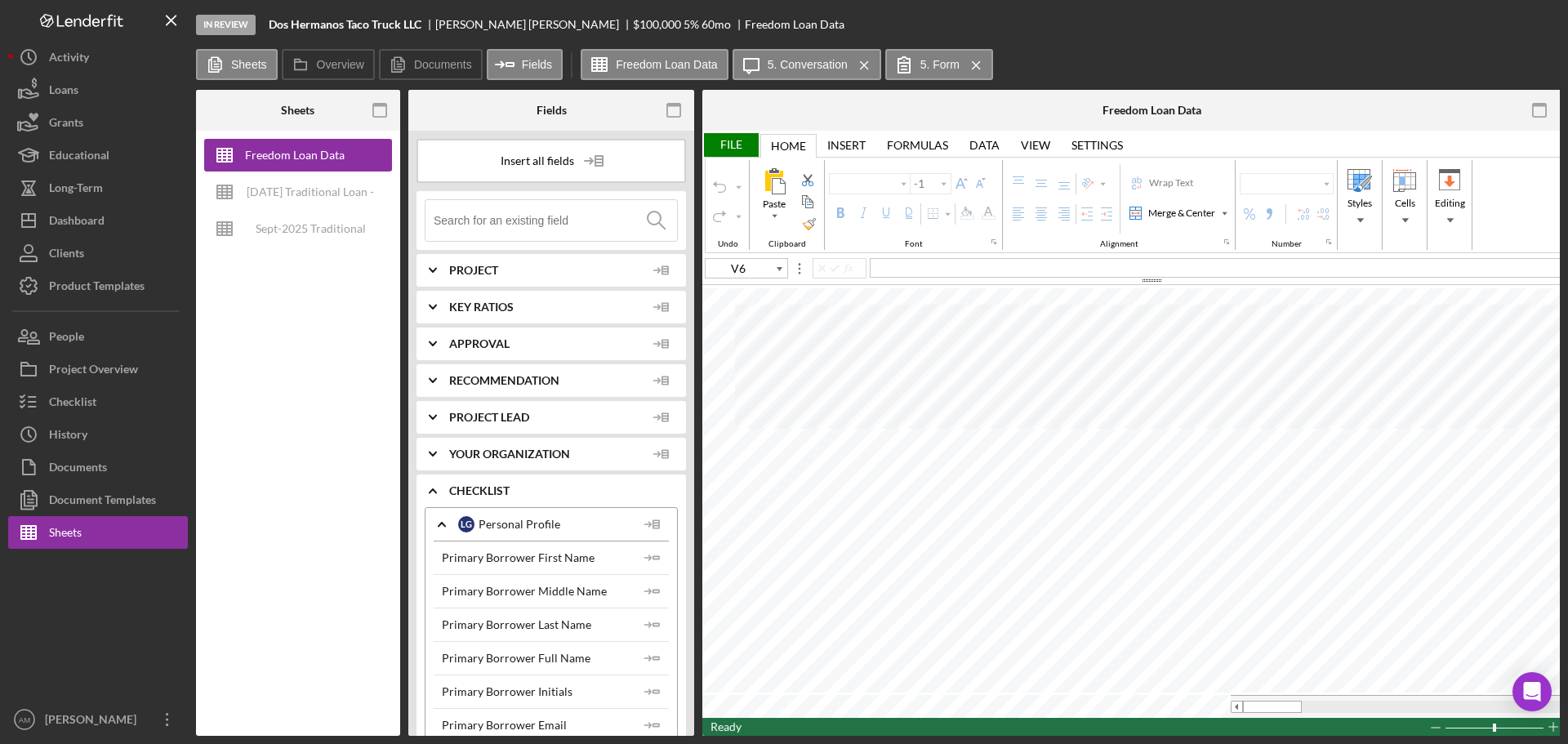
type input "Aptos Narrow"
type input "11"
click at [296, 189] on div "2025-09-25 Traditional Loan - Credit Memo" at bounding box center [310, 192] width 131 height 33
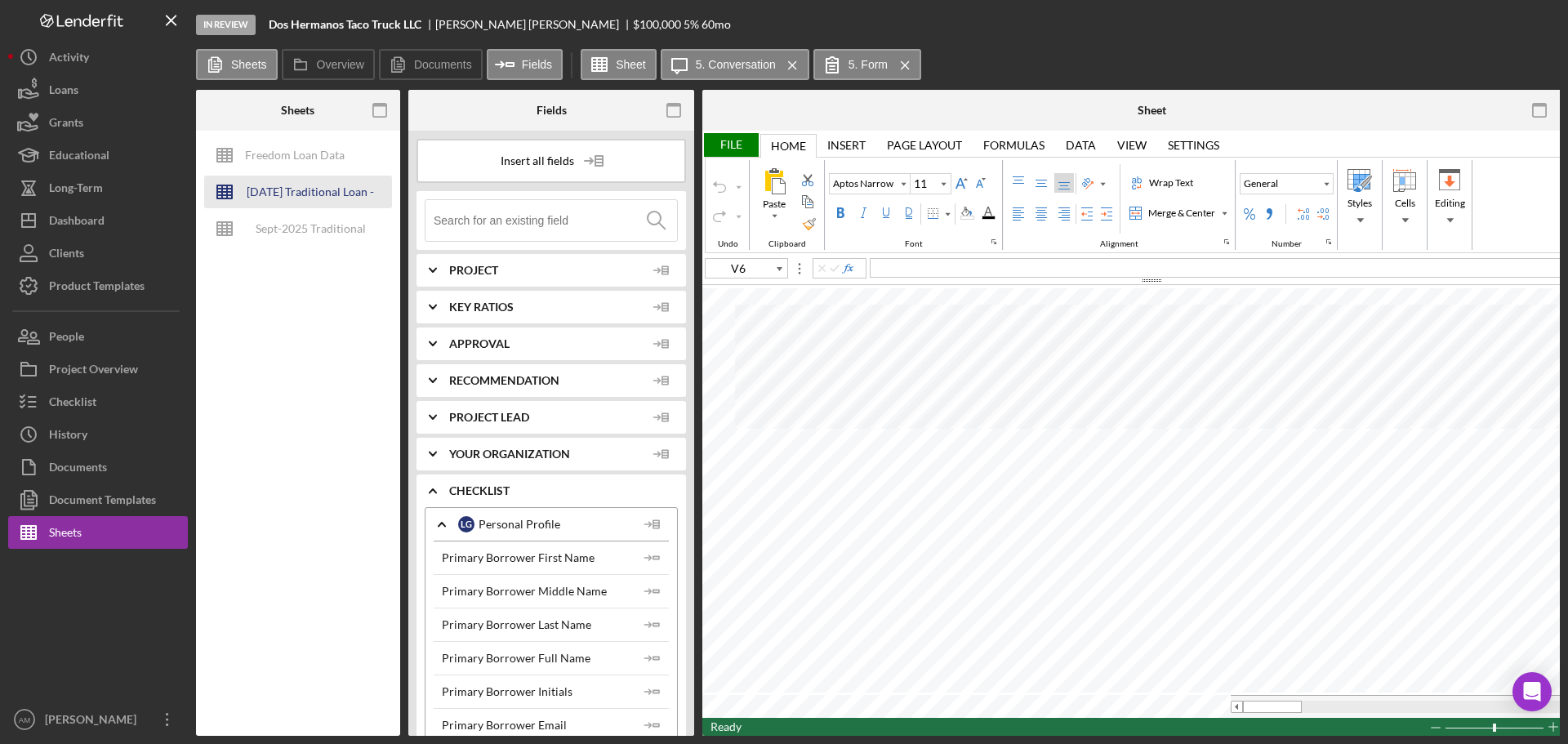
type input "Calibri"
type input "16"
type input "A1"
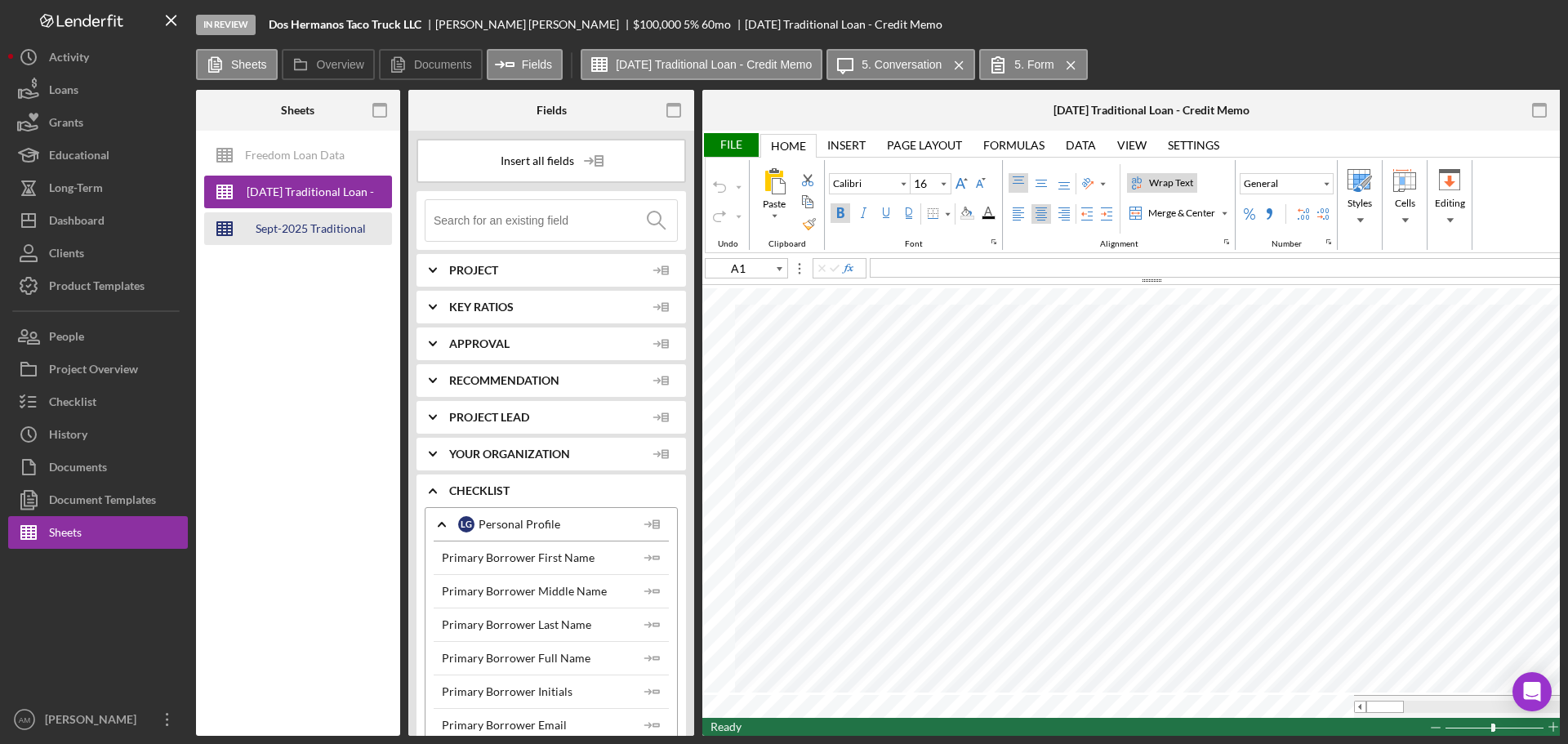
click at [315, 224] on div "Sept-2025 Traditional Loan - Credit Memo" at bounding box center [310, 229] width 131 height 33
type input "8"
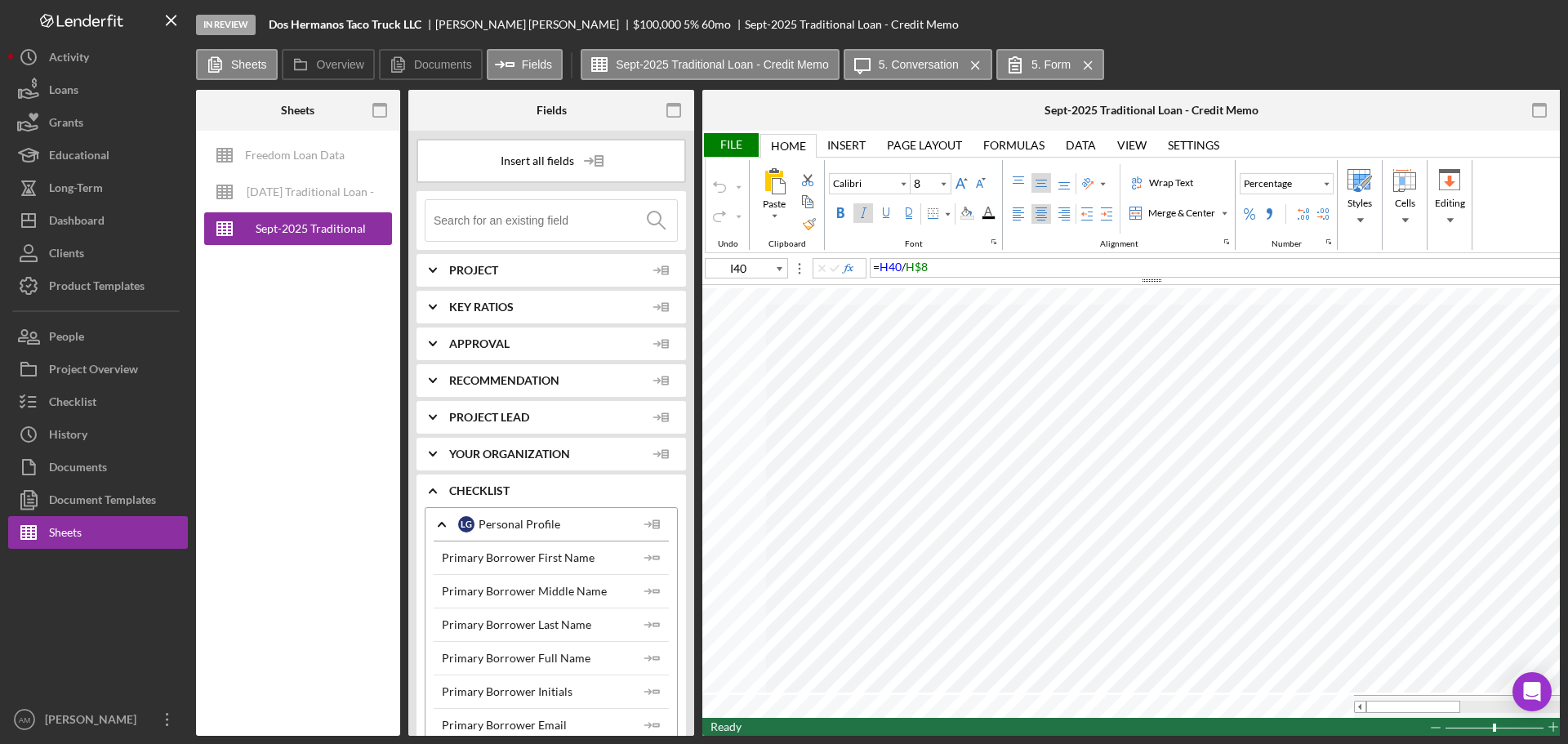
type input "A1"
type input "16"
click at [724, 140] on div "File" at bounding box center [730, 145] width 57 height 24
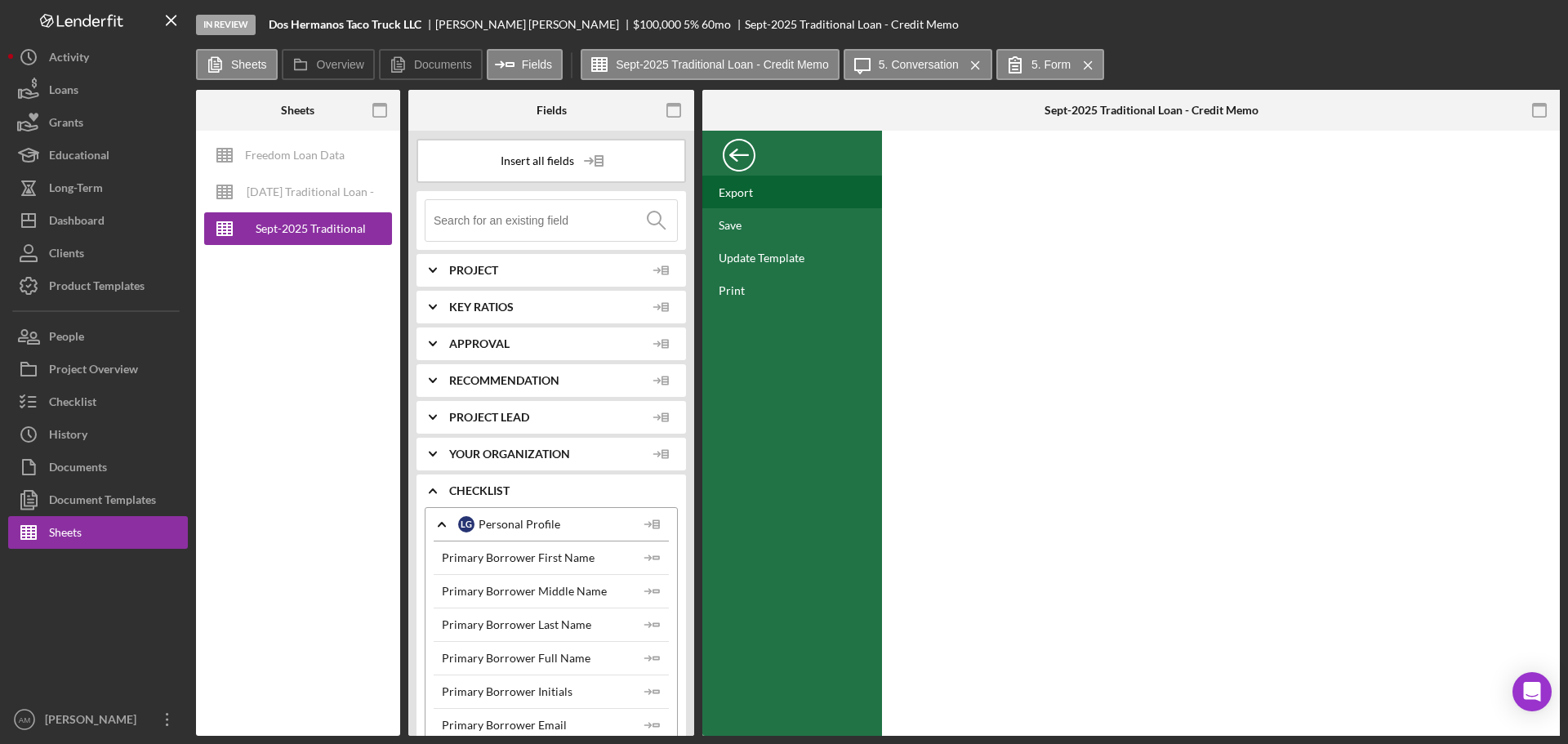
click at [738, 189] on div "Export" at bounding box center [736, 192] width 34 height 14
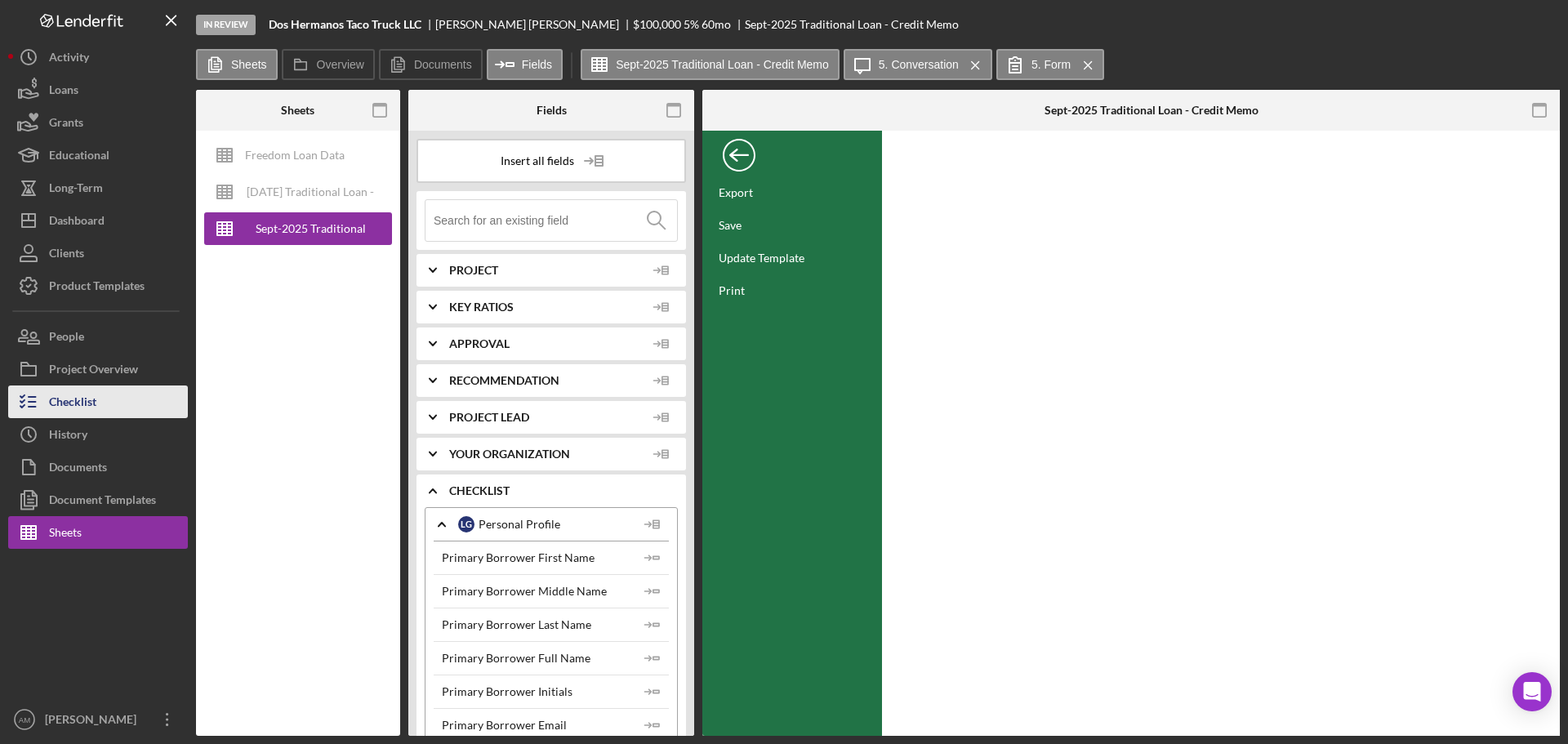
click at [74, 406] on div "Checklist" at bounding box center [73, 403] width 48 height 37
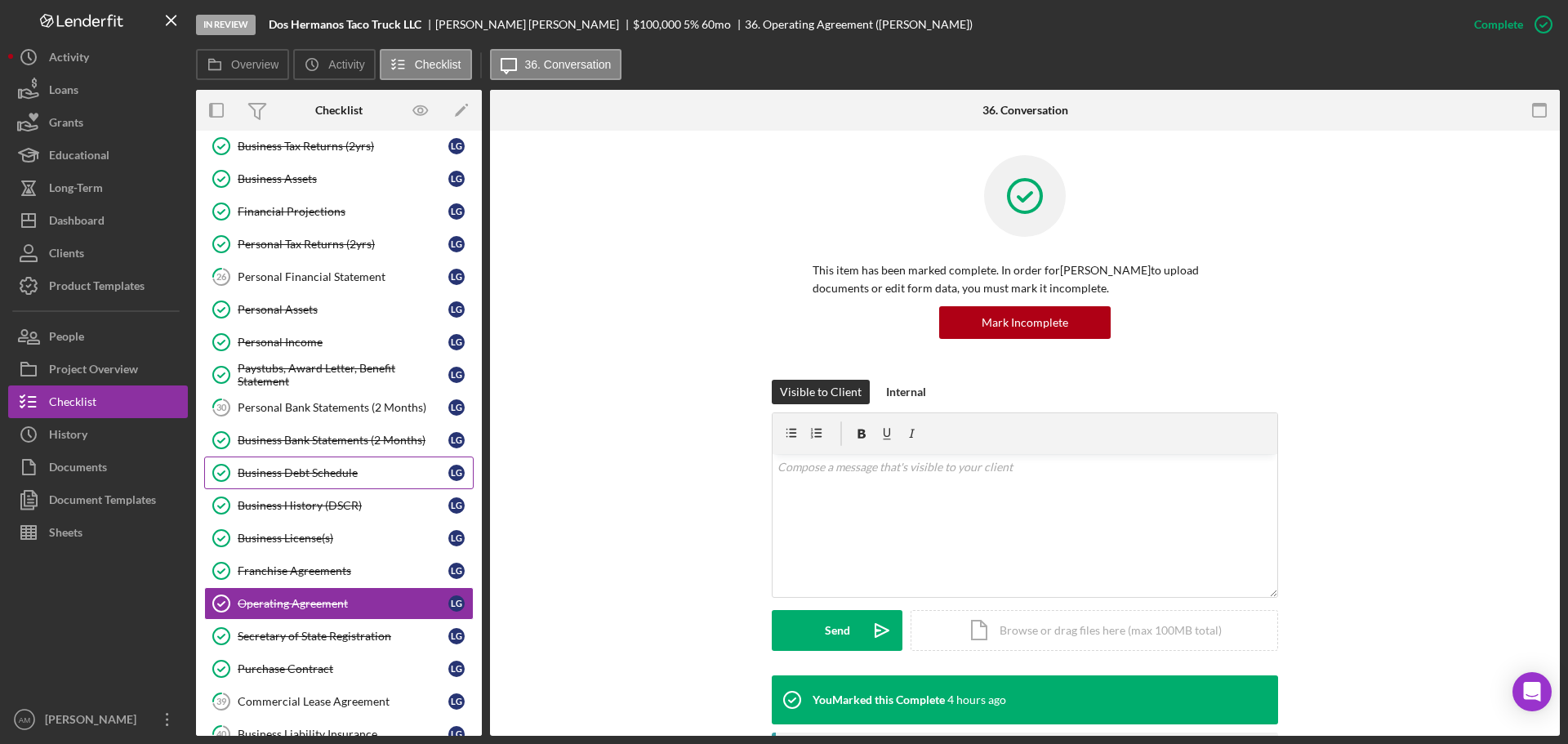
scroll to position [213, 0]
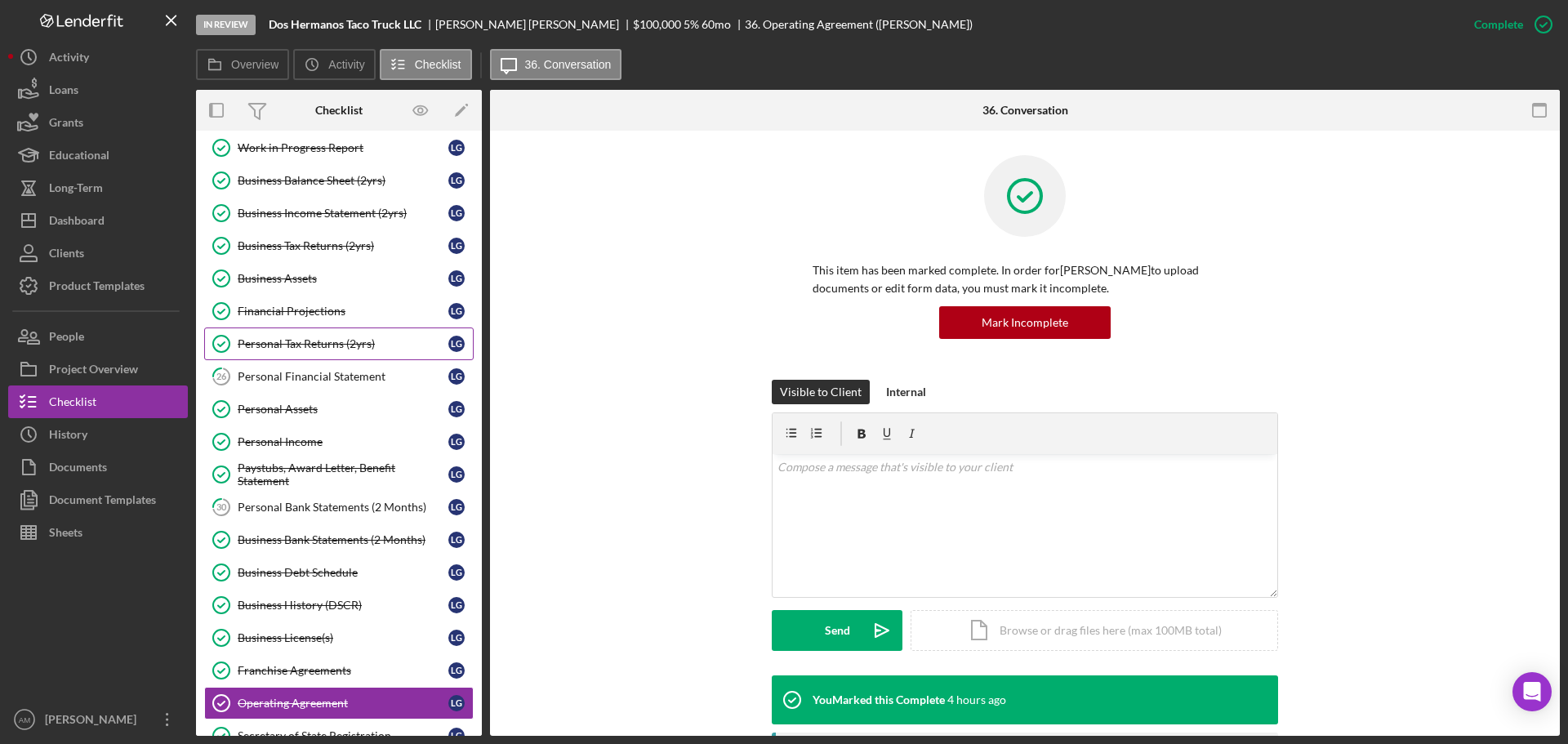
click at [317, 342] on div "Personal Tax Returns (2yrs)" at bounding box center [343, 344] width 211 height 13
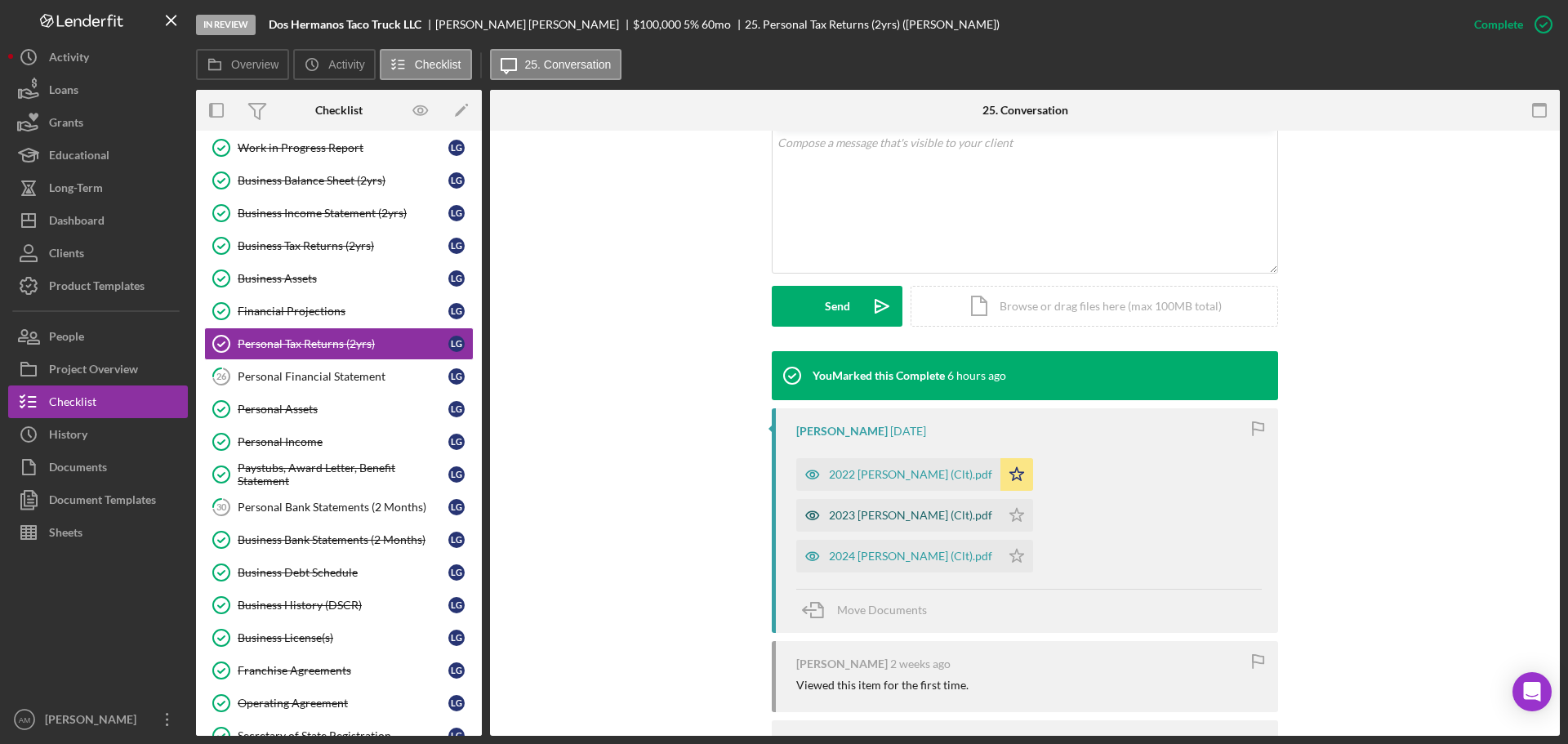
scroll to position [327, 0]
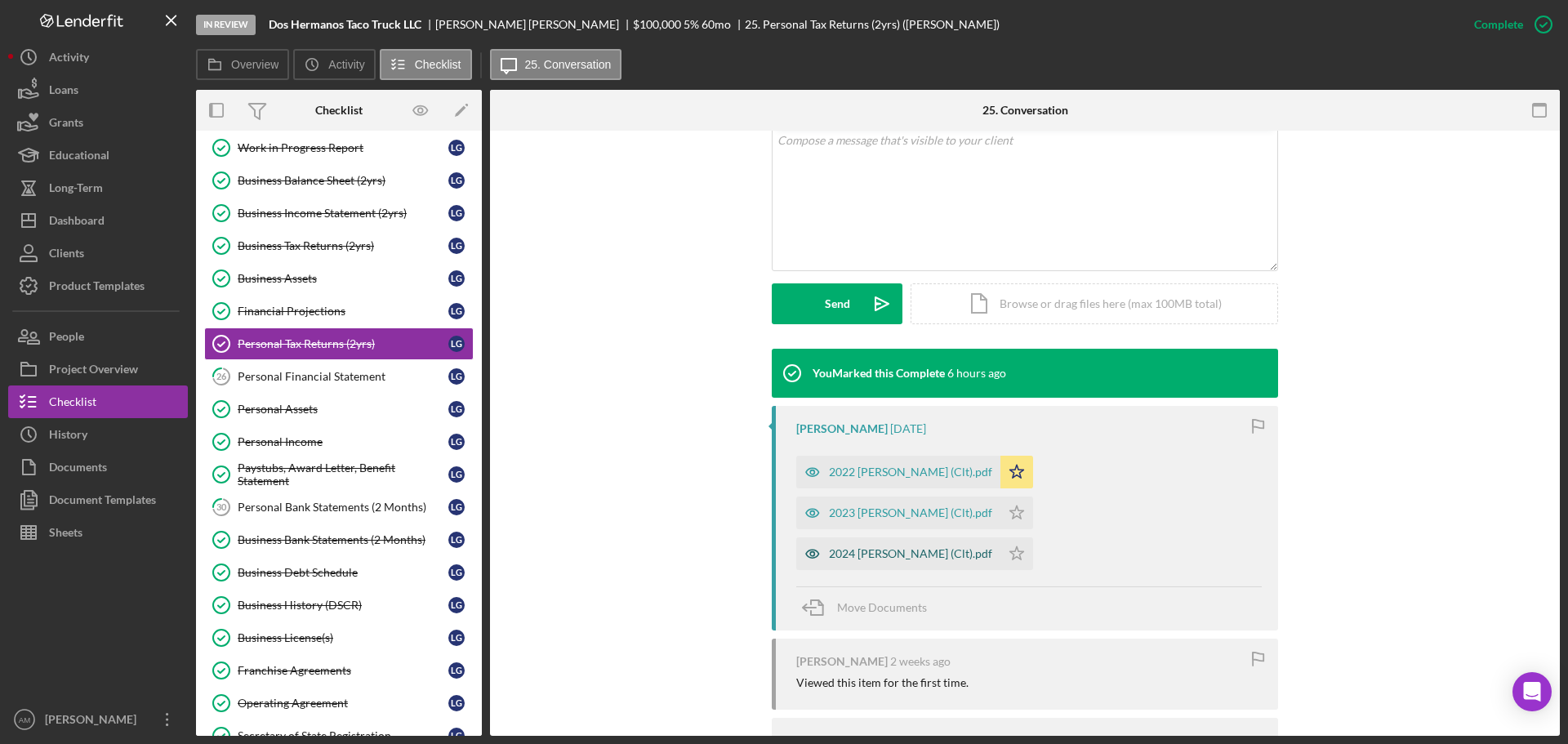
click at [926, 547] on div "2024 [PERSON_NAME] (Clt).pdf" at bounding box center [910, 553] width 163 height 13
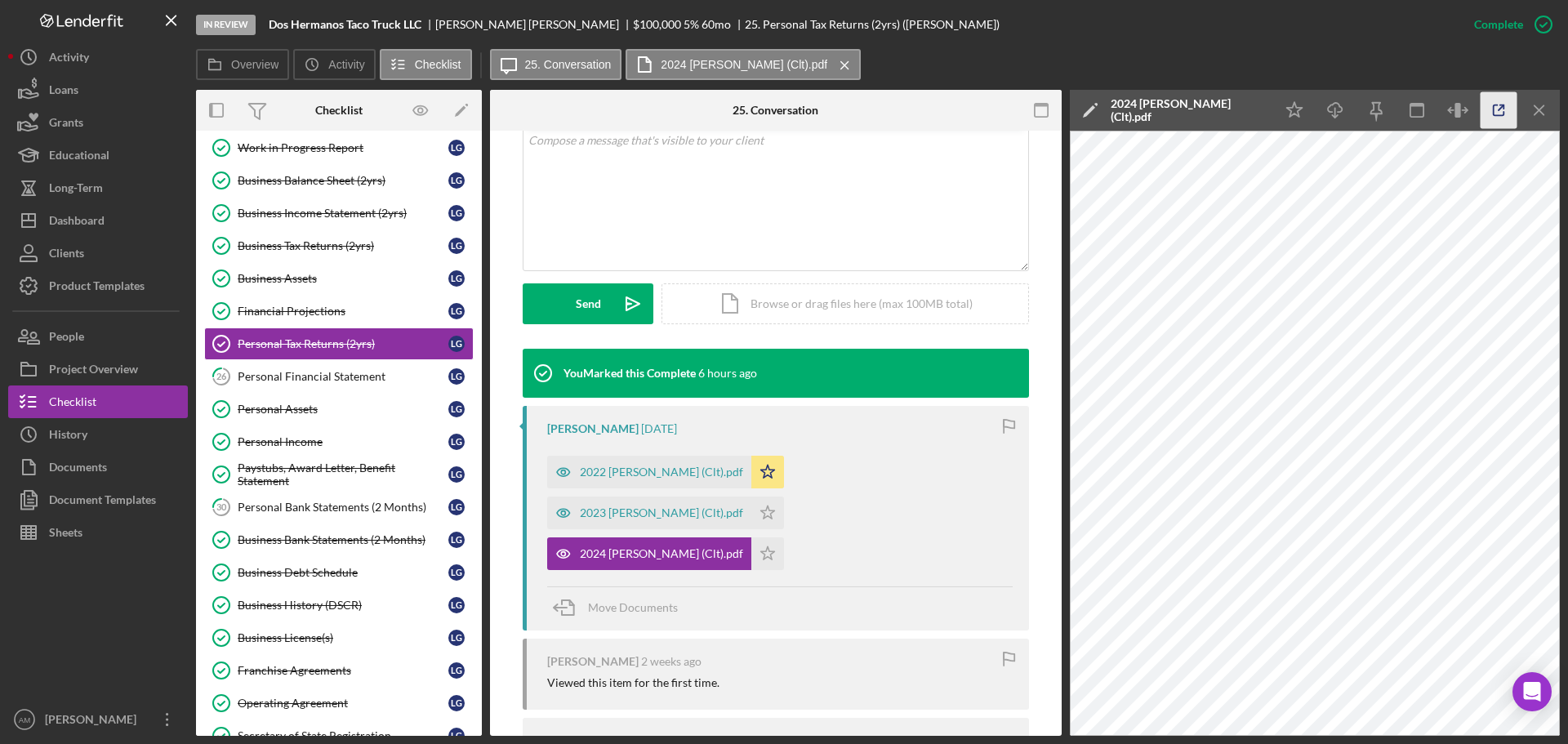
click at [1501, 103] on icon "button" at bounding box center [1499, 110] width 37 height 37
click at [743, 507] on div "2023 [PERSON_NAME] (Clt).pdf" at bounding box center [661, 513] width 163 height 13
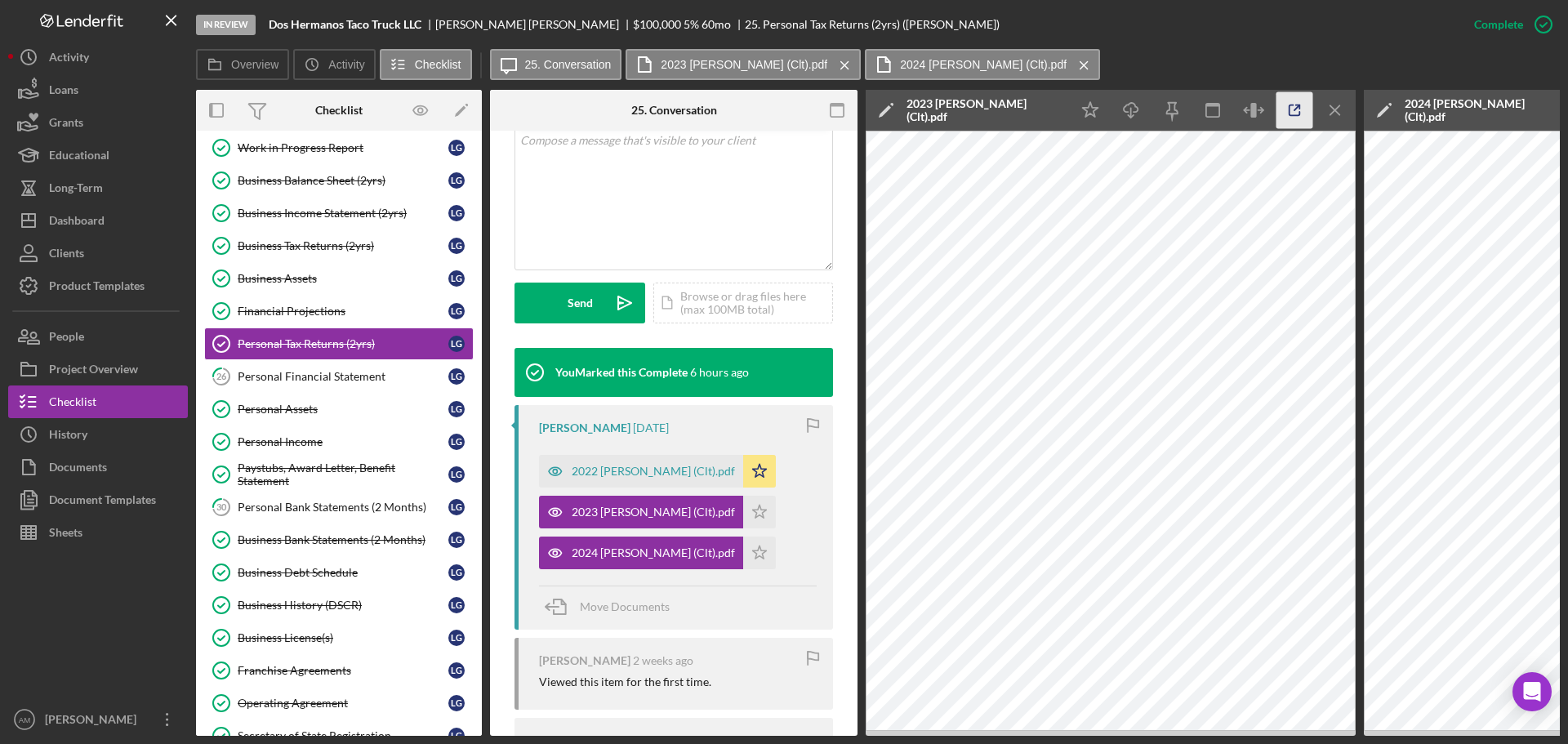
click at [1300, 109] on icon "button" at bounding box center [1294, 110] width 37 height 37
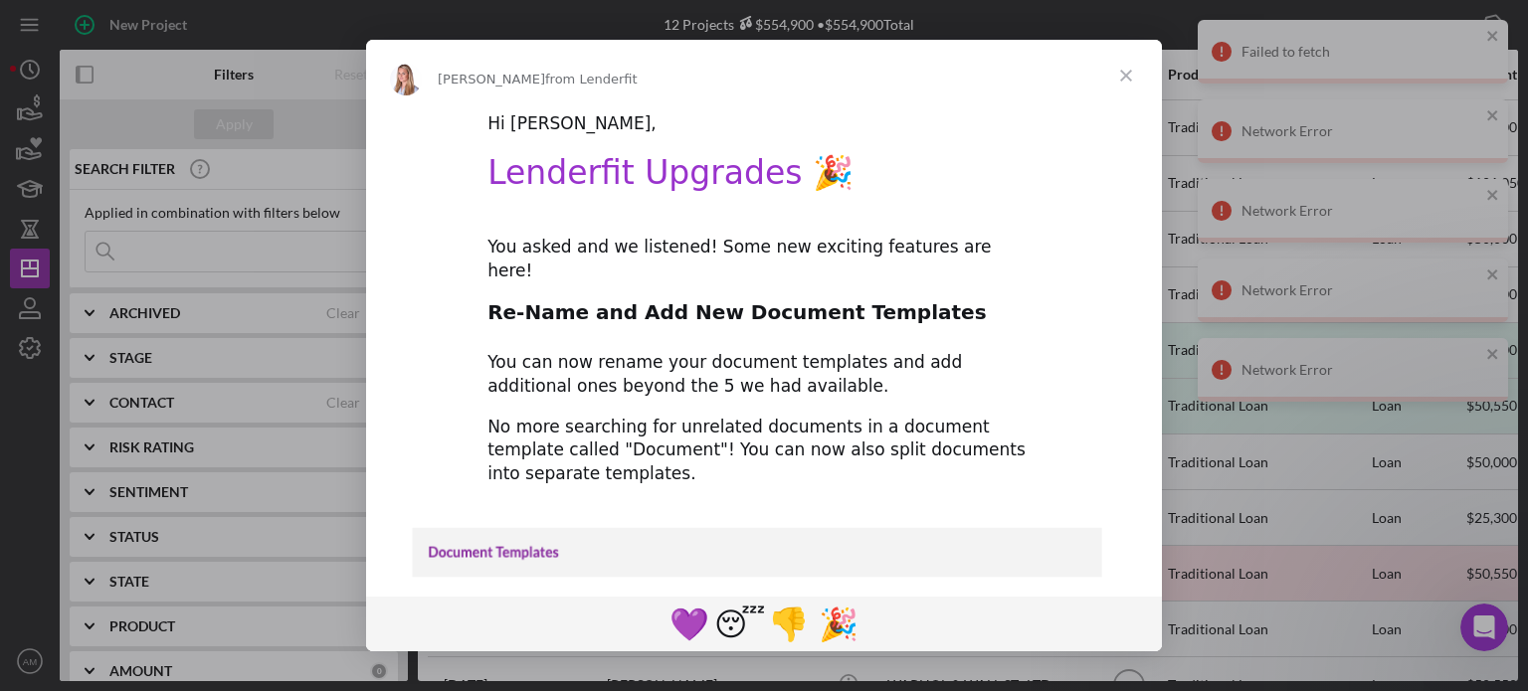
click at [1126, 76] on span "Close" at bounding box center [1126, 76] width 72 height 72
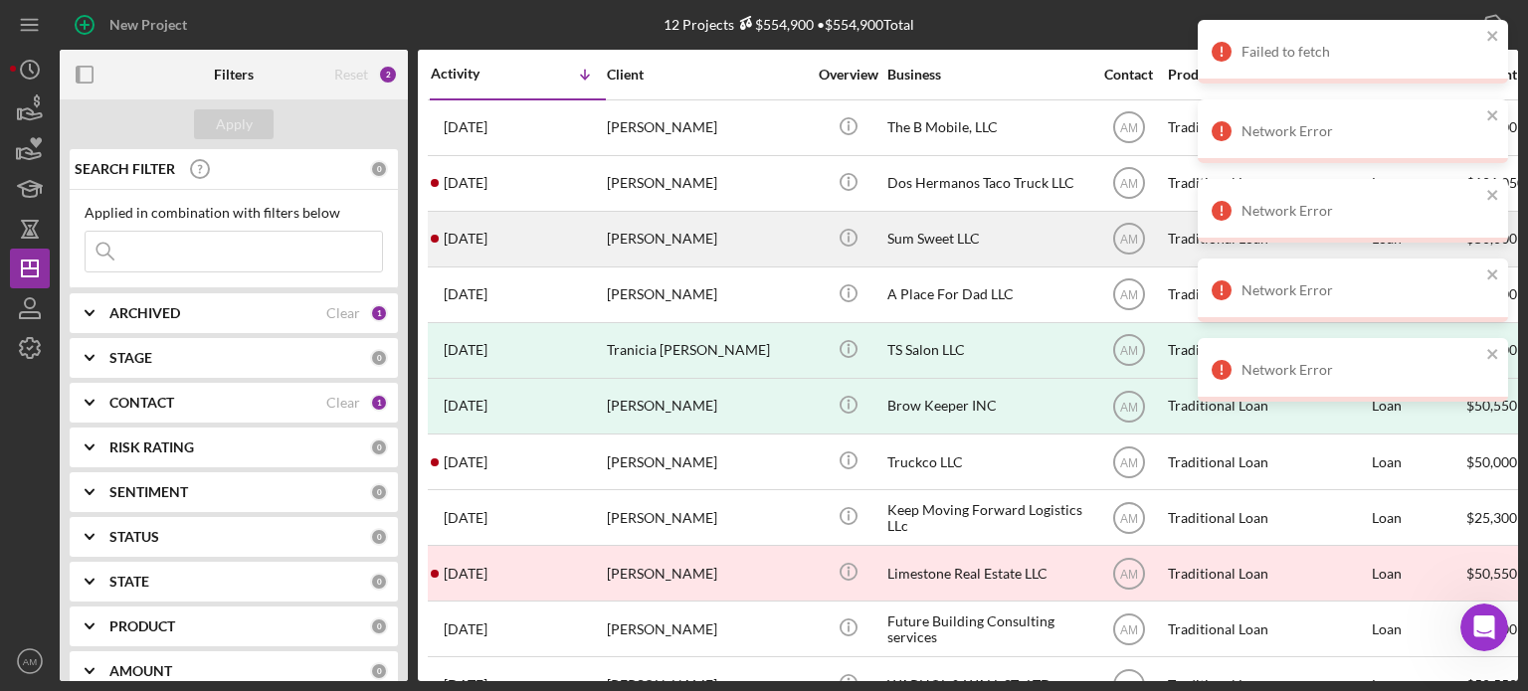
click at [875, 241] on div "Icon/Info" at bounding box center [848, 239] width 75 height 53
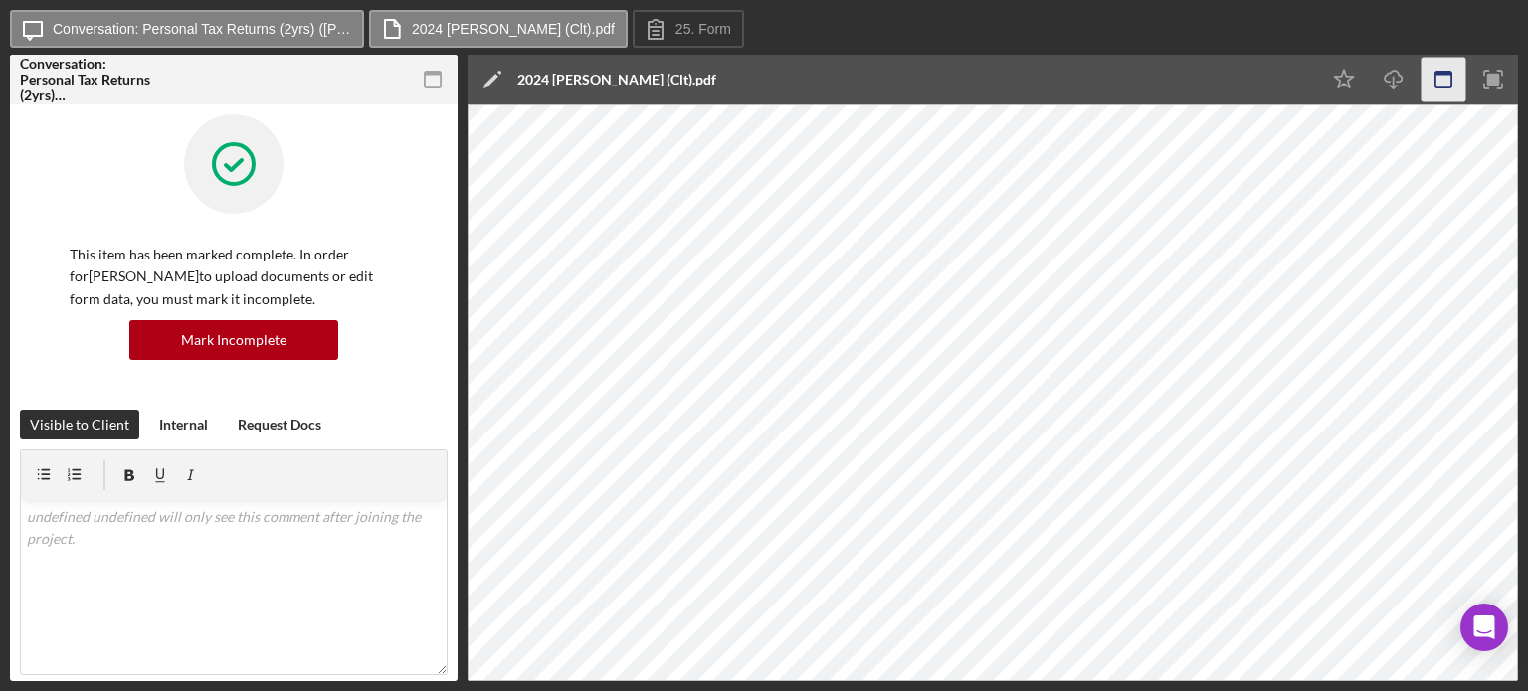
click at [1444, 82] on icon "button" at bounding box center [1443, 80] width 45 height 45
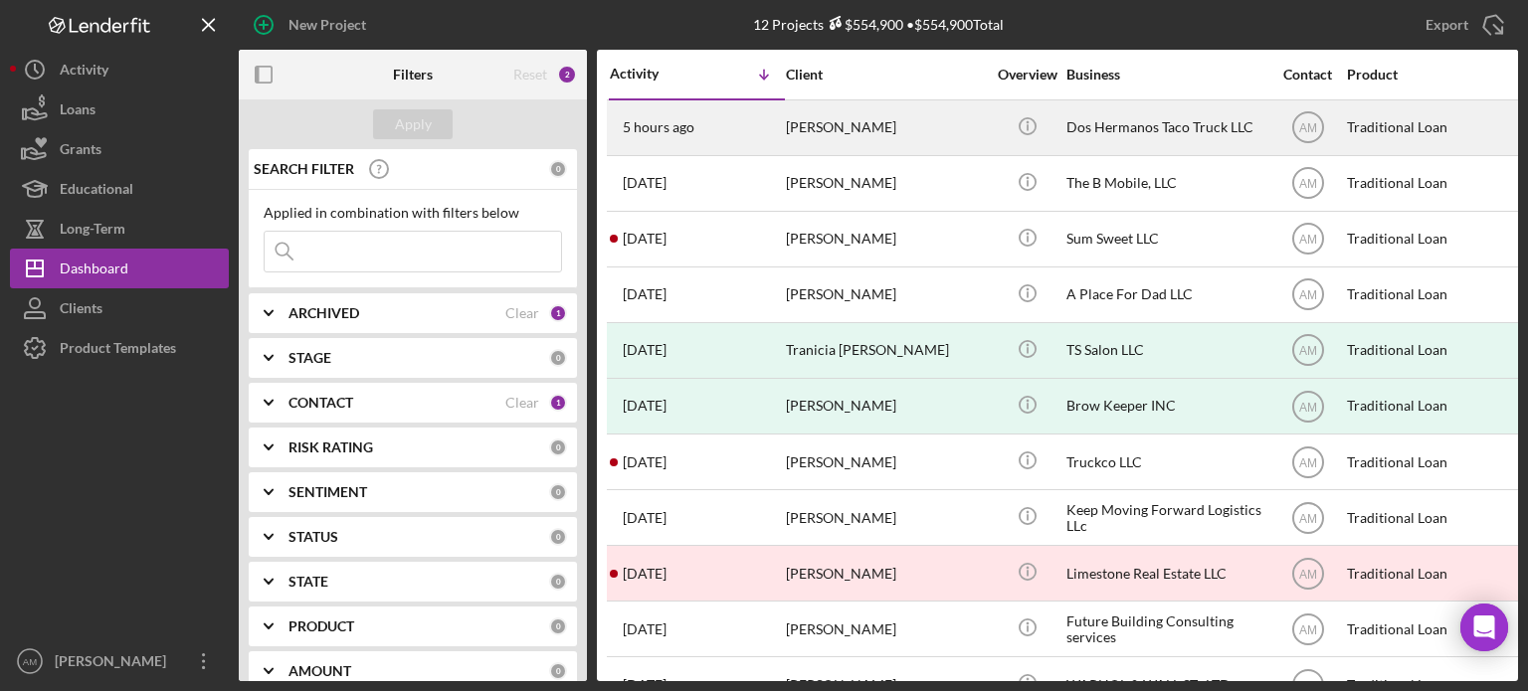
click at [874, 126] on div "[PERSON_NAME]" at bounding box center [885, 127] width 199 height 53
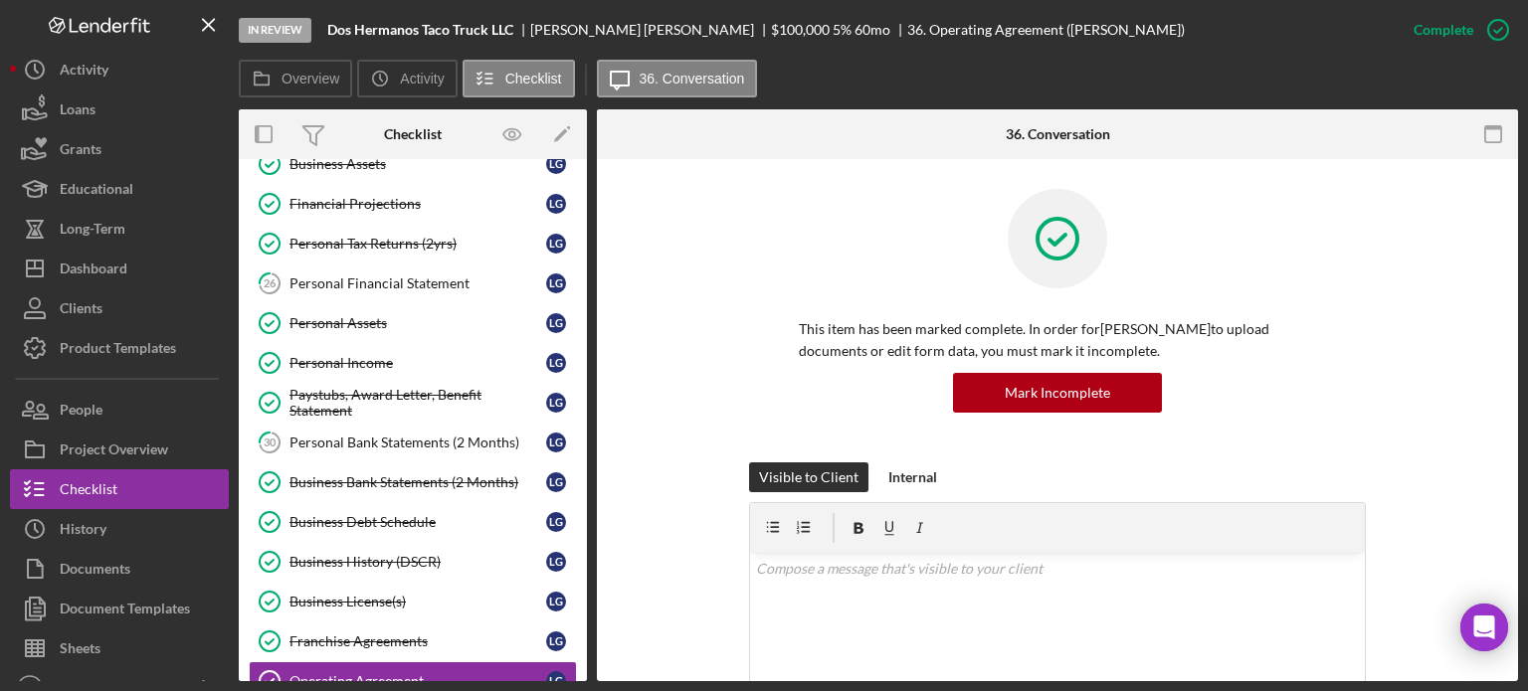
scroll to position [388, 0]
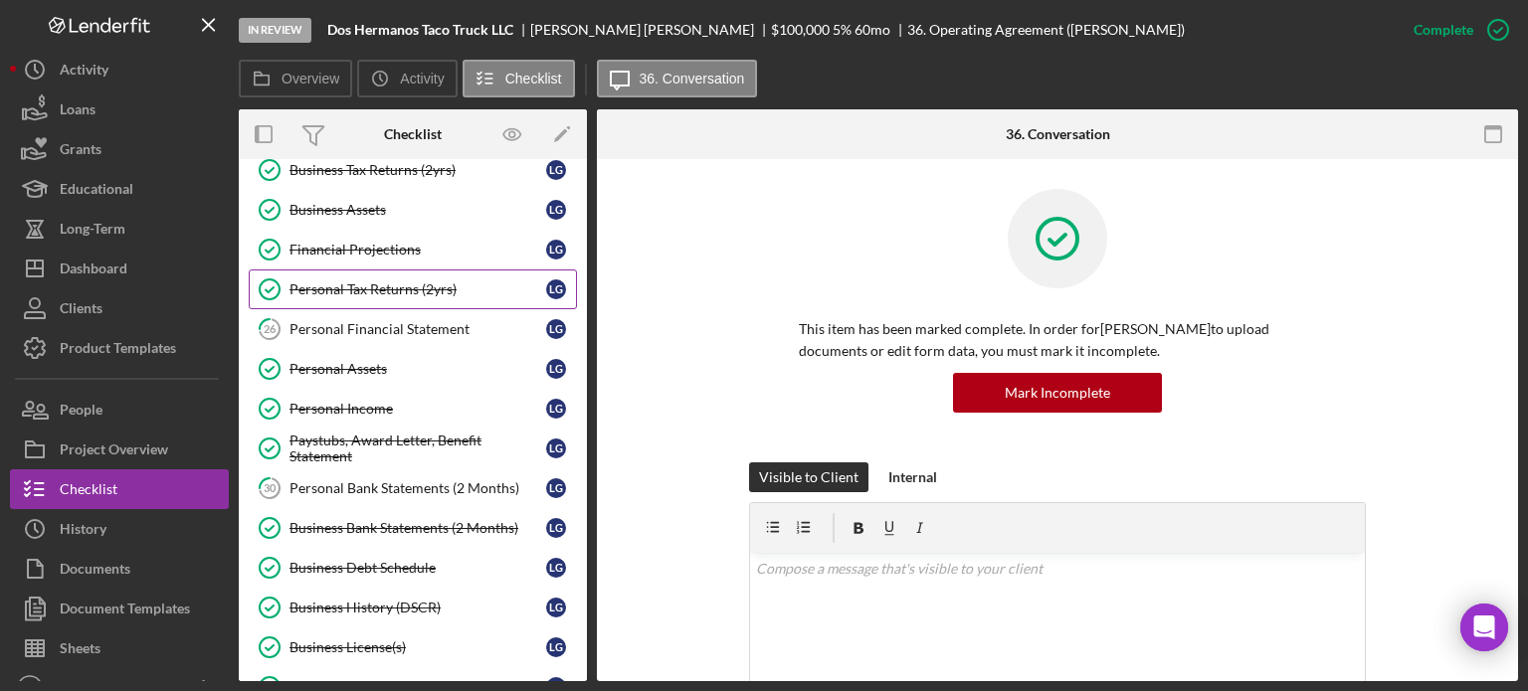
click at [390, 284] on div "Personal Tax Returns (2yrs)" at bounding box center [417, 289] width 257 height 16
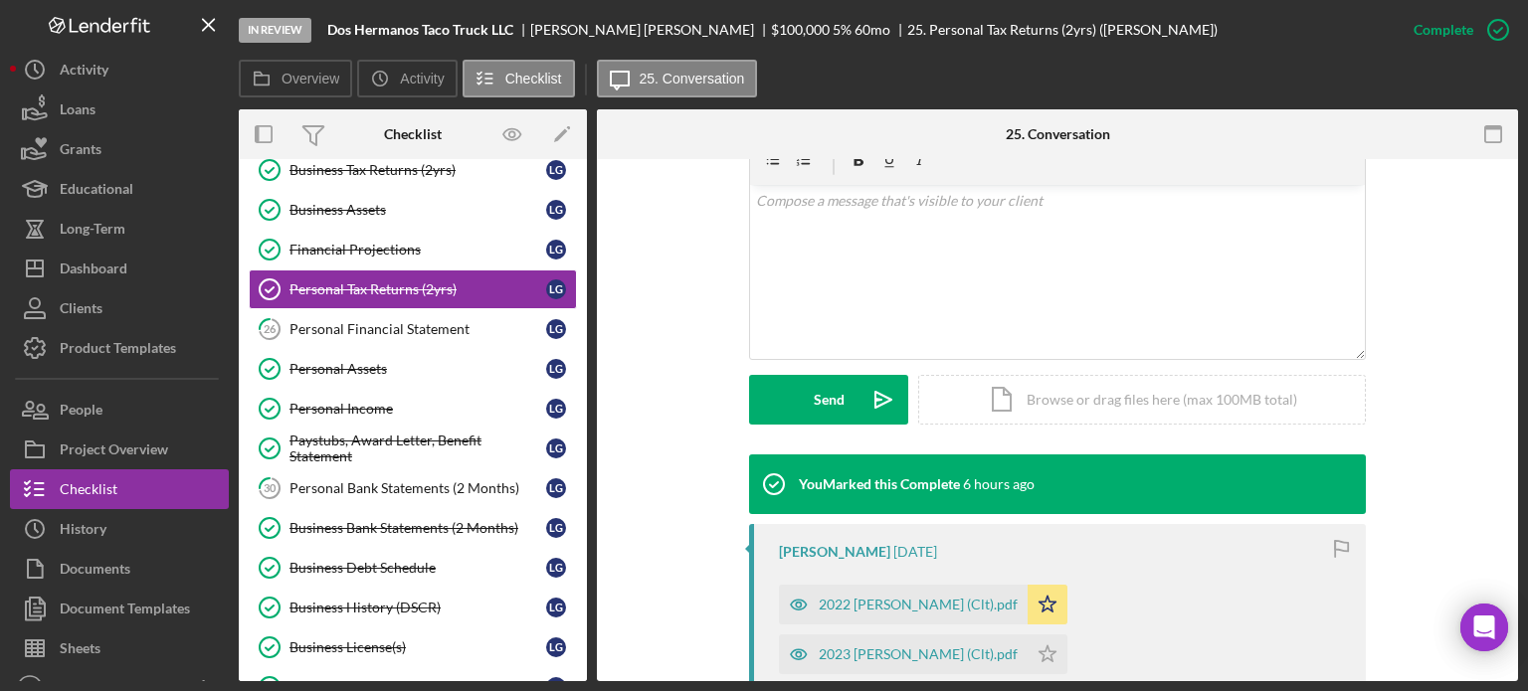
scroll to position [398, 0]
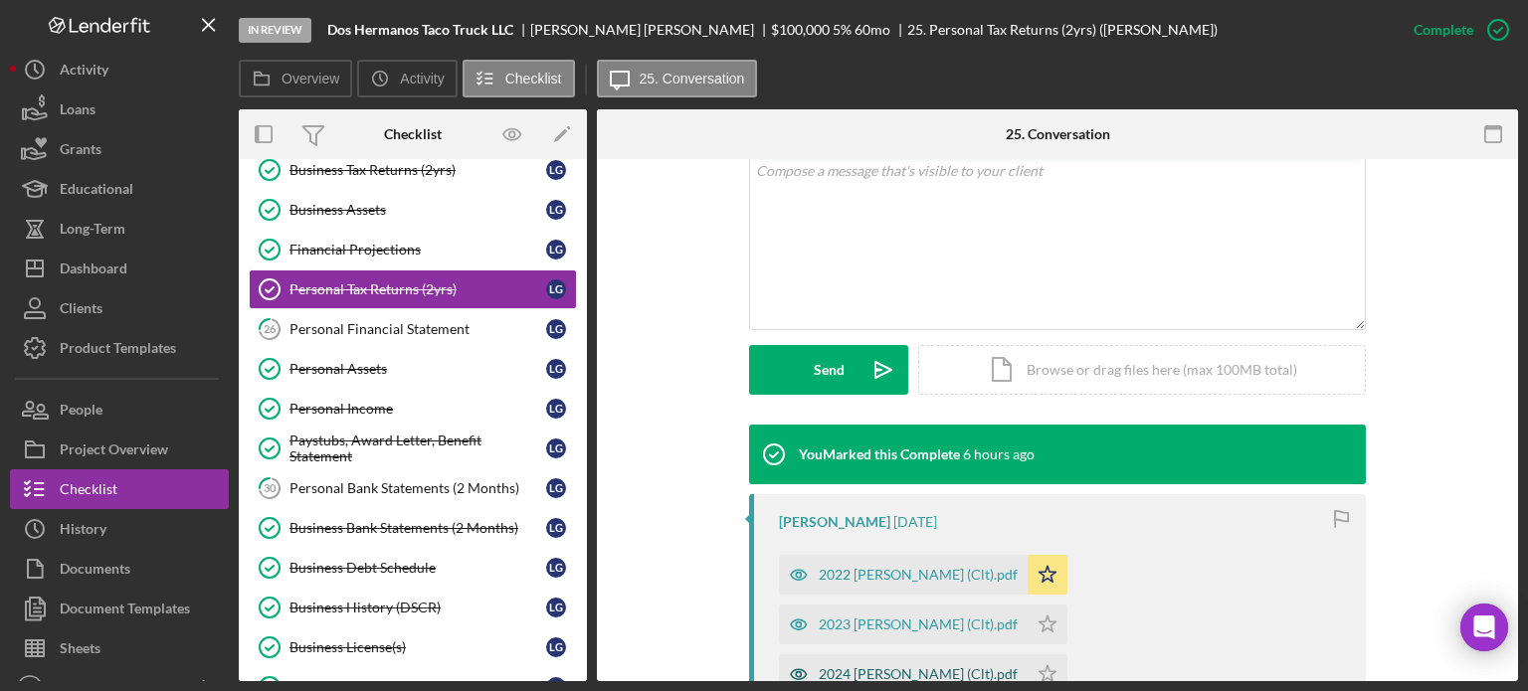
click at [896, 666] on div "2024 [PERSON_NAME] (Clt).pdf" at bounding box center [917, 674] width 199 height 16
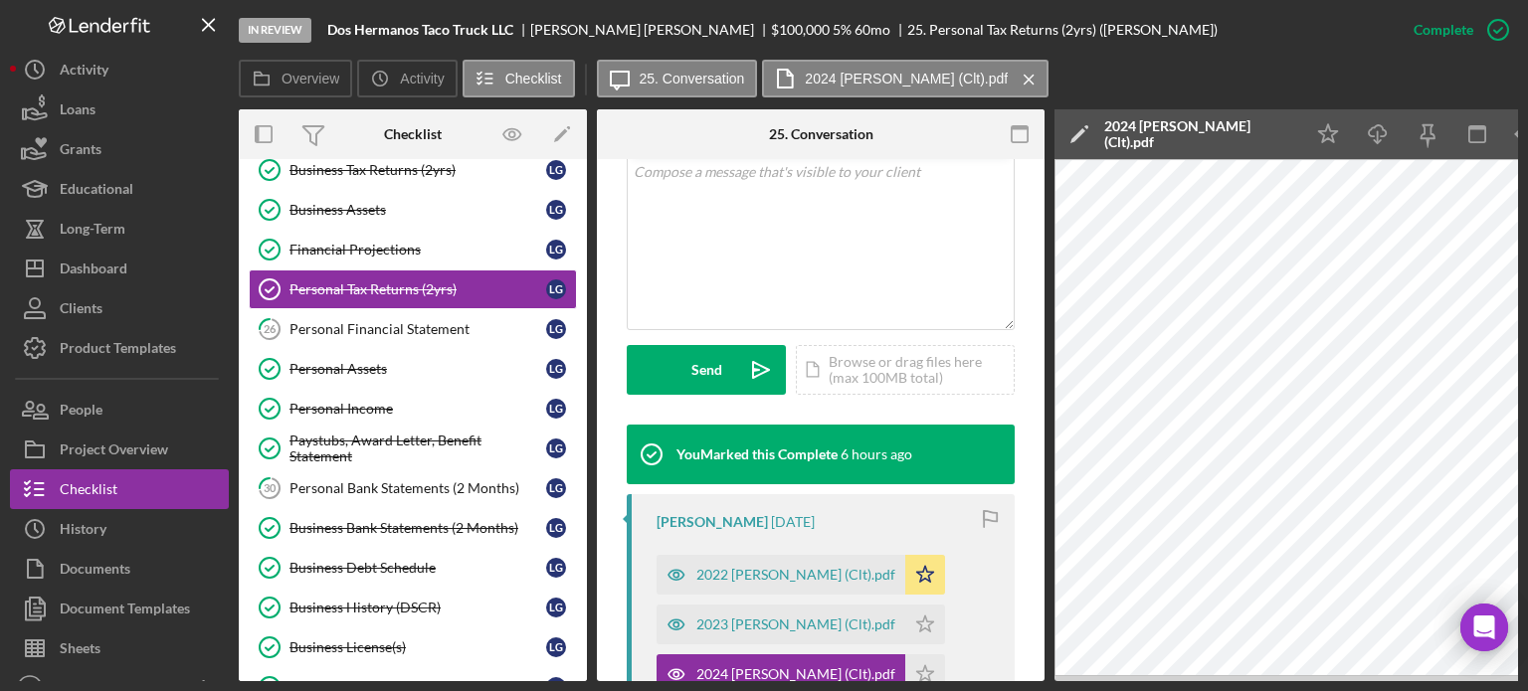
drag, startPoint x: 1000, startPoint y: 684, endPoint x: 1126, endPoint y: 682, distance: 125.3
click at [1126, 682] on div "In Review Dos Hermanos Taco Truck LLC [PERSON_NAME] $100,000 $100,000 5 % 60 mo…" at bounding box center [764, 345] width 1528 height 691
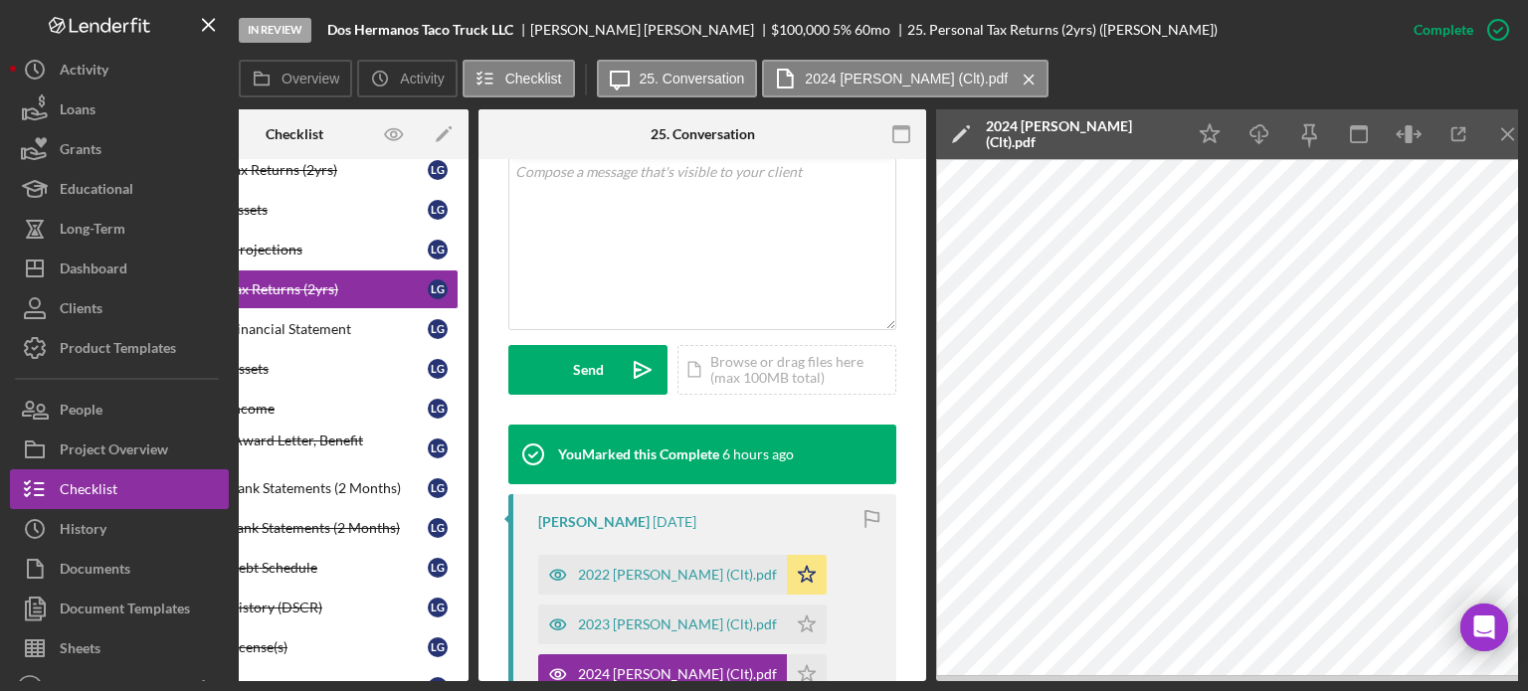
scroll to position [0, 132]
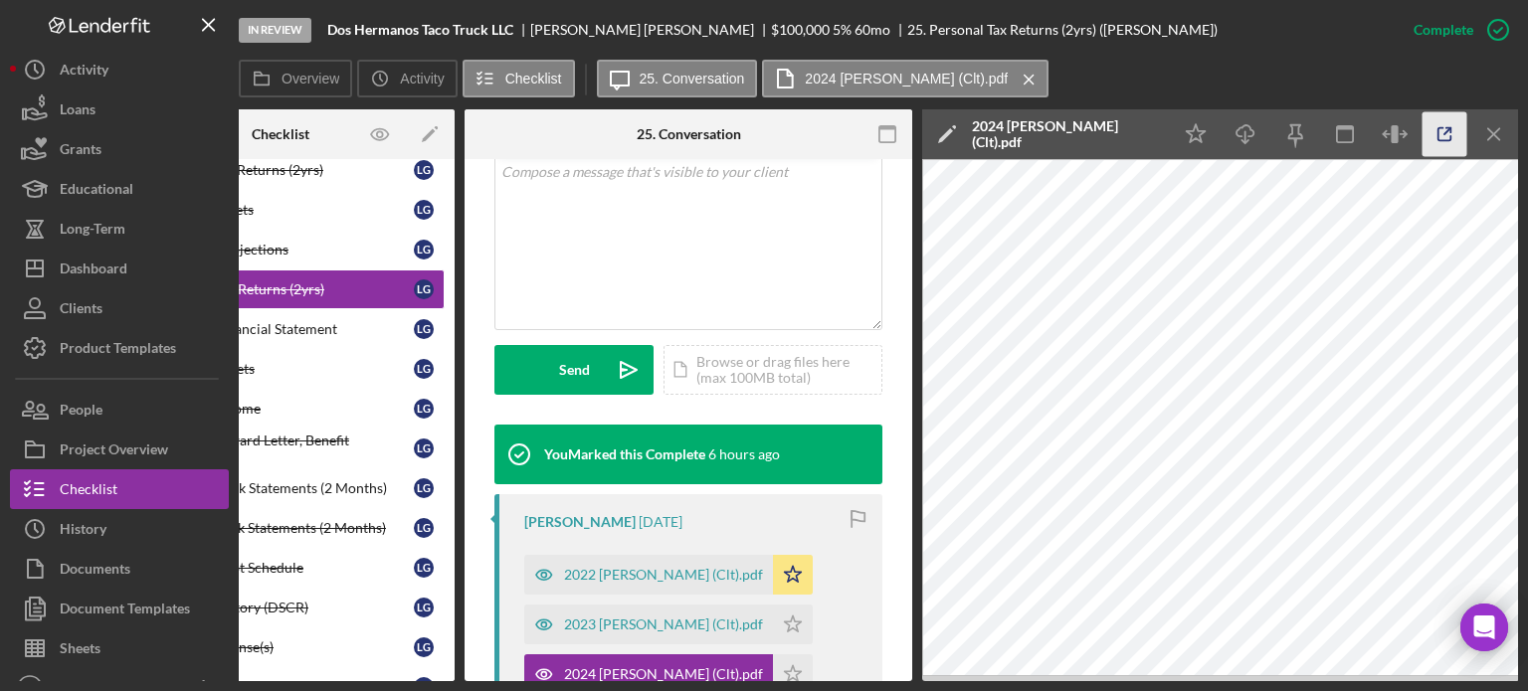
click at [1438, 134] on icon "button" at bounding box center [1444, 134] width 45 height 45
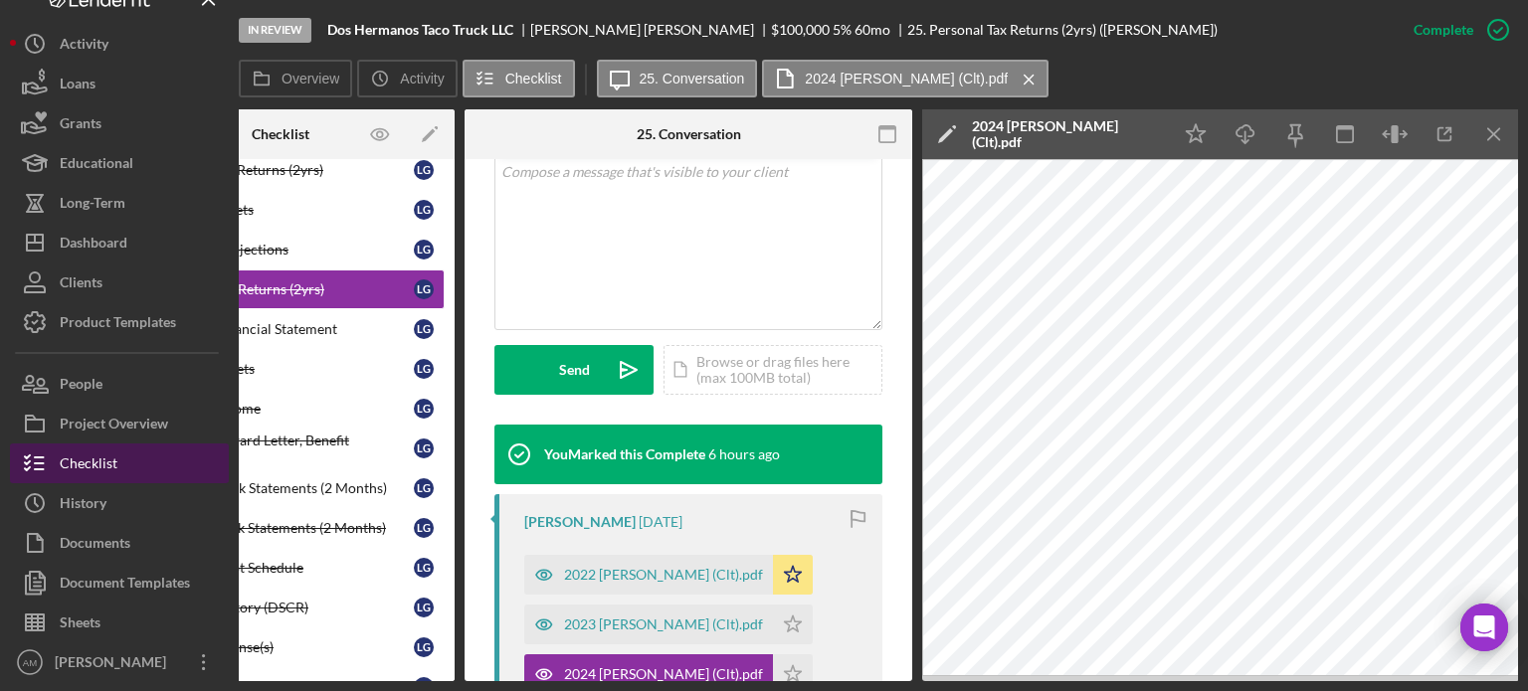
click at [90, 464] on div "Checklist" at bounding box center [89, 466] width 58 height 45
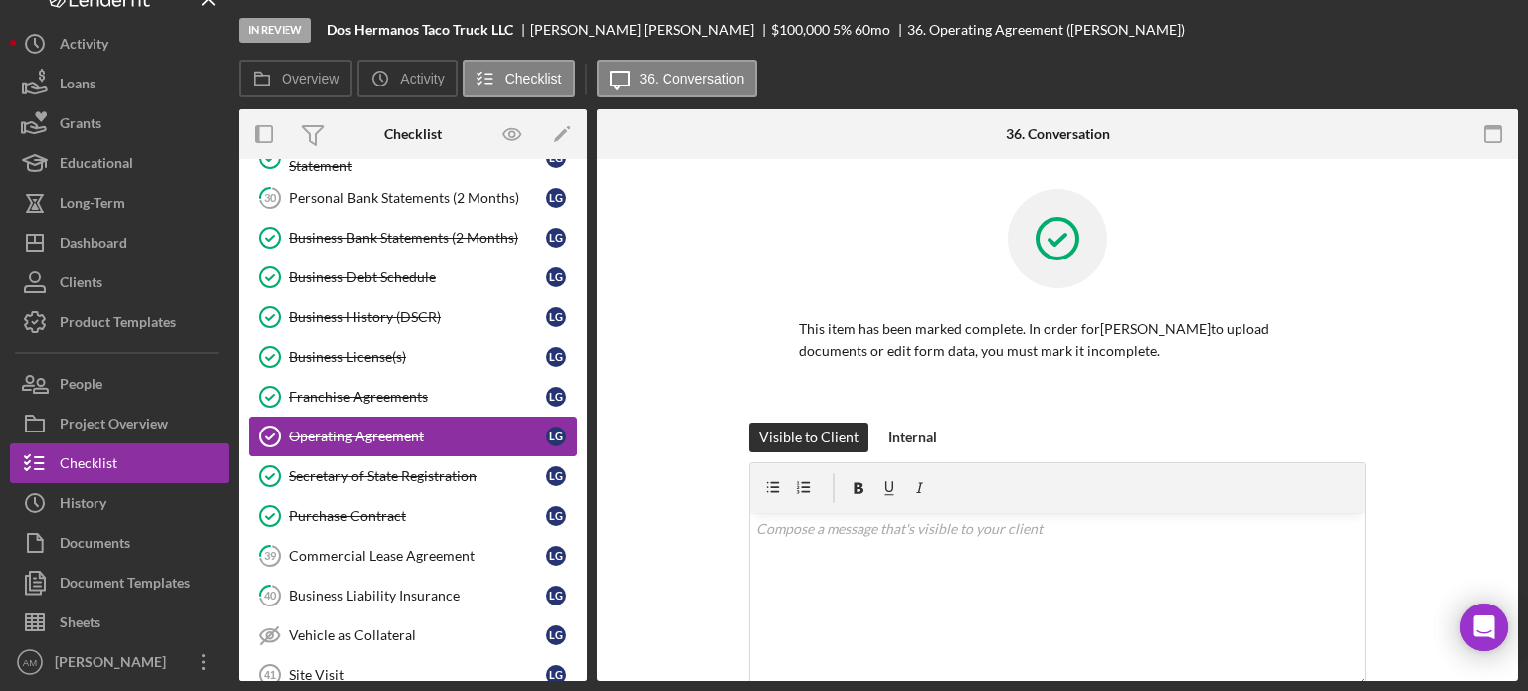
scroll to position [684, 0]
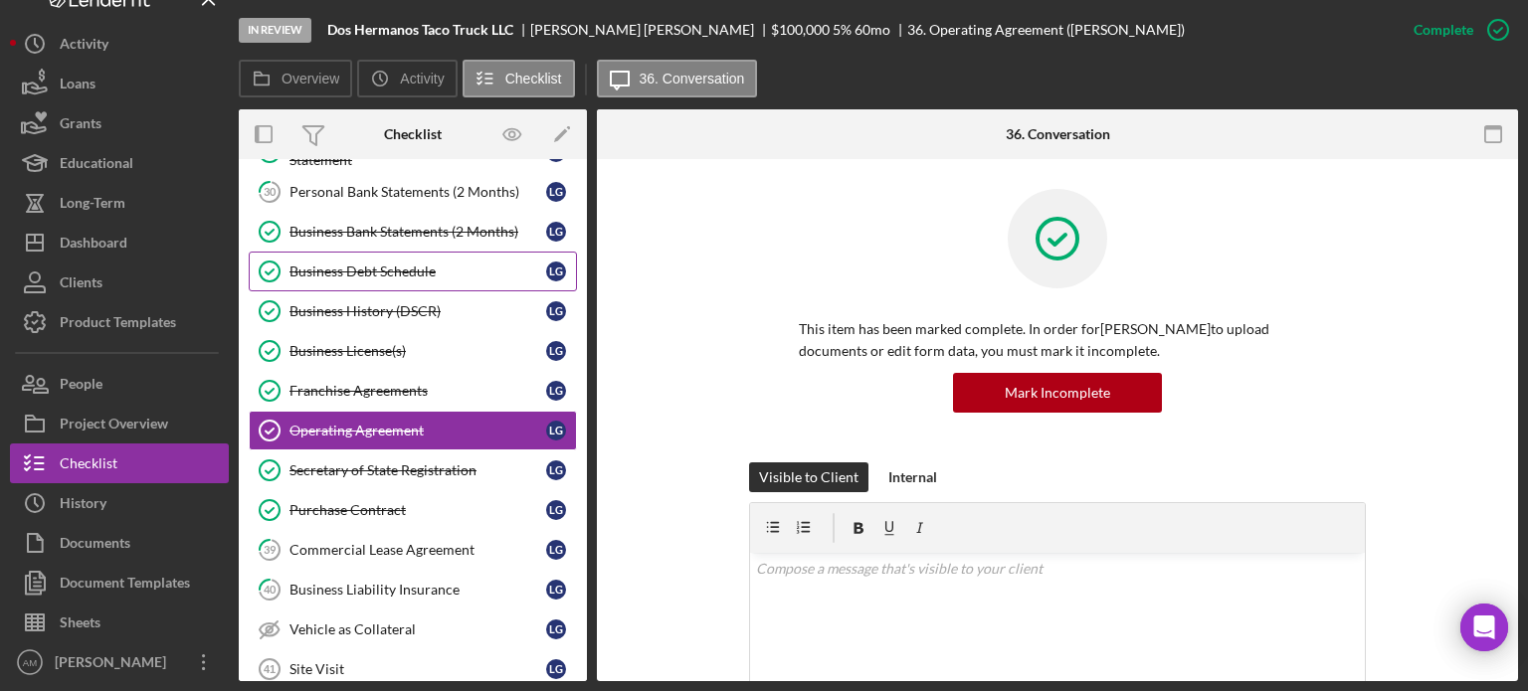
click at [354, 267] on div "Business Debt Schedule" at bounding box center [417, 272] width 257 height 16
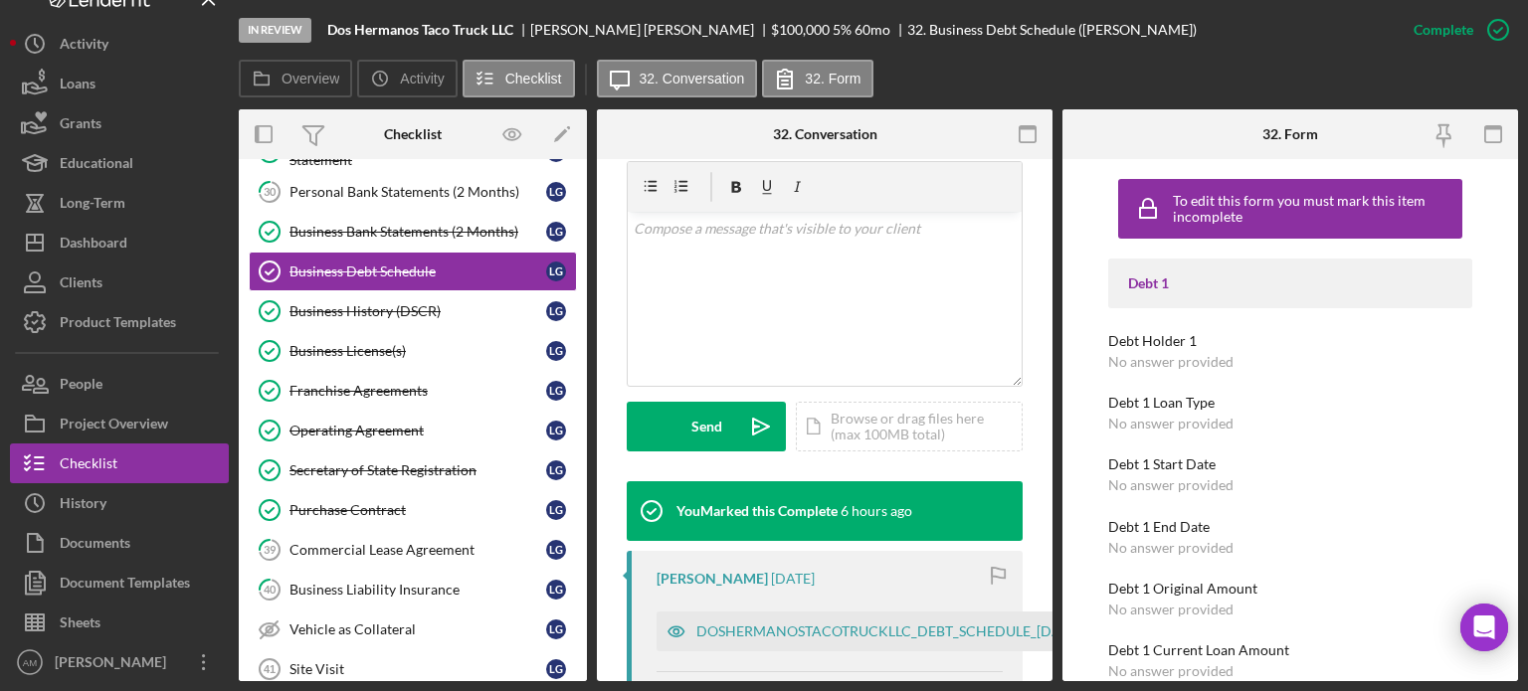
scroll to position [497, 0]
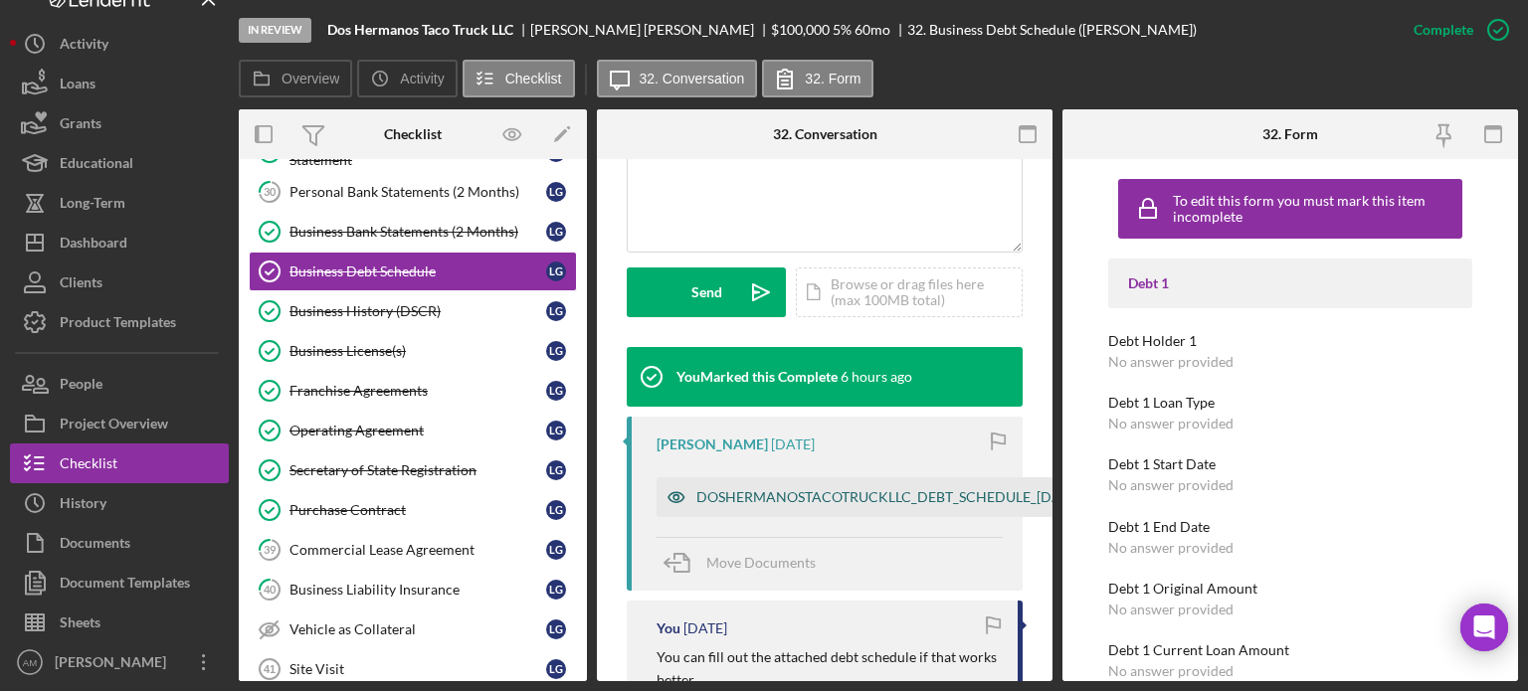
click at [807, 492] on div "DOSHERMANOSTACOTRUCKLLC_DEBT_SCHEDULE_[DATE].pdf" at bounding box center [900, 497] width 408 height 16
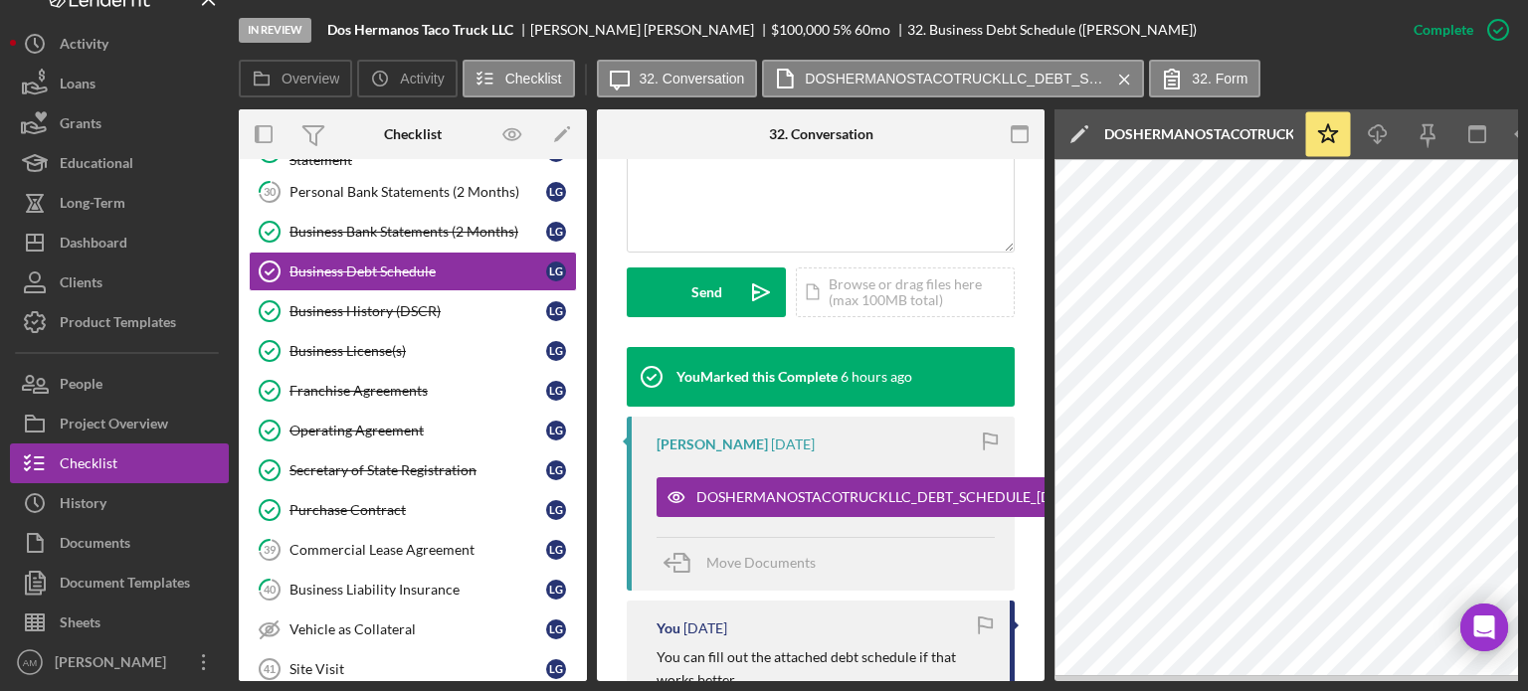
drag, startPoint x: 1100, startPoint y: 683, endPoint x: 1161, endPoint y: 676, distance: 61.1
click at [1161, 676] on div "In Review Dos Hermanos Taco Truck LLC [PERSON_NAME] $100,000 $100,000 5 % 60 mo…" at bounding box center [764, 345] width 1528 height 691
drag, startPoint x: 1077, startPoint y: 682, endPoint x: 1105, endPoint y: 678, distance: 28.1
click at [1150, 678] on div "In Review Dos Hermanos Taco Truck LLC [PERSON_NAME] $100,000 $100,000 5 % 60 mo…" at bounding box center [764, 345] width 1528 height 691
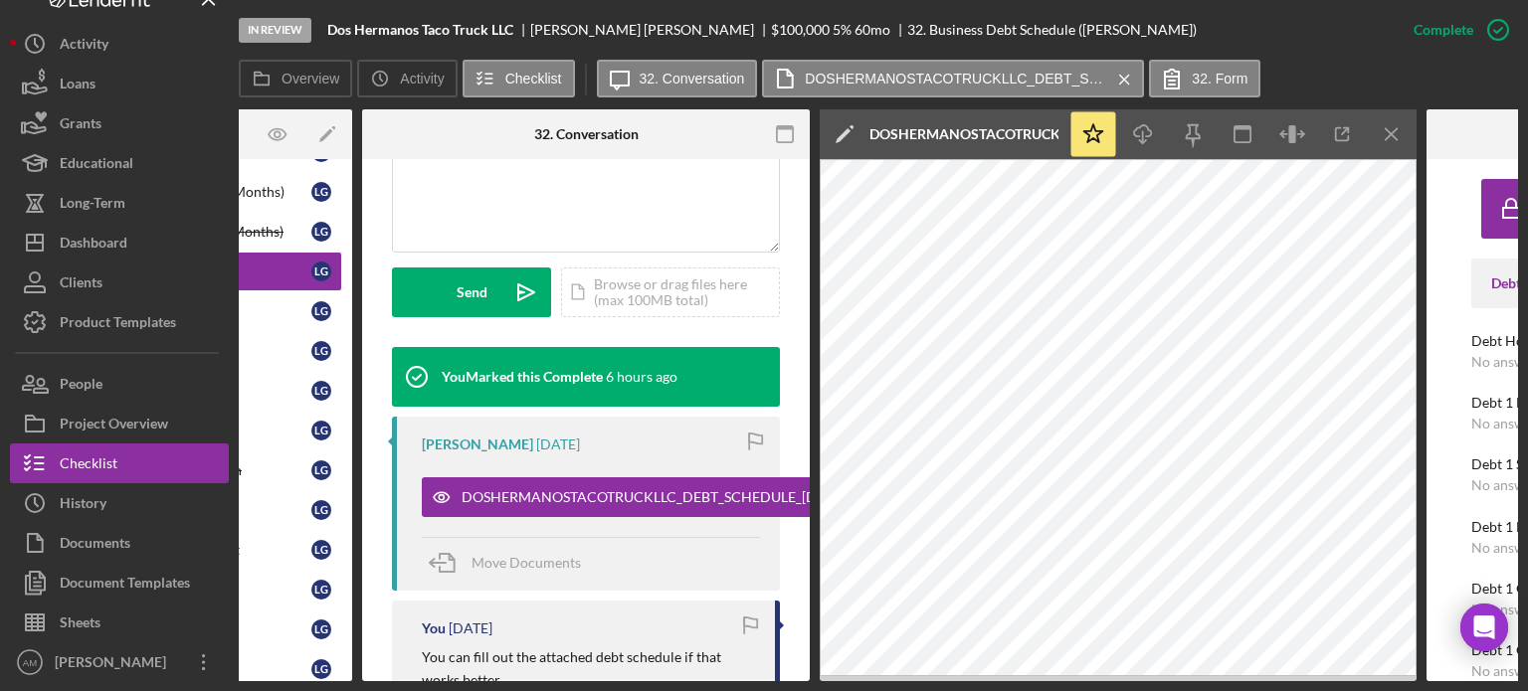
scroll to position [0, 242]
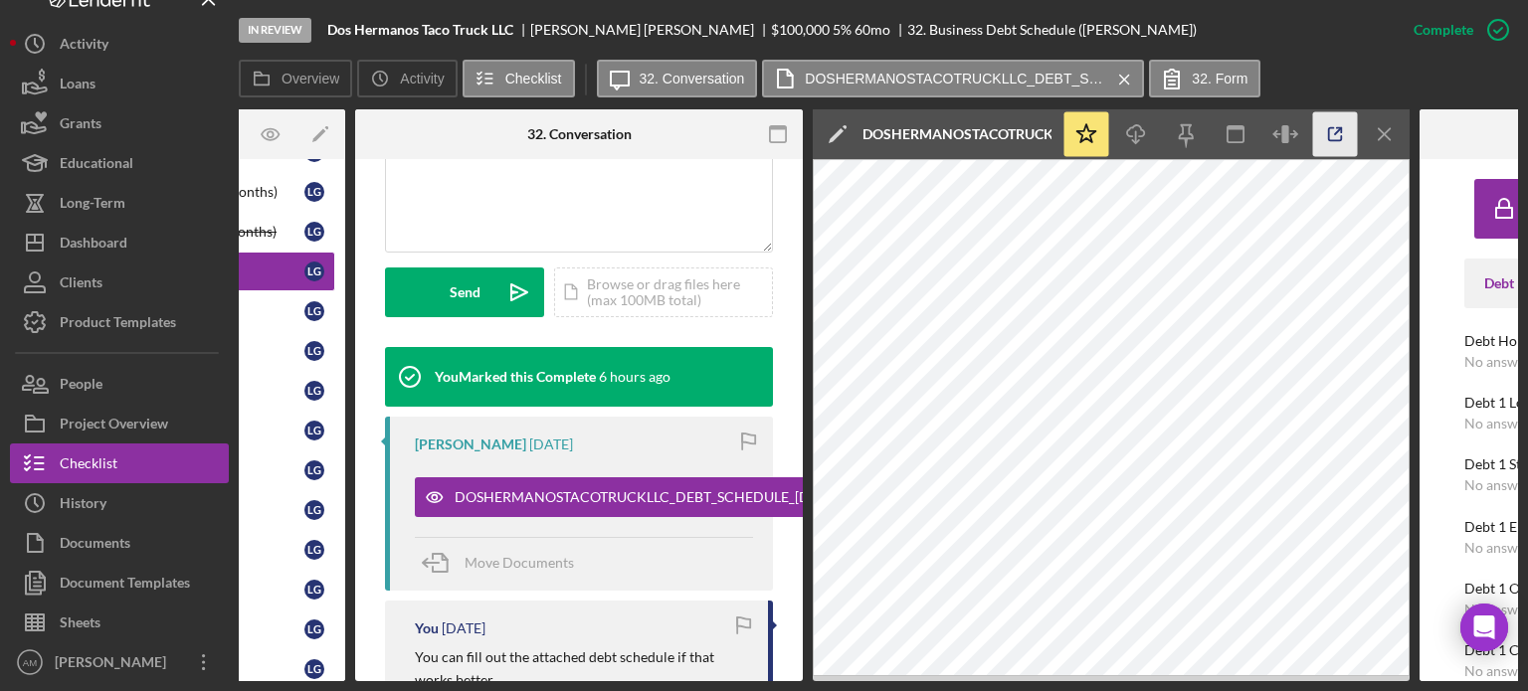
click at [1334, 131] on icon "button" at bounding box center [1335, 134] width 45 height 45
